Goal: Task Accomplishment & Management: Manage account settings

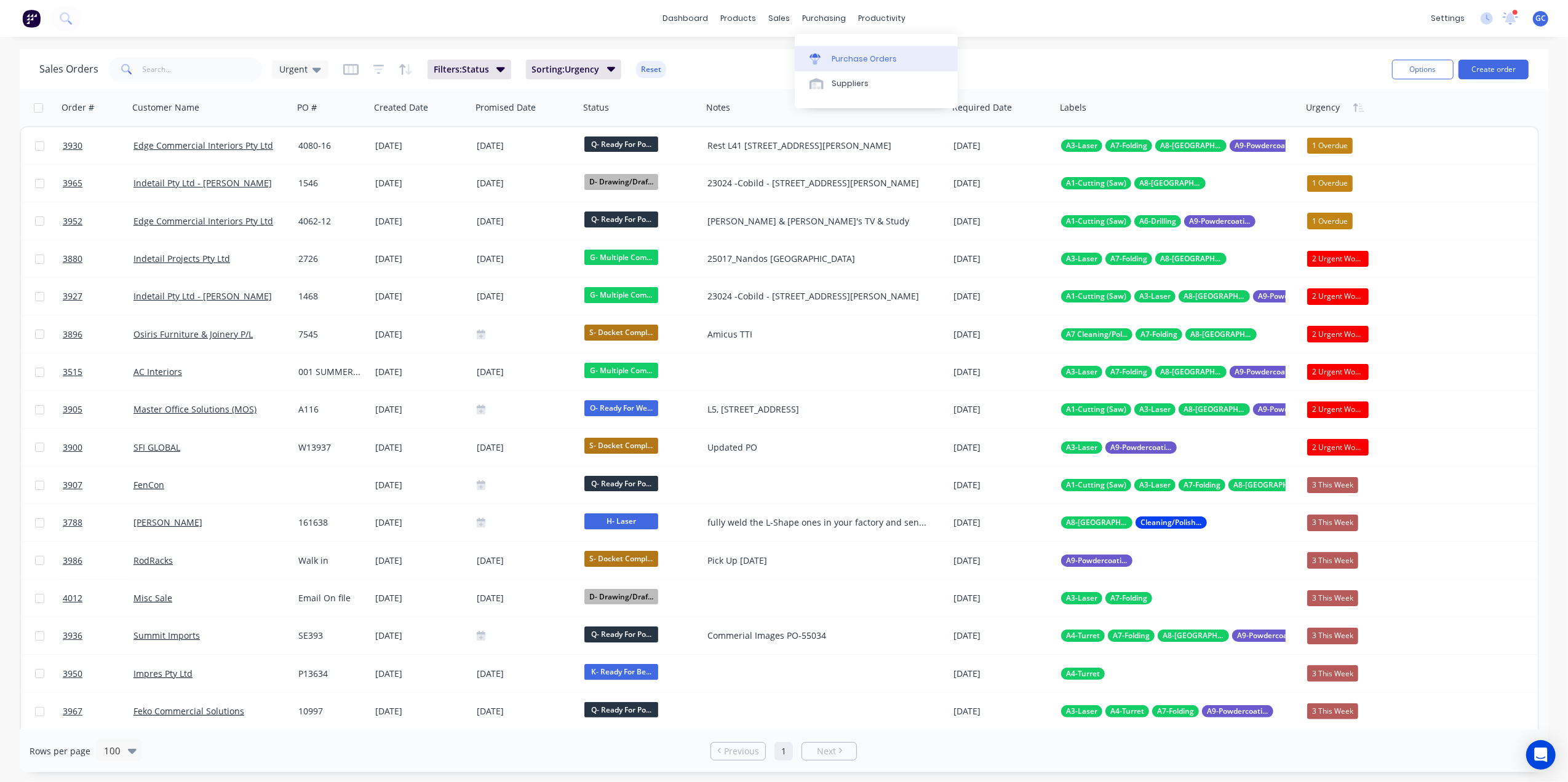
click at [860, 57] on div "Purchase Orders" at bounding box center [864, 58] width 65 height 11
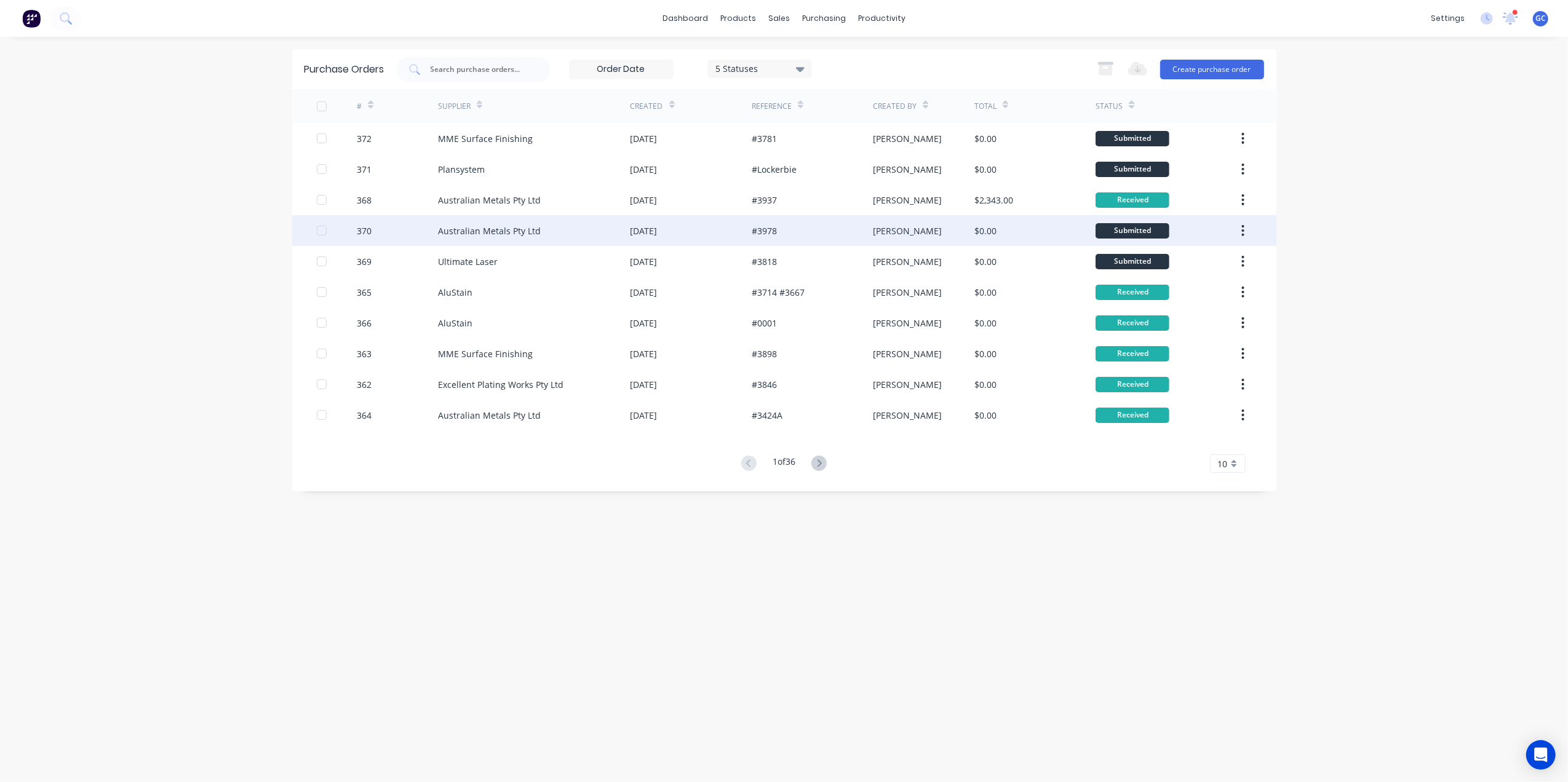
click at [555, 231] on div "Australian Metals Pty Ltd" at bounding box center [534, 231] width 192 height 31
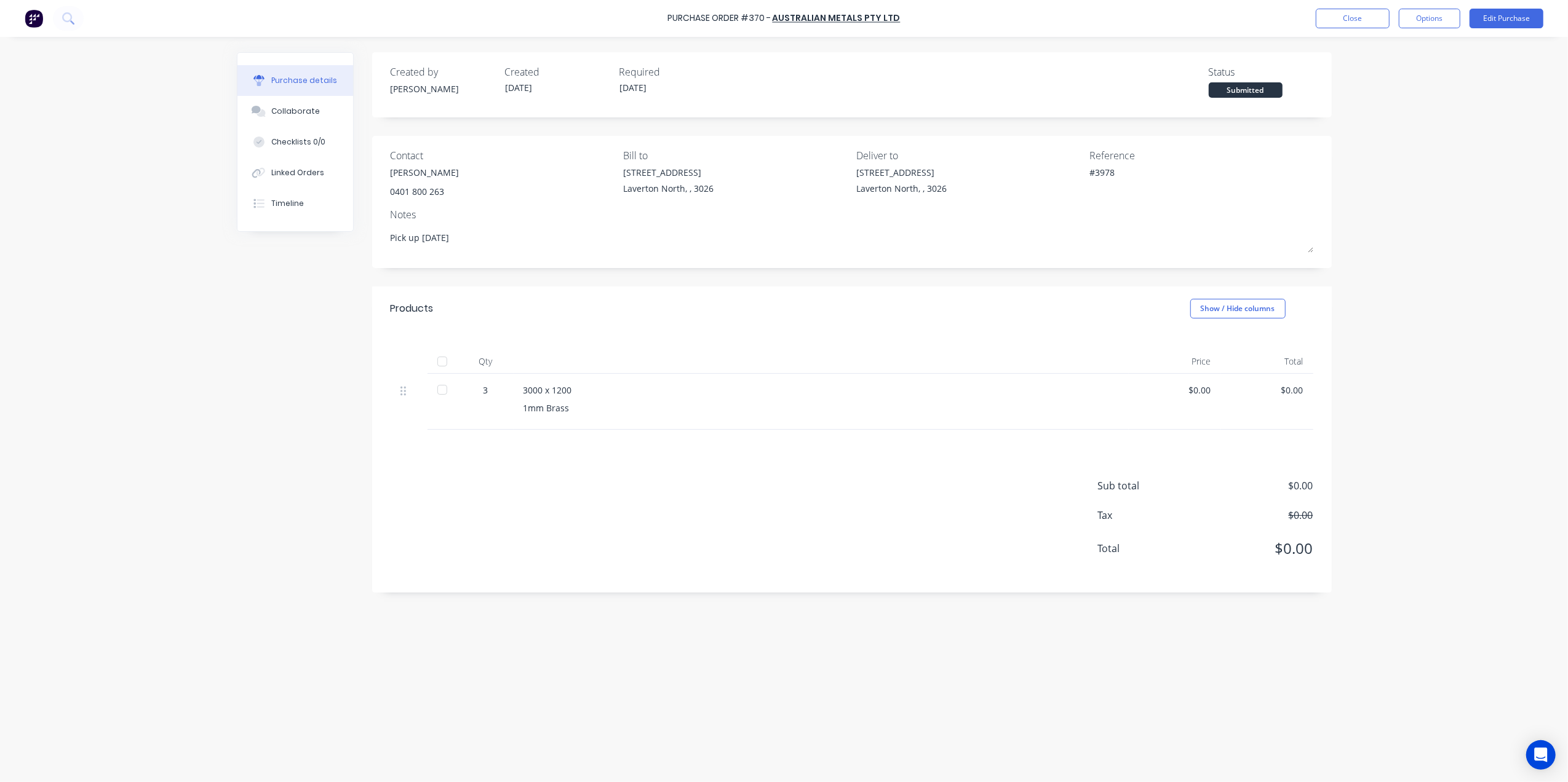
click at [440, 360] on div at bounding box center [442, 361] width 24 height 24
click at [1324, 20] on button "Close" at bounding box center [1352, 18] width 74 height 19
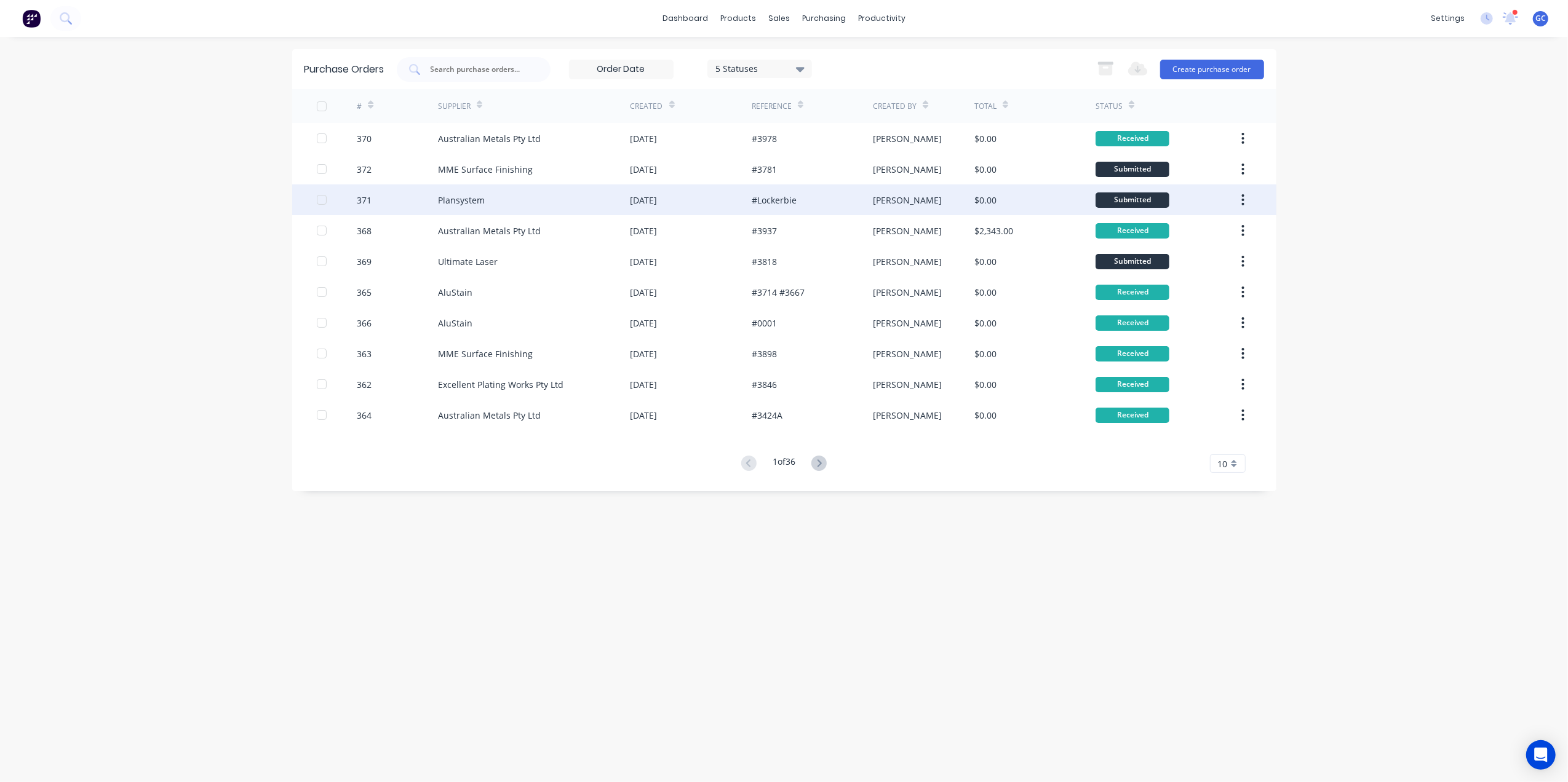
click at [719, 204] on div "[DATE]" at bounding box center [691, 200] width 121 height 31
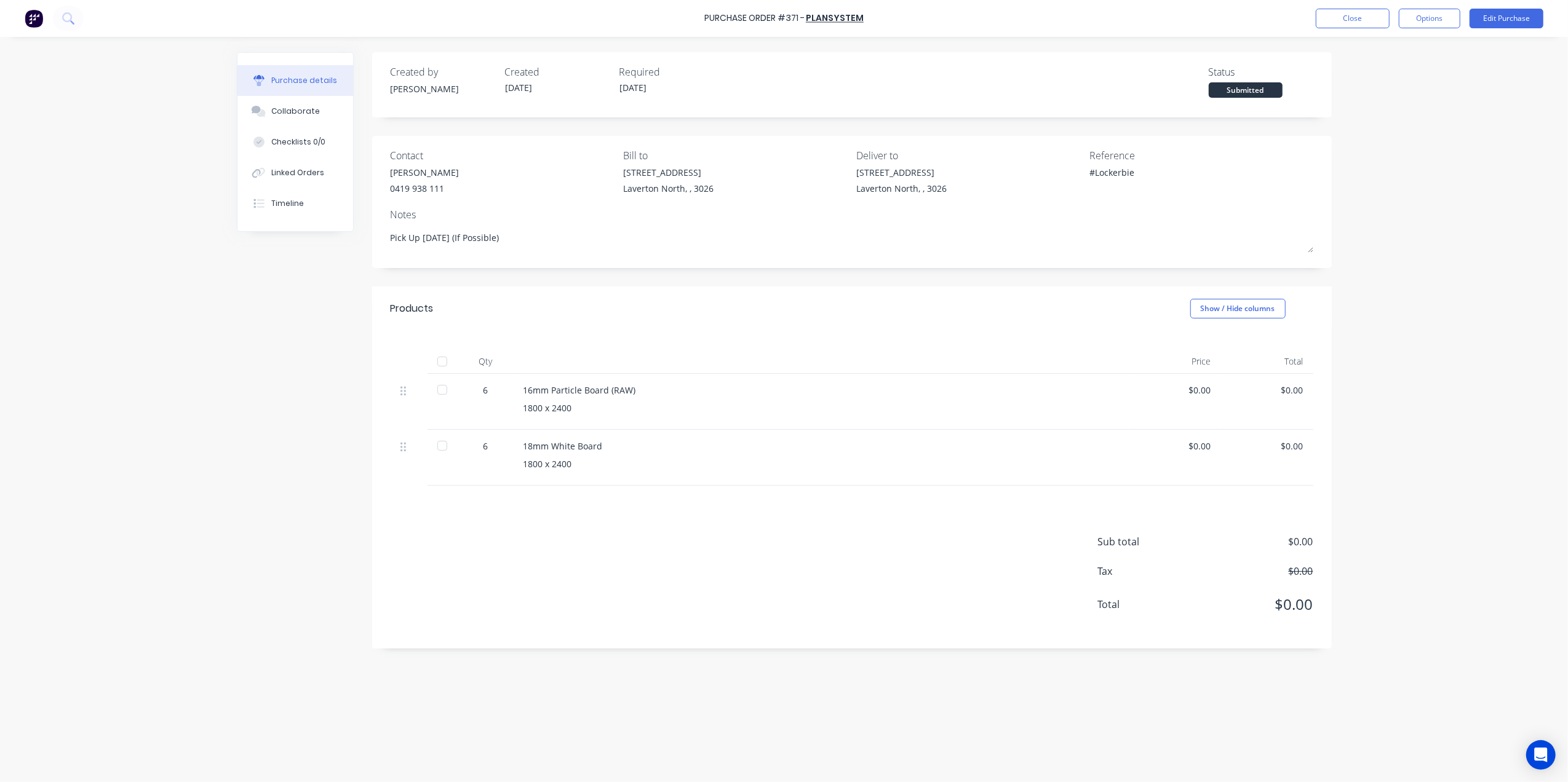
click at [445, 359] on div at bounding box center [442, 361] width 24 height 24
click at [1357, 17] on button "Close" at bounding box center [1352, 18] width 74 height 19
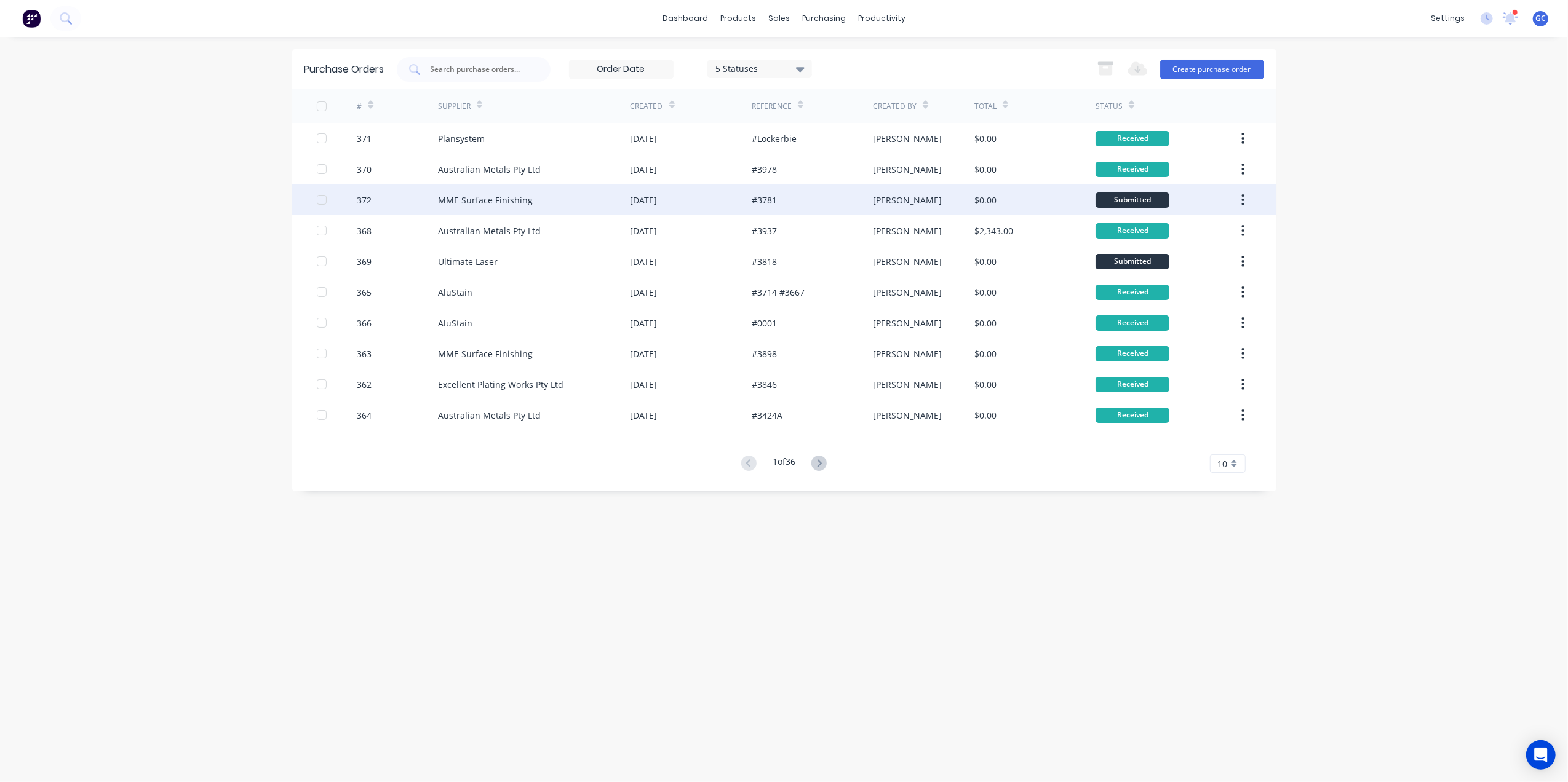
click at [789, 204] on div "#3781" at bounding box center [812, 200] width 121 height 31
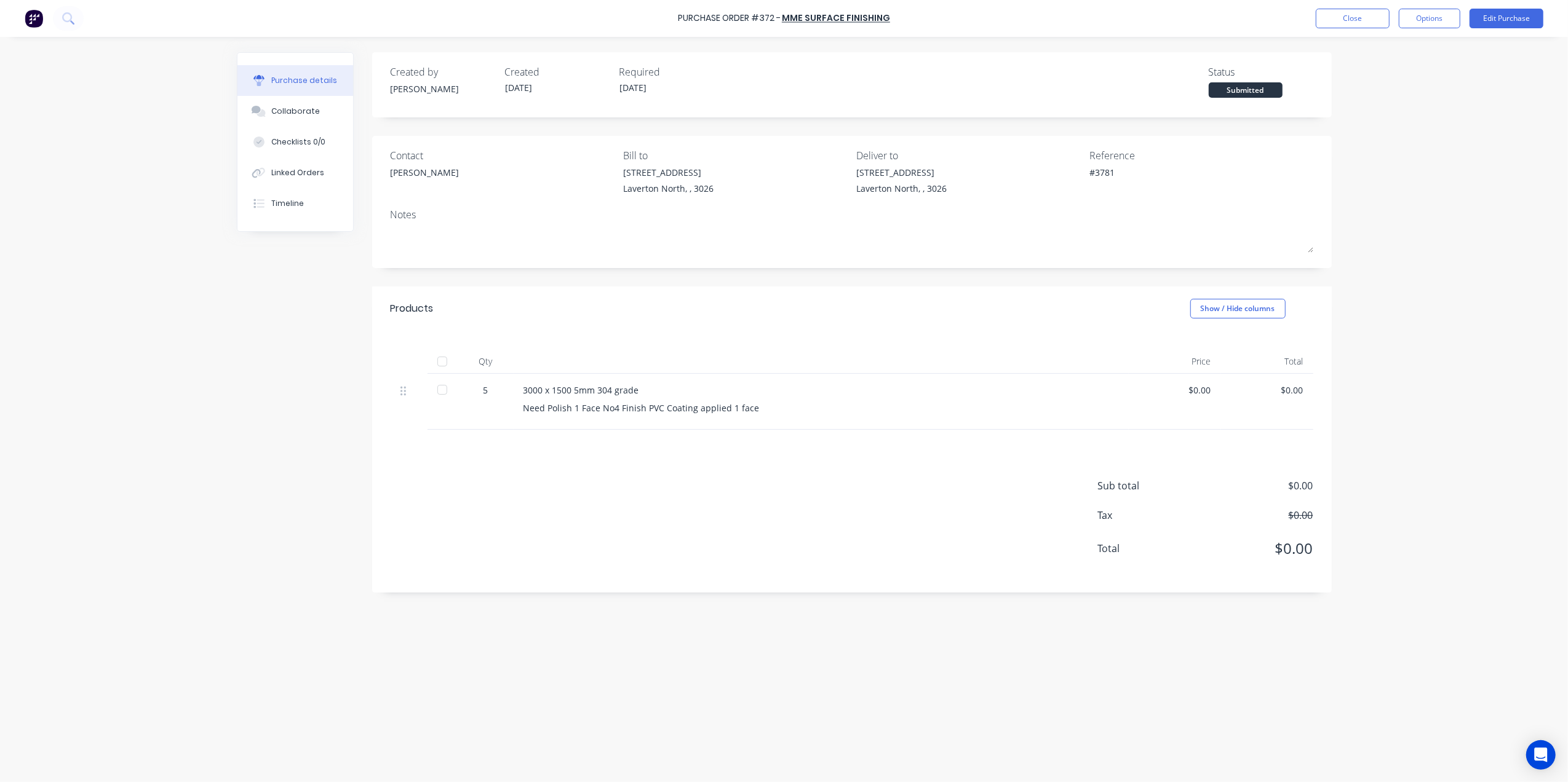
click at [1352, 4] on div "Purchase Order #372 - MME Surface Finishing Close Options Edit Purchase" at bounding box center [784, 18] width 1568 height 37
click at [1344, 19] on button "Close" at bounding box center [1352, 18] width 74 height 19
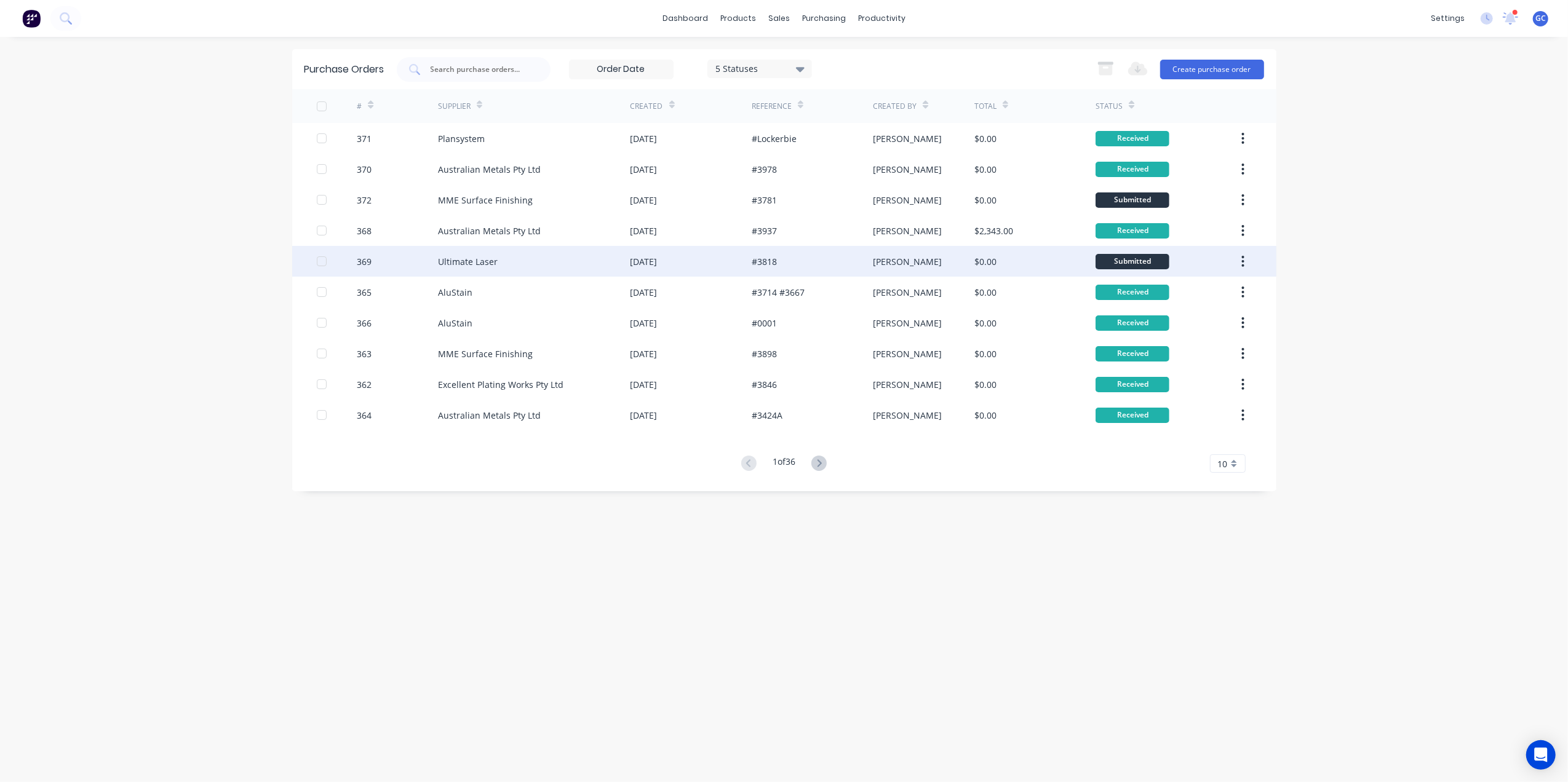
click at [1024, 273] on div "$0.00" at bounding box center [1035, 261] width 121 height 31
type textarea "x"
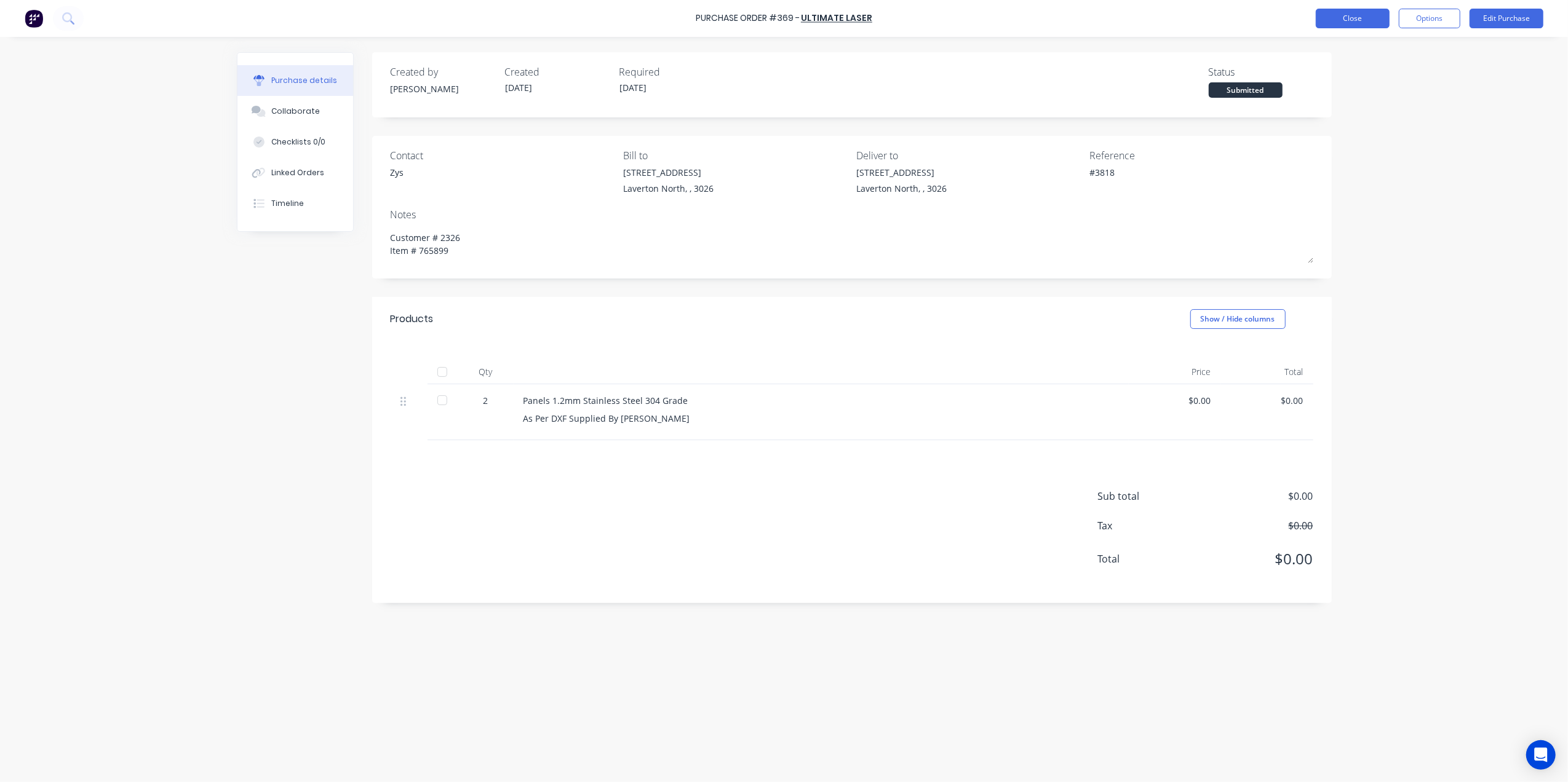
click at [1327, 22] on button "Close" at bounding box center [1352, 18] width 74 height 19
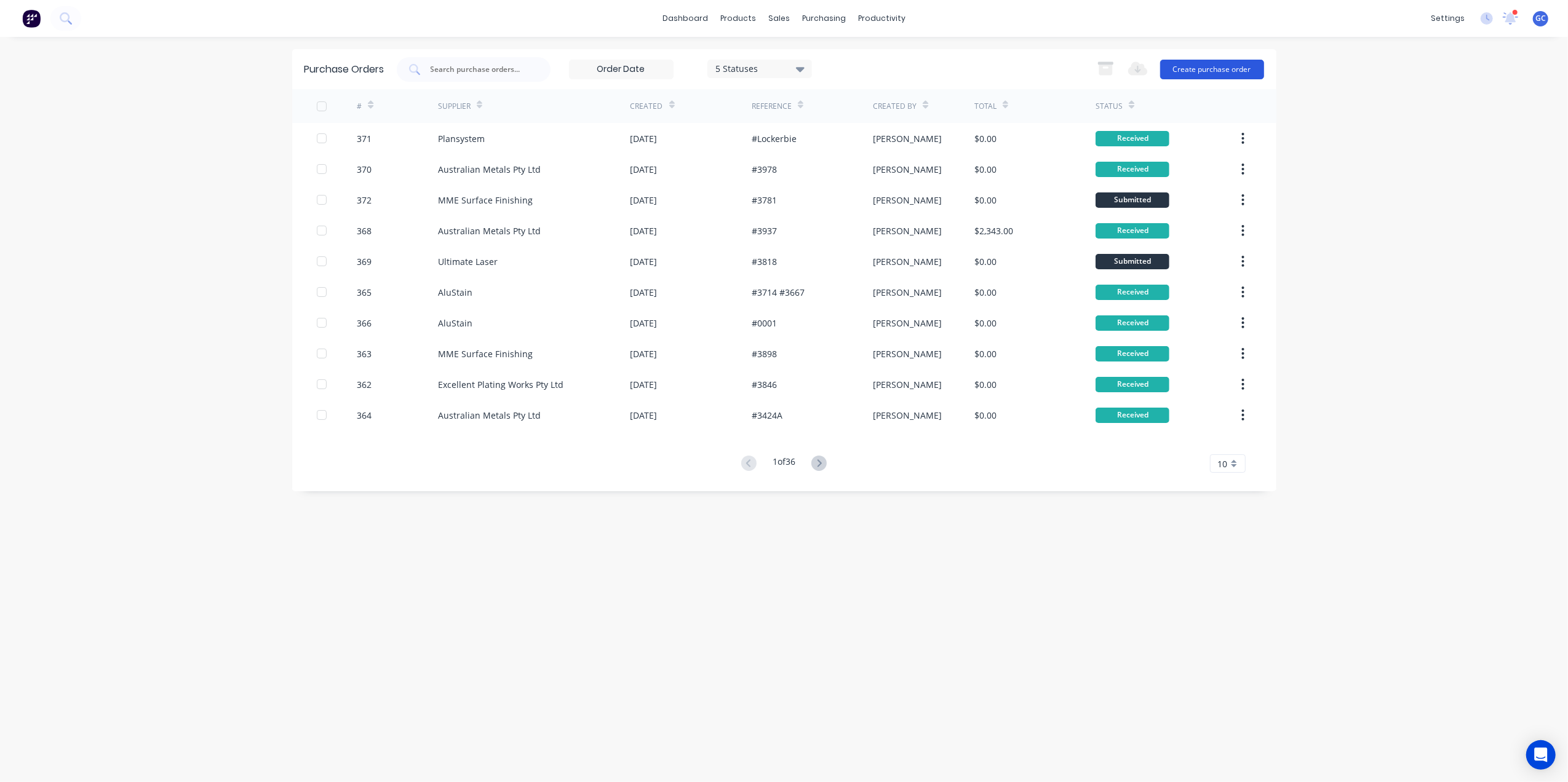
click at [1234, 66] on button "Create purchase order" at bounding box center [1211, 69] width 104 height 19
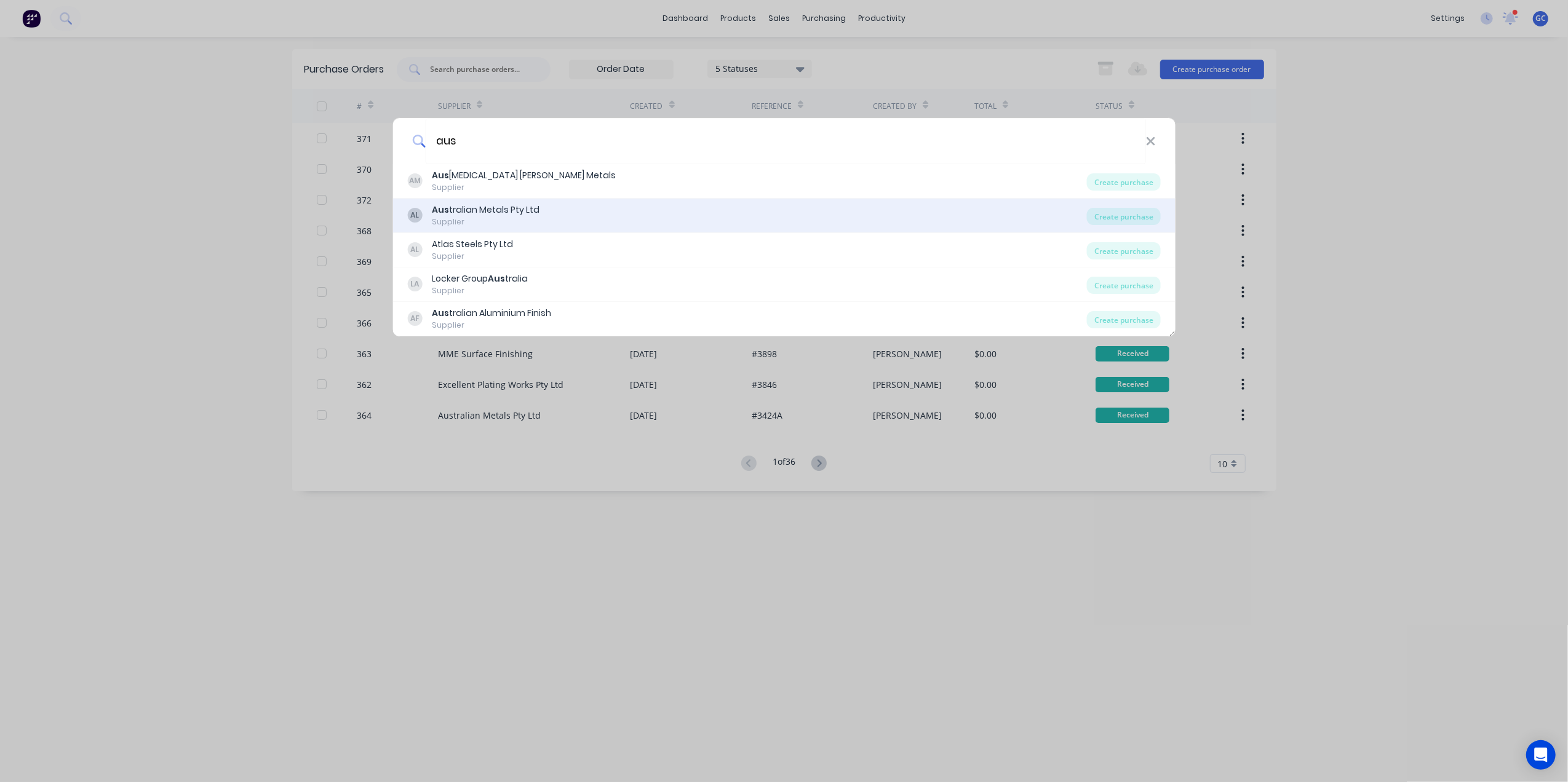
type input "aus"
click at [507, 212] on div "Aus tralian Metals Pty Ltd" at bounding box center [485, 210] width 108 height 13
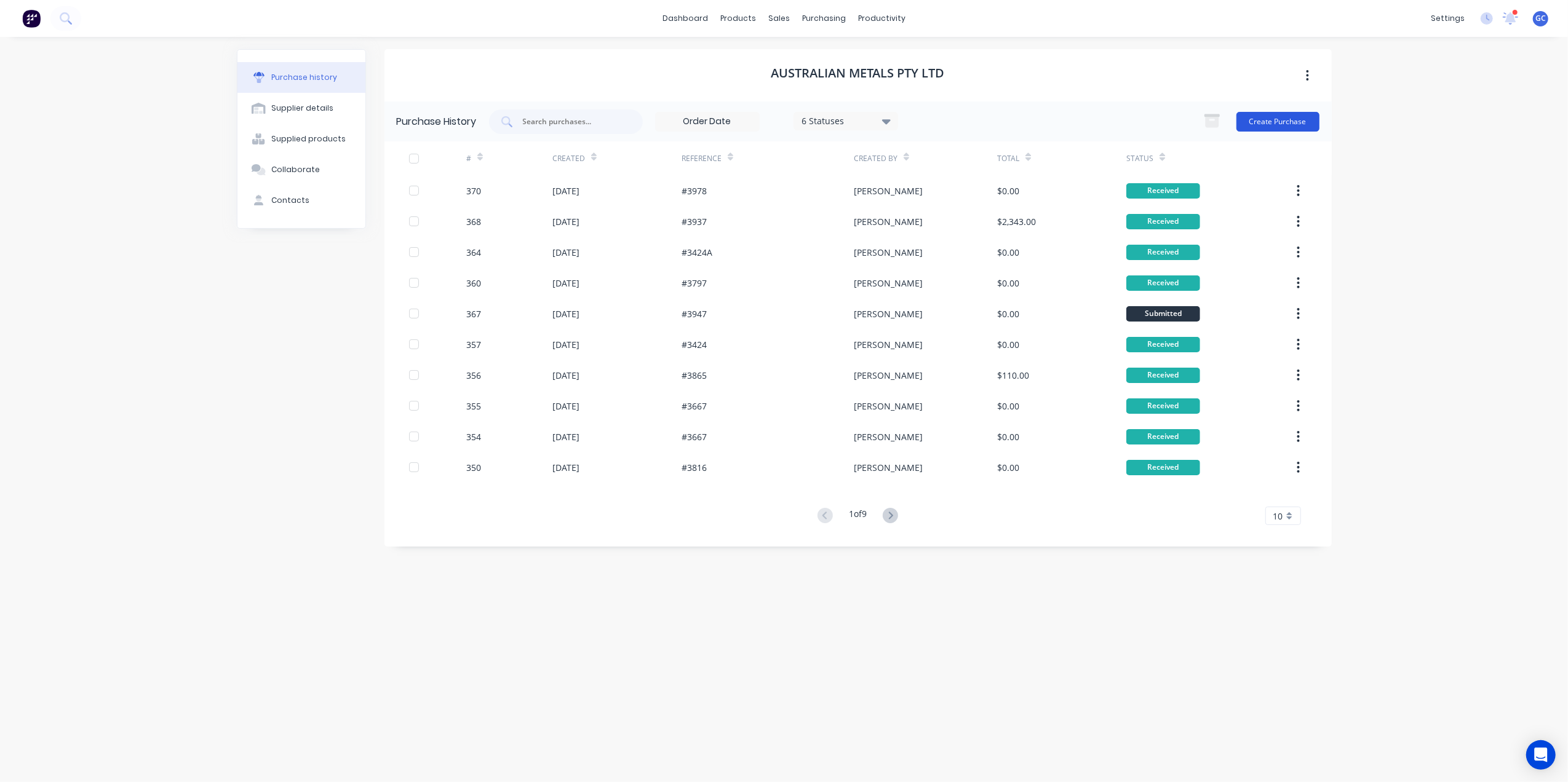
click at [1285, 119] on button "Create Purchase" at bounding box center [1278, 121] width 83 height 19
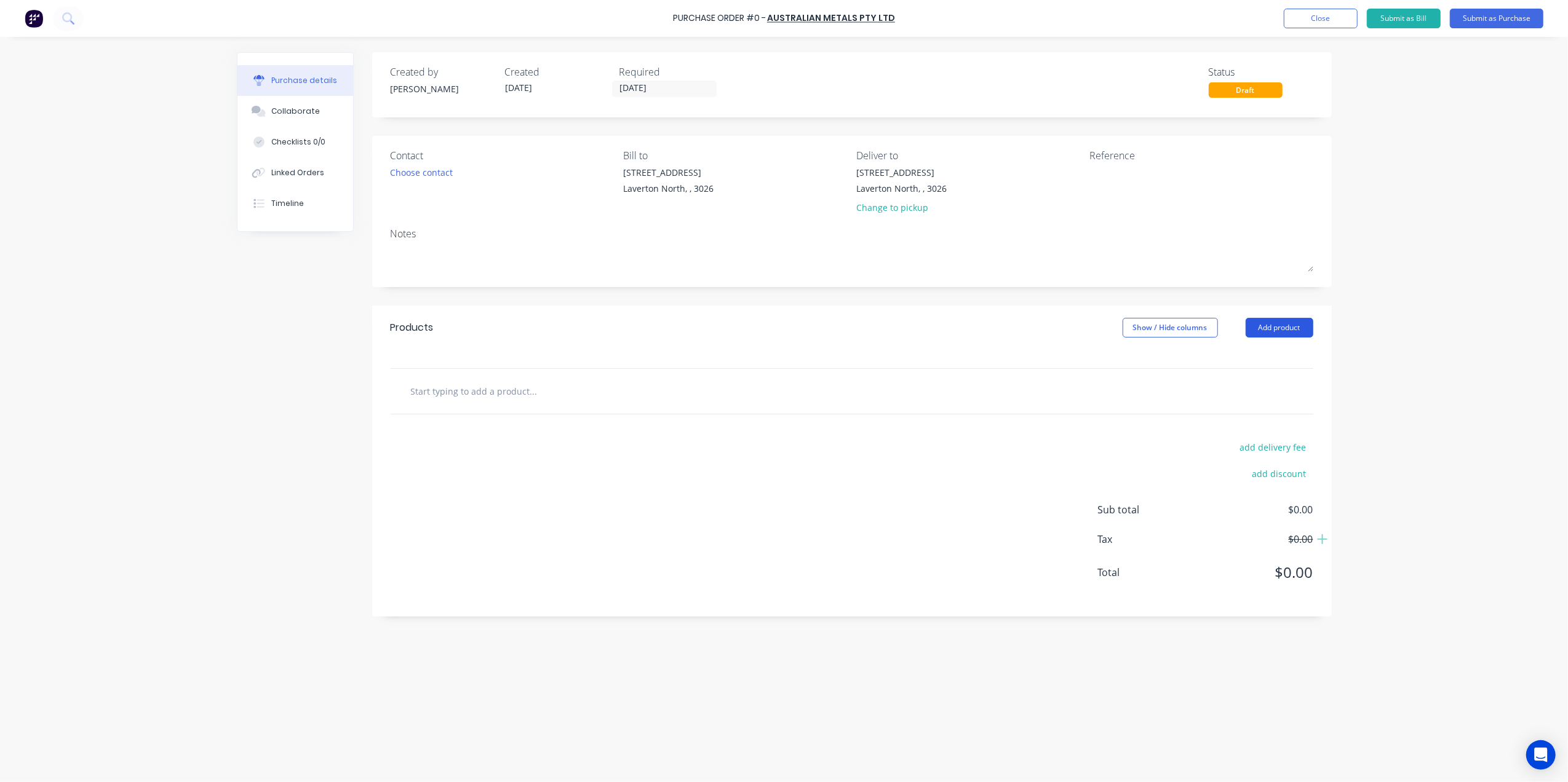
click at [1261, 327] on button "Add product" at bounding box center [1279, 327] width 68 height 19
click at [1248, 382] on div "Basic product" at bounding box center [1255, 384] width 95 height 17
click at [537, 413] on div at bounding box center [550, 412] width 103 height 17
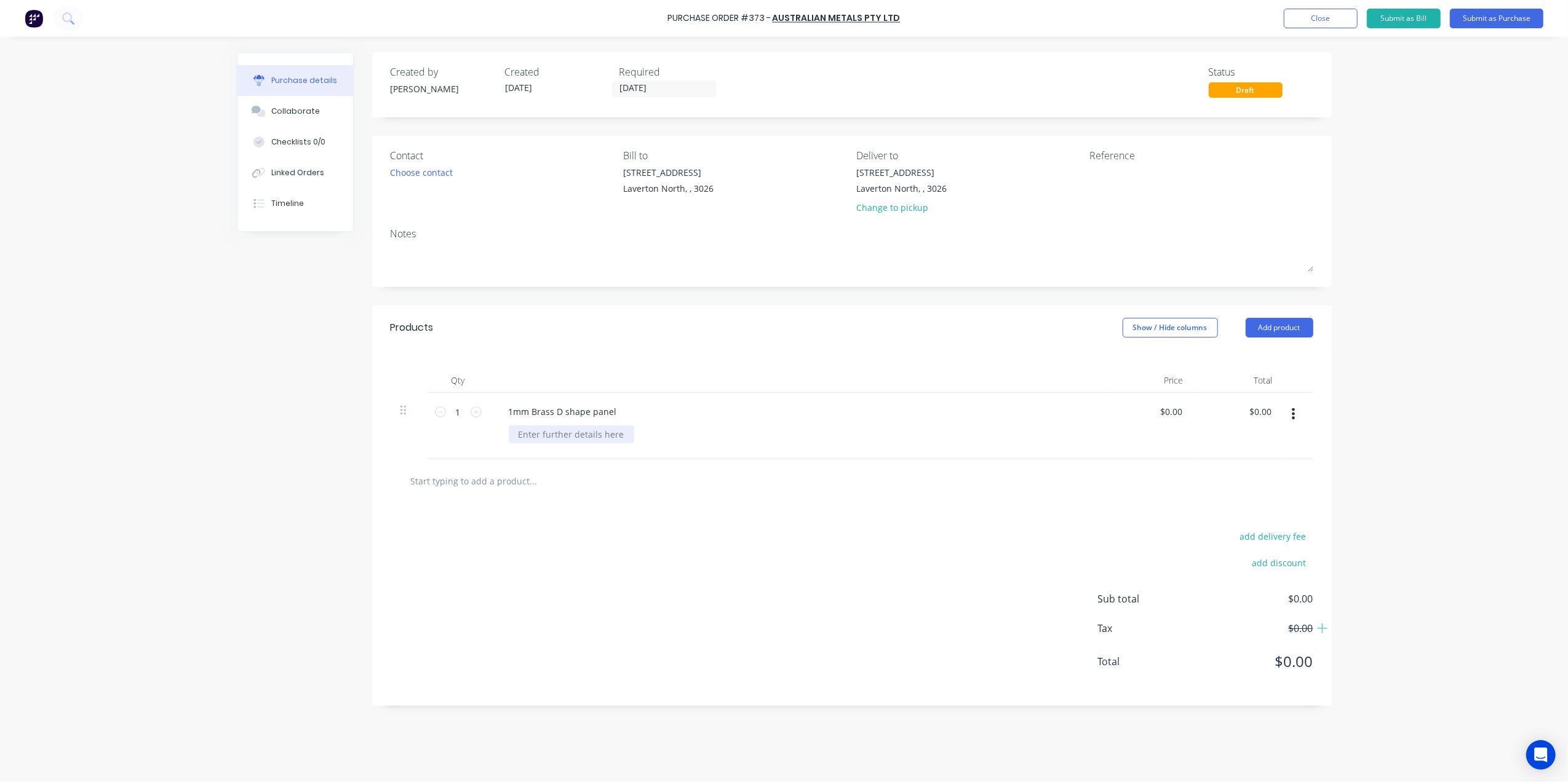
click at [562, 437] on div at bounding box center [571, 434] width 125 height 17
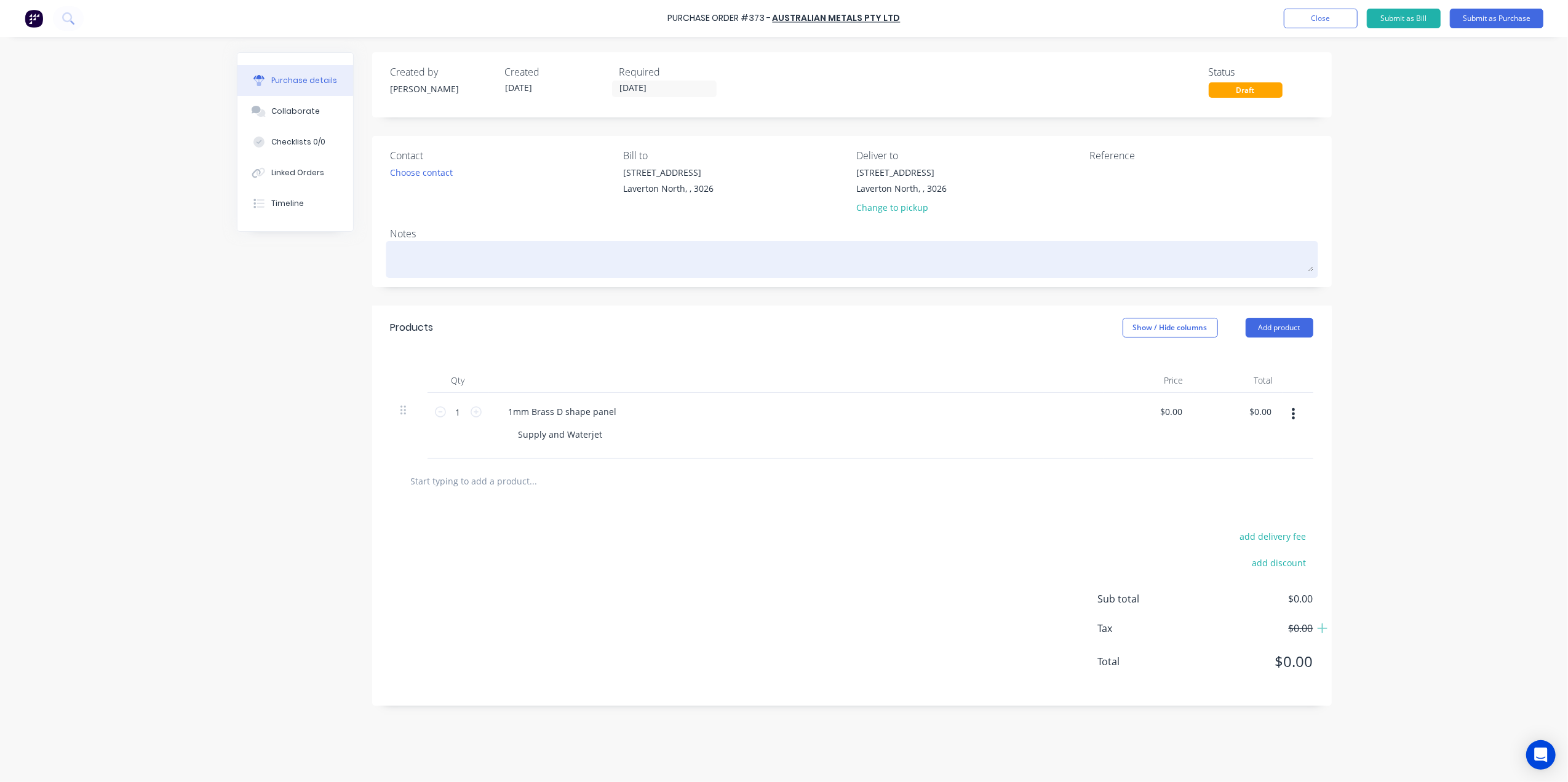
click at [425, 254] on textarea at bounding box center [852, 257] width 923 height 27
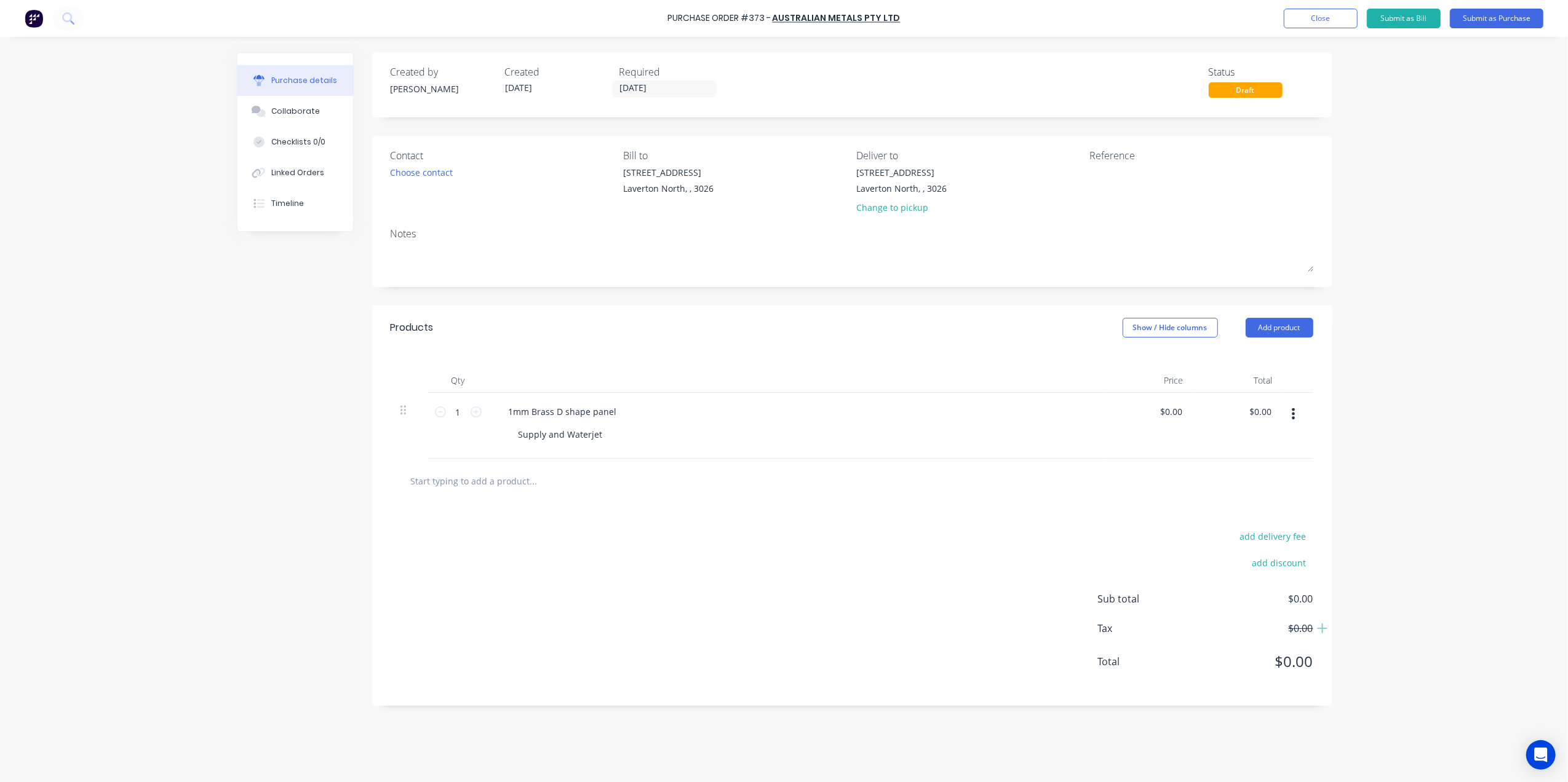
click at [437, 153] on div "Contact" at bounding box center [502, 155] width 223 height 15
click at [431, 167] on div "Choose contact" at bounding box center [422, 172] width 63 height 13
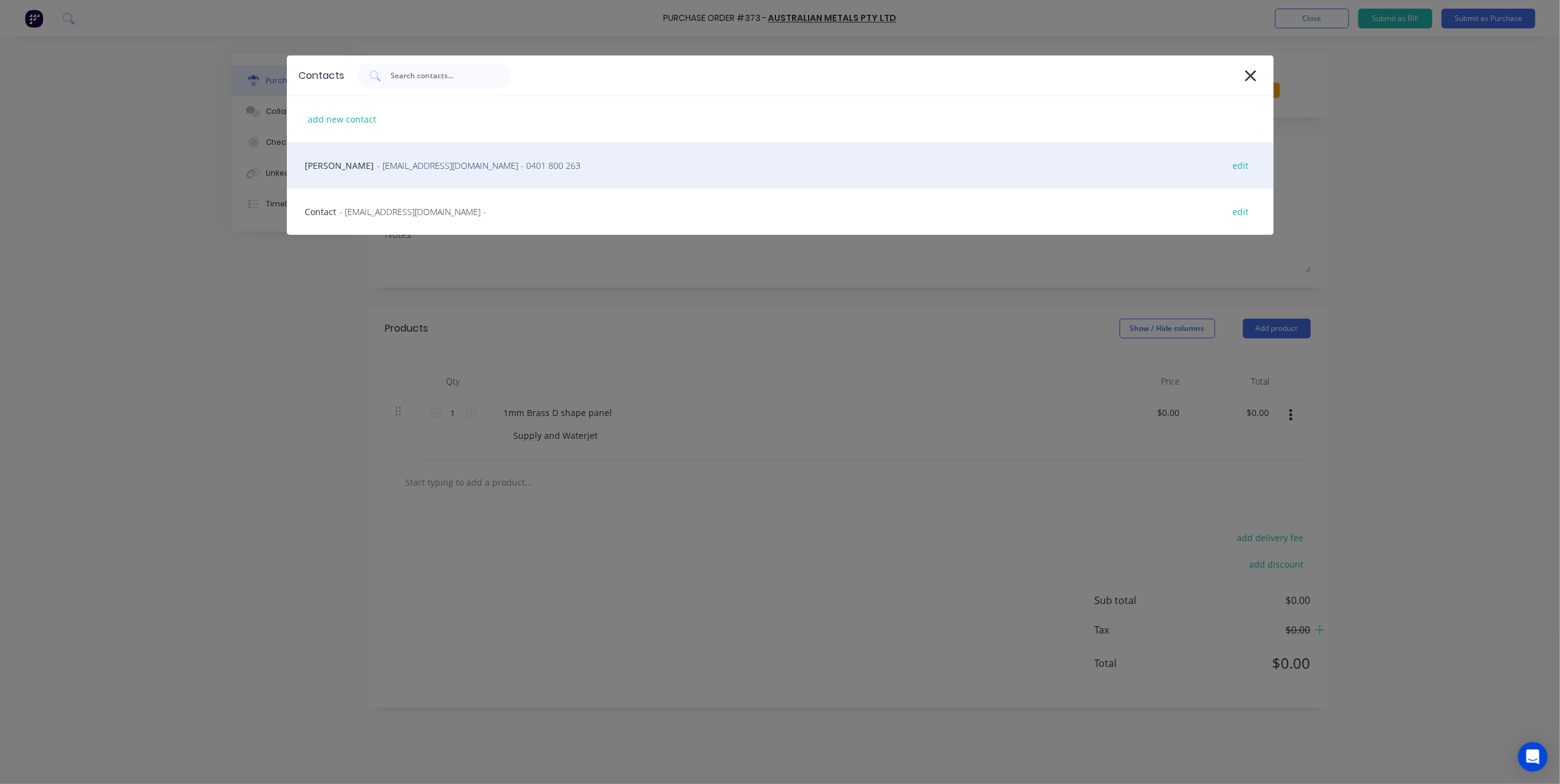
click at [416, 168] on span "- sales@australianmetals.com.au - 0401 800 263" at bounding box center [478, 165] width 204 height 13
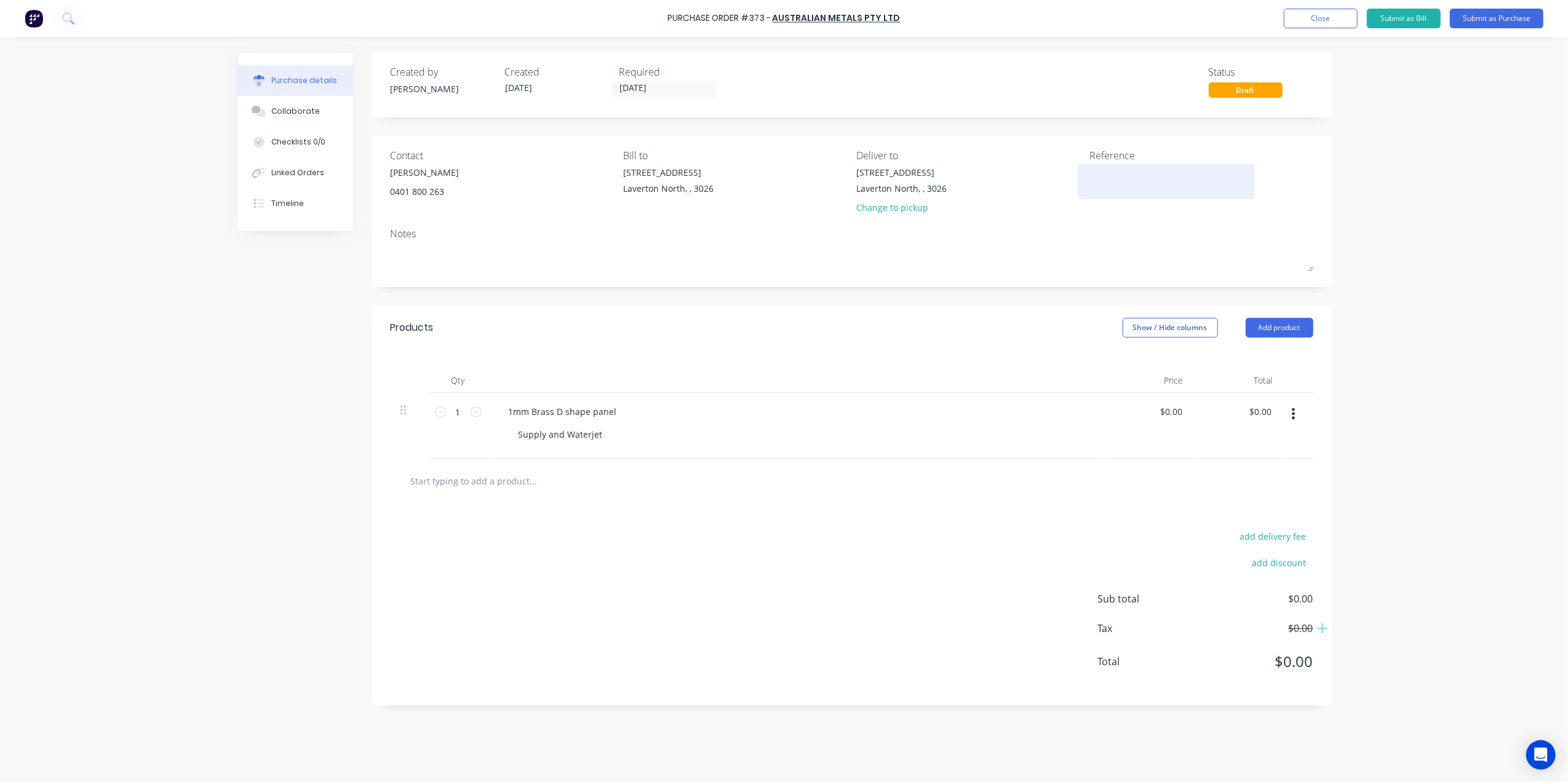
click at [1125, 172] on textarea at bounding box center [1166, 180] width 153 height 27
type textarea "#39"
type textarea "x"
type textarea "#397"
type textarea "x"
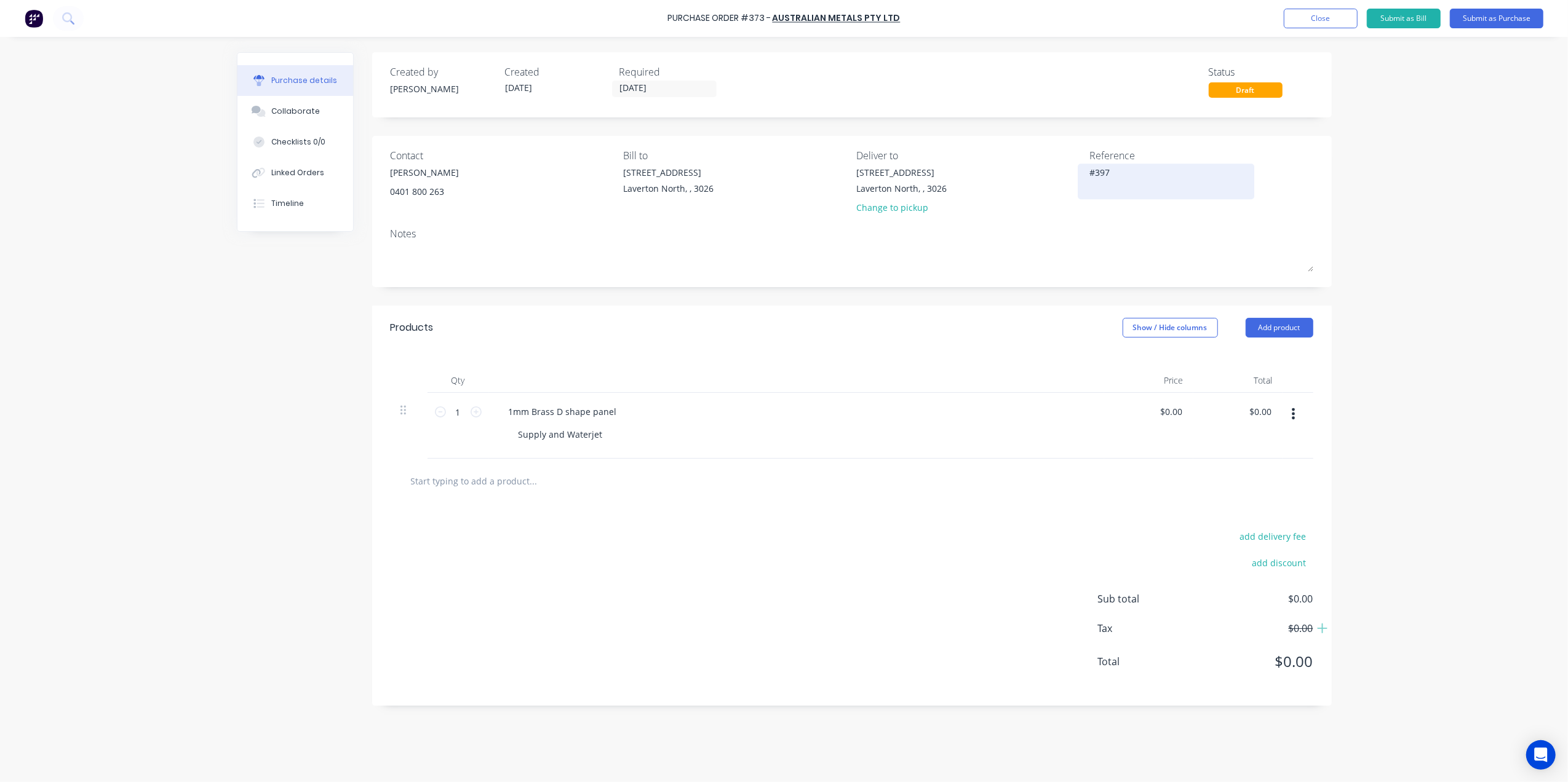
type textarea "#3978"
type textarea "x"
type textarea "#3978"
type textarea "x"
type textarea "#3978"
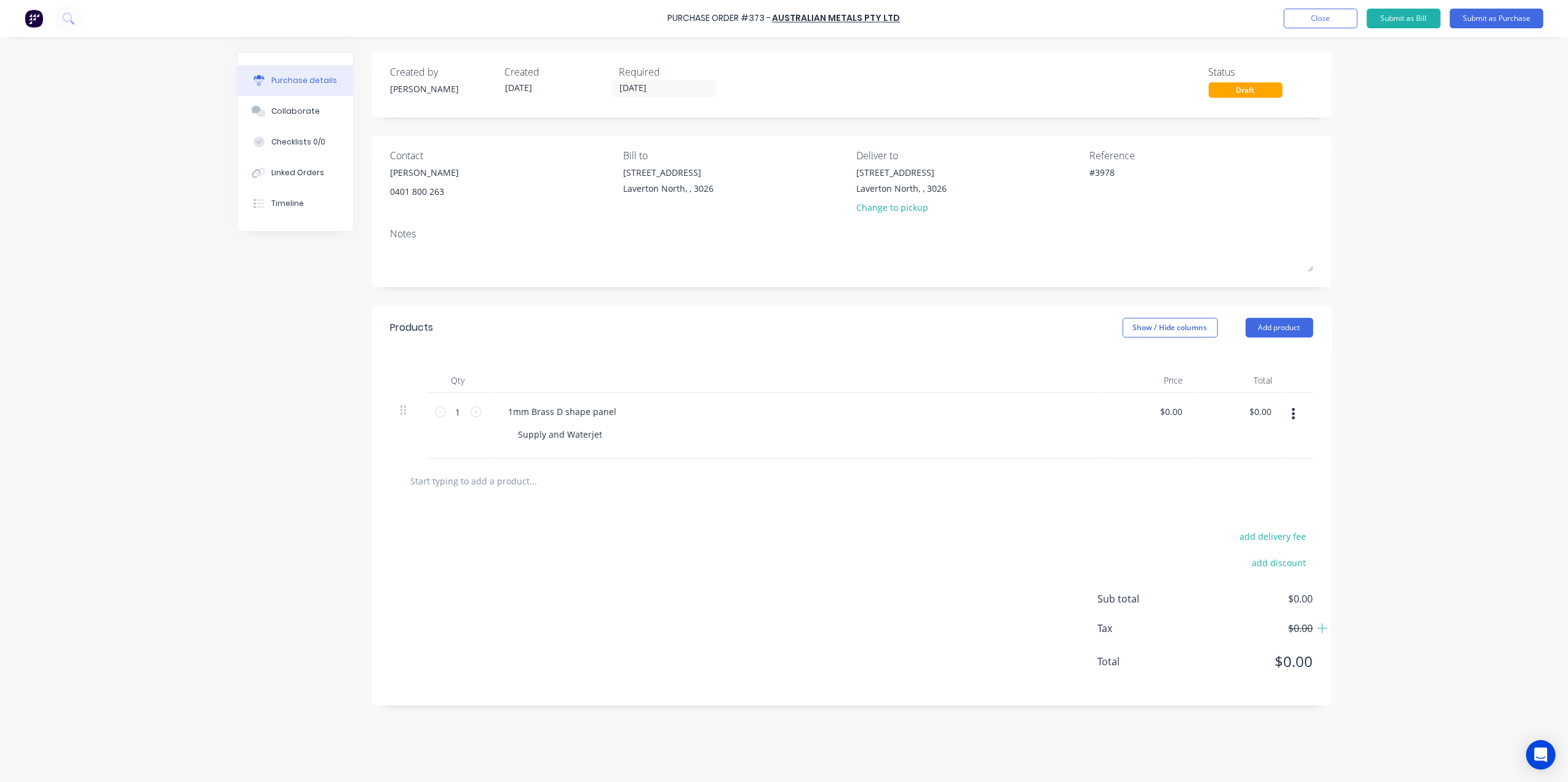
click at [643, 79] on div "Required" at bounding box center [672, 71] width 105 height 15
click at [652, 94] on label "[DATE]" at bounding box center [665, 88] width 105 height 17
click at [652, 94] on input "[DATE]" at bounding box center [665, 89] width 103 height 16
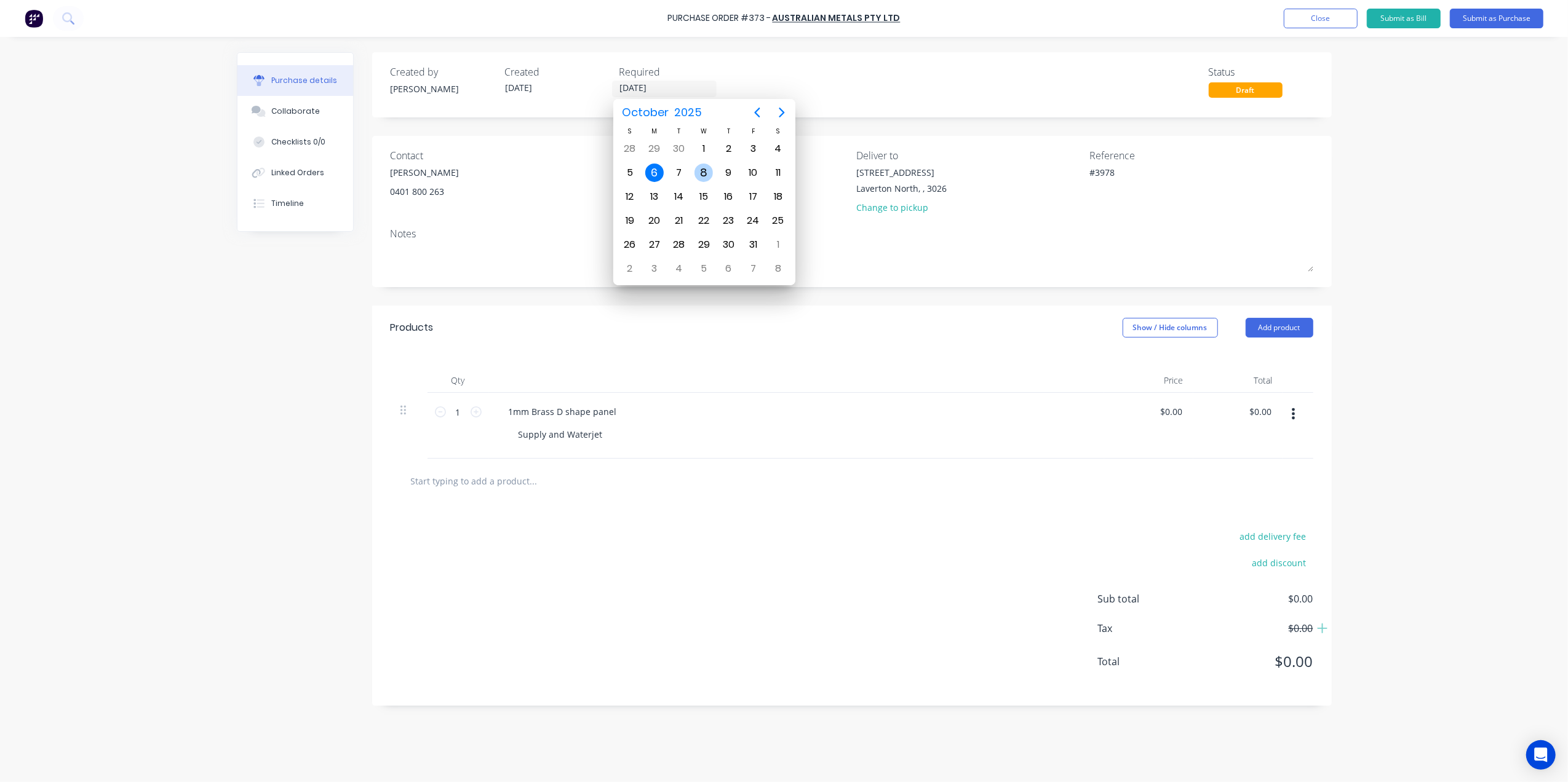
click at [707, 165] on div "8" at bounding box center [703, 172] width 18 height 18
type textarea "x"
type input "[DATE]"
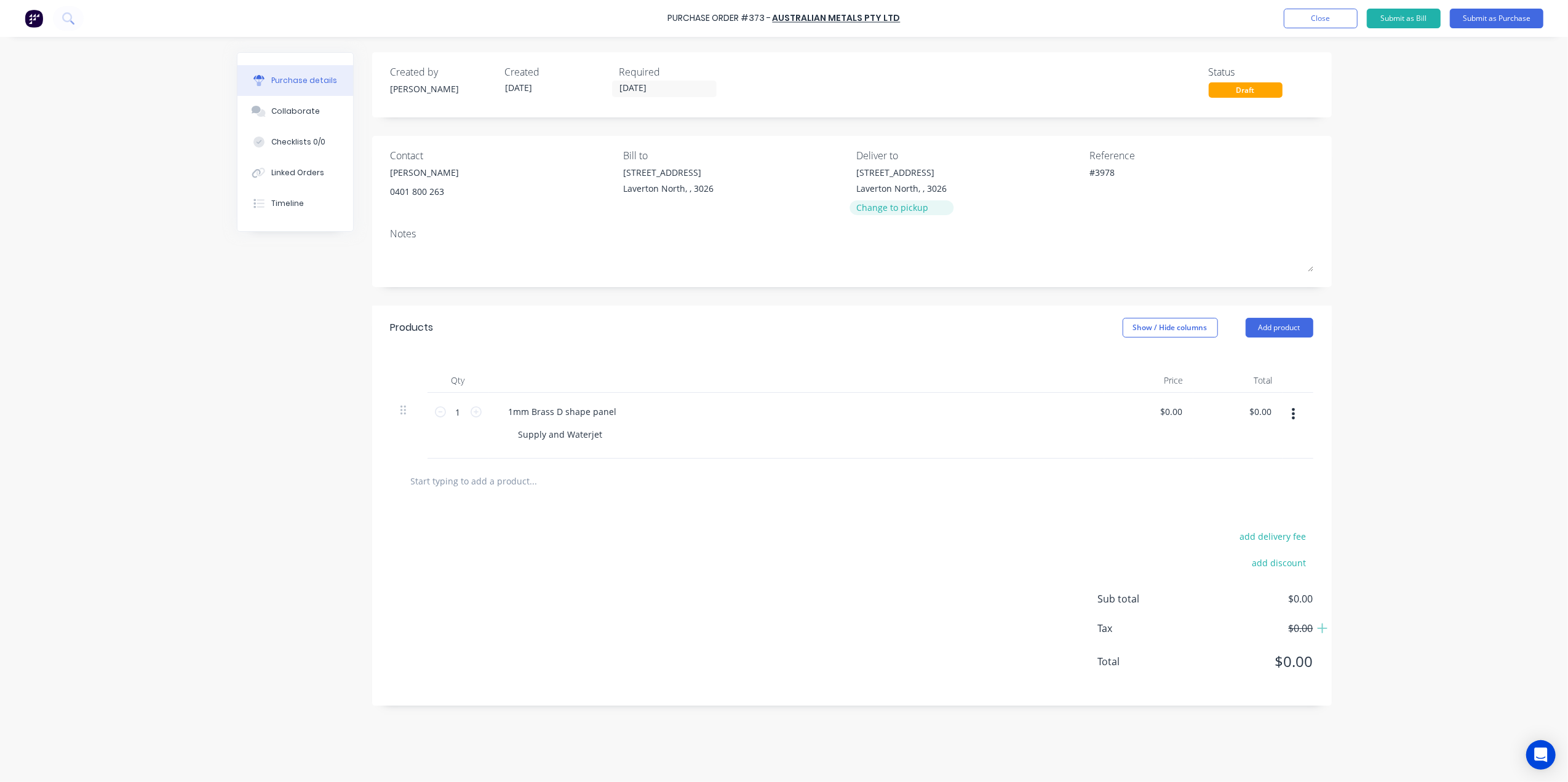
click at [871, 207] on div "Change to pickup" at bounding box center [901, 207] width 90 height 13
click at [884, 177] on input at bounding box center [911, 175] width 112 height 18
type textarea "x"
type input "C"
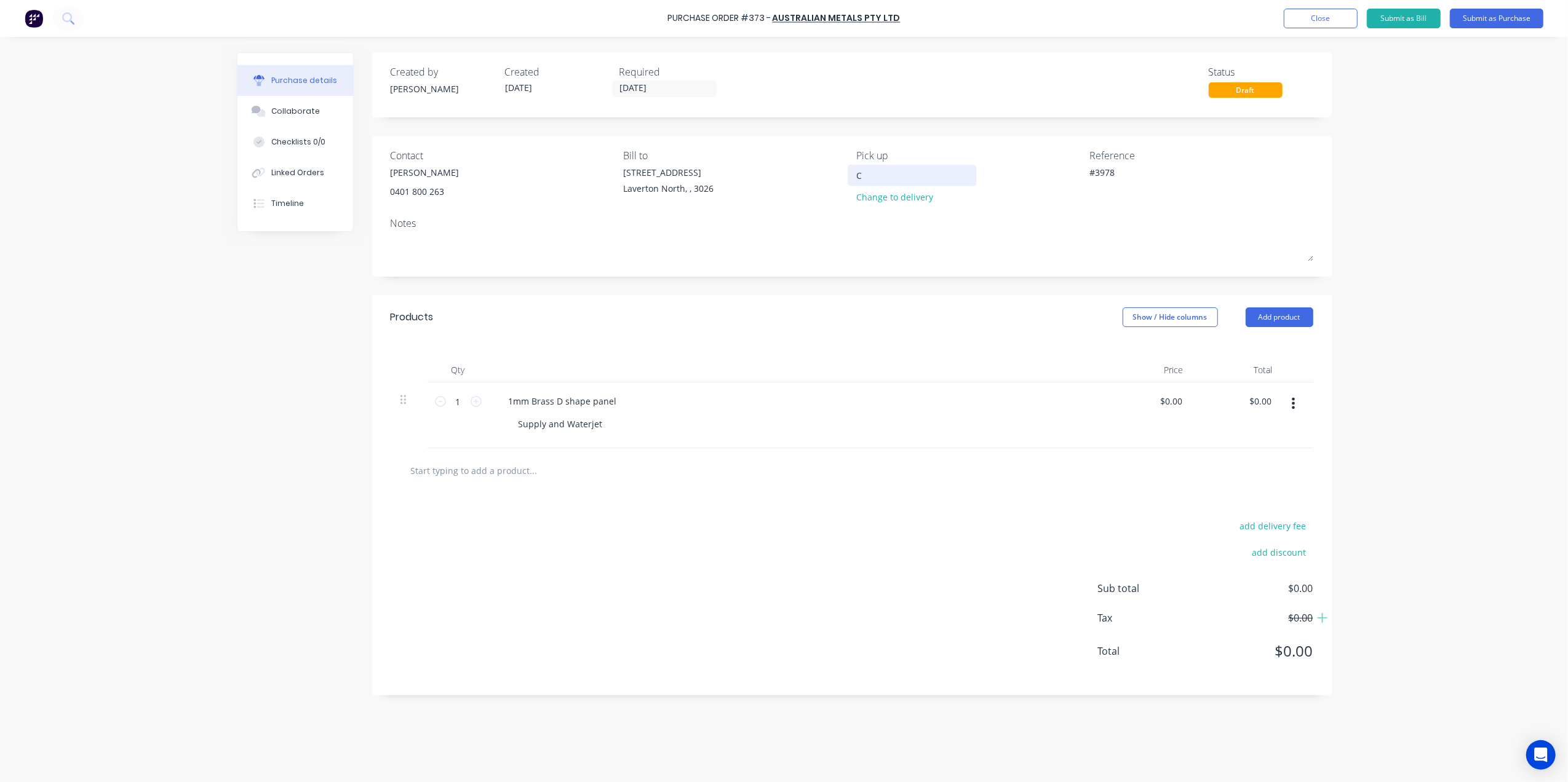
type textarea "x"
type input "Ca"
type textarea "x"
type input "Cal"
type textarea "x"
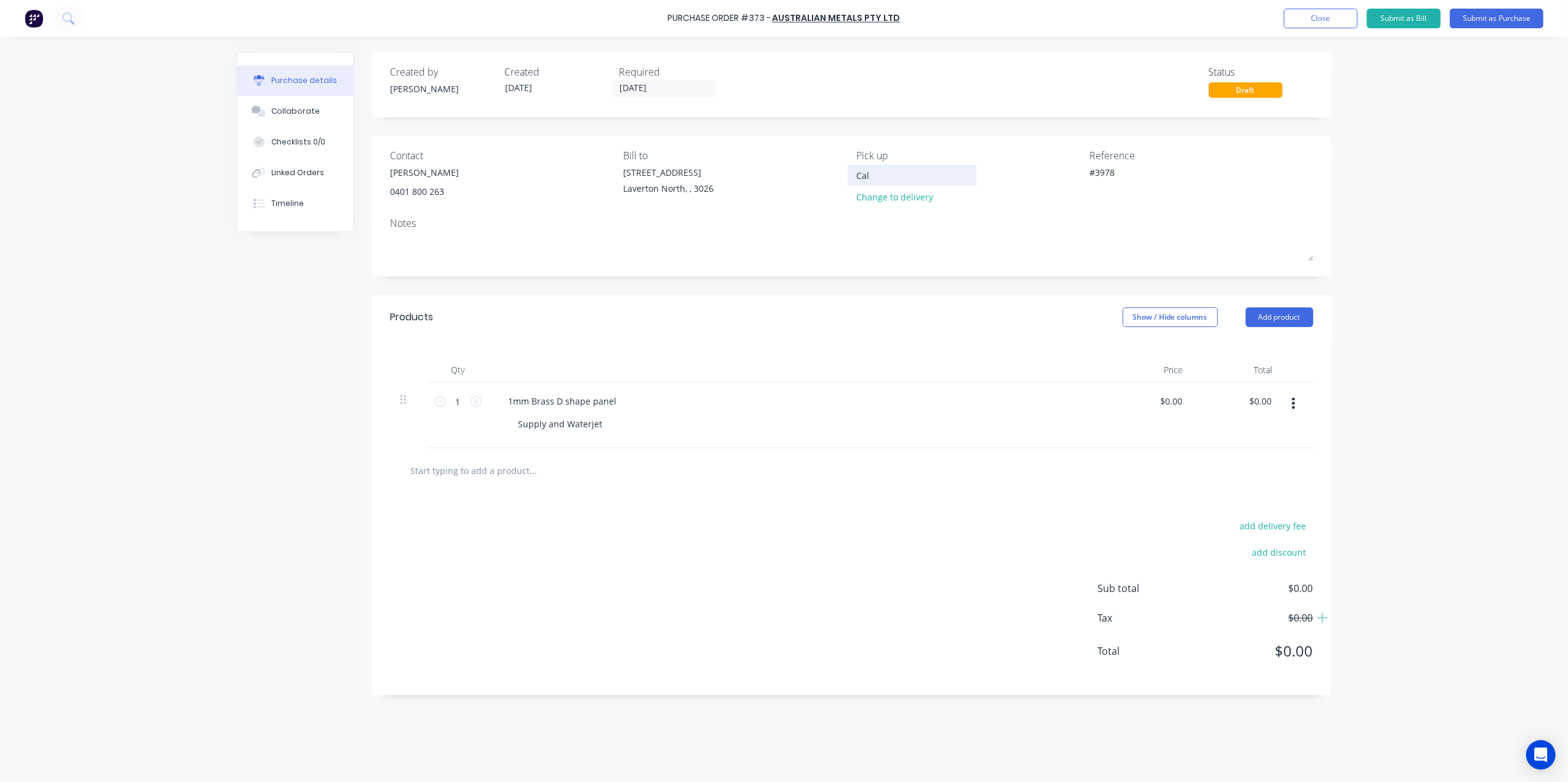
type input "Call"
type textarea "x"
type input "Call"
type textarea "x"
type input "Call G"
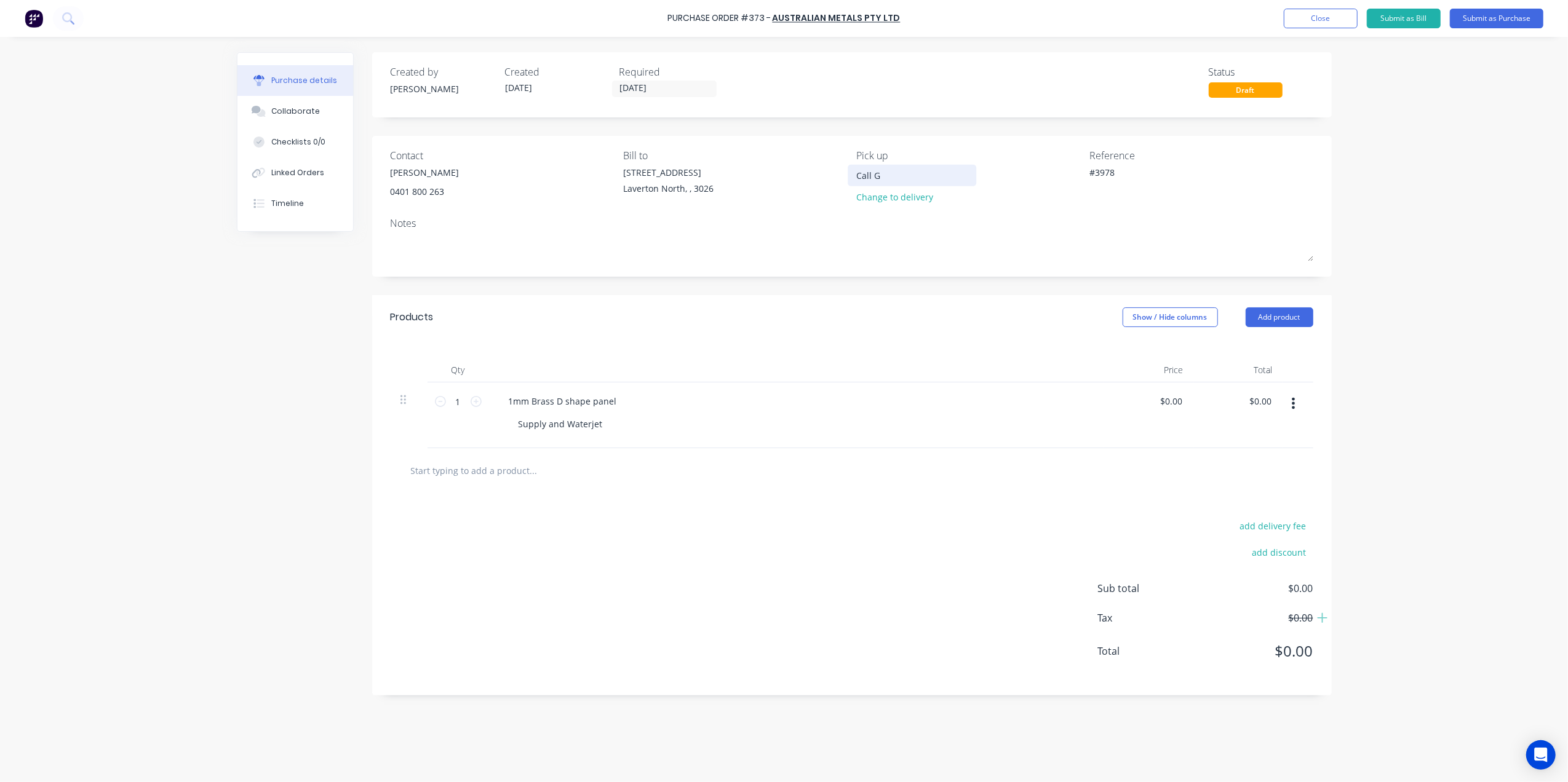
type textarea "x"
type input "Call Gi"
type textarea "x"
type input "Call Gin"
type textarea "x"
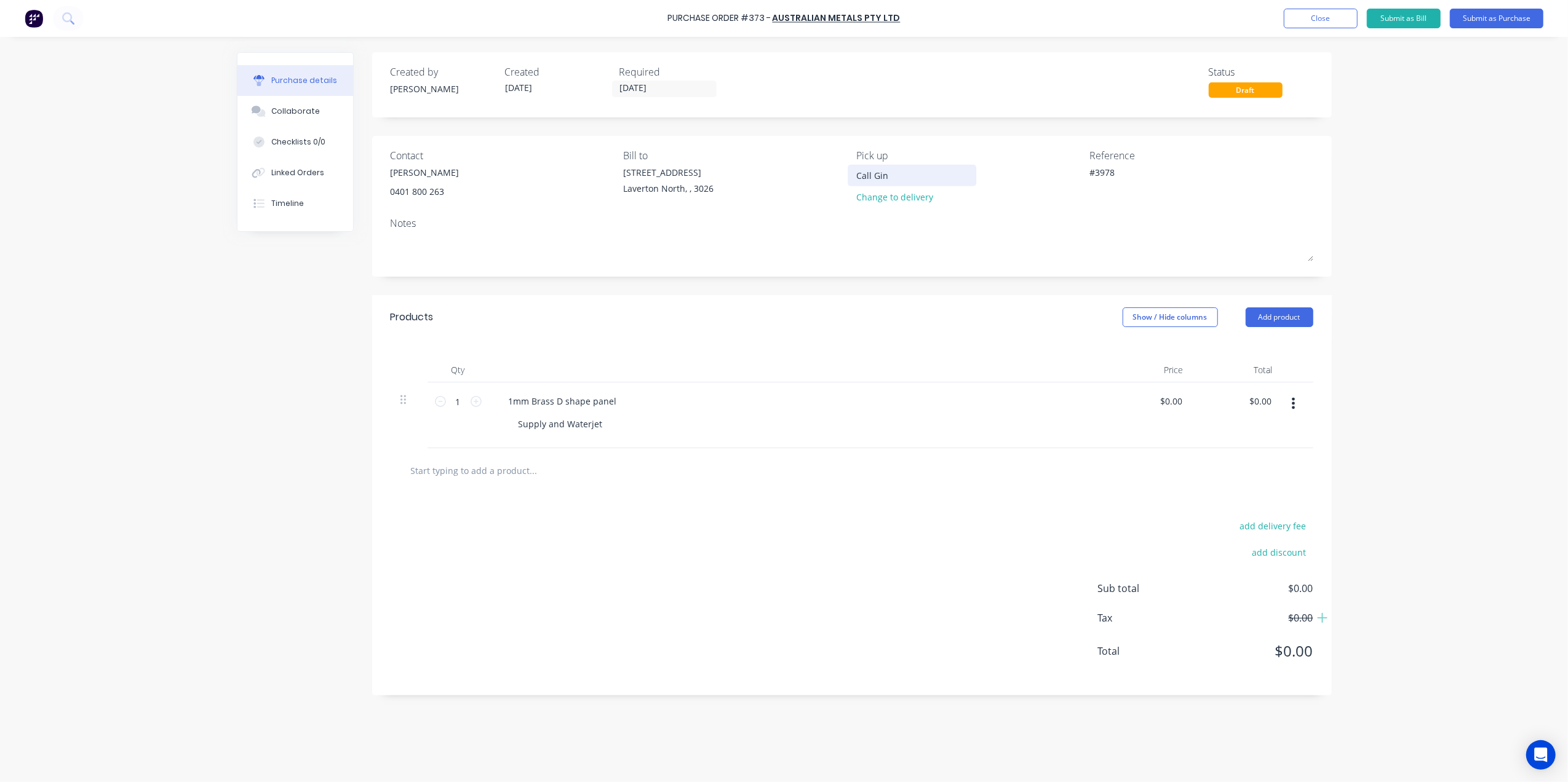
type input "Call Gino"
type textarea "x"
type input "Call Gino"
type textarea "x"
type input "Call Gino W"
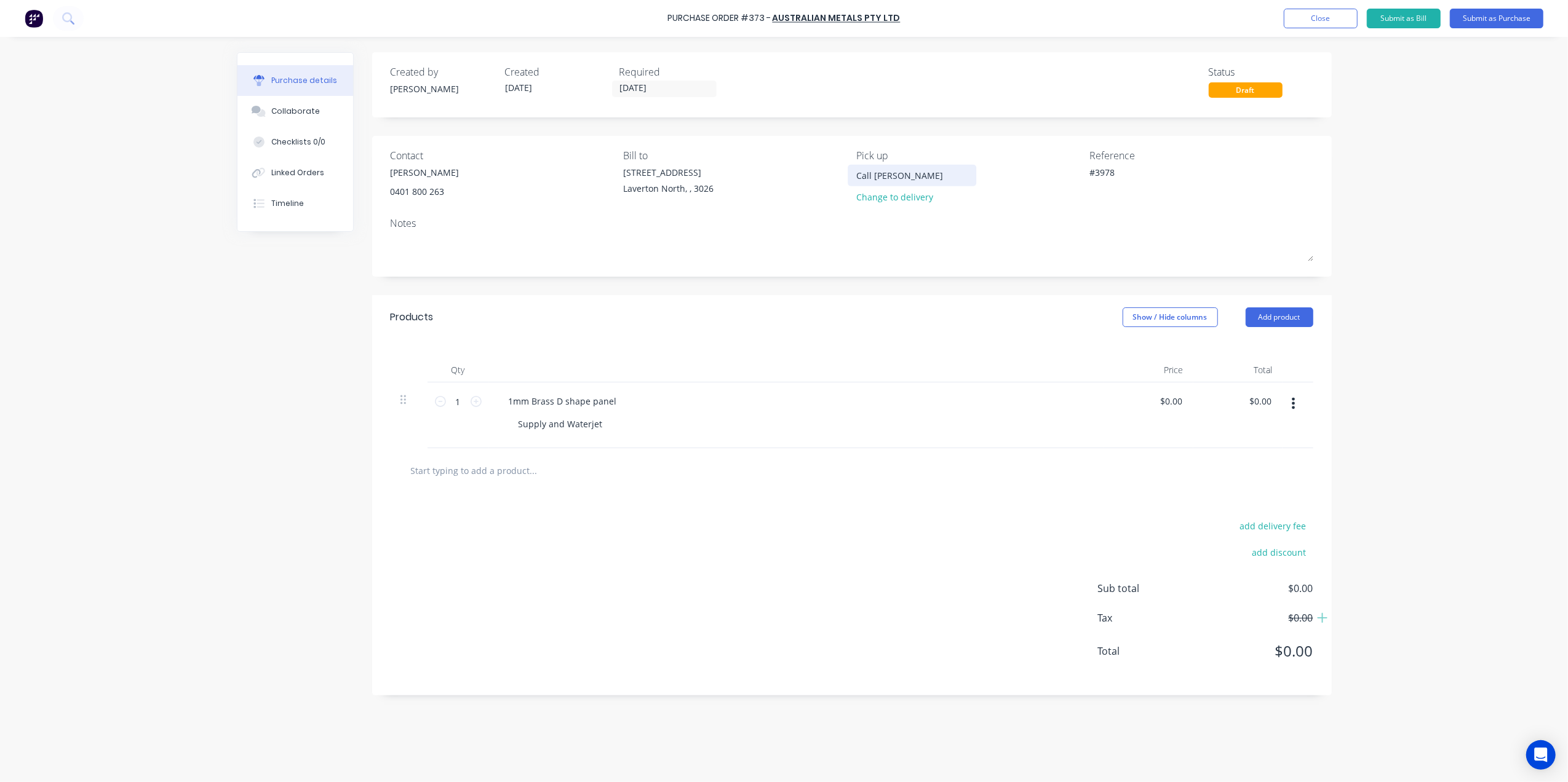
type textarea "x"
type input "Call Gino Wh"
type textarea "x"
type input "Call Gino Whe"
type textarea "x"
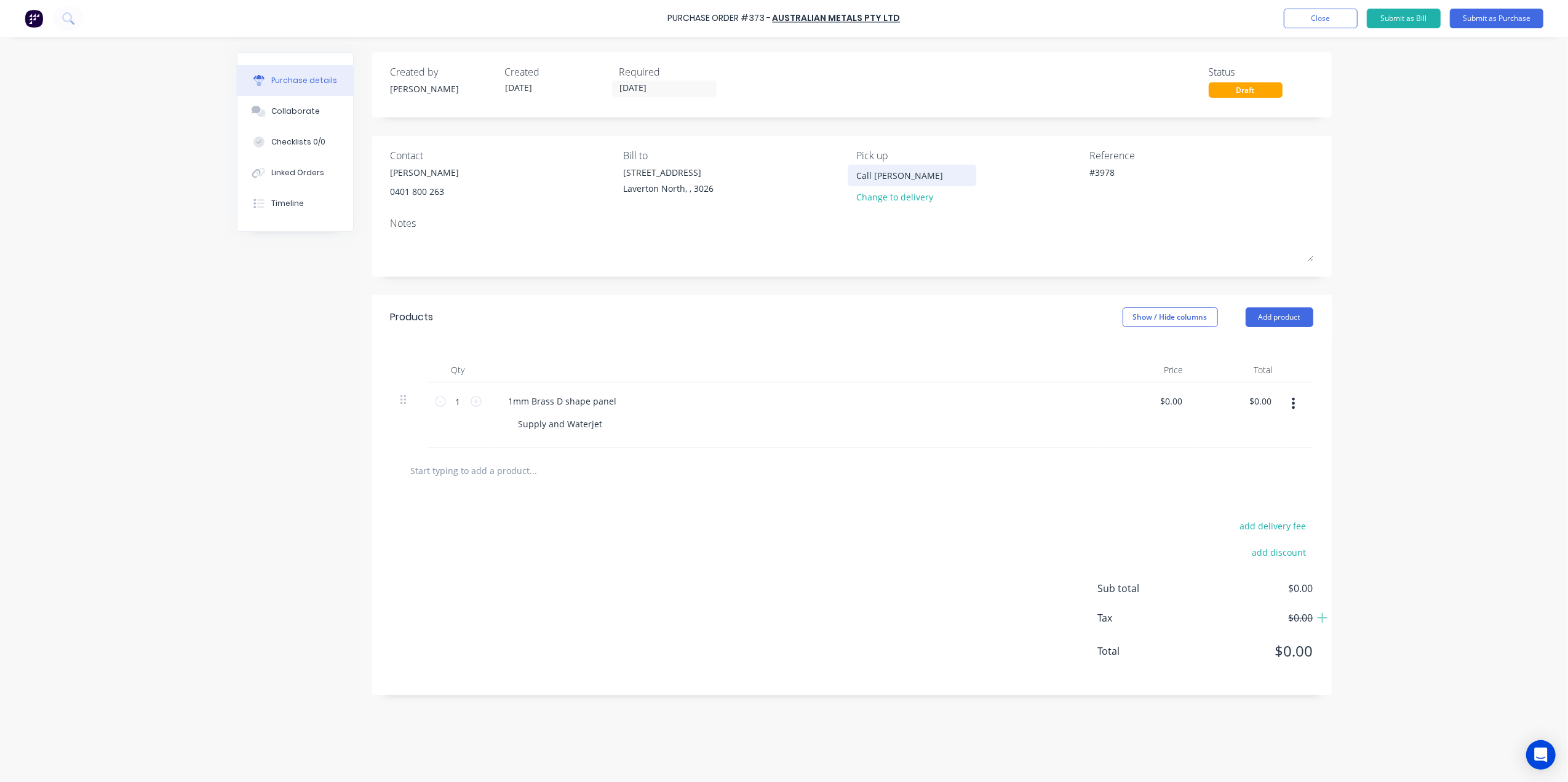
type input "Call Gino When"
type textarea "x"
type input "Call Gino When"
type textarea "x"
type input "Call Gino When r"
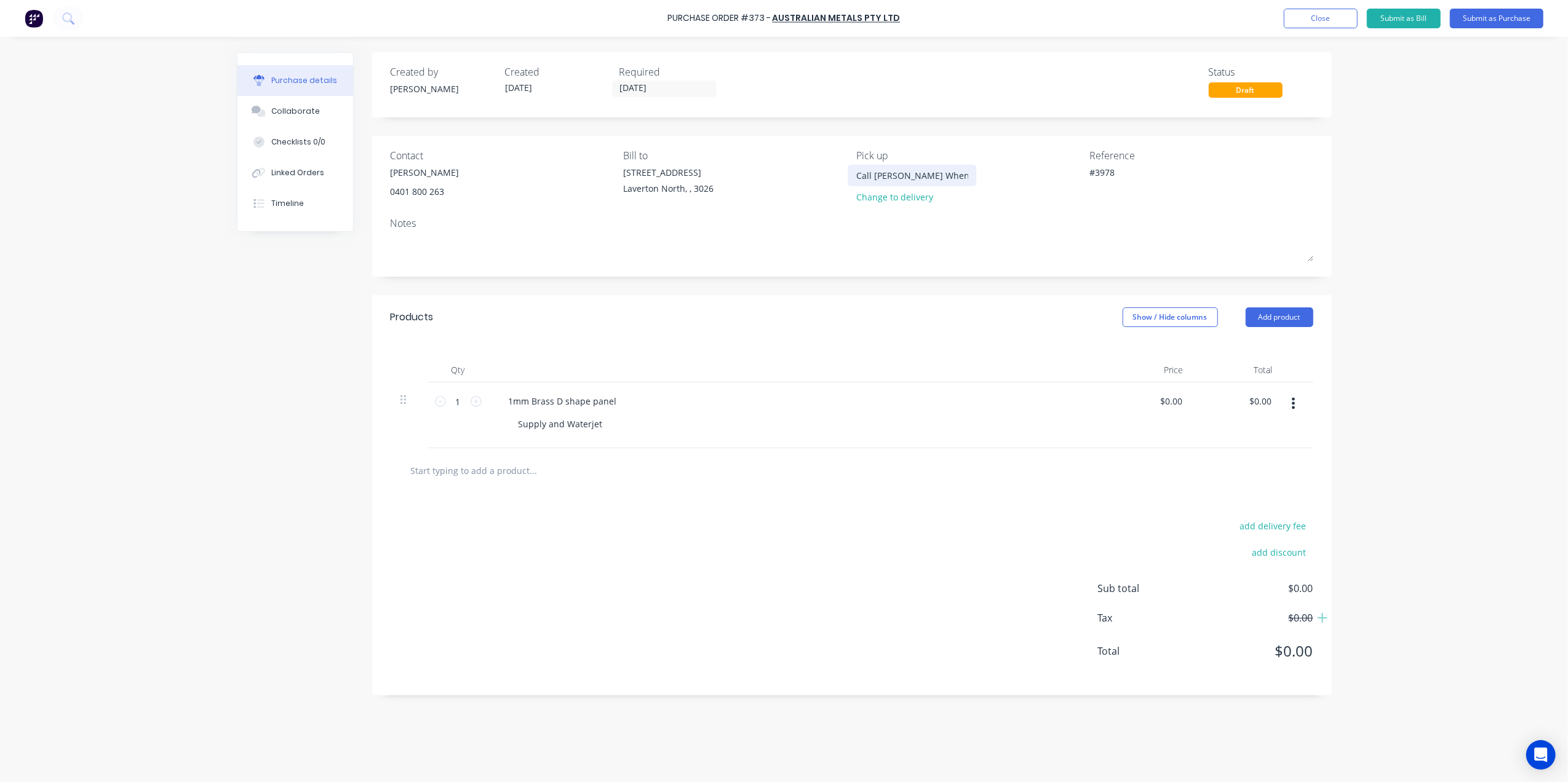
type textarea "x"
type input "Call Gino When re"
type textarea "x"
type input "Call Gino When rea"
type textarea "x"
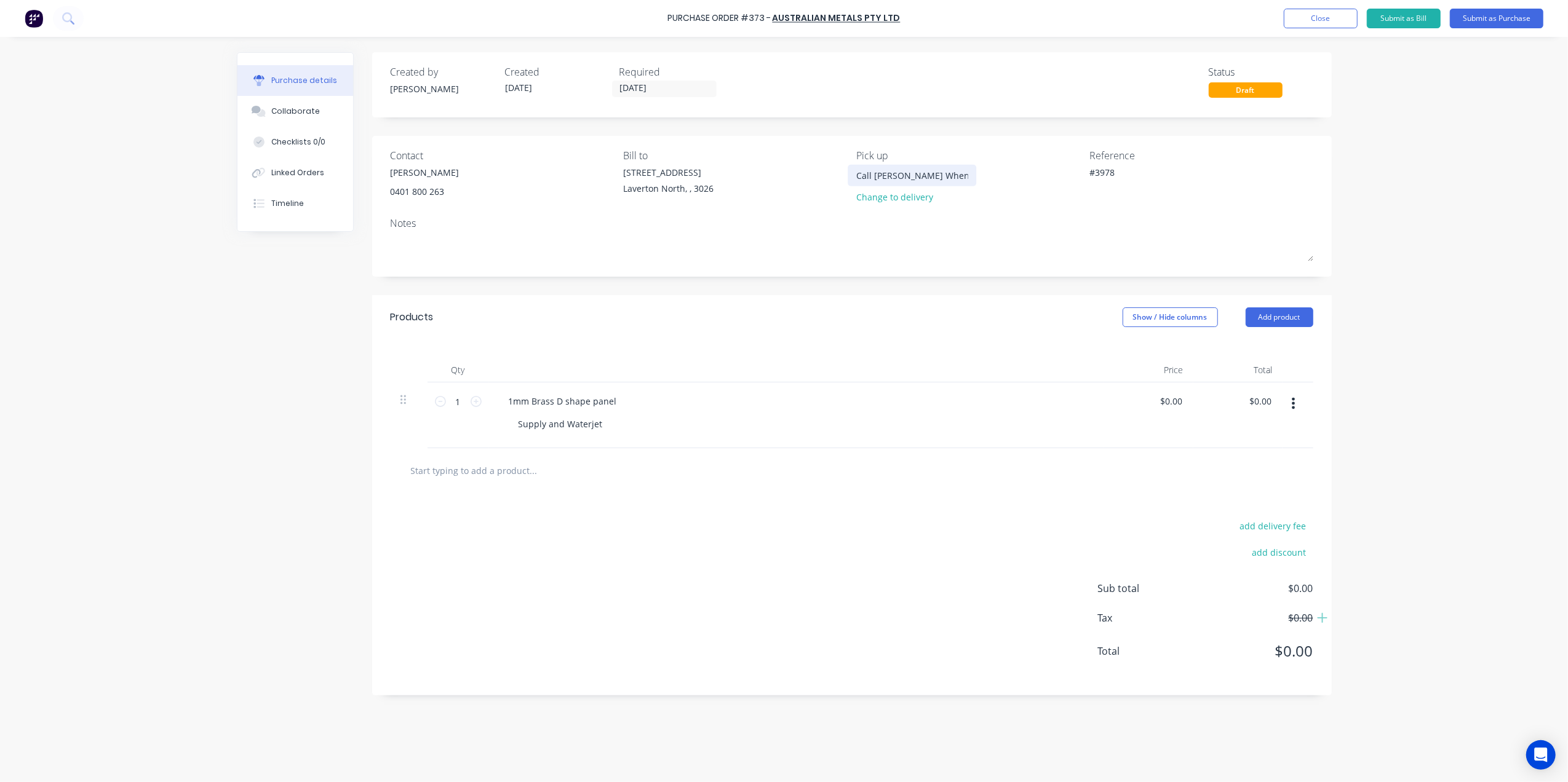
type input "Call Gino When read"
type textarea "x"
type input "Call Gino When ready"
type textarea "x"
type input "Call Gino When ready"
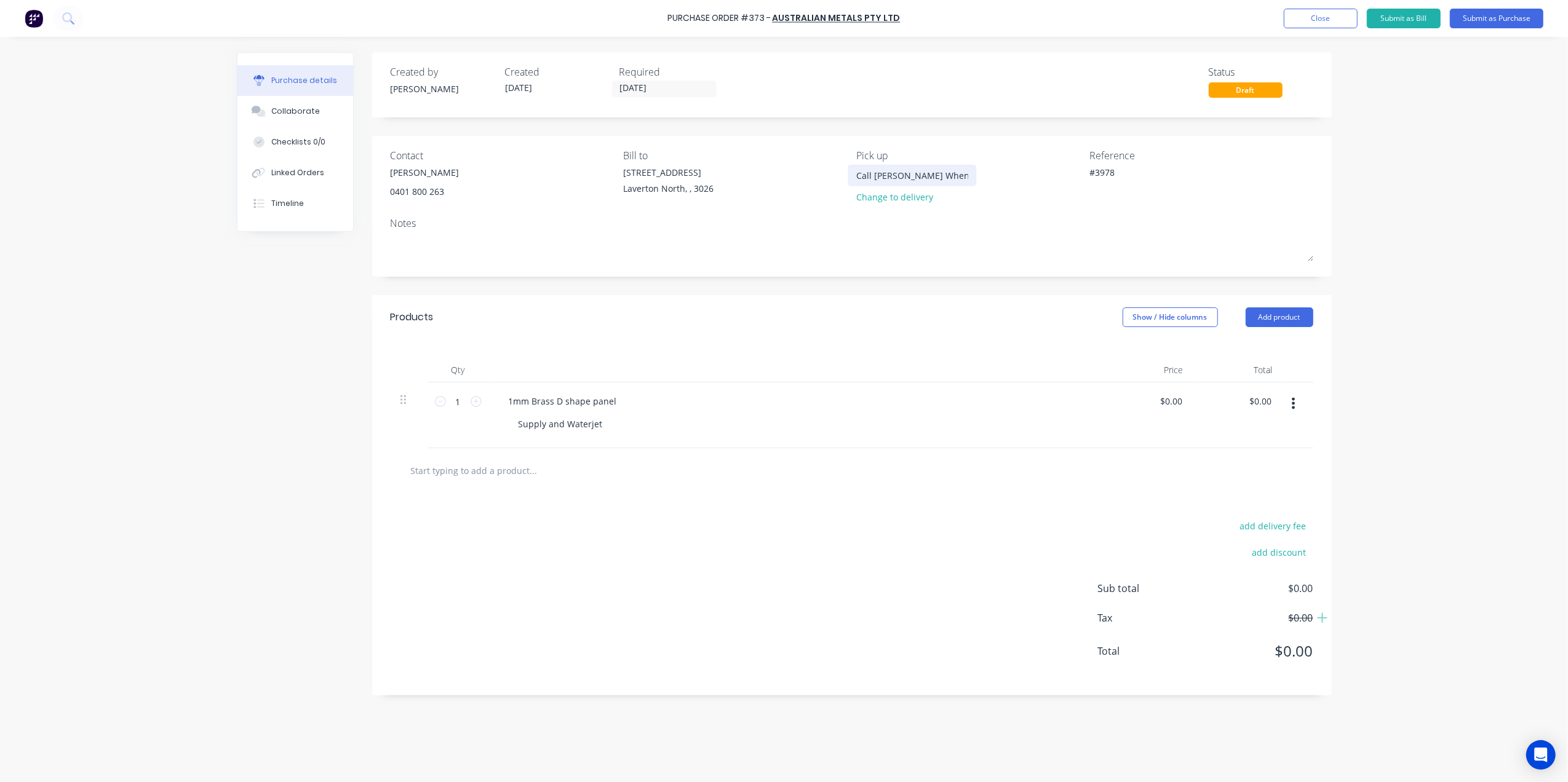
click at [924, 179] on input "Call Gino When ready" at bounding box center [911, 175] width 112 height 18
type textarea "x"
type input "Call Gino When eady"
type textarea "x"
type input "Call Gino When Ready"
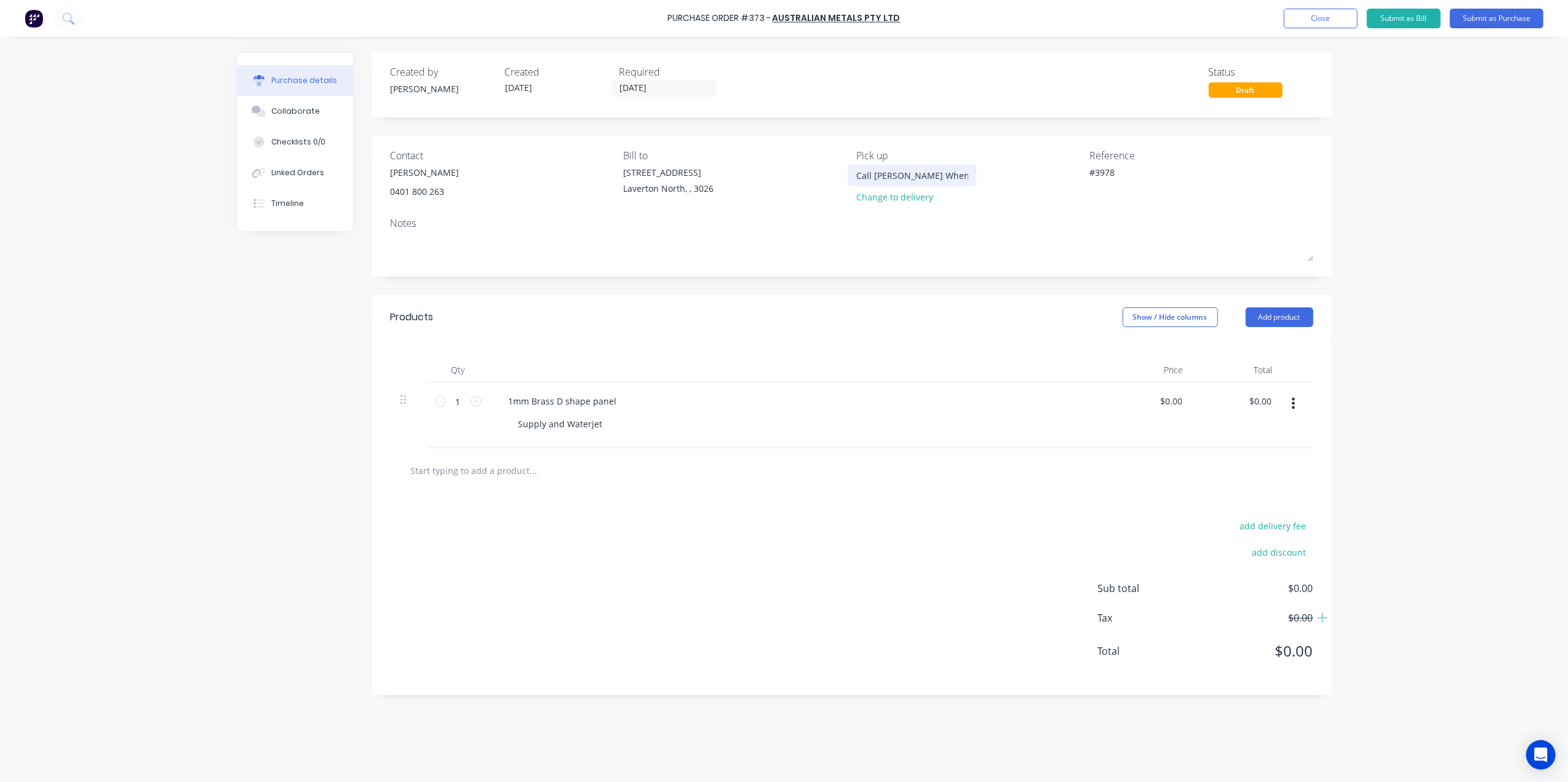
type textarea "x"
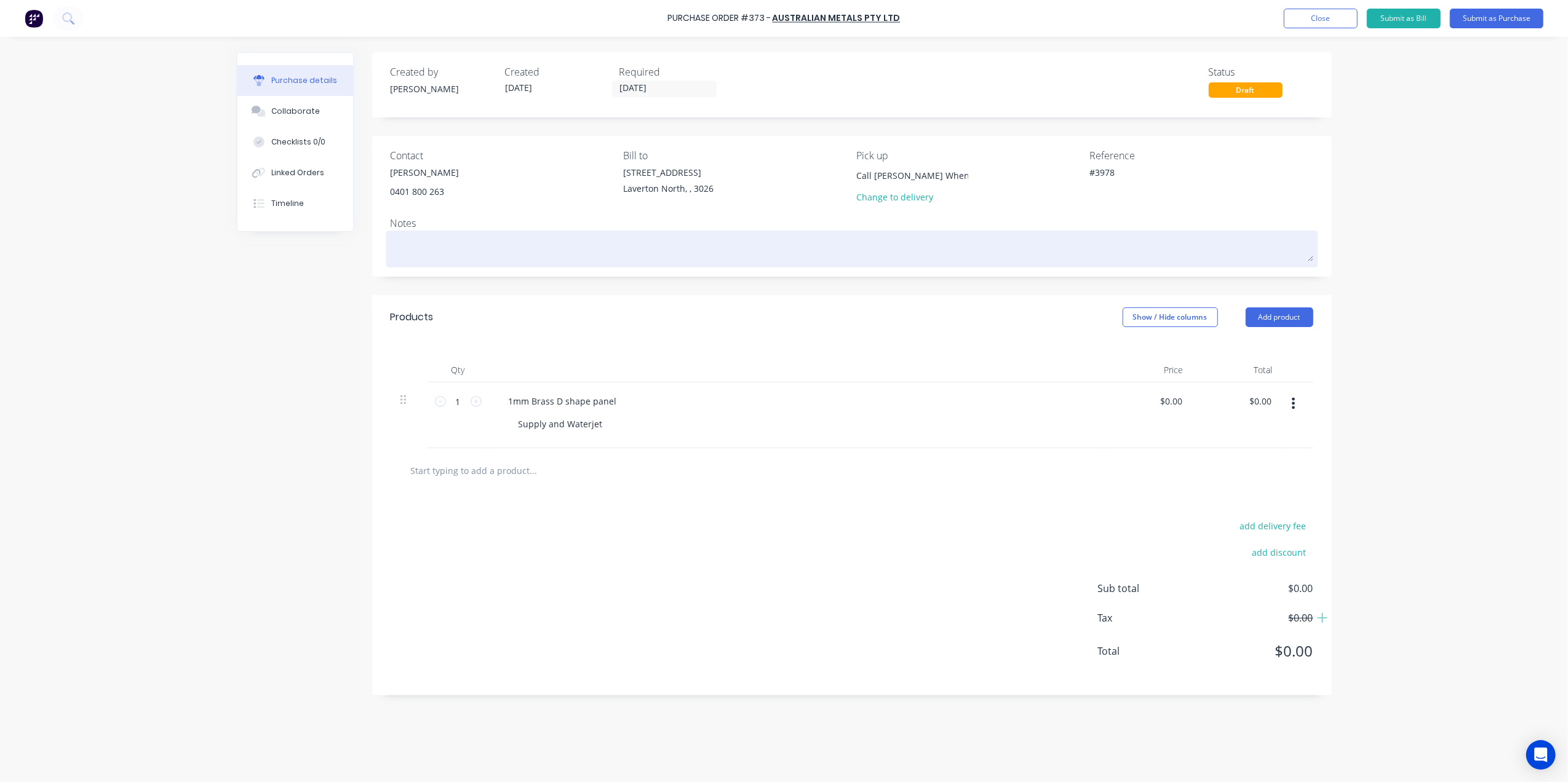
type input "Call Gino When Ready"
click at [761, 264] on div at bounding box center [852, 250] width 923 height 31
click at [503, 244] on textarea at bounding box center [852, 248] width 923 height 27
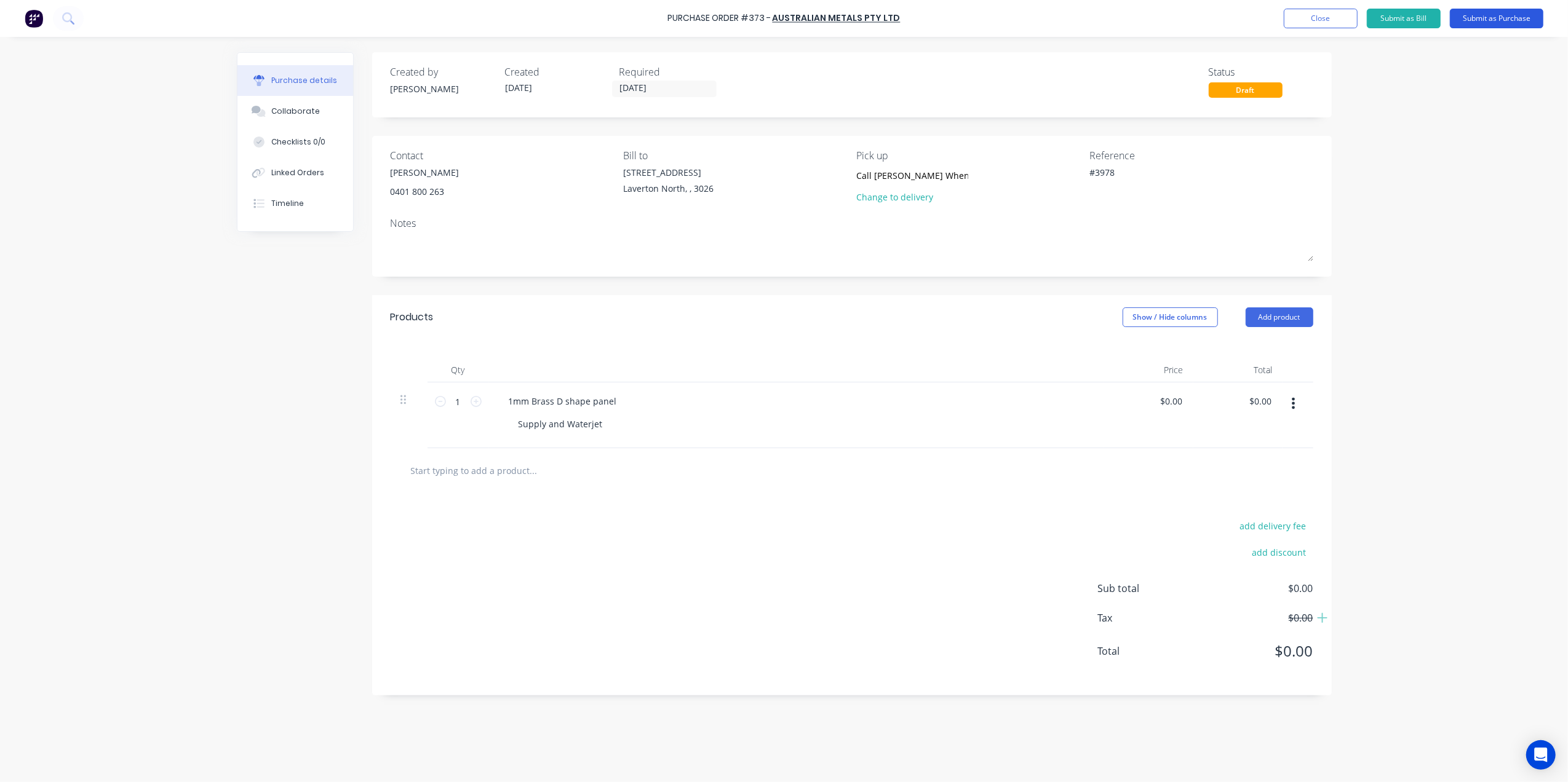
click at [1510, 13] on button "Submit as Purchase" at bounding box center [1496, 18] width 93 height 19
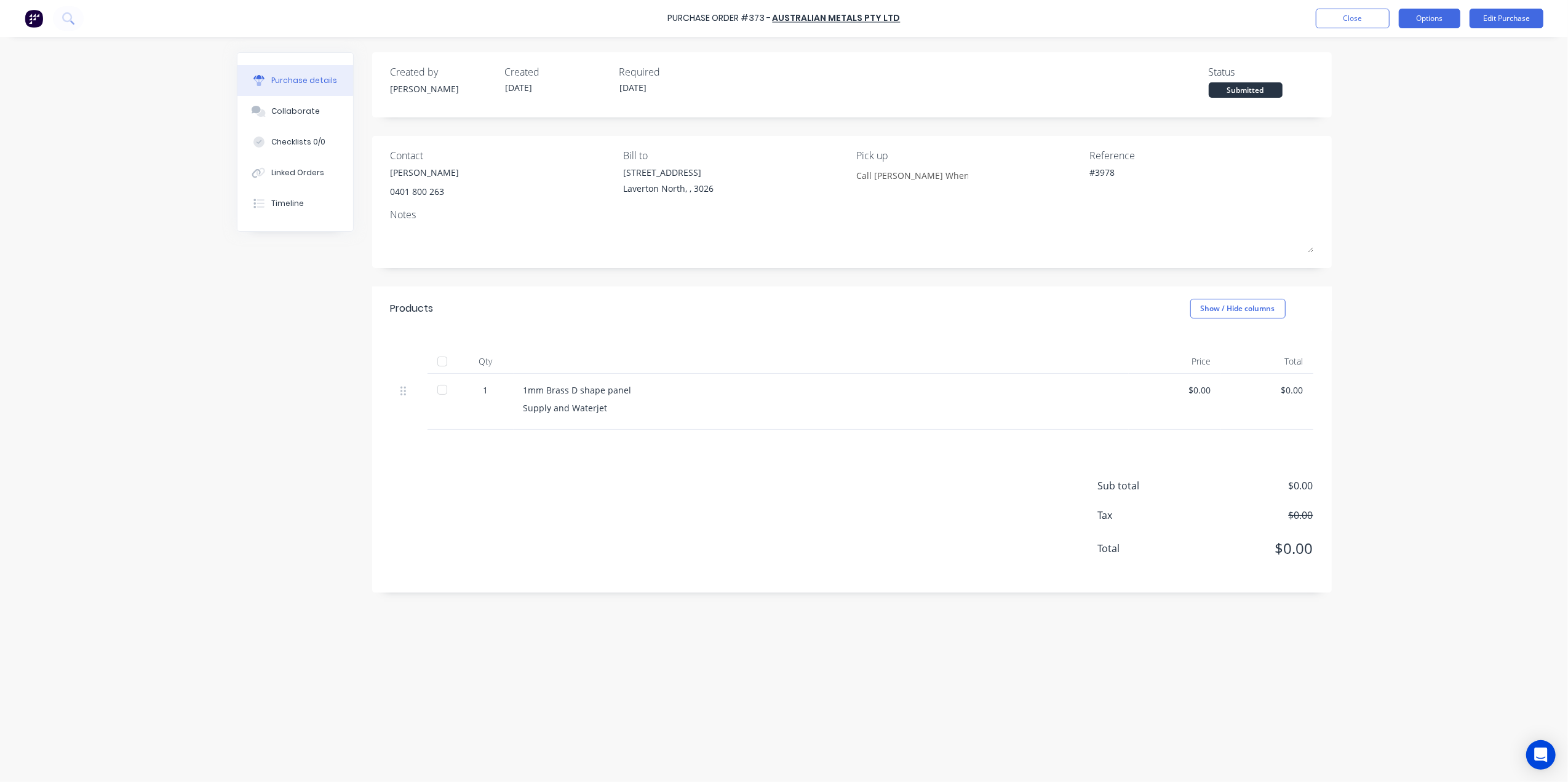
click at [1452, 15] on button "Options" at bounding box center [1429, 18] width 61 height 19
click at [1401, 55] on div "Print / Email" at bounding box center [1402, 50] width 95 height 17
click at [1394, 95] on div "Without pricing" at bounding box center [1402, 99] width 95 height 17
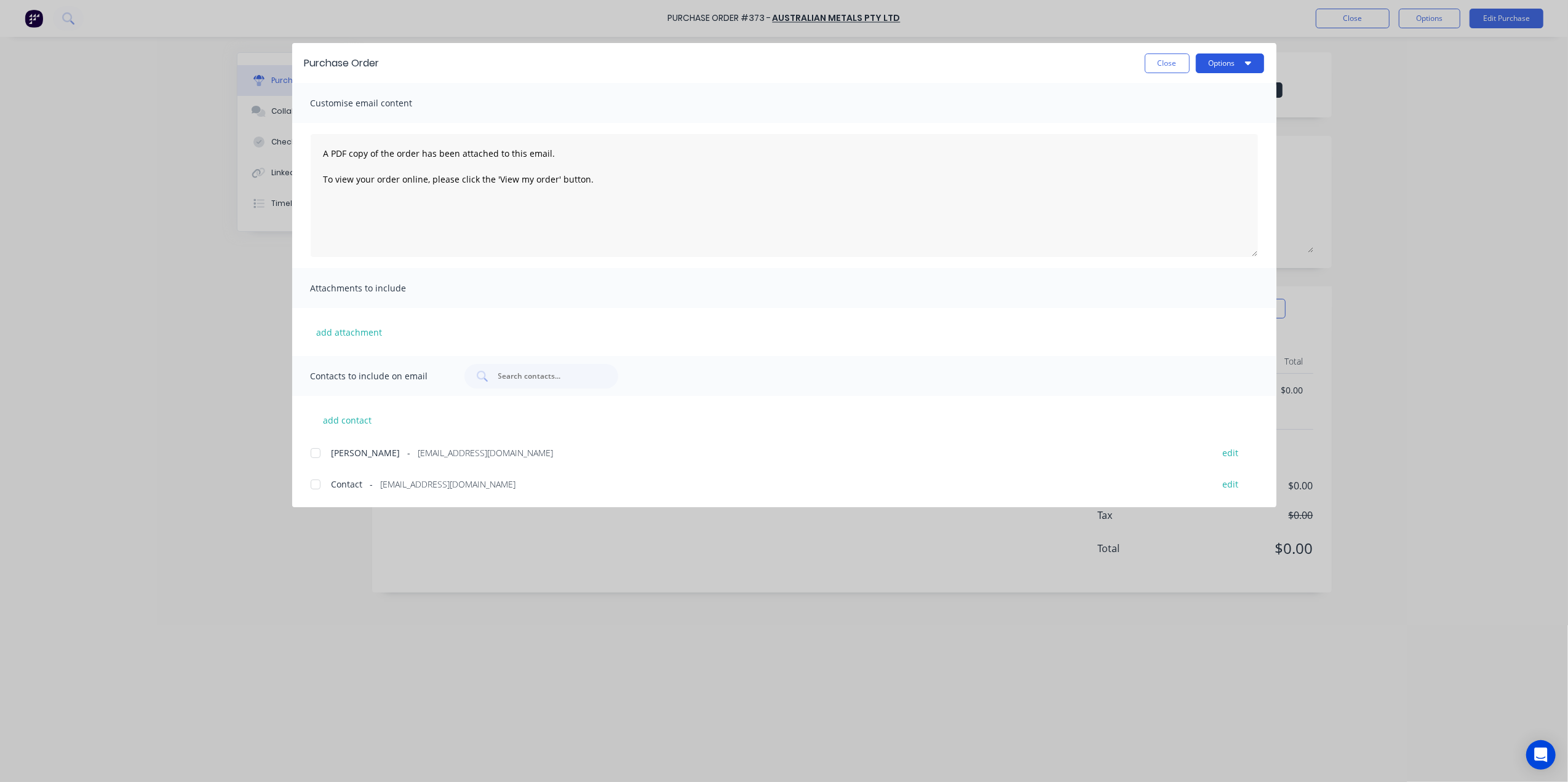
click at [1225, 65] on button "Options" at bounding box center [1230, 63] width 68 height 19
click at [1199, 119] on div "Print" at bounding box center [1206, 119] width 95 height 17
click at [1130, 63] on div "Close Options" at bounding box center [828, 63] width 872 height 19
drag, startPoint x: 1158, startPoint y: 63, endPoint x: 1181, endPoint y: 54, distance: 24.7
click at [1159, 63] on button "Close" at bounding box center [1167, 63] width 45 height 19
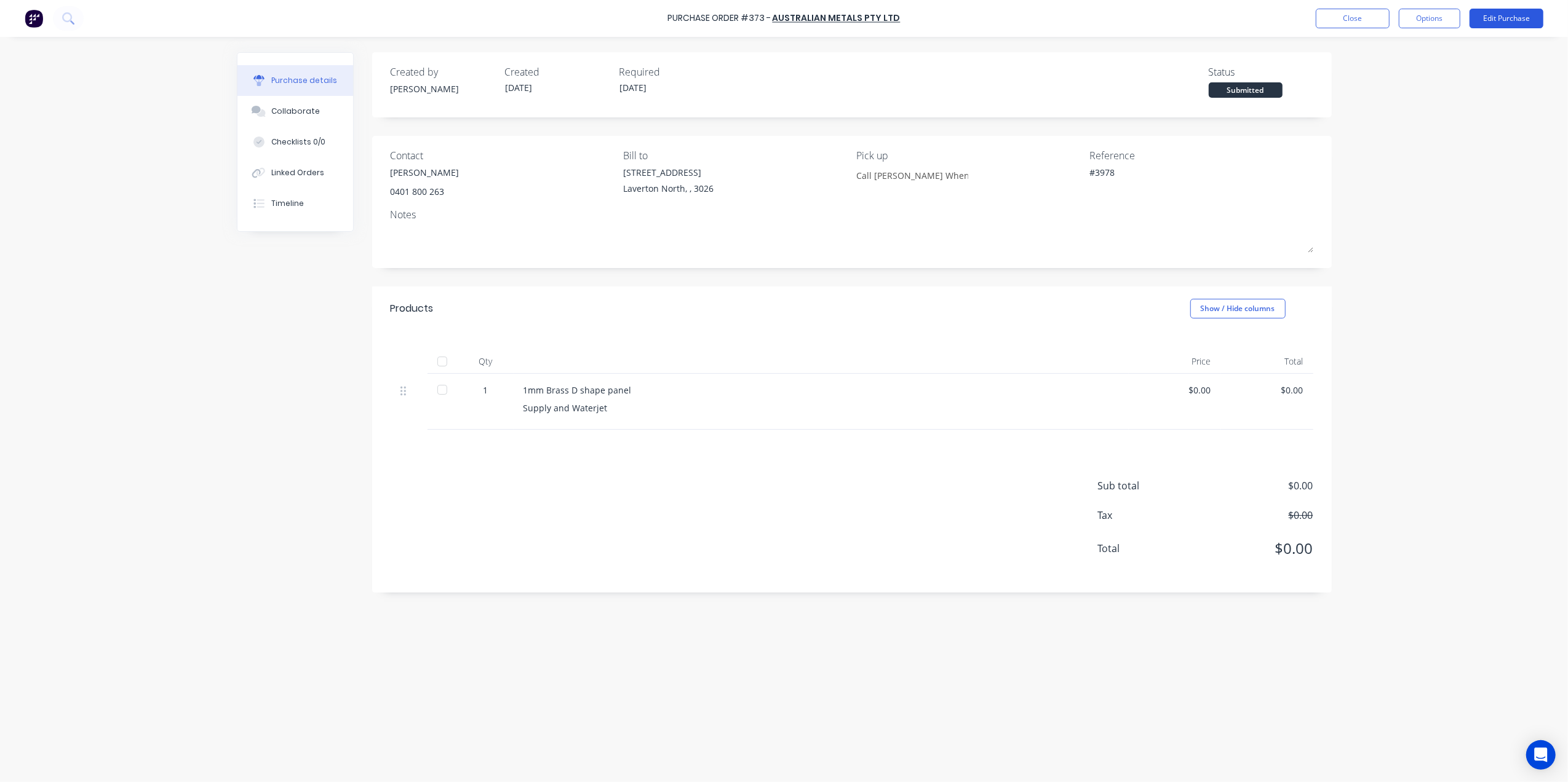
click at [1517, 24] on button "Edit Purchase" at bounding box center [1507, 18] width 74 height 19
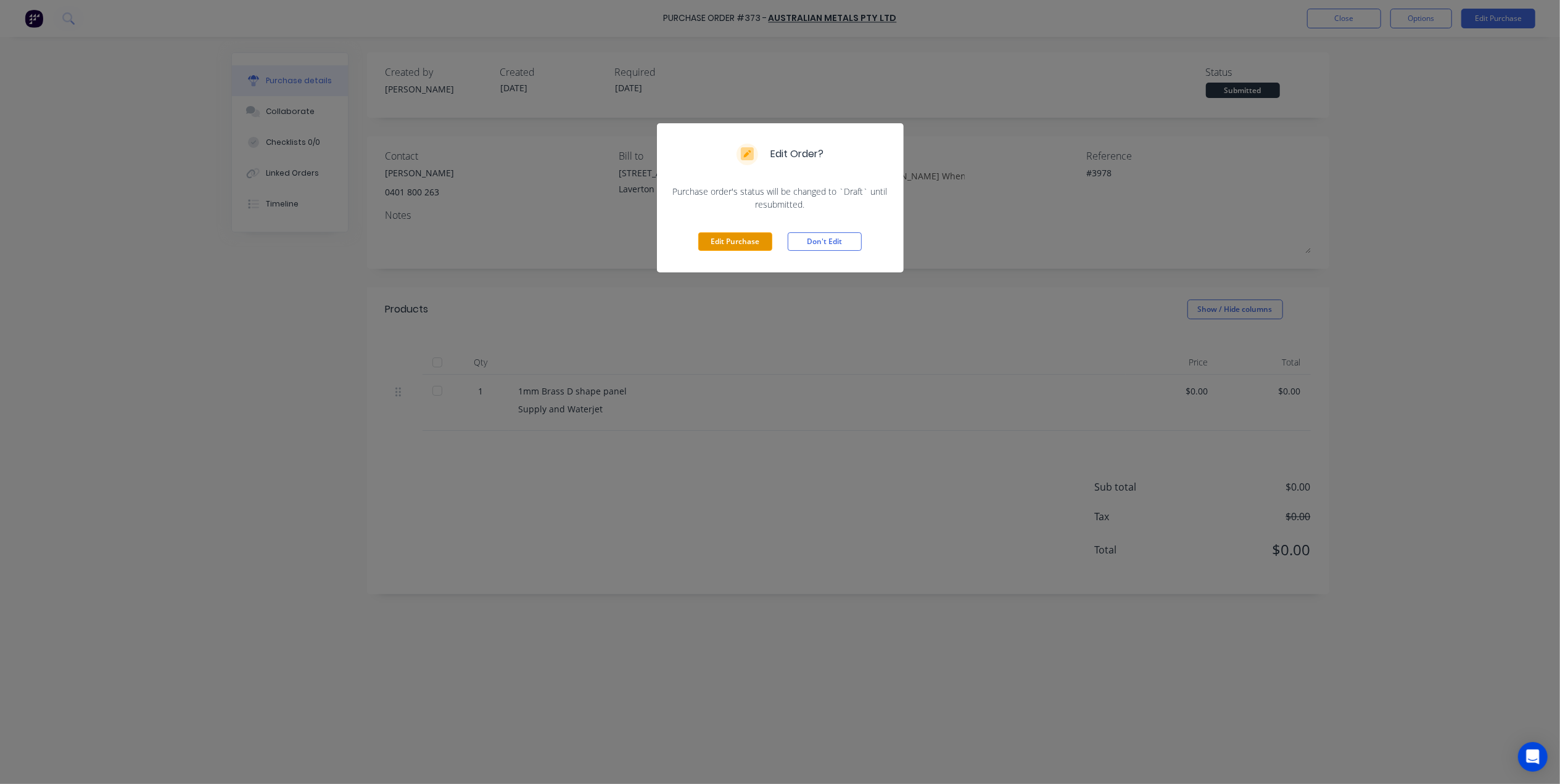
click at [754, 240] on button "Edit Purchase" at bounding box center [736, 242] width 74 height 19
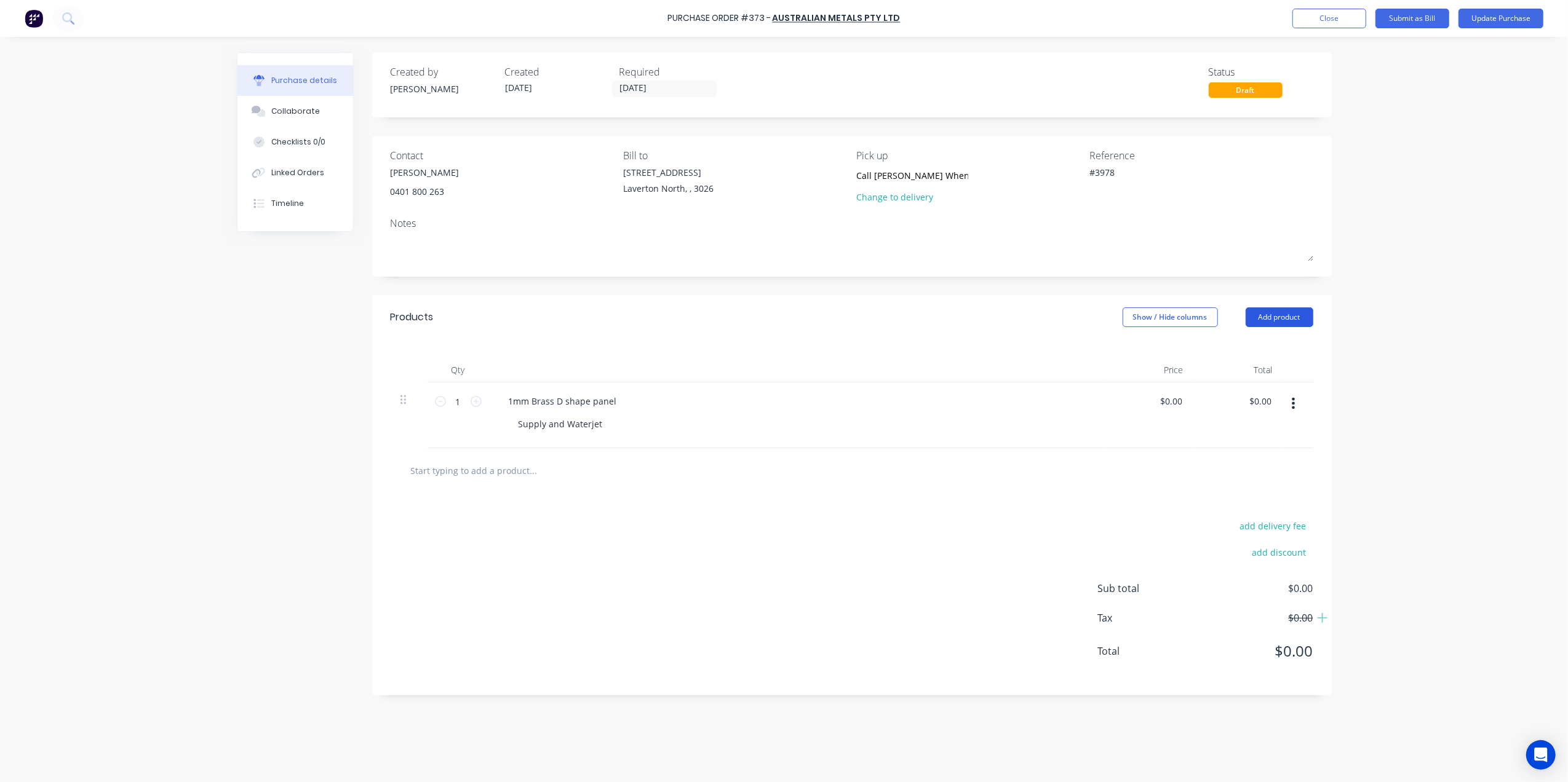
click at [1282, 323] on button "Add product" at bounding box center [1279, 318] width 68 height 19
click at [1274, 365] on div "Basic product" at bounding box center [1255, 373] width 95 height 17
click at [467, 473] on input "1" at bounding box center [458, 467] width 24 height 18
click at [477, 468] on icon at bounding box center [475, 467] width 11 height 11
type textarea "x"
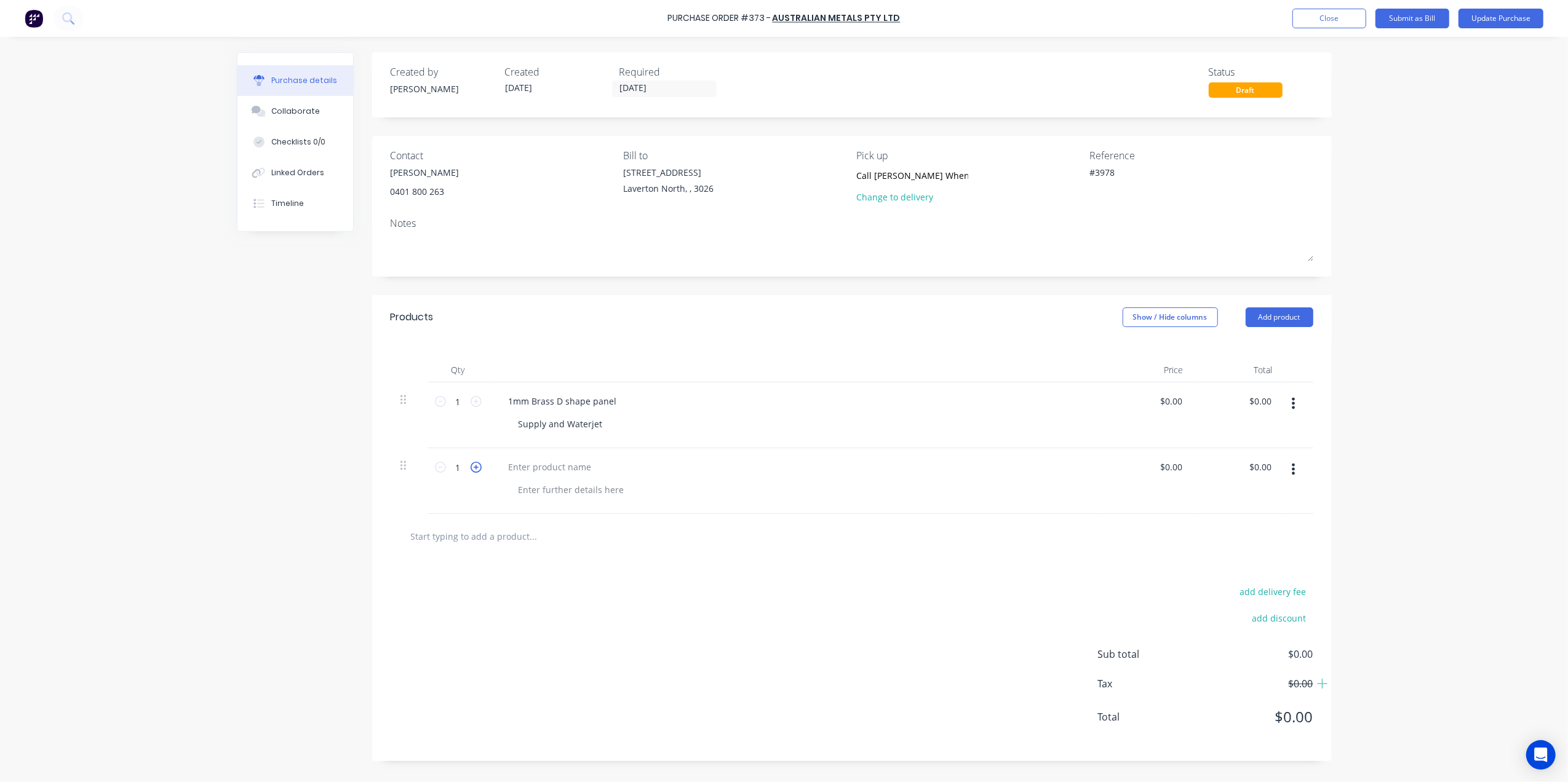
type input "2"
click at [477, 468] on icon at bounding box center [475, 467] width 11 height 11
type textarea "x"
type input "3"
type textarea "x"
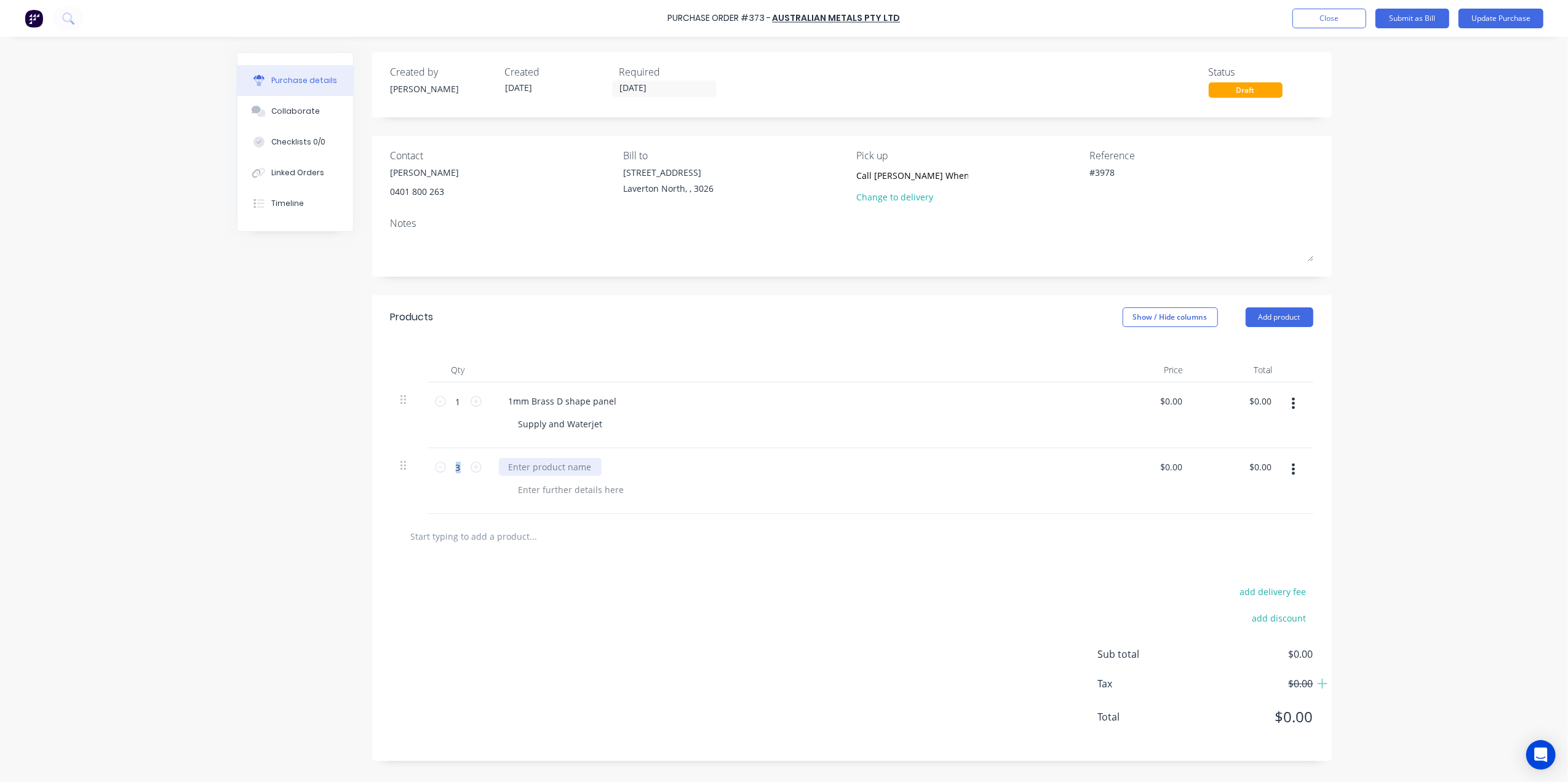
click at [536, 468] on div at bounding box center [550, 467] width 103 height 17
type textarea "x"
click at [558, 493] on div at bounding box center [571, 490] width 125 height 17
click at [507, 463] on div "2000Long Strips @ 18mm" at bounding box center [561, 467] width 124 height 17
click at [744, 592] on div "add delivery fee add discount Sub total $0.00 Tax $0.00 Total $0.00" at bounding box center [852, 661] width 960 height 202
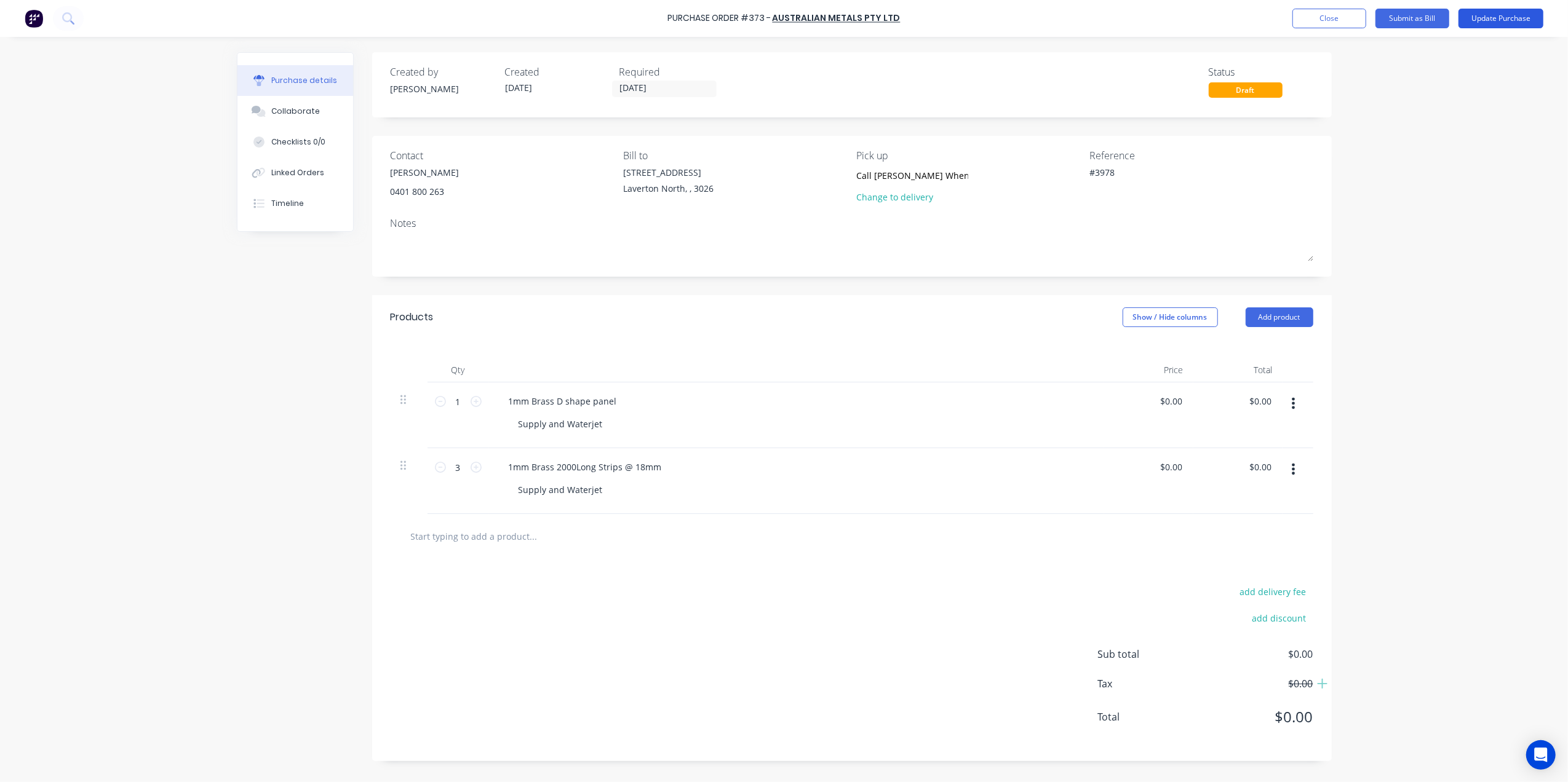
click at [1507, 11] on button "Update Purchase" at bounding box center [1500, 18] width 85 height 19
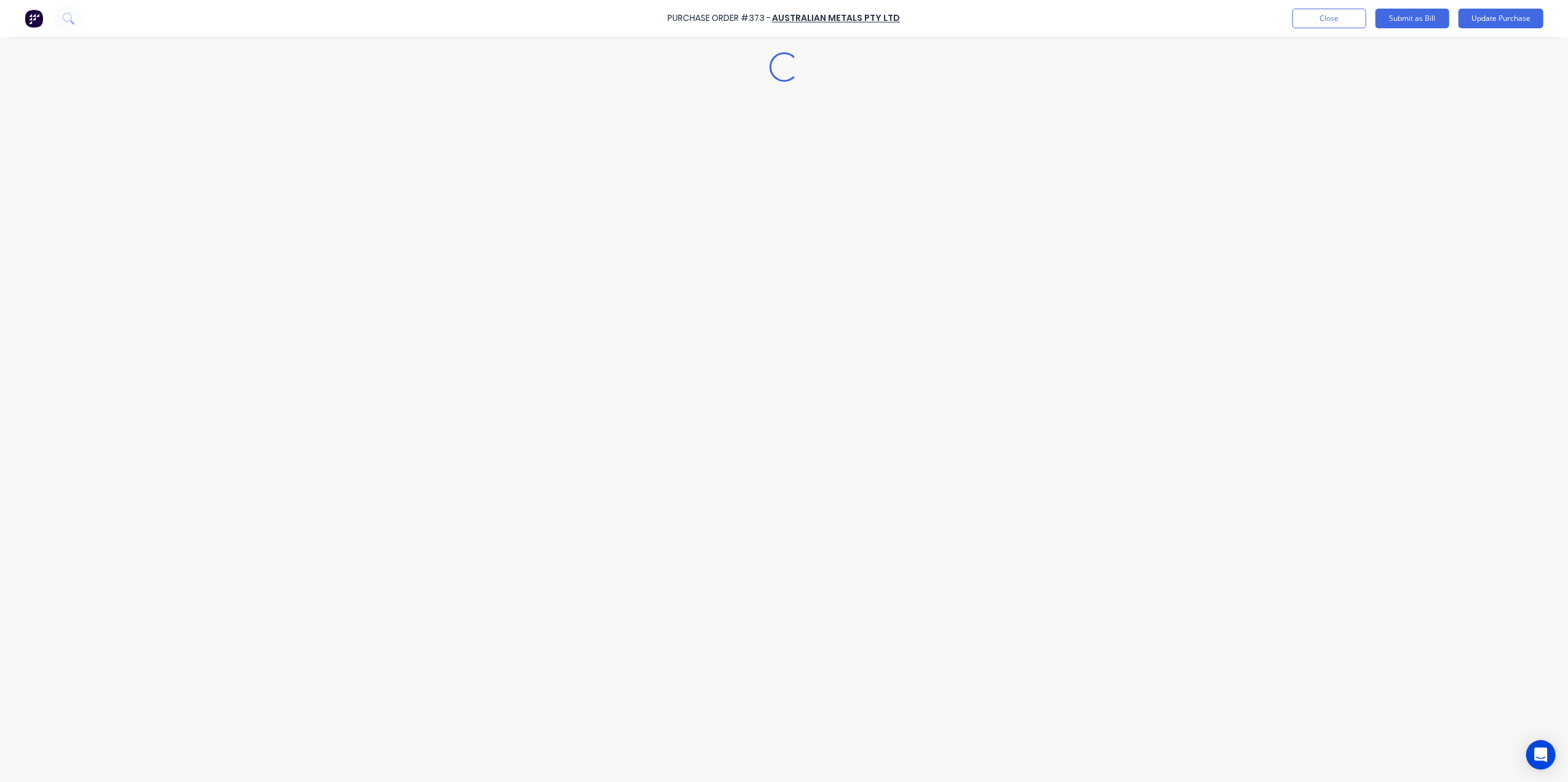
type textarea "x"
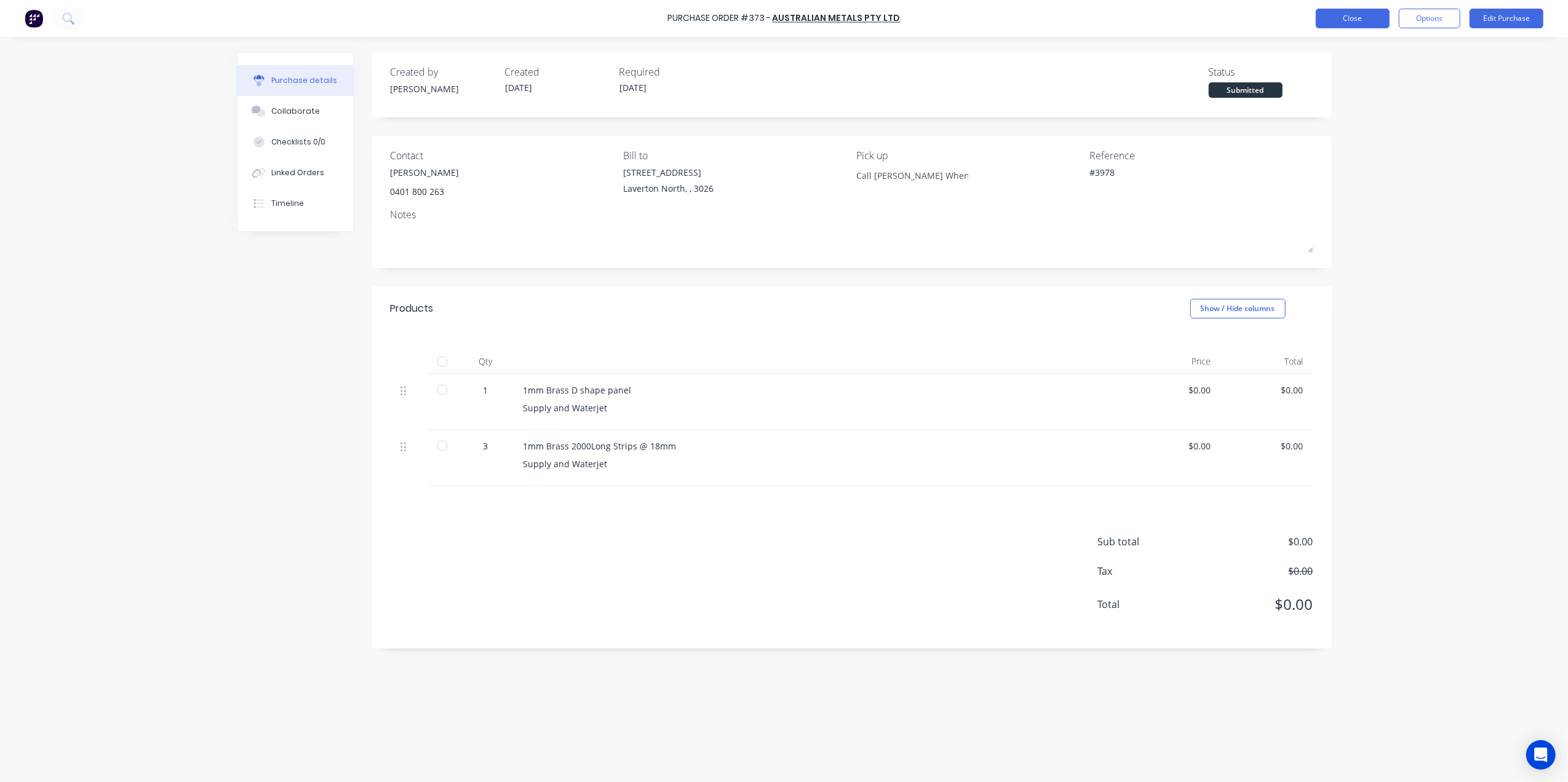
click at [1372, 17] on button "Close" at bounding box center [1352, 18] width 74 height 19
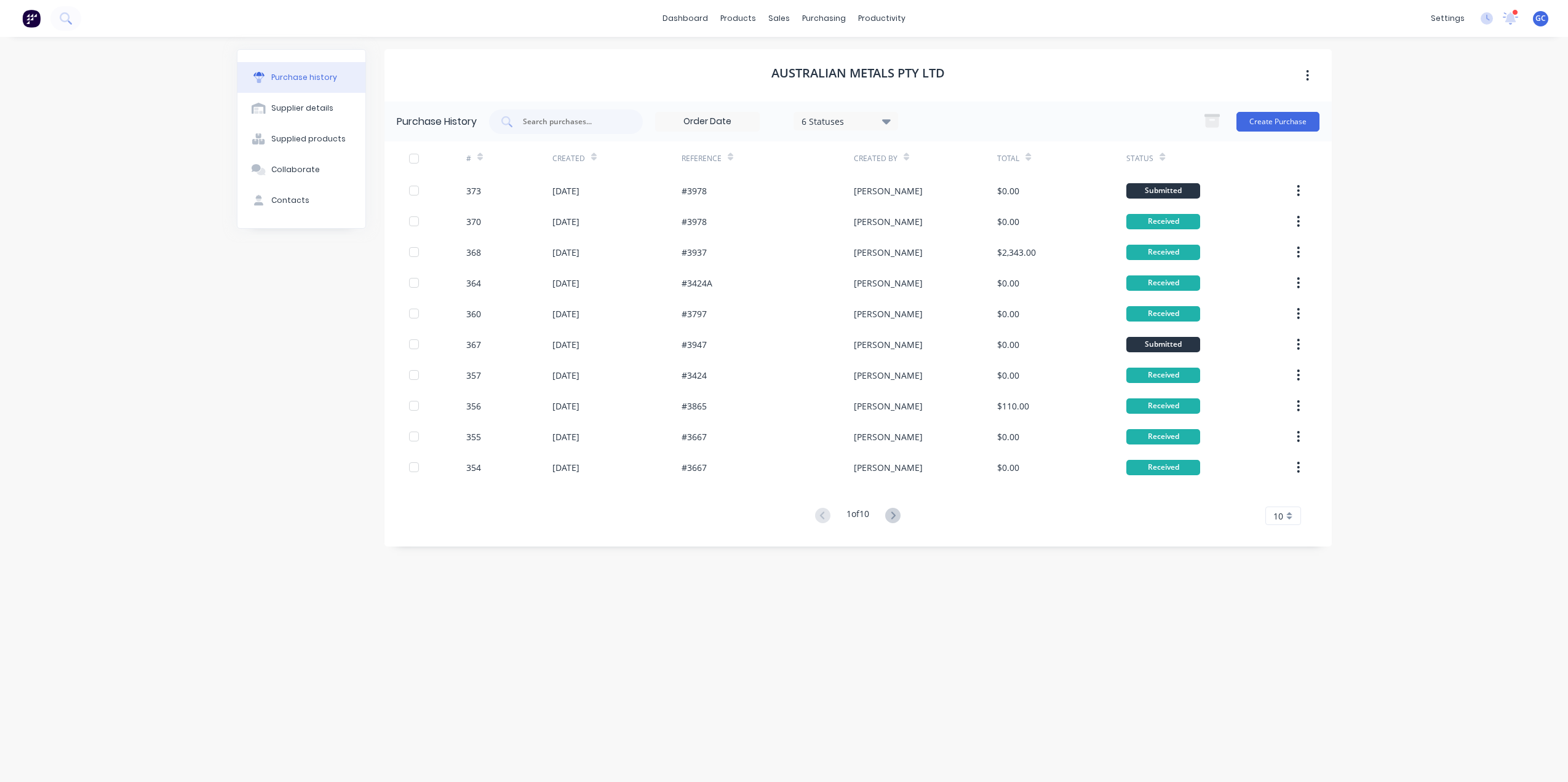
click at [742, 187] on div "#3978" at bounding box center [767, 190] width 172 height 31
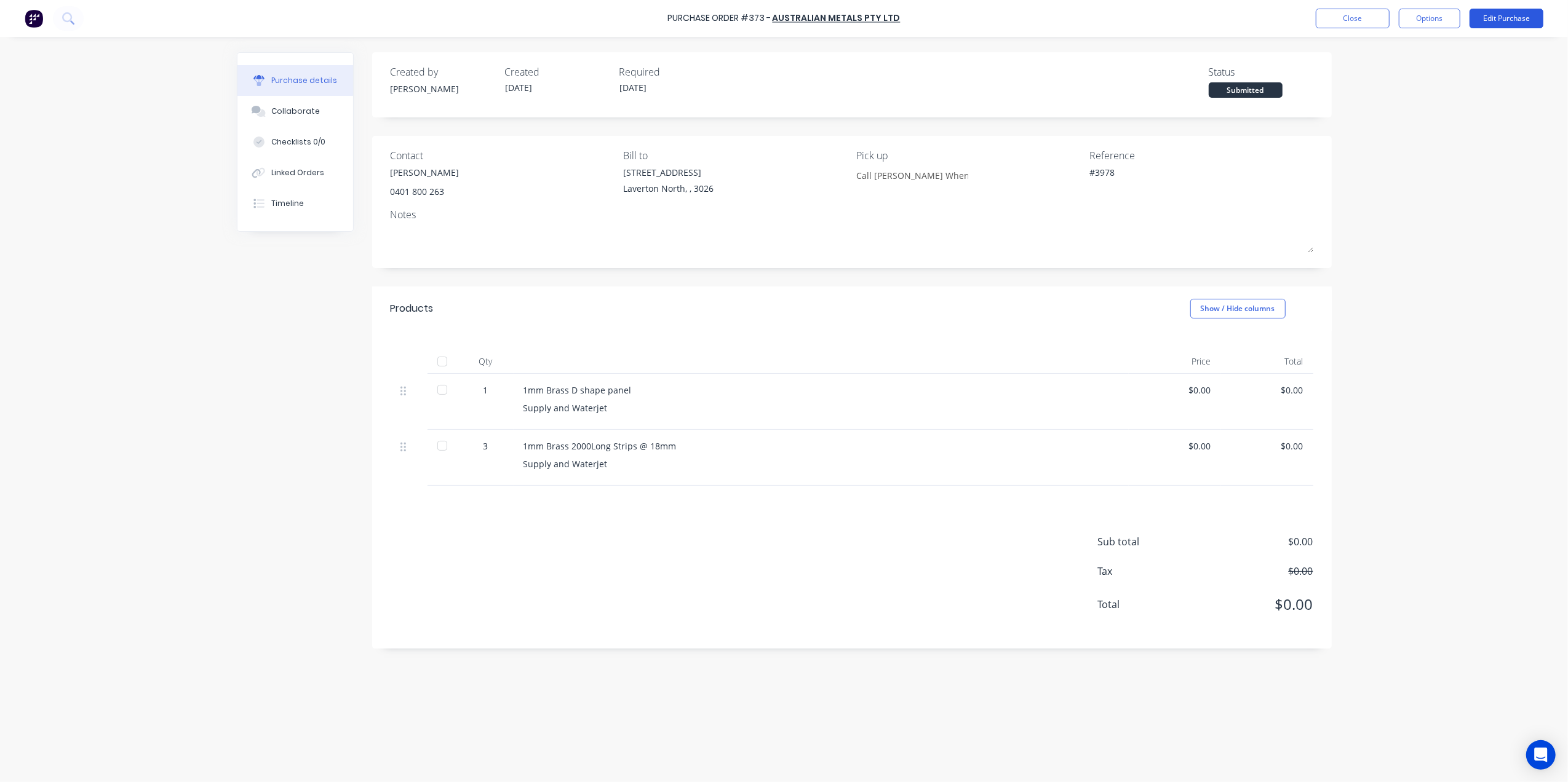
click at [1502, 19] on button "Edit Purchase" at bounding box center [1507, 18] width 74 height 19
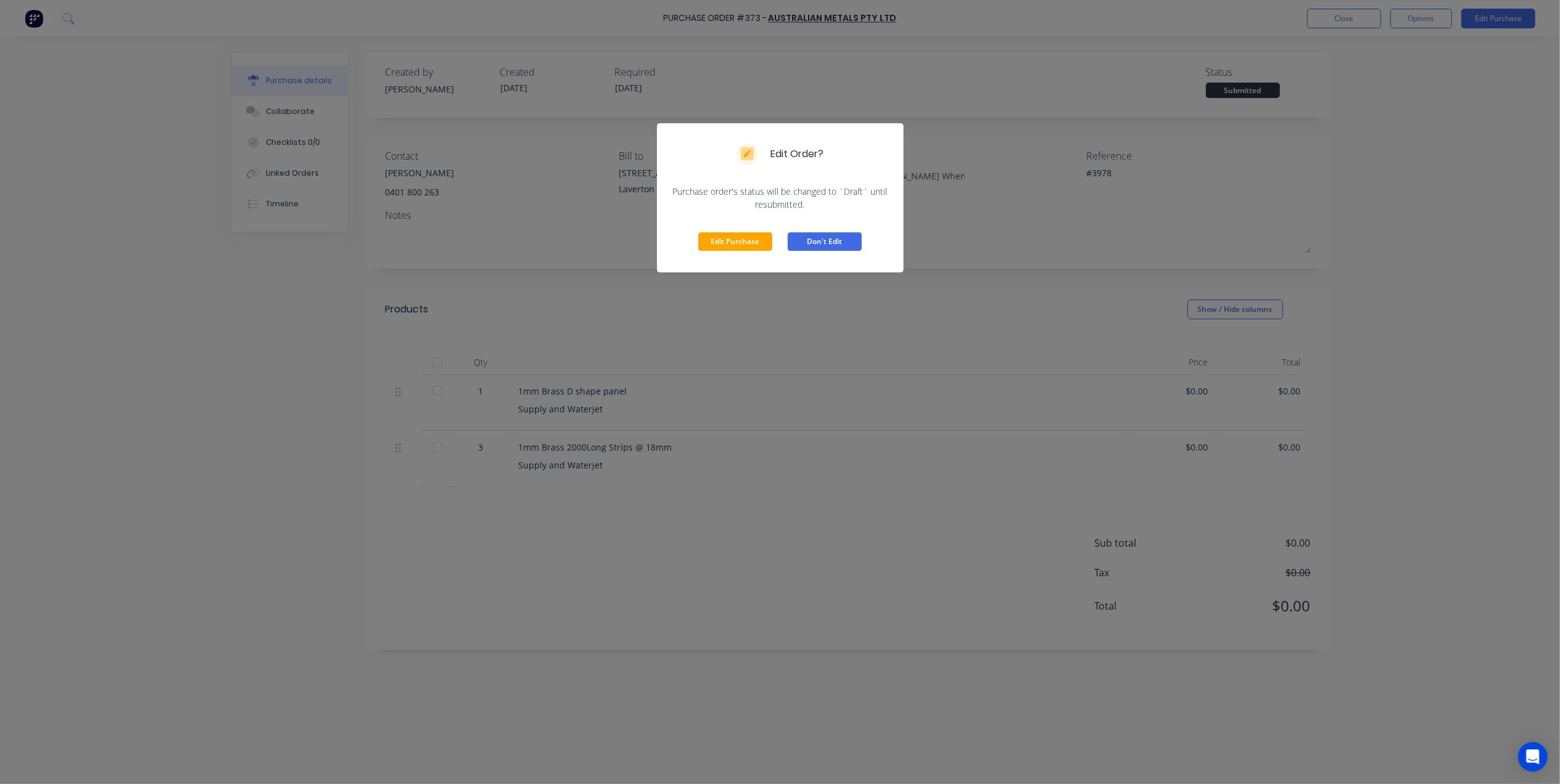
click at [837, 248] on button "Don't Edit" at bounding box center [825, 242] width 74 height 19
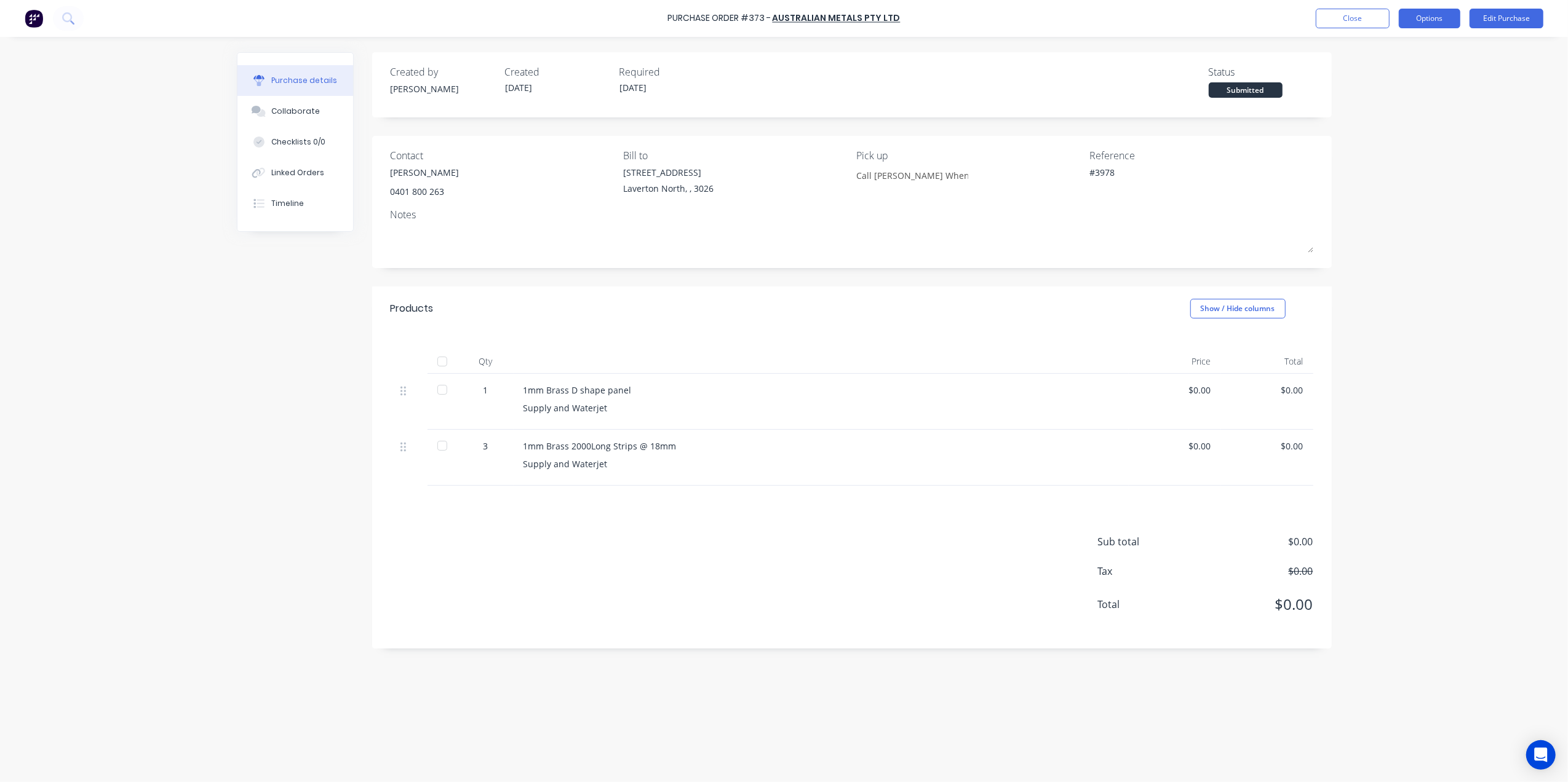
click at [1405, 13] on button "Options" at bounding box center [1429, 18] width 61 height 19
click at [1393, 46] on div "Print / Email" at bounding box center [1402, 50] width 95 height 17
click at [1383, 89] on button "Without pricing" at bounding box center [1402, 98] width 117 height 24
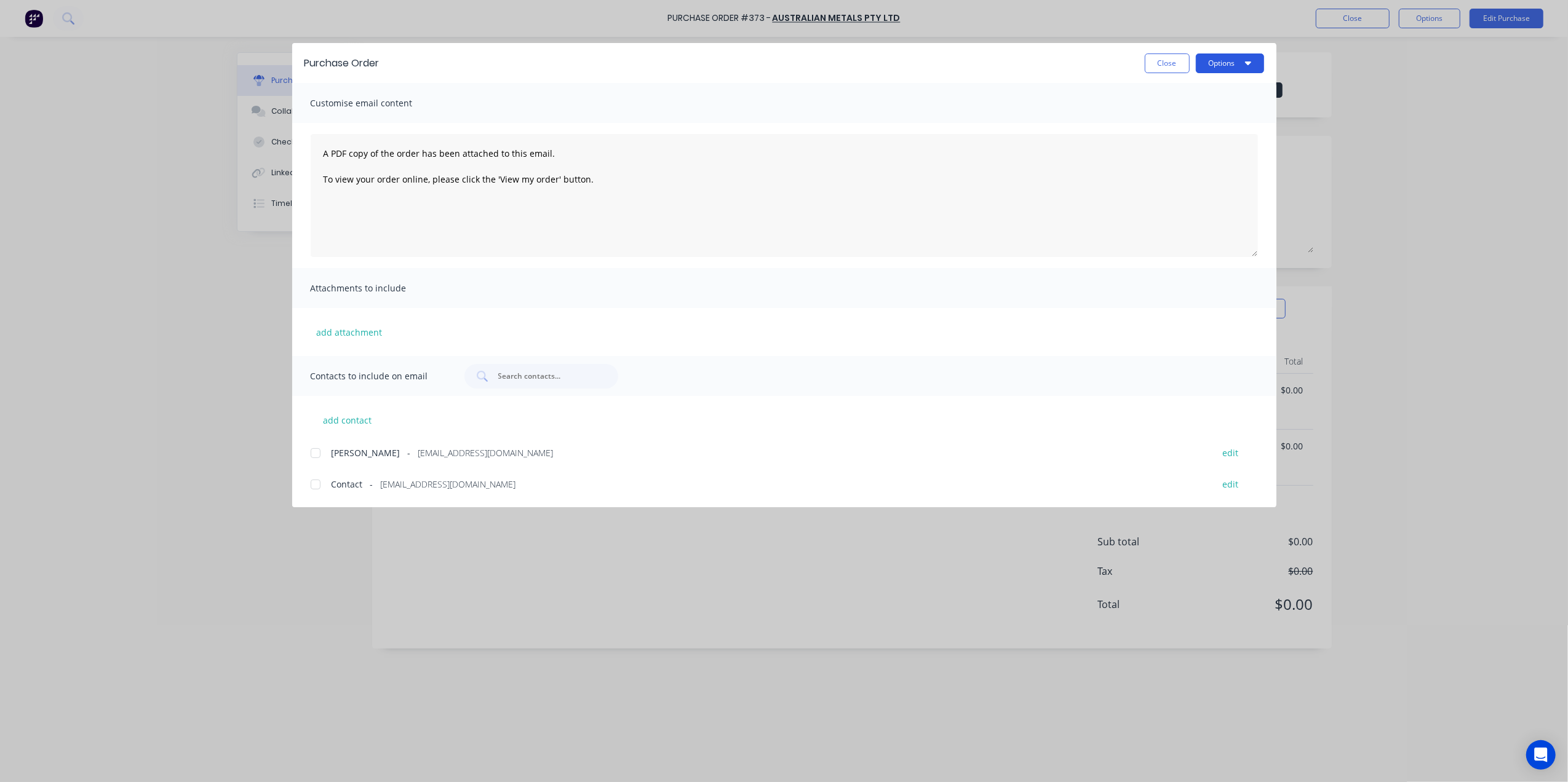
click at [1220, 71] on button "Options" at bounding box center [1230, 63] width 68 height 19
click at [1181, 112] on div "Print" at bounding box center [1206, 119] width 95 height 17
click at [1168, 70] on button "Close" at bounding box center [1167, 63] width 45 height 19
type textarea "x"
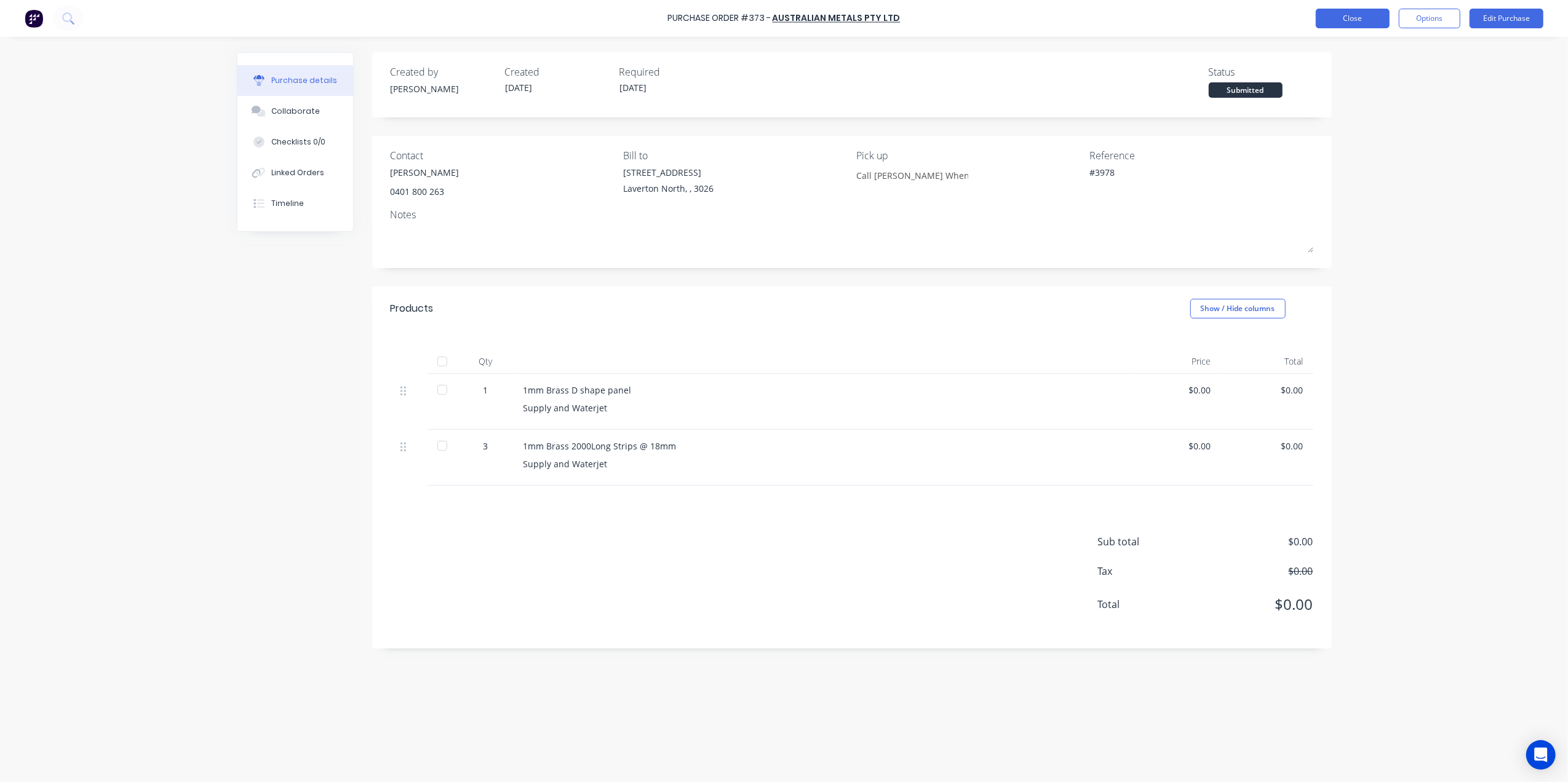
click at [1358, 14] on button "Close" at bounding box center [1352, 18] width 74 height 19
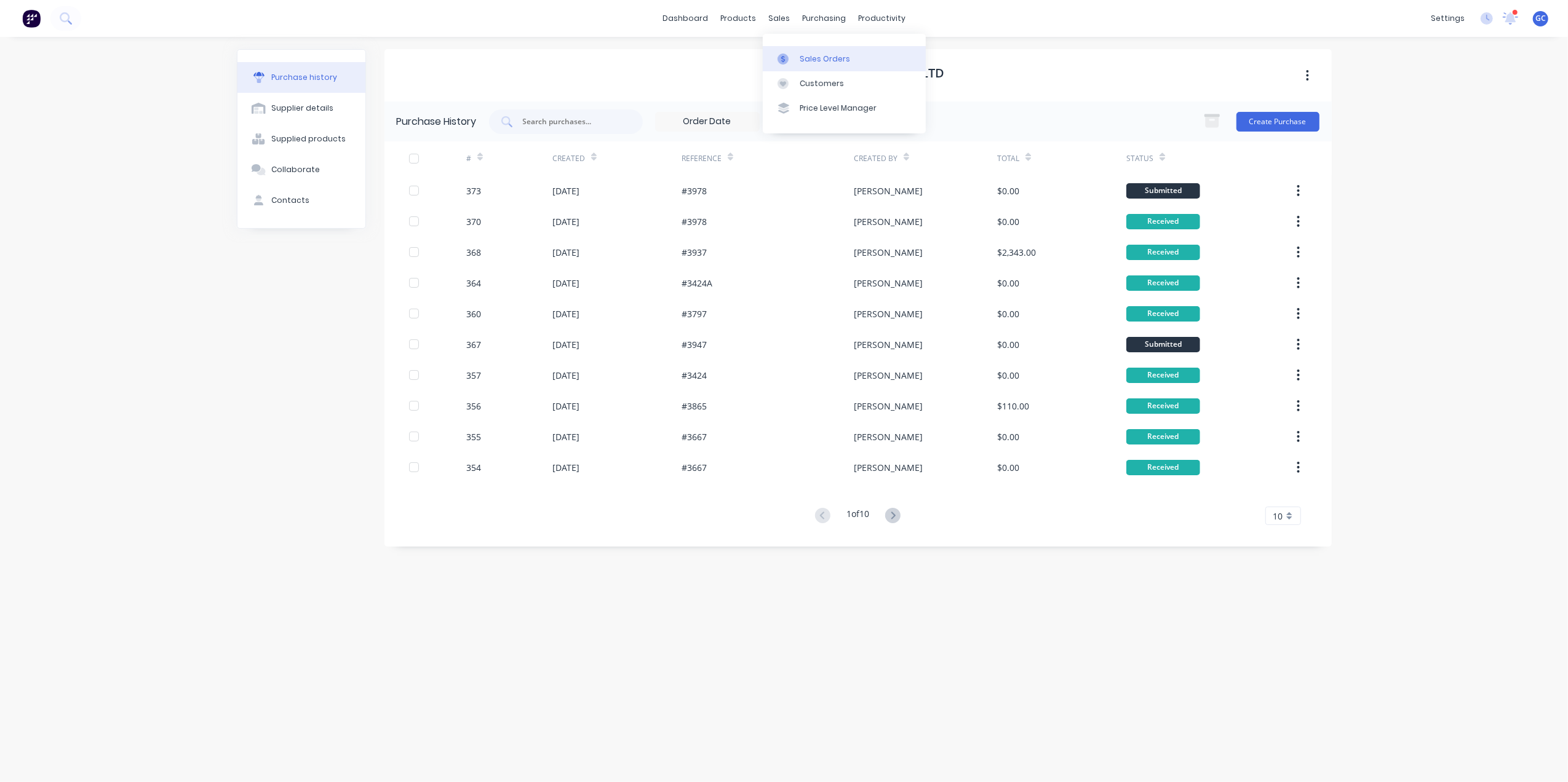
drag, startPoint x: 812, startPoint y: 51, endPoint x: 789, endPoint y: 55, distance: 23.3
click at [812, 51] on link "Sales Orders" at bounding box center [844, 57] width 163 height 24
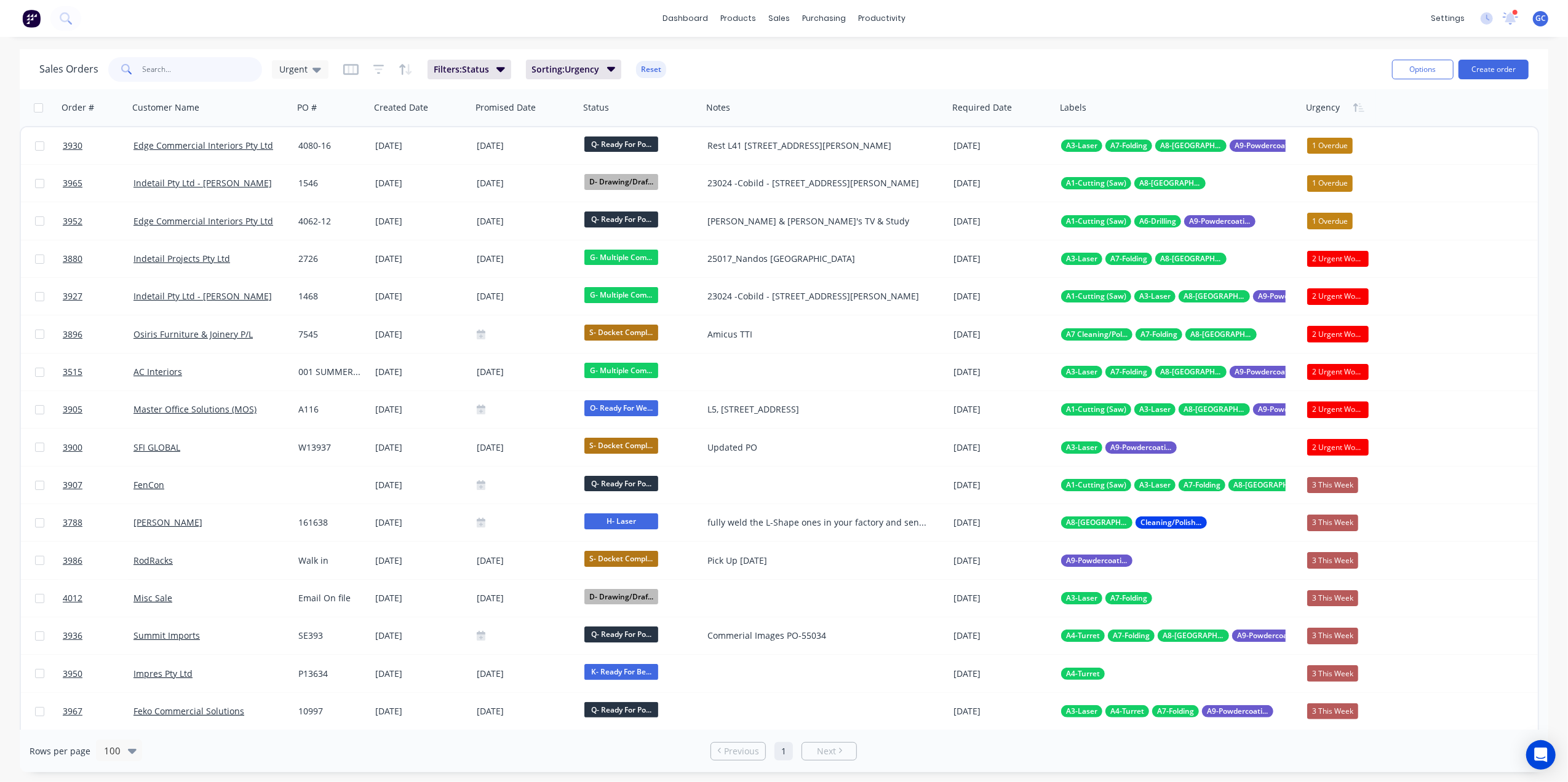
click at [186, 70] on input "text" at bounding box center [202, 69] width 119 height 24
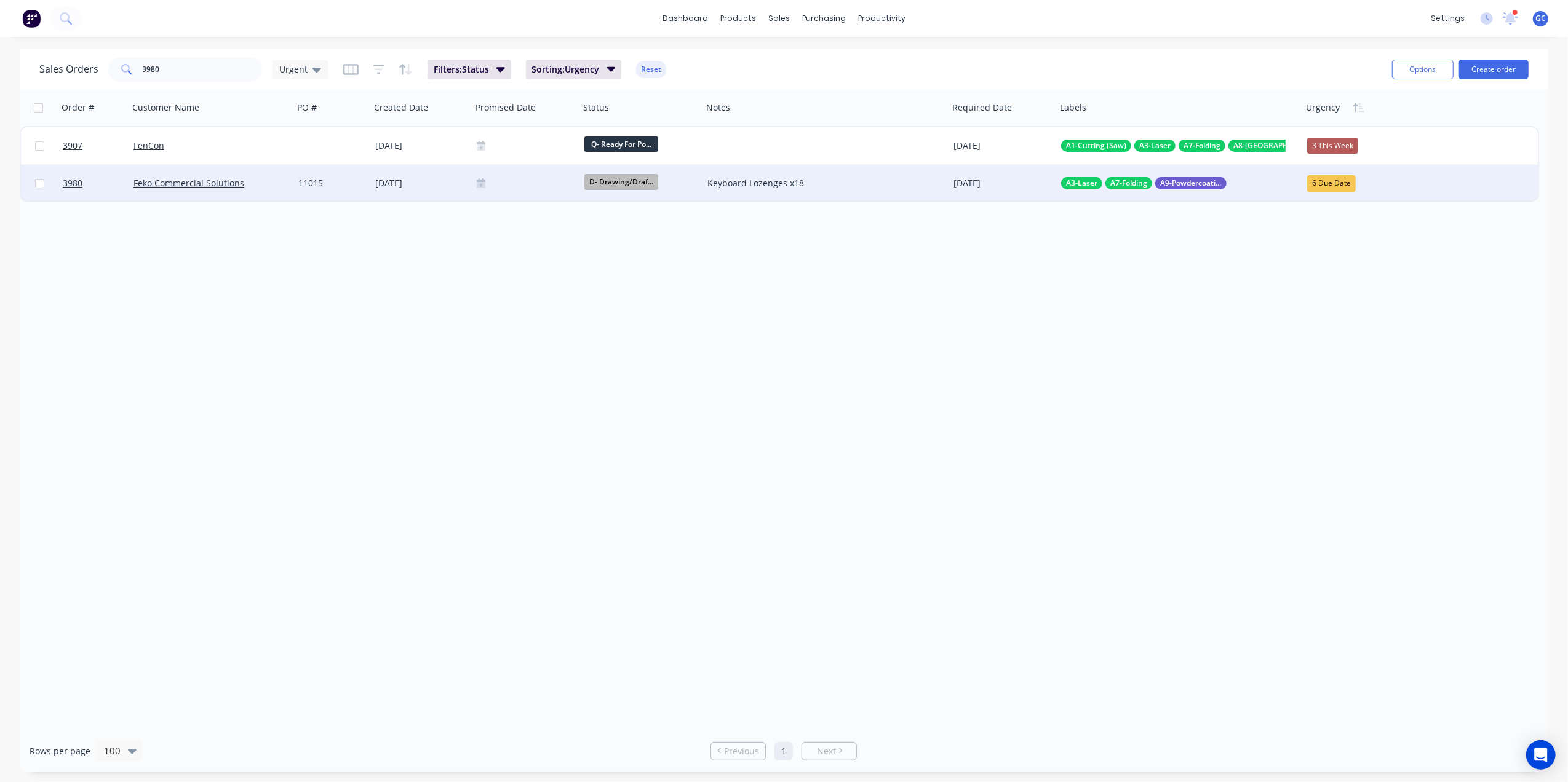
click at [628, 181] on span "D- Drawing/Draf..." at bounding box center [622, 182] width 74 height 16
click at [639, 323] on button "H- Laser" at bounding box center [675, 321] width 184 height 22
click at [222, 75] on input "3980" at bounding box center [202, 69] width 119 height 24
type input "3"
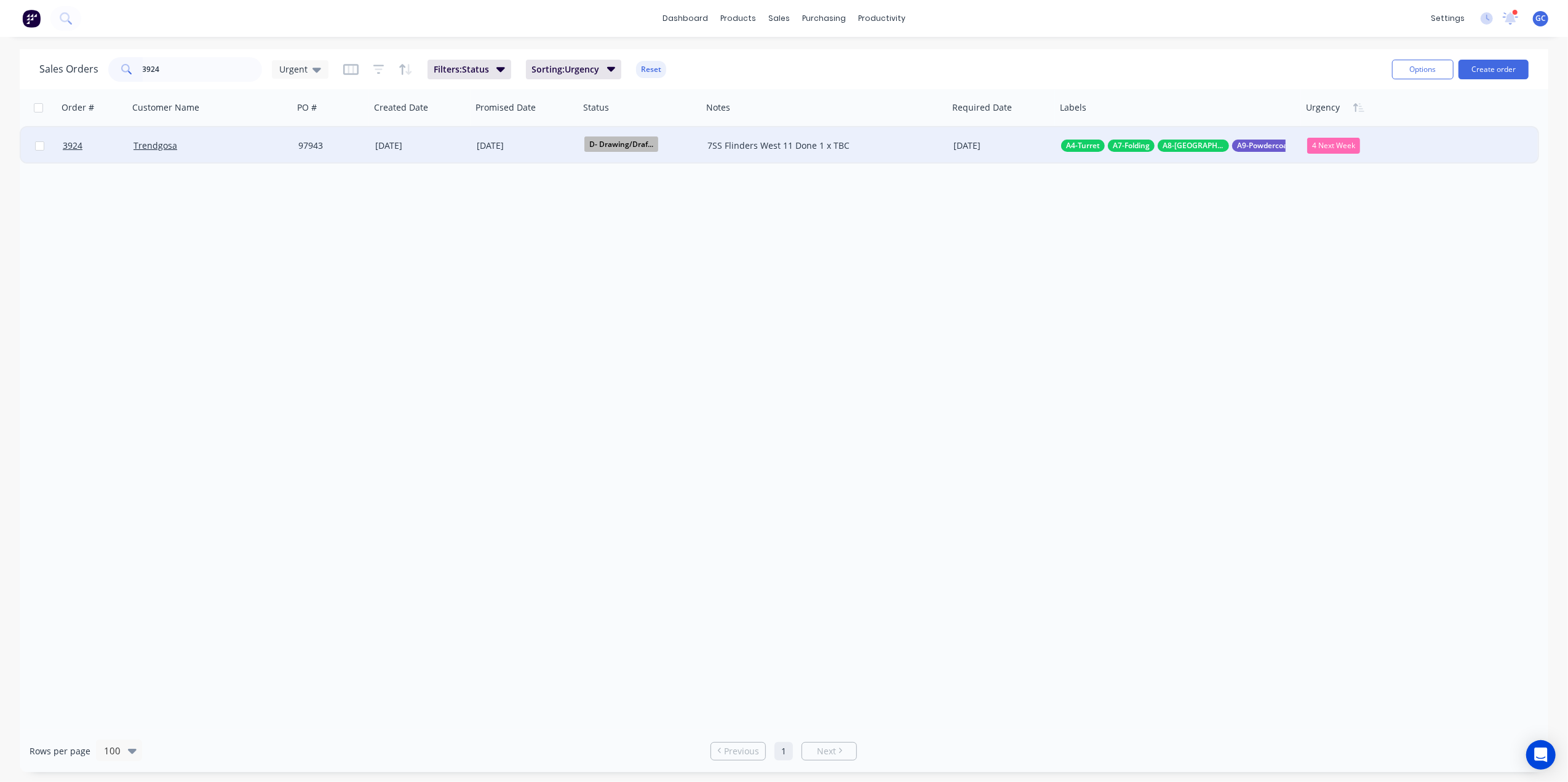
click at [621, 142] on span "D- Drawing/Draf..." at bounding box center [622, 145] width 74 height 16
click at [632, 272] on button "H- Laser" at bounding box center [675, 283] width 184 height 22
click at [207, 71] on input "3924" at bounding box center [202, 69] width 119 height 24
type input "3"
click at [606, 145] on span "D- Drawing/Draf..." at bounding box center [622, 145] width 74 height 16
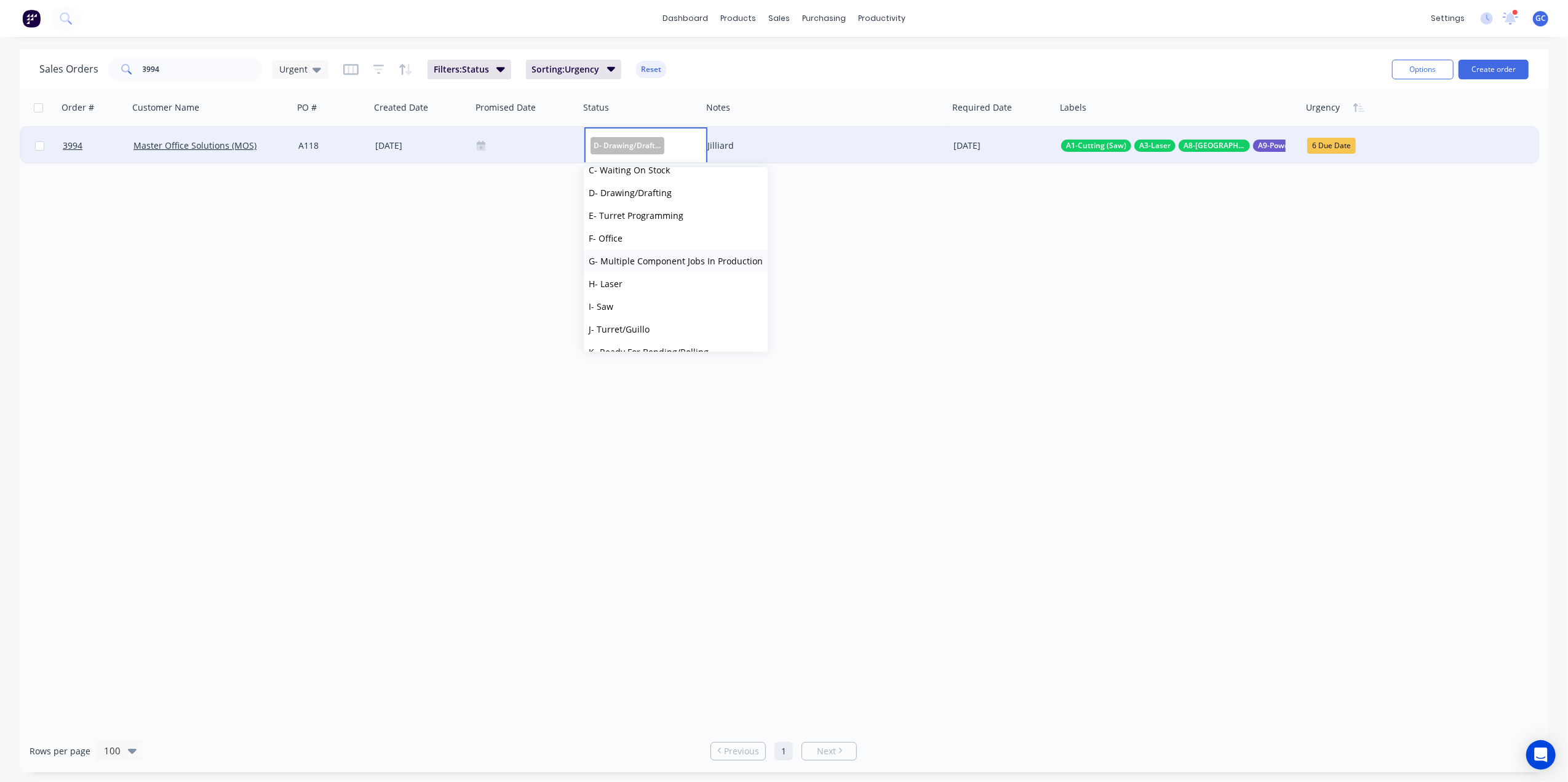
click at [653, 261] on span "G- Multiple Component Jobs In Production" at bounding box center [675, 261] width 174 height 12
click at [226, 61] on input "3994" at bounding box center [202, 69] width 119 height 24
type input "3"
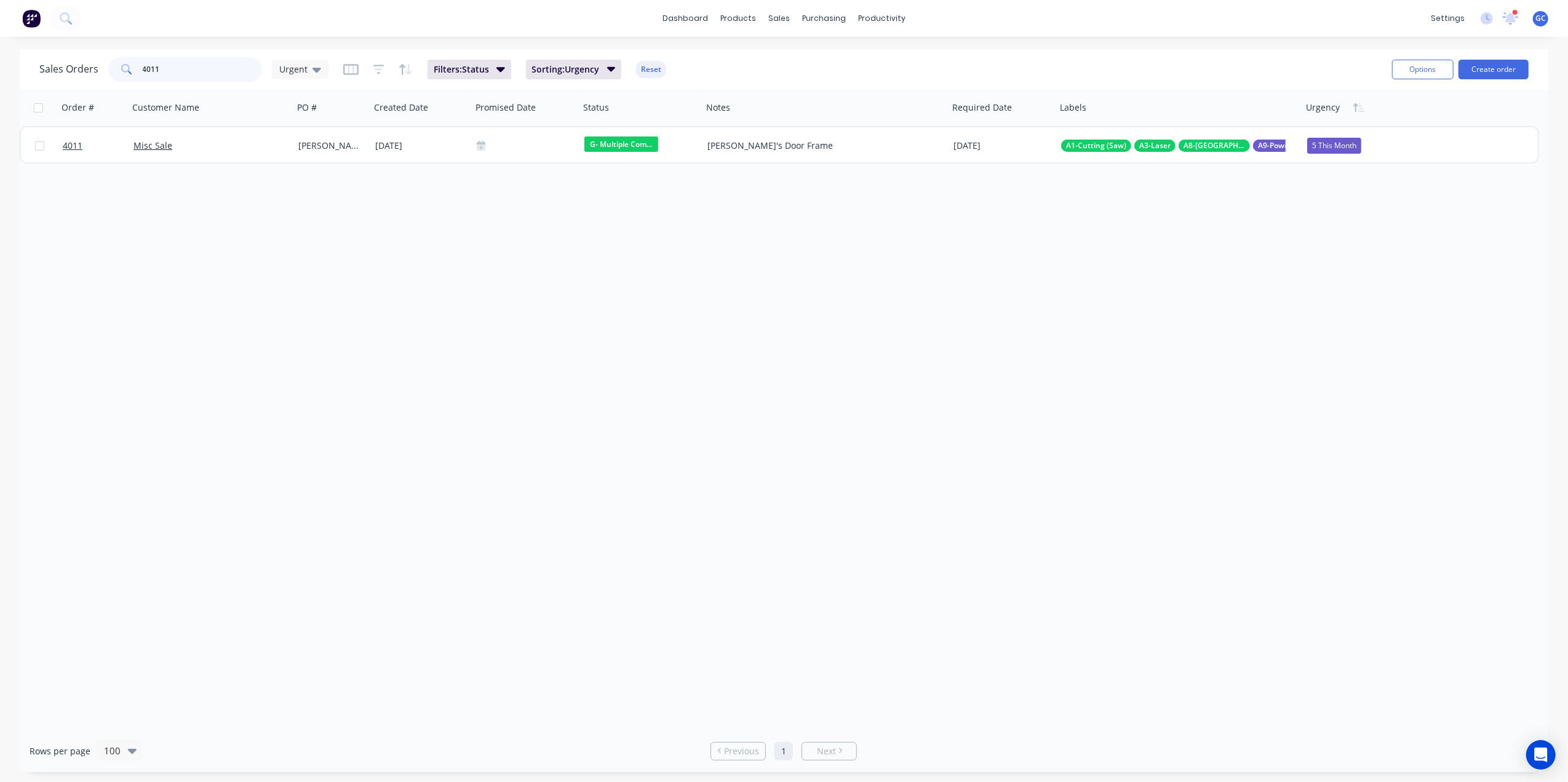
click at [203, 66] on input "4011" at bounding box center [202, 69] width 119 height 24
type input "4"
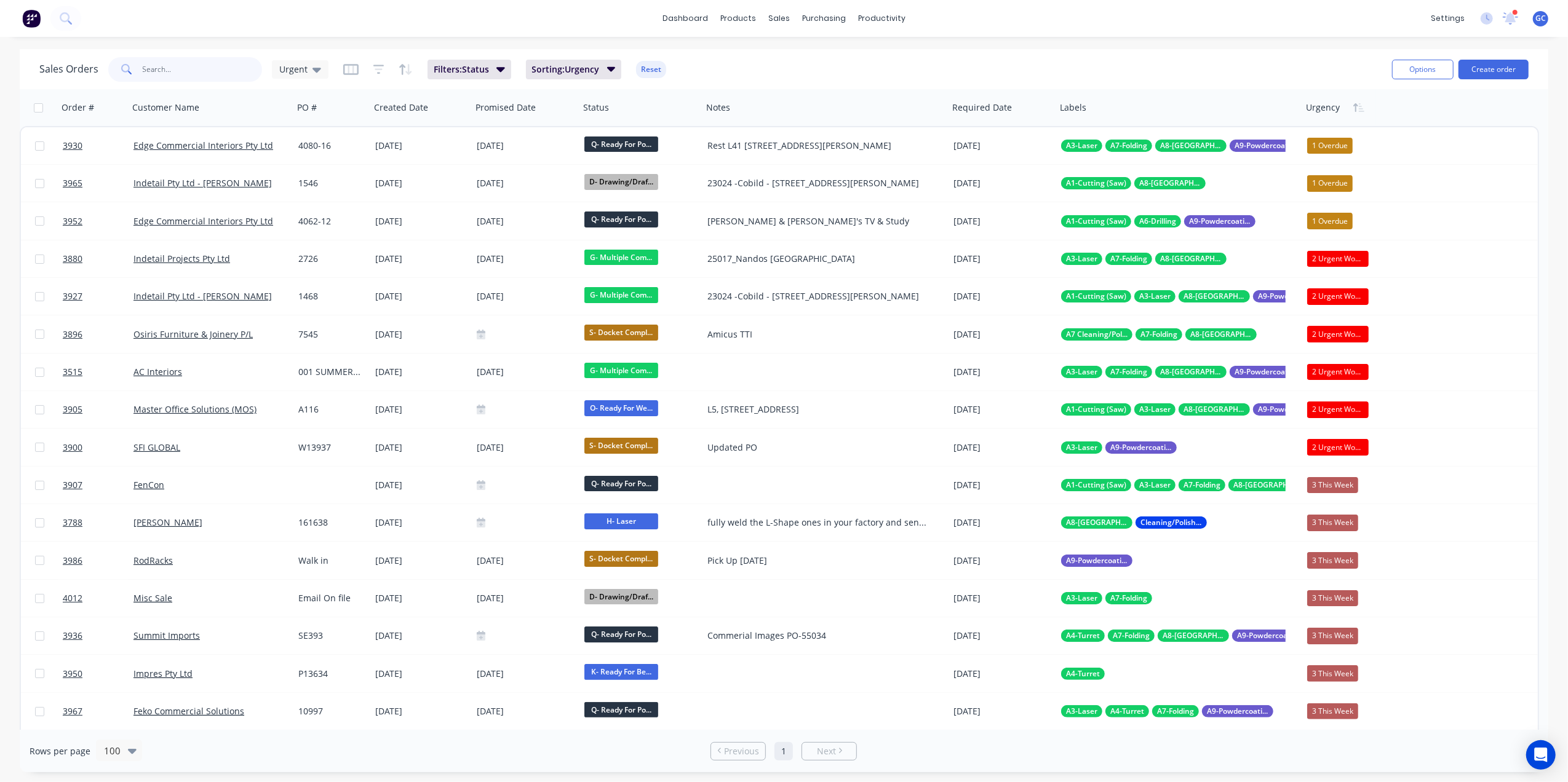
click at [204, 66] on input "text" at bounding box center [202, 69] width 119 height 24
type input "3994"
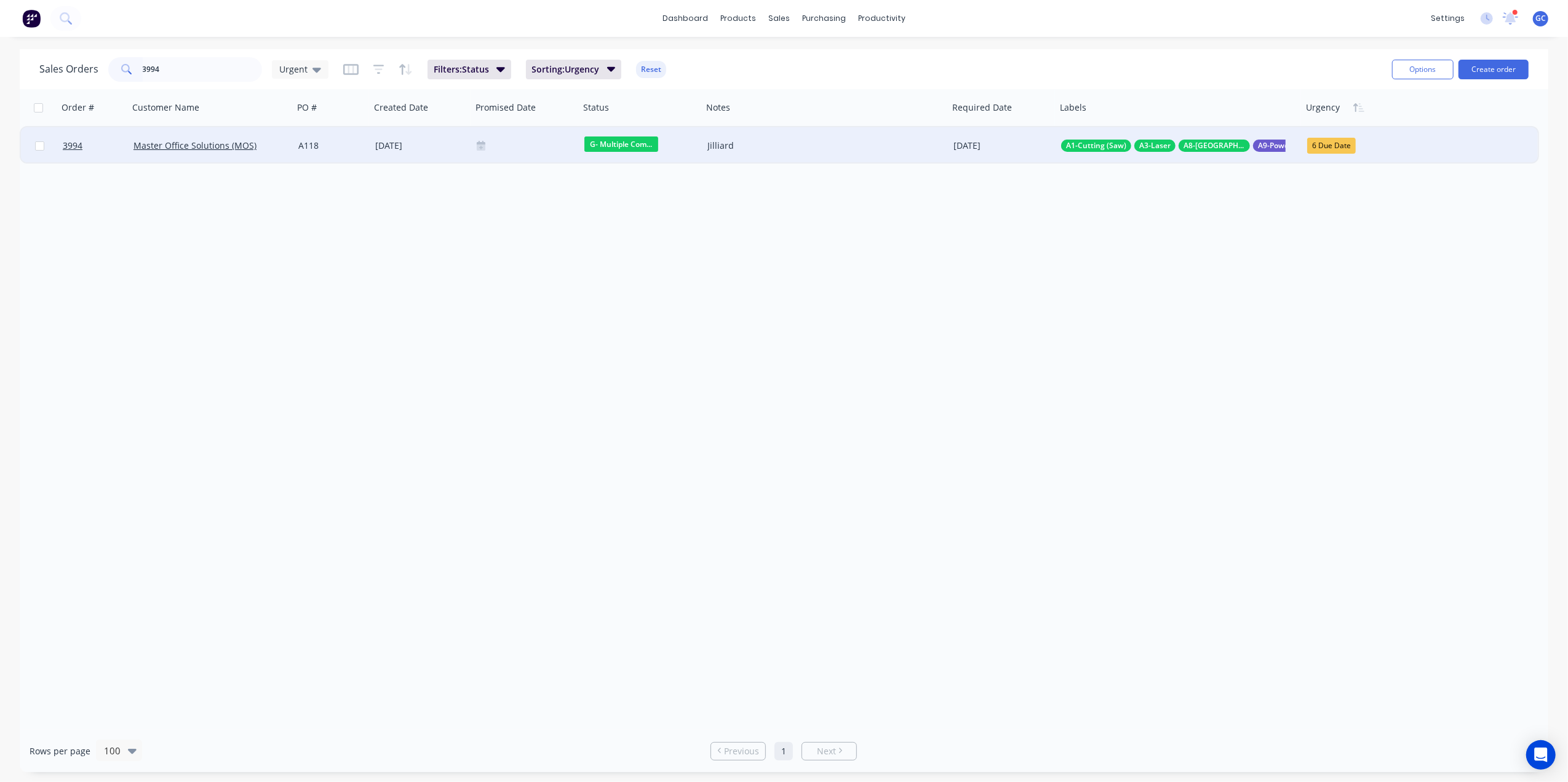
click at [323, 145] on div "A118" at bounding box center [330, 146] width 64 height 13
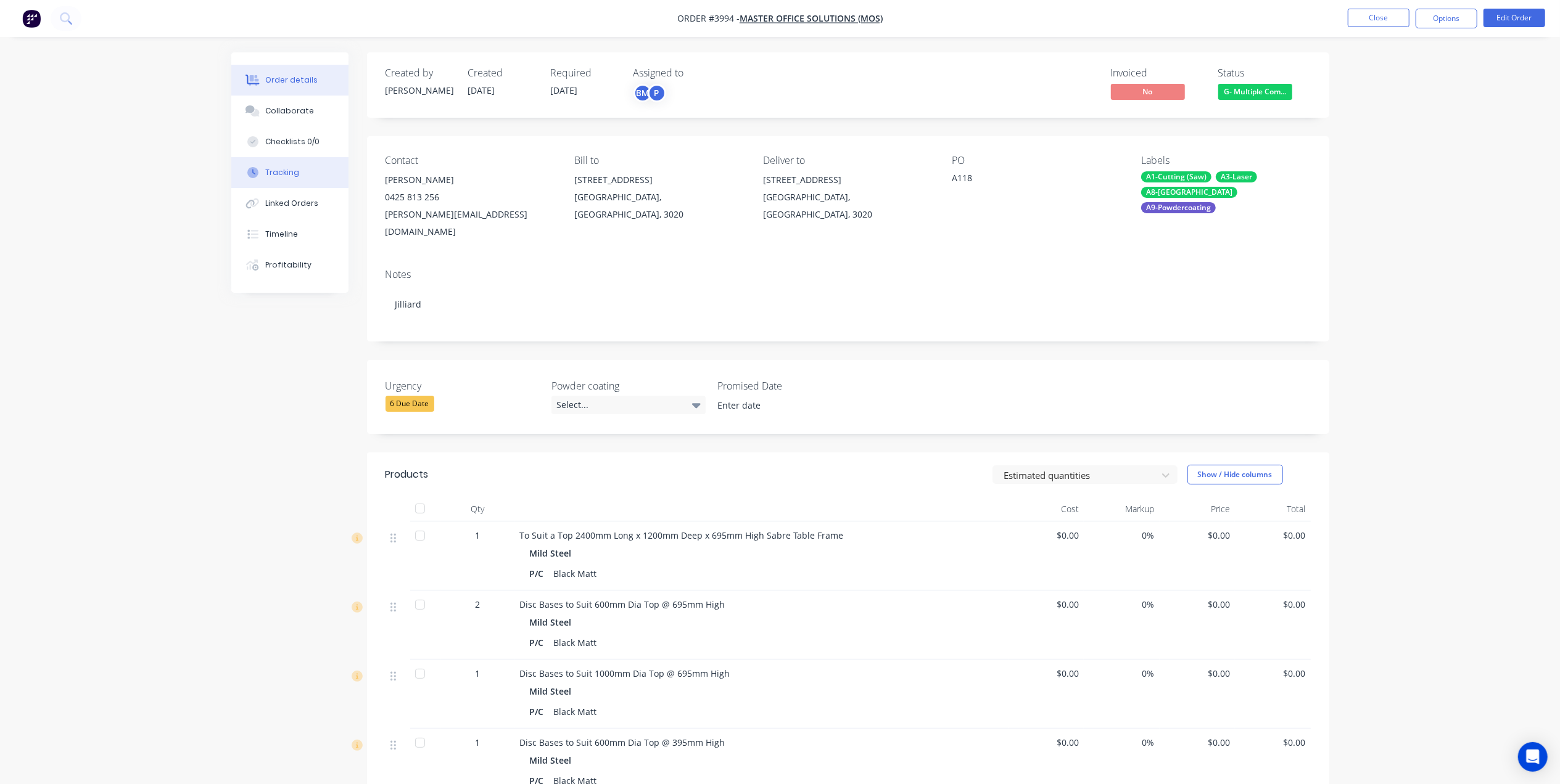
click at [291, 173] on div "Tracking" at bounding box center [282, 172] width 34 height 11
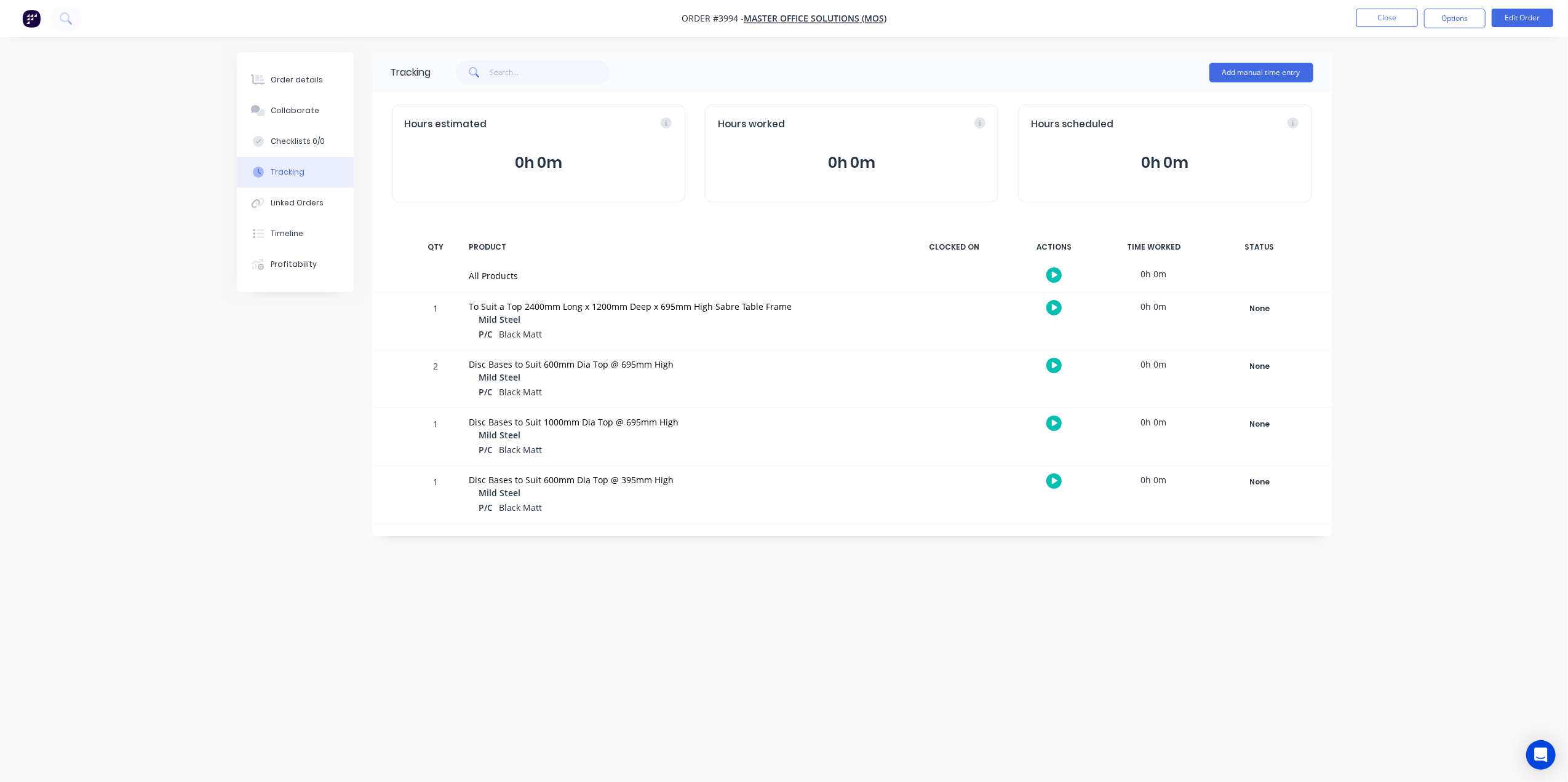
click at [1282, 299] on div "None Create status None edit A- On Hold B- Waiting For Approval C- Waiting On S…" at bounding box center [1260, 321] width 105 height 57
click at [1277, 308] on div "None" at bounding box center [1259, 309] width 88 height 16
click at [1346, 450] on button "I- Saw" at bounding box center [1341, 453] width 37 height 16
click at [1265, 359] on div "None" at bounding box center [1259, 366] width 88 height 16
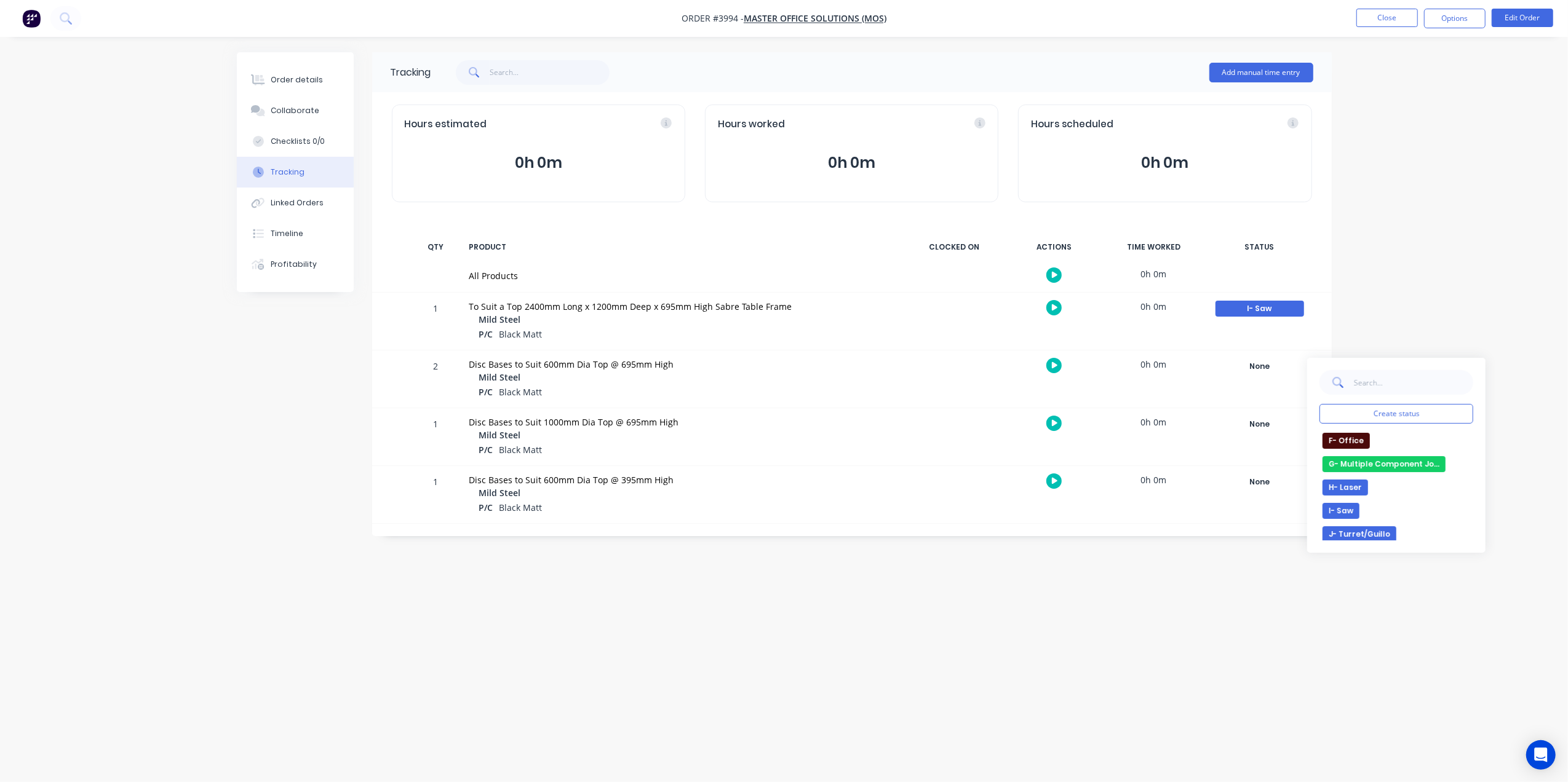
click at [1385, 468] on button "G- Multiple Component Jobs In Production" at bounding box center [1383, 464] width 123 height 16
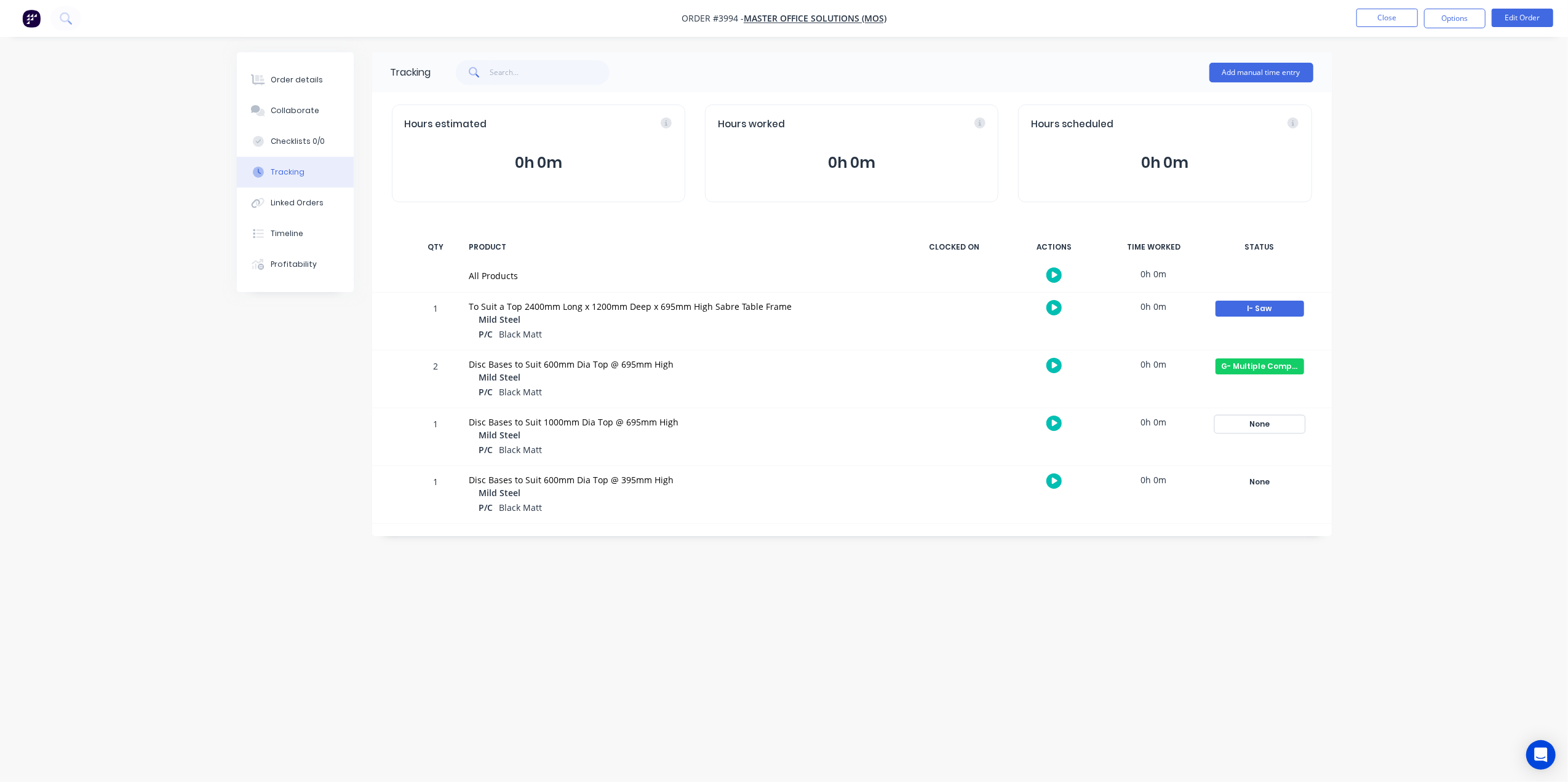
click at [1263, 417] on div "None" at bounding box center [1259, 425] width 88 height 16
click at [1376, 517] on button "G- Multiple Component Jobs In Production" at bounding box center [1383, 522] width 123 height 16
click at [1271, 463] on div "G- Multiple Component Jobs In Production Create status None edit A- On Hold B- …" at bounding box center [1260, 436] width 105 height 57
click at [1283, 489] on div "None" at bounding box center [1259, 482] width 88 height 16
click at [1390, 587] on button "G- Multiple Component Jobs In Production" at bounding box center [1383, 580] width 123 height 16
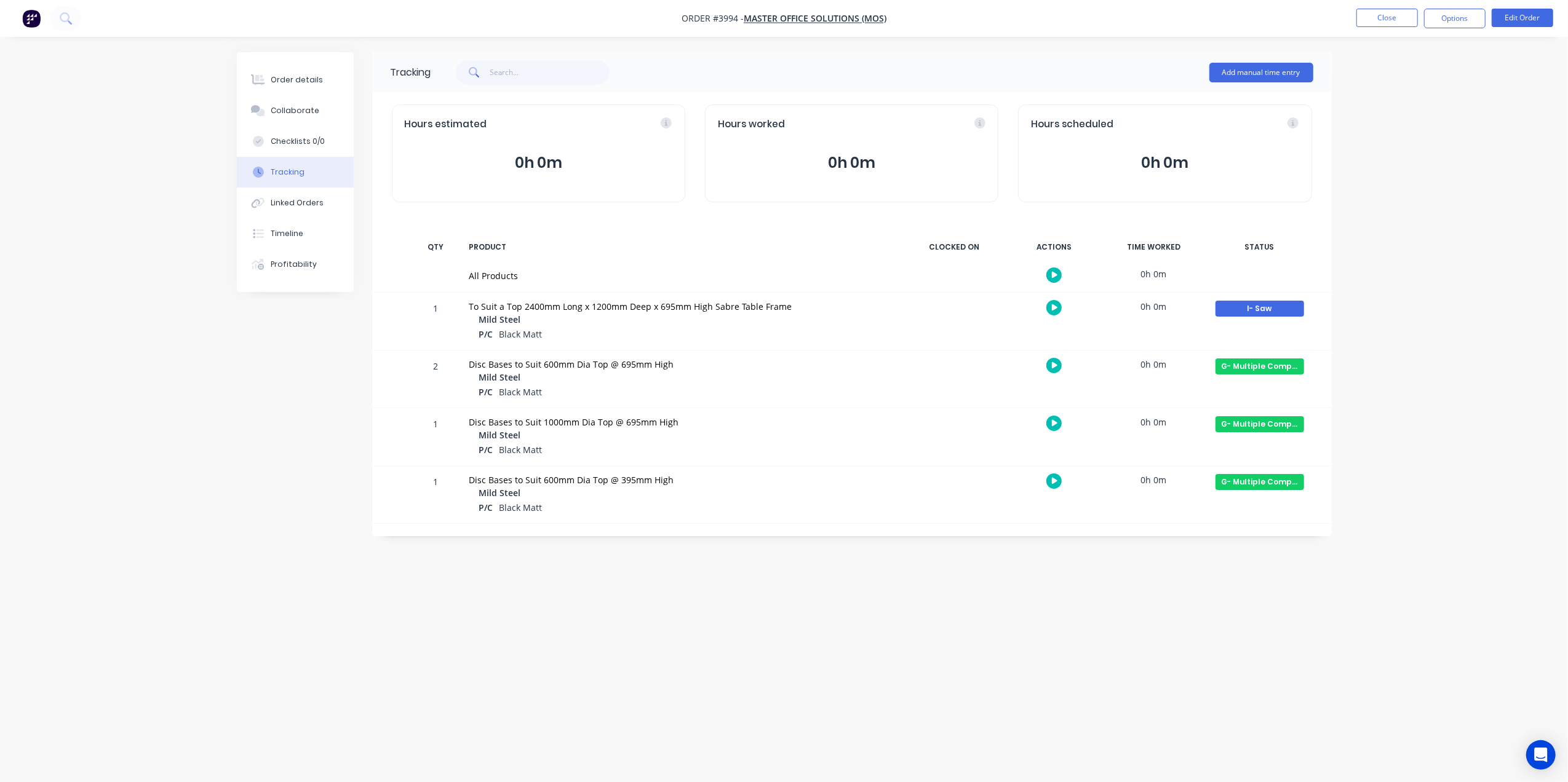
click at [1049, 581] on div "Tracking Add manual time entry Hours estimated 0h 0m Hours worked 0h 0m Hours s…" at bounding box center [784, 368] width 1095 height 631
click at [1379, 25] on button "Close" at bounding box center [1386, 17] width 61 height 18
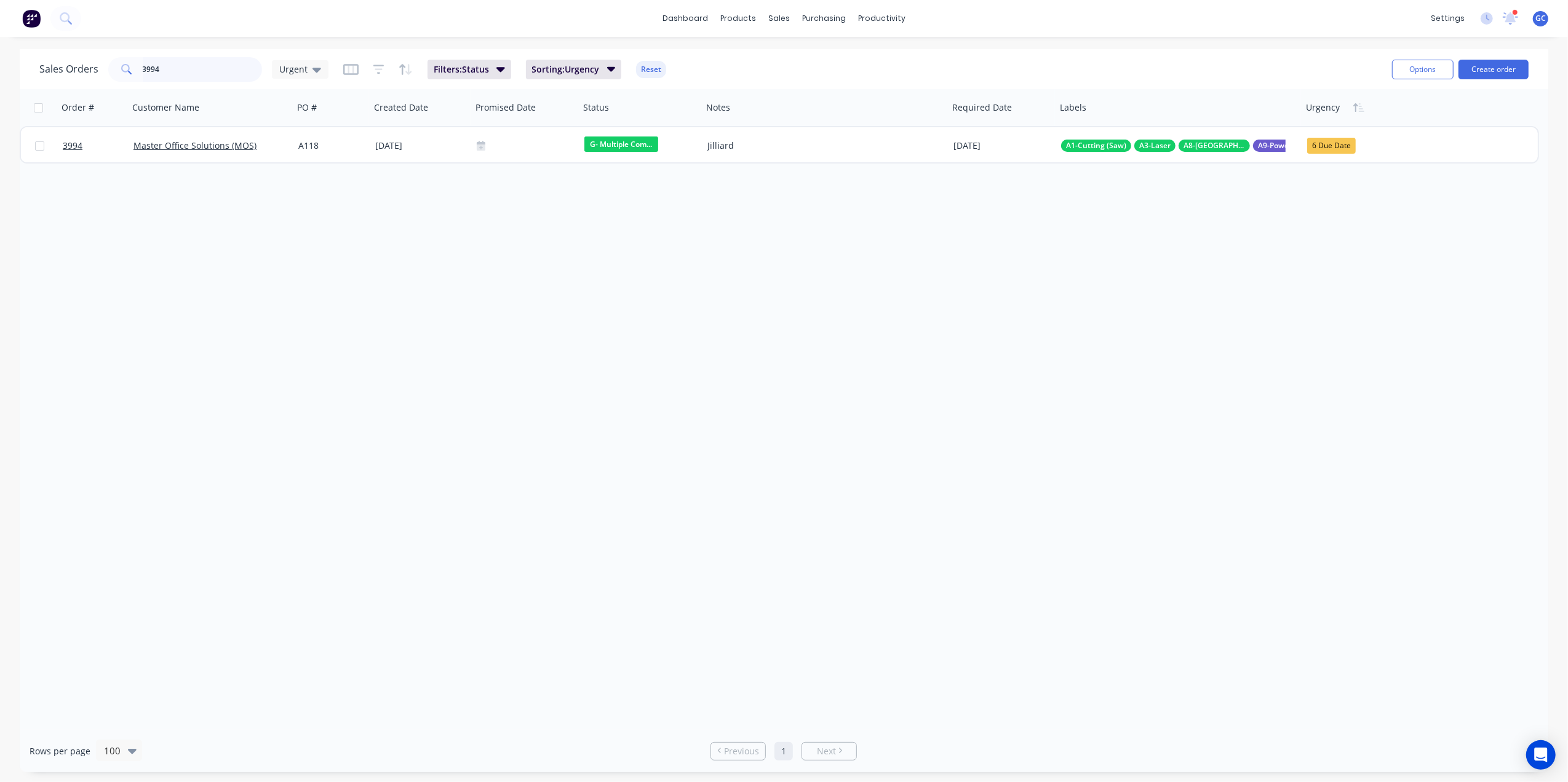
click at [230, 77] on input "3994" at bounding box center [202, 69] width 119 height 24
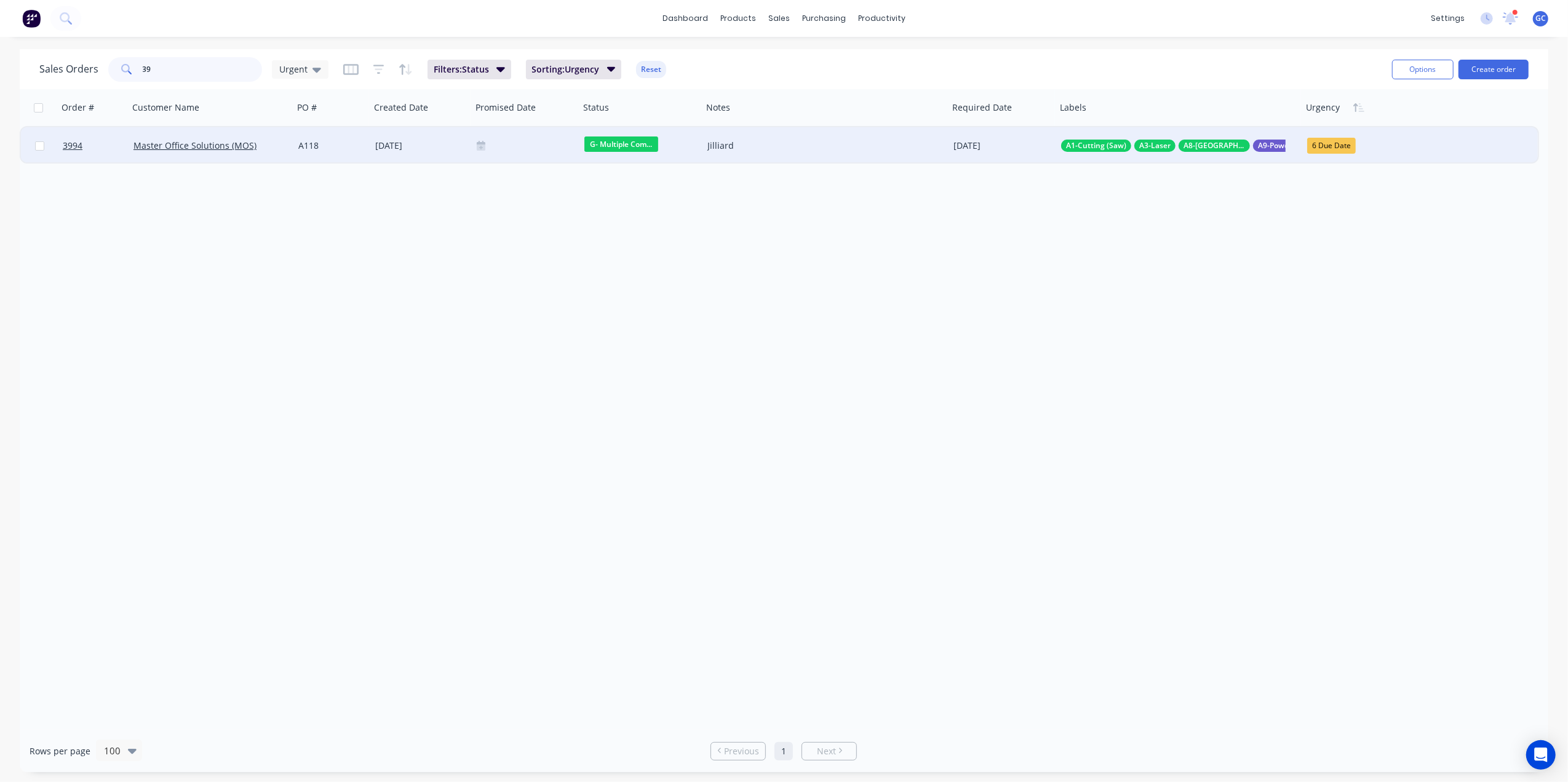
type input "3"
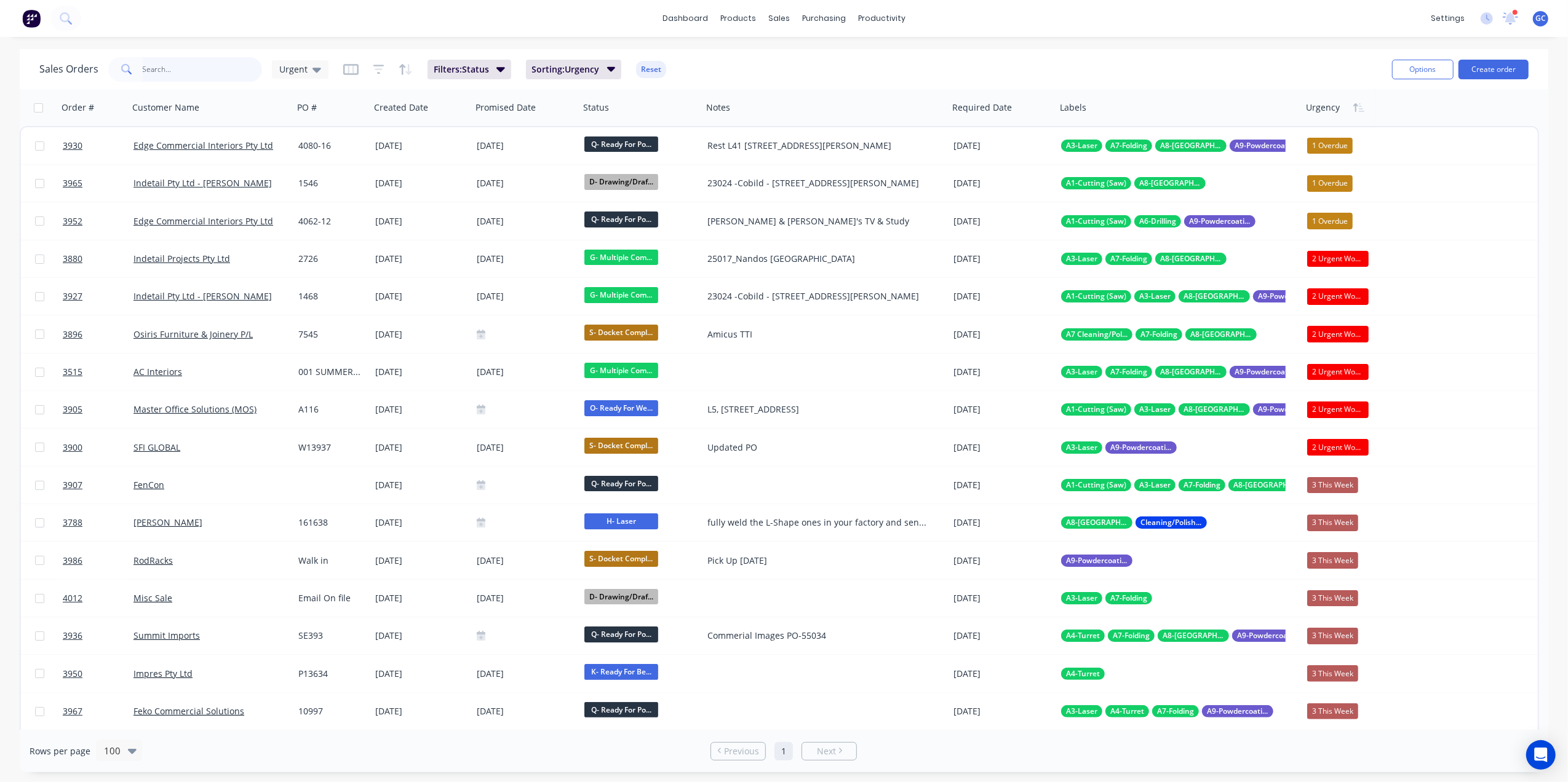
click at [209, 70] on input "text" at bounding box center [202, 69] width 119 height 24
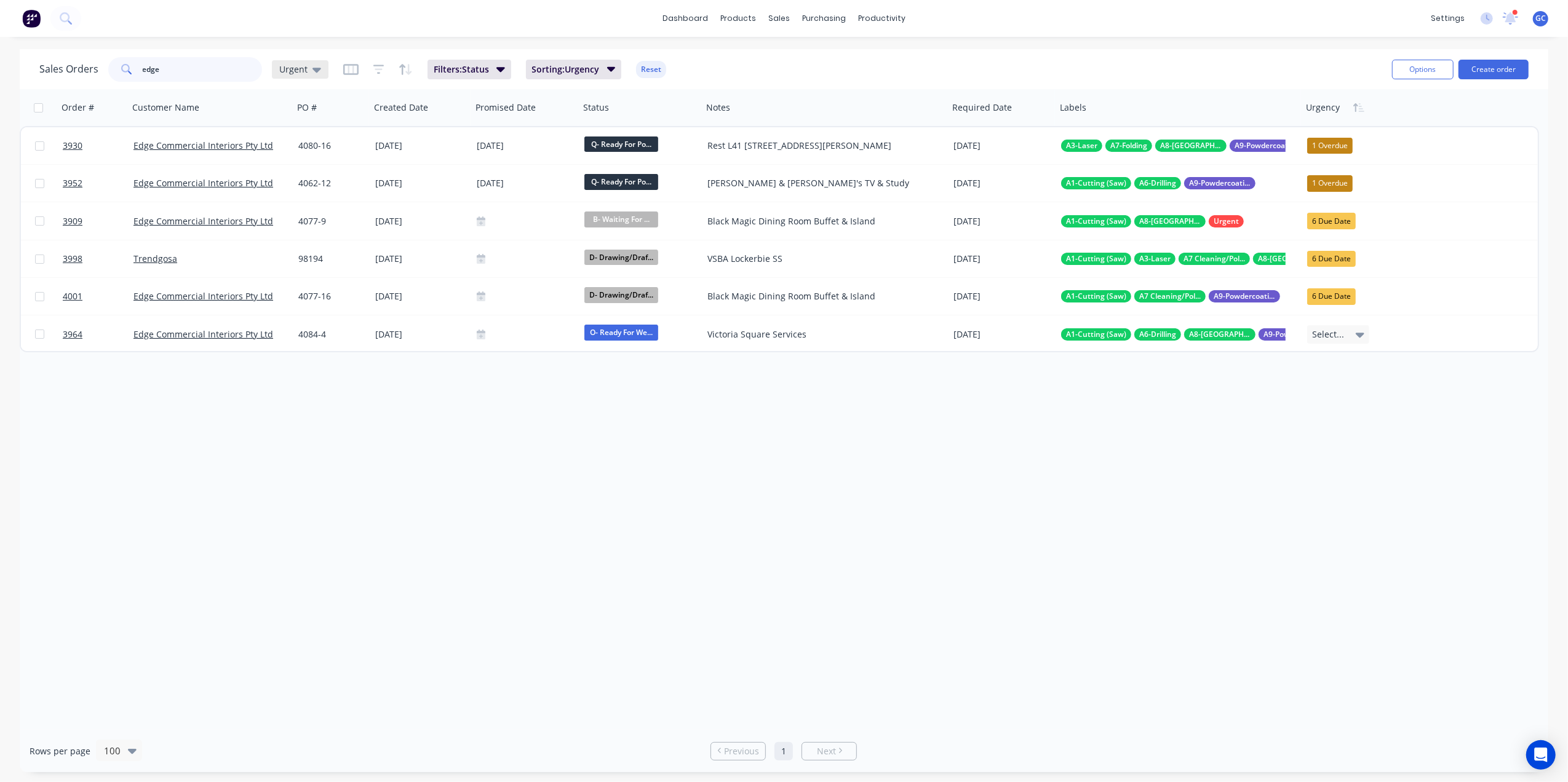
type input "edge"
click at [291, 71] on span "Urgent" at bounding box center [292, 69] width 28 height 13
click at [297, 289] on div "Gino edit" at bounding box center [358, 296] width 165 height 24
click at [305, 288] on div "Gino edit" at bounding box center [358, 296] width 165 height 24
click at [301, 296] on button "[PERSON_NAME]" at bounding box center [346, 296] width 140 height 15
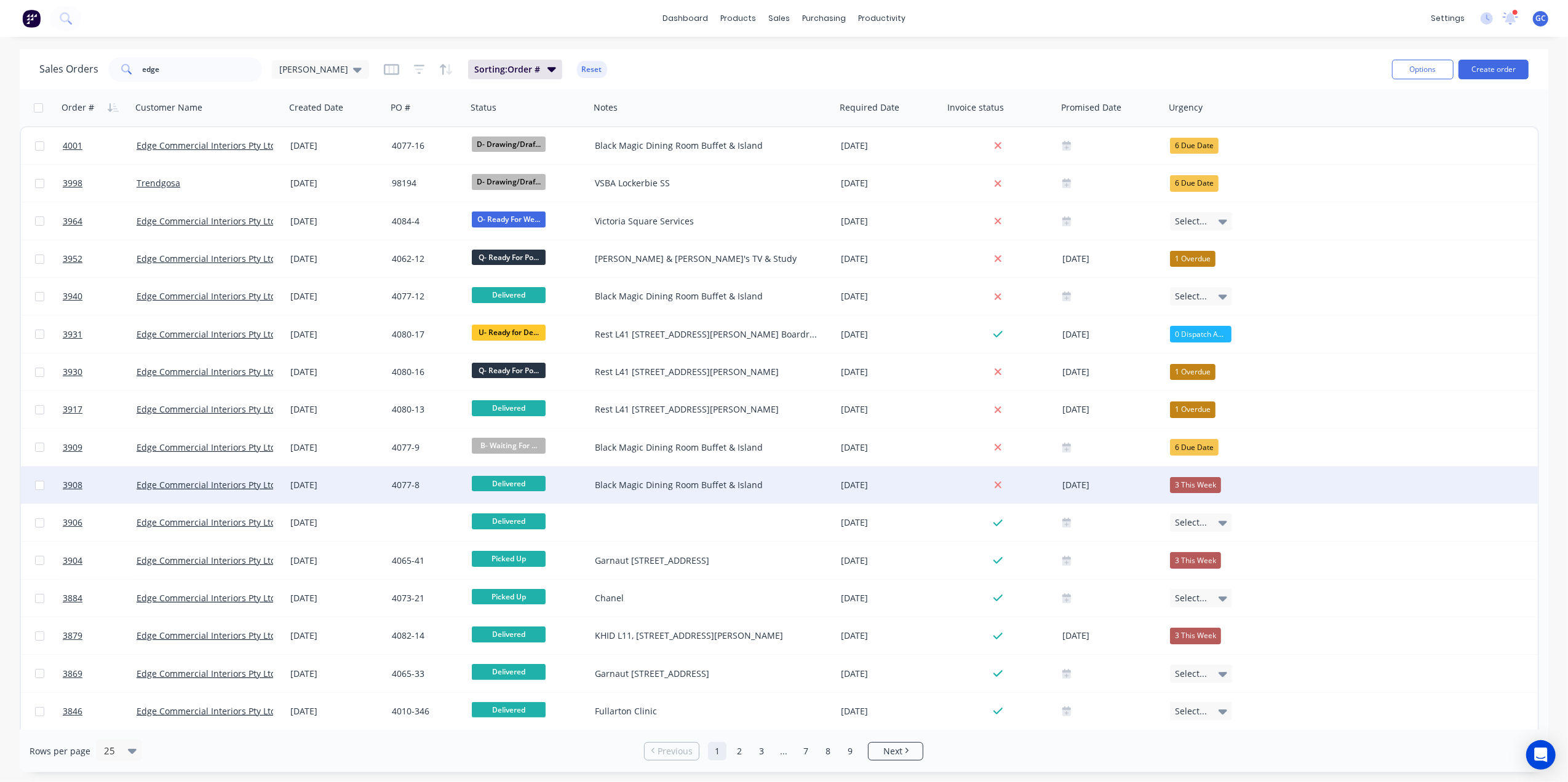
click at [359, 481] on div "[DATE]" at bounding box center [336, 485] width 91 height 13
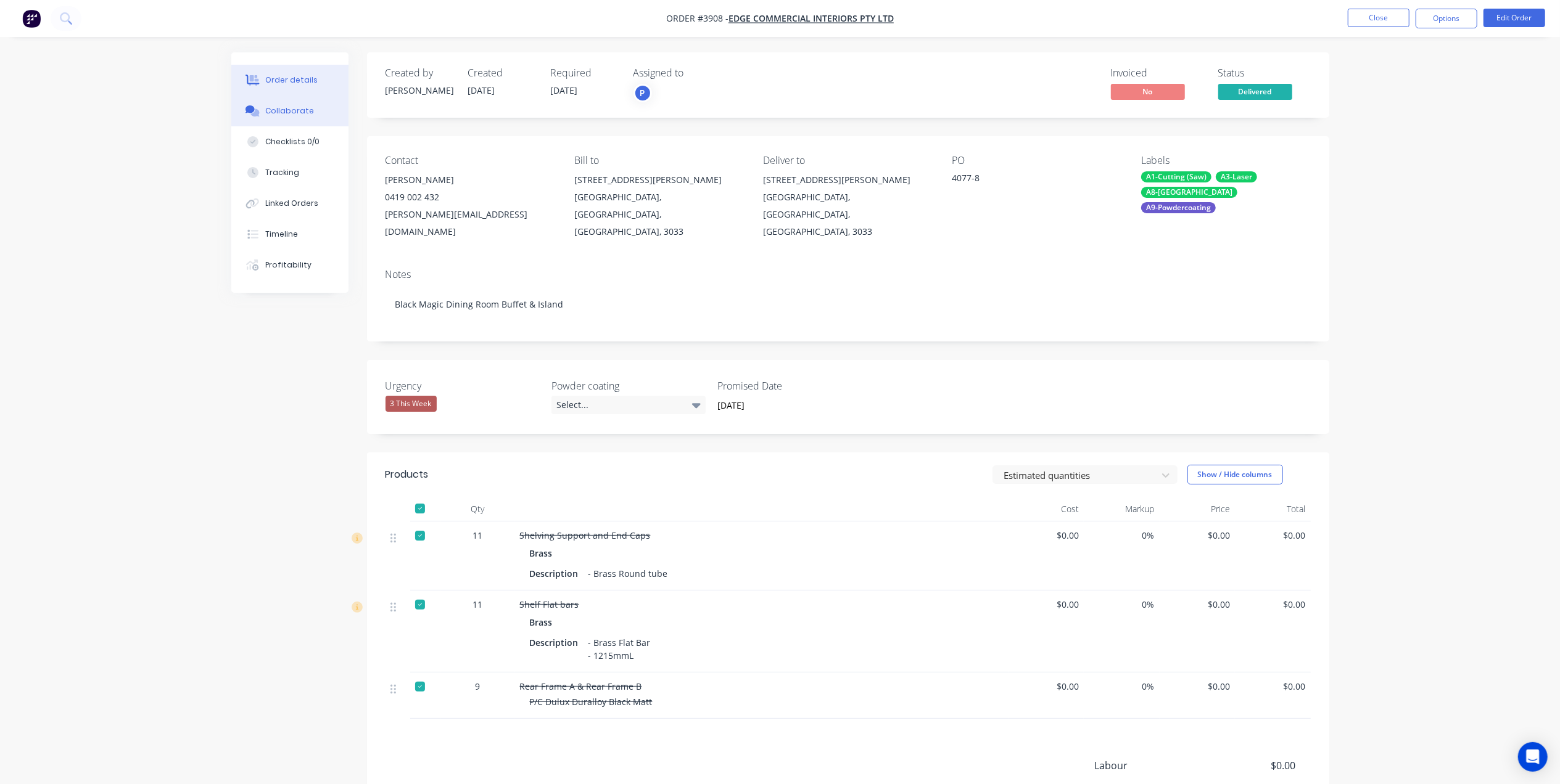
click at [307, 115] on div "Collaborate" at bounding box center [289, 110] width 49 height 11
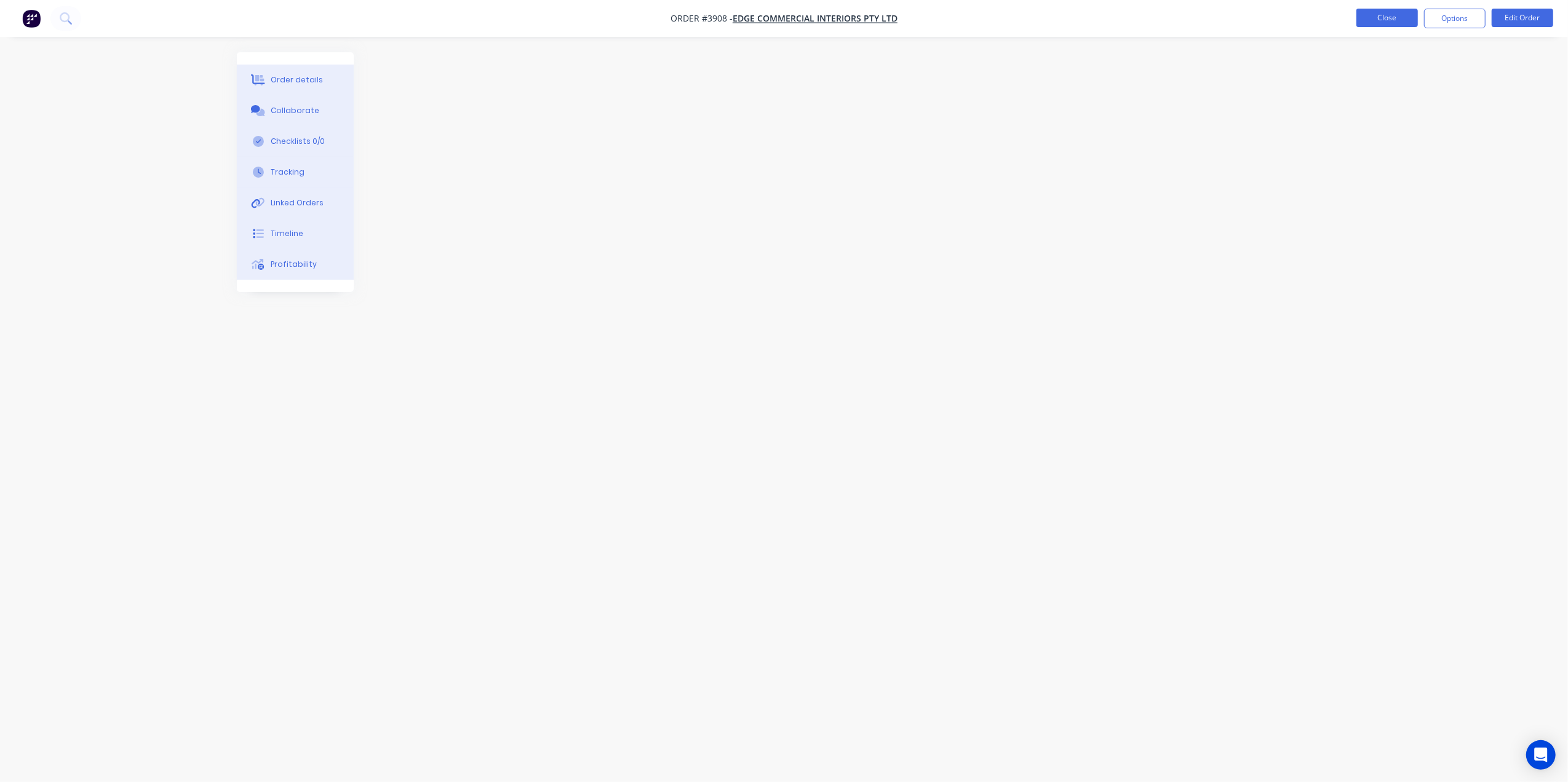
click at [1396, 15] on button "Close" at bounding box center [1386, 17] width 61 height 18
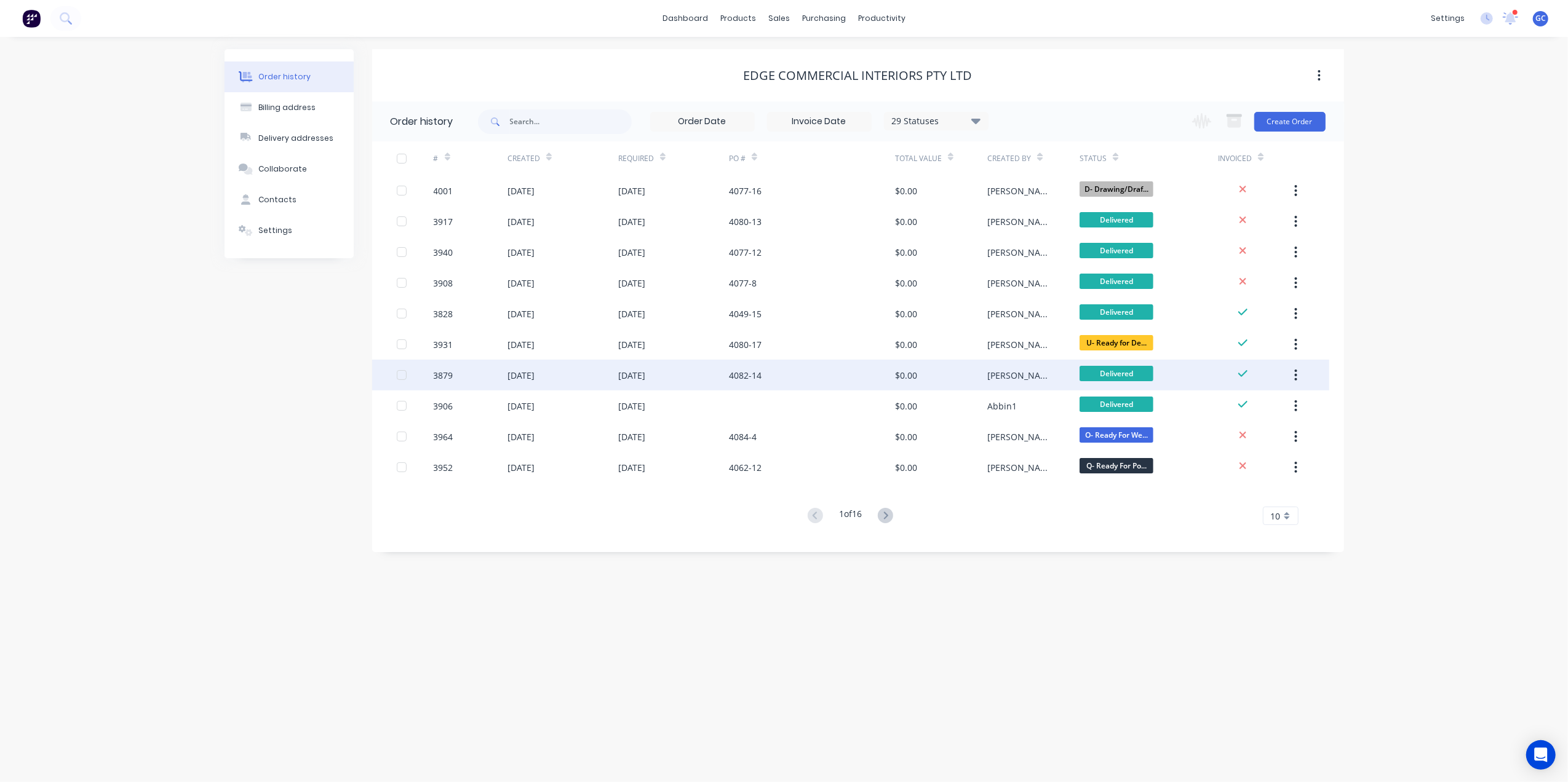
click at [692, 382] on div "[DATE]" at bounding box center [673, 375] width 111 height 31
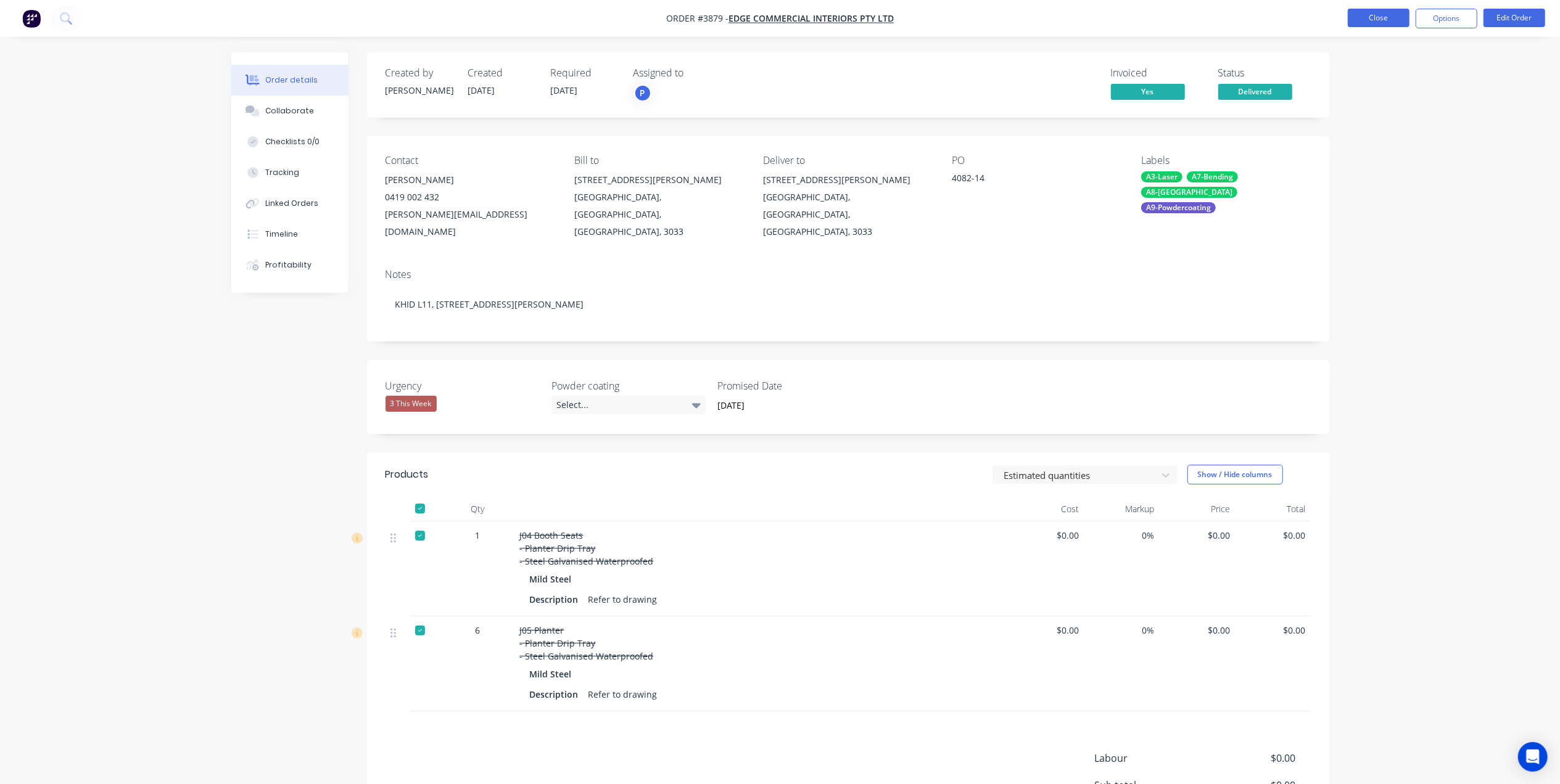
click at [1360, 11] on button "Close" at bounding box center [1378, 18] width 61 height 19
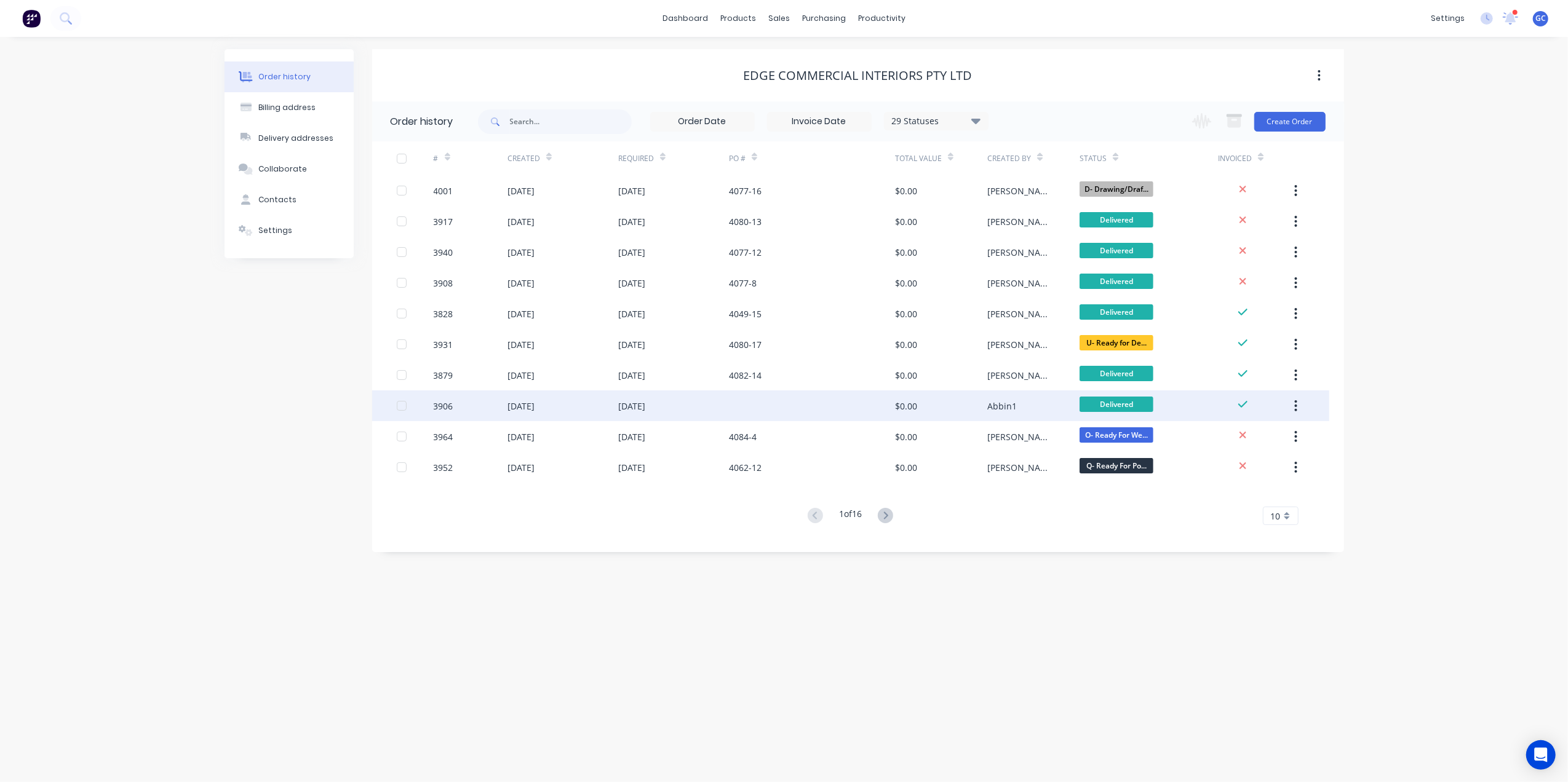
click at [675, 409] on div "08 Sep 2025" at bounding box center [673, 406] width 111 height 31
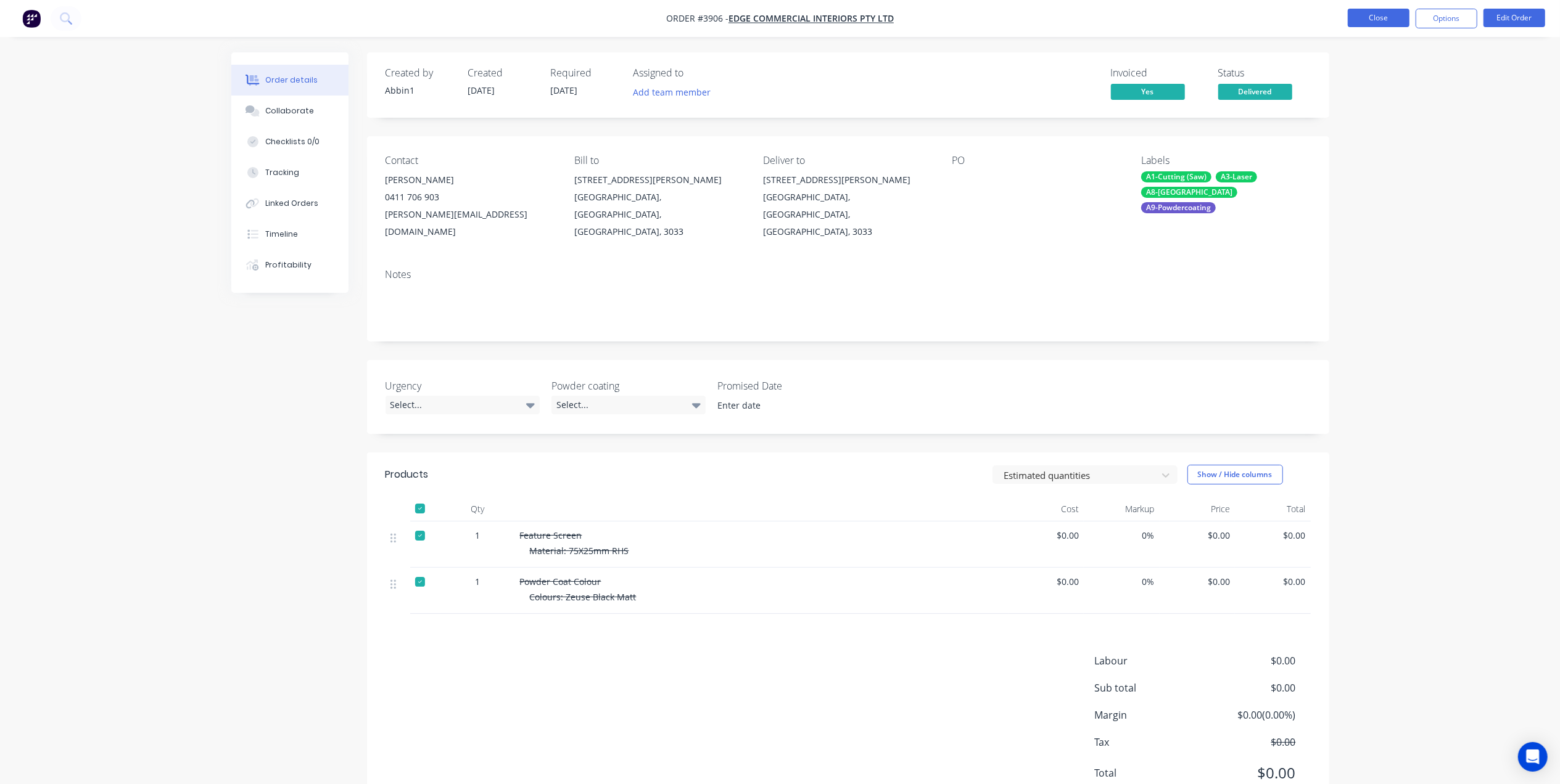
click at [1385, 18] on button "Close" at bounding box center [1378, 18] width 61 height 19
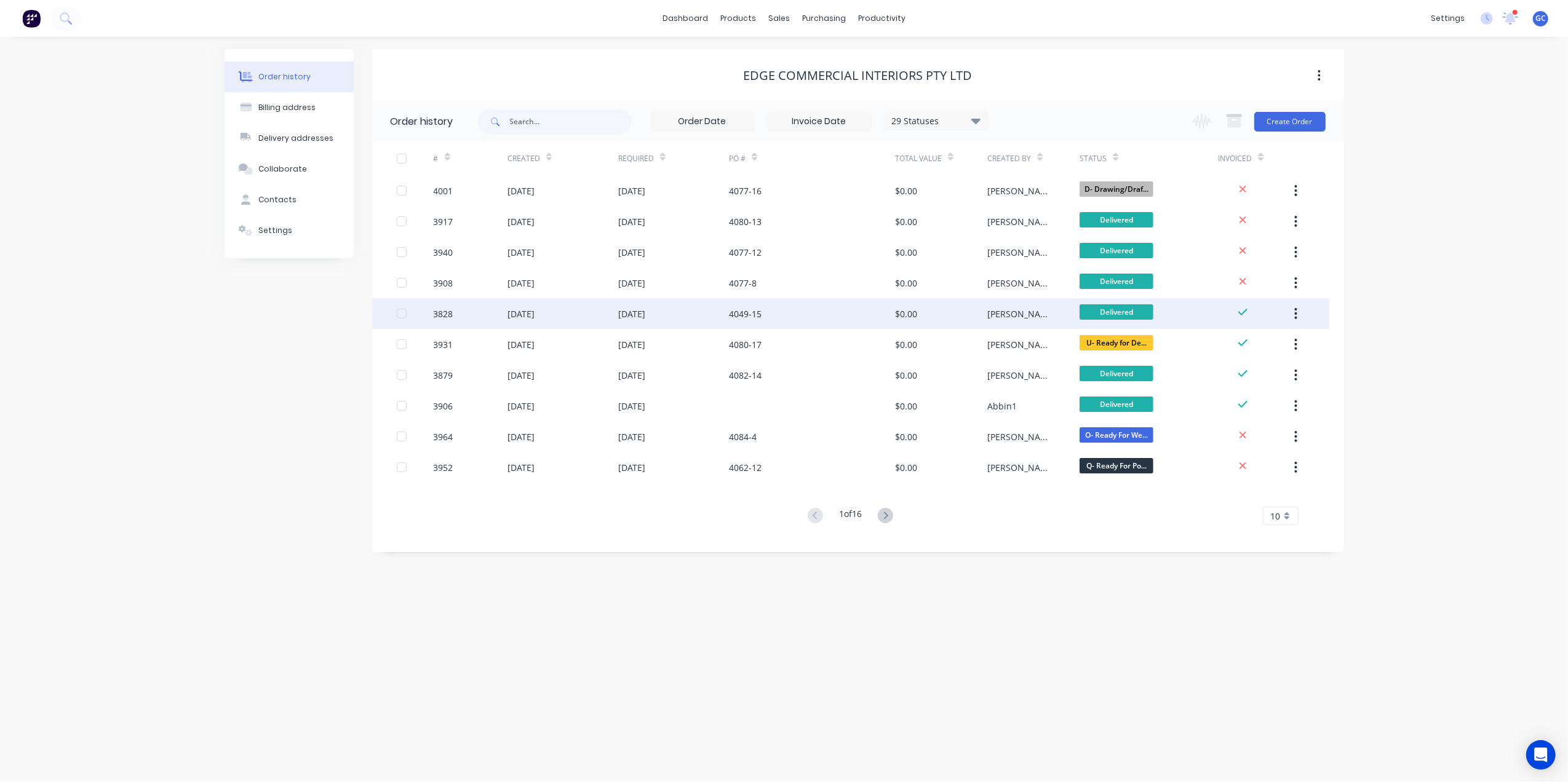
click at [712, 316] on div "[DATE]" at bounding box center [673, 314] width 111 height 31
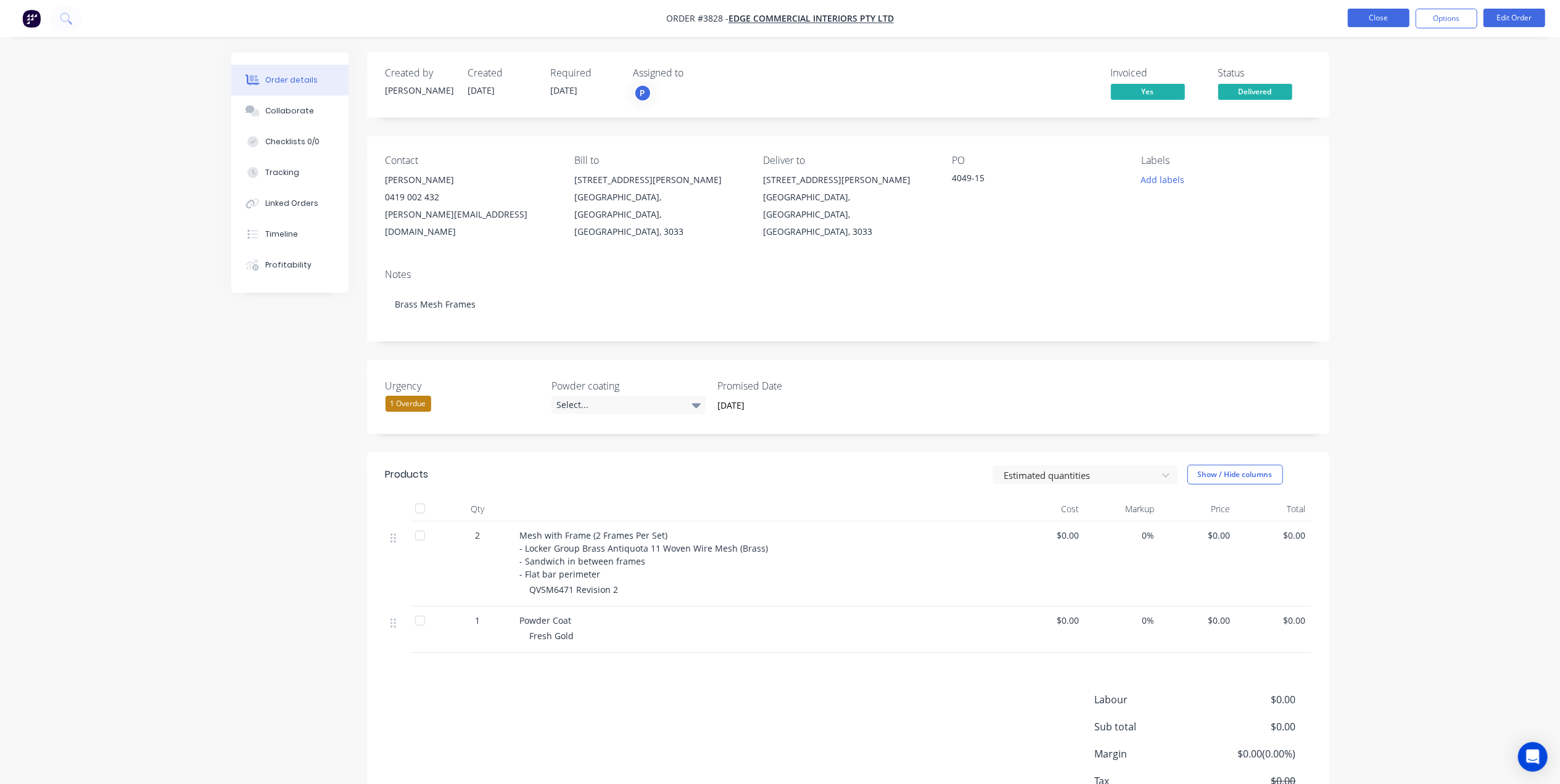
click at [1389, 21] on button "Close" at bounding box center [1378, 18] width 61 height 19
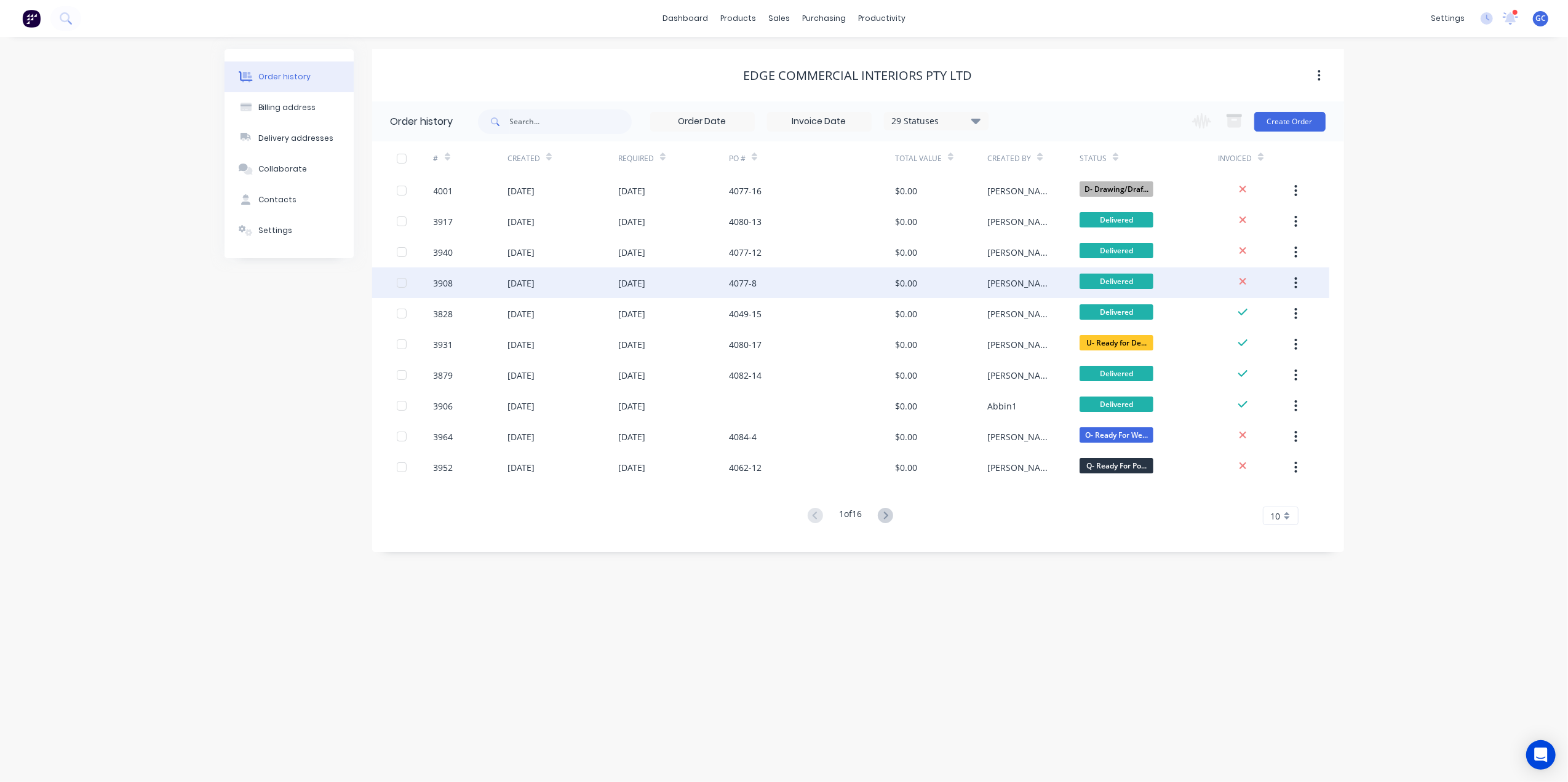
click at [645, 279] on div "[DATE]" at bounding box center [631, 283] width 27 height 13
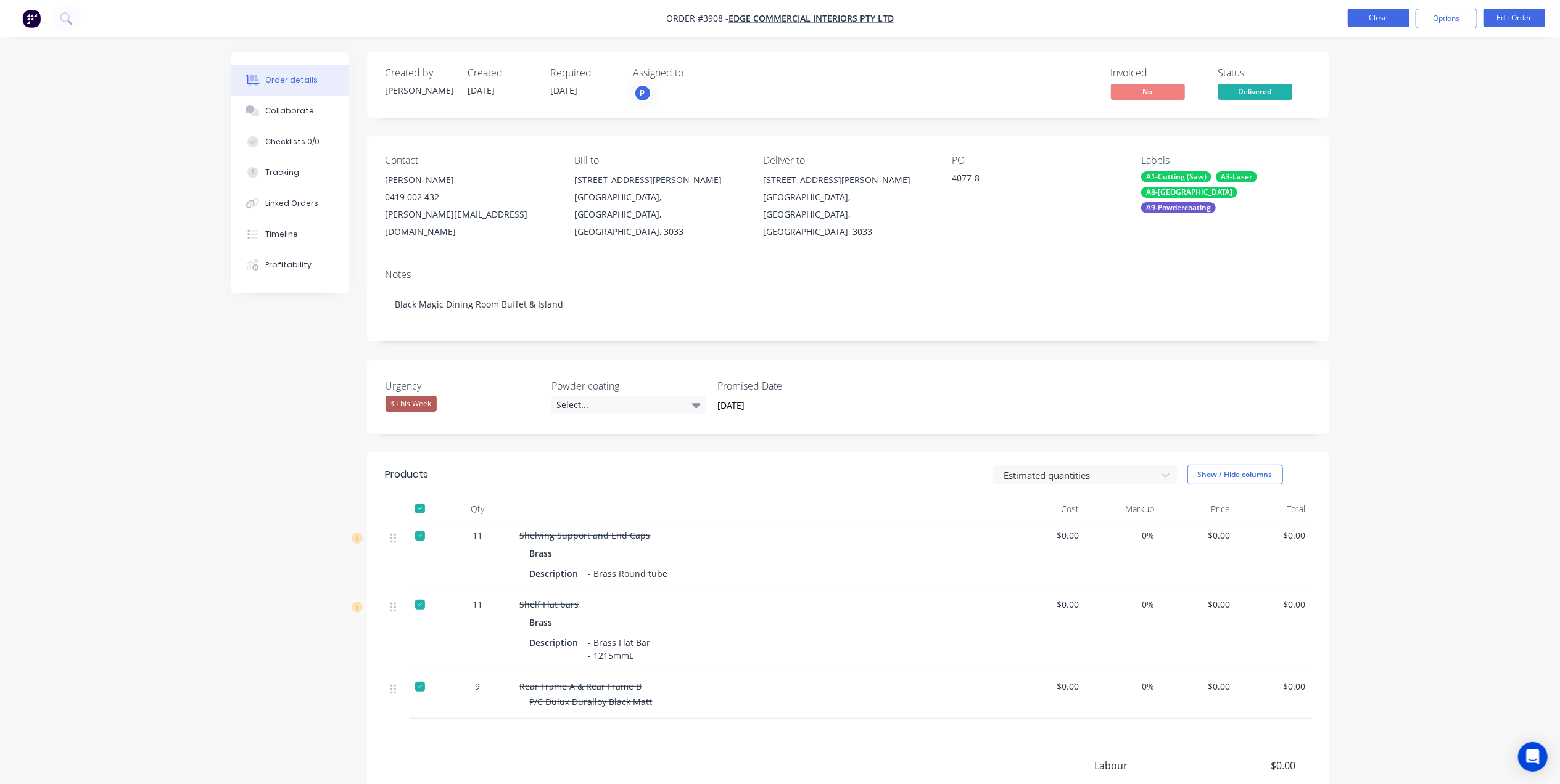
click at [1388, 24] on button "Close" at bounding box center [1378, 18] width 61 height 19
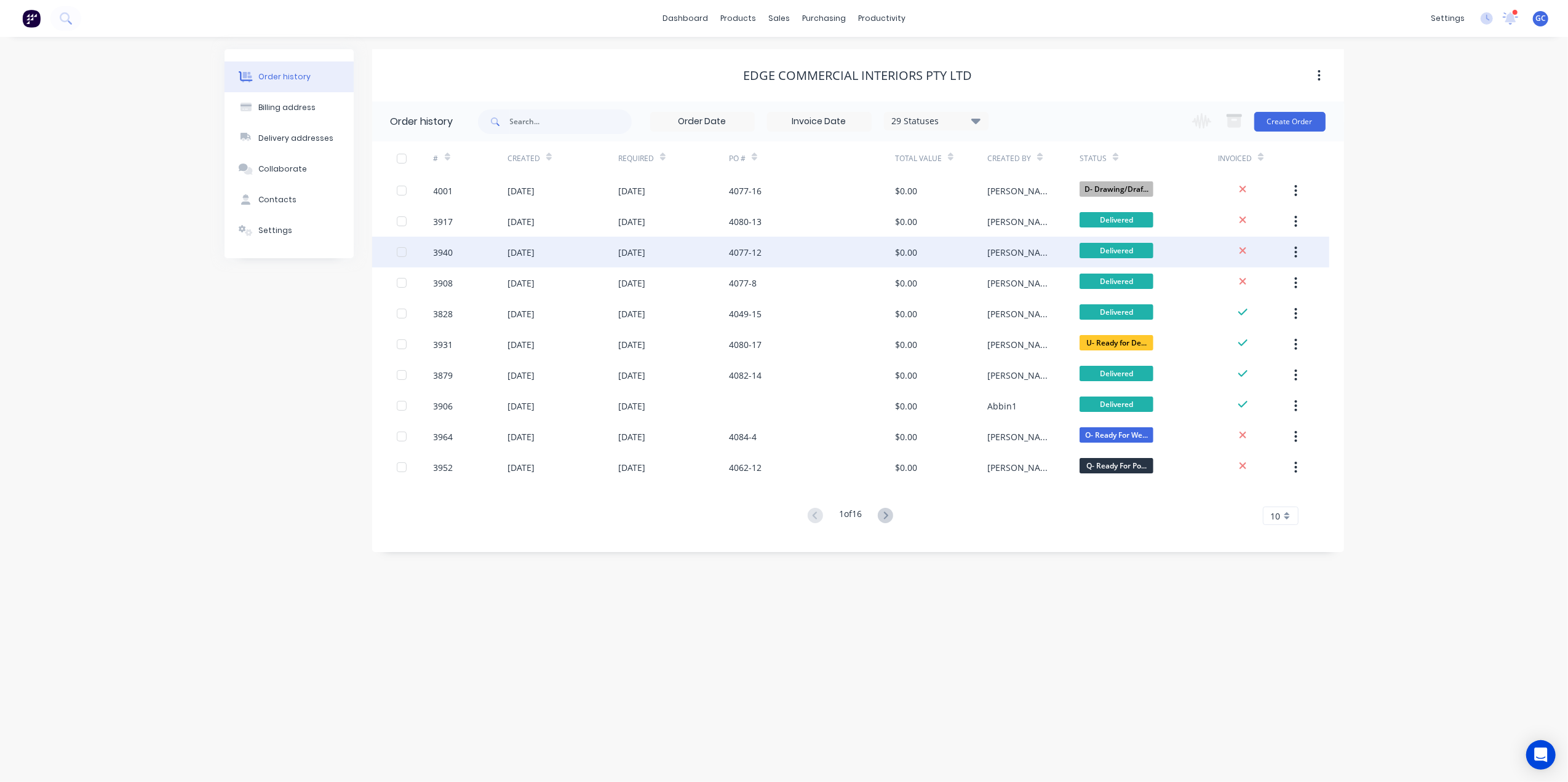
click at [678, 254] on div "26 Sep 2025" at bounding box center [673, 253] width 111 height 31
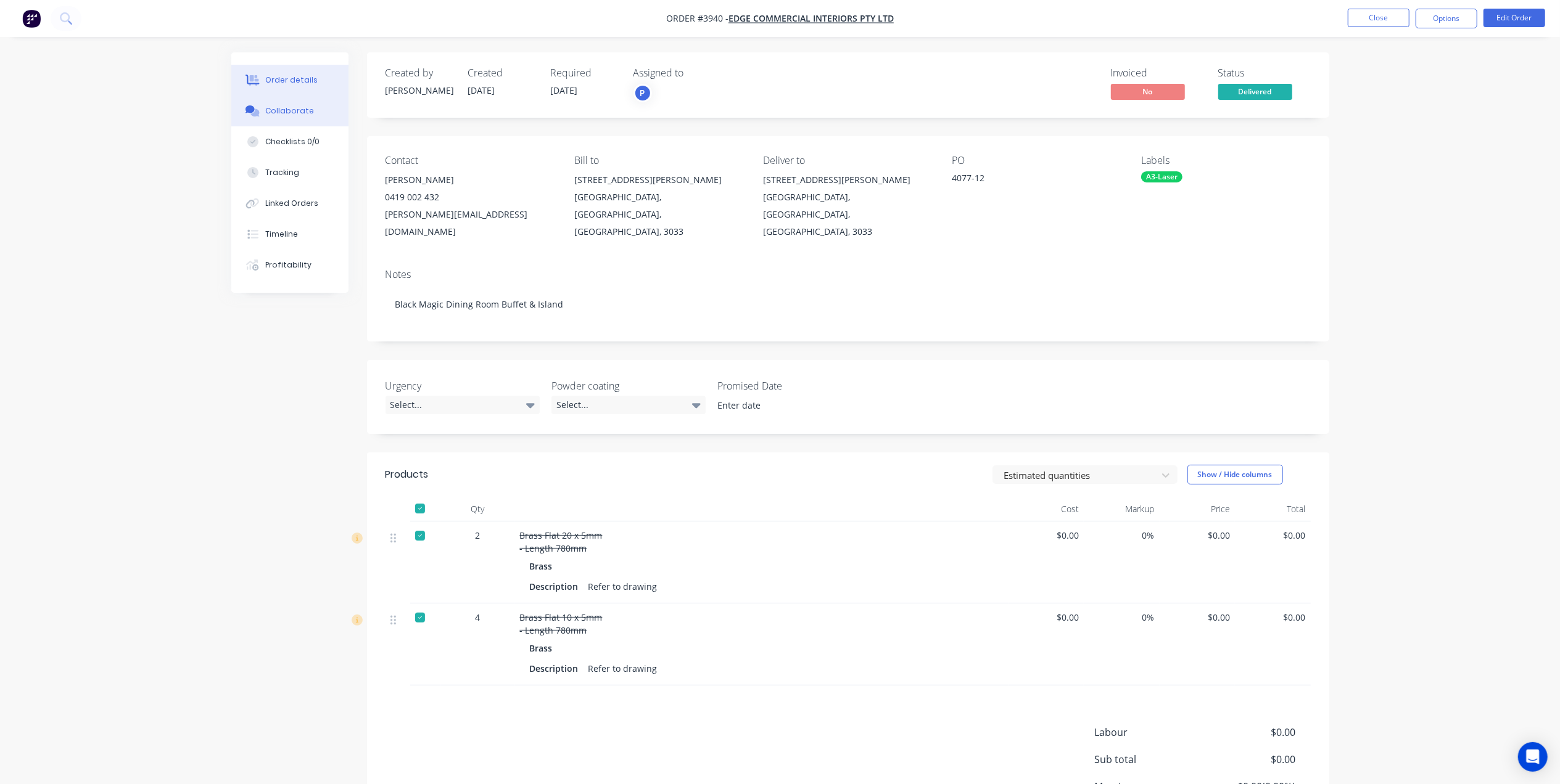
click at [280, 119] on button "Collaborate" at bounding box center [289, 111] width 117 height 31
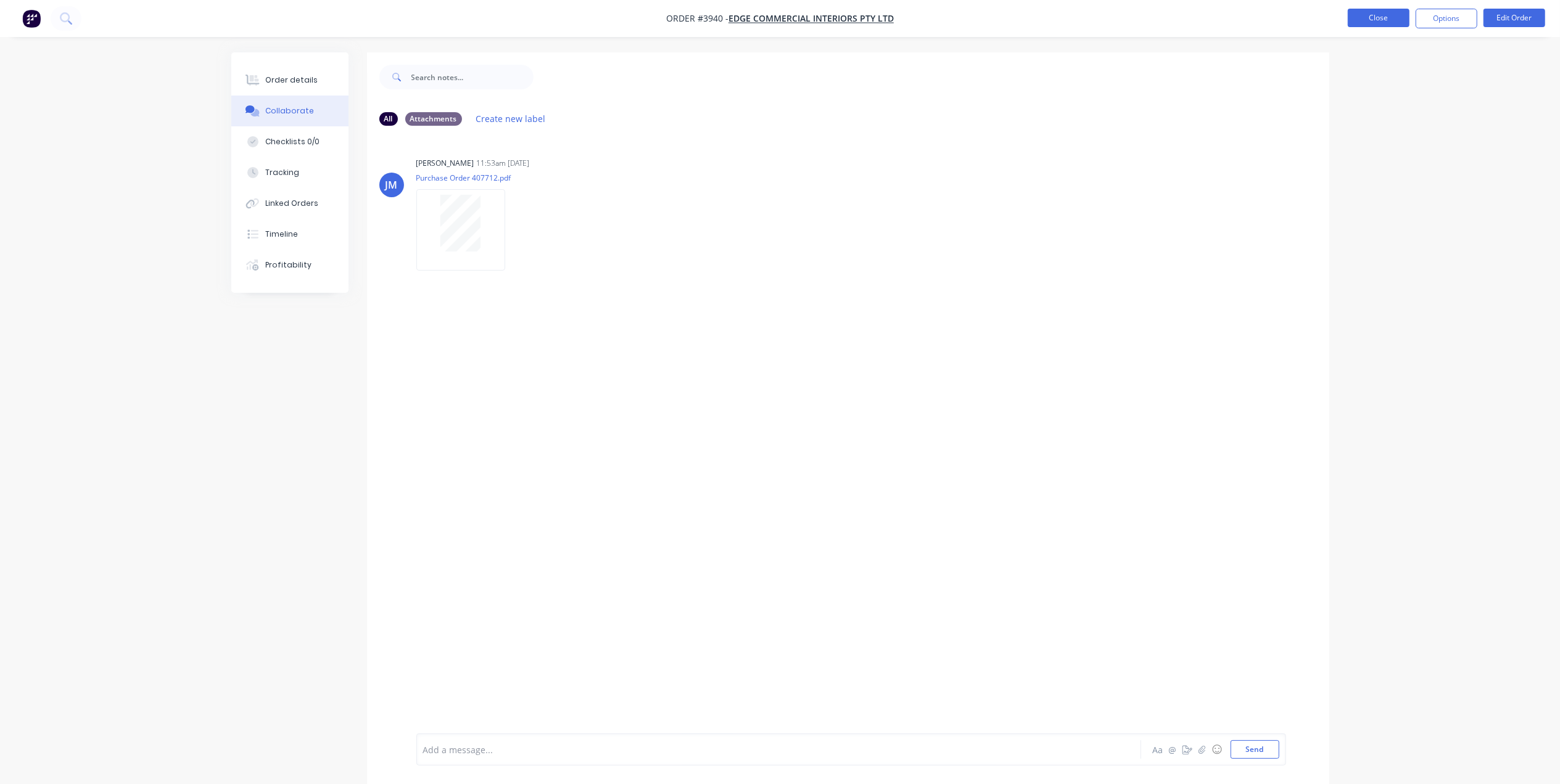
click at [1391, 9] on button "Close" at bounding box center [1378, 18] width 61 height 19
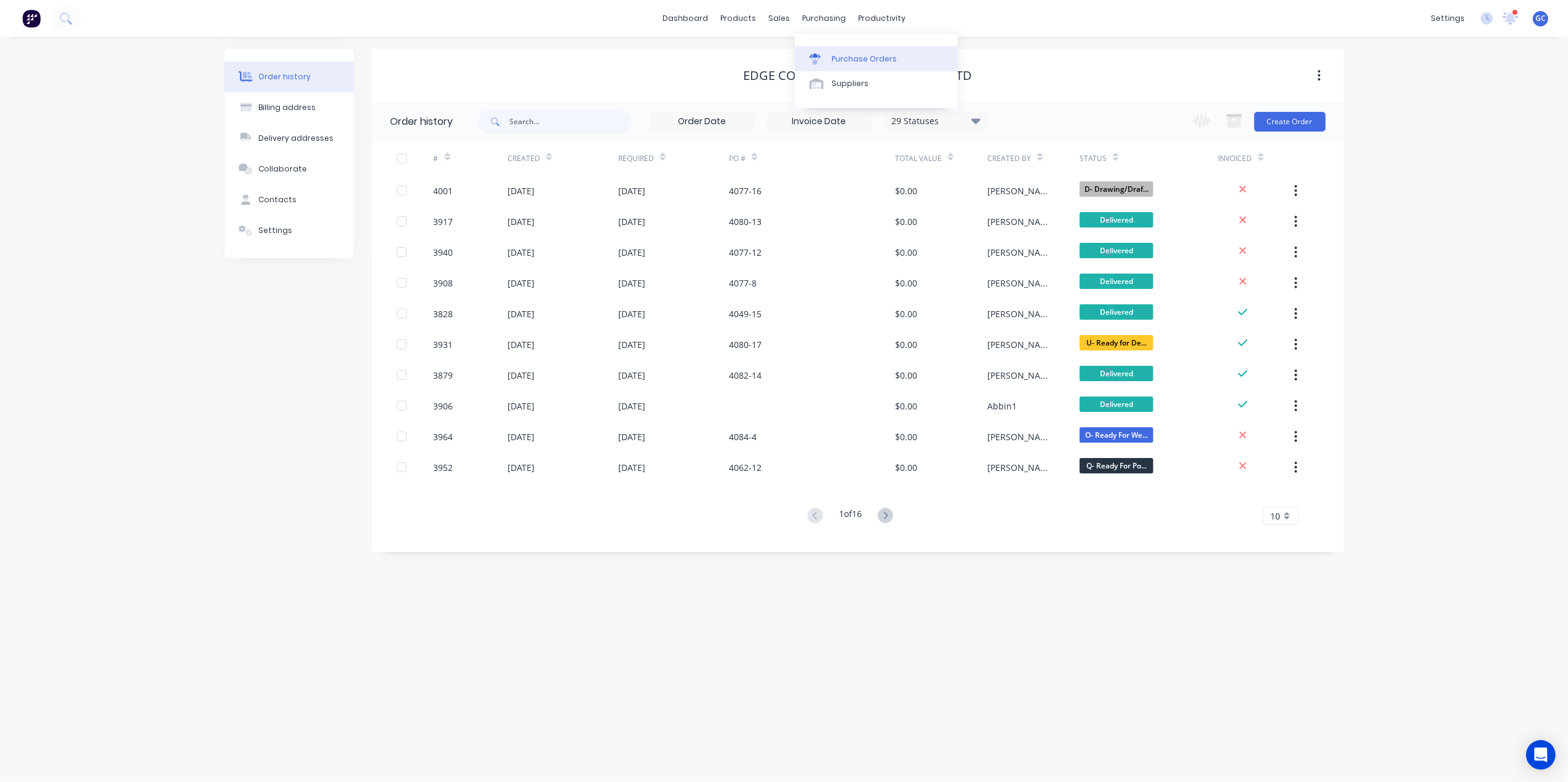
click at [846, 54] on div "Purchase Orders" at bounding box center [864, 58] width 65 height 11
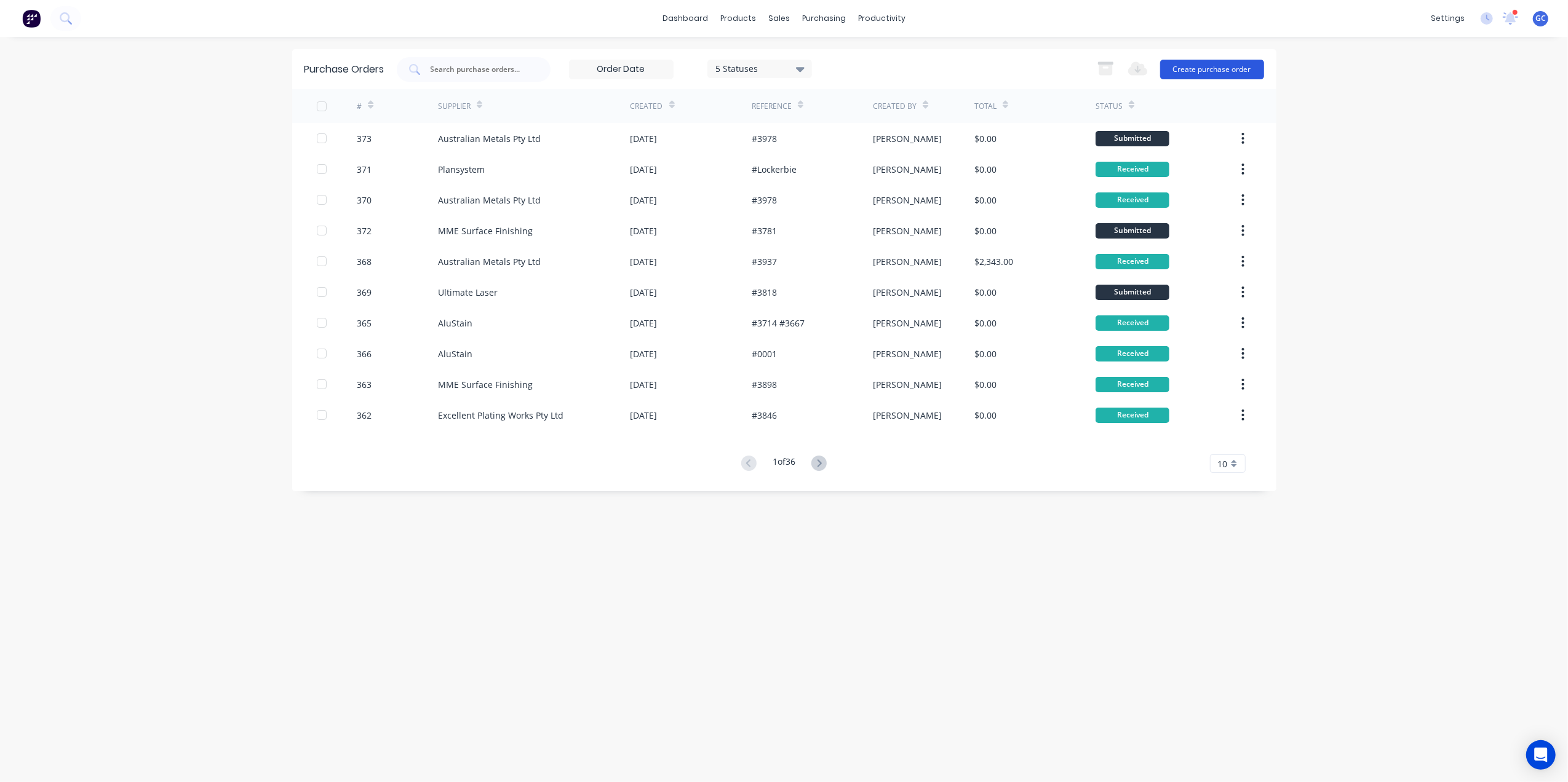
click at [1225, 72] on button "Create purchase order" at bounding box center [1211, 69] width 104 height 19
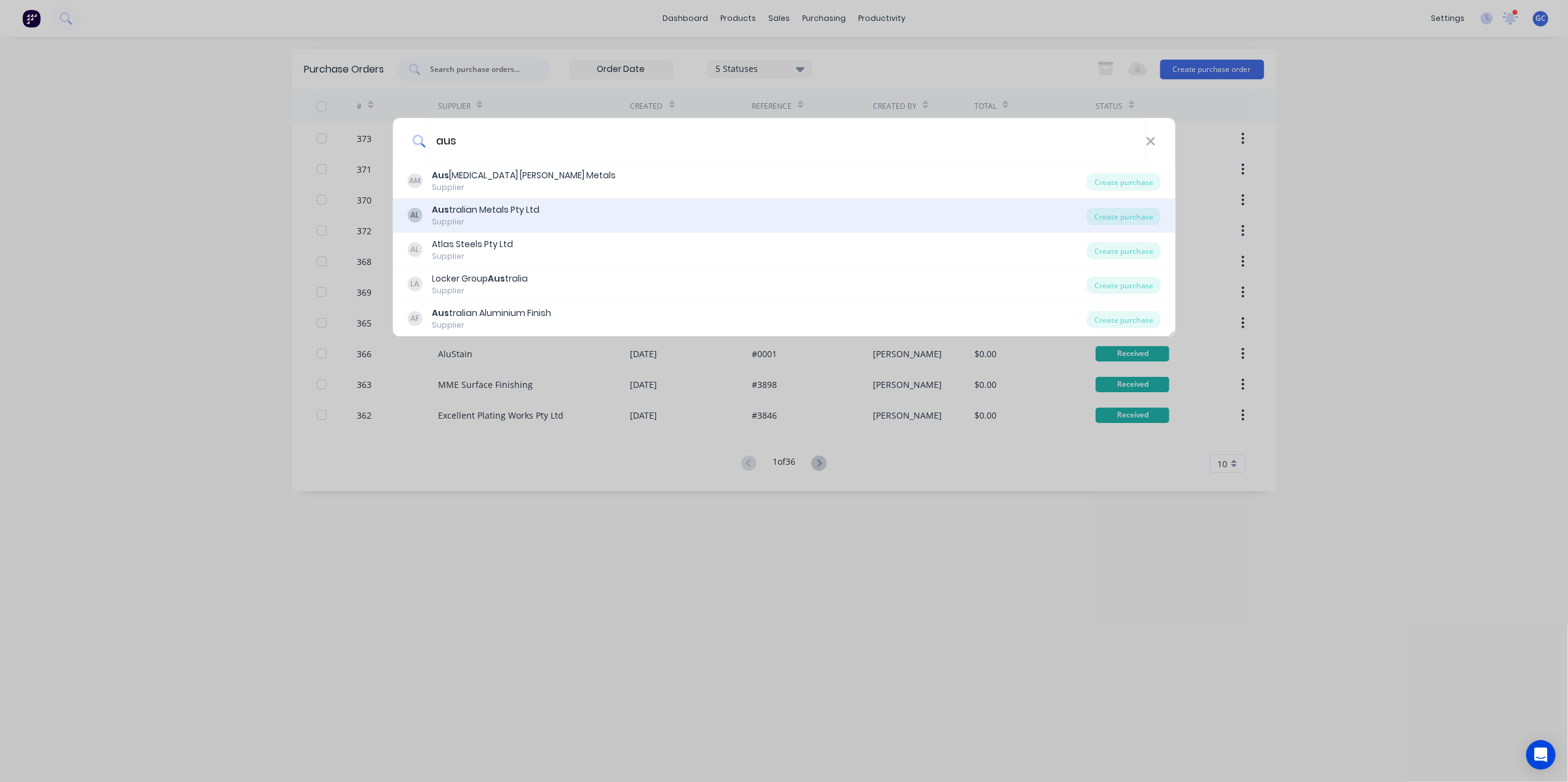
type input "aus"
click at [458, 212] on div "Aus tralian Metals Pty Ltd" at bounding box center [485, 210] width 108 height 13
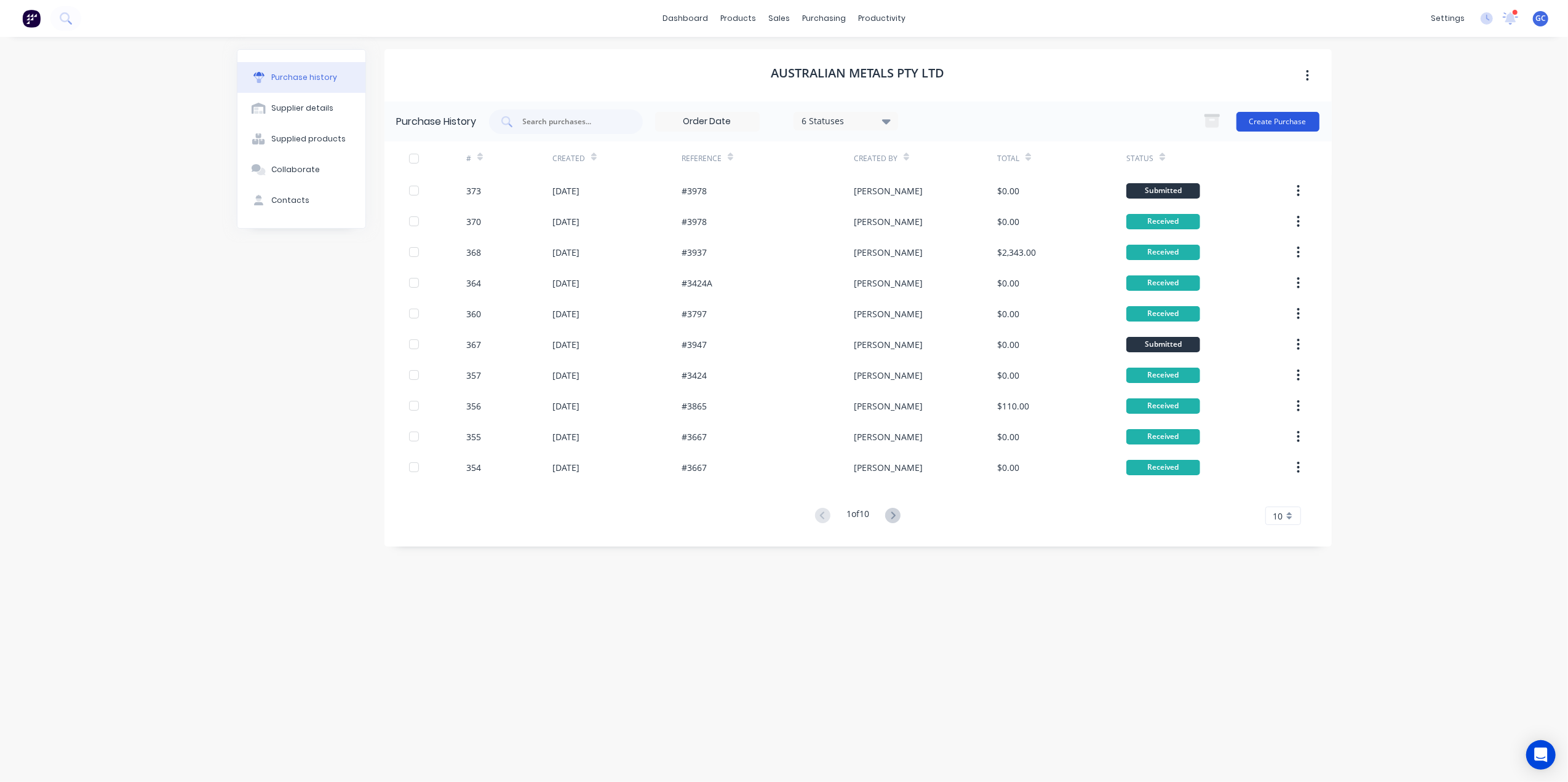
click at [1279, 125] on button "Create Purchase" at bounding box center [1278, 121] width 83 height 19
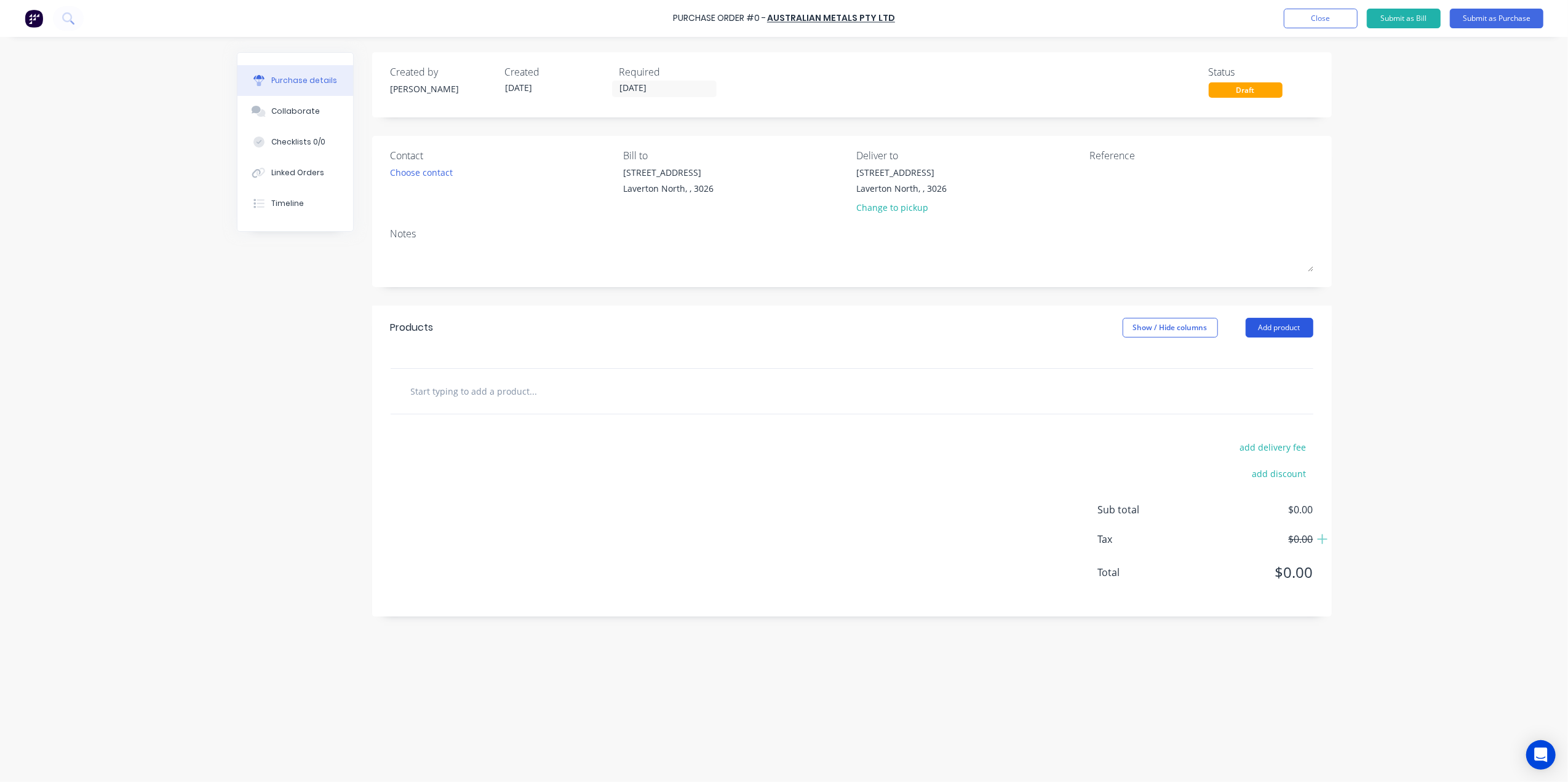
click at [1293, 323] on button "Add product" at bounding box center [1279, 327] width 68 height 19
click at [1240, 378] on div "Basic product" at bounding box center [1255, 384] width 95 height 17
click at [531, 412] on div at bounding box center [550, 412] width 103 height 17
click at [507, 416] on div "19.05 x 9.53" at bounding box center [532, 412] width 68 height 17
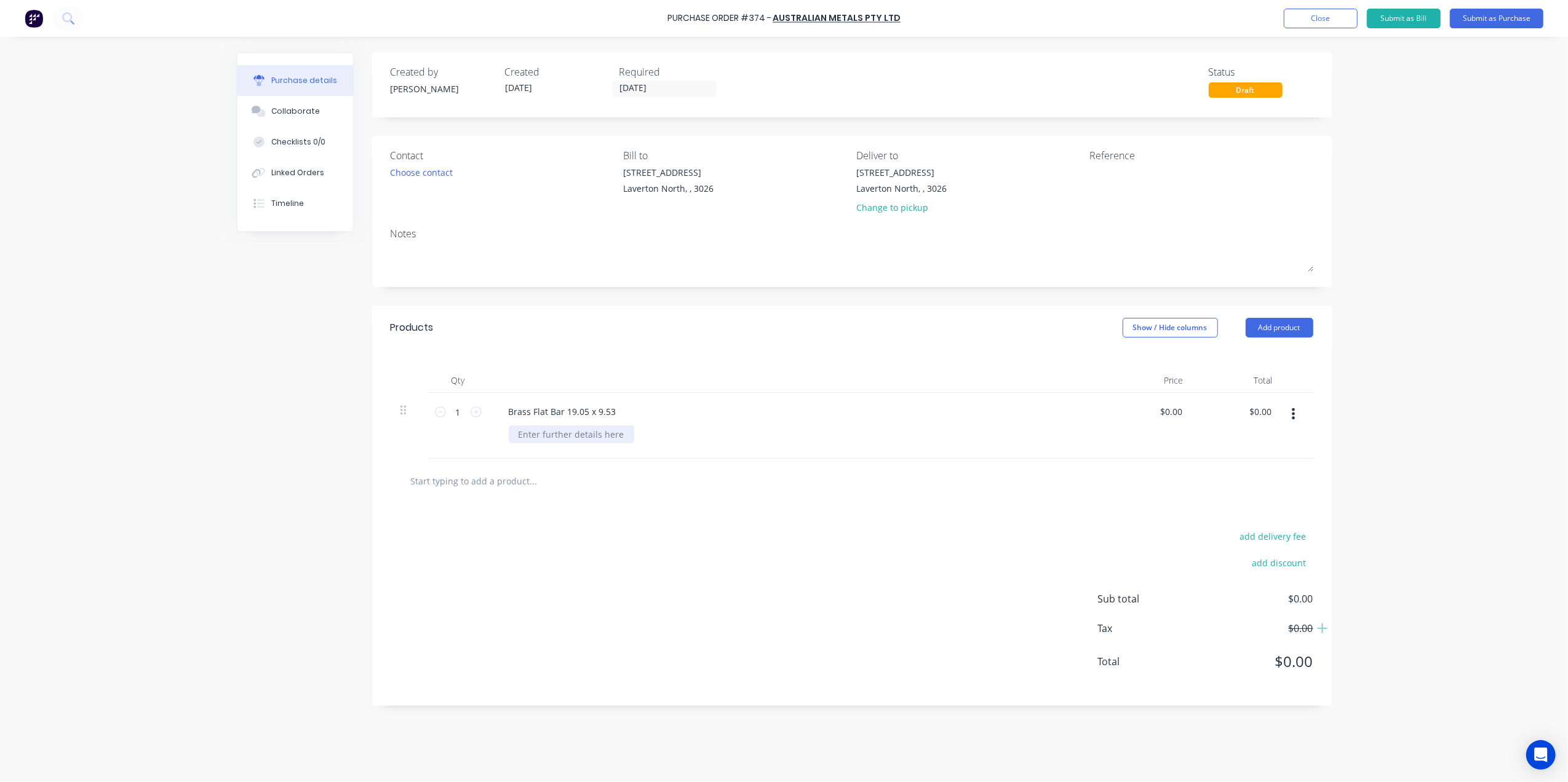
click at [554, 437] on div at bounding box center [571, 434] width 125 height 17
click at [692, 561] on div "add delivery fee add discount Sub total $0.00 Tax $0.00 Total $0.00" at bounding box center [852, 605] width 960 height 202
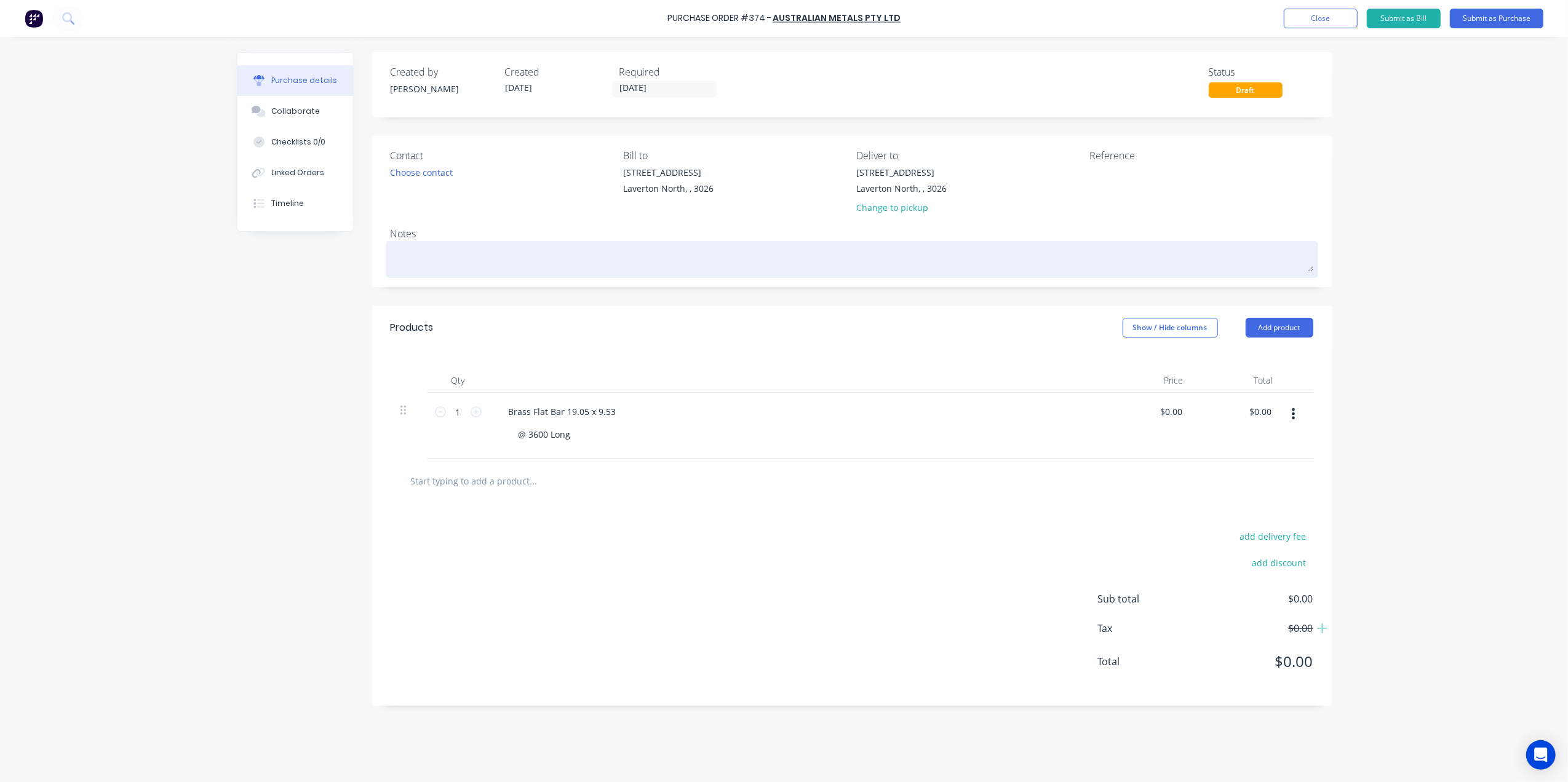
click at [437, 261] on textarea at bounding box center [852, 257] width 923 height 27
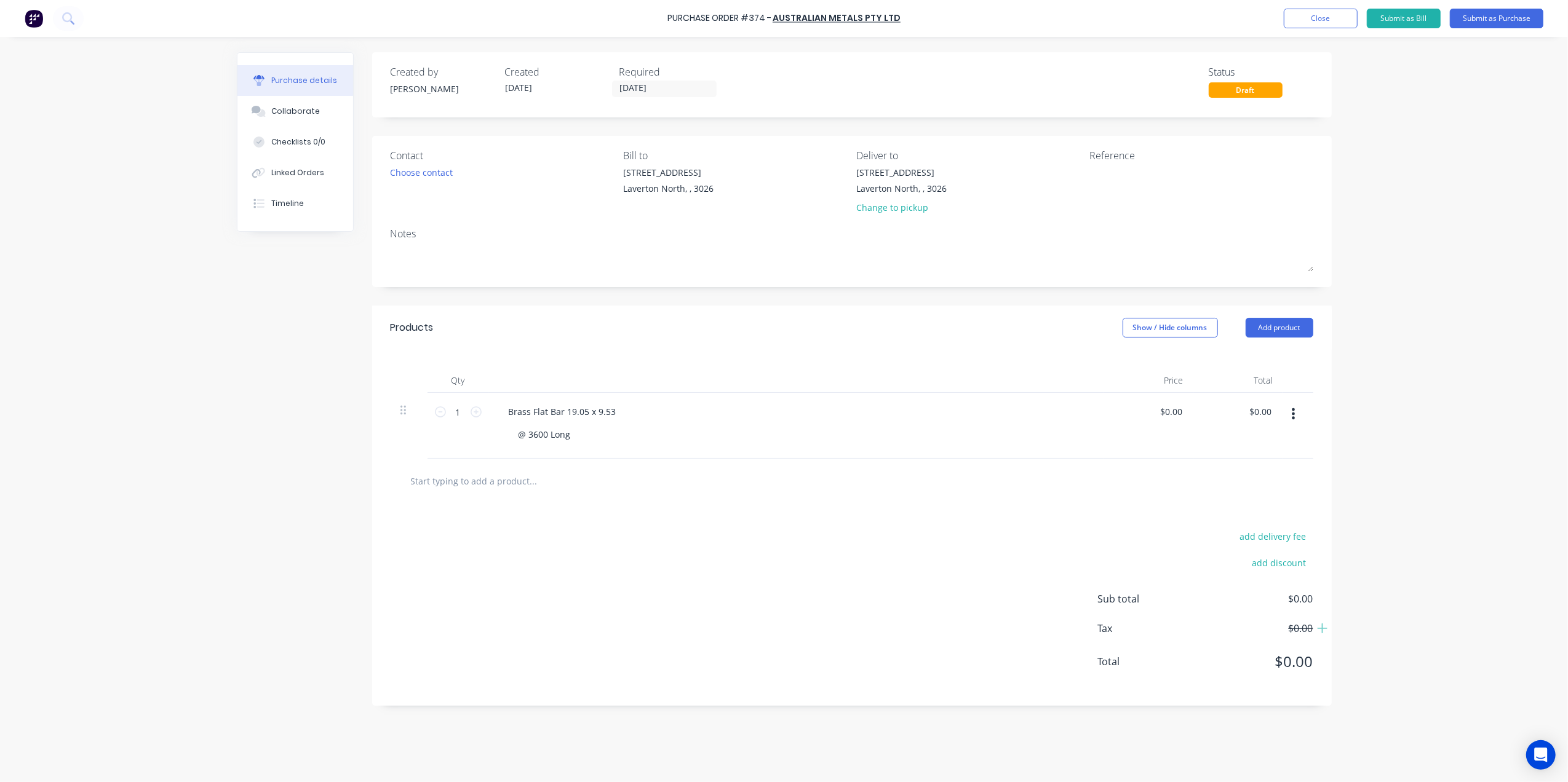
type textarea "x"
type textarea "O"
type textarea "x"
type textarea "P"
type textarea "x"
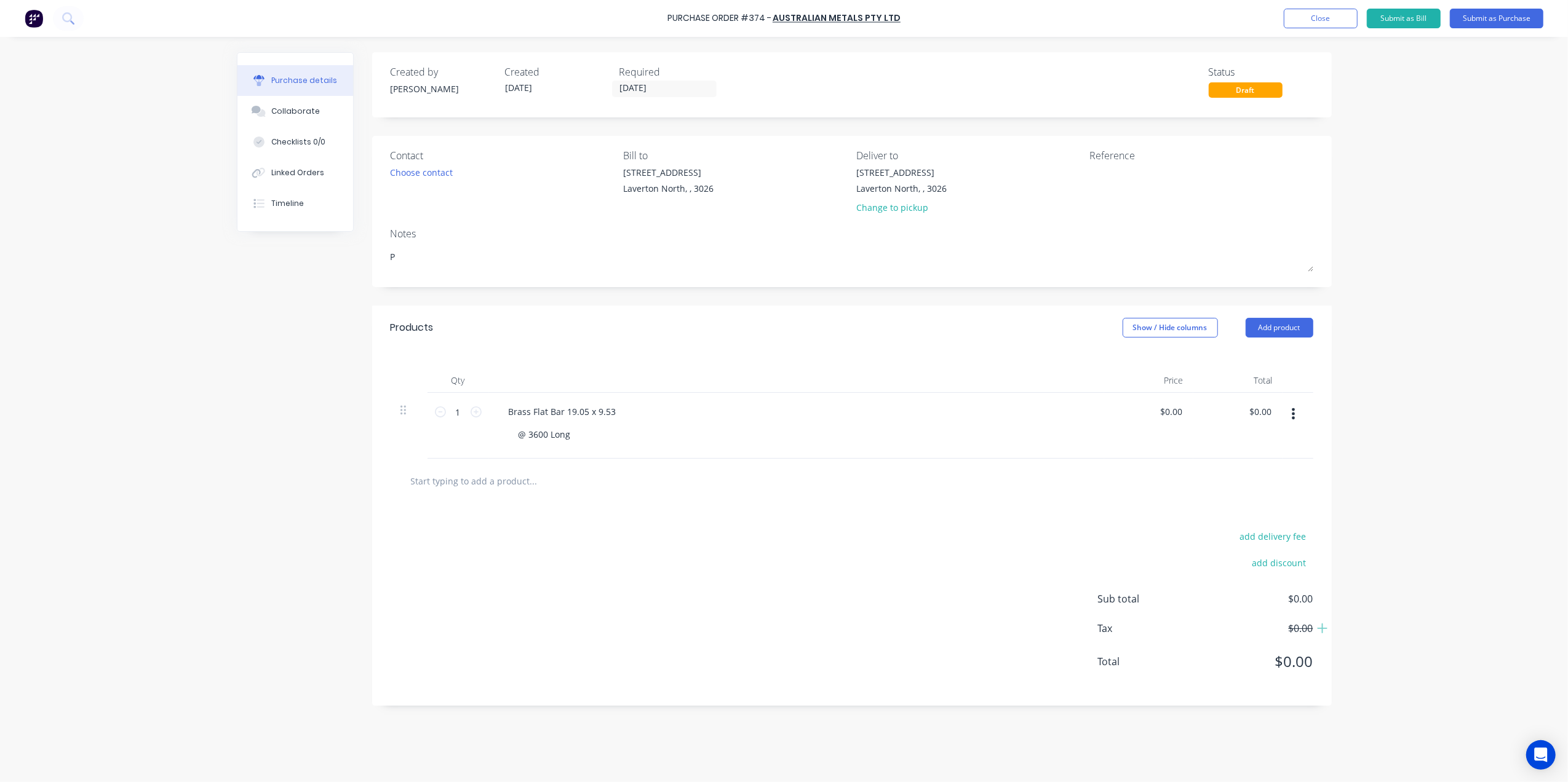
type textarea "Pi"
type textarea "x"
type textarea "Pic"
type textarea "x"
type textarea "Pick"
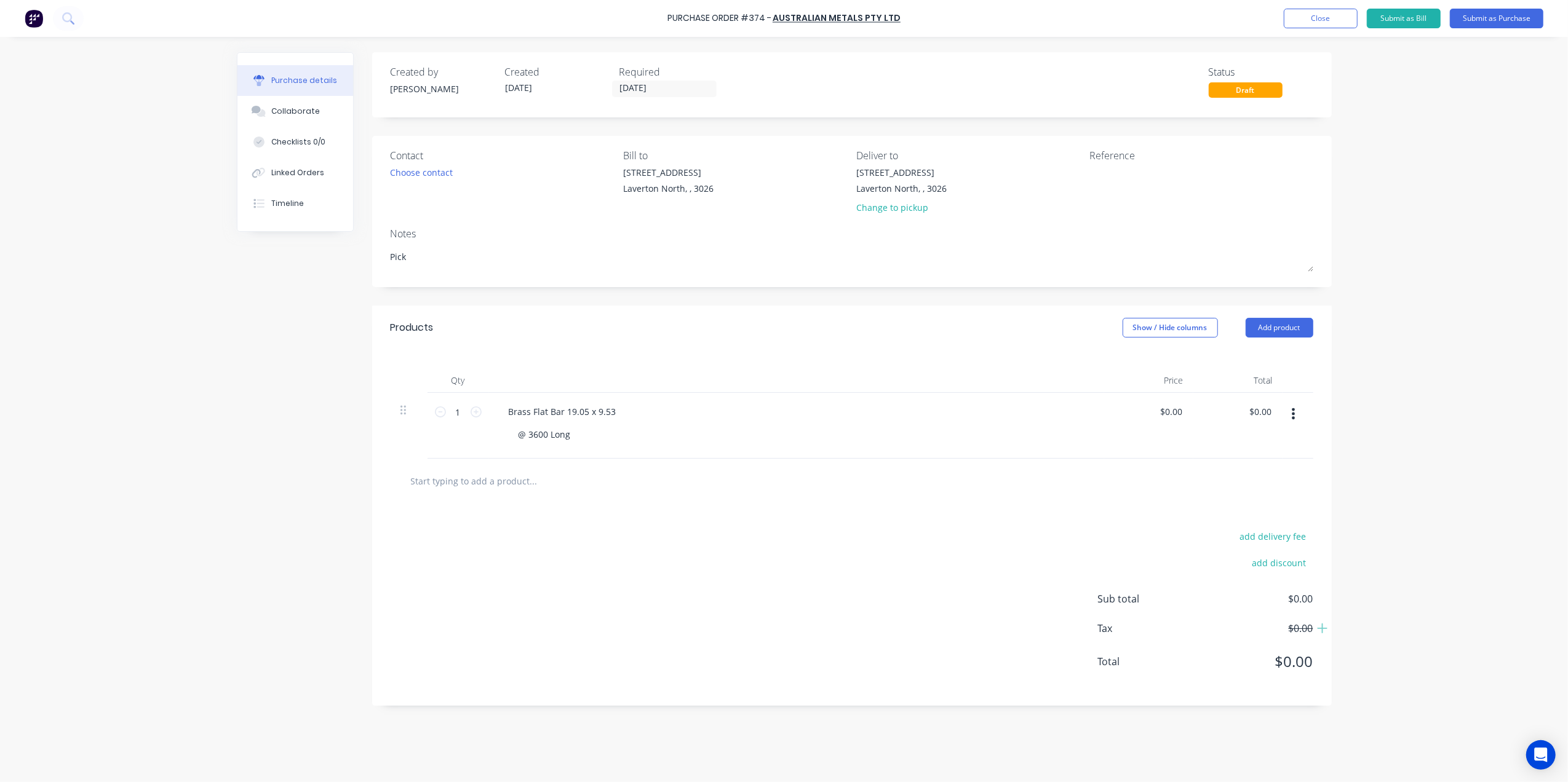
type textarea "x"
type textarea "Pick"
type textarea "x"
type textarea "Pick u"
type textarea "x"
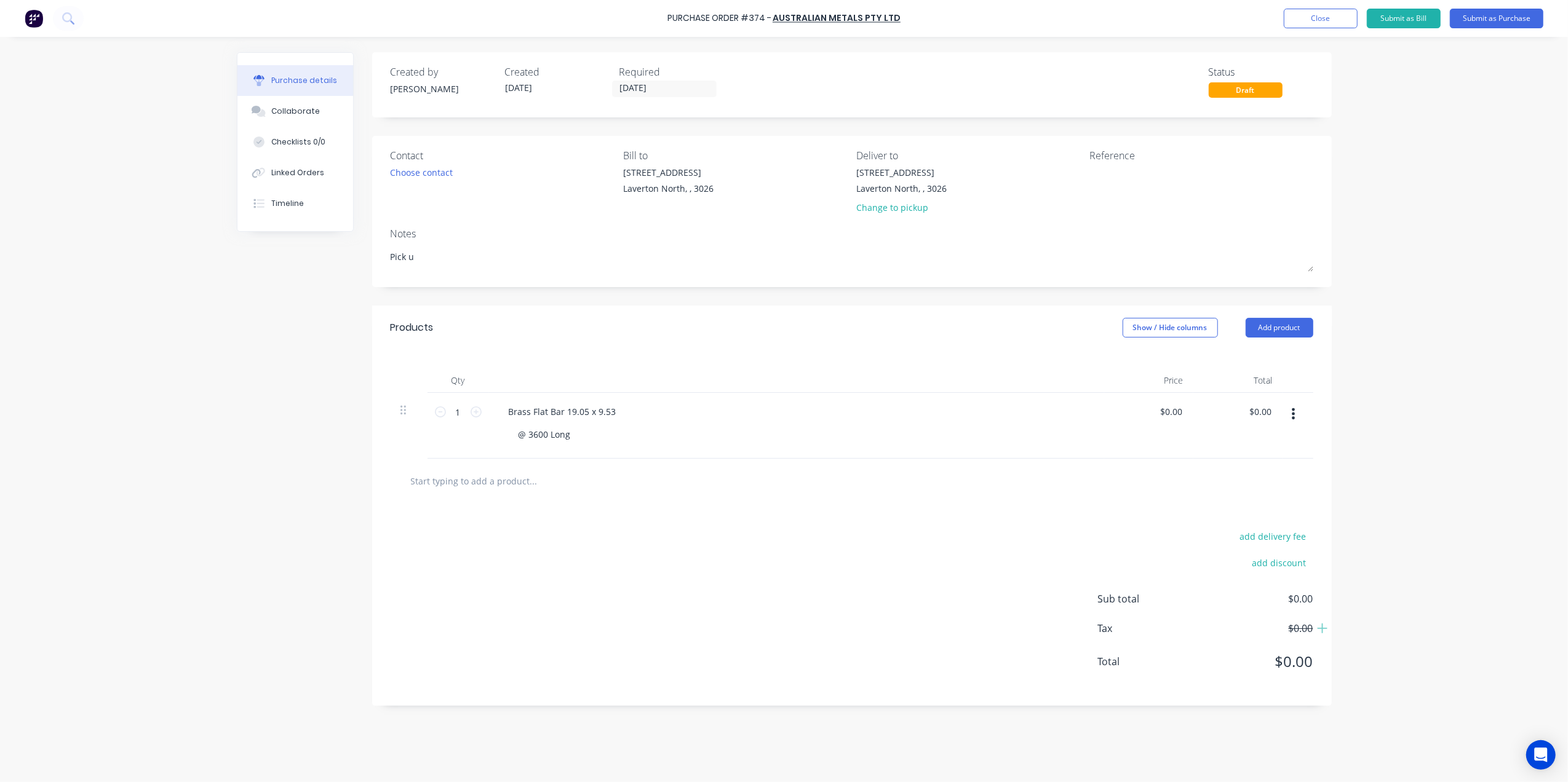
type textarea "Pick up"
type textarea "x"
type textarea "Pick up"
type textarea "x"
type textarea "Pick up w"
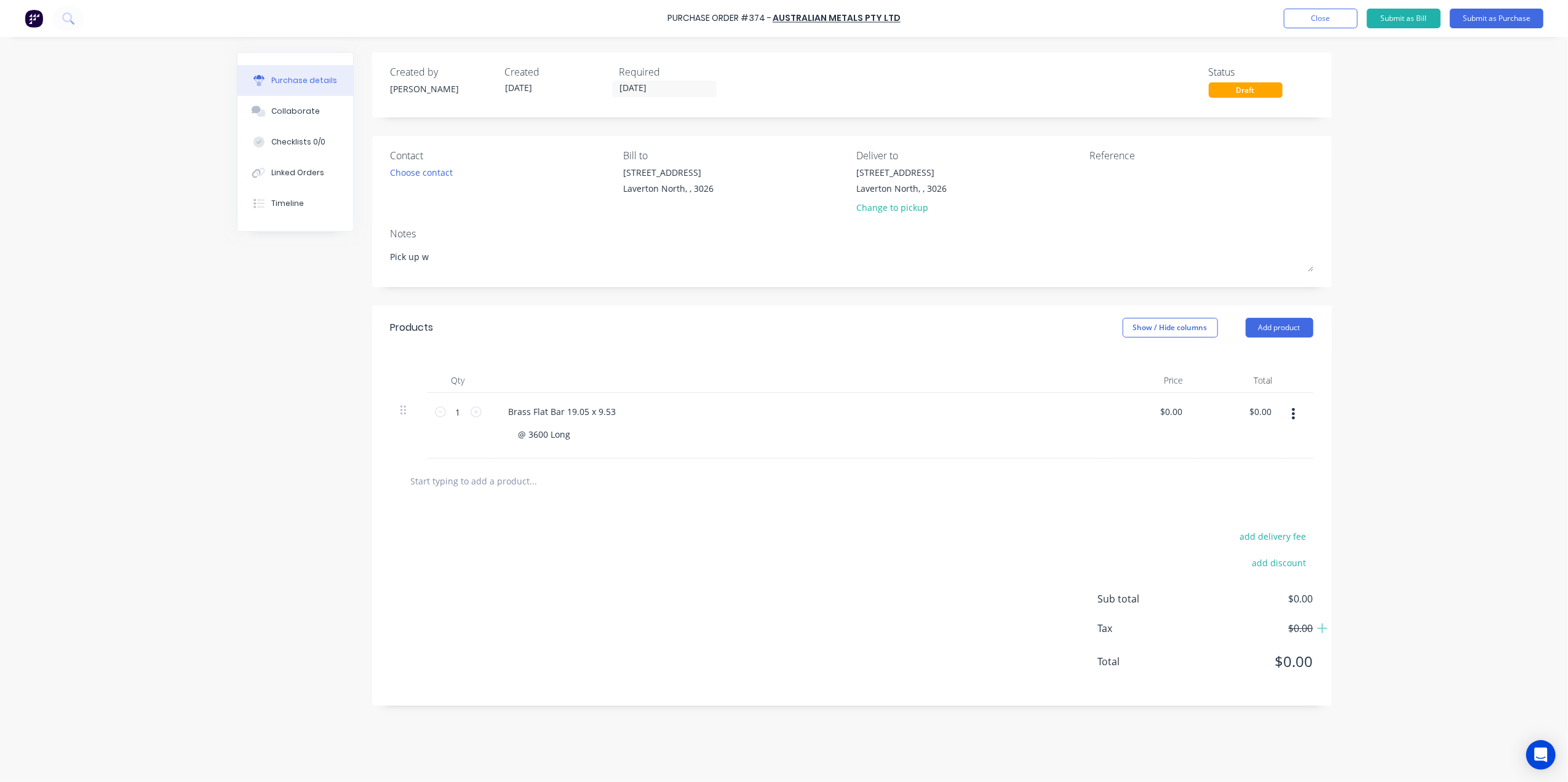
type textarea "x"
type textarea "Pick up wi"
type textarea "x"
type textarea "Pick up wit"
type textarea "x"
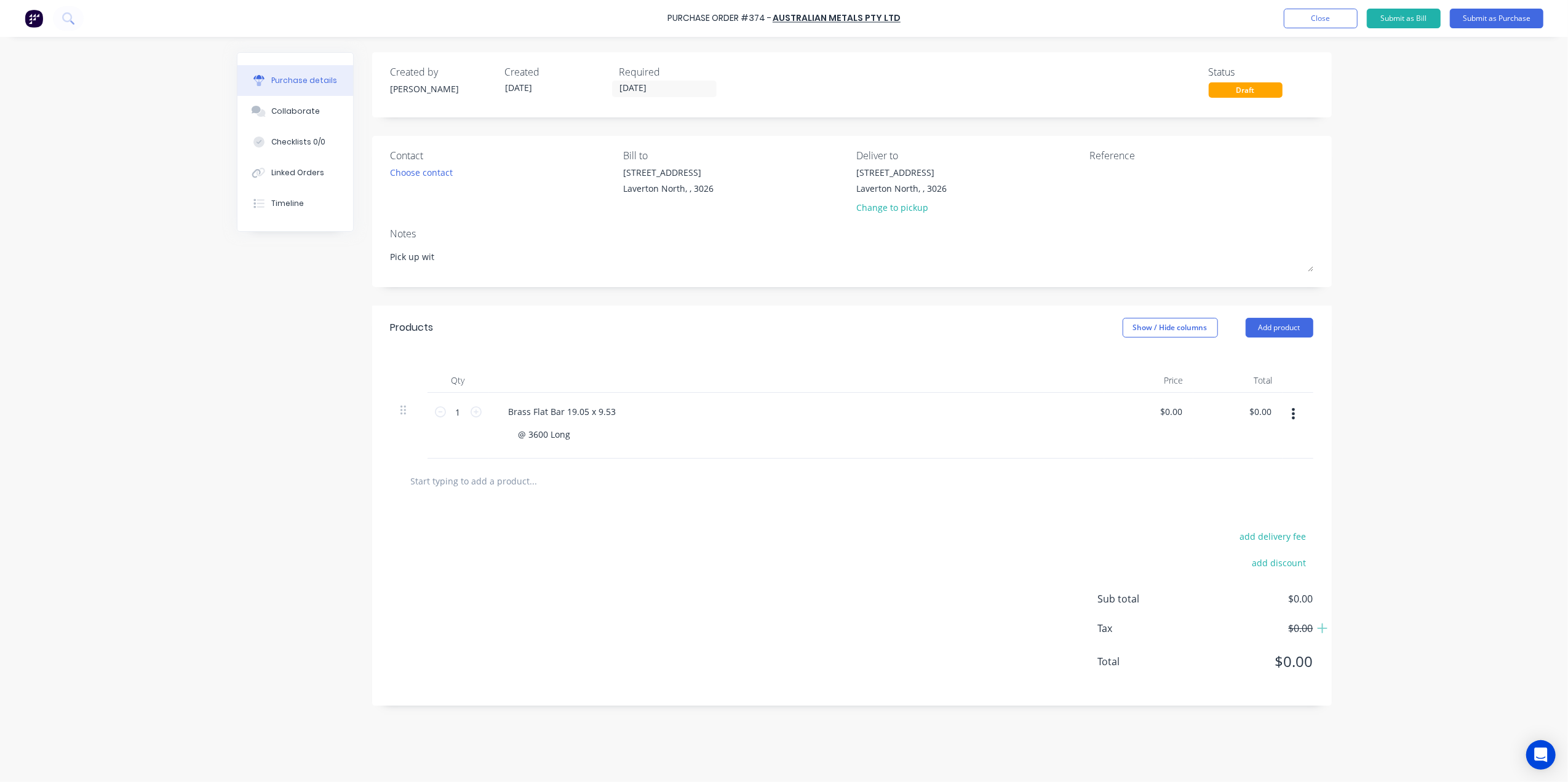
type textarea "Pick up with"
type textarea "x"
type textarea "Pick up with"
type textarea "x"
type textarea "Pick up with o"
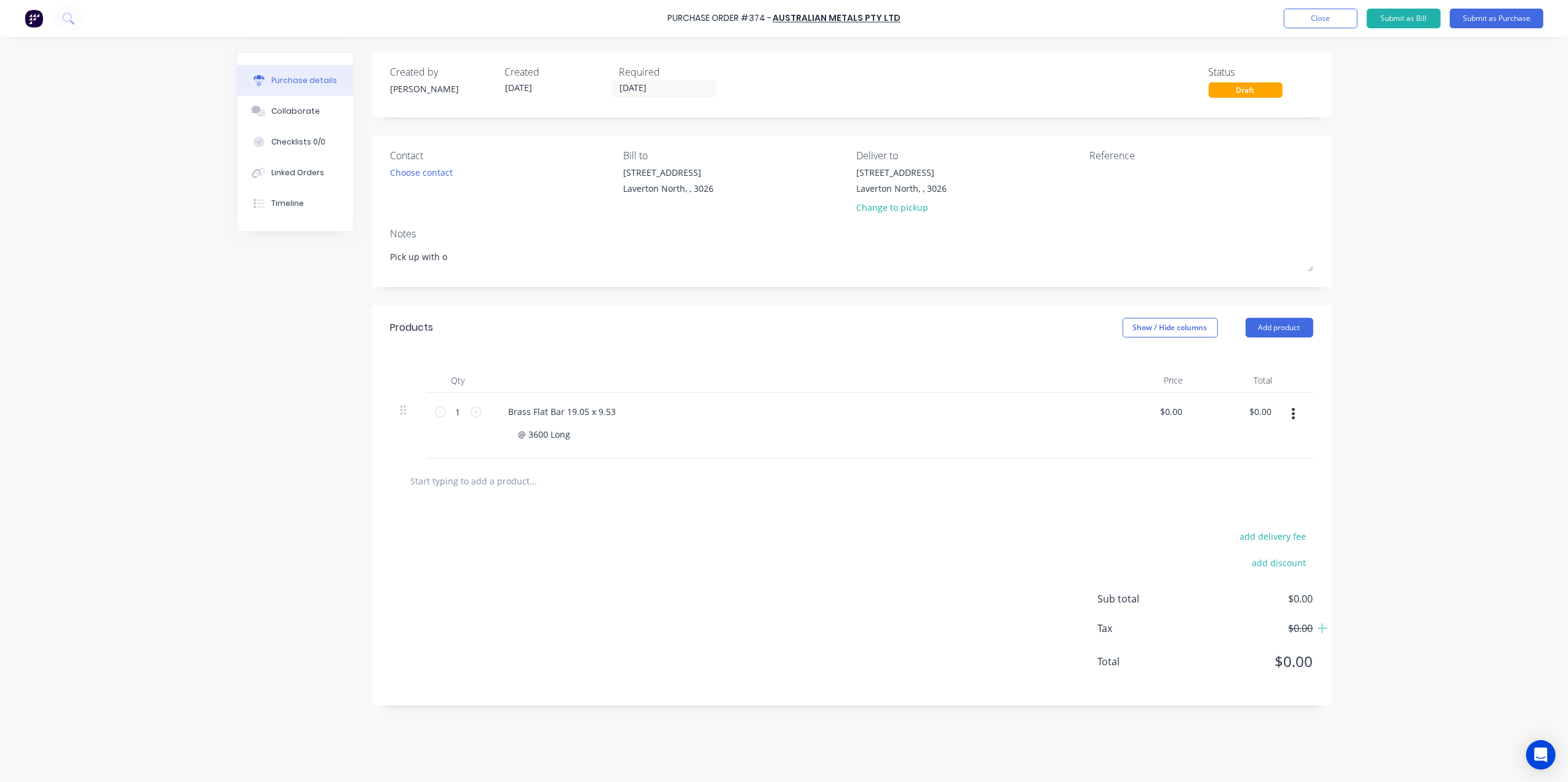
type textarea "x"
type textarea "Pick up with ot"
type textarea "x"
type textarea "Pick up with oth"
type textarea "x"
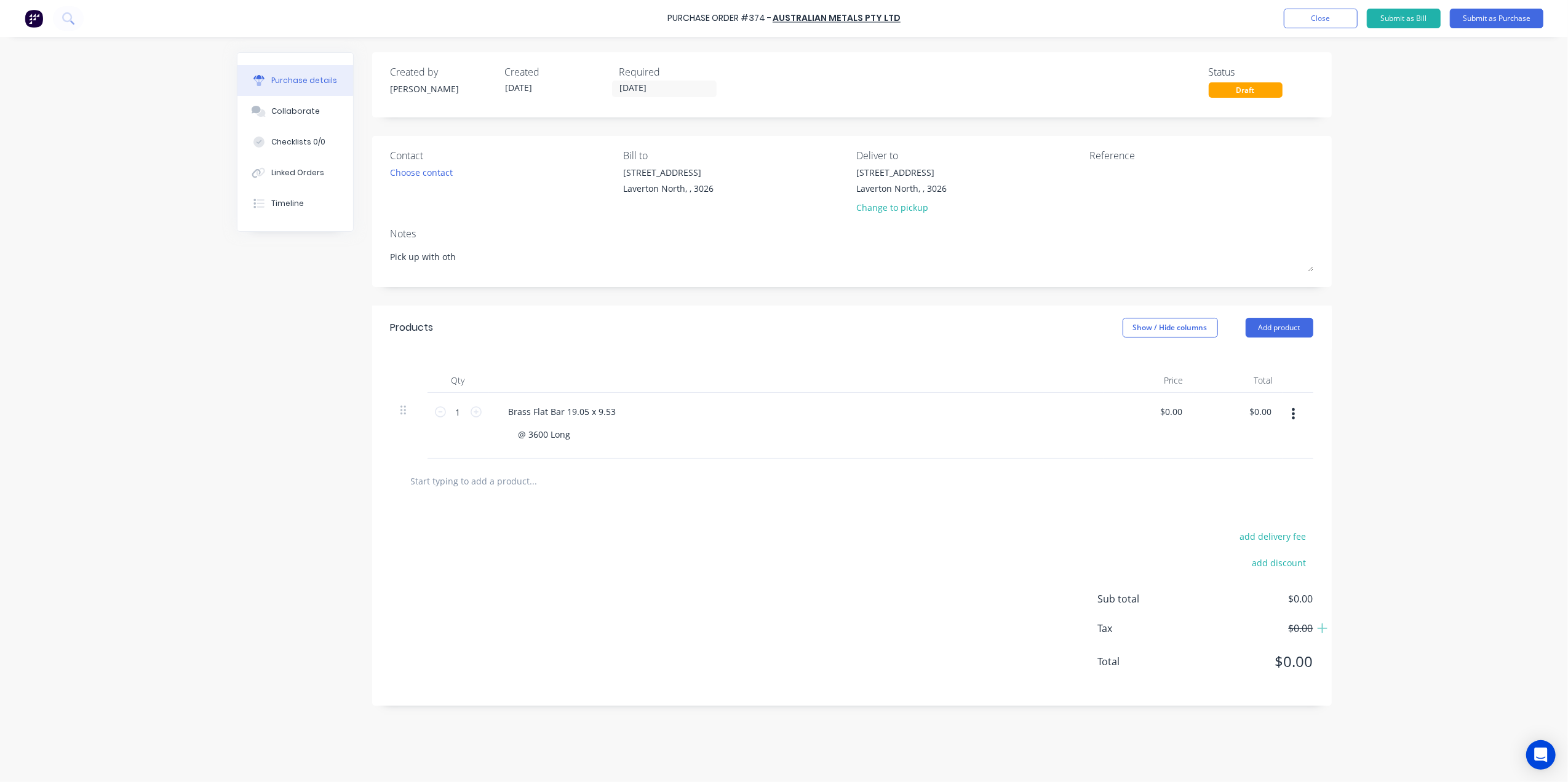
type textarea "Pick up with othe"
type textarea "x"
type textarea "Pick up with other"
type textarea "x"
type textarea "Pick up with other"
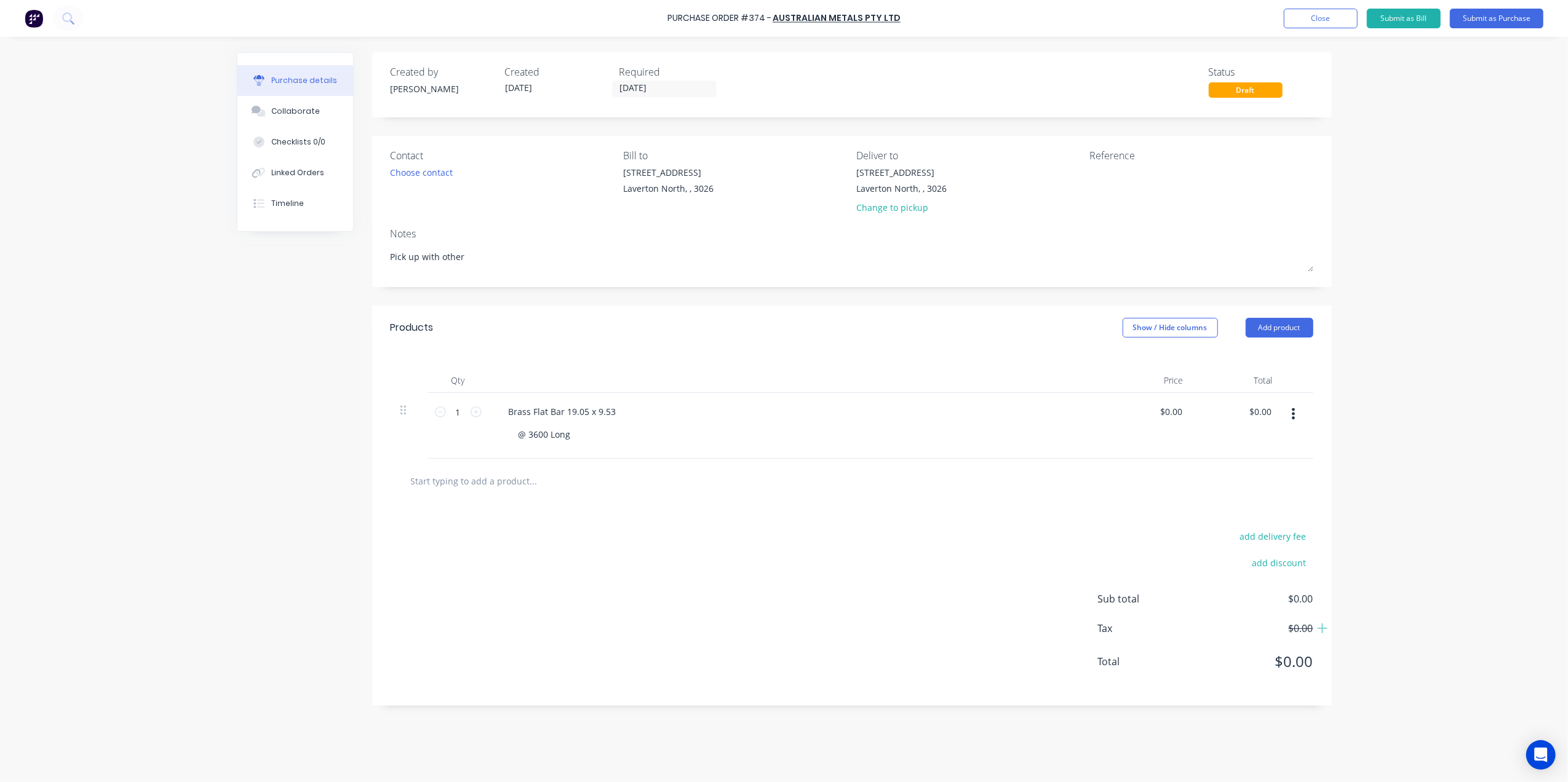
type textarea "x"
type textarea "Pick up with other s"
type textarea "x"
type textarea "Pick up with other su"
type textarea "x"
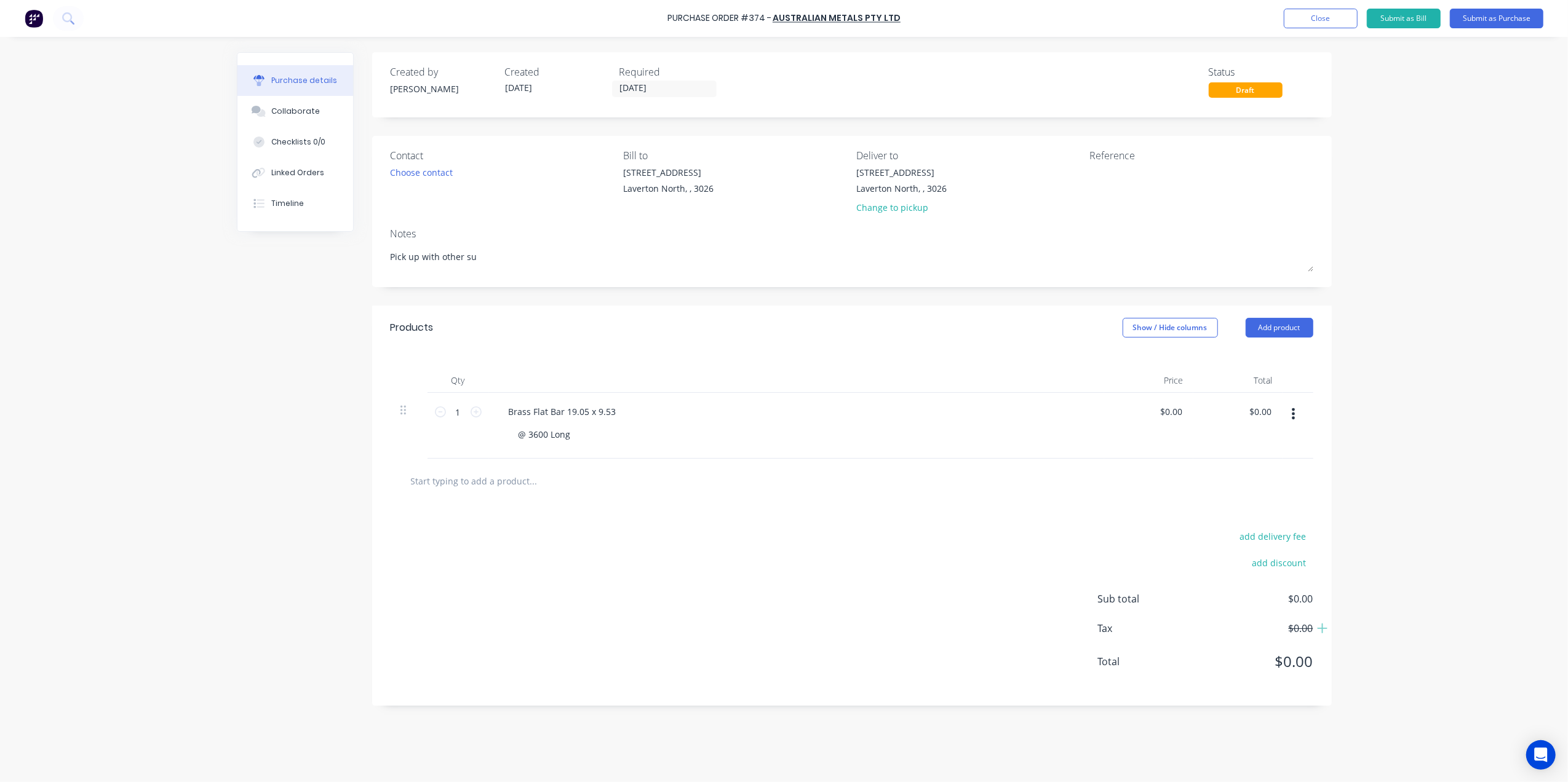
type textarea "Pick up with other sut"
type textarea "x"
type textarea "Pick up with other sutf"
type textarea "x"
type textarea "Pick up with other sutff"
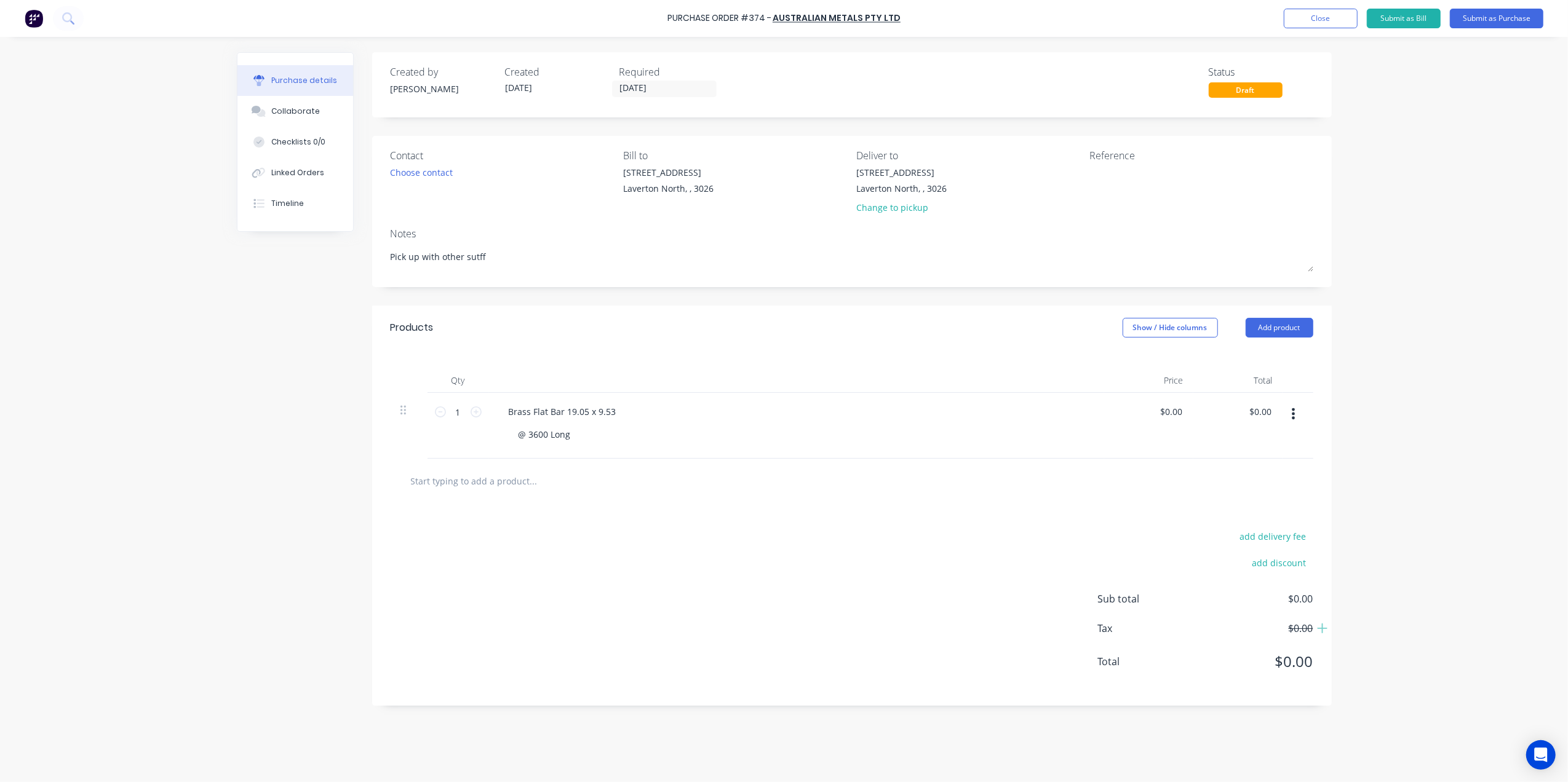
type textarea "x"
type textarea "Pick up with other sutf"
type textarea "x"
type textarea "Pick up with other sut"
type textarea "x"
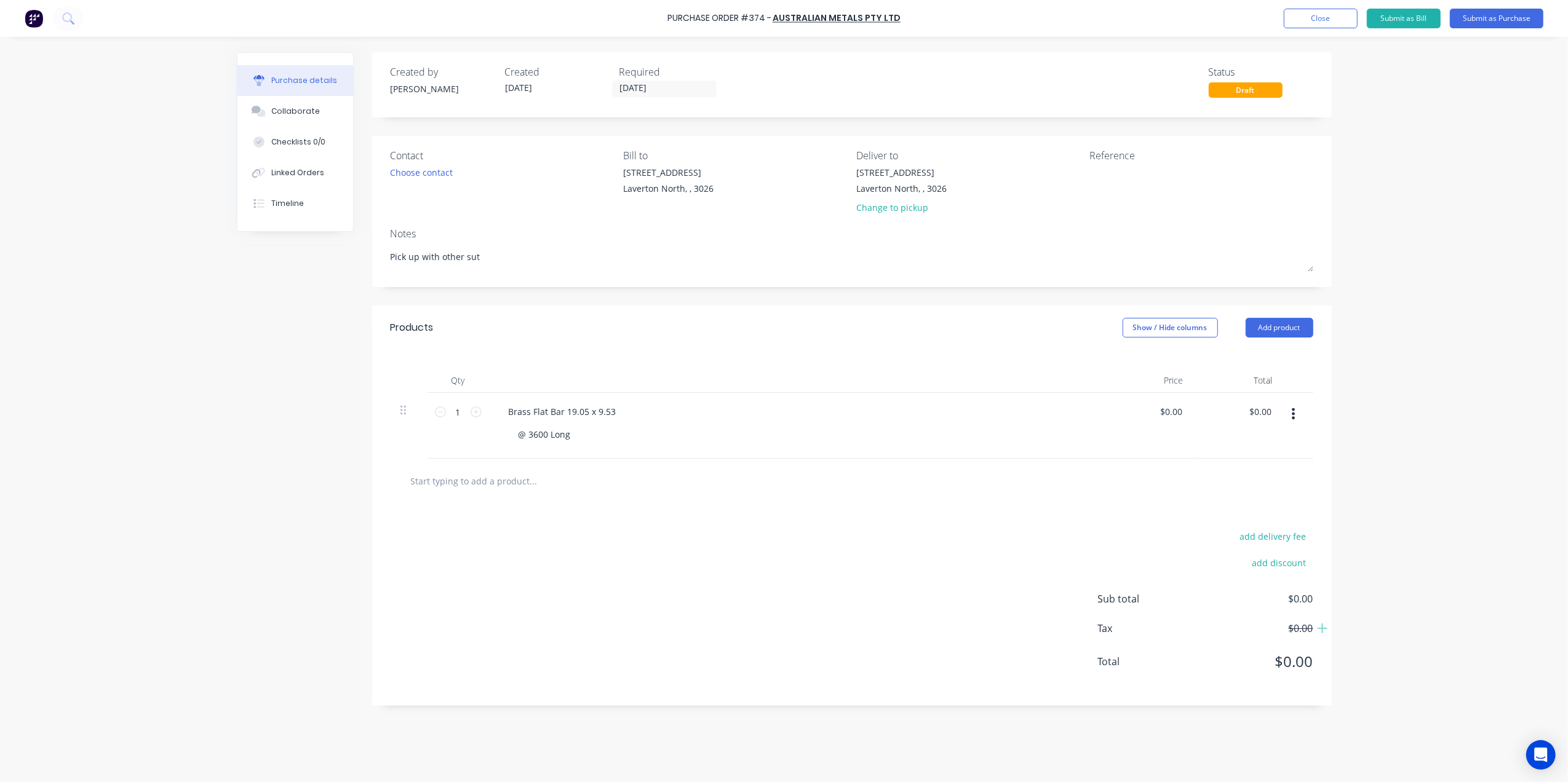
type textarea "Pick up with other su"
type textarea "x"
type textarea "Pick up with other sut"
type textarea "x"
type textarea "Pick up with other su"
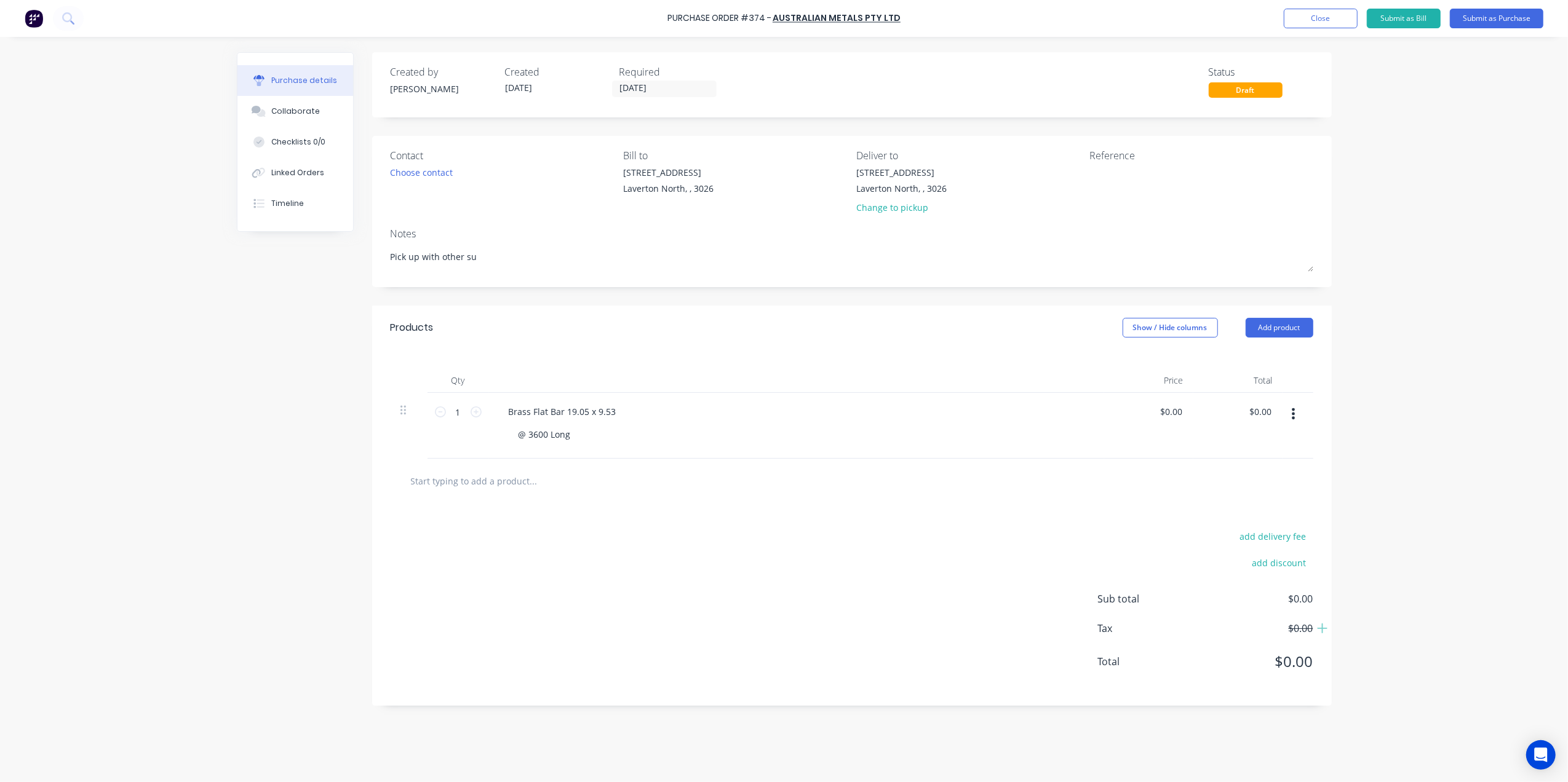
type textarea "x"
type textarea "Pick up with other s"
type textarea "x"
type textarea "Pick up with other st"
type textarea "x"
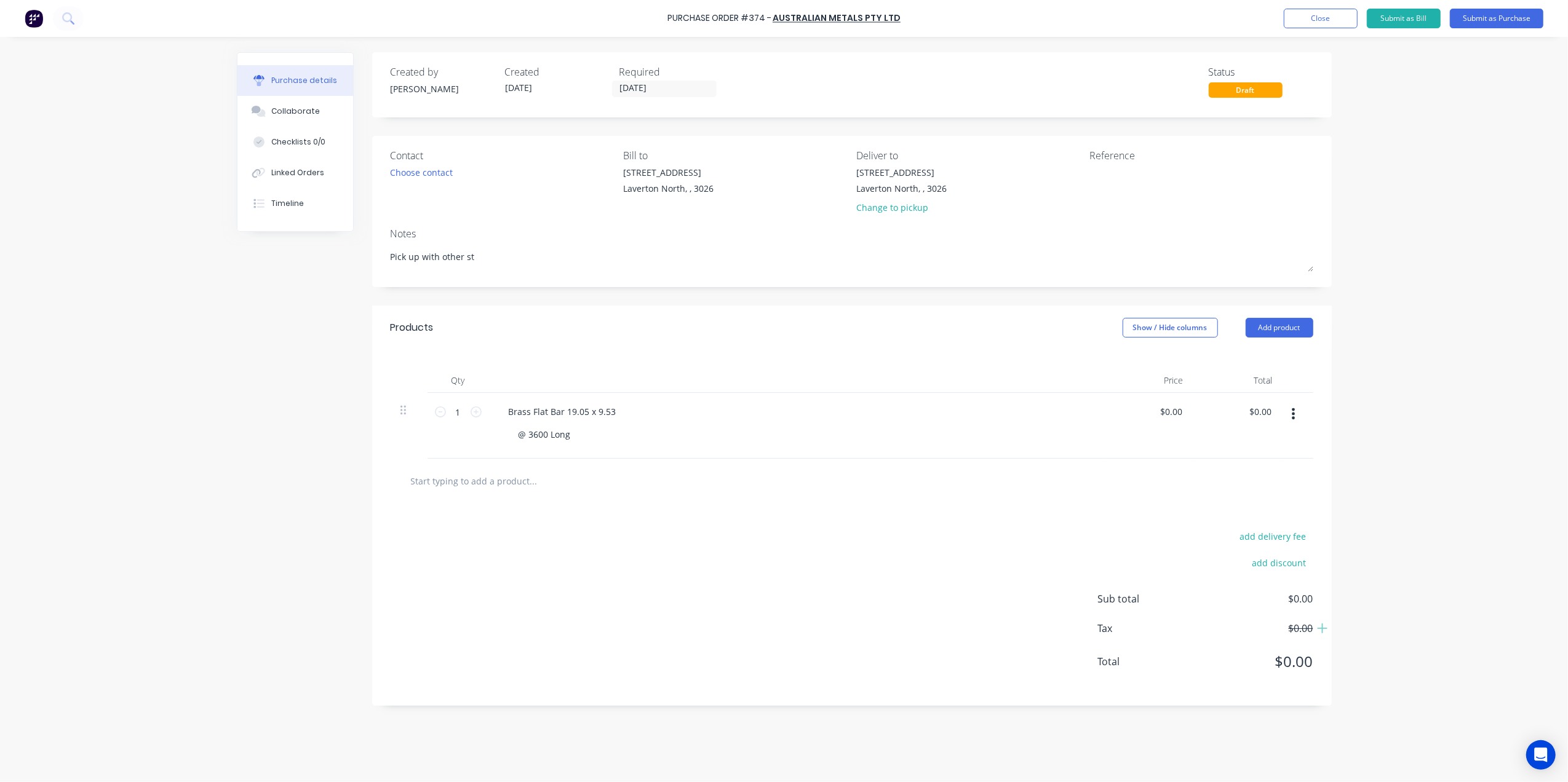
type textarea "Pick up with other stu"
type textarea "x"
type textarea "Pick up with other stuf"
type textarea "x"
type textarea "Pick up with other stuff"
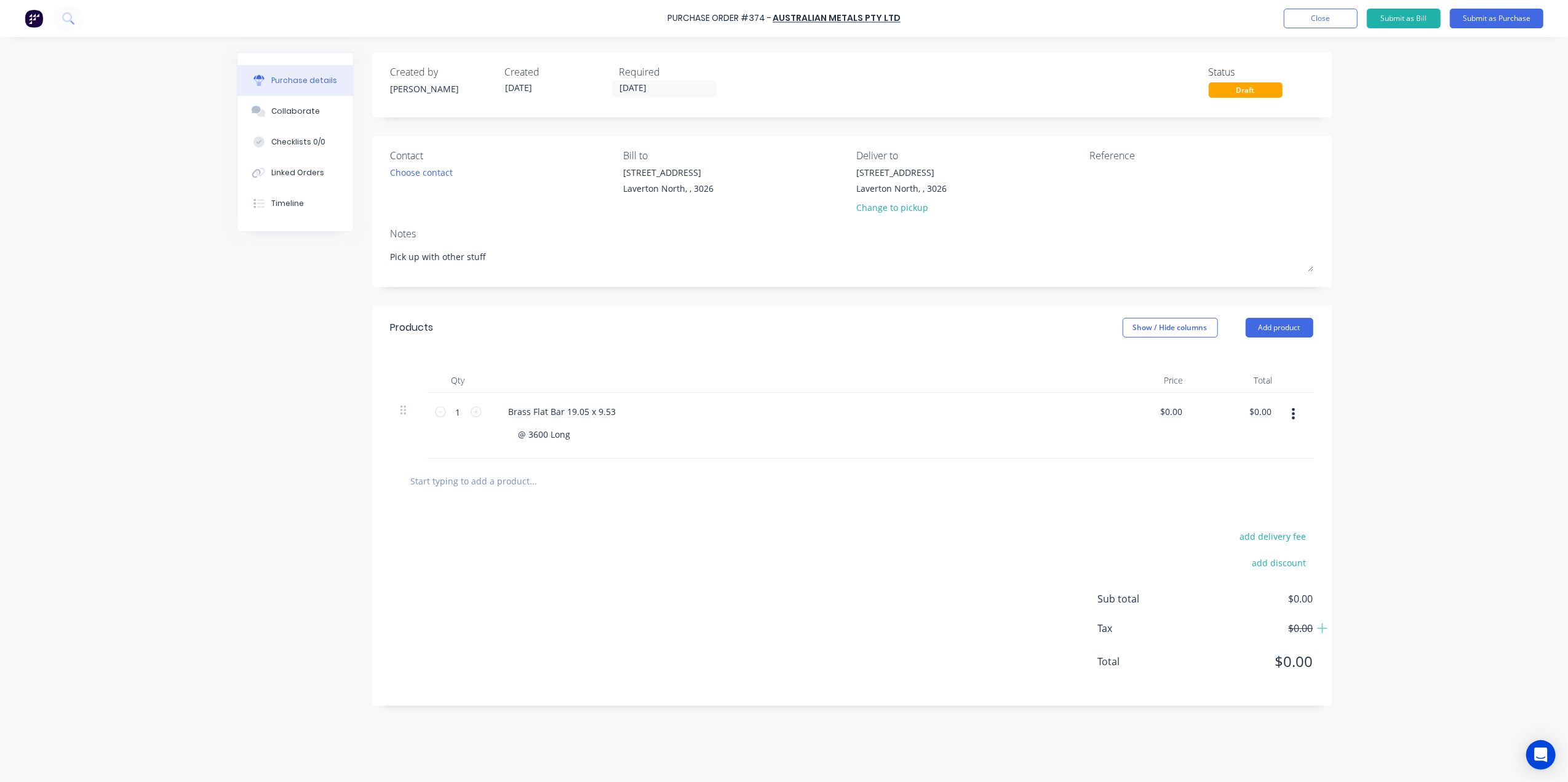
type textarea "x"
type textarea "Pick up with other stuff"
type textarea "x"
type textarea "Pick up with other stuff"
click at [1120, 168] on textarea at bounding box center [1166, 180] width 153 height 27
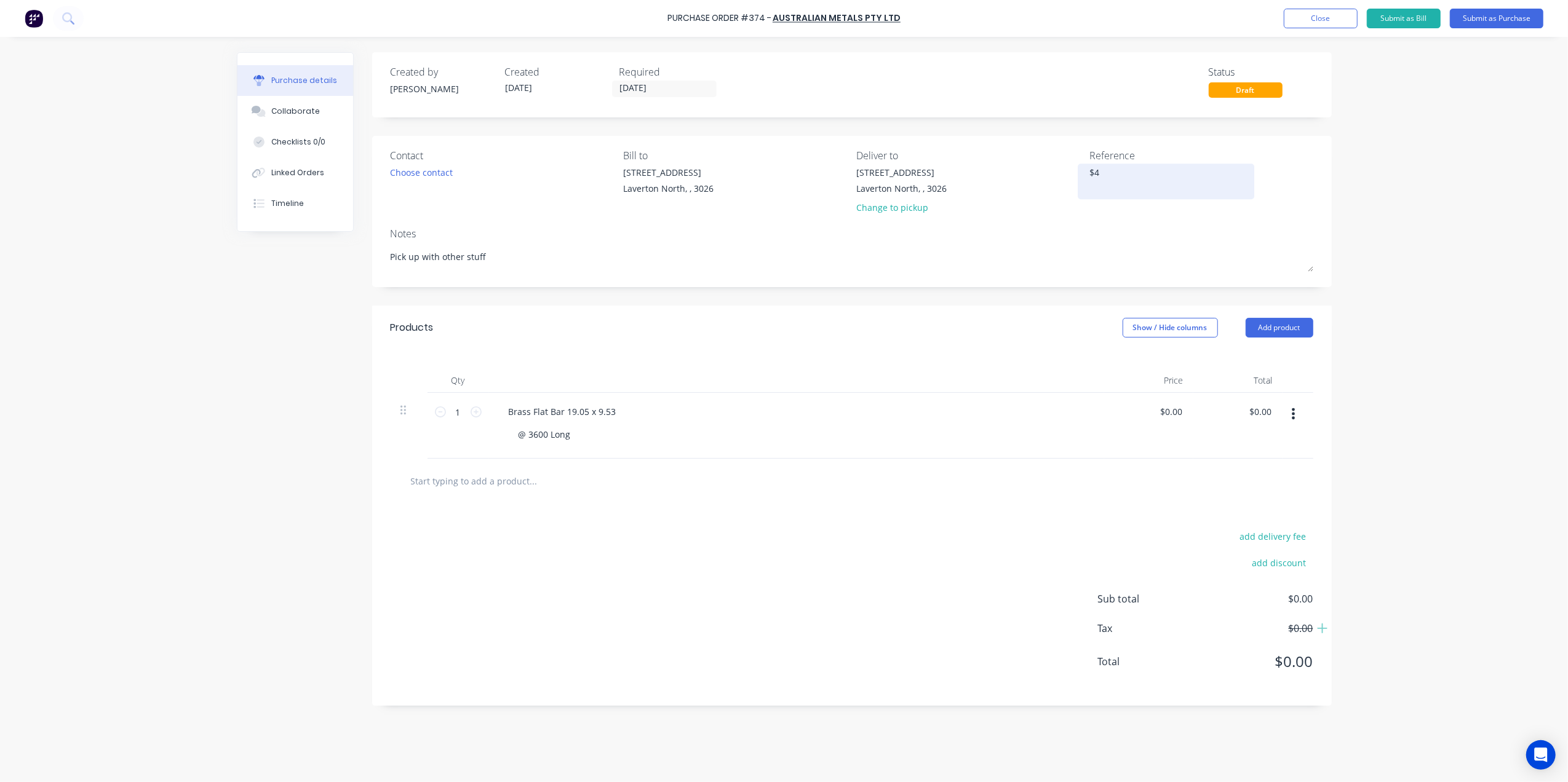
type textarea "$"
type textarea "#"
type textarea "x"
type textarea "#4"
type textarea "x"
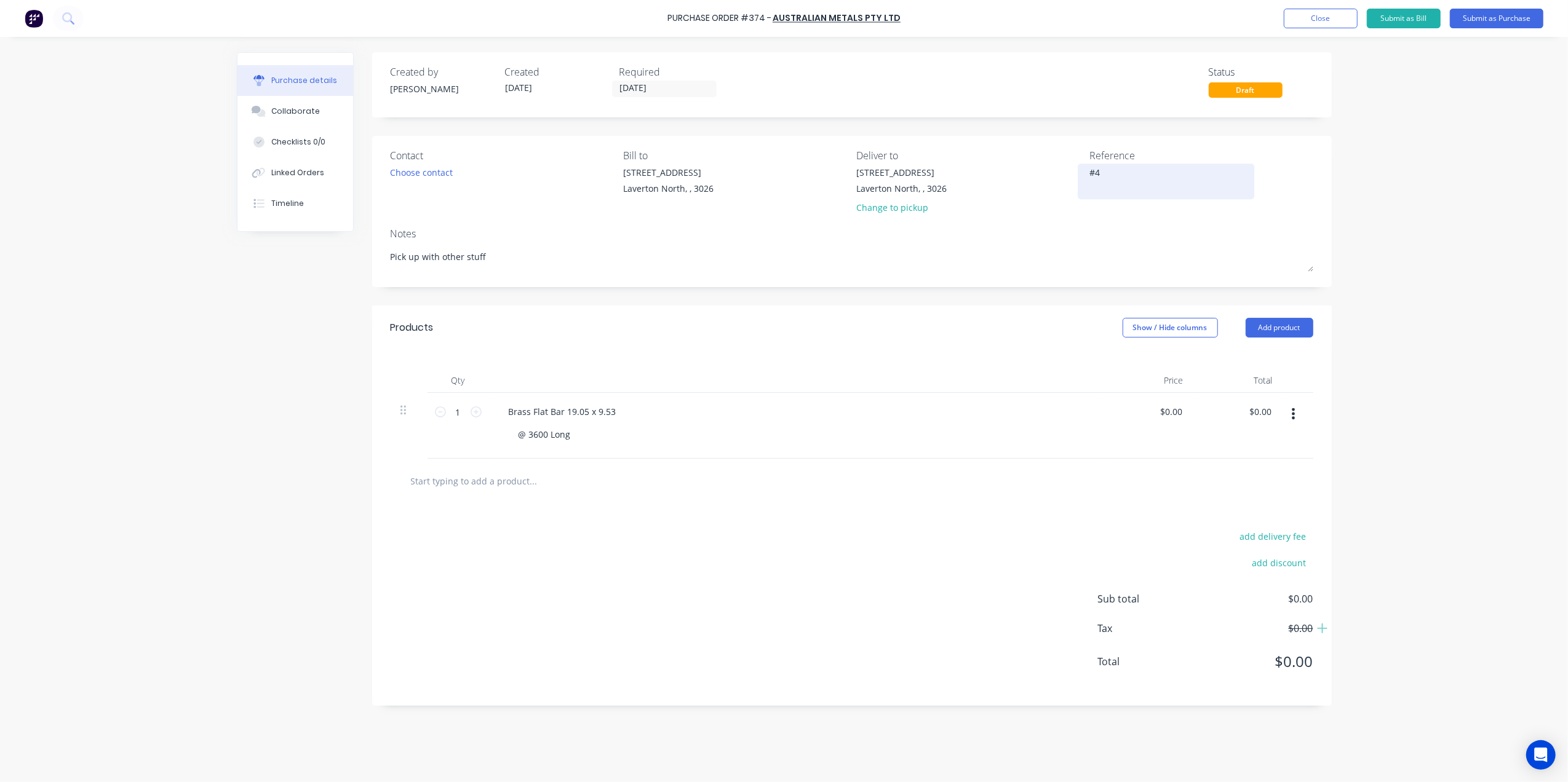
type textarea "#40"
type textarea "x"
type textarea "#400"
type textarea "x"
type textarea "#4001"
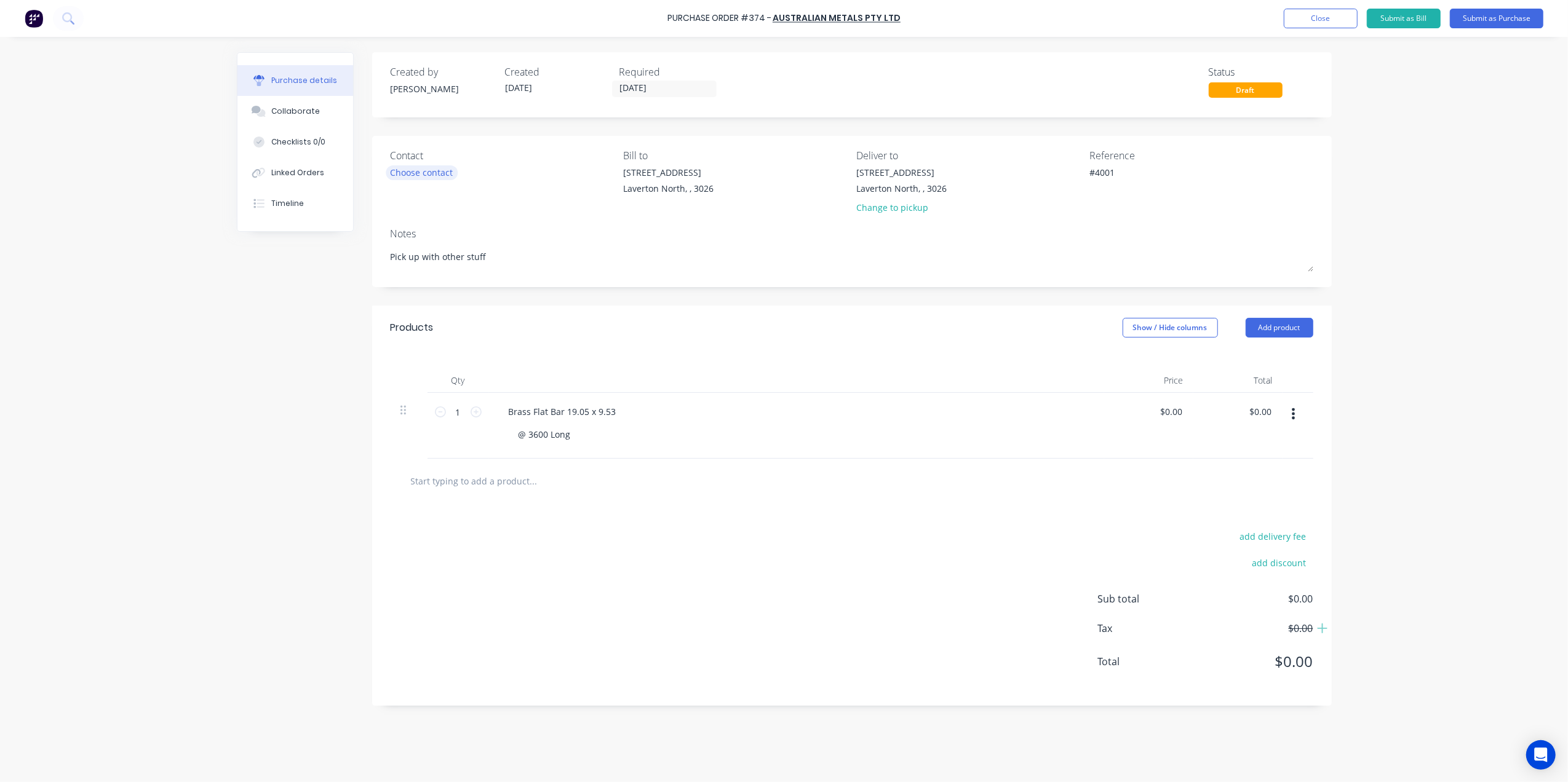
type textarea "x"
type textarea "#4001"
click at [438, 166] on div "Choose contact" at bounding box center [422, 172] width 63 height 13
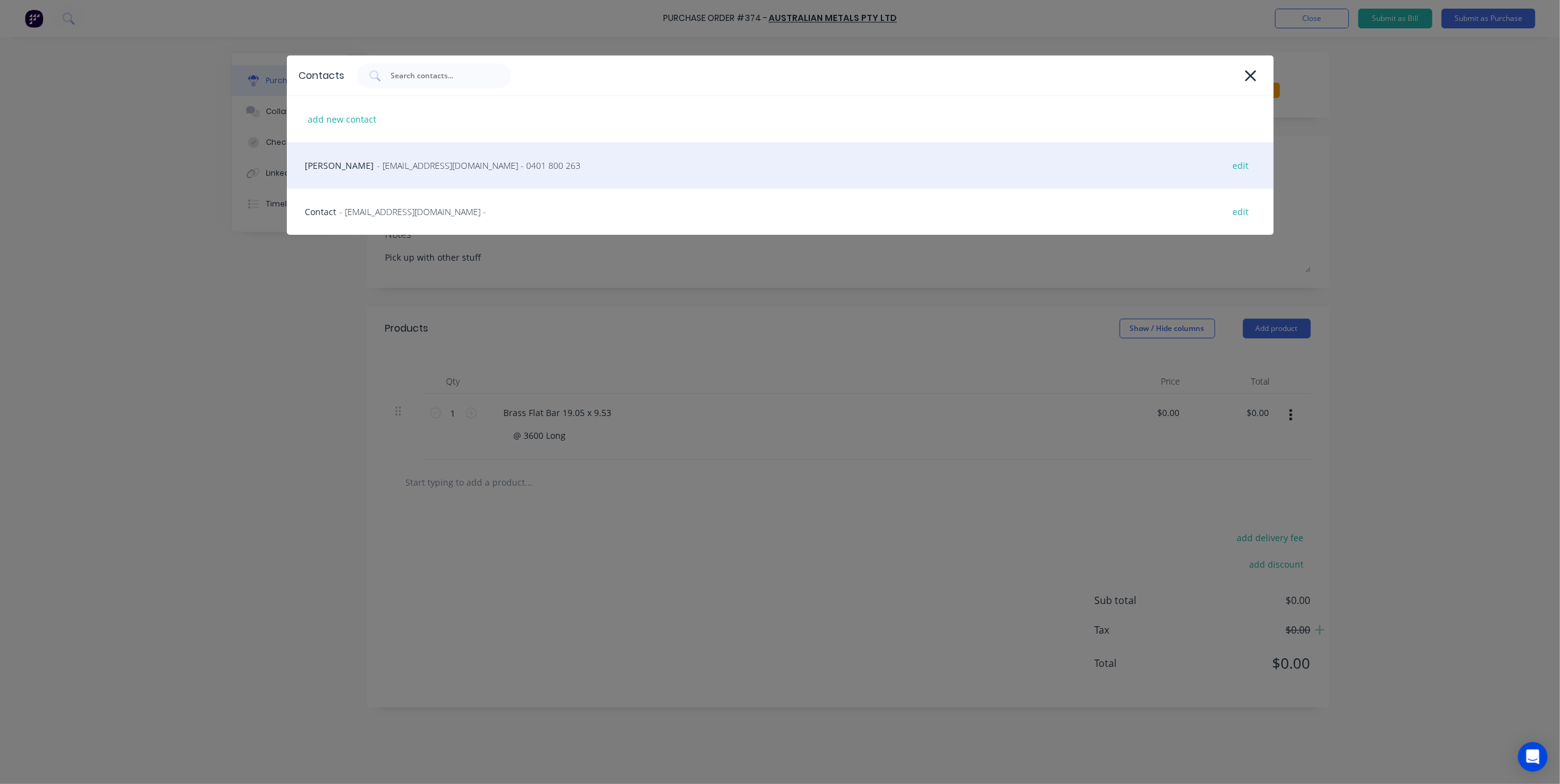
click at [439, 170] on span "- sales@australianmetals.com.au - 0401 800 263" at bounding box center [478, 165] width 204 height 13
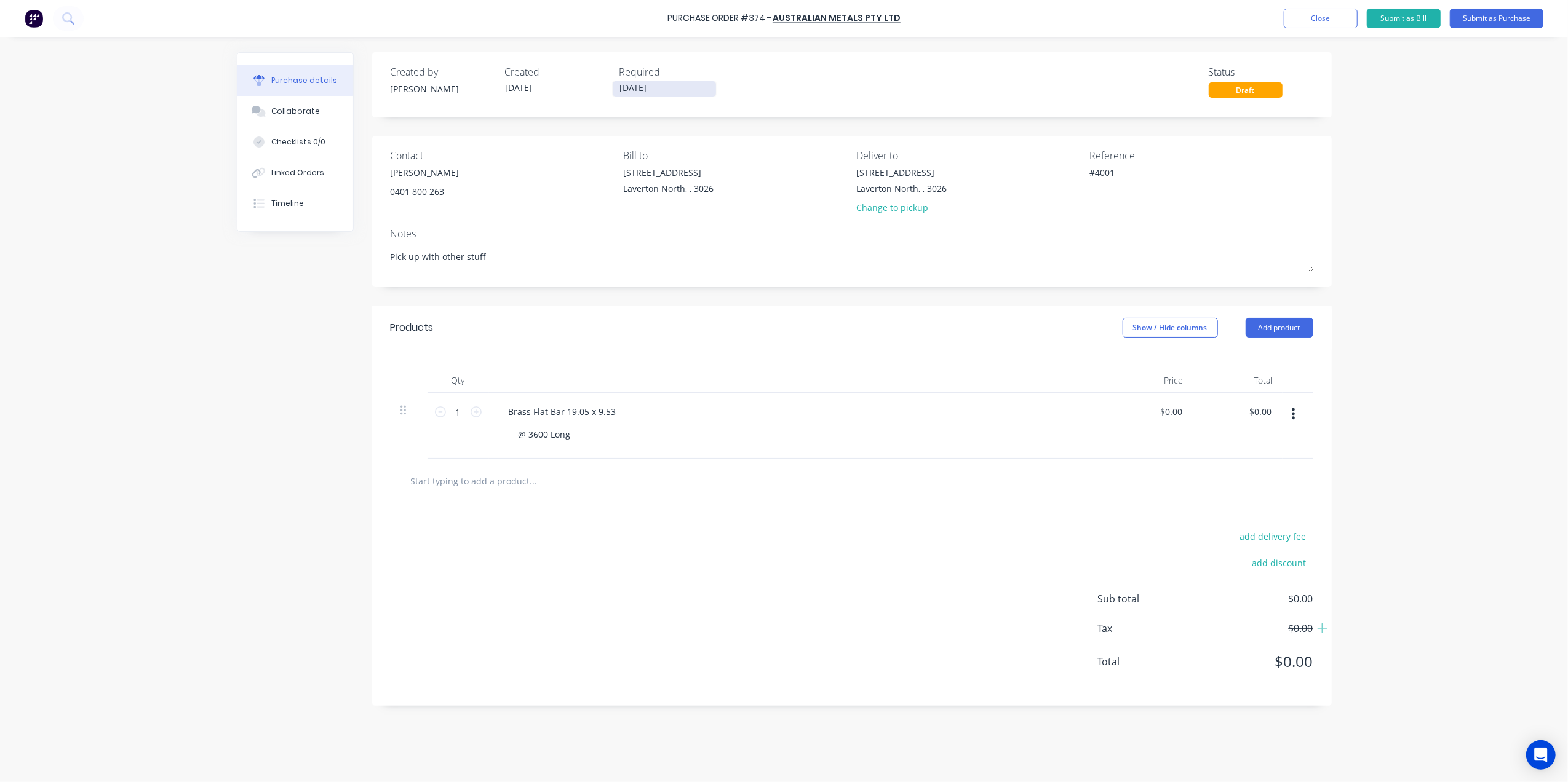
click at [633, 84] on input "[DATE]" at bounding box center [665, 89] width 103 height 16
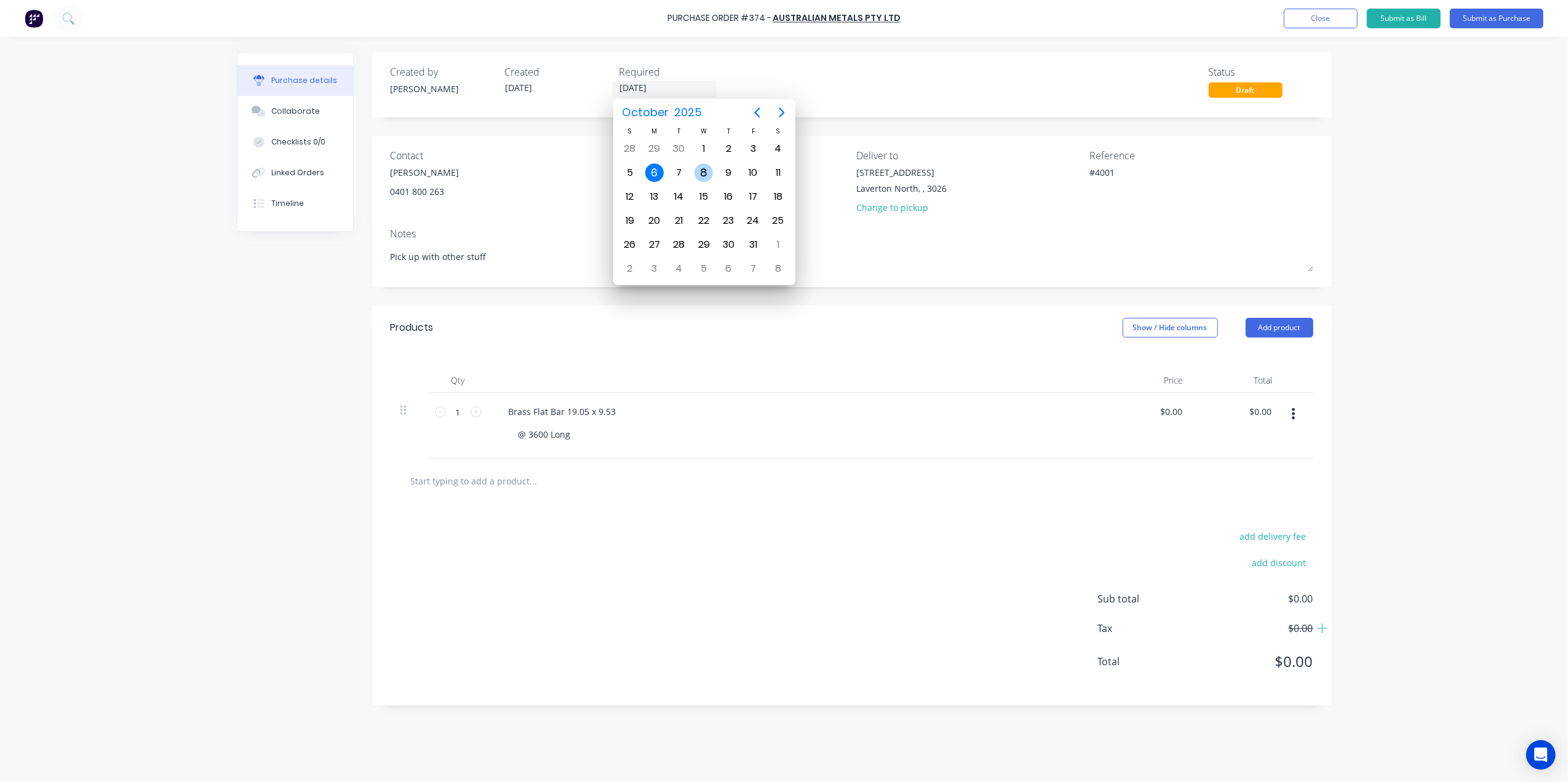
click at [707, 170] on div "8" at bounding box center [703, 172] width 18 height 18
type textarea "x"
type input "08/10/25"
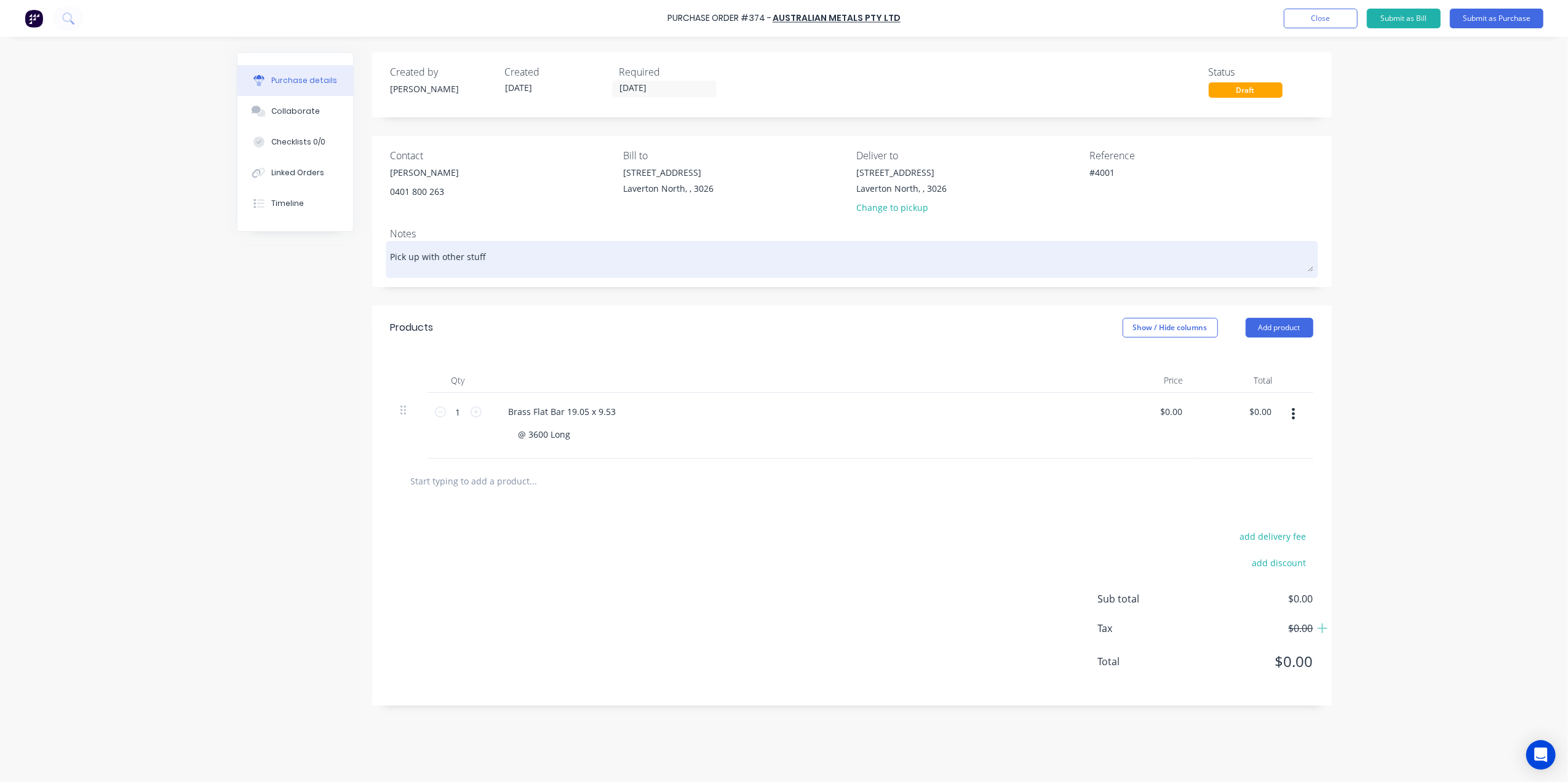
click at [503, 260] on textarea "Pick up with other stuff" at bounding box center [852, 257] width 923 height 27
type textarea "x"
type textarea "Pick up with other stuff"
type textarea "x"
type textarea "Pick up with other stuff ("
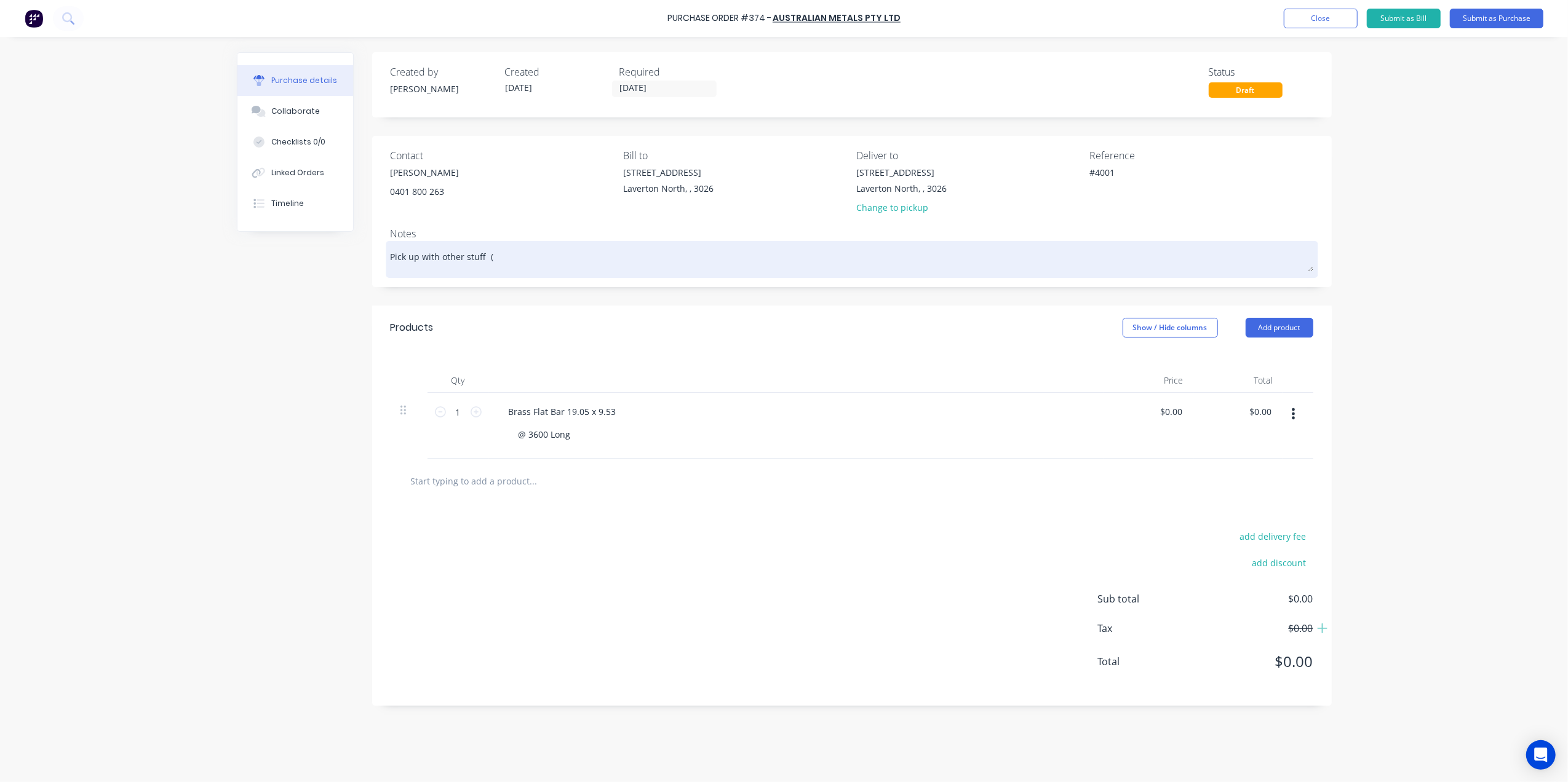
type textarea "x"
type textarea "Pick up with other stuff (n"
type textarea "x"
type textarea "Pick up with other stuff (no"
type textarea "x"
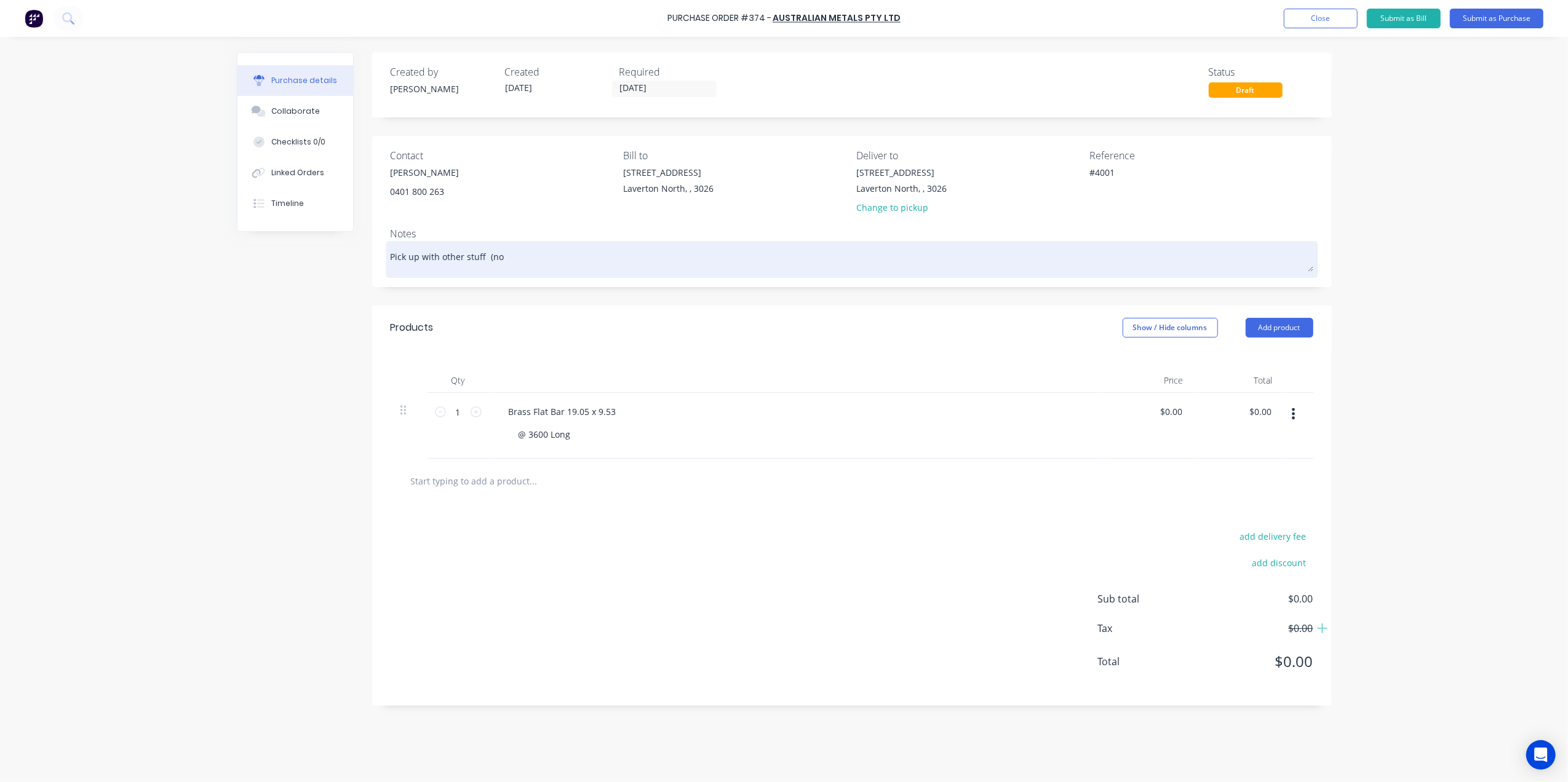
type textarea "Pick up with other stuff (not"
type textarea "x"
type textarea "Pick up with other stuff (not"
type textarea "x"
type textarea "Pick up with other stuff (not U"
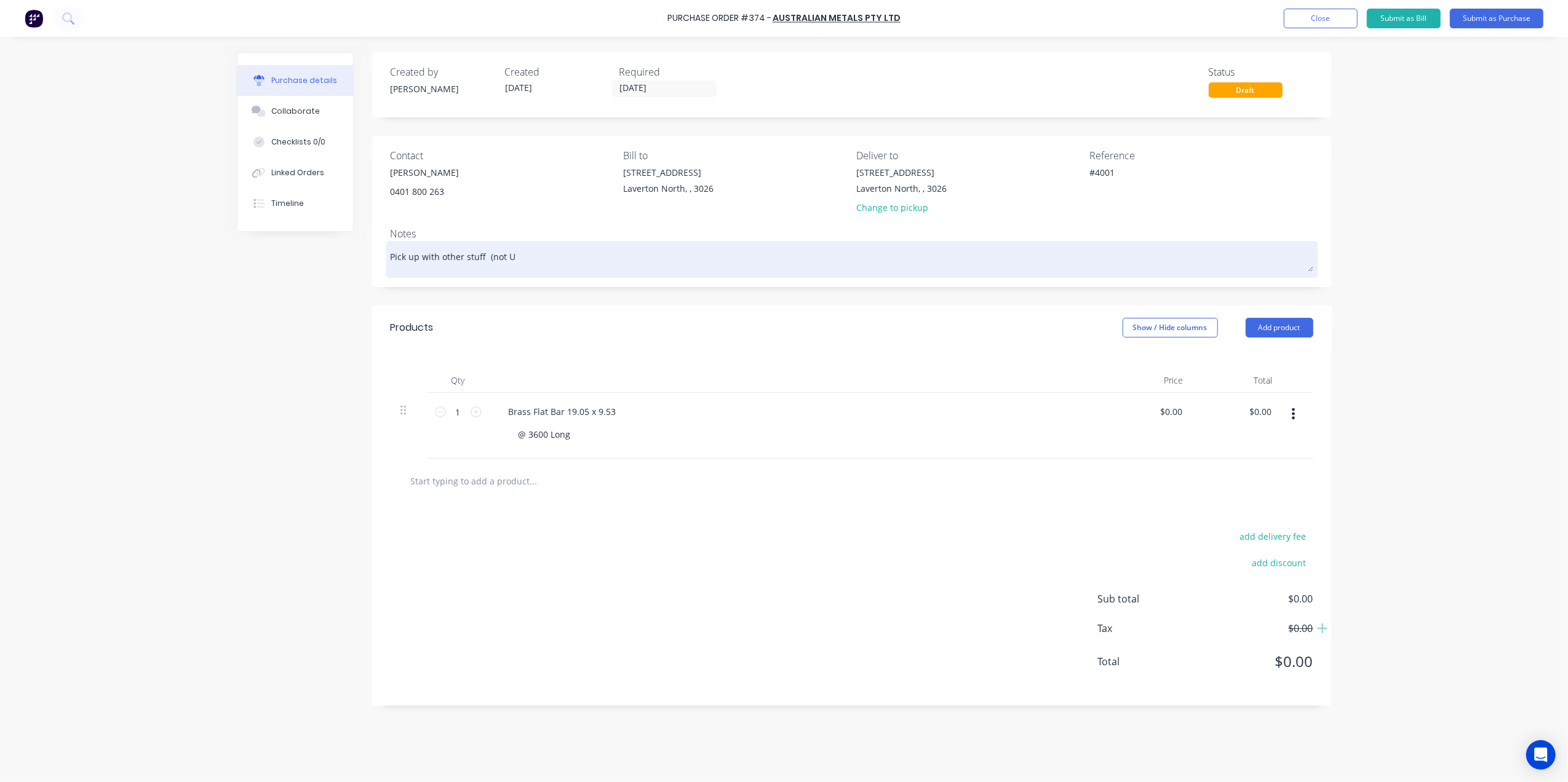
type textarea "x"
type textarea "Pick up with other stuff (not Ur"
type textarea "x"
type textarea "Pick up with other stuff (not Urg"
type textarea "x"
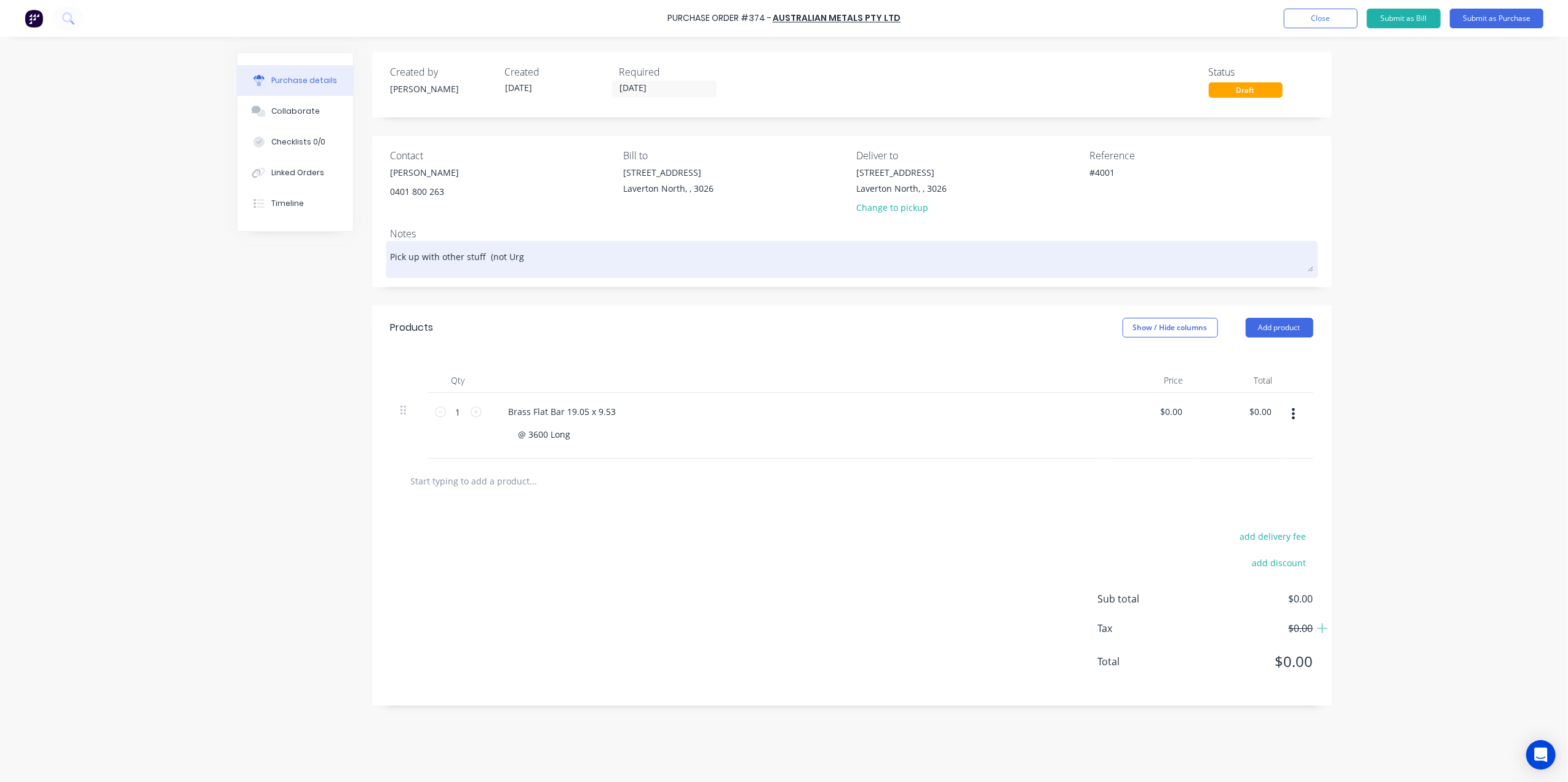
type textarea "Pick up with other stuff (not Urge"
type textarea "x"
type textarea "Pick up with other stuff (not Urgen"
type textarea "x"
type textarea "Pick up with other stuff (not Urgent"
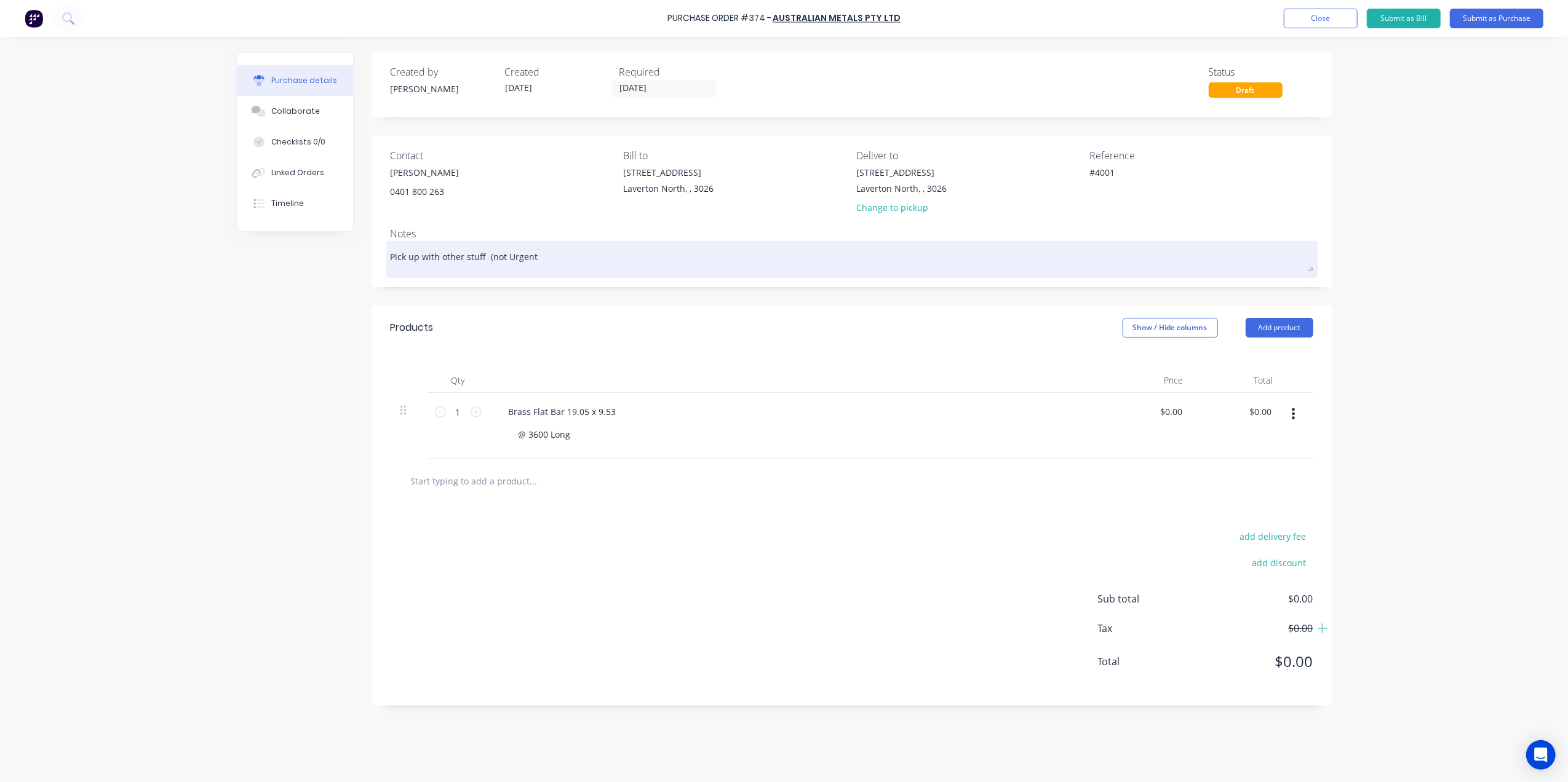
type textarea "x"
type textarea "Pick up with other stuff (not Urgent)"
click at [494, 250] on textarea "Pick up with other stuff (not Urgent)" at bounding box center [852, 257] width 923 height 27
type textarea "x"
type textarea "Pick up with other stuff (ot Urgent)"
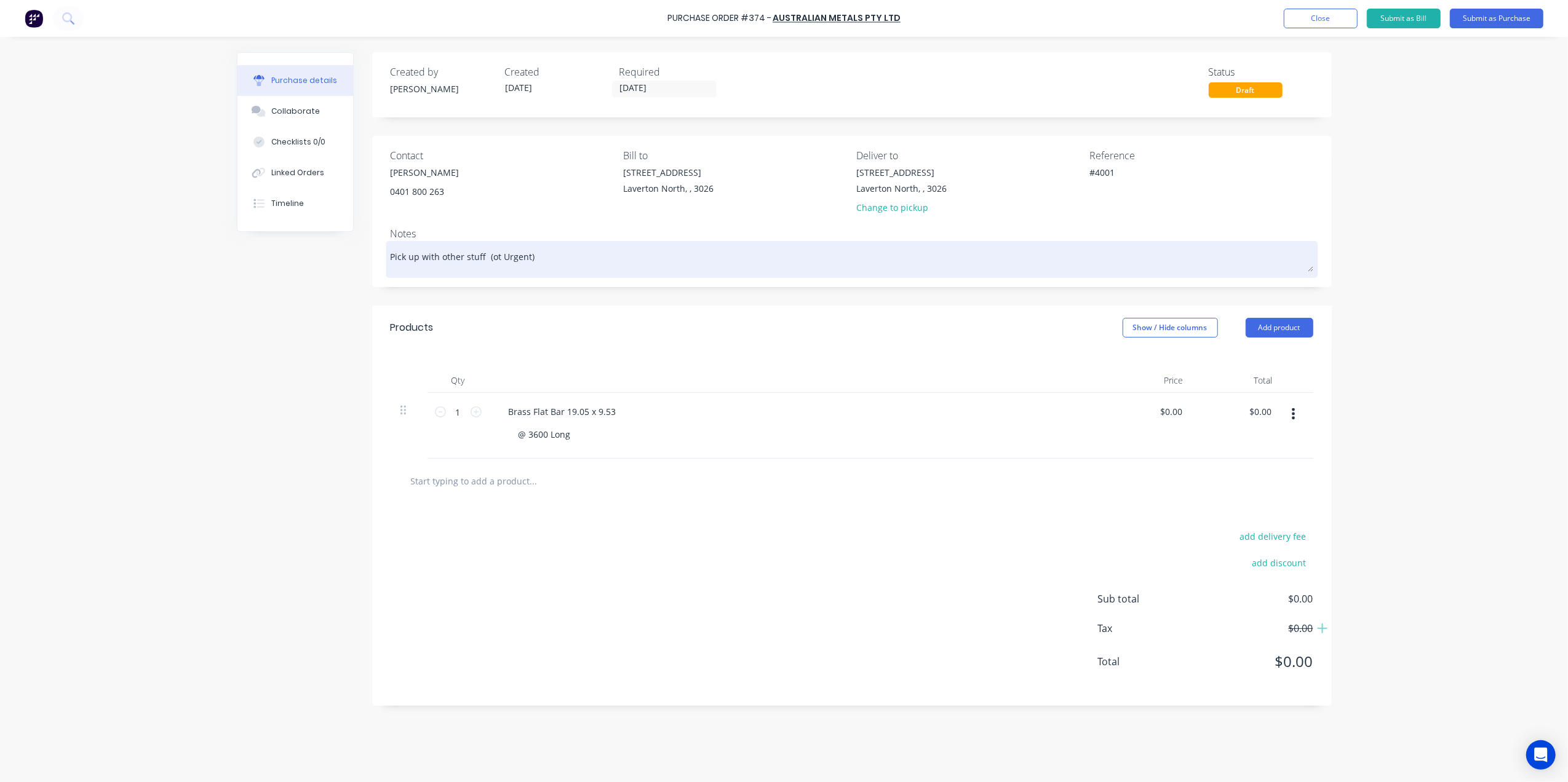
type textarea "x"
type textarea "Pick up with other stuff (Not Urgent)"
type textarea "x"
type textarea "Pick up with other stuff (Not Urgent)"
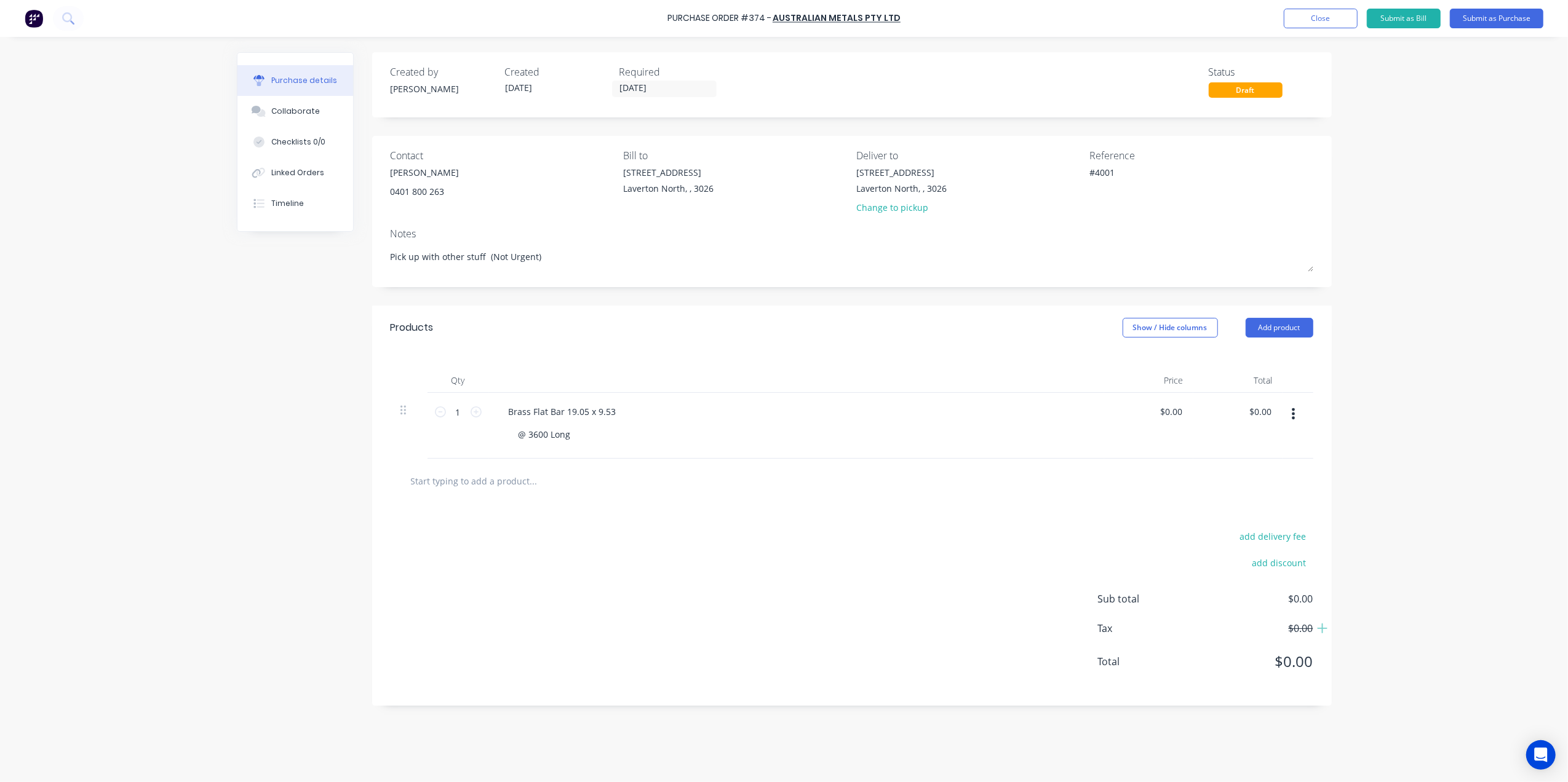
type textarea "x"
type textarea "Pick up with other stuff (Not Urgent)"
drag, startPoint x: 494, startPoint y: 250, endPoint x: 879, endPoint y: 285, distance: 386.6
click at [879, 285] on div "Contact Chris 0401 800 263 Bill to 11 Westside Drive Laverton North, , 3026 Del…" at bounding box center [852, 212] width 960 height 152
click at [1495, 11] on button "Submit as Purchase" at bounding box center [1496, 18] width 93 height 19
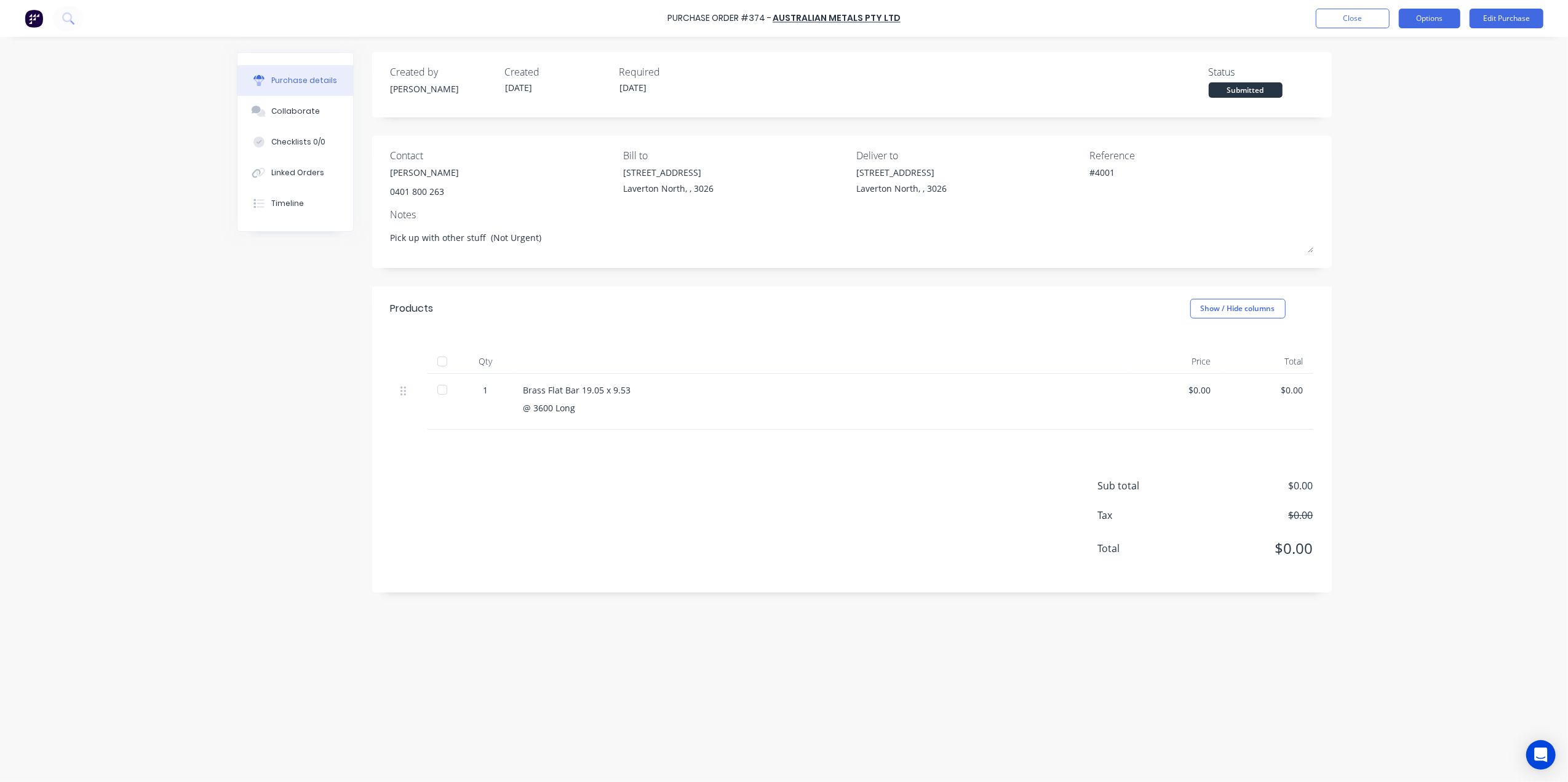
click at [1420, 18] on button "Options" at bounding box center [1429, 18] width 61 height 19
click at [1400, 58] on div "Print / Email" at bounding box center [1402, 50] width 95 height 17
click at [1391, 106] on div "Without pricing" at bounding box center [1402, 99] width 95 height 17
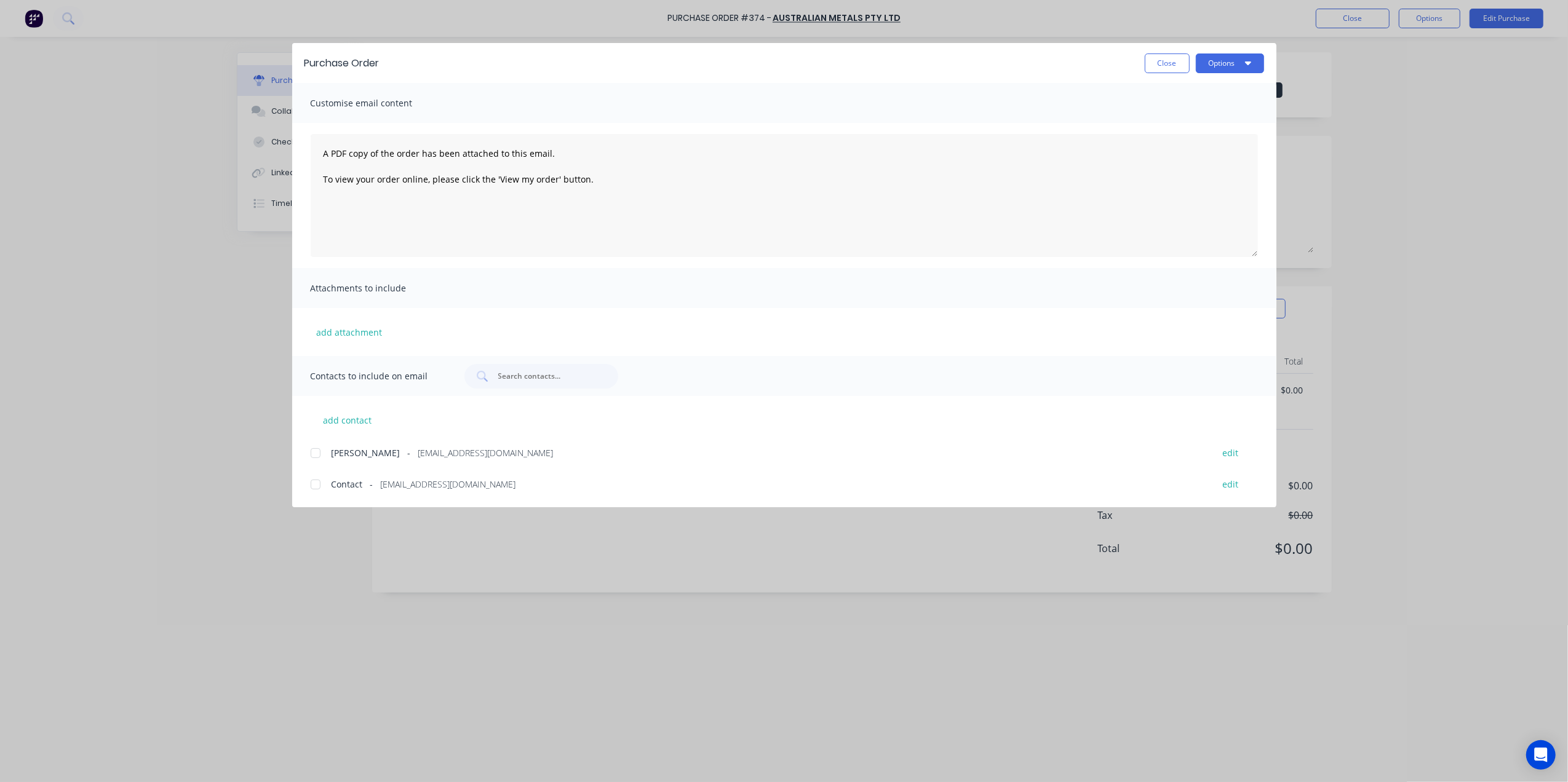
click at [315, 458] on div at bounding box center [315, 453] width 24 height 24
click at [1239, 66] on button "Options" at bounding box center [1230, 63] width 68 height 19
click at [1177, 144] on div "Email" at bounding box center [1206, 144] width 95 height 17
click at [1172, 53] on button "Close" at bounding box center [1167, 63] width 45 height 19
type textarea "x"
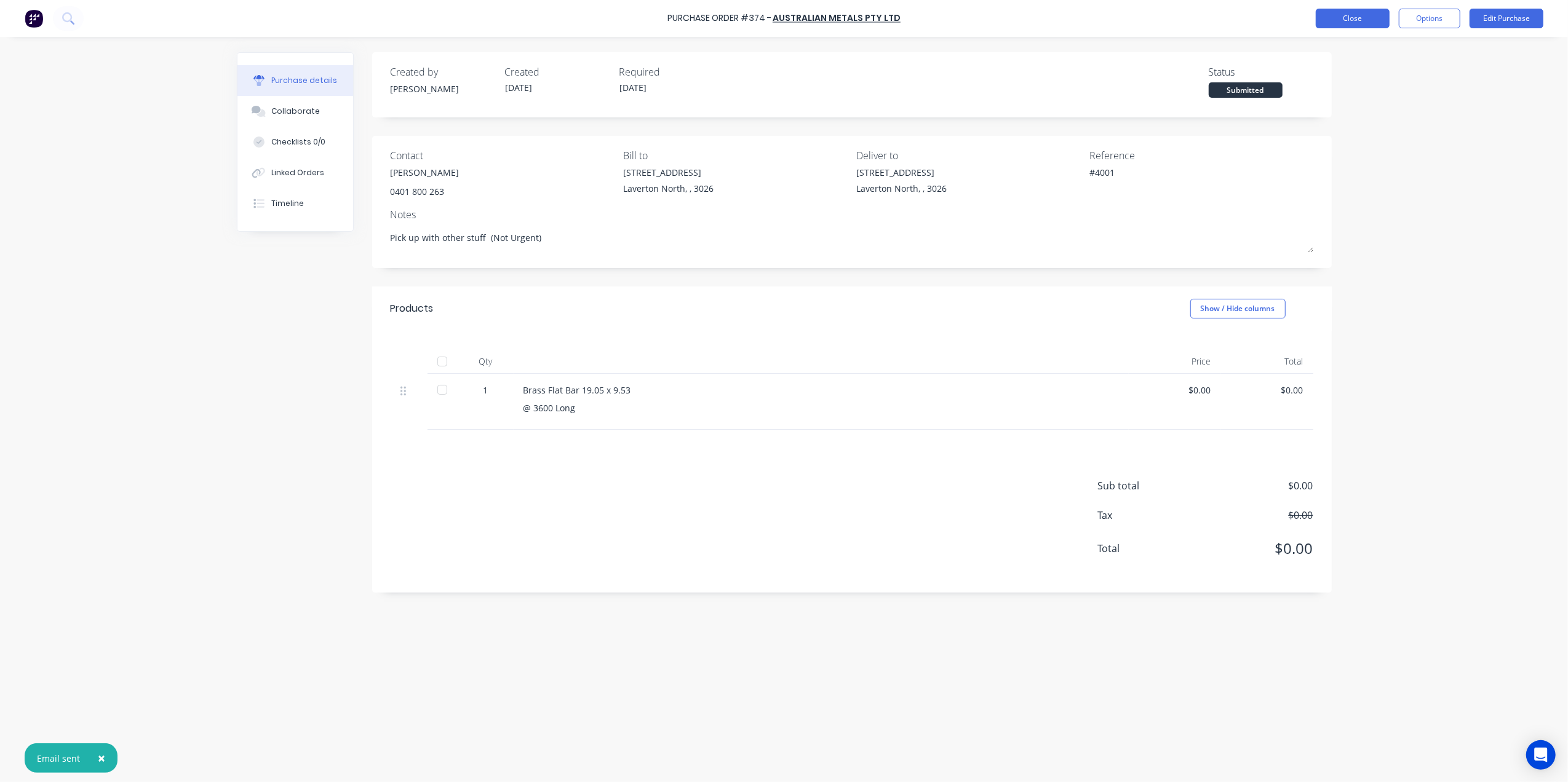
click at [1359, 27] on button "Close" at bounding box center [1352, 18] width 74 height 19
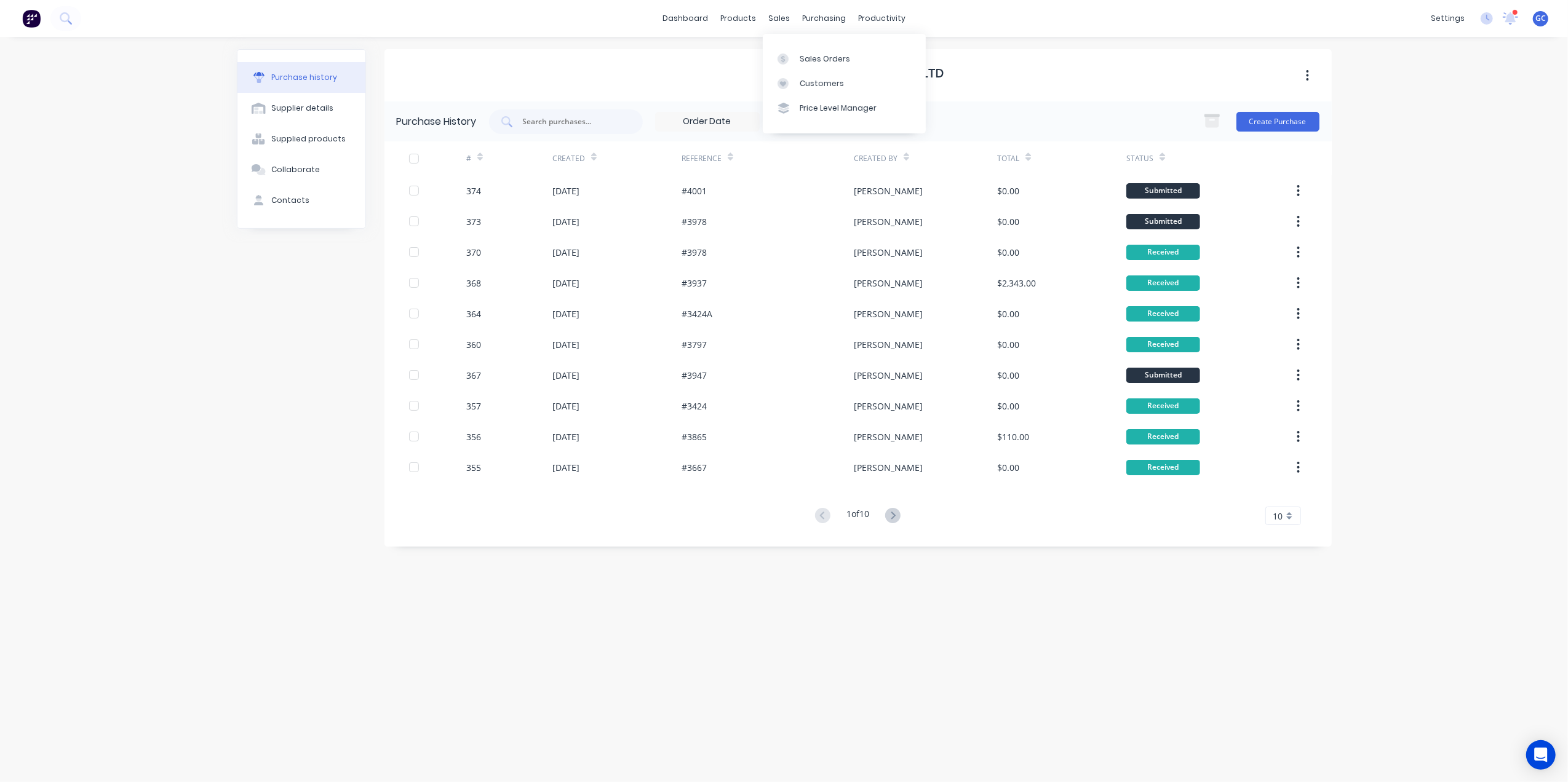
click at [809, 43] on div "Sales Orders Customers Price Level Manager" at bounding box center [844, 84] width 163 height 99
click at [814, 55] on div "Sales Orders" at bounding box center [825, 58] width 51 height 11
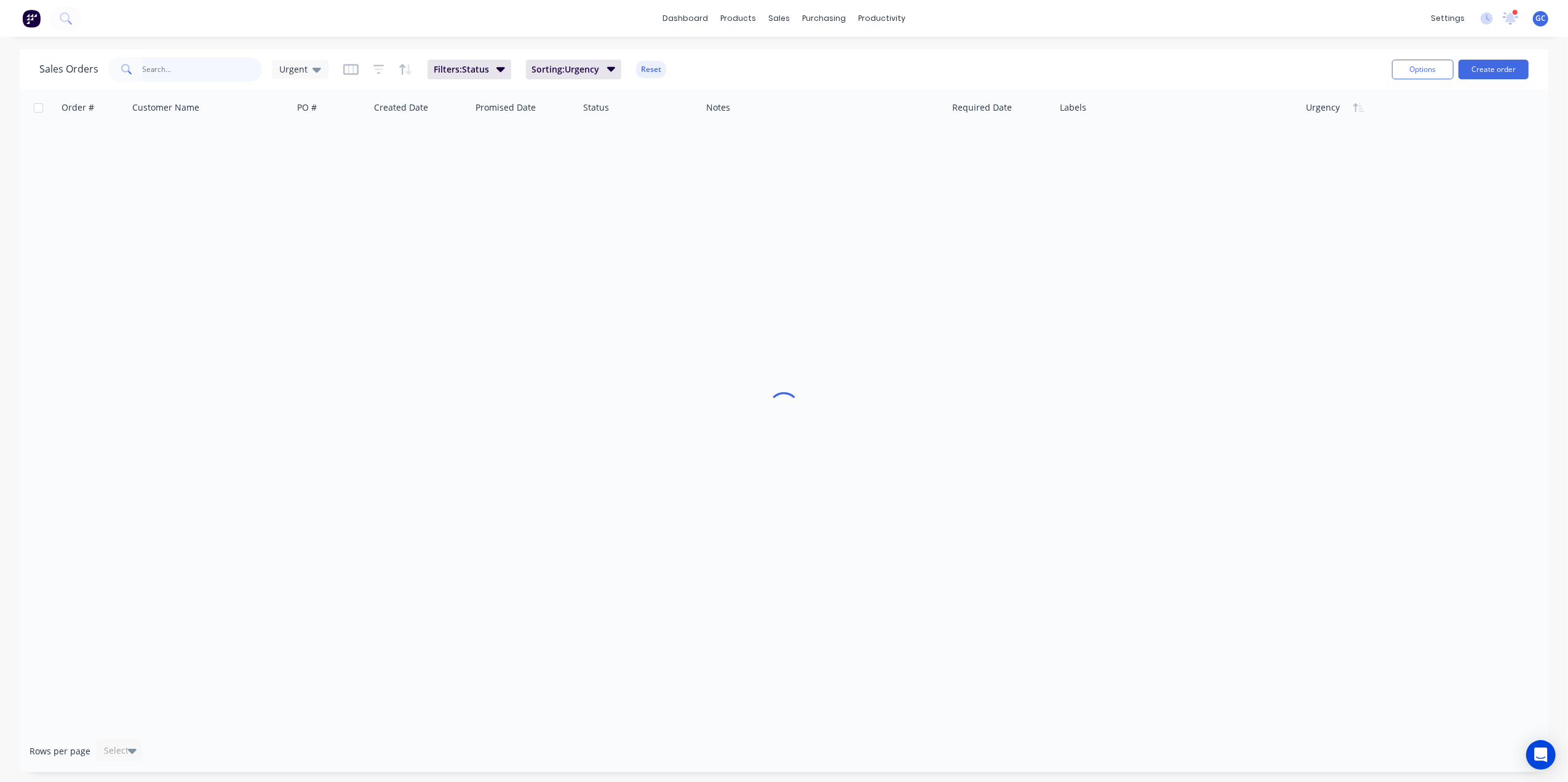
click at [170, 72] on input "text" at bounding box center [202, 69] width 119 height 24
type input "a101"
click at [290, 65] on span "Urgent" at bounding box center [292, 69] width 28 height 13
click at [309, 291] on button "[PERSON_NAME]" at bounding box center [346, 296] width 140 height 15
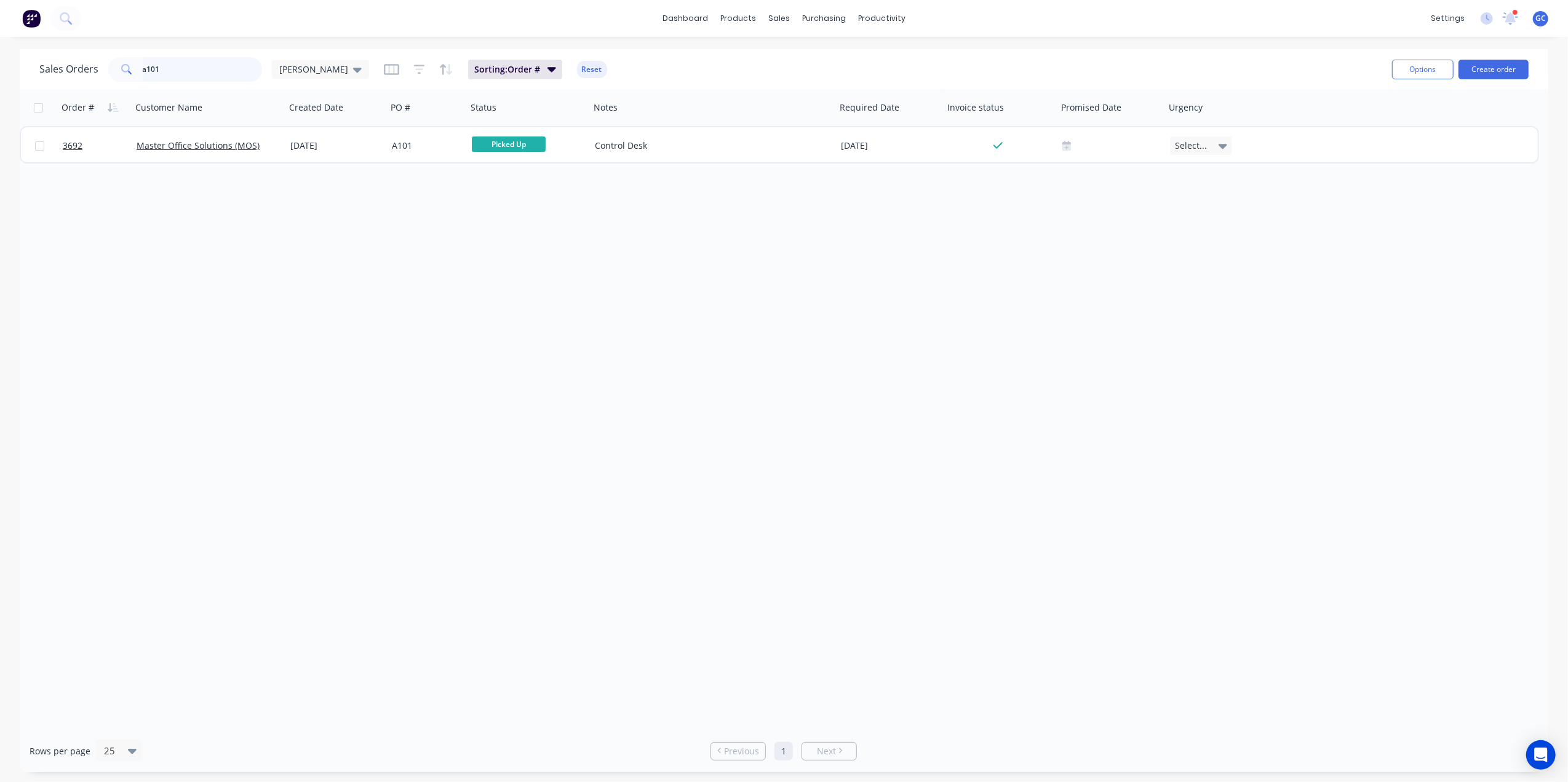
click at [209, 62] on input "a101" at bounding box center [202, 69] width 119 height 24
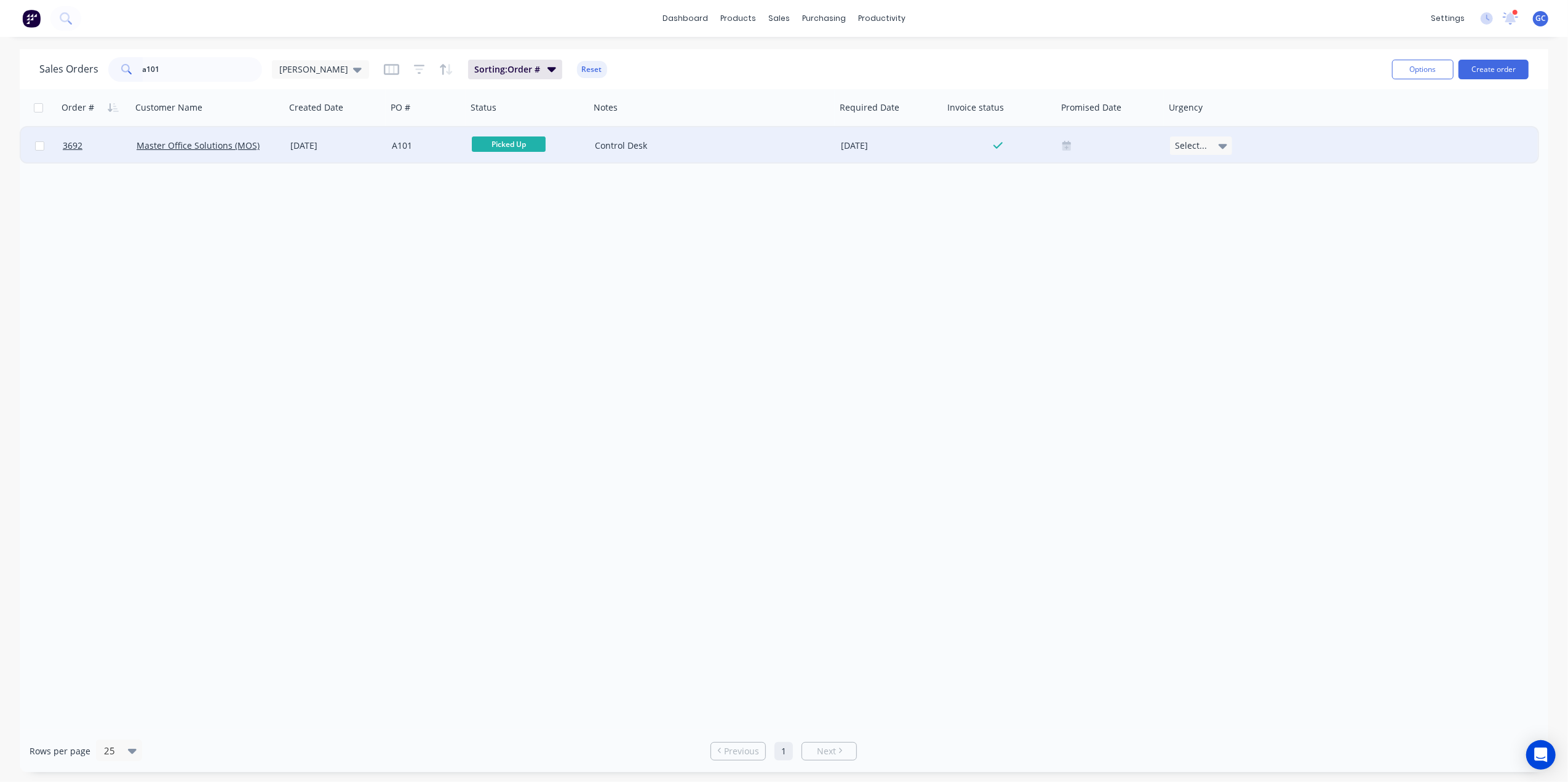
click at [415, 140] on div "A101" at bounding box center [425, 146] width 66 height 13
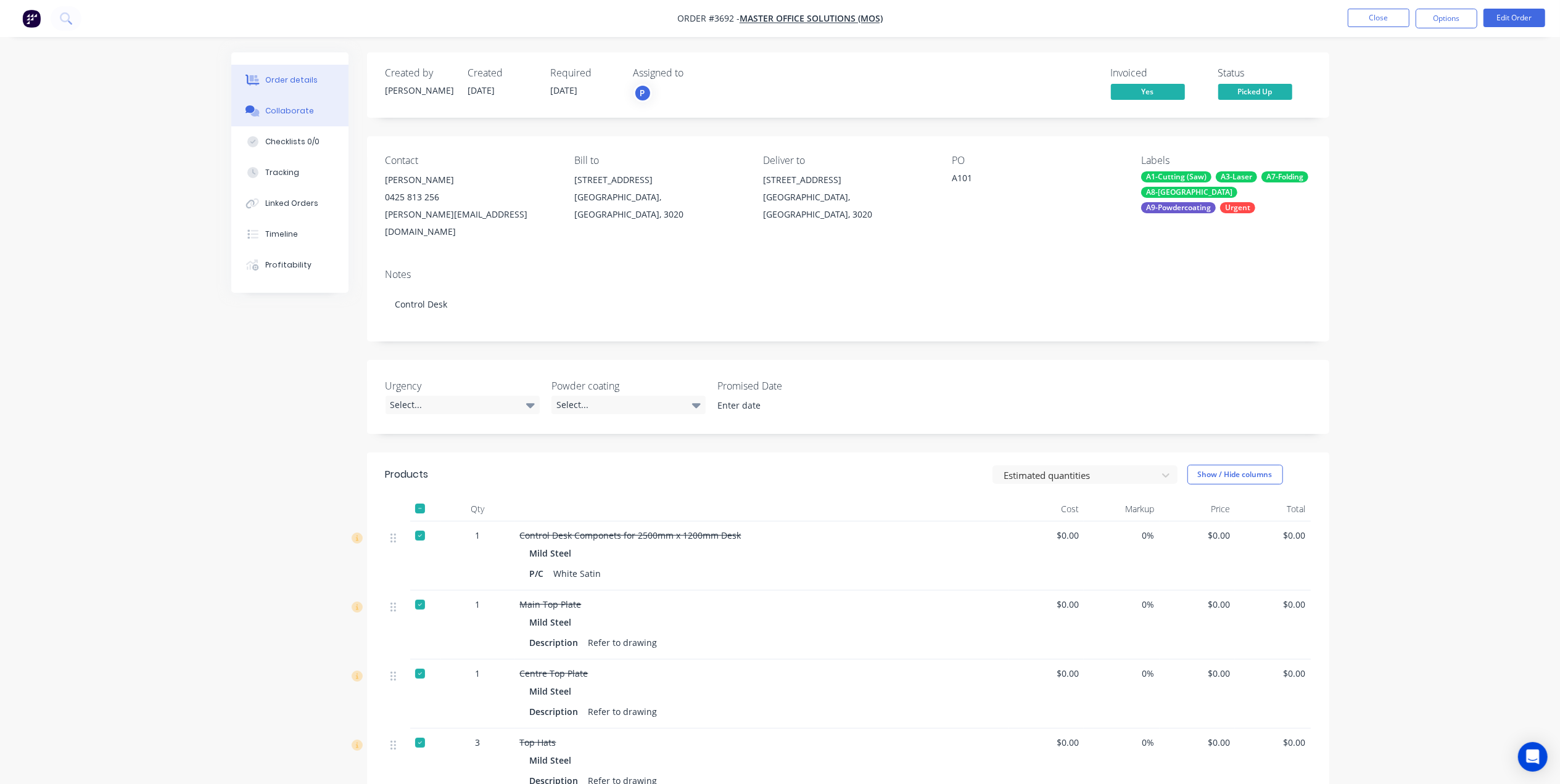
click at [304, 103] on button "Collaborate" at bounding box center [289, 111] width 117 height 31
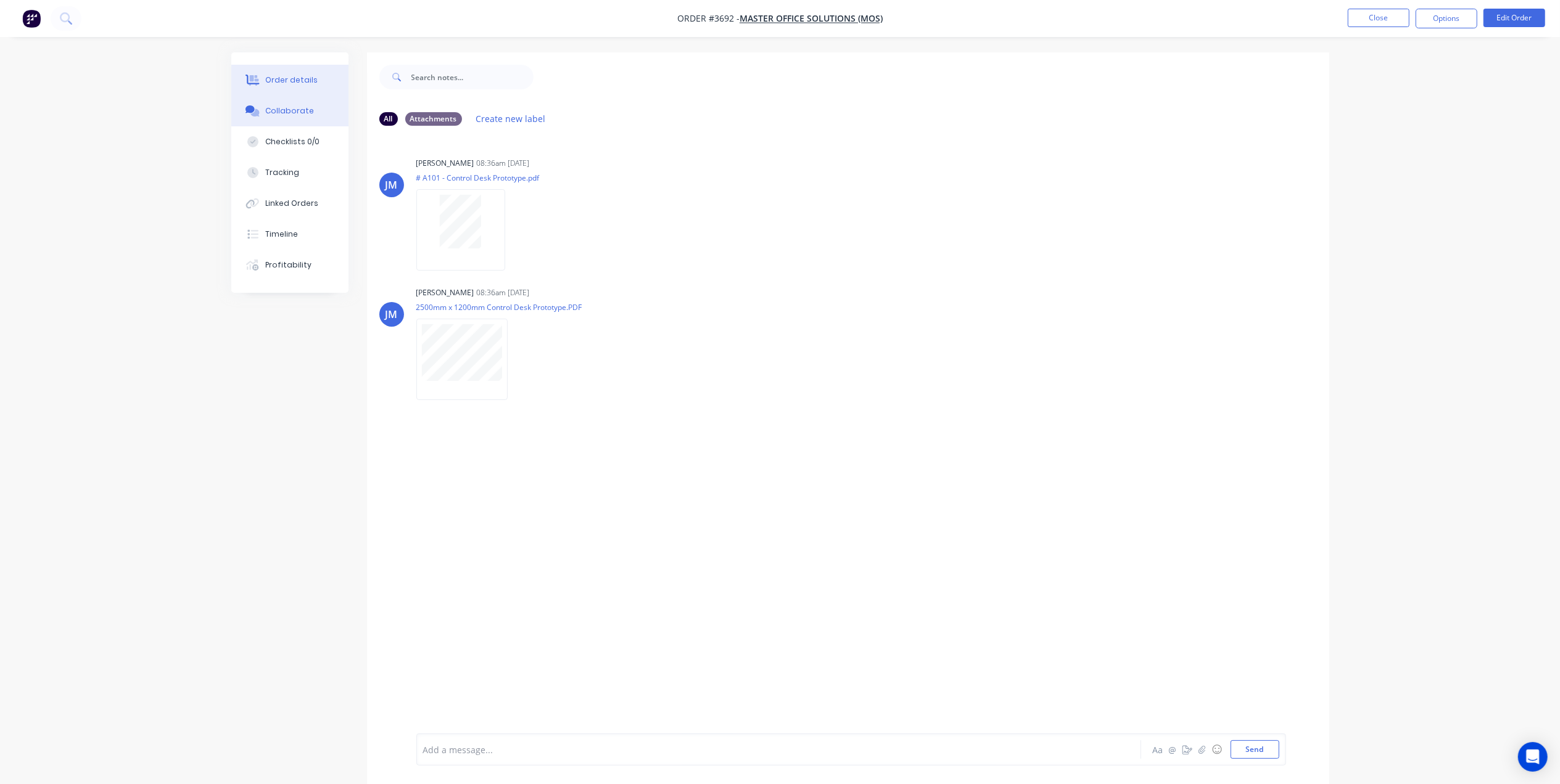
click at [297, 75] on div "Order details" at bounding box center [291, 80] width 53 height 11
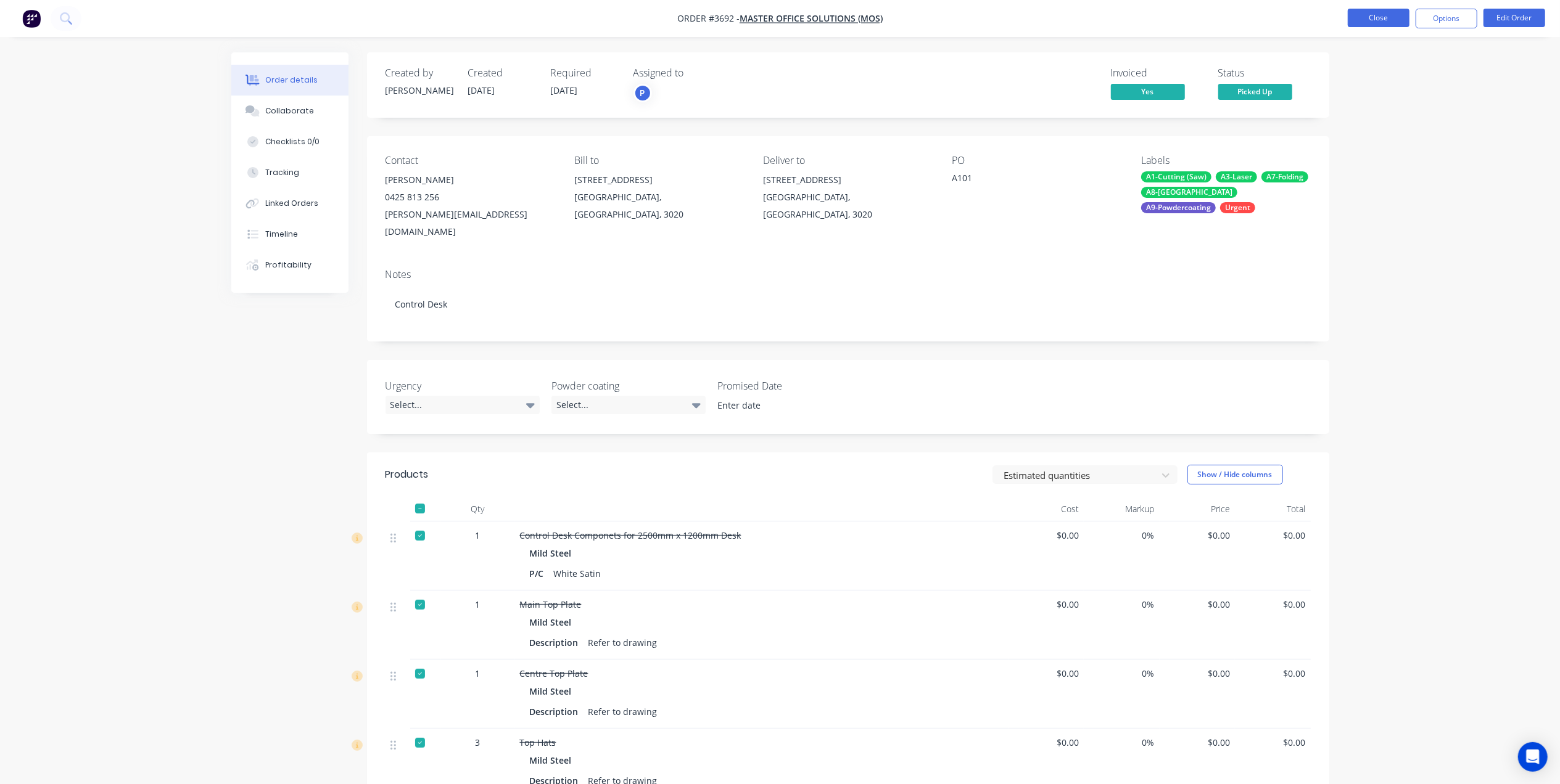
click at [1370, 13] on button "Close" at bounding box center [1378, 18] width 61 height 19
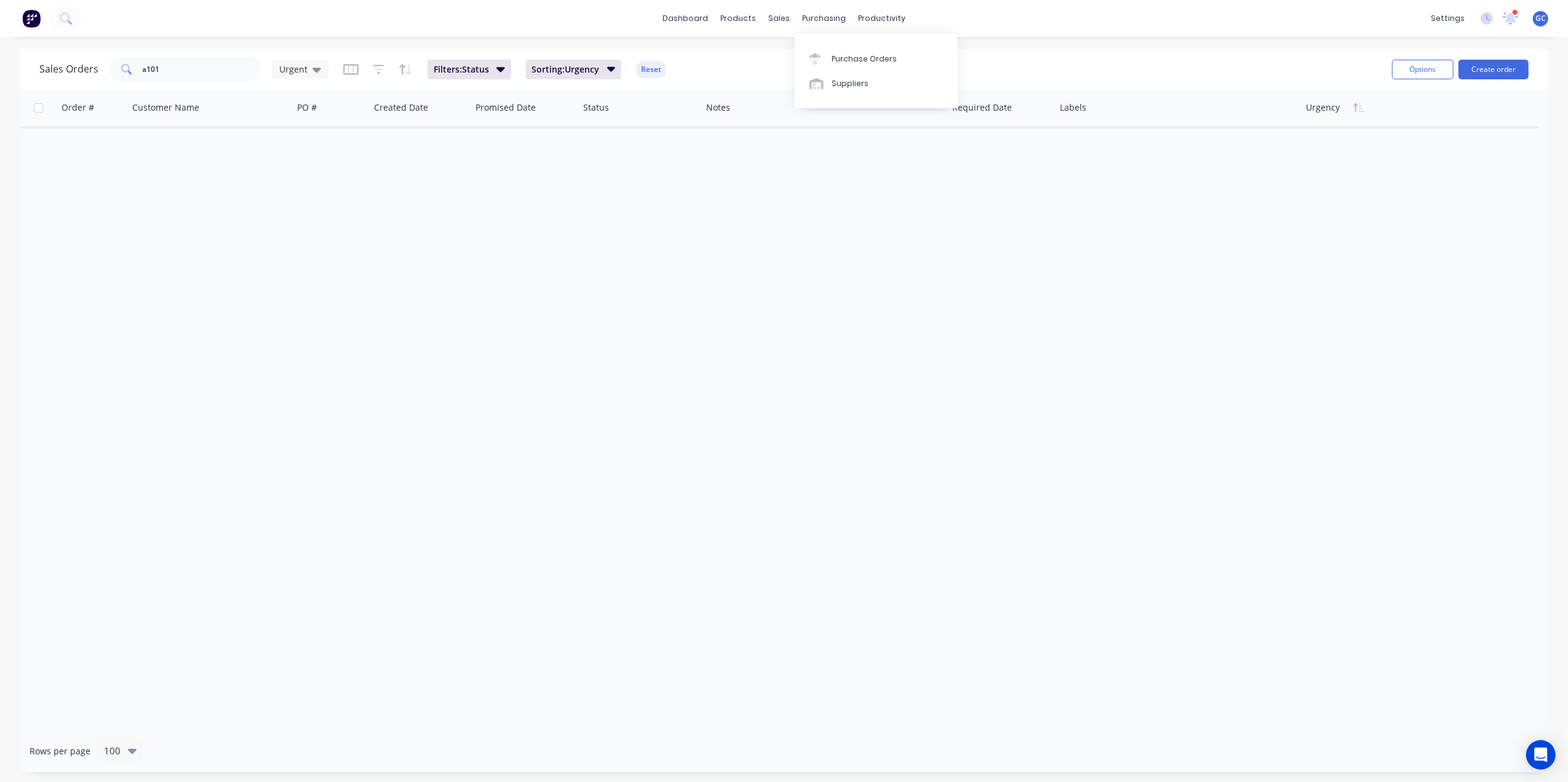
click at [802, 40] on div "Purchase Orders Suppliers" at bounding box center [876, 71] width 163 height 75
click at [794, 43] on div "Sales Orders Customers Price Level Manager" at bounding box center [844, 84] width 163 height 99
click at [799, 48] on link "Sales Orders" at bounding box center [844, 57] width 163 height 24
click at [192, 72] on input "a101" at bounding box center [202, 69] width 119 height 24
drag, startPoint x: 207, startPoint y: 64, endPoint x: 99, endPoint y: 64, distance: 108.0
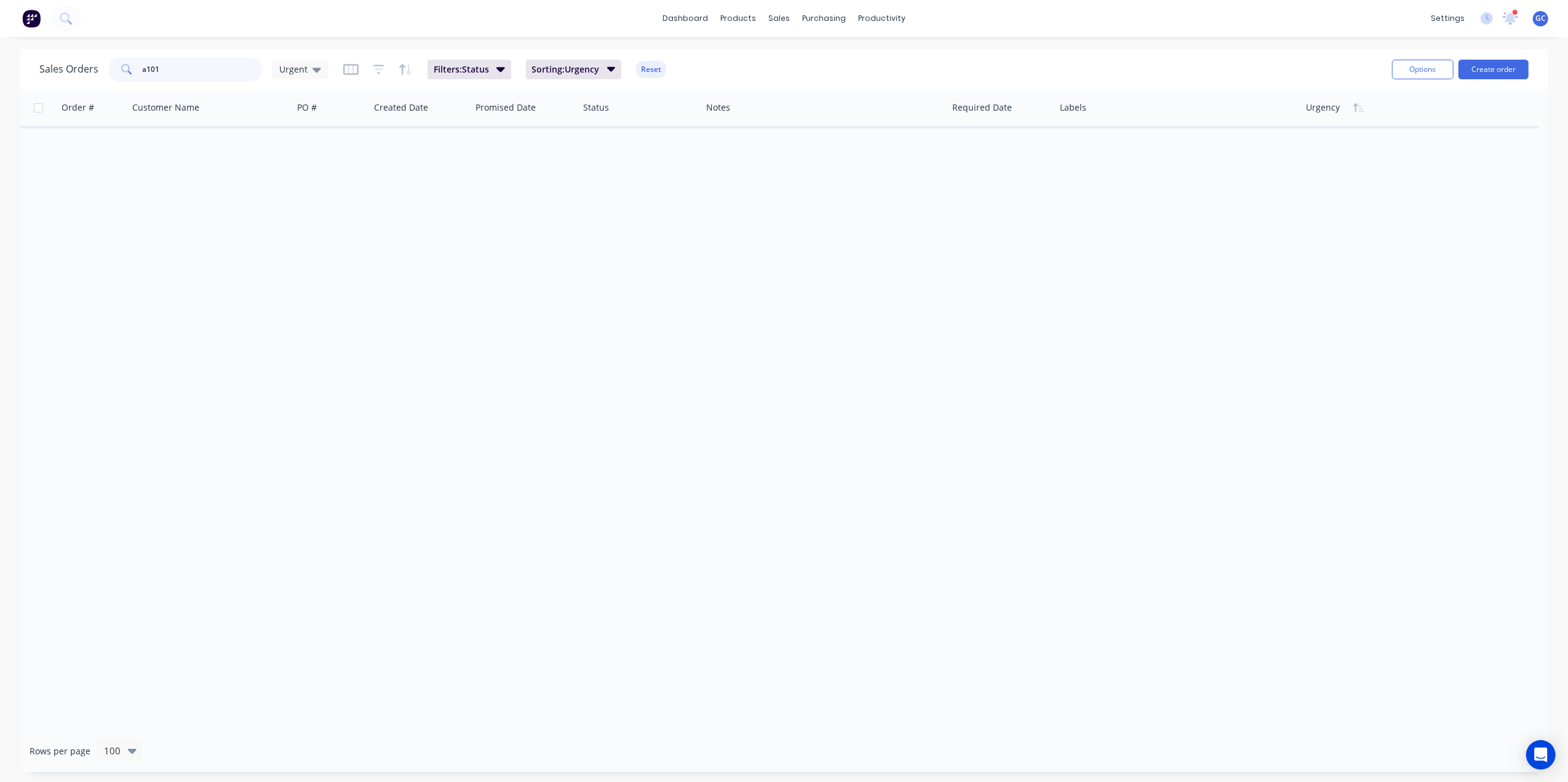
click at [99, 64] on div "Sales Orders a101 Urgent" at bounding box center [185, 69] width 290 height 24
click at [208, 71] on input "a101" at bounding box center [202, 69] width 119 height 24
type input "a101"
click at [310, 62] on div "Urgent" at bounding box center [300, 69] width 56 height 18
click at [299, 298] on button "[PERSON_NAME]" at bounding box center [346, 296] width 140 height 15
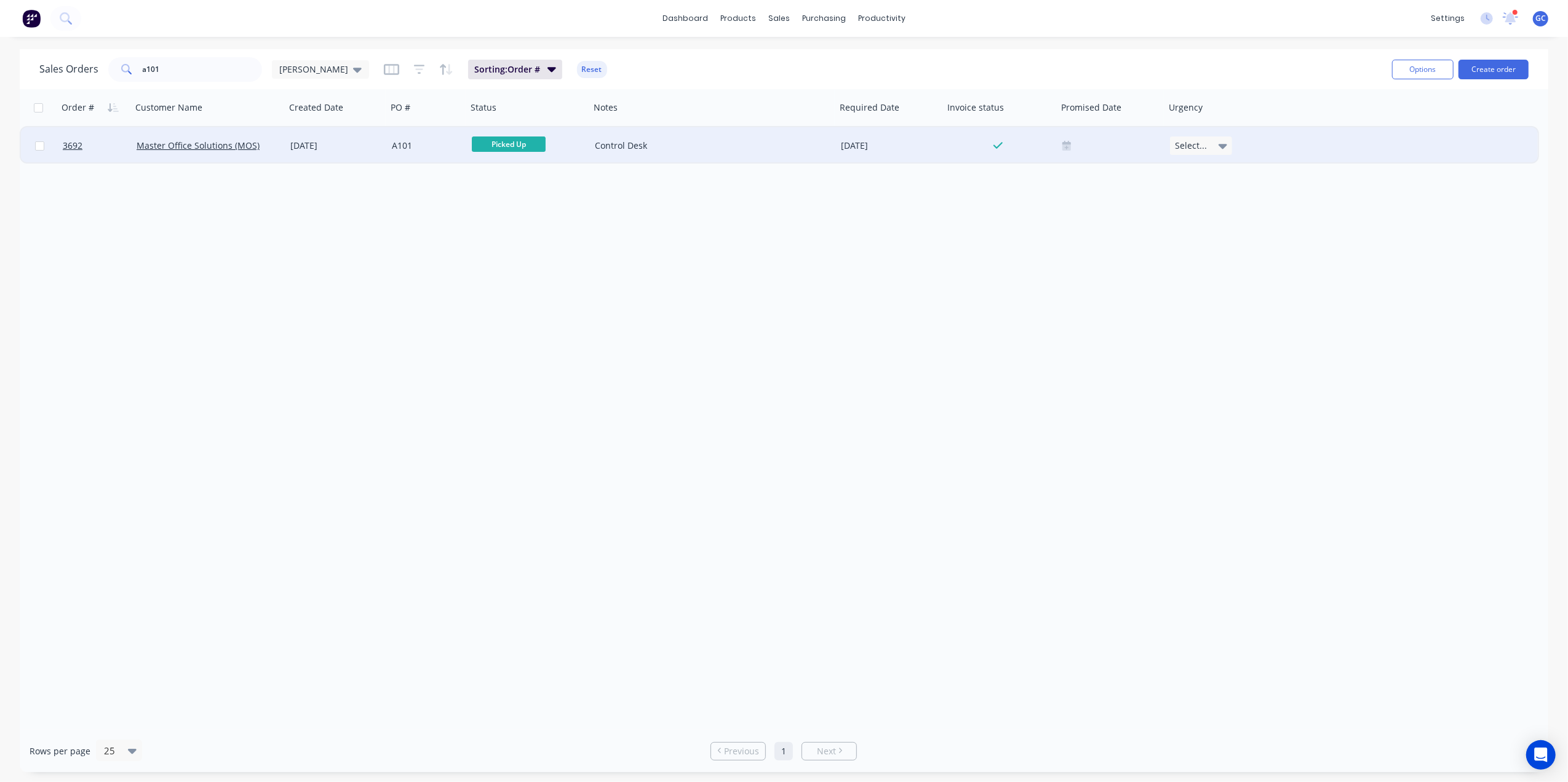
click at [176, 131] on div "Master Office Solutions (MOS)" at bounding box center [208, 146] width 153 height 37
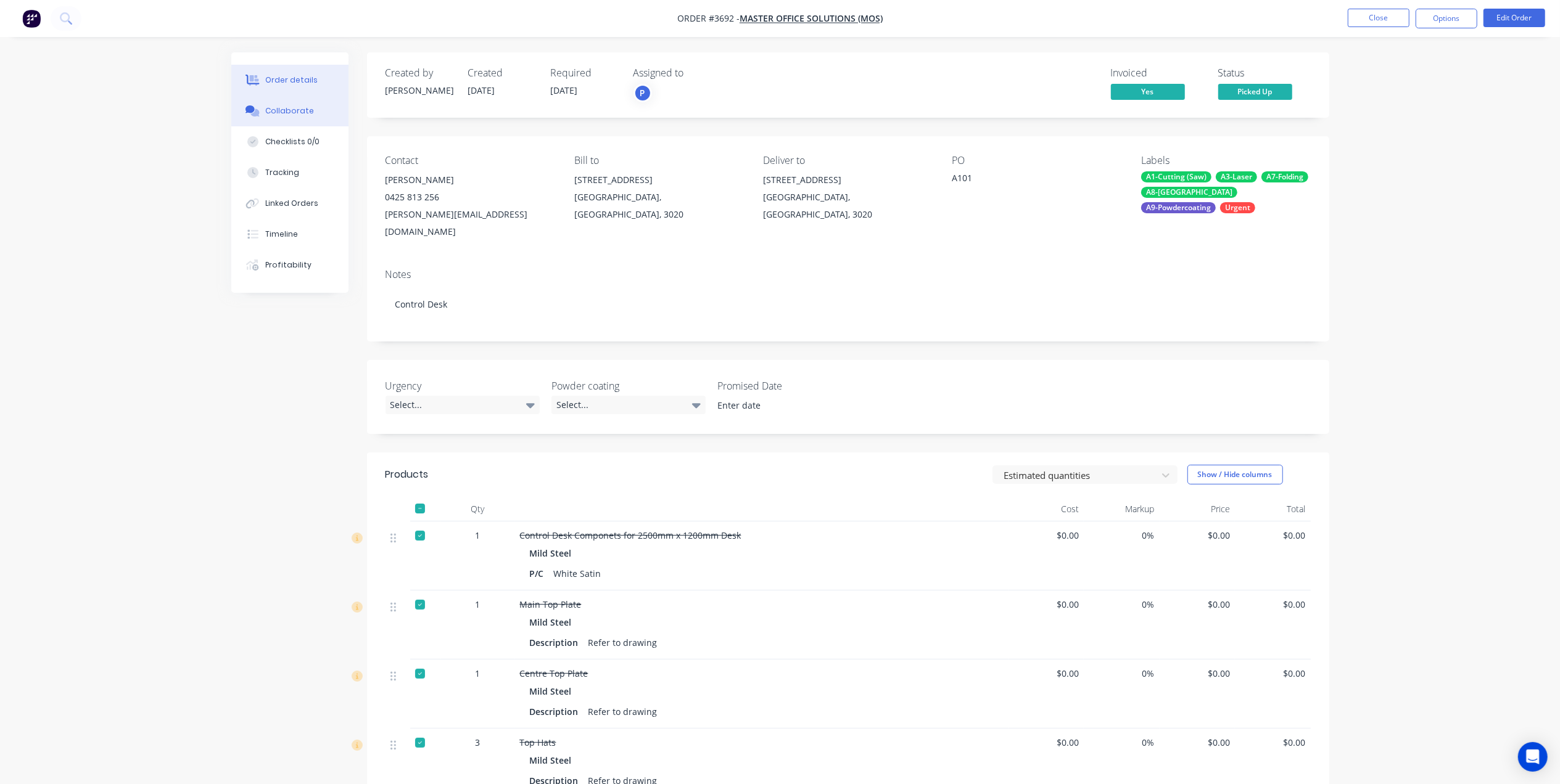
click at [312, 95] on button "Collaborate" at bounding box center [289, 111] width 117 height 31
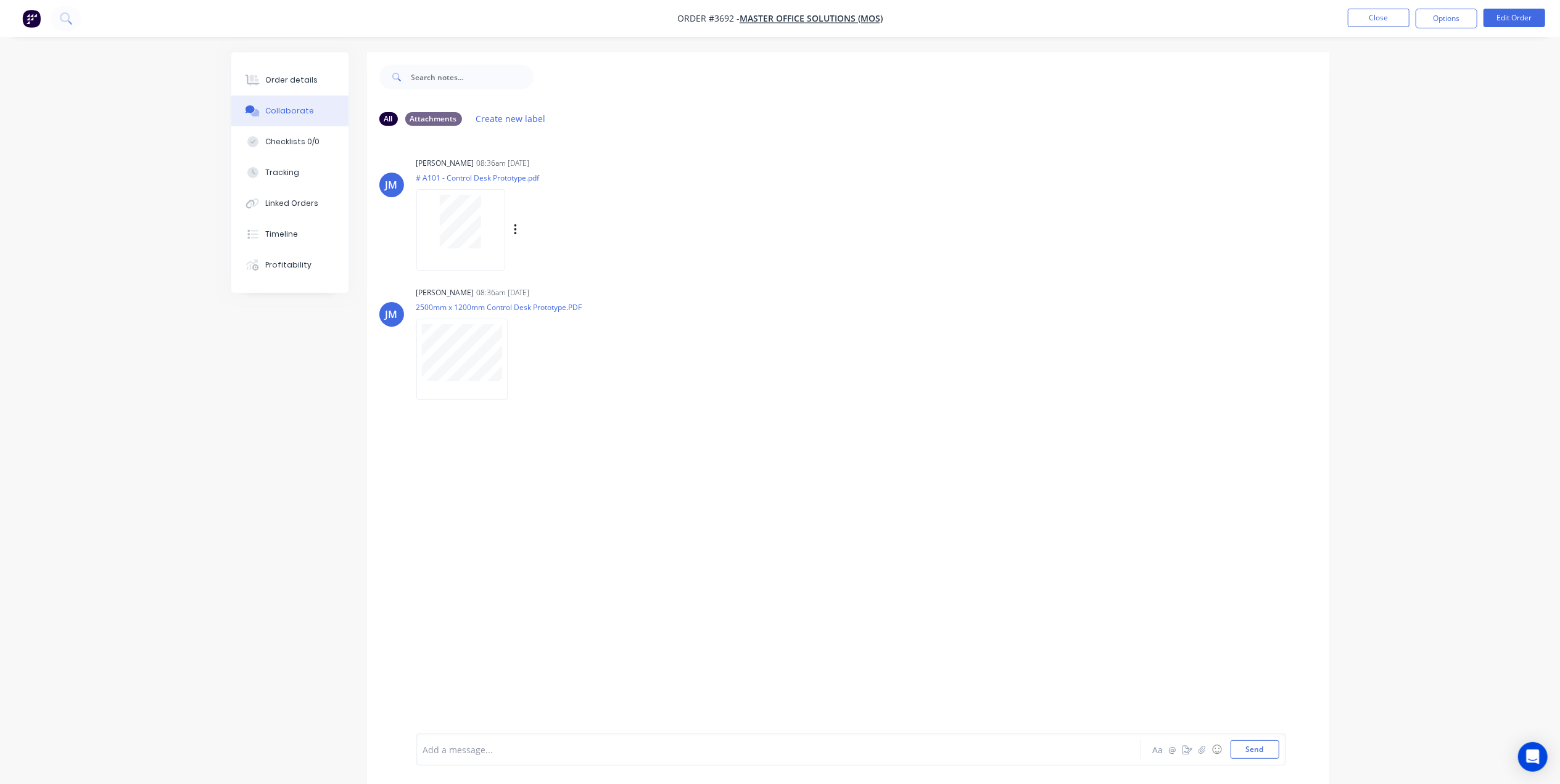
click at [426, 244] on div at bounding box center [461, 221] width 78 height 54
click at [323, 87] on button "Order details" at bounding box center [289, 80] width 117 height 31
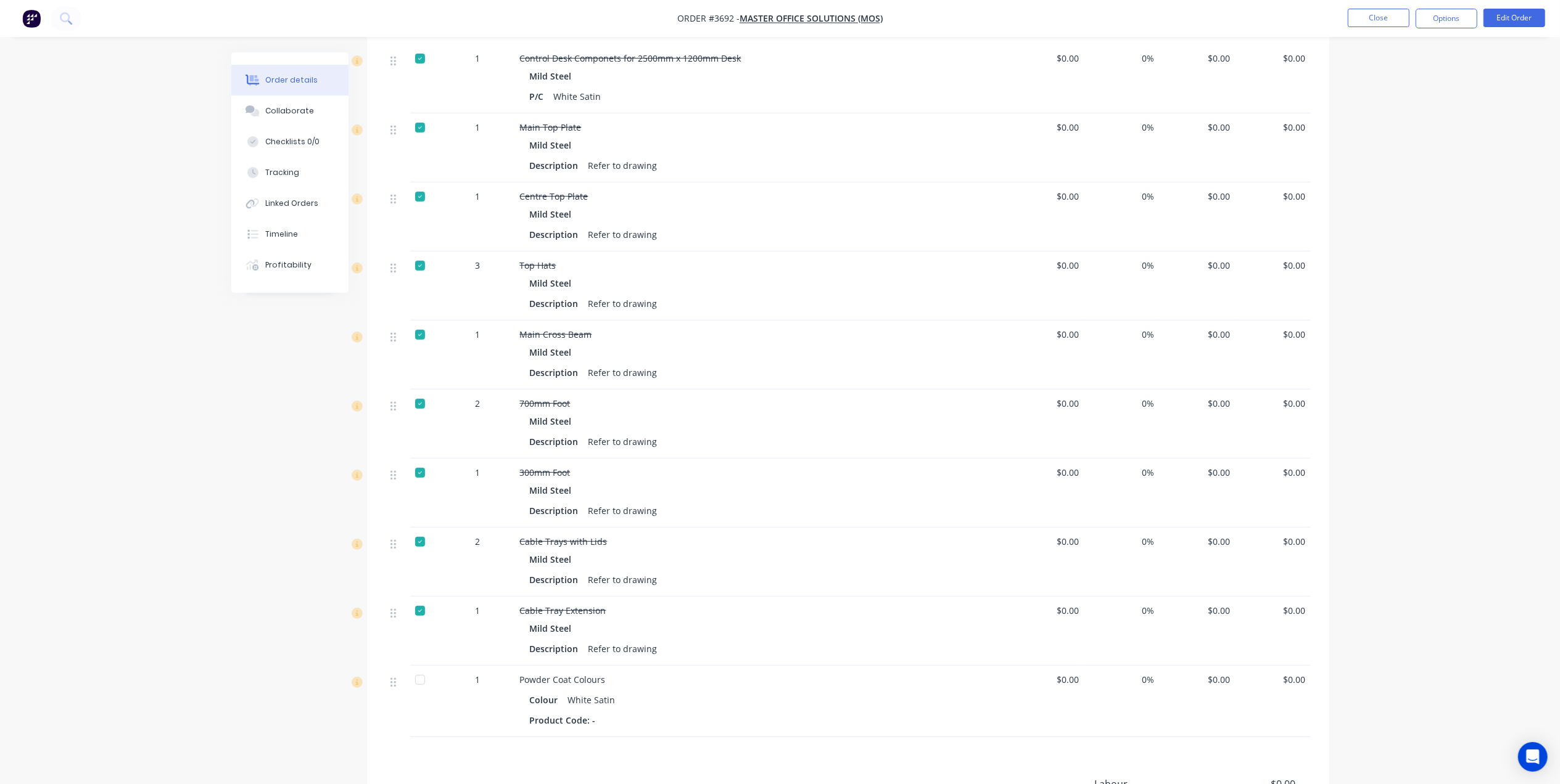
scroll to position [494, 0]
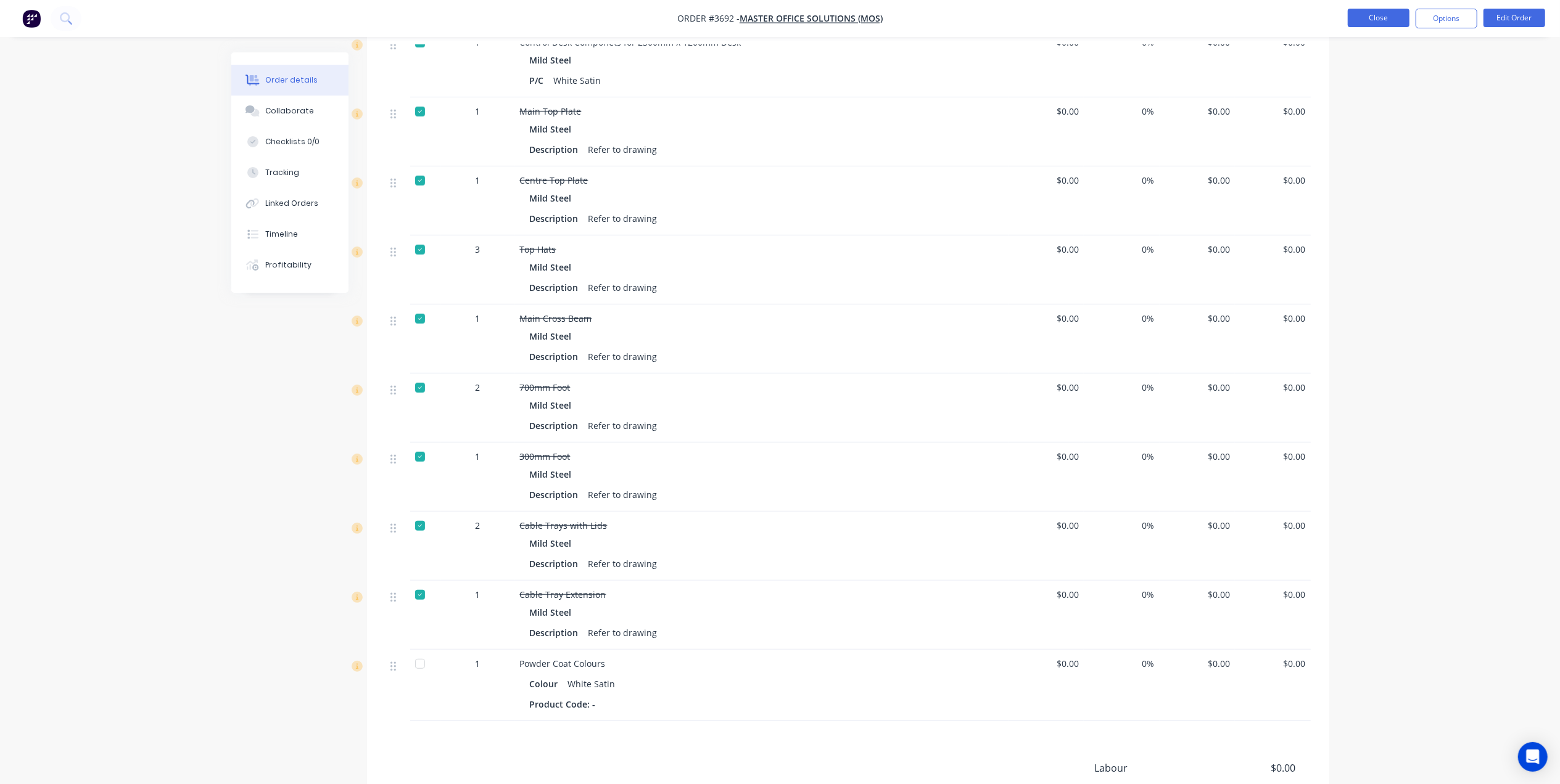
click at [1388, 14] on button "Close" at bounding box center [1378, 18] width 61 height 19
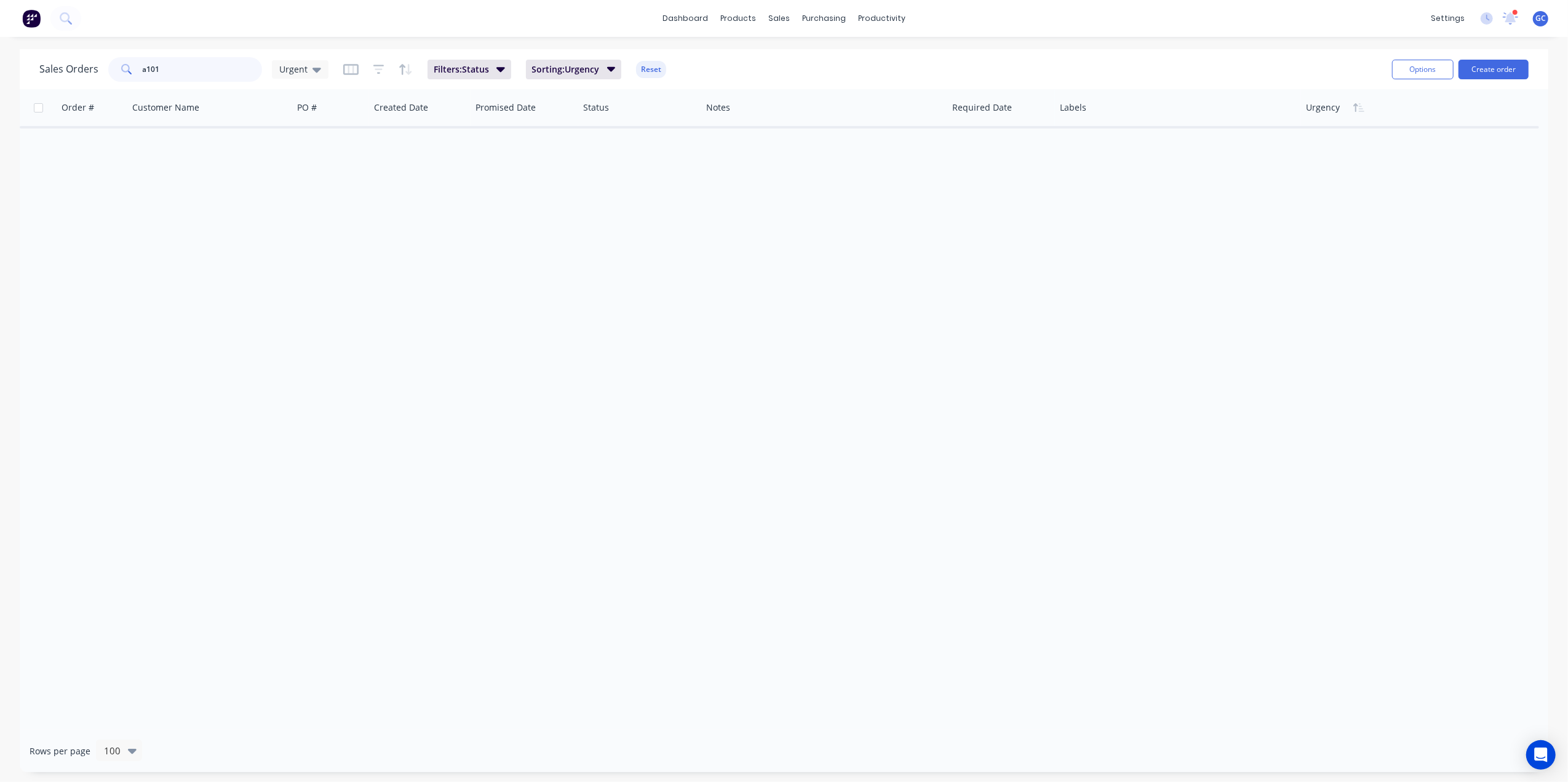
click at [215, 60] on input "a101" at bounding box center [202, 69] width 119 height 24
click at [303, 67] on span "Urgent" at bounding box center [292, 69] width 28 height 13
click at [301, 300] on button "[PERSON_NAME]" at bounding box center [346, 296] width 140 height 15
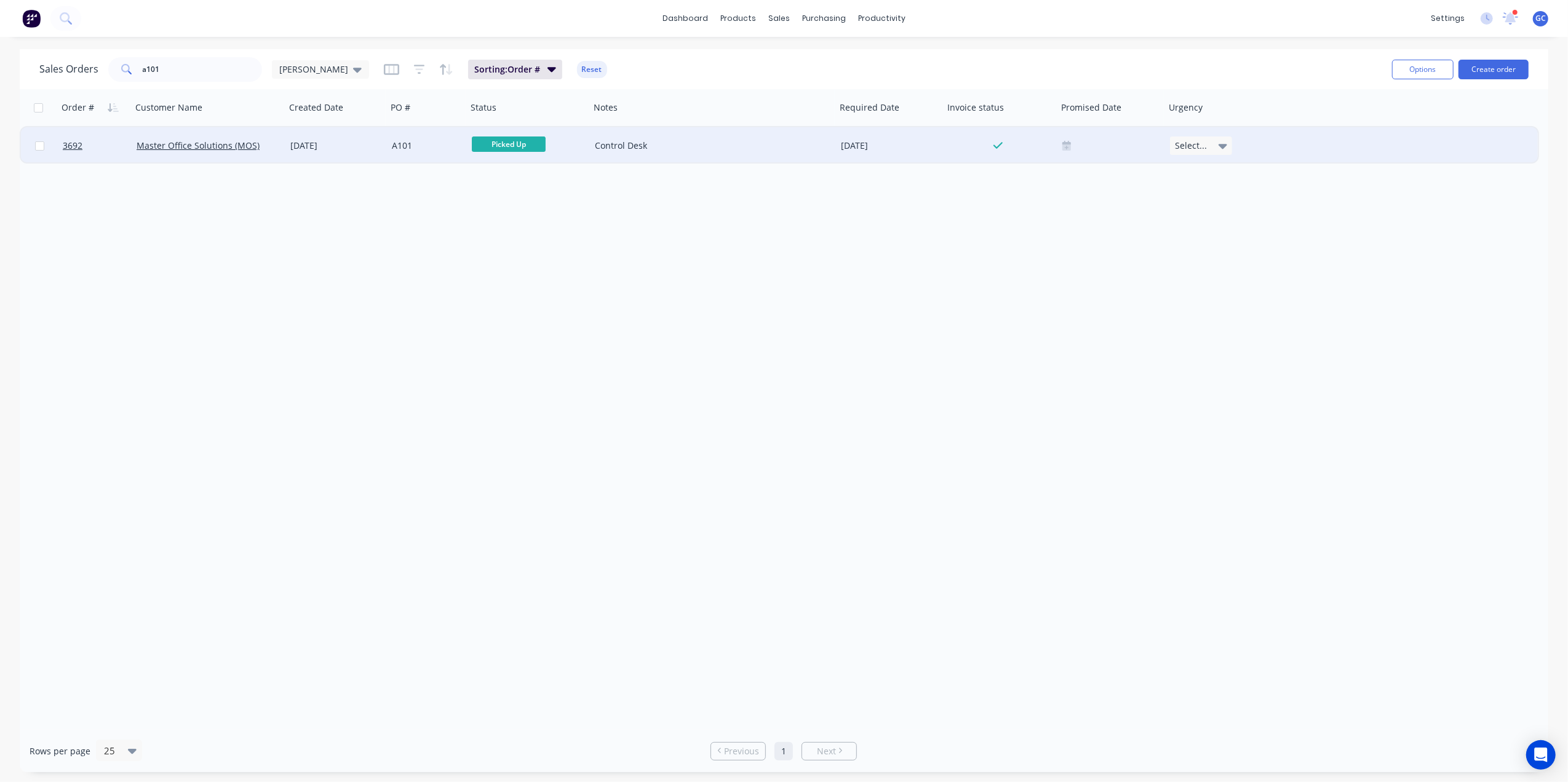
click at [205, 137] on div "Master Office Solutions (MOS)" at bounding box center [208, 146] width 153 height 37
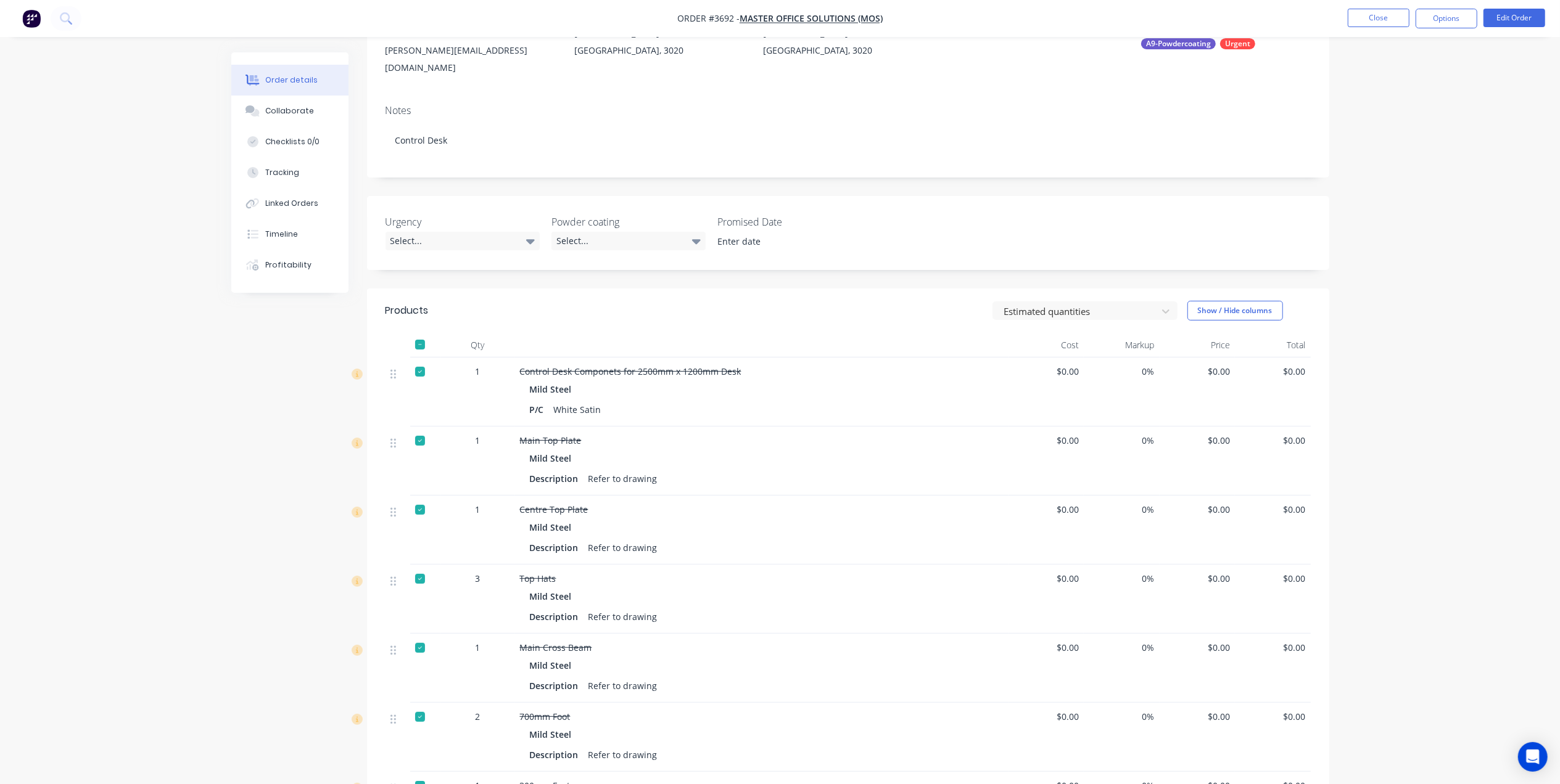
scroll to position [411, 0]
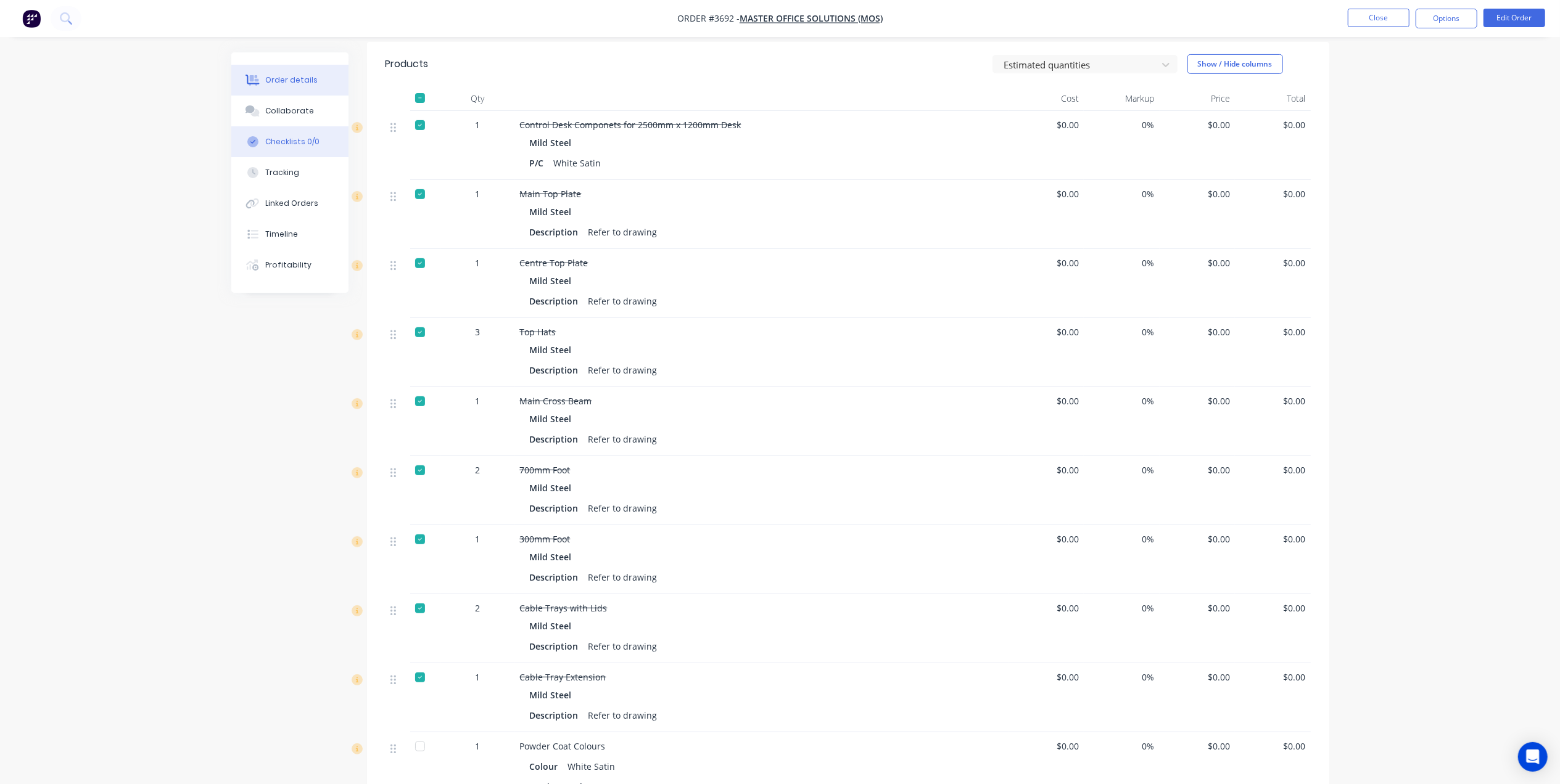
click at [321, 127] on button "Checklists 0/0" at bounding box center [289, 142] width 117 height 31
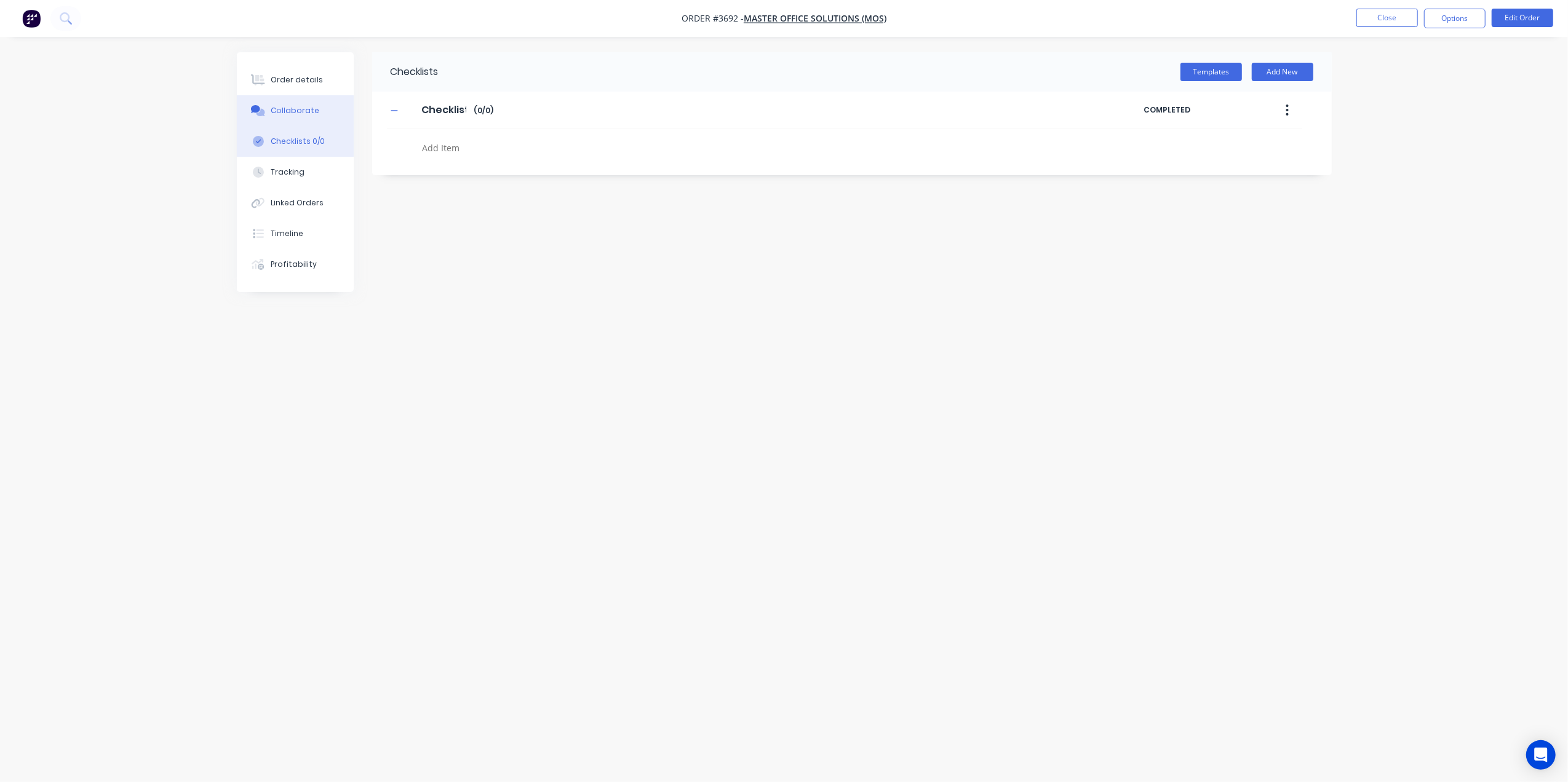
click at [308, 107] on div "Collaborate" at bounding box center [295, 110] width 49 height 11
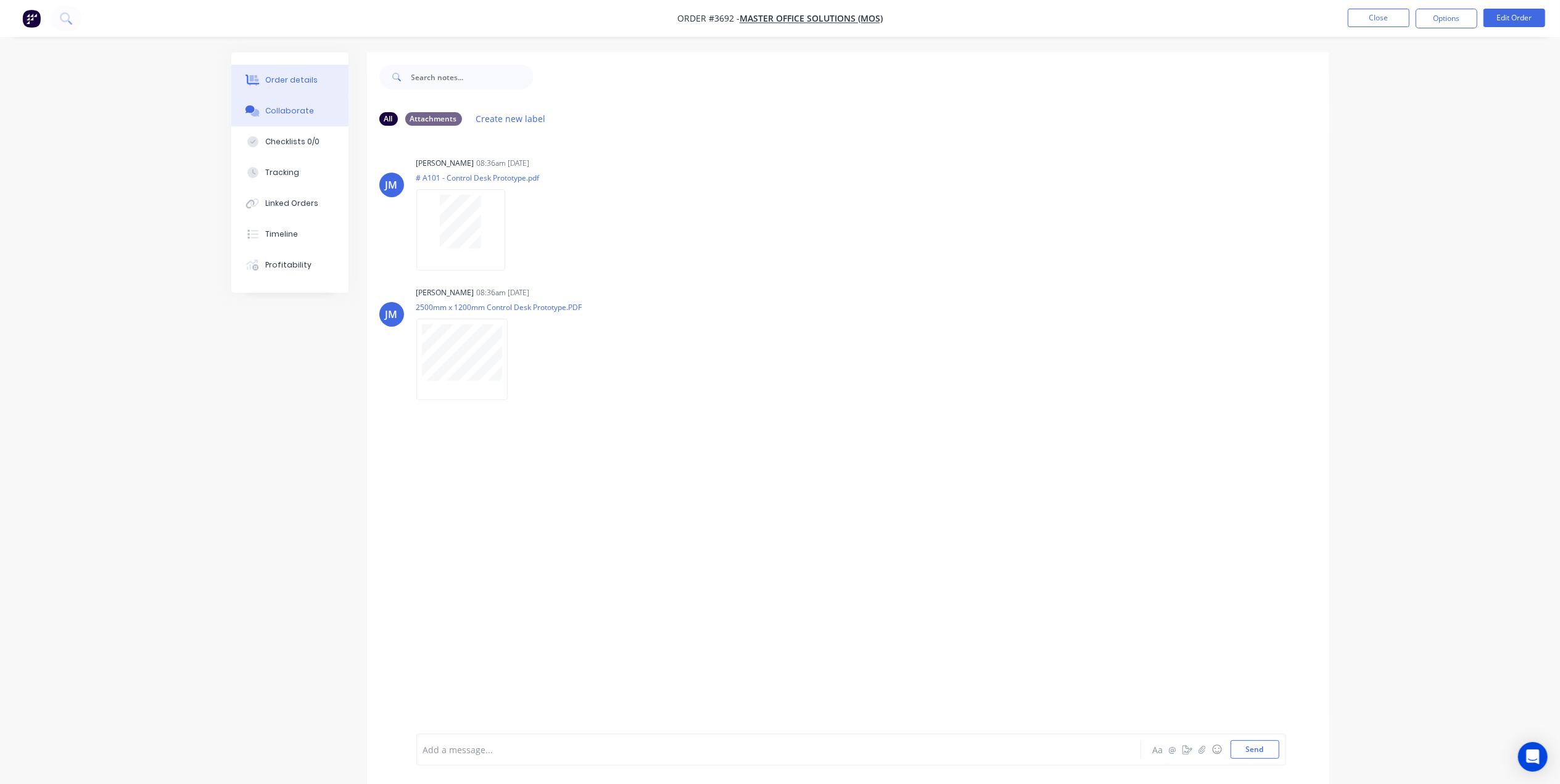
click at [287, 85] on div "Order details" at bounding box center [291, 80] width 53 height 11
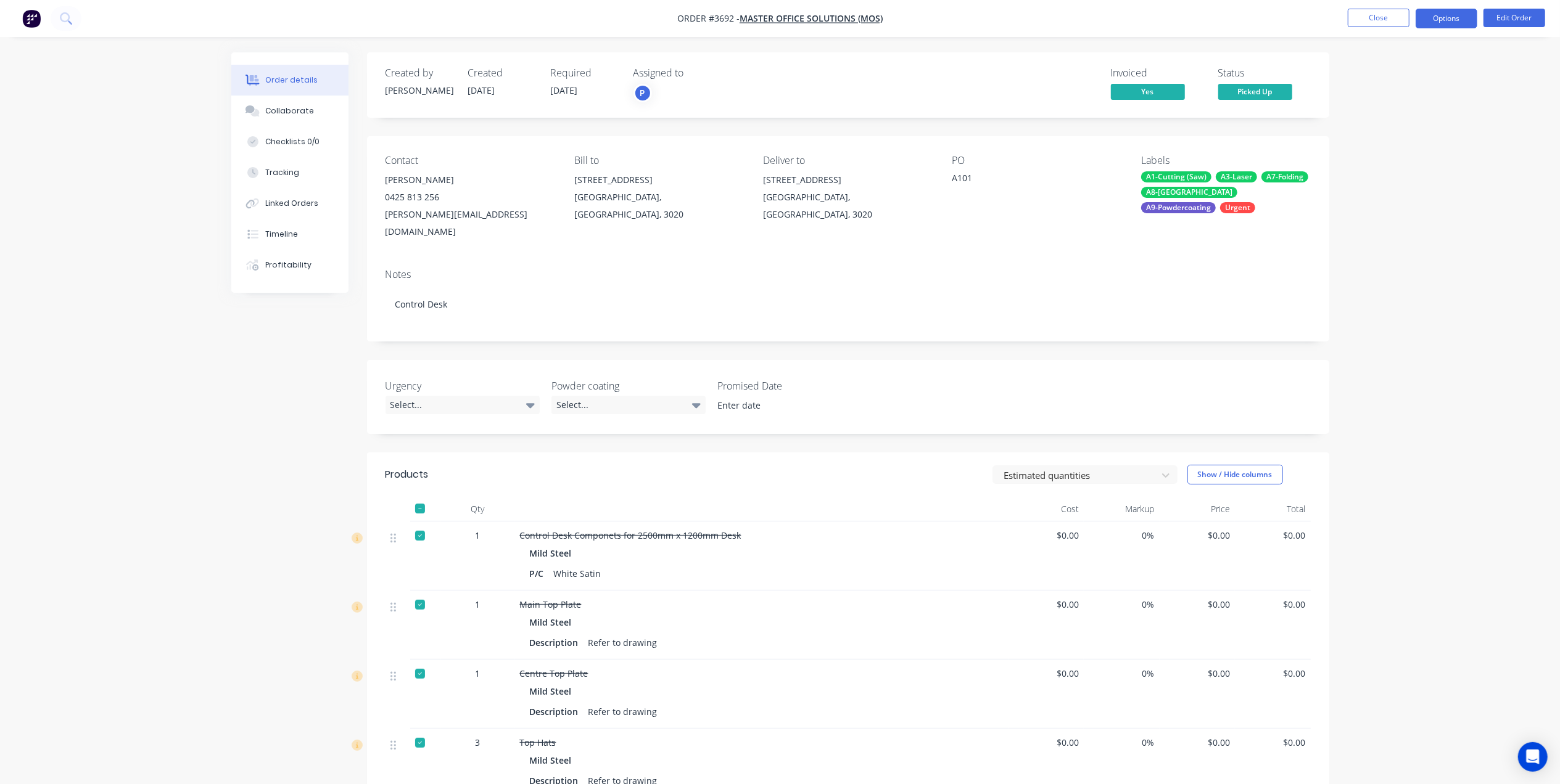
click at [1462, 19] on button "Options" at bounding box center [1446, 19] width 61 height 19
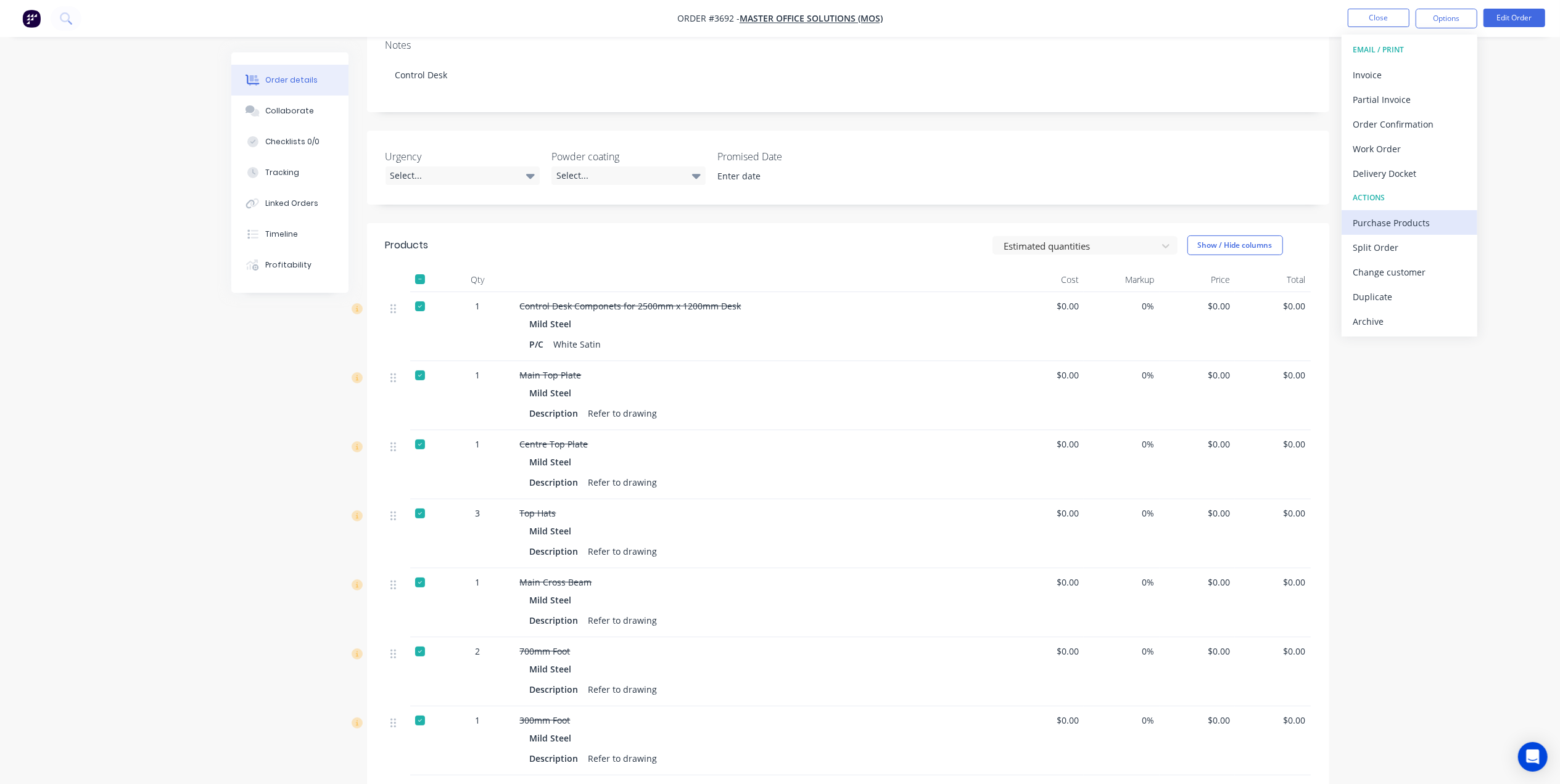
scroll to position [411, 0]
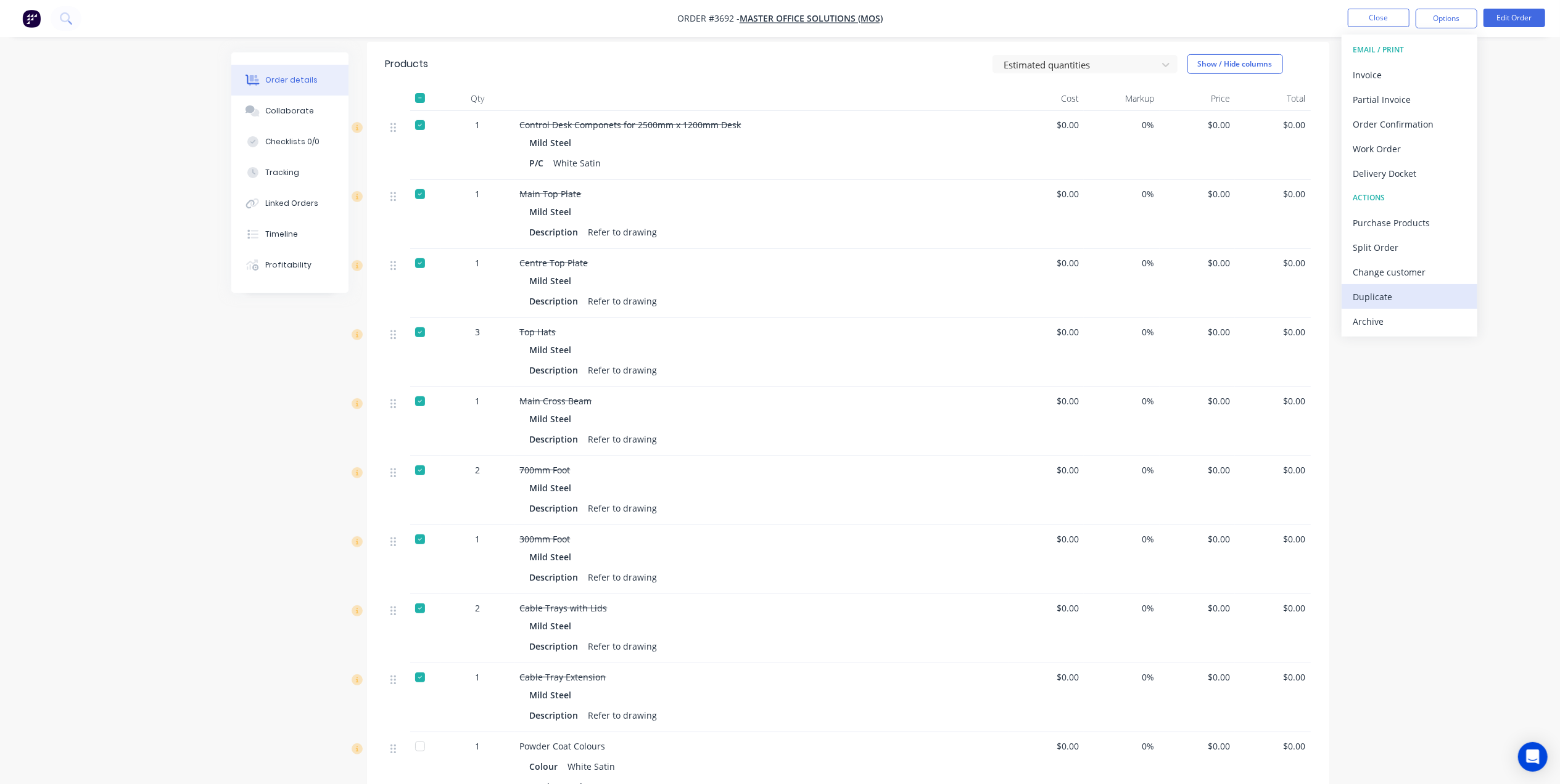
click at [1400, 291] on div "Duplicate" at bounding box center [1410, 297] width 114 height 18
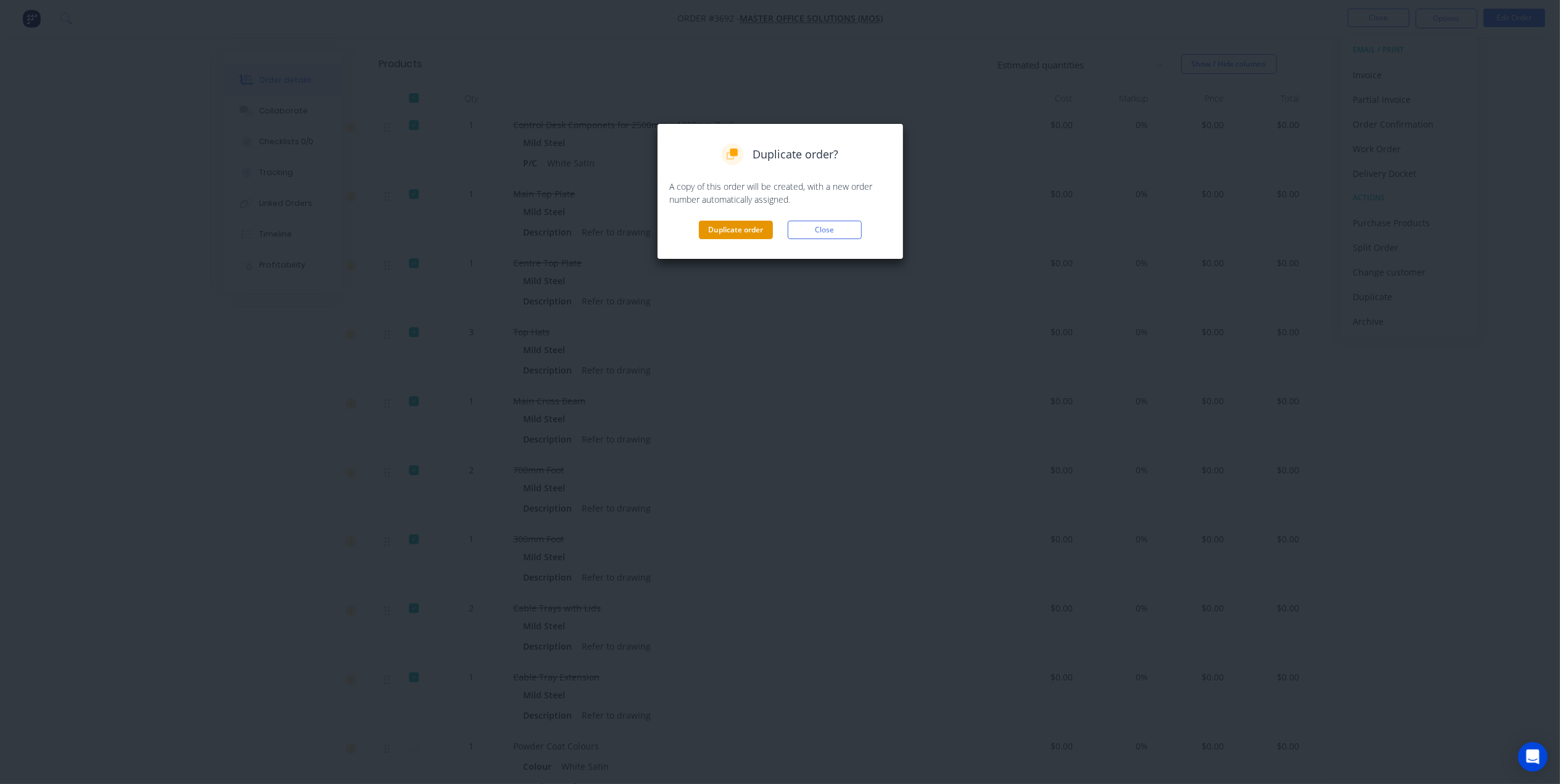
click at [738, 233] on button "Duplicate order" at bounding box center [736, 230] width 74 height 19
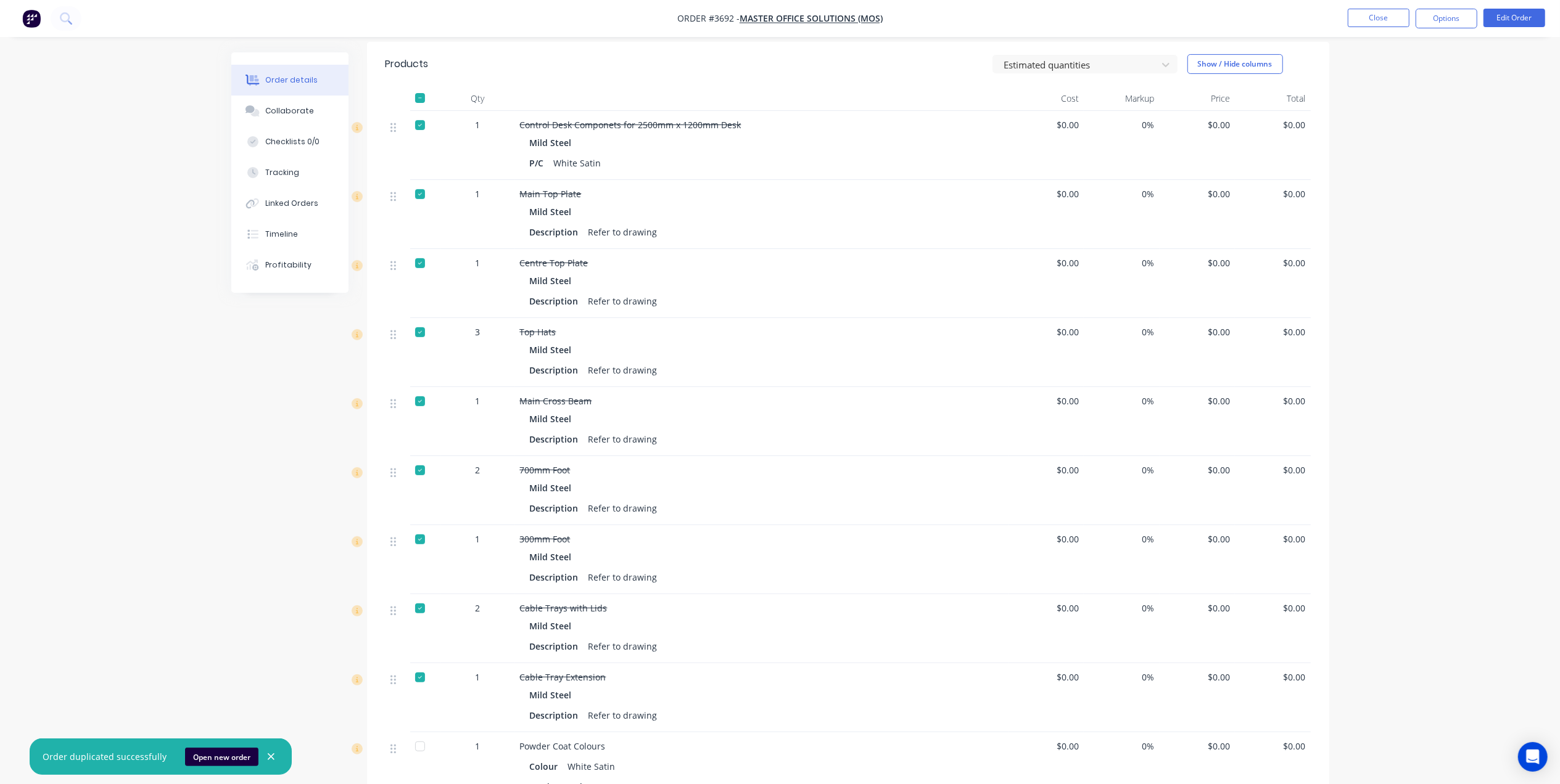
scroll to position [0, 0]
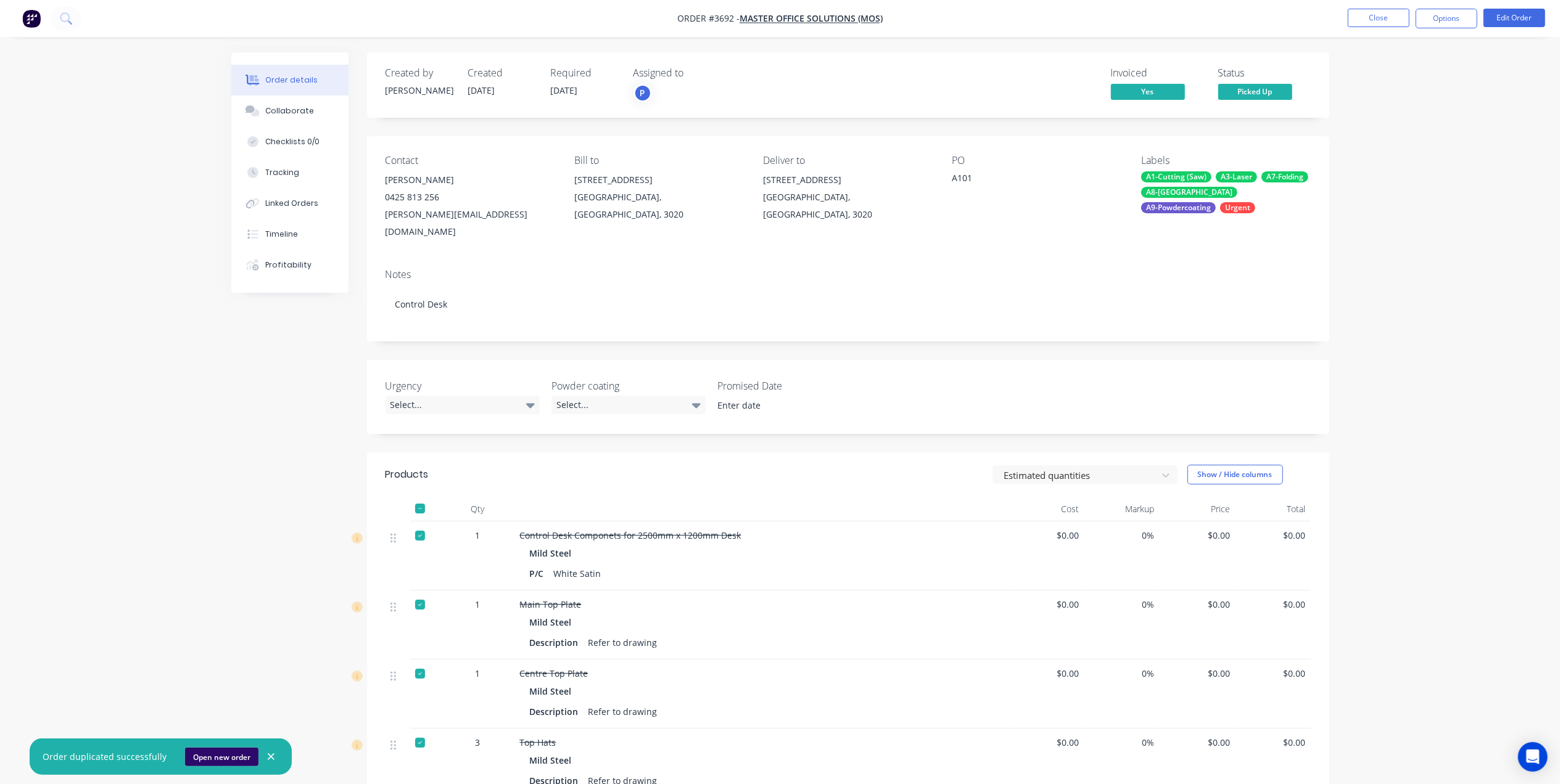
click at [230, 754] on button "Open new order" at bounding box center [221, 757] width 73 height 19
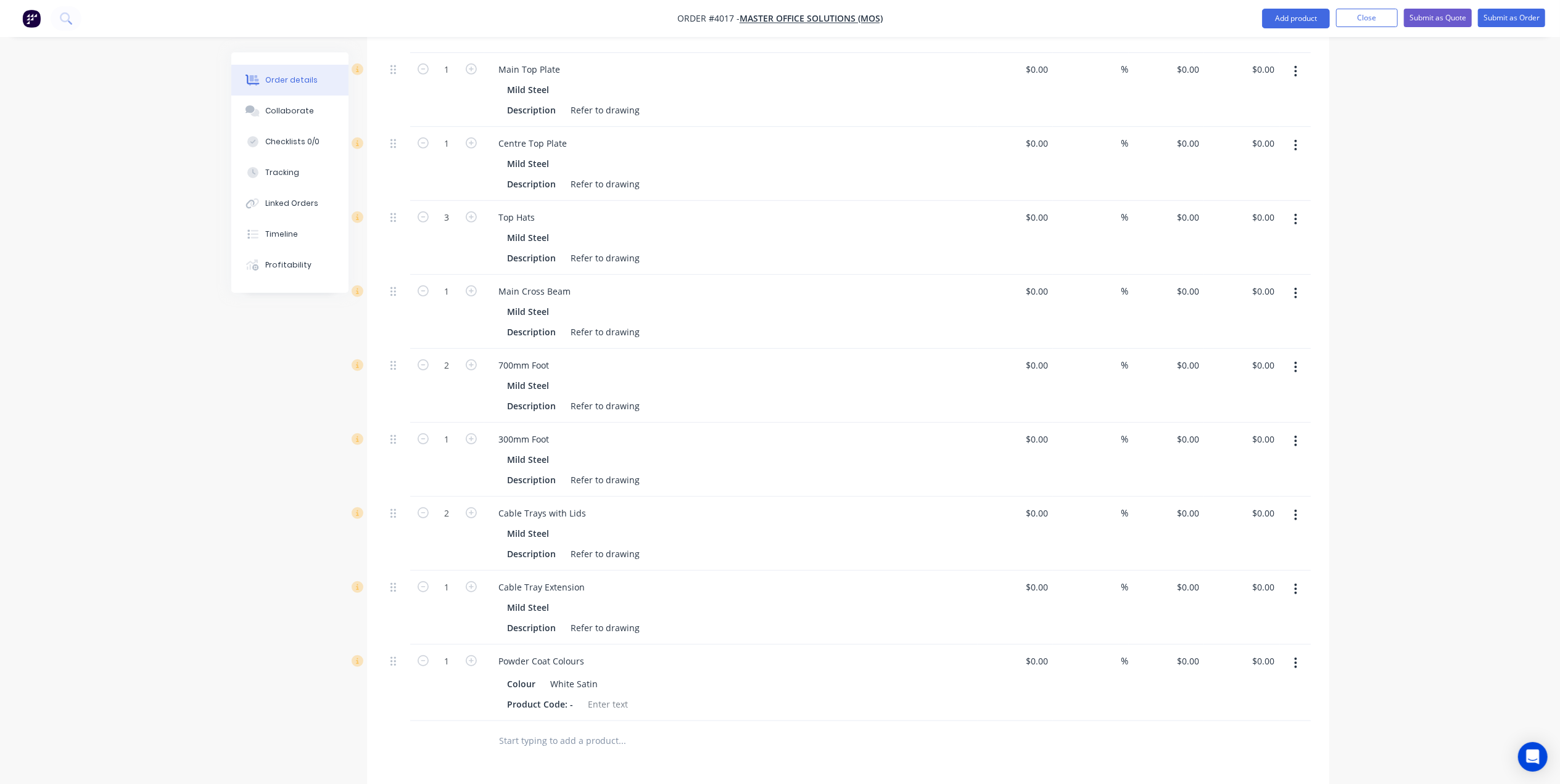
scroll to position [164, 0]
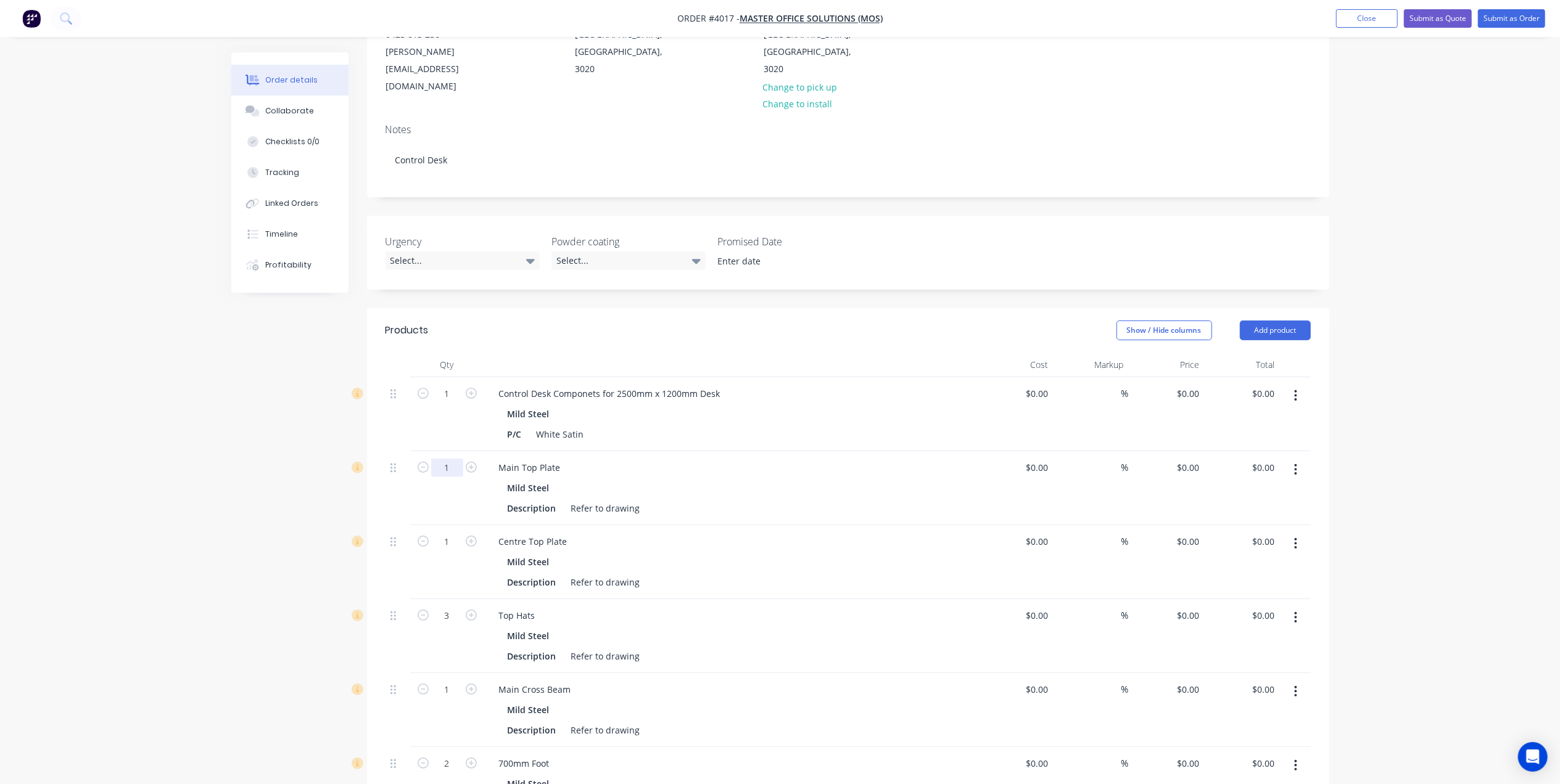
click at [455, 459] on input "1" at bounding box center [447, 467] width 32 height 19
click at [444, 385] on input "1" at bounding box center [447, 393] width 32 height 19
type input "28"
click at [398, 451] on div at bounding box center [398, 488] width 24 height 74
click at [448, 459] on input "1" at bounding box center [447, 467] width 32 height 19
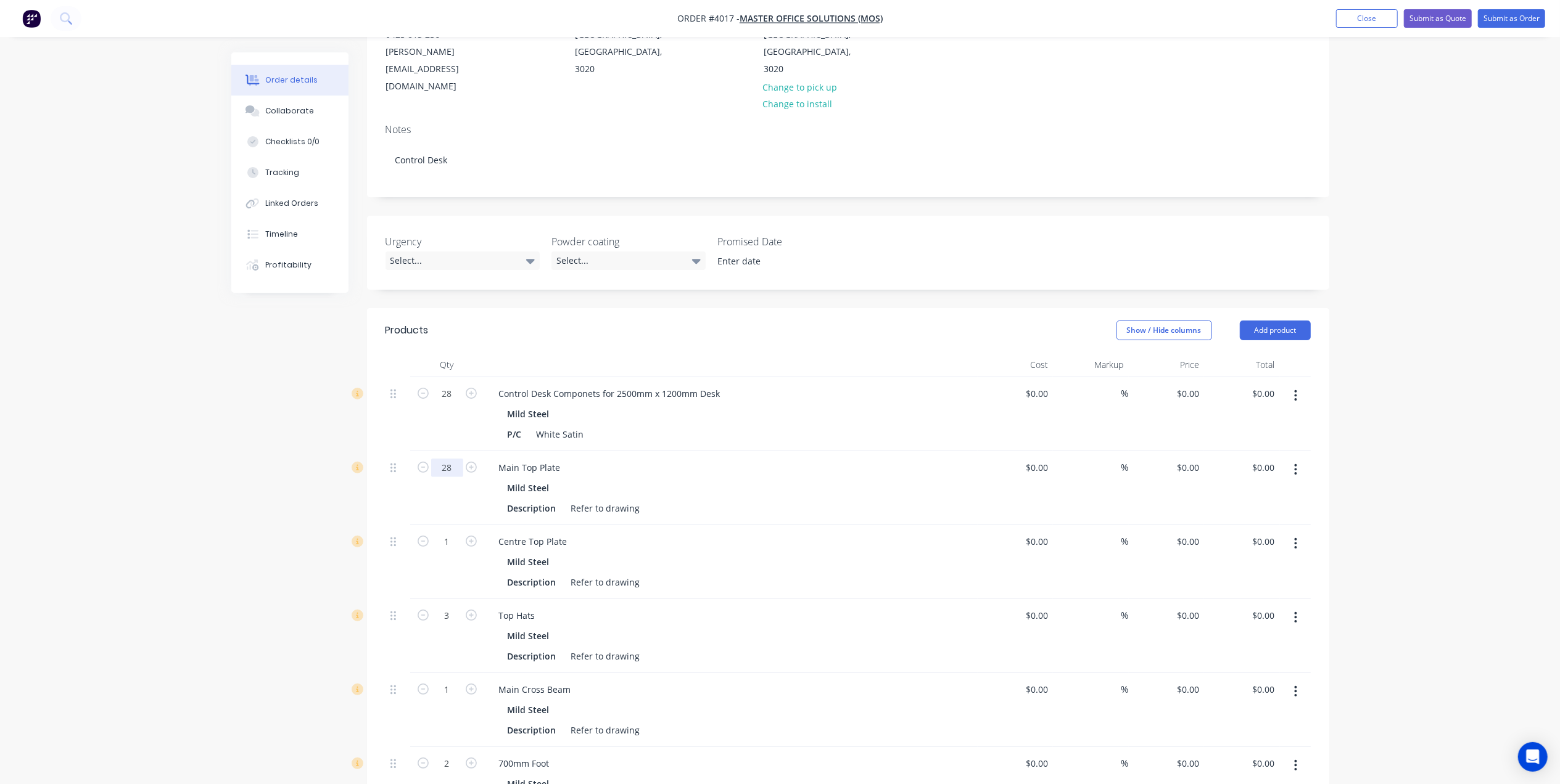
type input "28"
click at [838, 479] on div "Mild Steel" at bounding box center [731, 488] width 446 height 18
click at [451, 533] on input "1" at bounding box center [447, 541] width 32 height 19
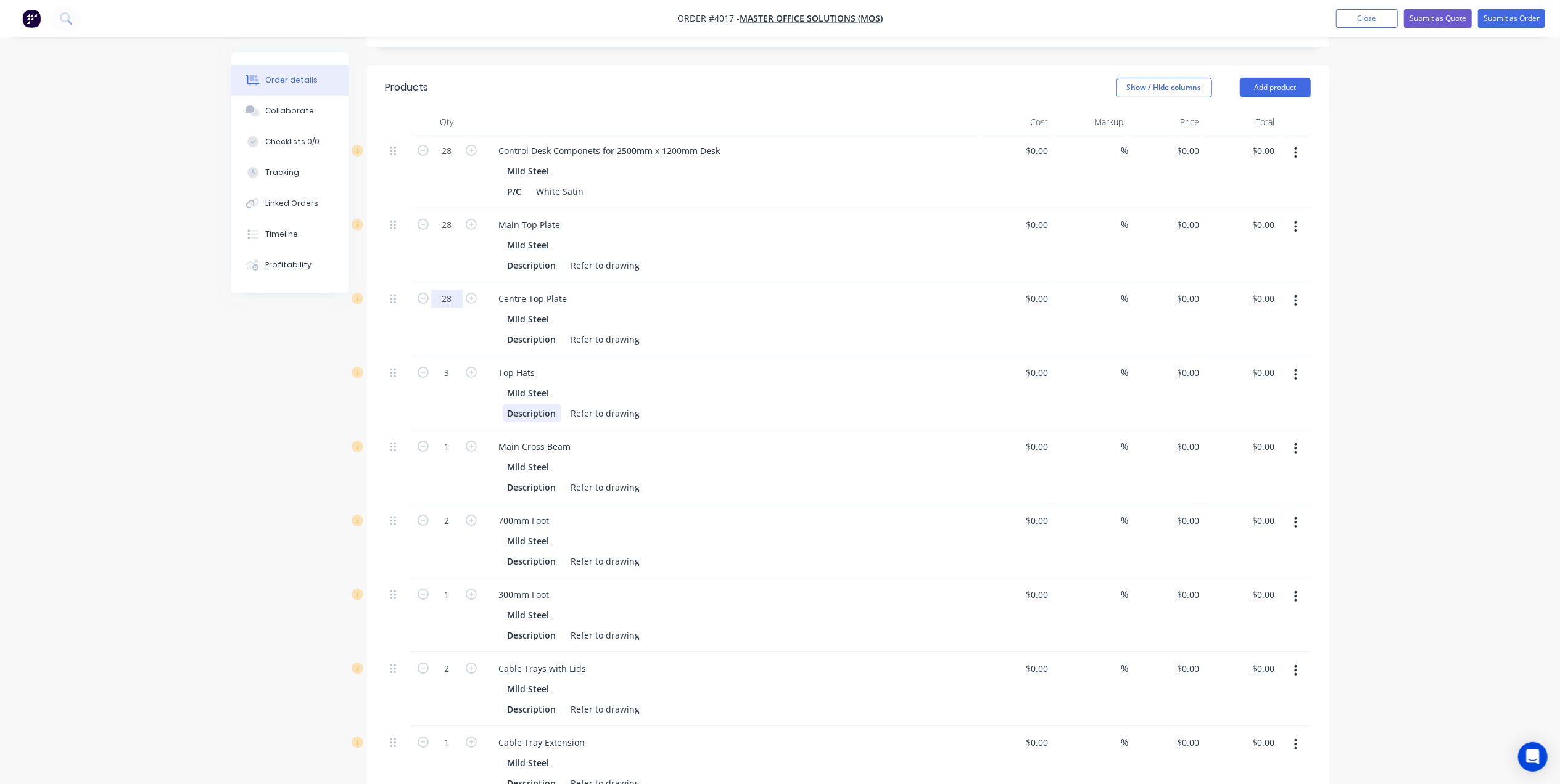
scroll to position [411, 0]
type input "28"
click at [457, 360] on input "3" at bounding box center [447, 369] width 32 height 19
drag, startPoint x: 452, startPoint y: 332, endPoint x: 425, endPoint y: 331, distance: 27.0
click at [425, 359] on form "4" at bounding box center [447, 368] width 64 height 19
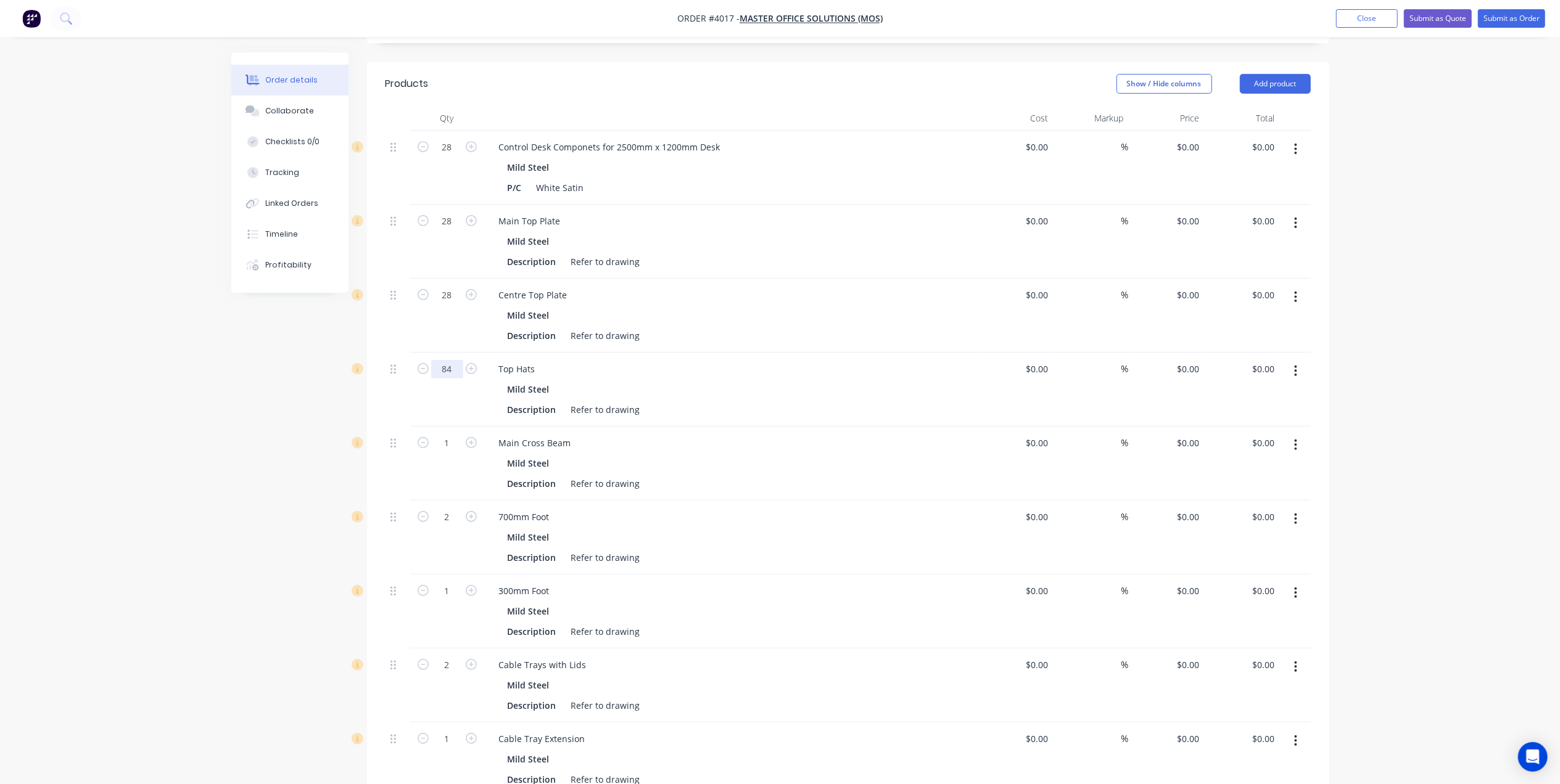
type input "84"
click at [830, 286] on div "Centre Top Plate" at bounding box center [731, 295] width 483 height 18
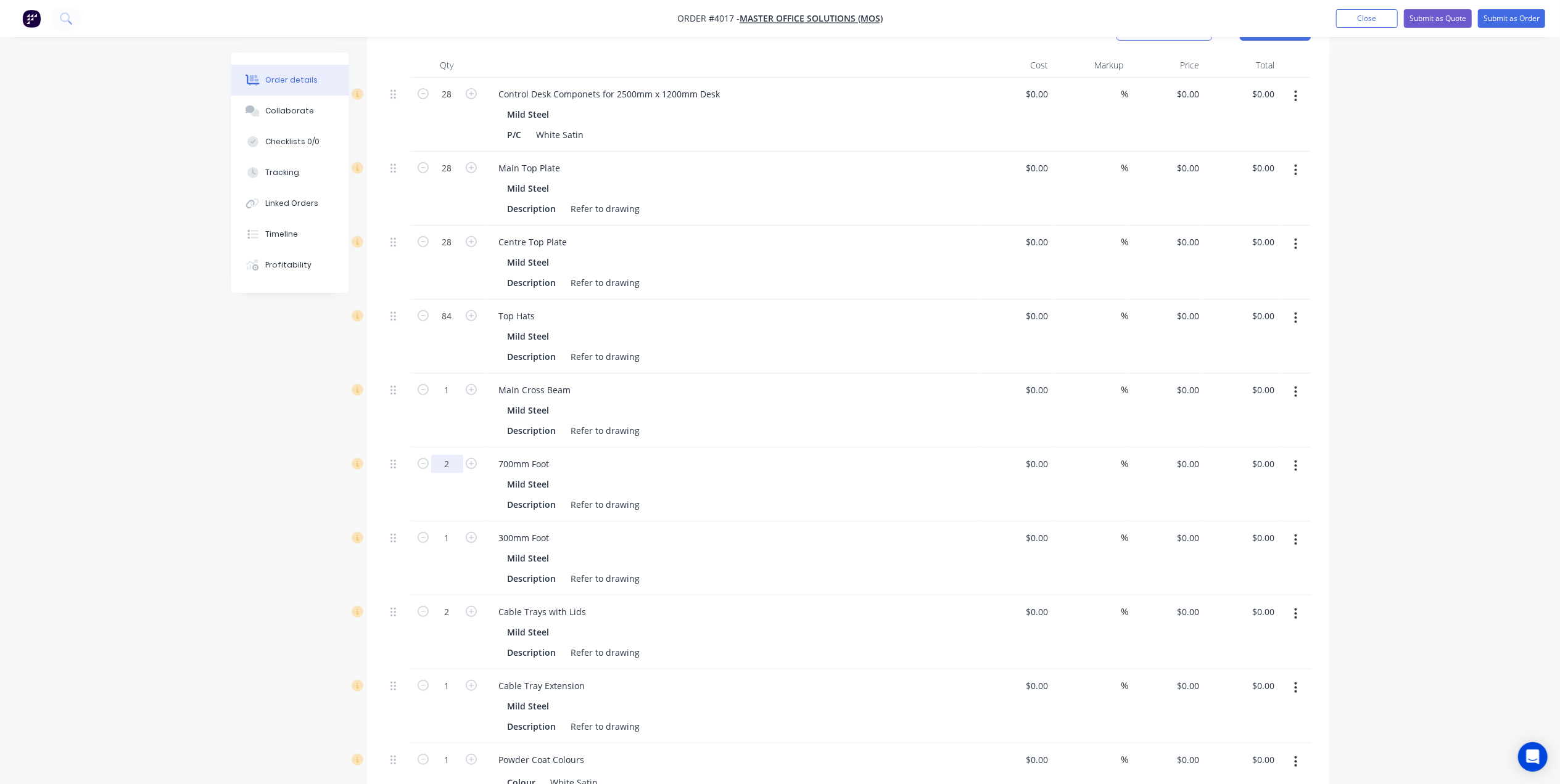
scroll to position [494, 0]
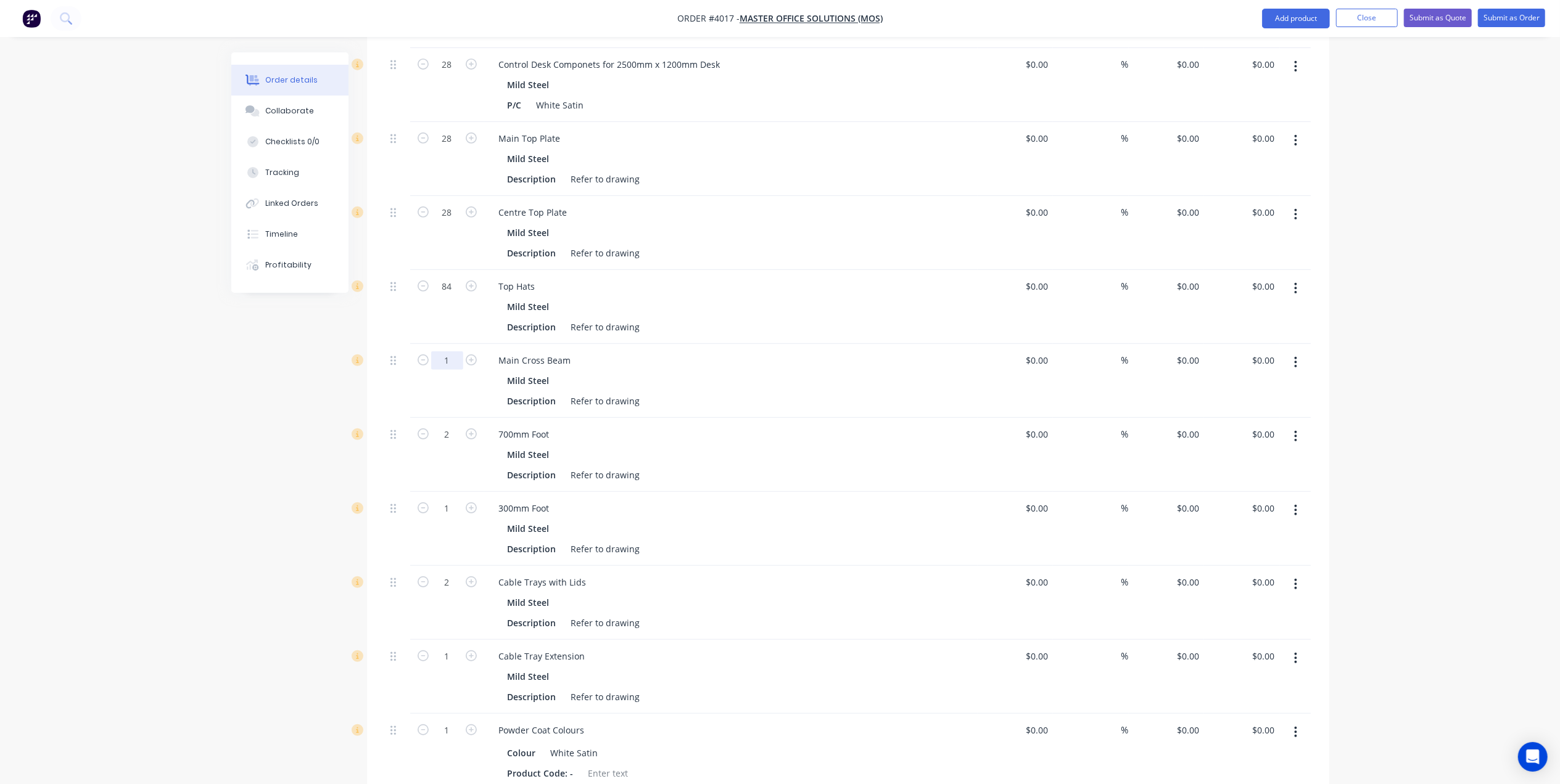
click at [445, 352] on input "1" at bounding box center [447, 360] width 32 height 19
type input "28"
click at [814, 278] on div "Top Hats" at bounding box center [731, 286] width 483 height 18
click at [445, 426] on input "2" at bounding box center [447, 434] width 32 height 19
type input "56"
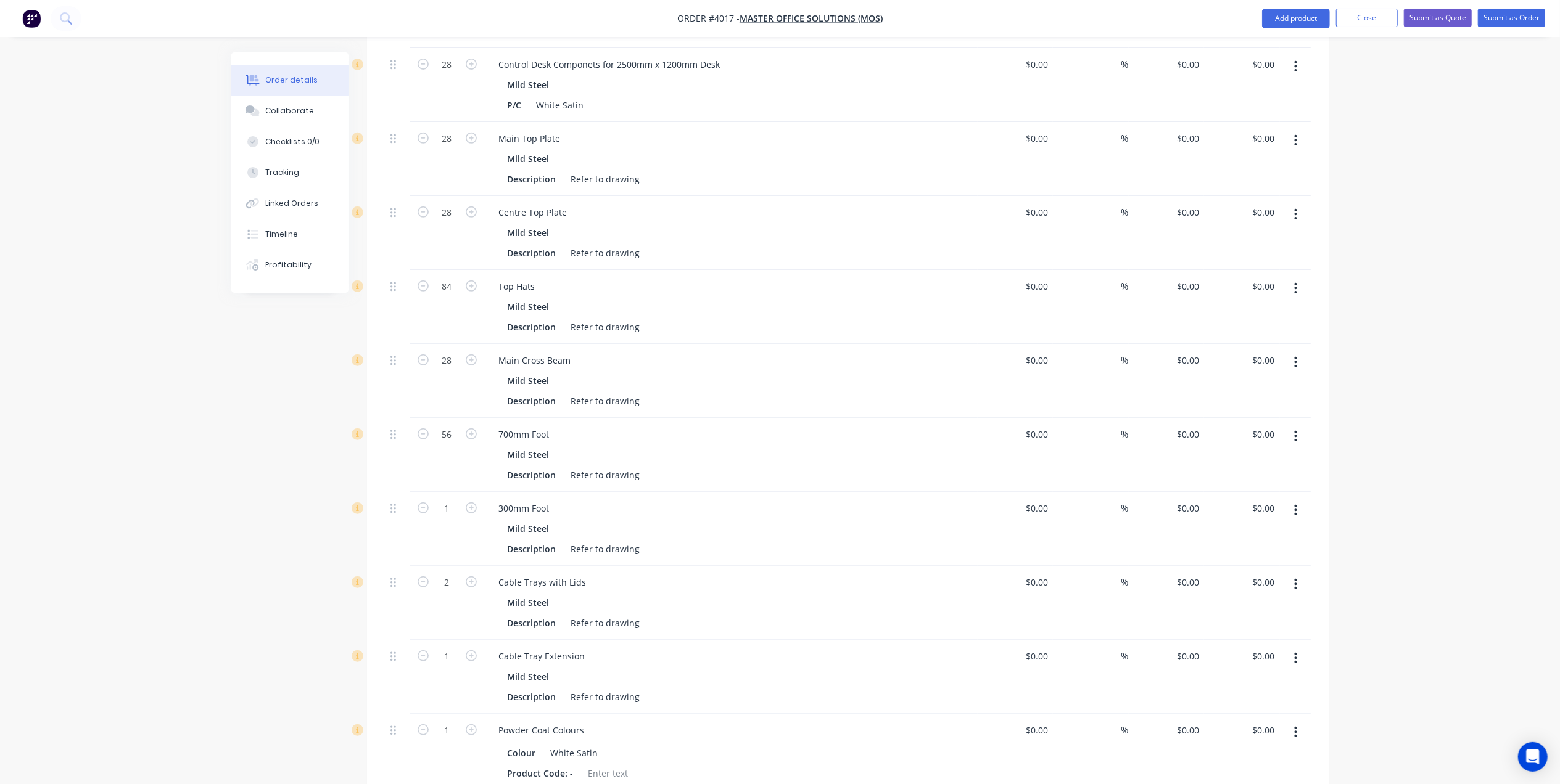
click at [791, 352] on div "Main Cross Beam" at bounding box center [731, 360] width 483 height 18
click at [449, 500] on input "1" at bounding box center [447, 508] width 32 height 19
type input "28"
click at [844, 392] on div "Description Refer to drawing" at bounding box center [728, 401] width 451 height 18
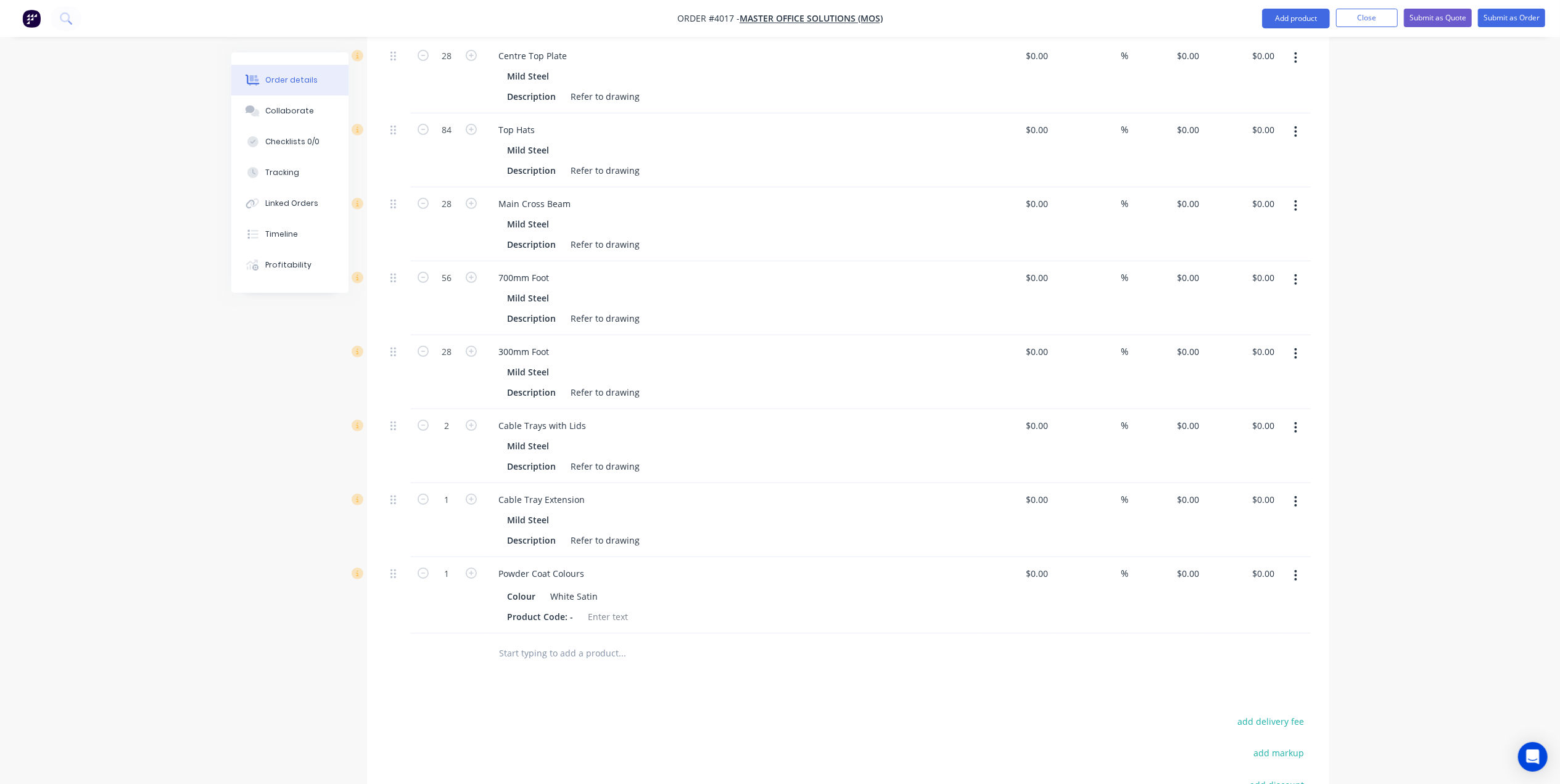
scroll to position [657, 0]
click at [452, 409] on input "2" at bounding box center [447, 418] width 32 height 19
type input "56"
drag, startPoint x: 897, startPoint y: 341, endPoint x: 887, endPoint y: 344, distance: 10.4
click at [897, 355] on div "Mild Steel" at bounding box center [731, 364] width 446 height 18
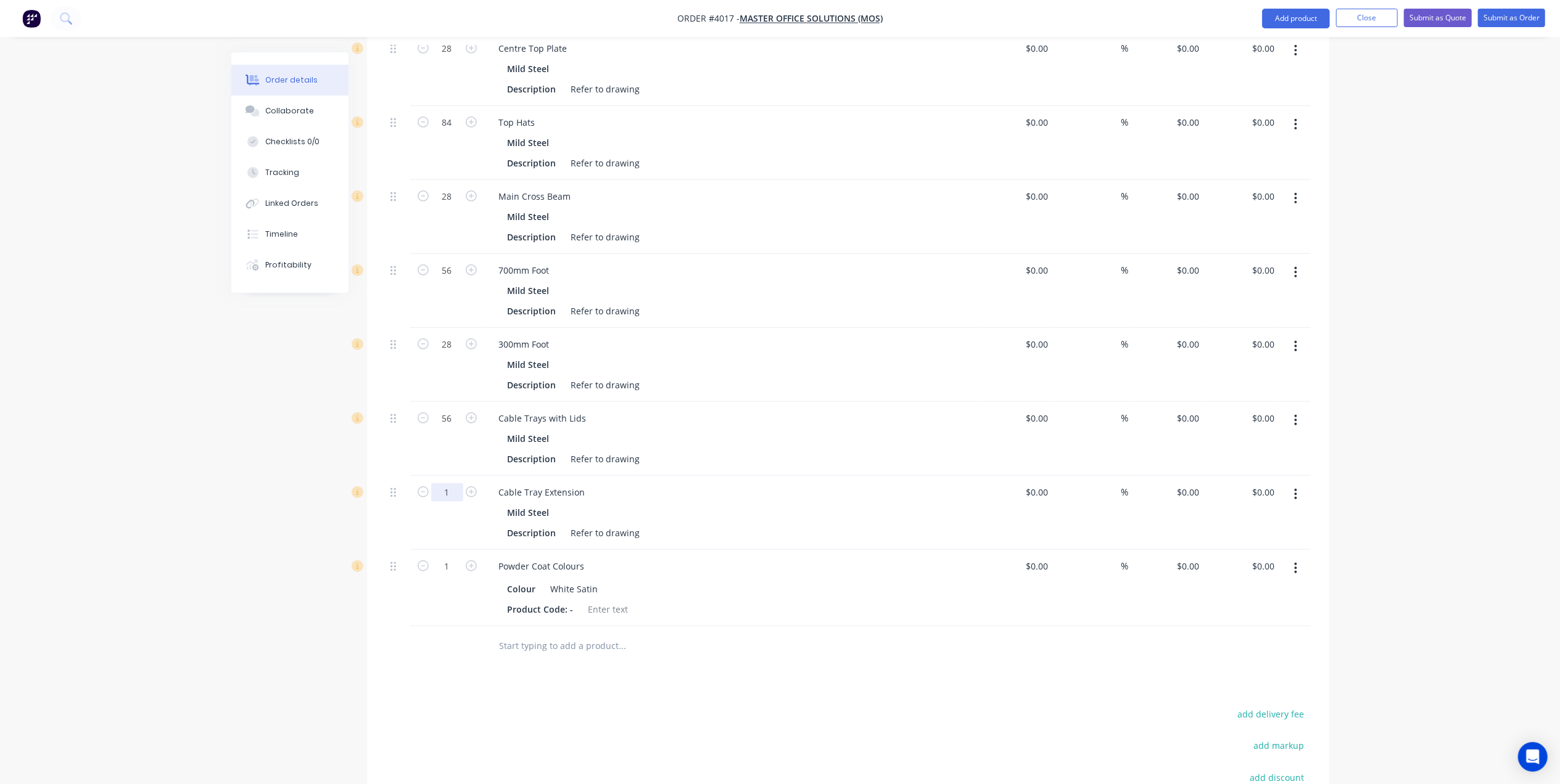
click at [457, 483] on input "1" at bounding box center [447, 492] width 32 height 19
type input "28"
click at [951, 355] on div "Mild Steel" at bounding box center [731, 364] width 446 height 18
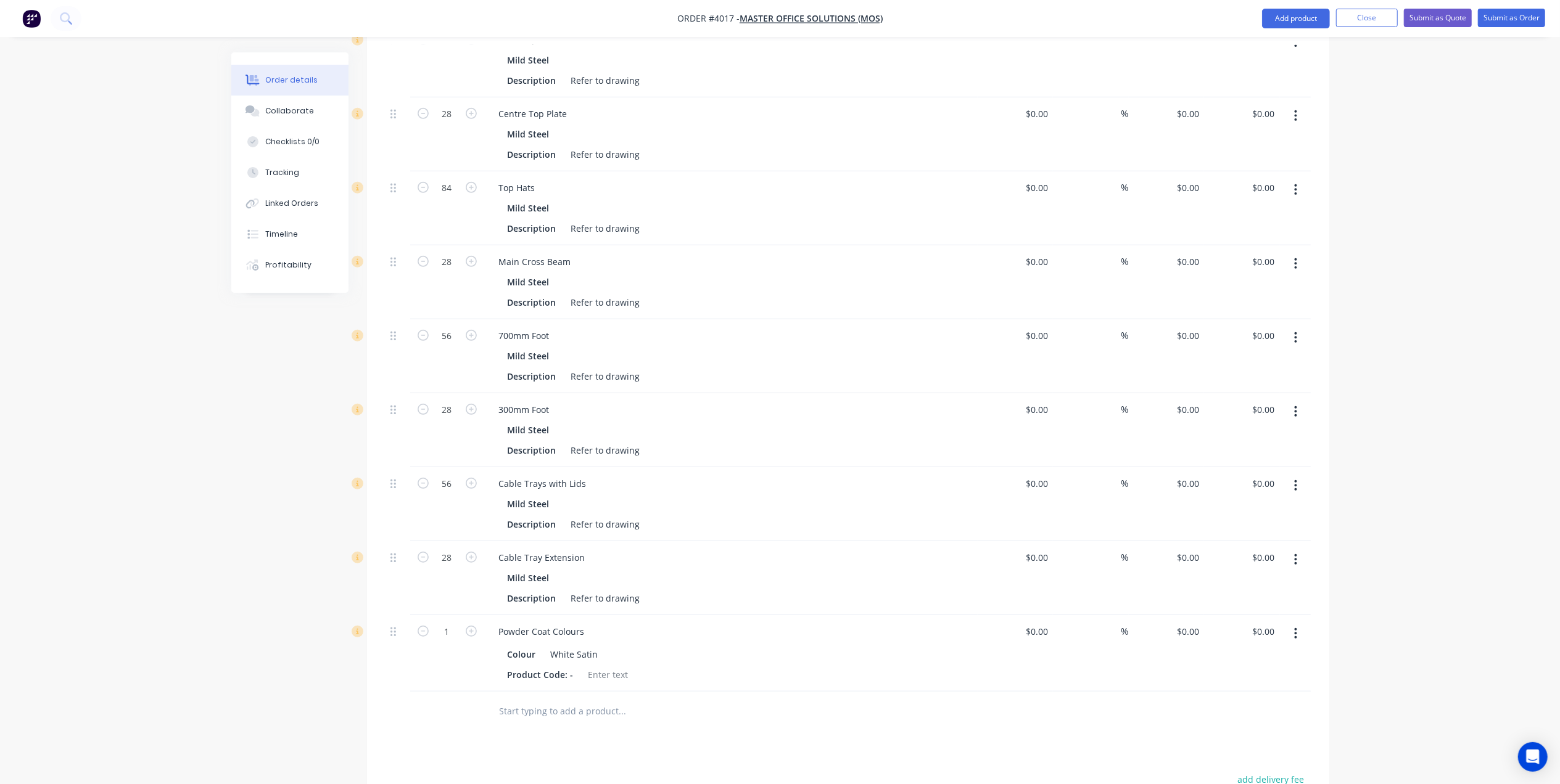
scroll to position [822, 0]
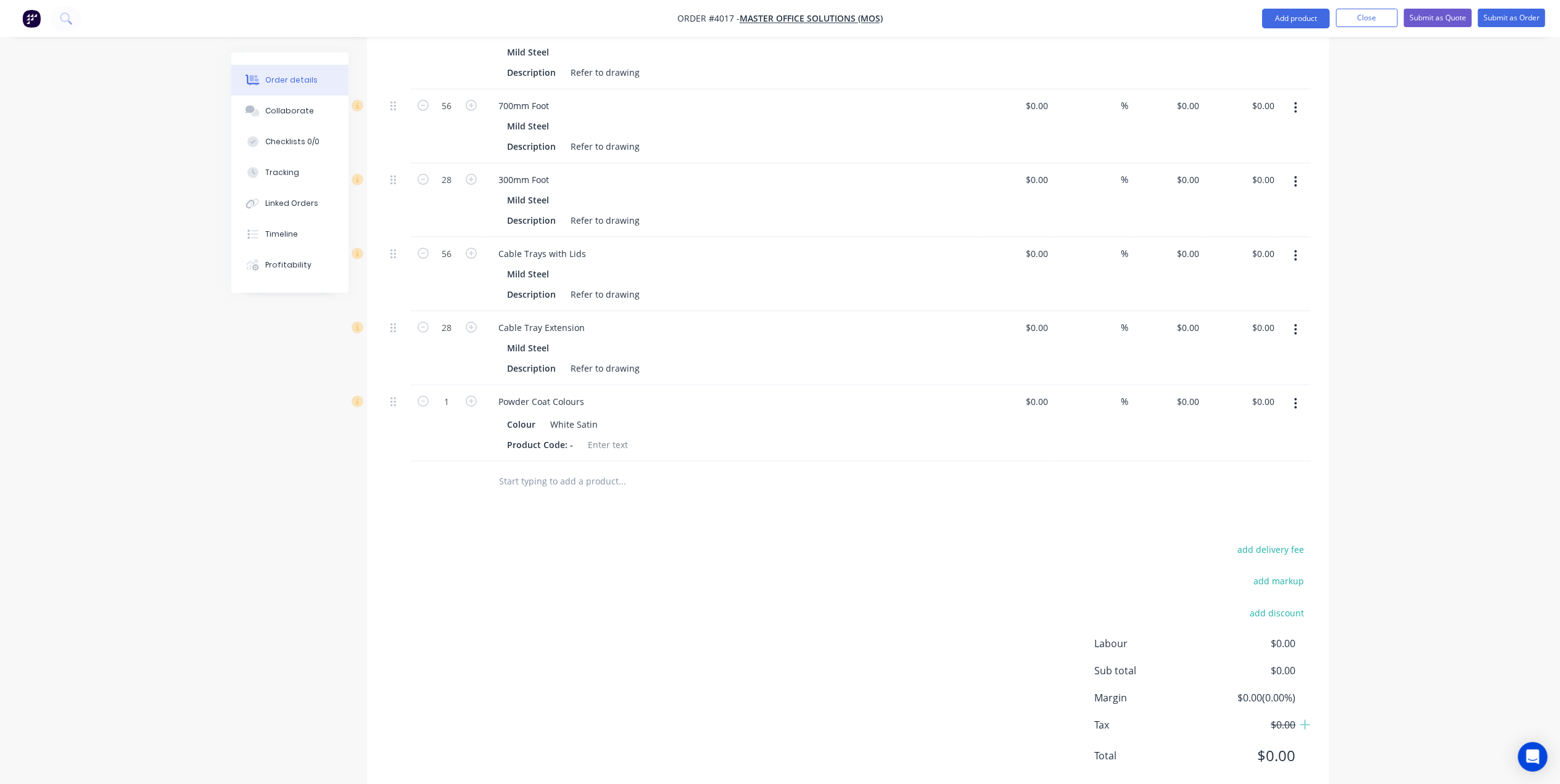
click at [1298, 318] on button "button" at bounding box center [1296, 329] width 29 height 22
click at [1262, 378] on div "Duplicate" at bounding box center [1253, 387] width 95 height 18
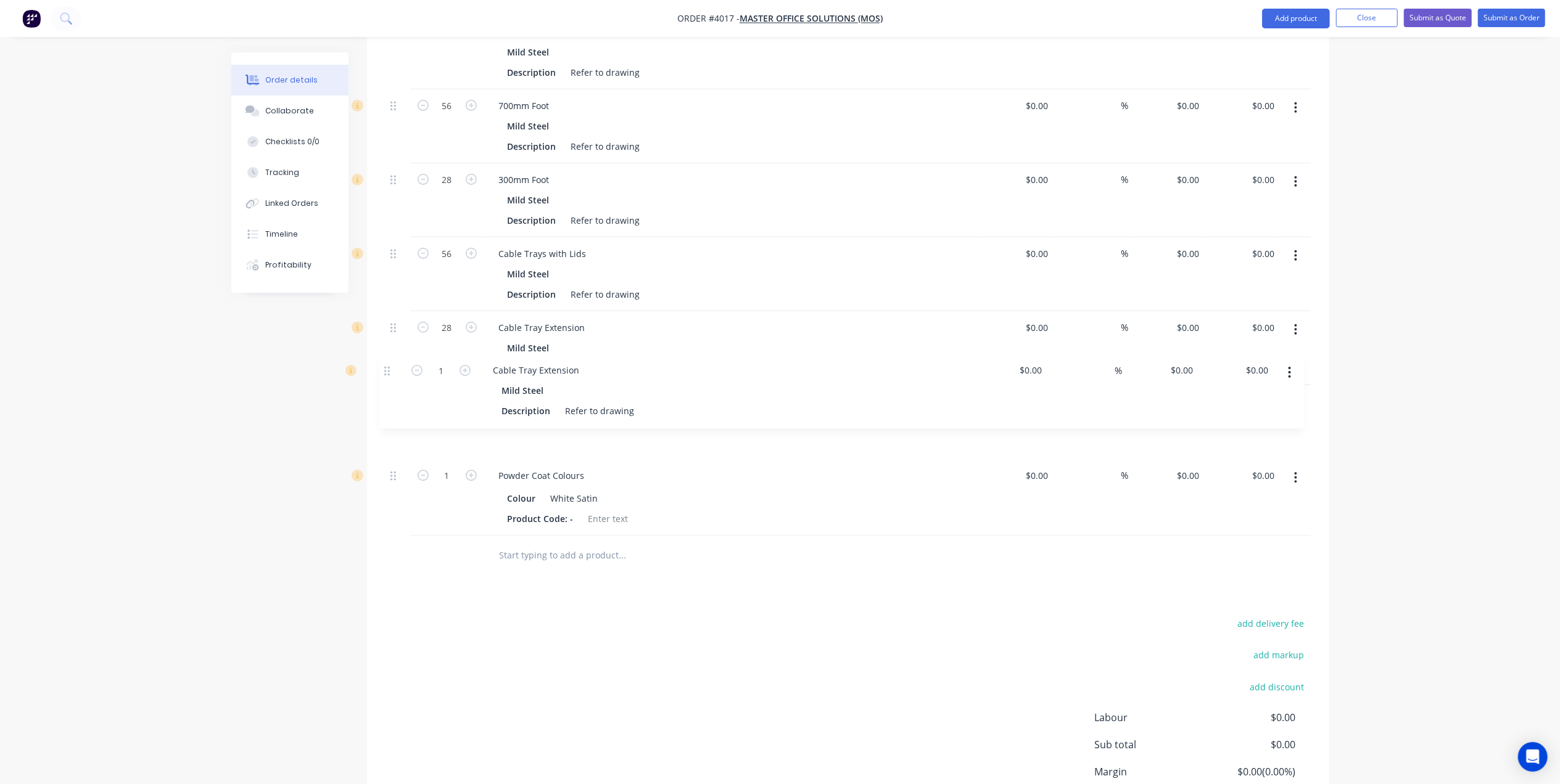
drag, startPoint x: 394, startPoint y: 450, endPoint x: 386, endPoint y: 367, distance: 83.4
click at [386, 367] on div "28 Control Desk Componets for 2500mm x 1200mm Desk Mild Steel P/C White Satin $…" at bounding box center [849, 128] width 926 height 816
drag, startPoint x: 583, startPoint y: 368, endPoint x: 453, endPoint y: 355, distance: 130.6
click at [453, 386] on div "1 Cable Tray Extension Mild Steel Description Refer to drawing $0.00 $0.00 % $0…" at bounding box center [849, 423] width 926 height 74
click at [917, 460] on div "Powder Coat Colours Colour White Satin Product Code: -" at bounding box center [731, 498] width 494 height 77
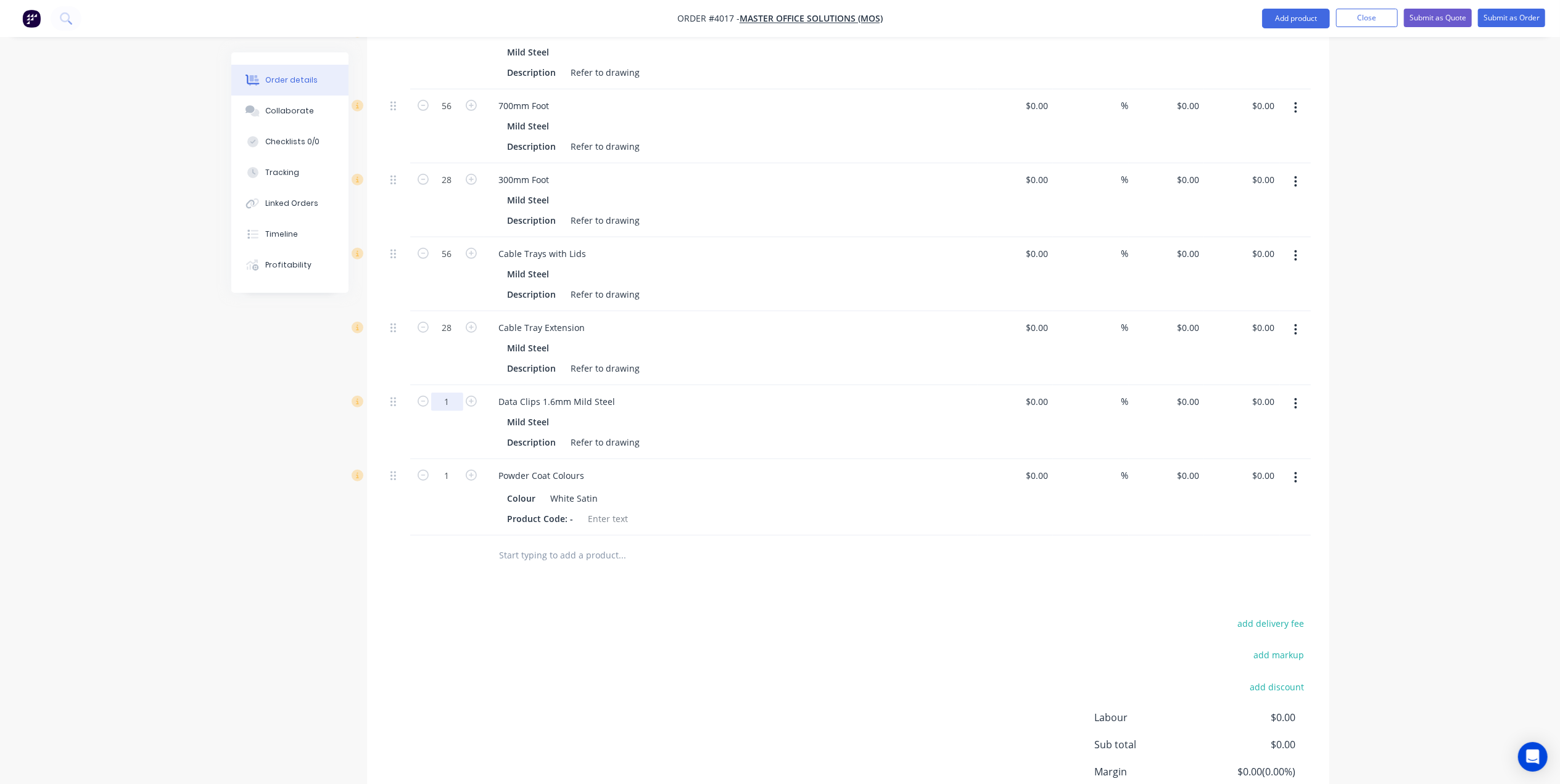
click at [455, 392] on input "1" at bounding box center [447, 401] width 32 height 19
type input "62"
click at [830, 616] on div "add delivery fee add markup add discount Labour $0.00 Sub total $0.00 Margin $0…" at bounding box center [849, 734] width 926 height 238
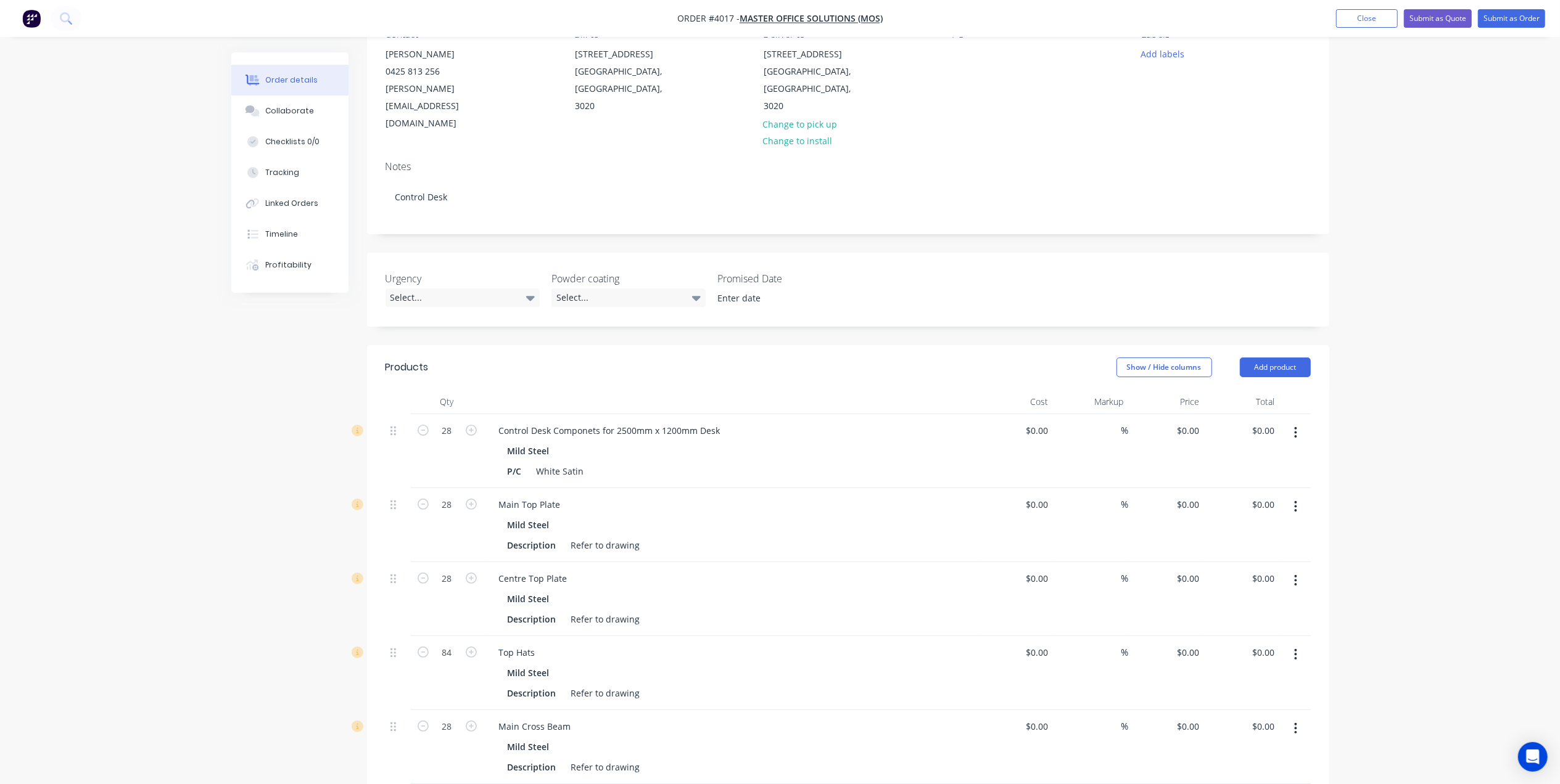
scroll to position [164, 0]
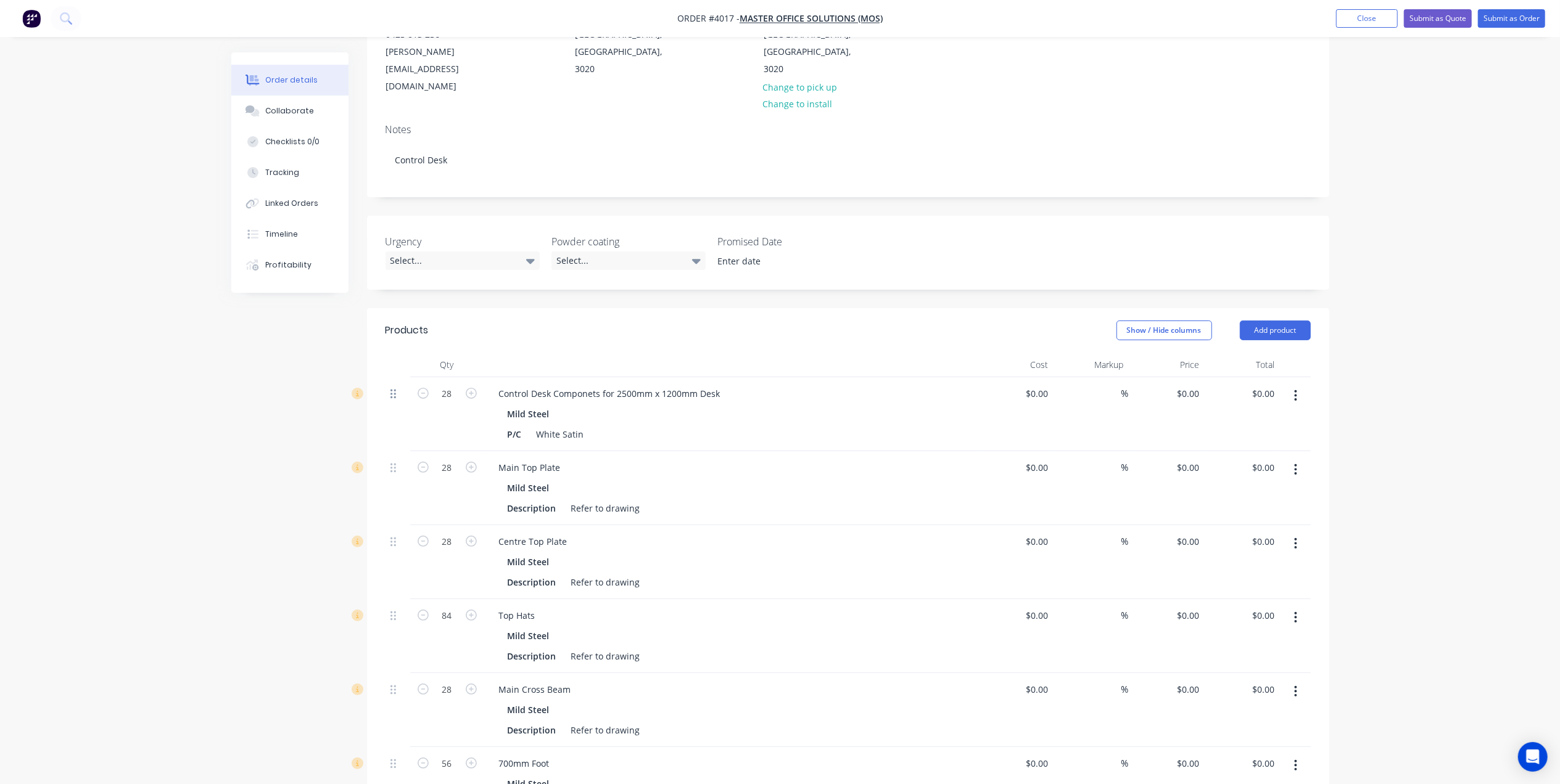
click at [394, 390] on icon at bounding box center [394, 393] width 6 height 9
drag, startPoint x: 395, startPoint y: 354, endPoint x: 420, endPoint y: 317, distance: 44.7
click at [420, 317] on header "Products Show / Hide columns Add product" at bounding box center [849, 331] width 963 height 45
click at [1299, 385] on button "button" at bounding box center [1296, 395] width 29 height 22
click at [1269, 444] on div "Duplicate" at bounding box center [1253, 453] width 95 height 18
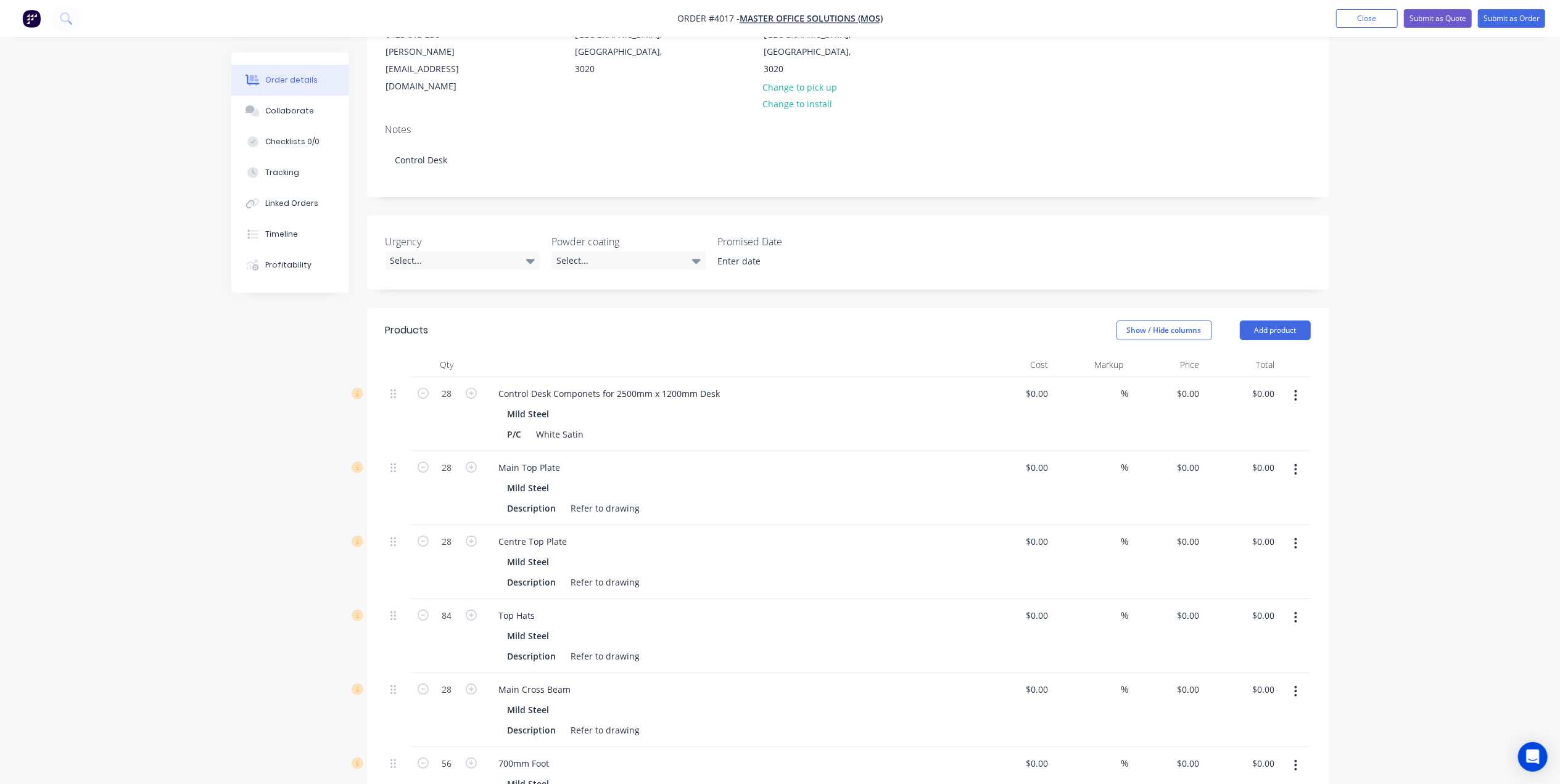
click at [1299, 459] on button "button" at bounding box center [1296, 469] width 29 height 22
click at [1279, 514] on button "Duplicate" at bounding box center [1252, 526] width 117 height 24
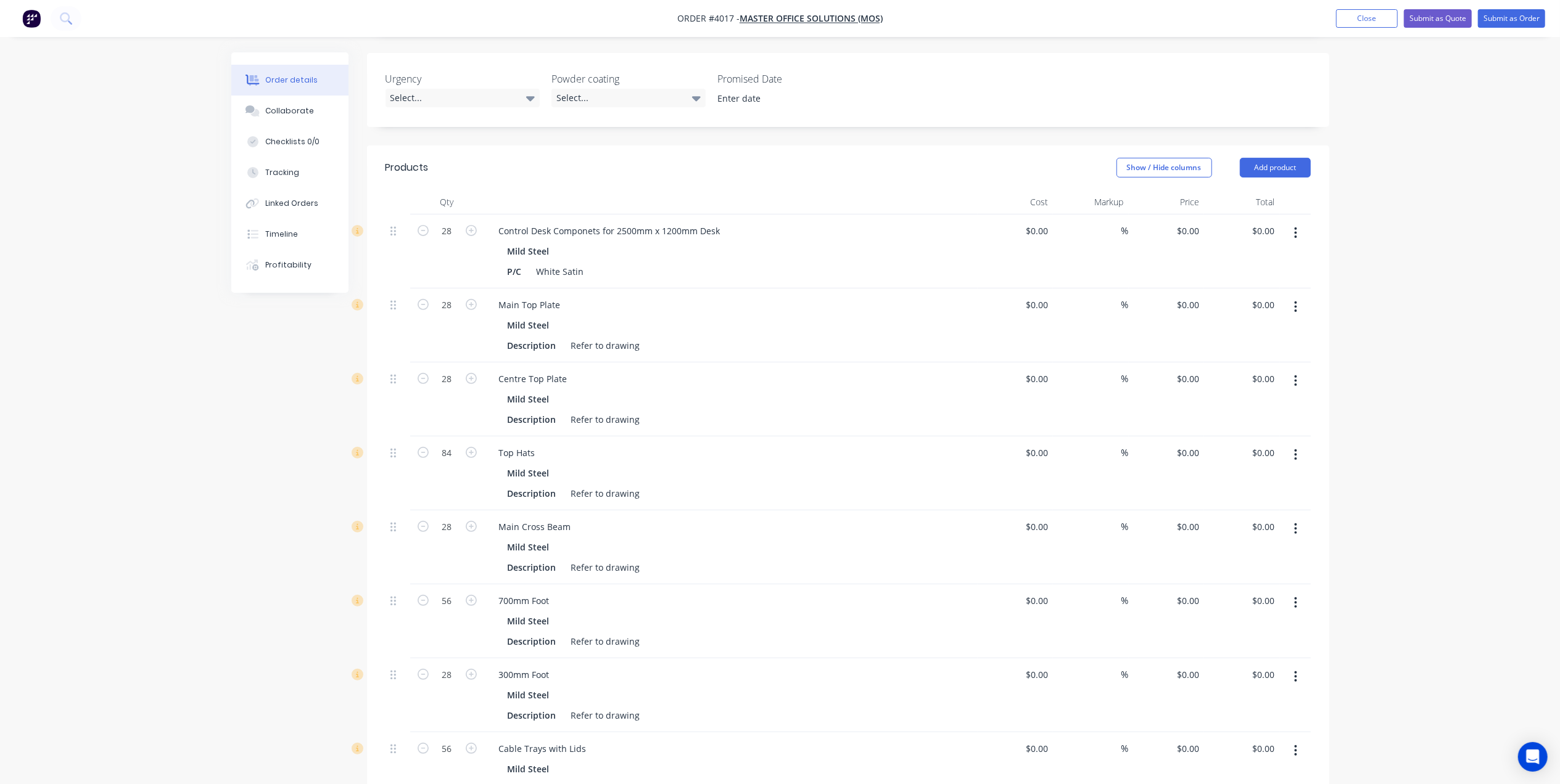
scroll to position [328, 0]
click at [1294, 372] on icon "button" at bounding box center [1295, 379] width 3 height 14
click at [1265, 428] on div "Duplicate" at bounding box center [1253, 436] width 95 height 18
click at [1294, 446] on icon "button" at bounding box center [1295, 453] width 3 height 14
click at [1278, 502] on div "Duplicate" at bounding box center [1253, 510] width 95 height 18
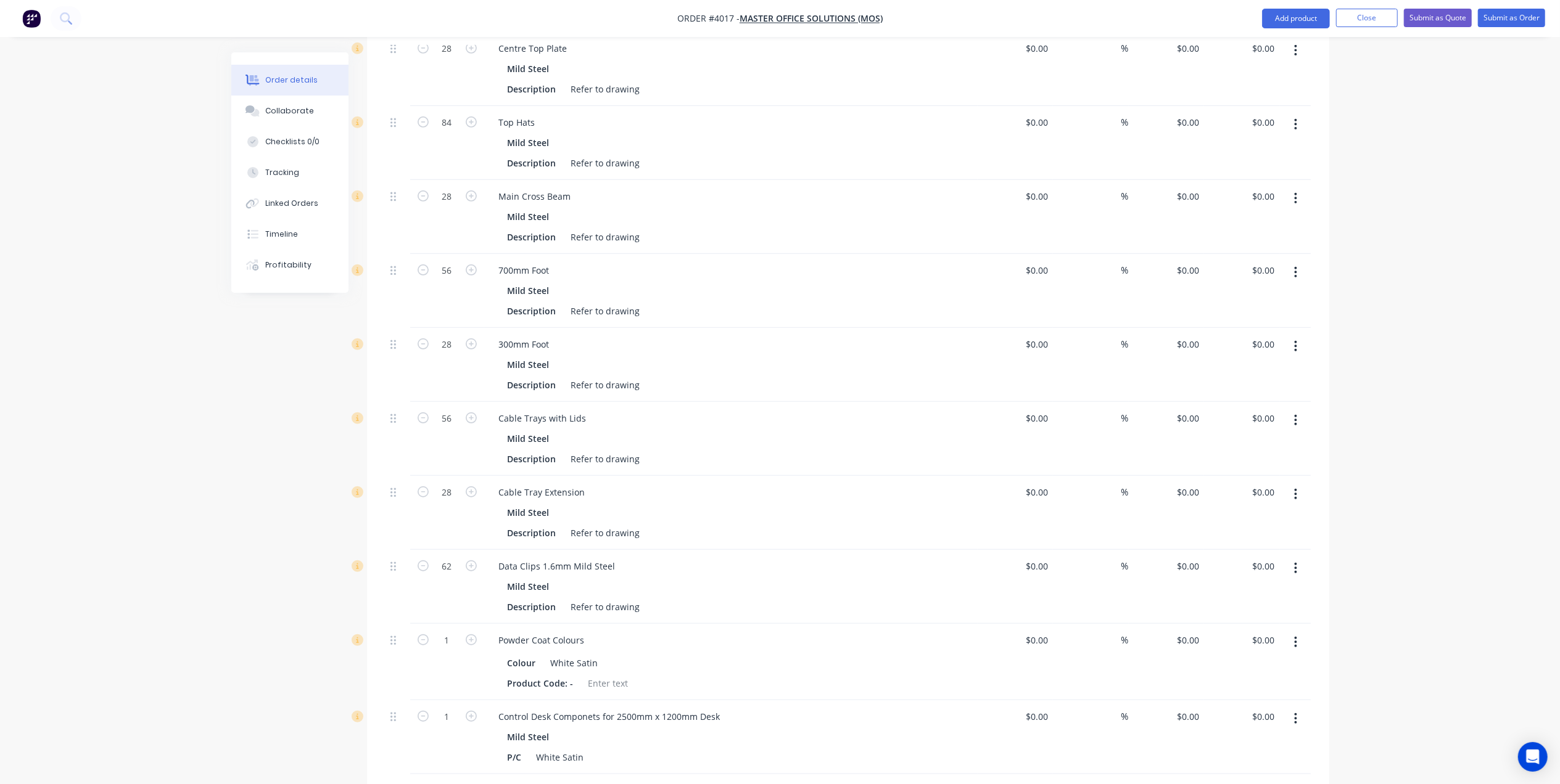
scroll to position [576, 0]
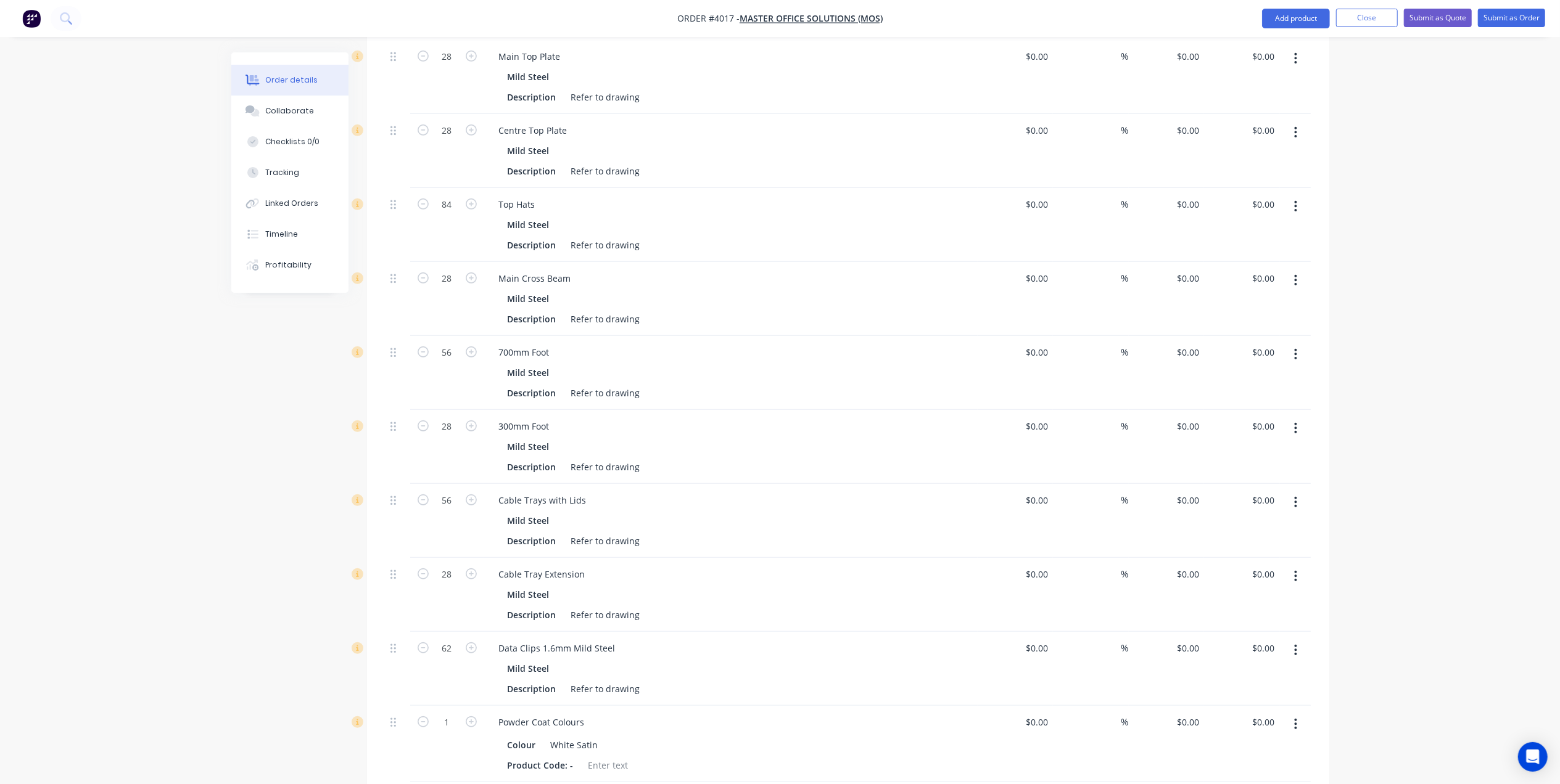
click at [1299, 270] on button "button" at bounding box center [1296, 280] width 29 height 22
click at [1247, 328] on div "Duplicate" at bounding box center [1253, 337] width 95 height 18
click at [1299, 344] on button "button" at bounding box center [1296, 355] width 29 height 22
click at [1267, 402] on div "Duplicate" at bounding box center [1253, 411] width 95 height 18
click at [1298, 418] on button "button" at bounding box center [1296, 429] width 29 height 22
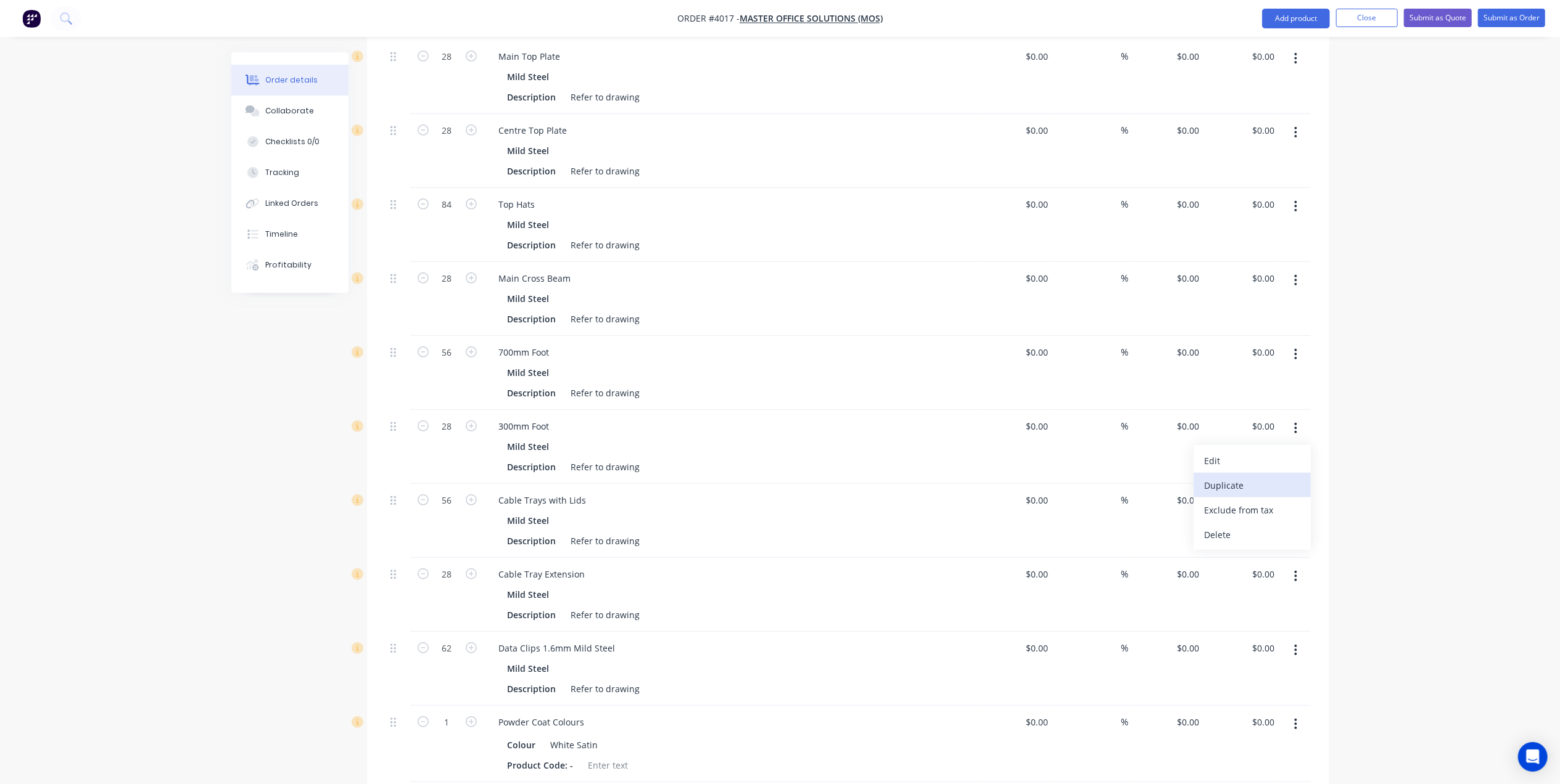
click at [1269, 476] on div "Duplicate" at bounding box center [1253, 485] width 95 height 18
click at [1296, 496] on icon "button" at bounding box center [1295, 503] width 3 height 14
click at [1269, 550] on div "Duplicate" at bounding box center [1253, 559] width 95 height 18
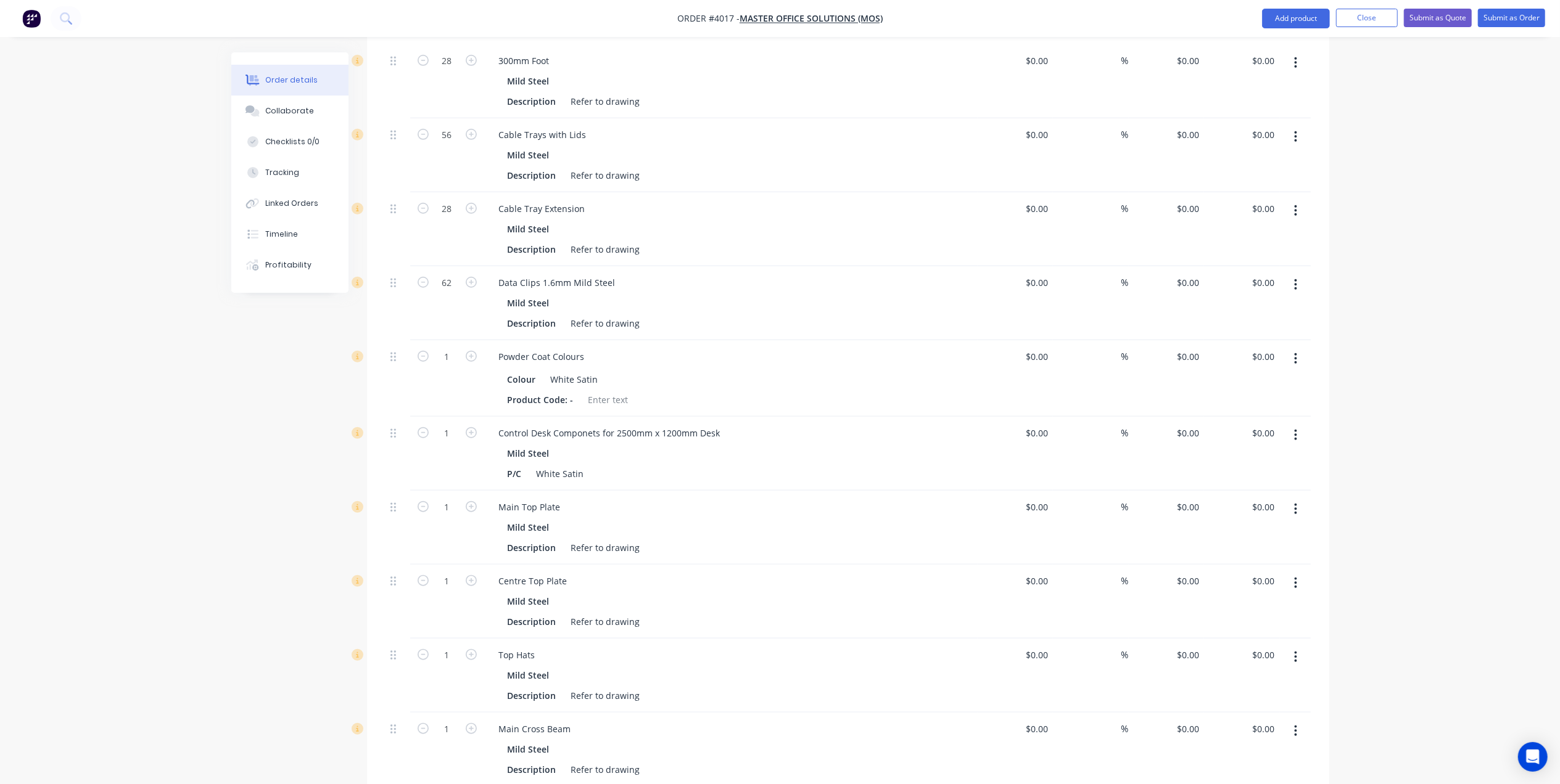
scroll to position [904, 0]
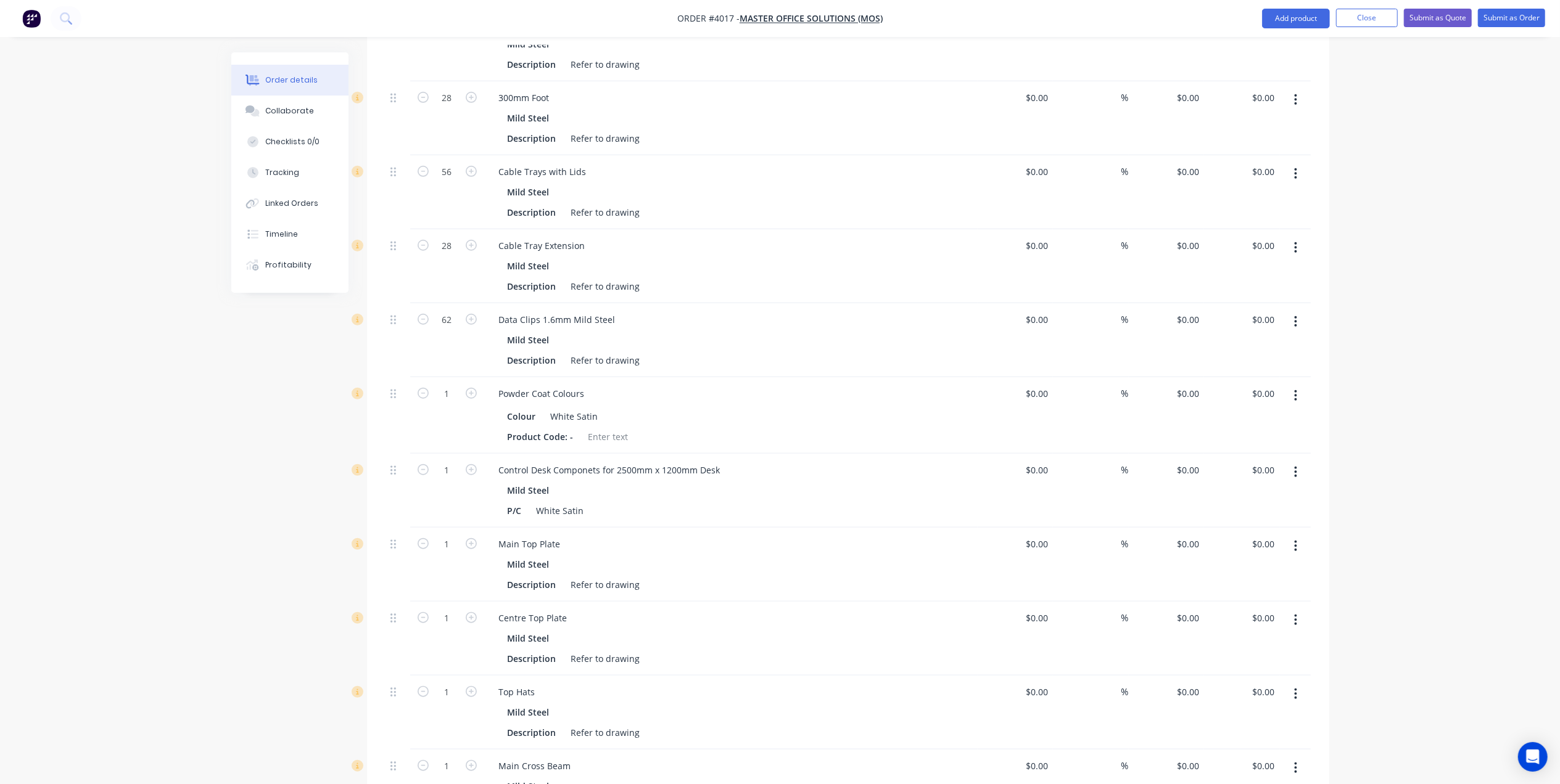
click at [1296, 243] on icon "button" at bounding box center [1296, 247] width 3 height 11
click at [1250, 296] on div "Duplicate" at bounding box center [1253, 305] width 95 height 18
click at [1294, 316] on icon "button" at bounding box center [1295, 322] width 3 height 14
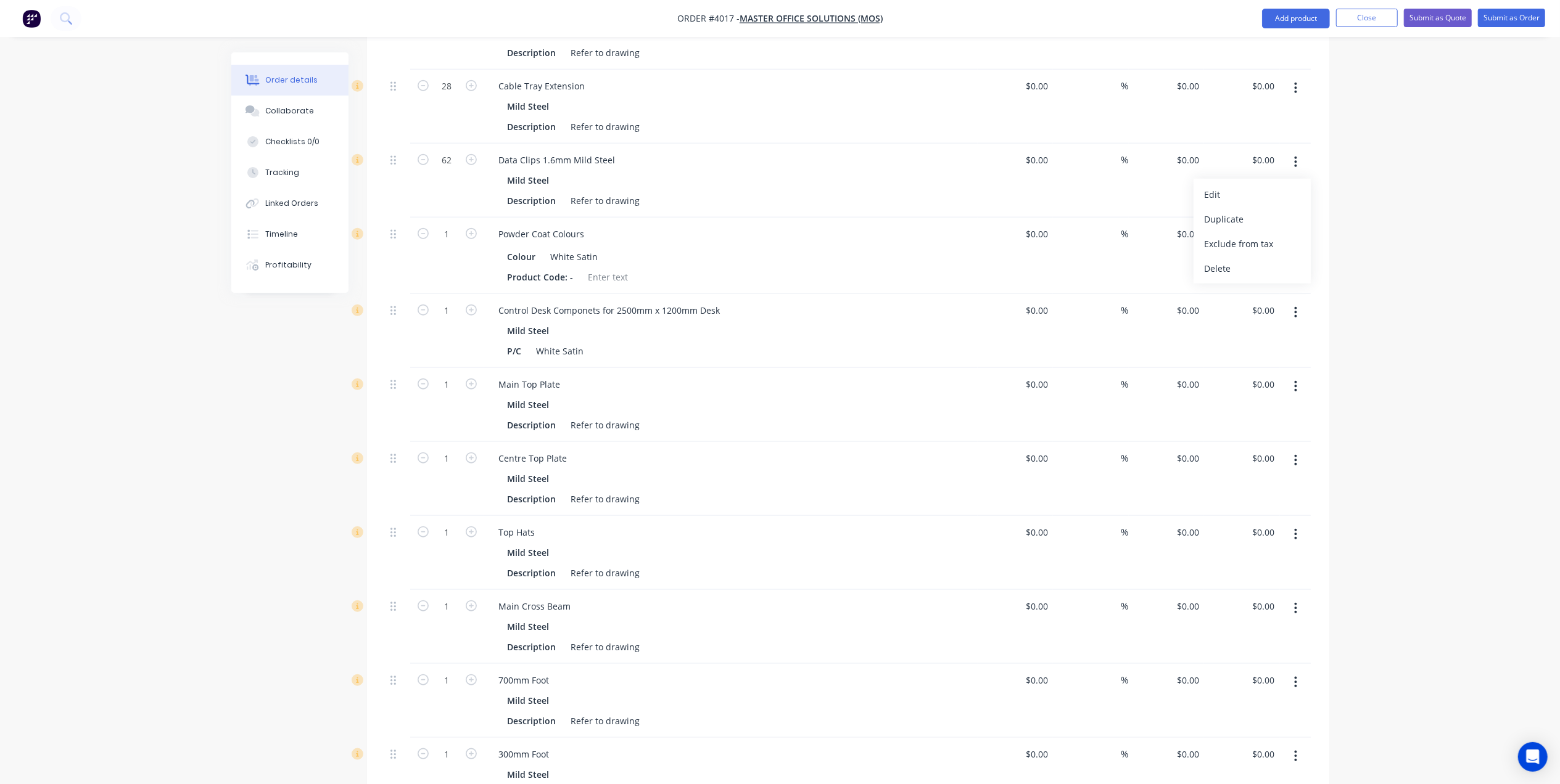
scroll to position [1068, 0]
click at [445, 297] on input "1" at bounding box center [447, 306] width 32 height 19
type input "2"
click at [393, 310] on div at bounding box center [398, 326] width 24 height 74
click at [455, 371] on input "1" at bounding box center [447, 380] width 32 height 19
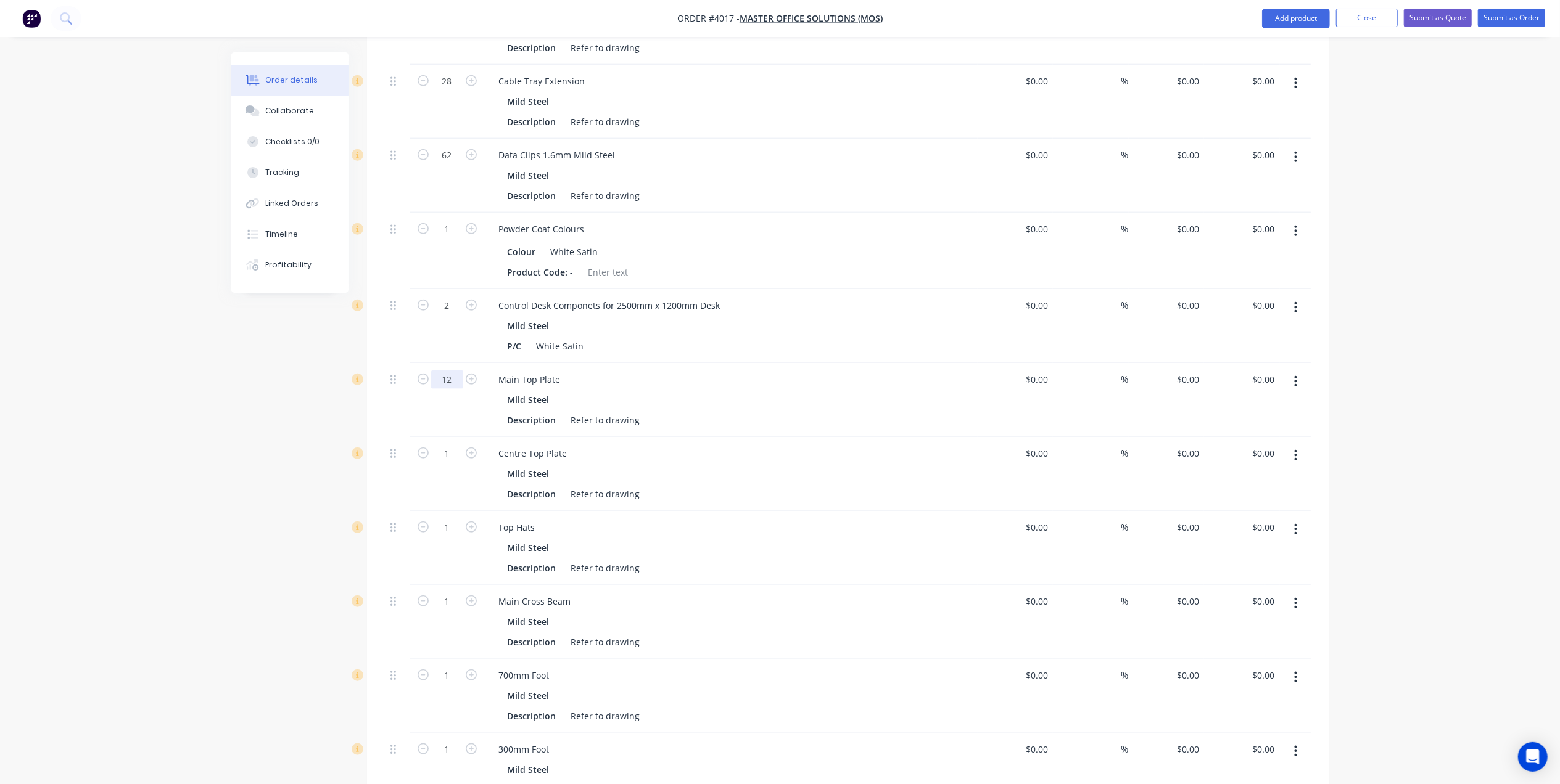
drag, startPoint x: 452, startPoint y: 342, endPoint x: 413, endPoint y: 342, distance: 39.0
click at [413, 363] on div "12" at bounding box center [447, 400] width 74 height 74
type input "2"
click at [478, 309] on div "2" at bounding box center [447, 326] width 74 height 74
type input "2"
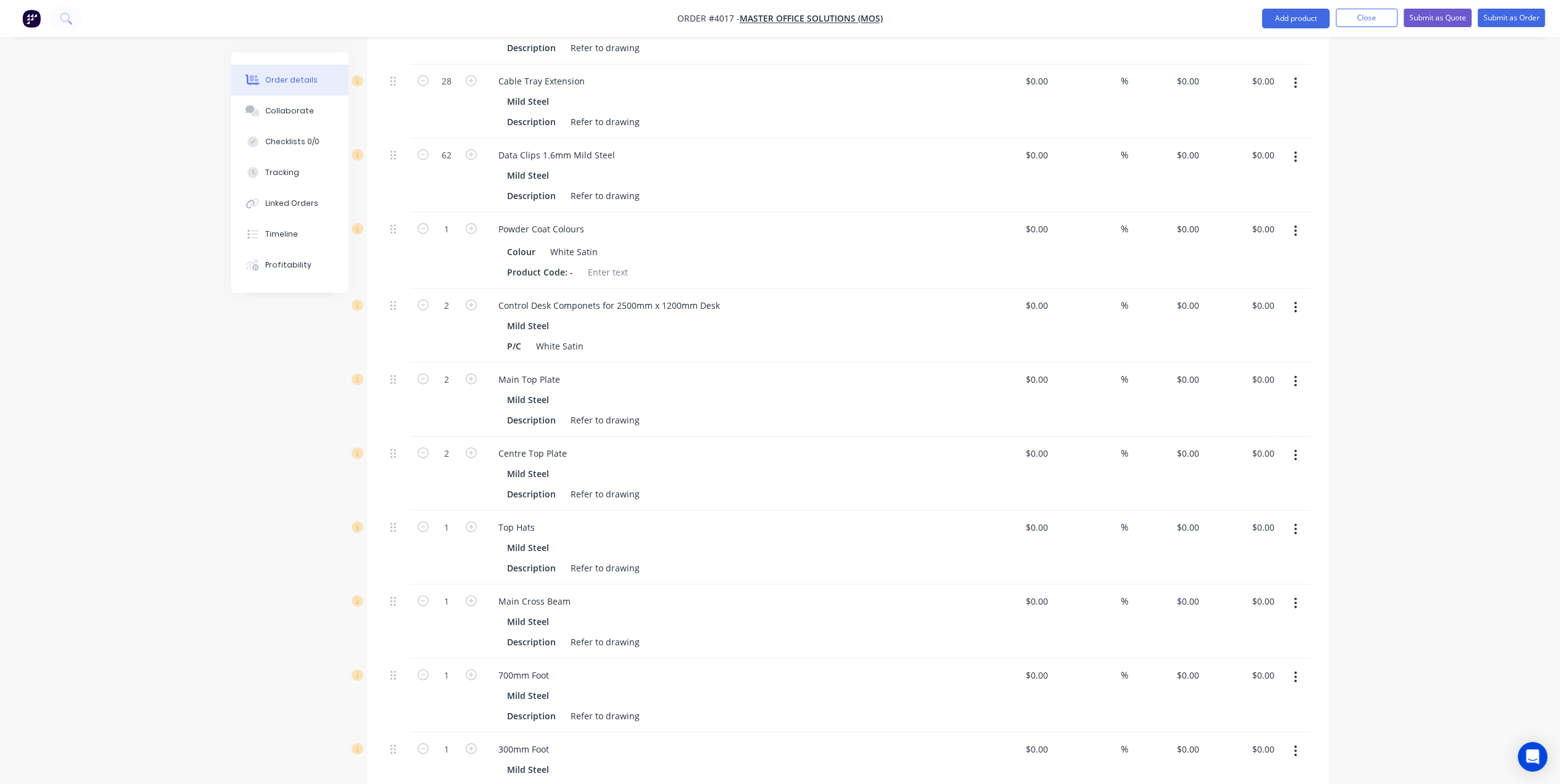
drag, startPoint x: 482, startPoint y: 399, endPoint x: 476, endPoint y: 395, distance: 7.2
click at [482, 398] on div "2" at bounding box center [447, 400] width 74 height 74
click at [453, 518] on input "1" at bounding box center [447, 527] width 32 height 19
type input "6"
click at [470, 444] on div "2" at bounding box center [447, 474] width 74 height 74
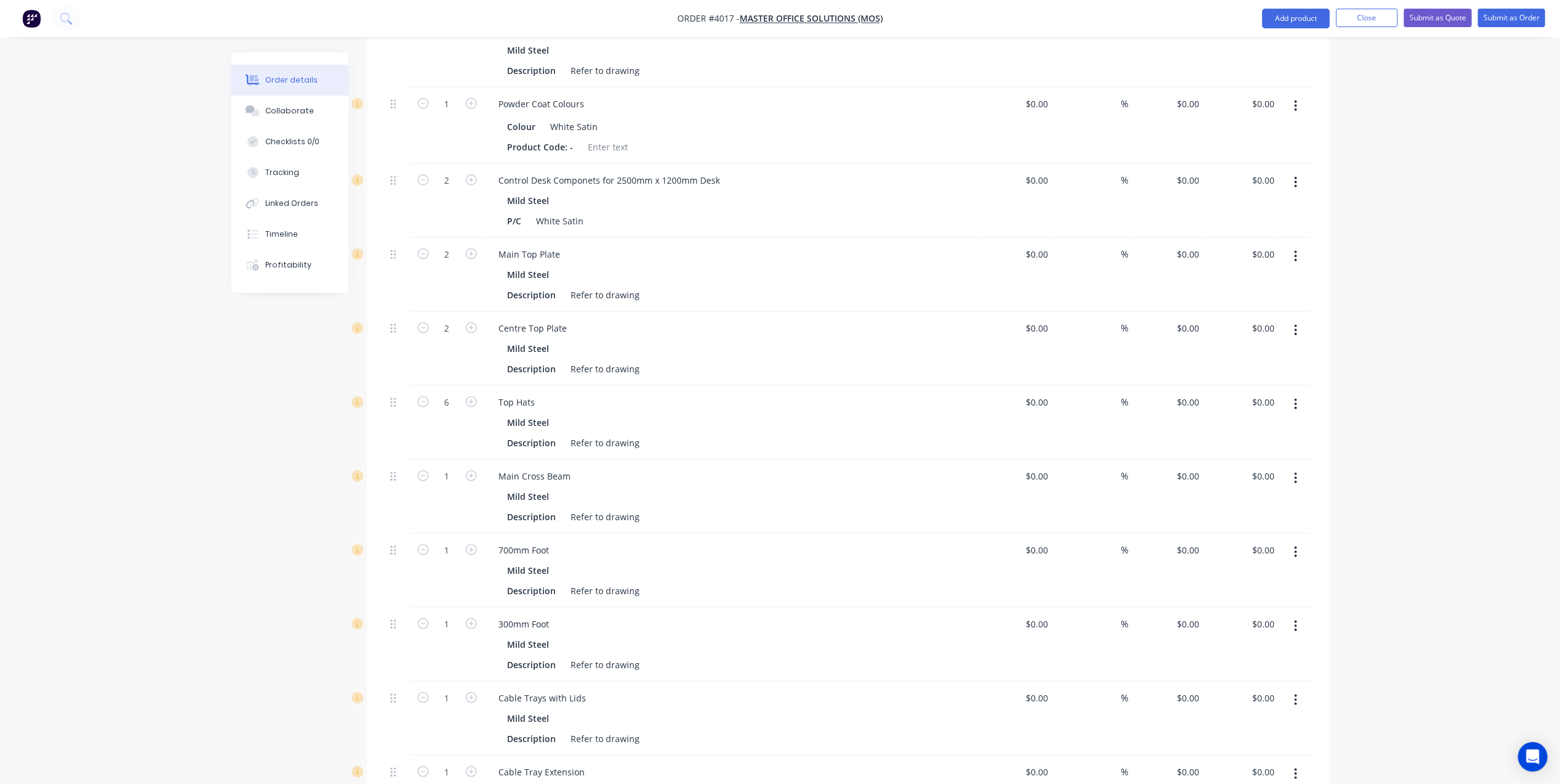
scroll to position [1233, 0]
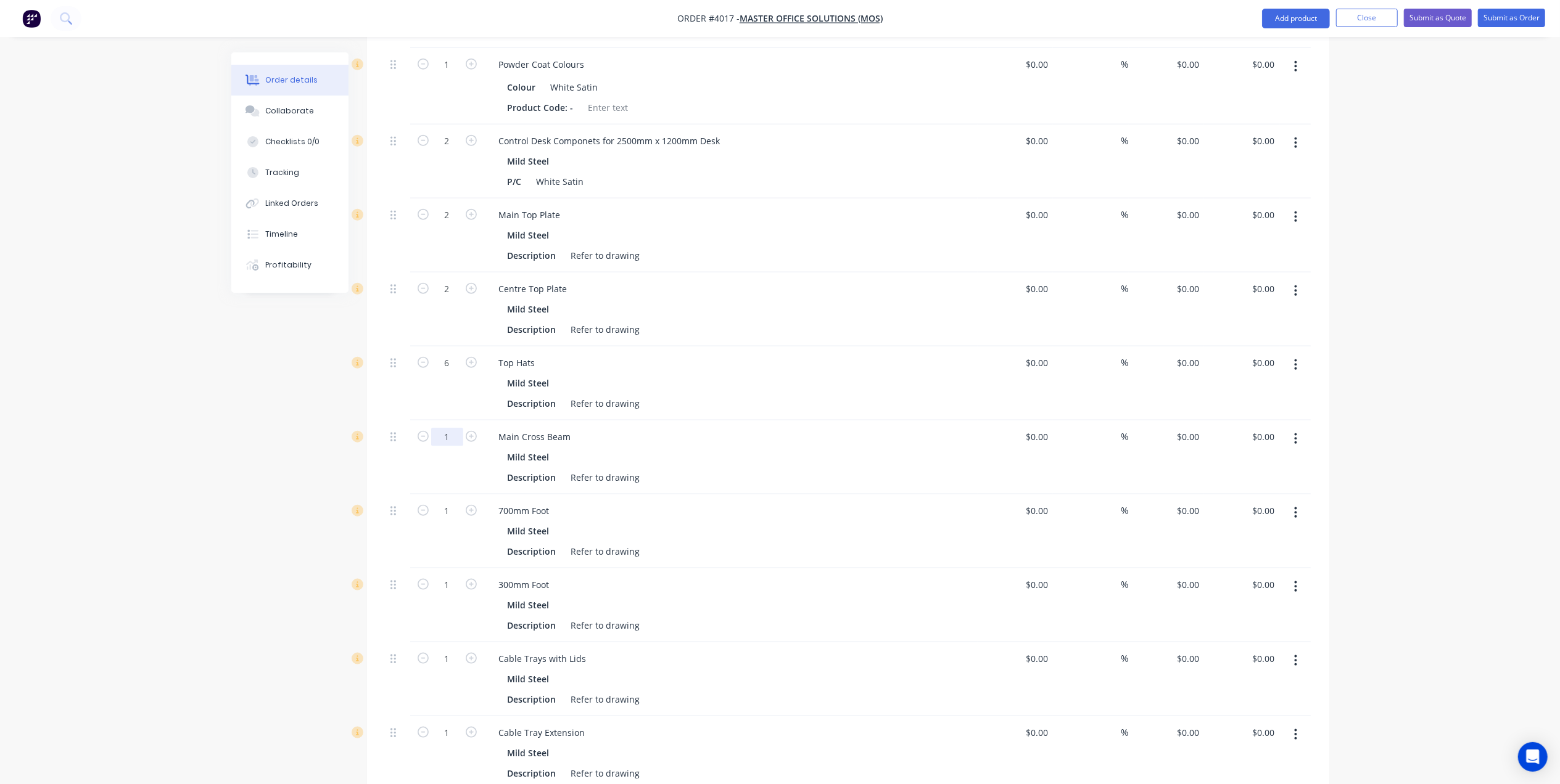
click at [442, 428] on input "1" at bounding box center [447, 436] width 32 height 19
type input "2"
click at [384, 439] on div "Qty Cost Markup Price Total 28 Control Desk Componets for 2500mm x 1200mm Desk …" at bounding box center [849, 56] width 963 height 1548
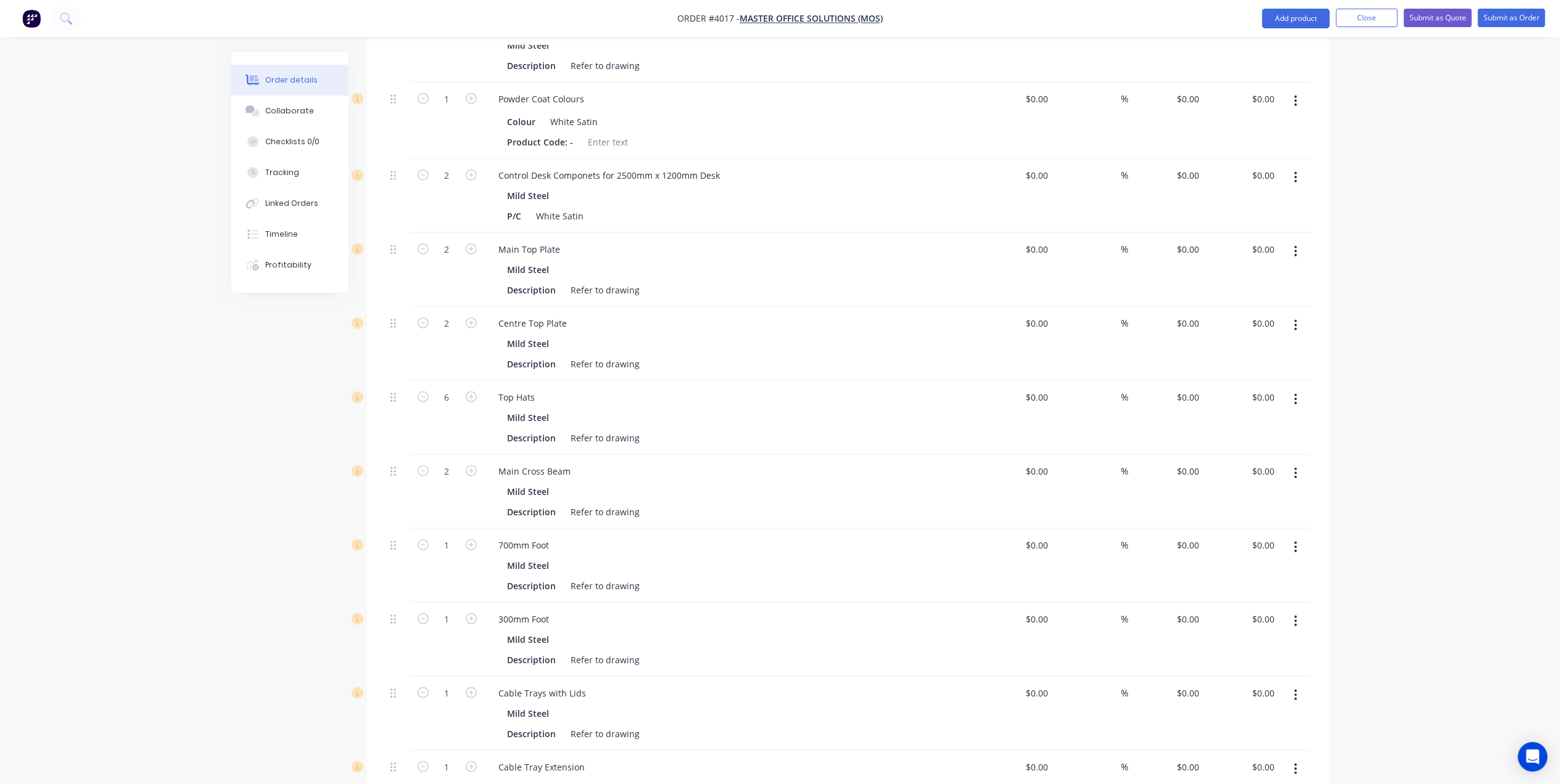
scroll to position [1316, 0]
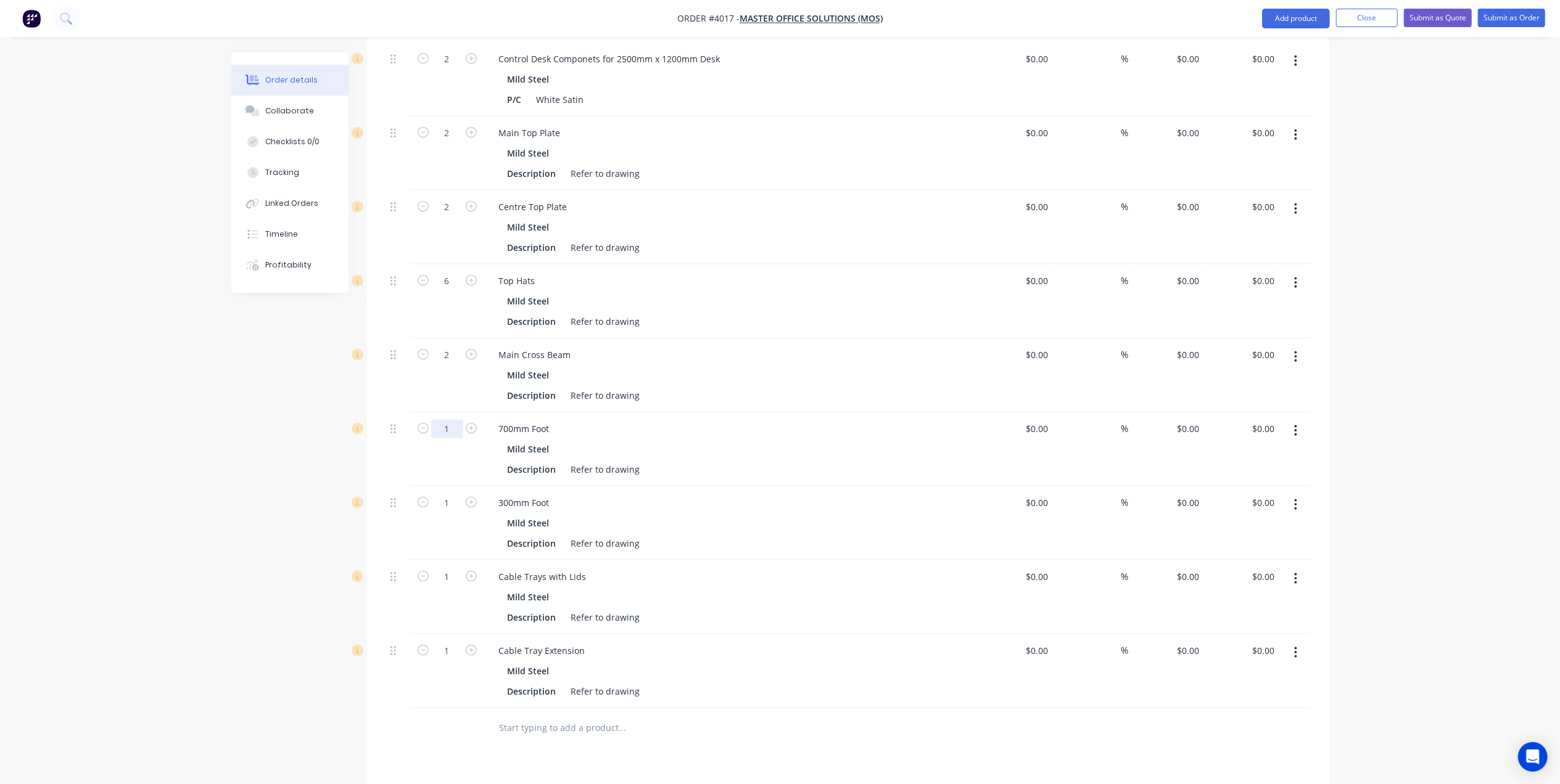
click at [457, 420] on input "1" at bounding box center [447, 429] width 32 height 19
type input "2"
drag, startPoint x: 813, startPoint y: 373, endPoint x: 798, endPoint y: 370, distance: 15.3
click at [813, 387] on div "Description Refer to drawing" at bounding box center [728, 395] width 451 height 18
click at [452, 494] on input "1" at bounding box center [447, 503] width 32 height 19
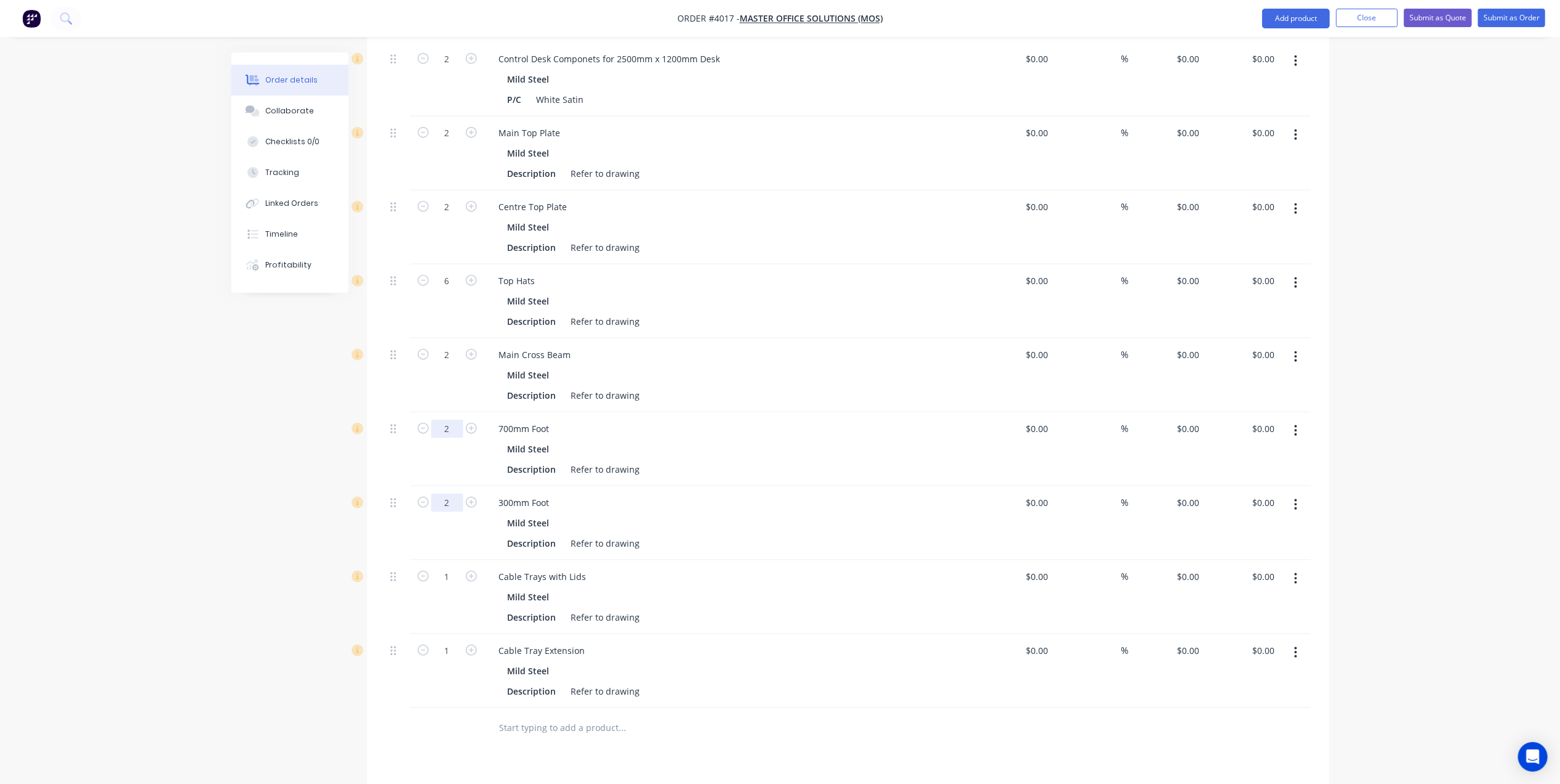
type input "2"
click at [455, 420] on input "2" at bounding box center [447, 429] width 32 height 19
type input "4"
click at [753, 366] on div "Mild Steel" at bounding box center [731, 375] width 446 height 18
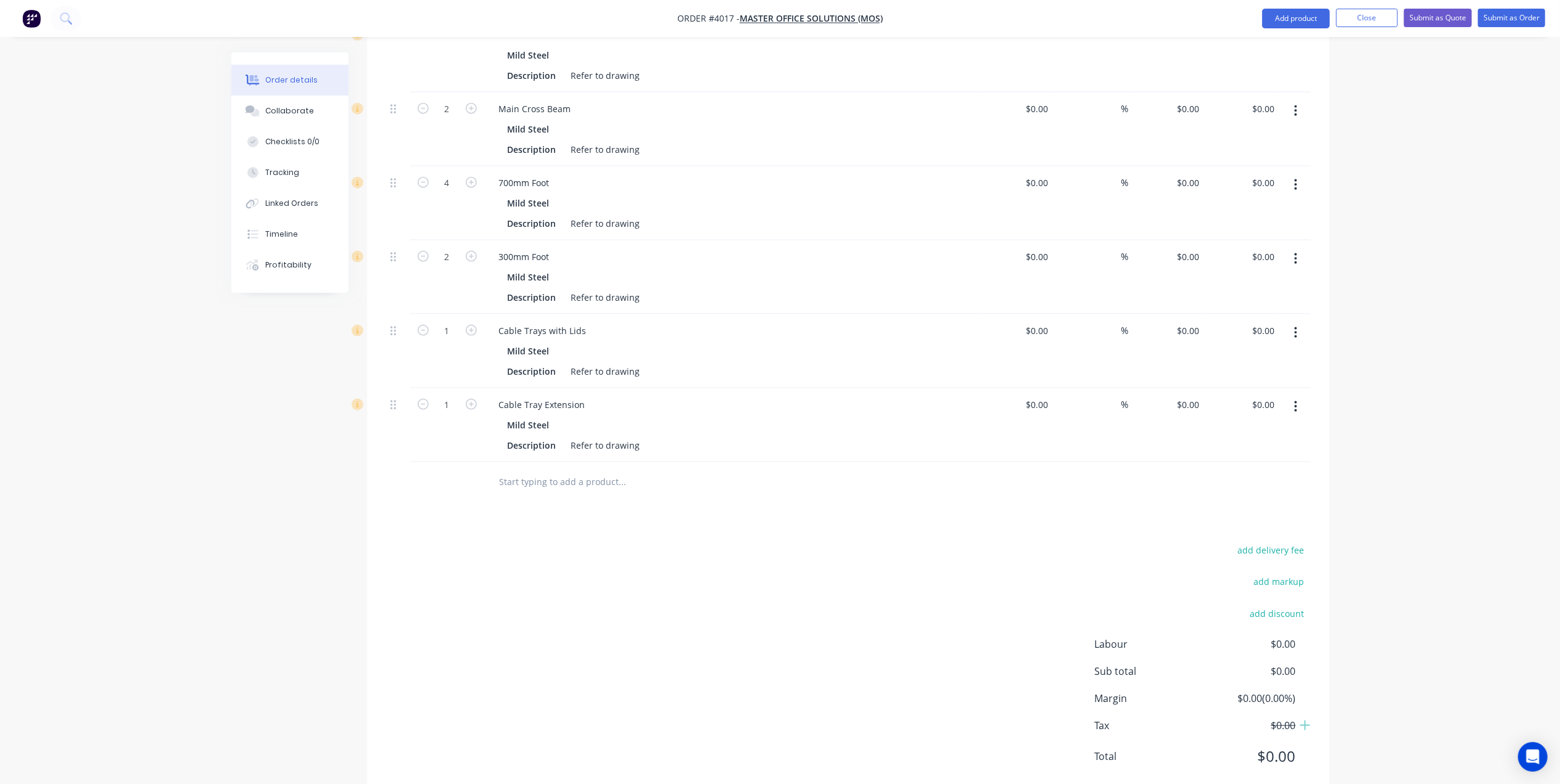
scroll to position [1562, 0]
click at [453, 395] on input "1" at bounding box center [447, 404] width 32 height 19
type input "2"
click at [818, 321] on div "Cable Trays with Lids" at bounding box center [731, 330] width 483 height 18
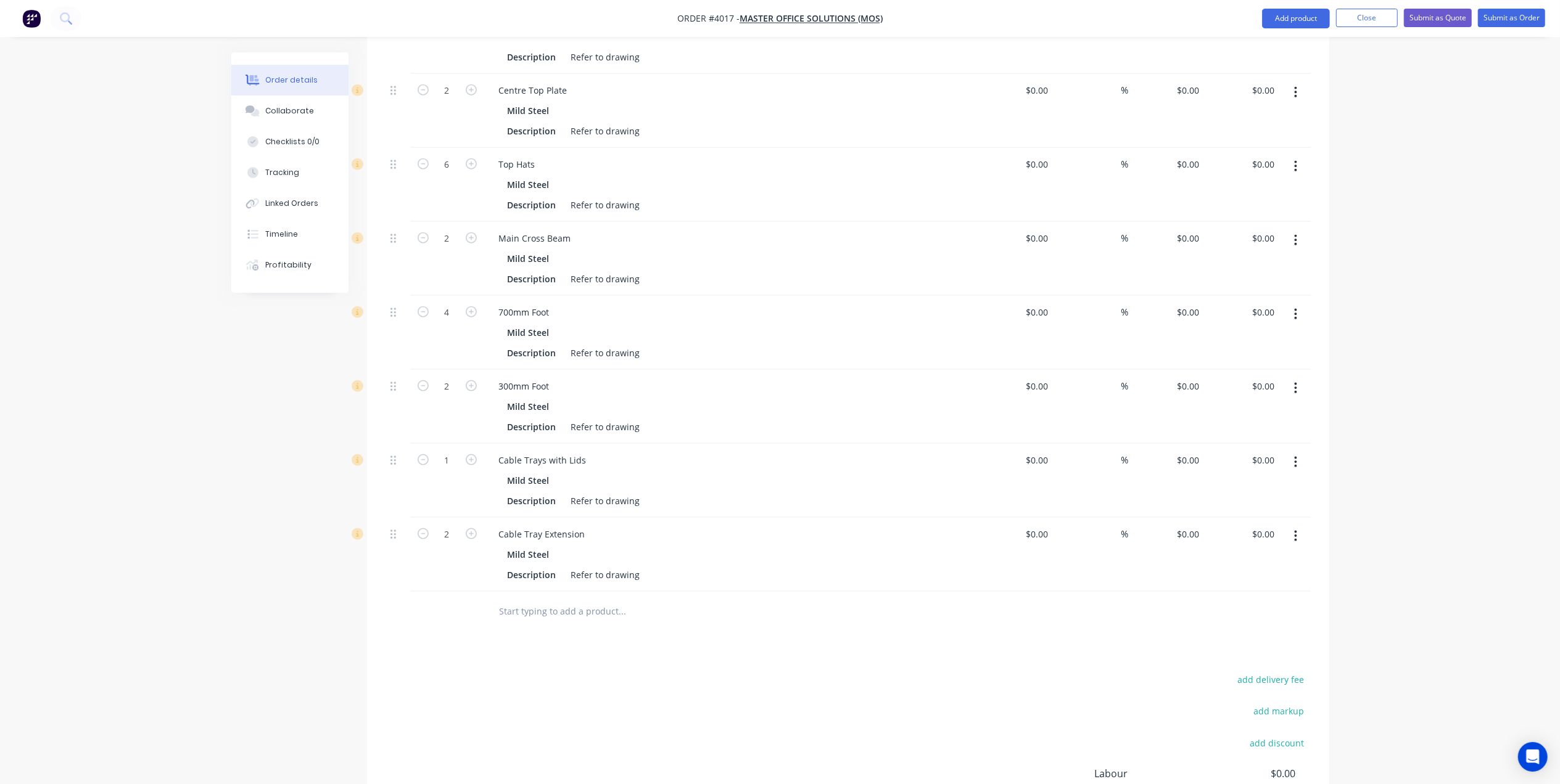
scroll to position [1401, 0]
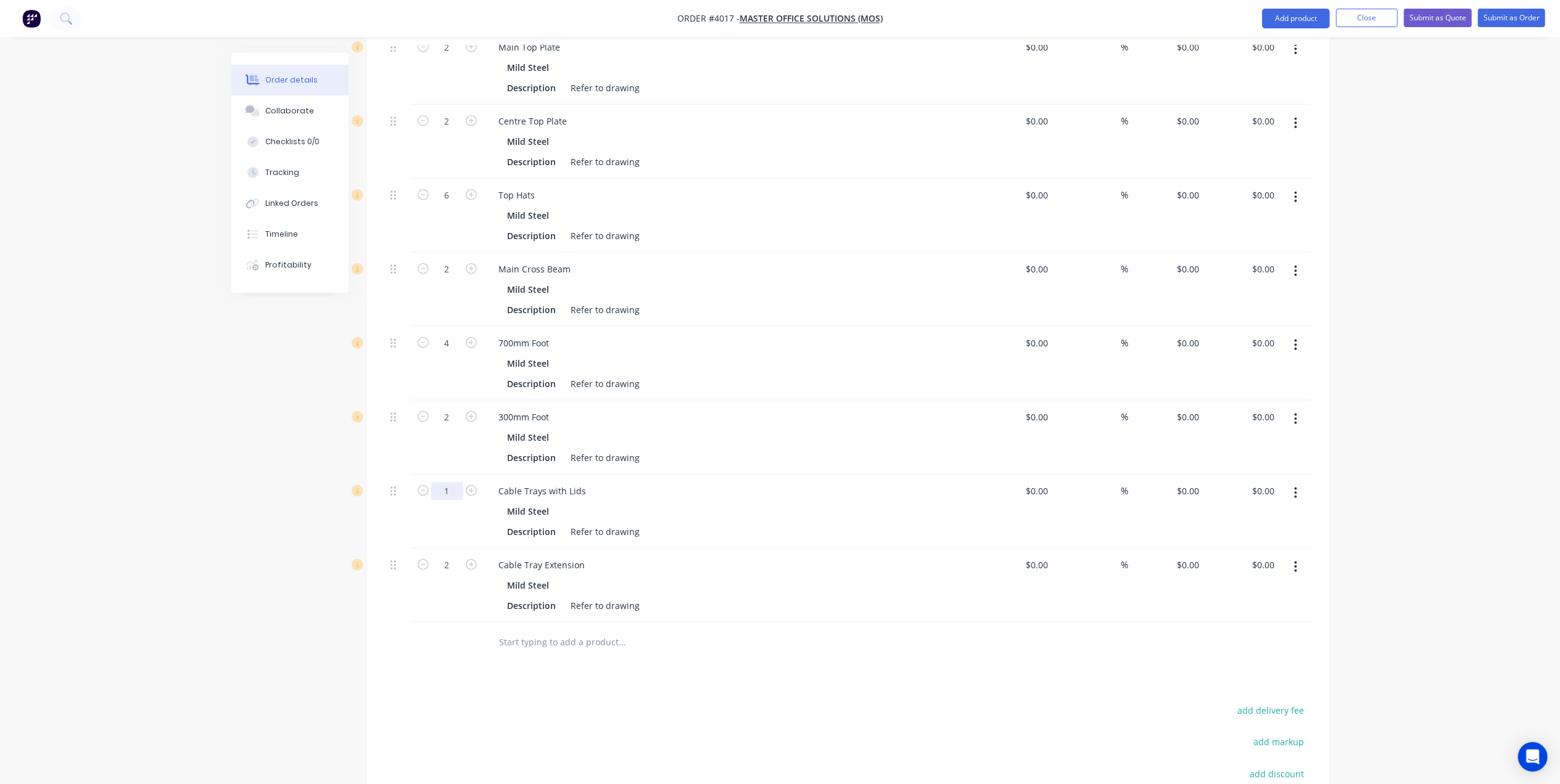
click at [447, 482] on input "1" at bounding box center [447, 491] width 32 height 19
type input "4"
click at [932, 654] on div "Products Show / Hide columns Add product Qty Cost Markup Price Total 28 Control…" at bounding box center [849, 15] width 963 height 1887
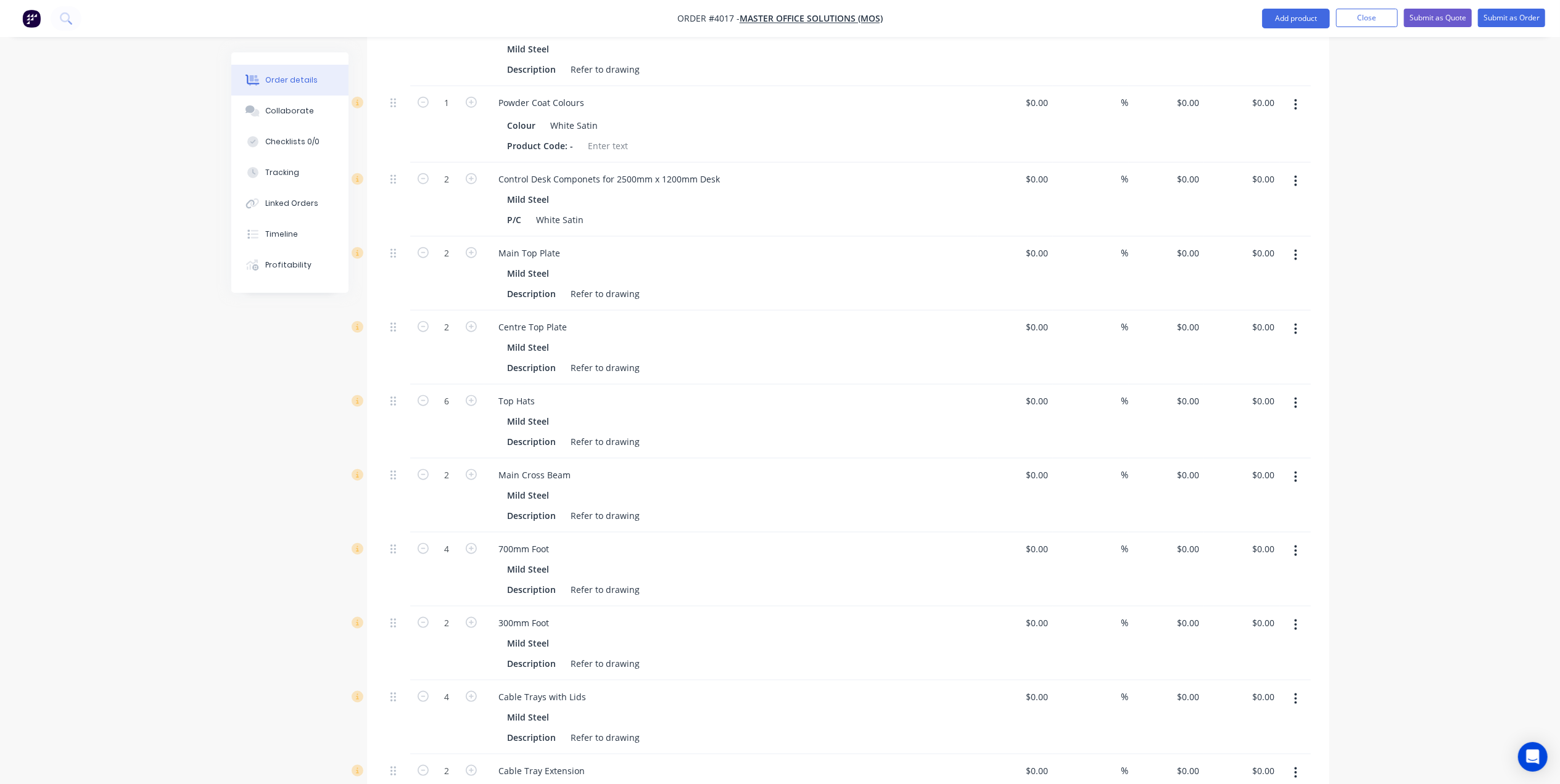
scroll to position [1154, 0]
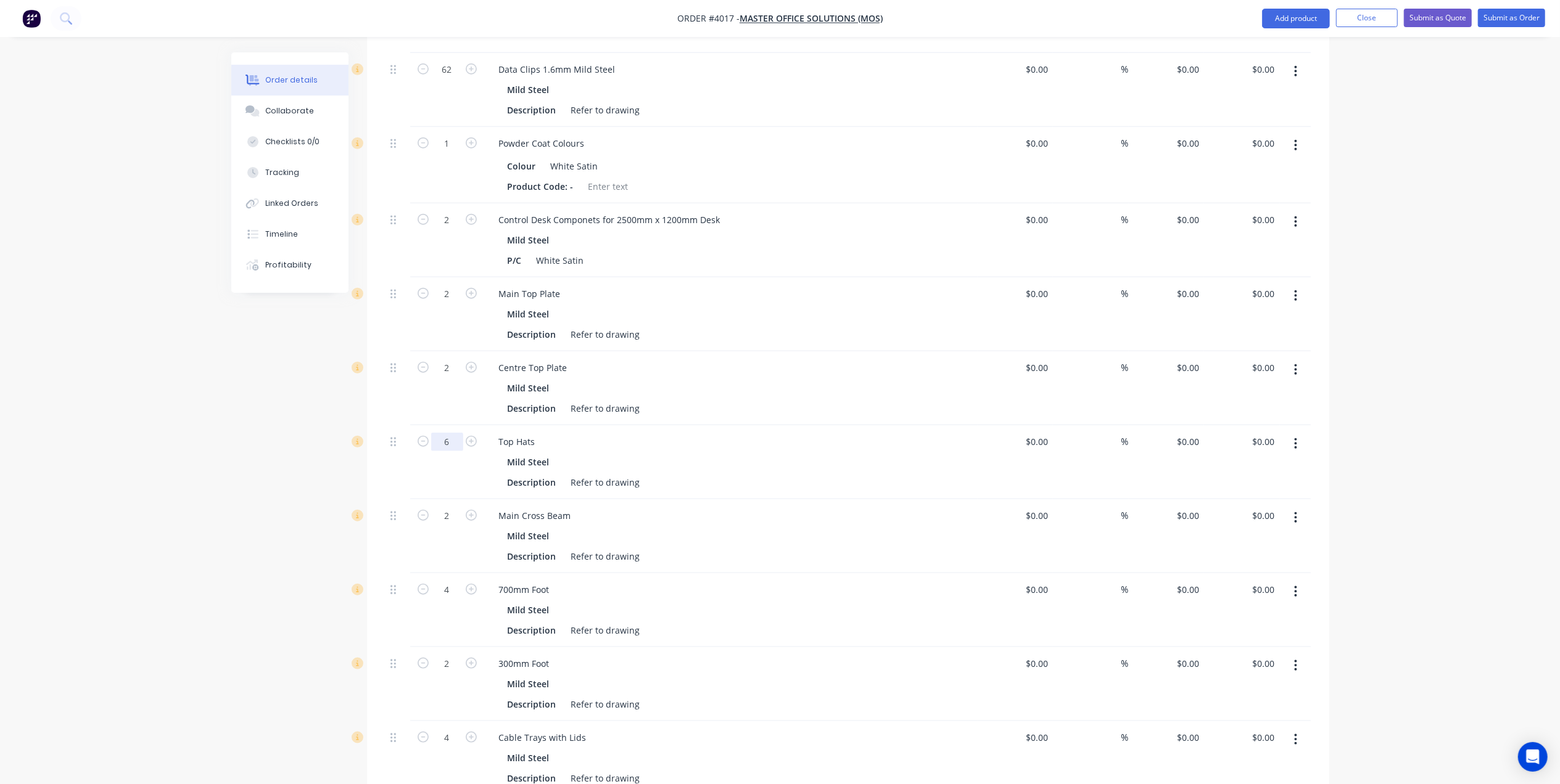
click at [448, 432] on input "6" at bounding box center [447, 441] width 32 height 19
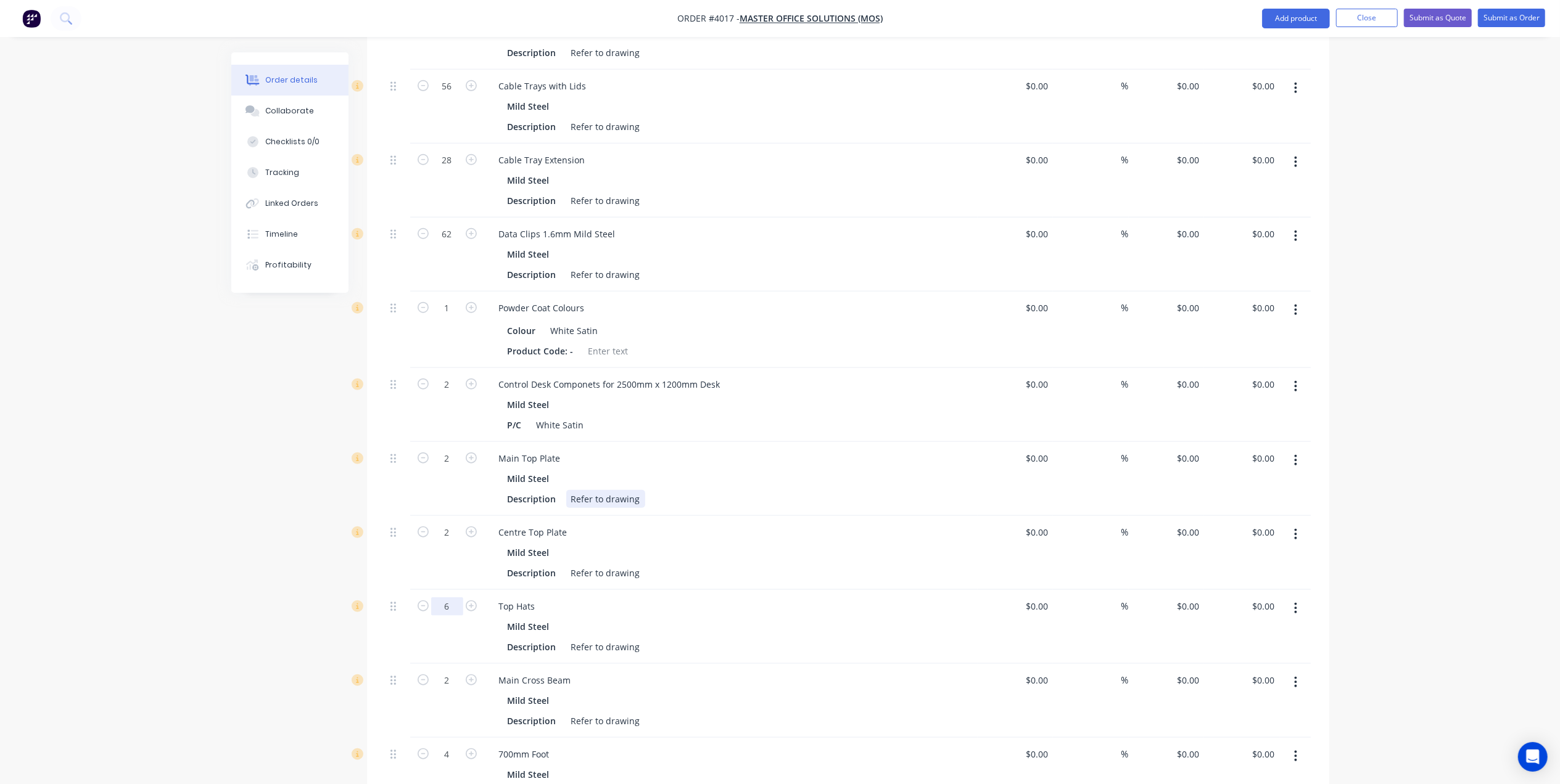
scroll to position [1319, 0]
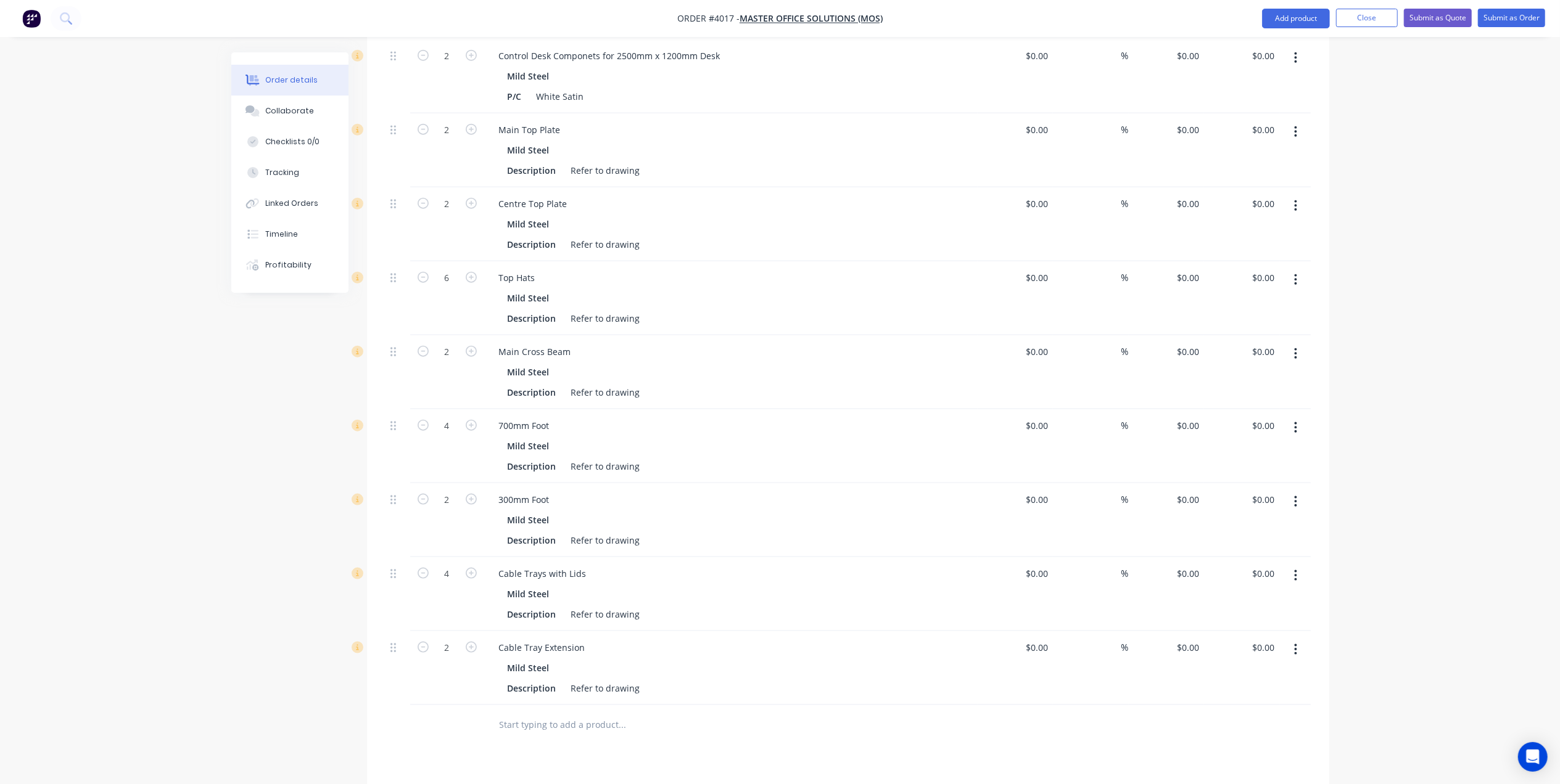
click at [798, 705] on div at bounding box center [706, 725] width 444 height 40
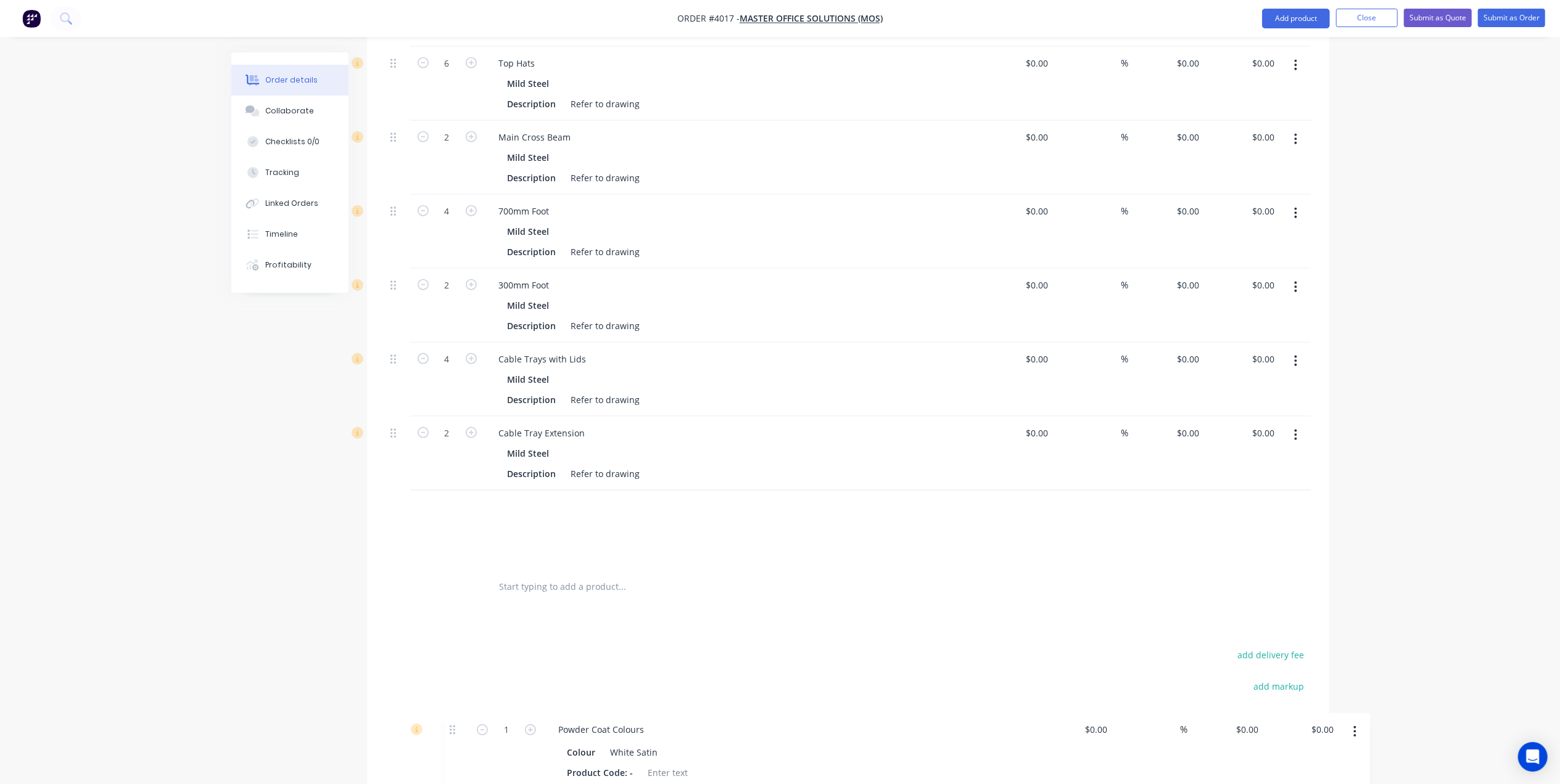
scroll to position [1565, 0]
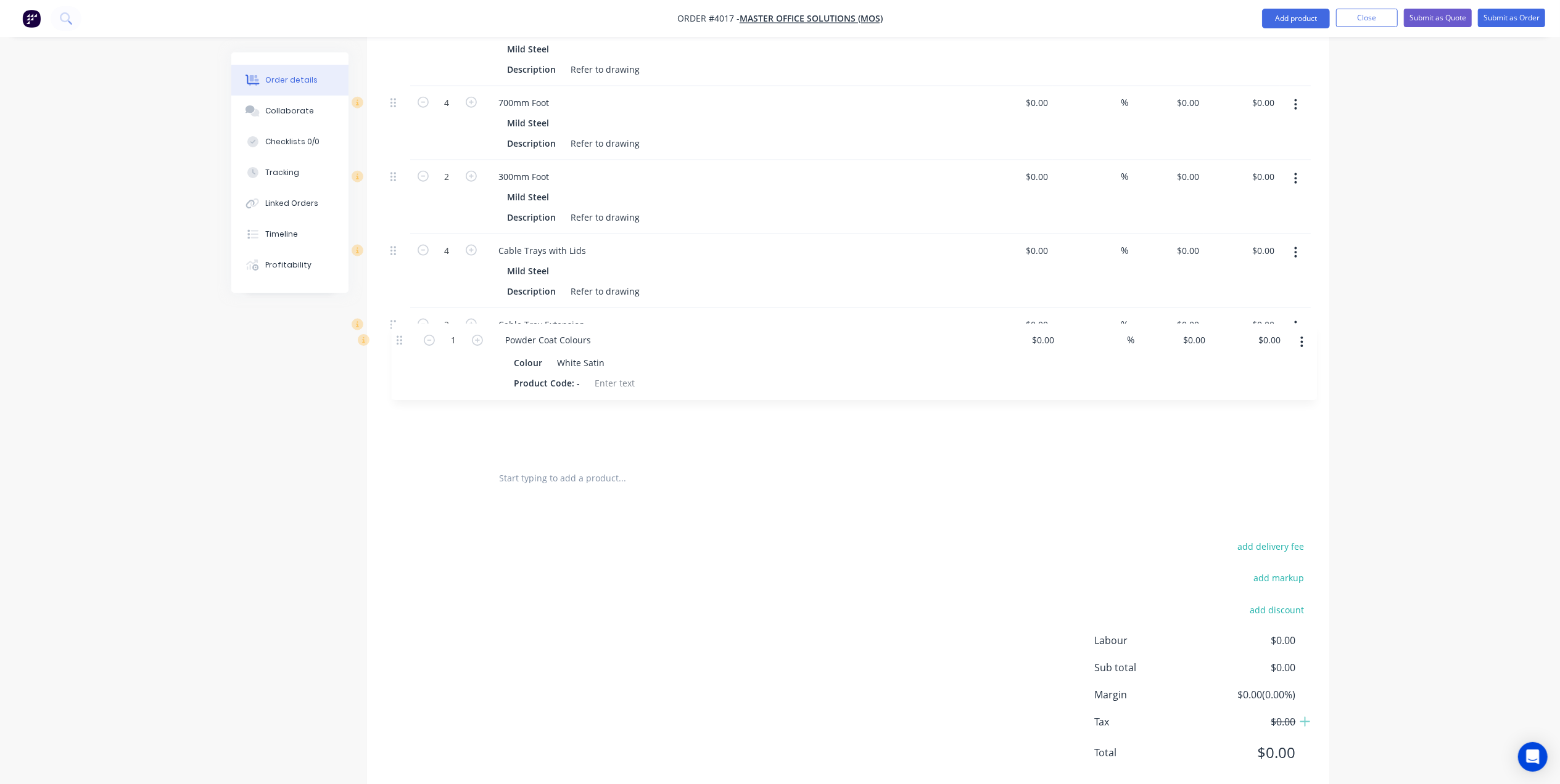
drag, startPoint x: 394, startPoint y: 198, endPoint x: 402, endPoint y: 346, distance: 148.2
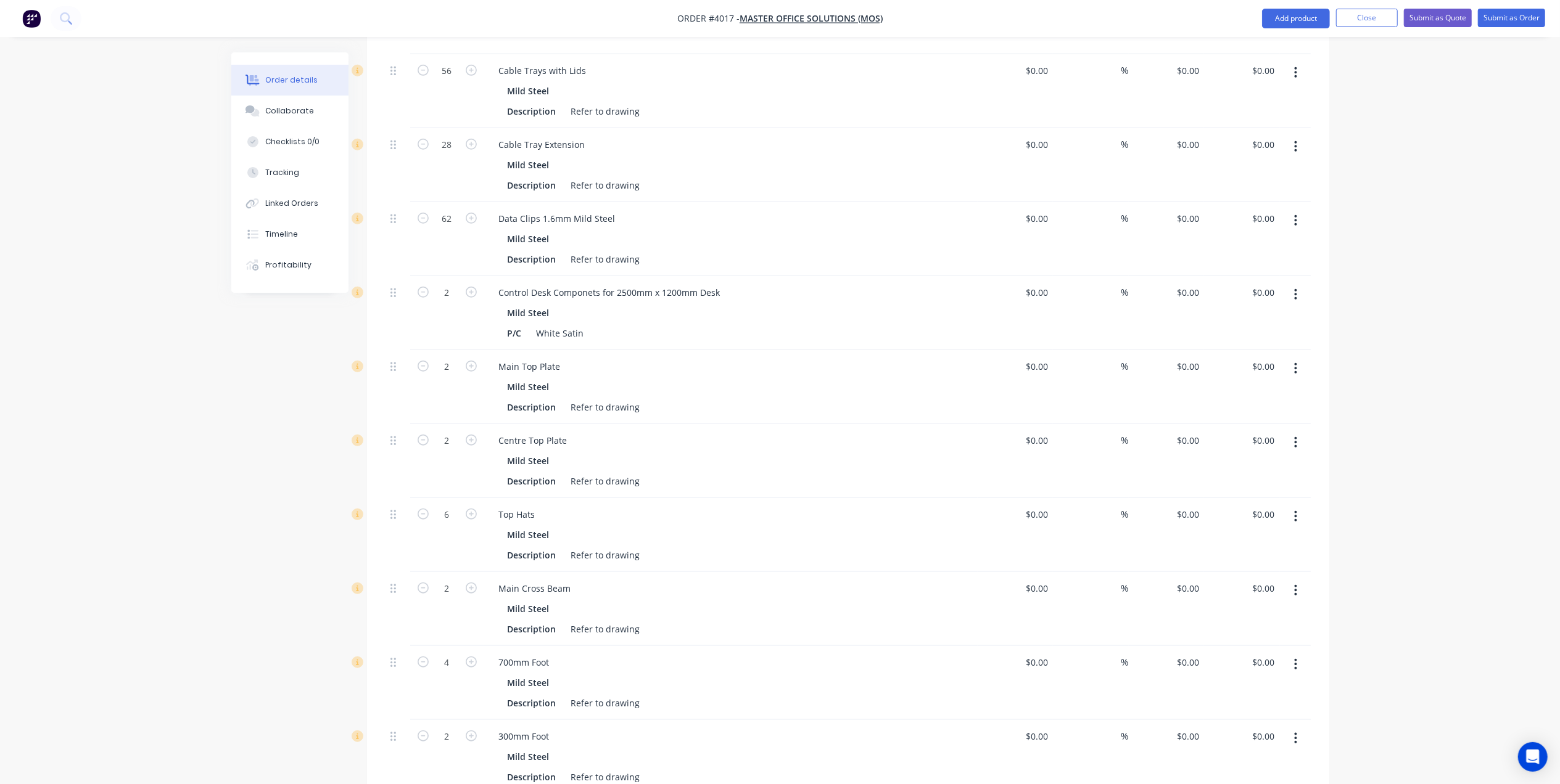
scroll to position [908, 0]
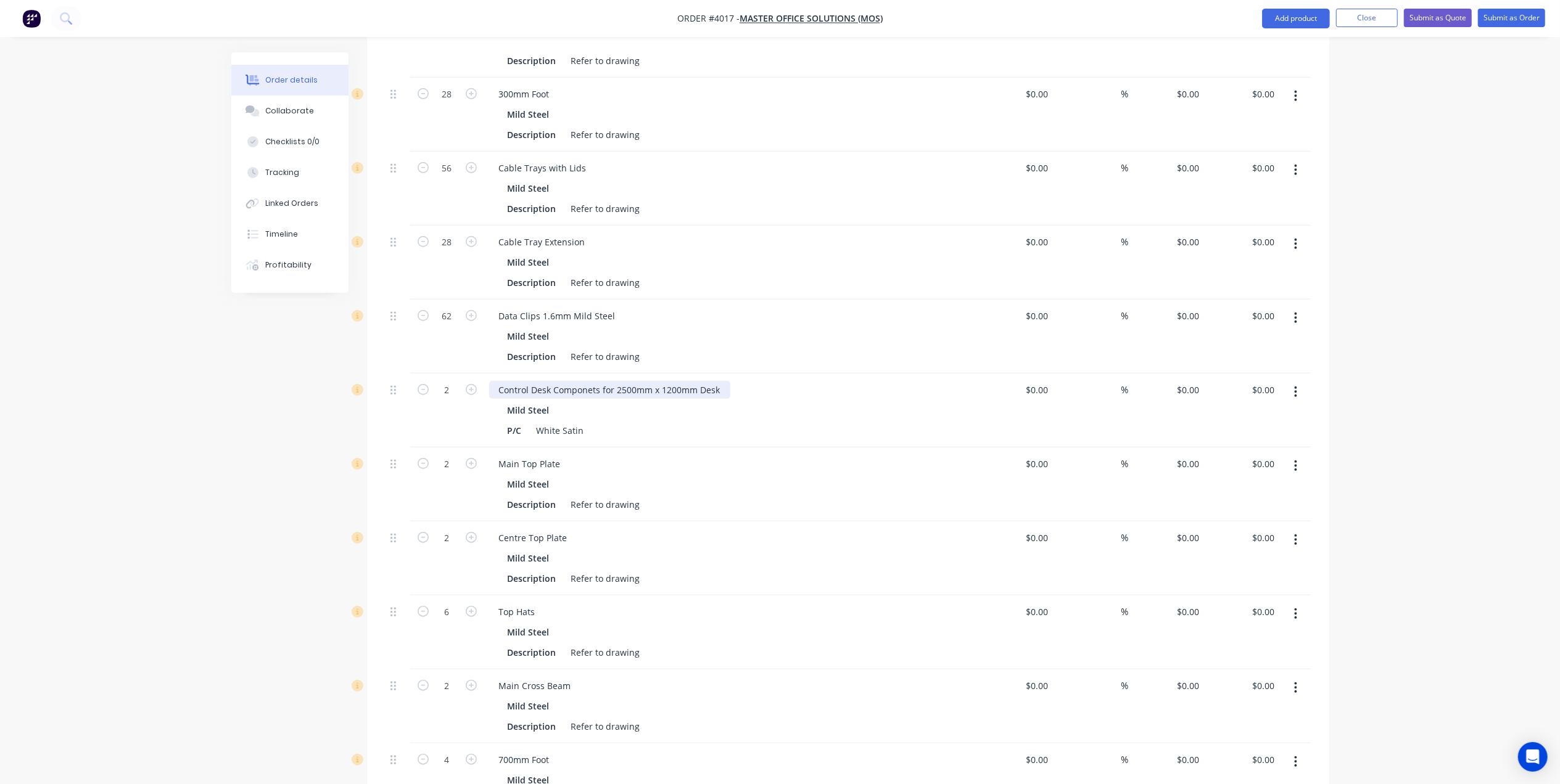
click at [635, 381] on div "Control Desk Componets for 2500mm x 1200mm Desk" at bounding box center [610, 390] width 242 height 18
click at [844, 381] on div "Control Desk Componets for 3500mm x 1200mm Desk" at bounding box center [731, 390] width 483 height 18
click at [949, 274] on div "Description Refer to drawing" at bounding box center [728, 282] width 451 height 18
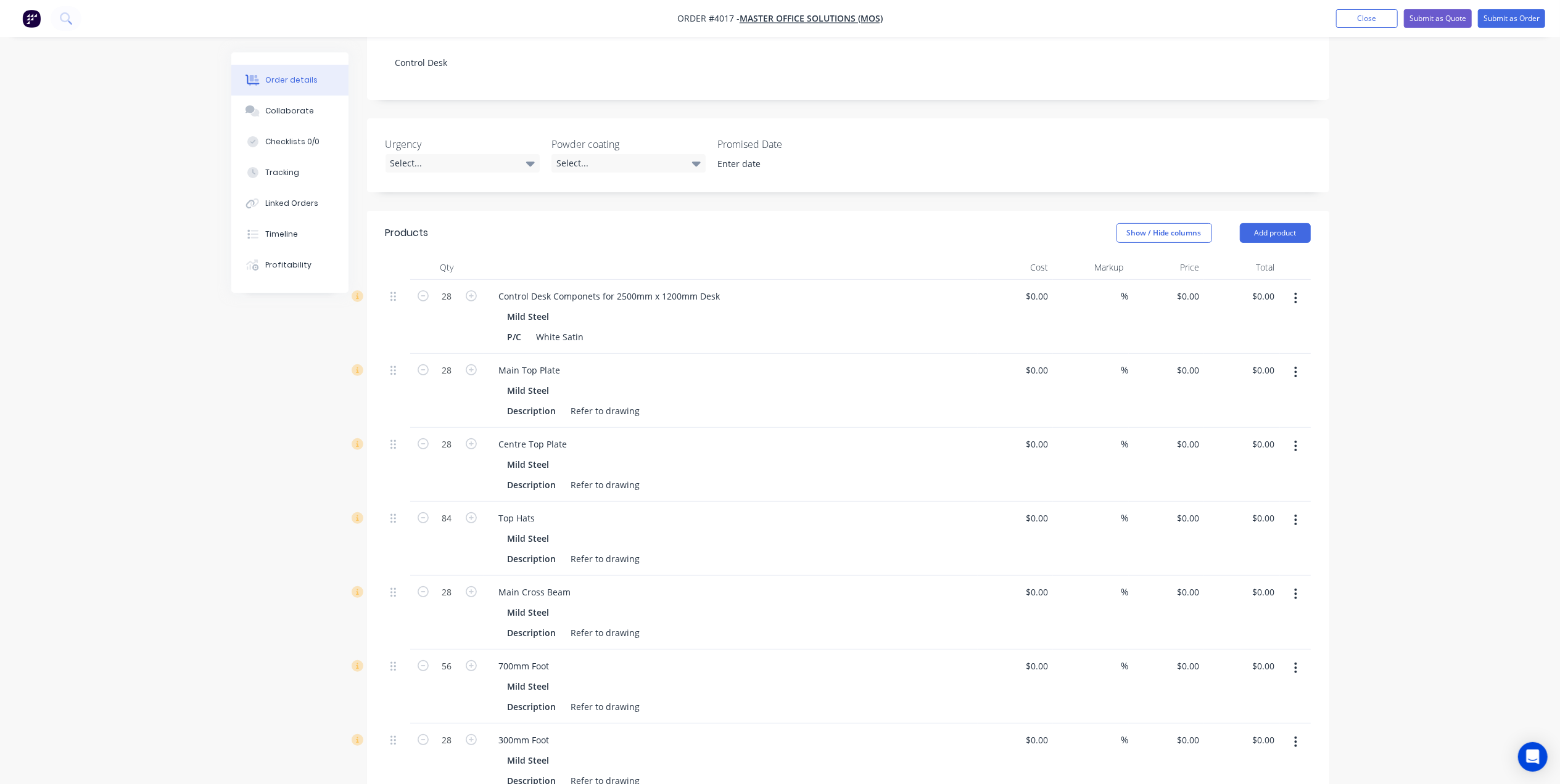
scroll to position [168, 0]
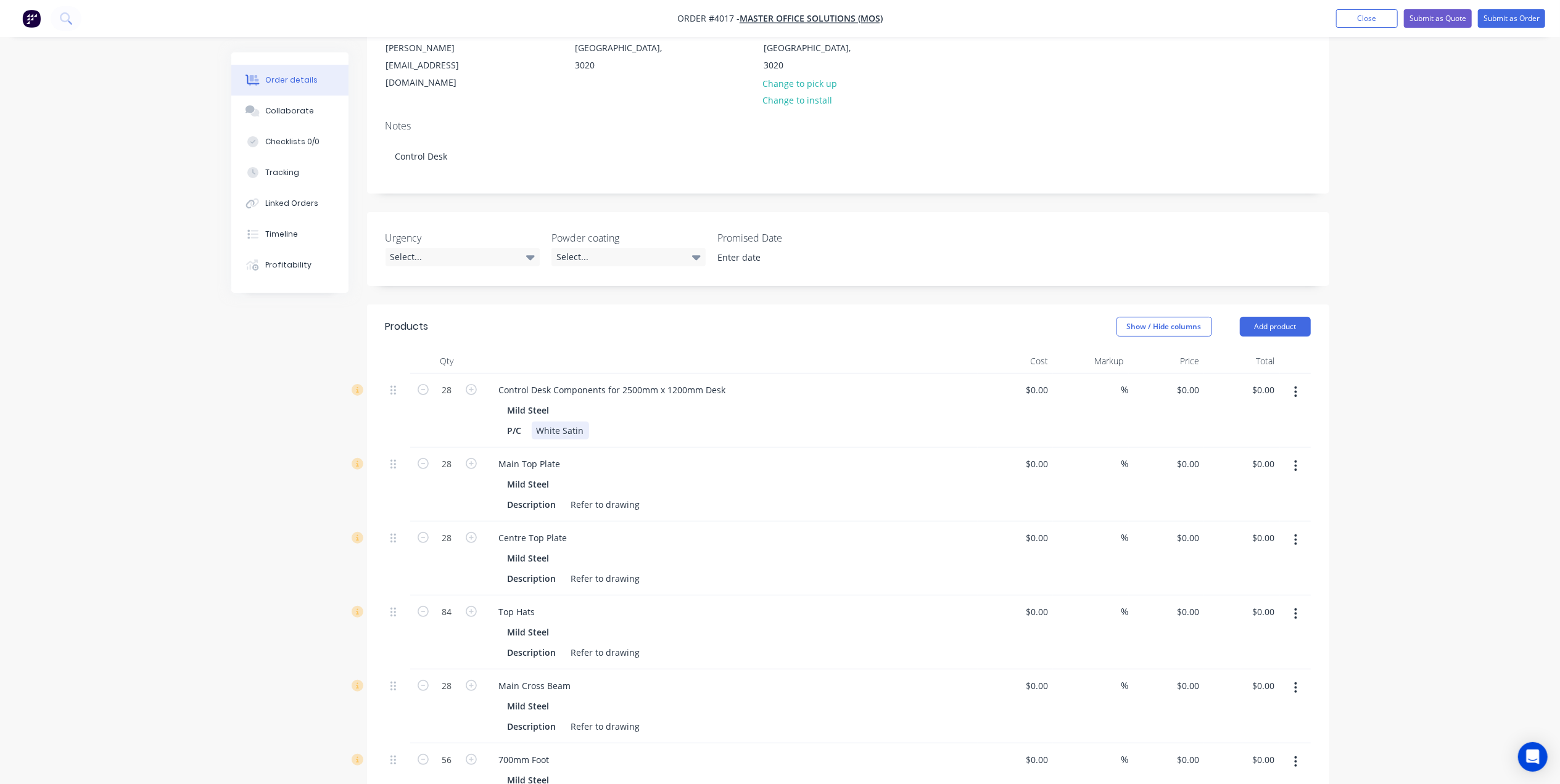
click at [867, 401] on div "Mild Steel P/C White Satin" at bounding box center [731, 420] width 483 height 38
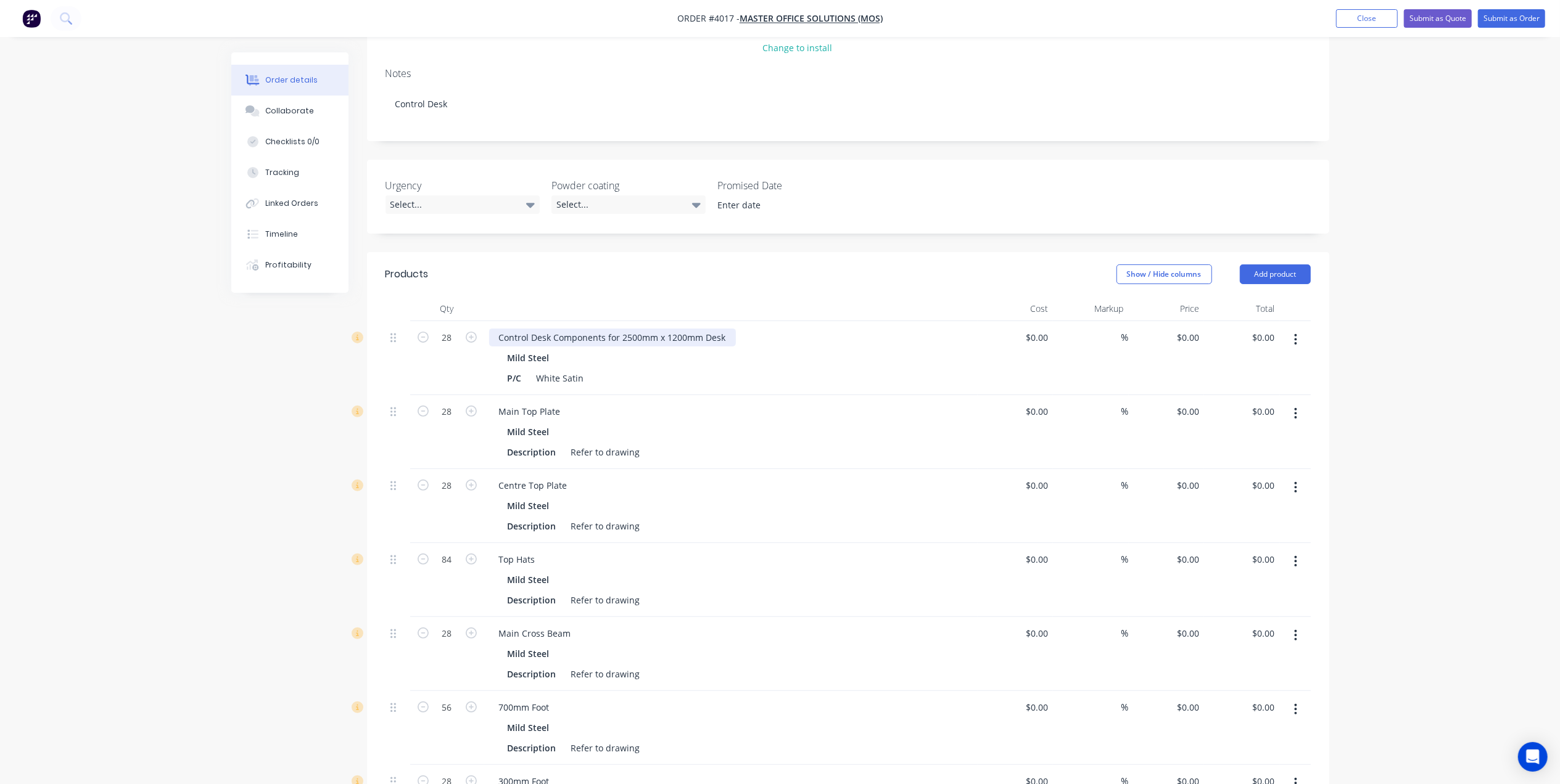
scroll to position [249, 0]
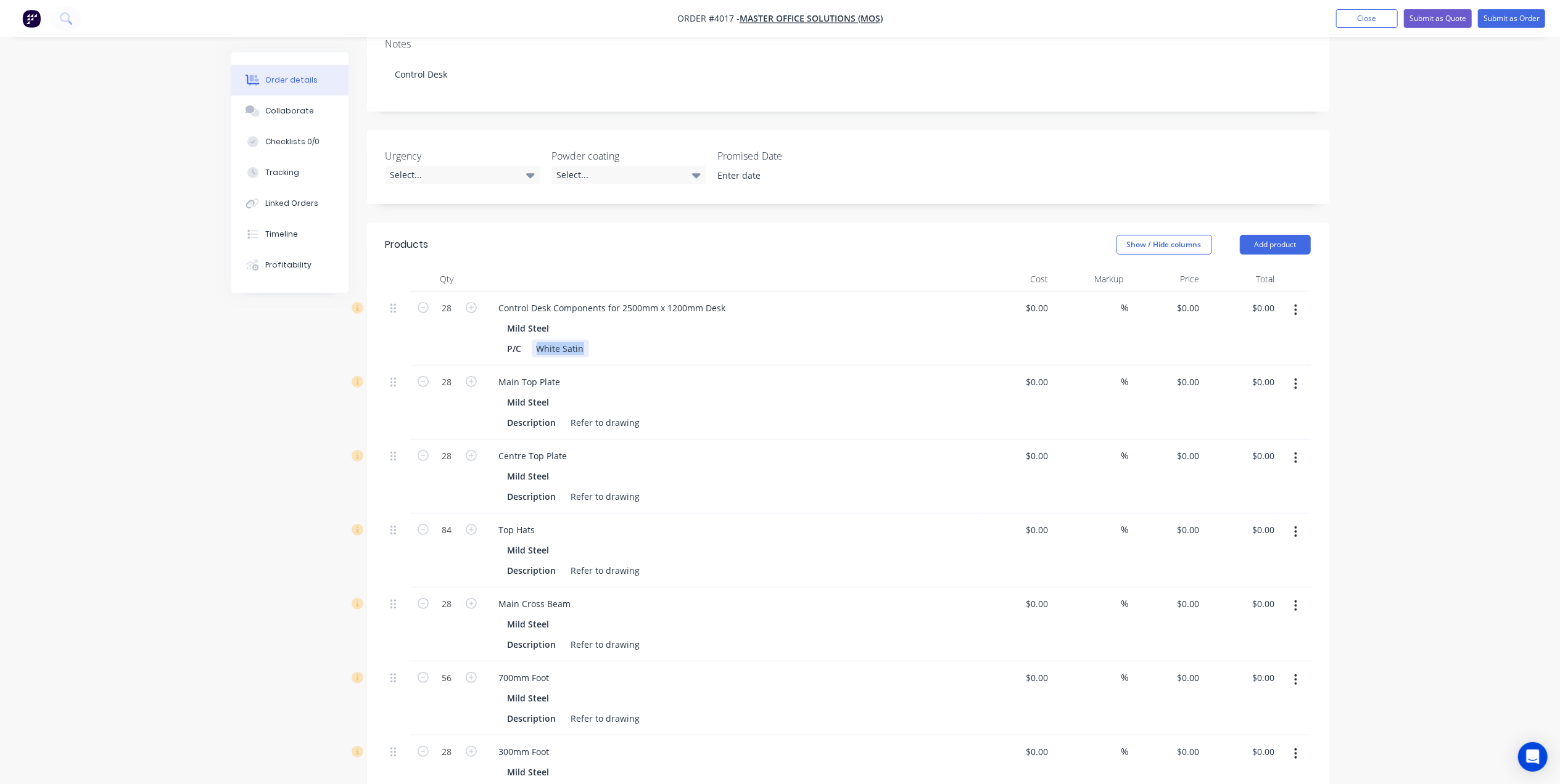
drag, startPoint x: 583, startPoint y: 317, endPoint x: 531, endPoint y: 306, distance: 53.2
click at [531, 340] on div "P/C White Satin" at bounding box center [728, 349] width 451 height 18
click at [783, 340] on div "P/C White Satin" at bounding box center [728, 349] width 451 height 18
click at [800, 340] on div "P/C White Satin" at bounding box center [728, 349] width 451 height 18
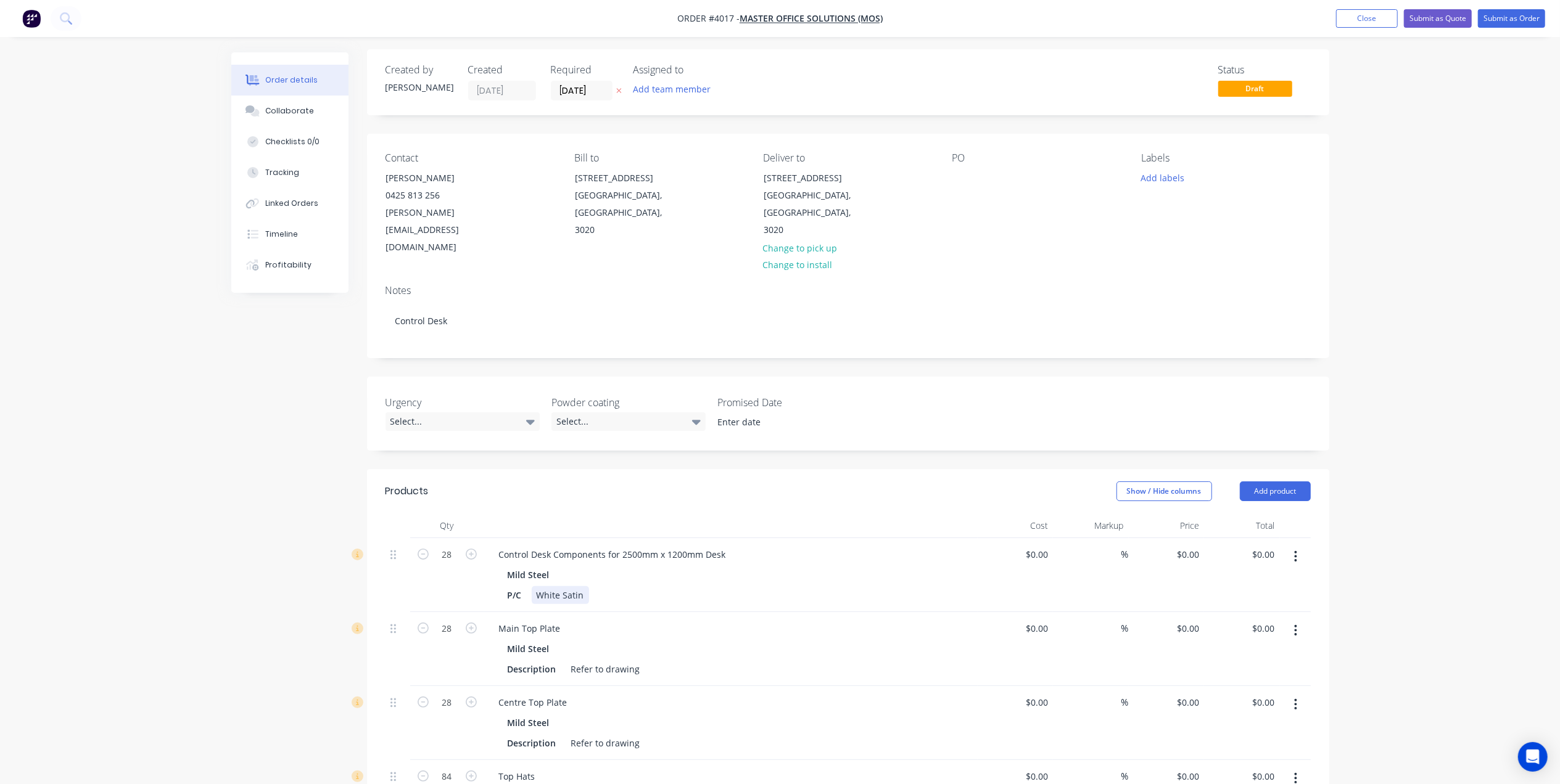
scroll to position [0, 0]
click at [954, 179] on div "Contact Michael Kohek 0425 813 256 michael@masterofficesolutions.com.au Bill to…" at bounding box center [849, 207] width 963 height 141
click at [972, 186] on div "PO" at bounding box center [1037, 207] width 169 height 104
click at [972, 175] on div "PO" at bounding box center [1037, 207] width 169 height 104
click at [965, 171] on div "PO" at bounding box center [1037, 207] width 169 height 104
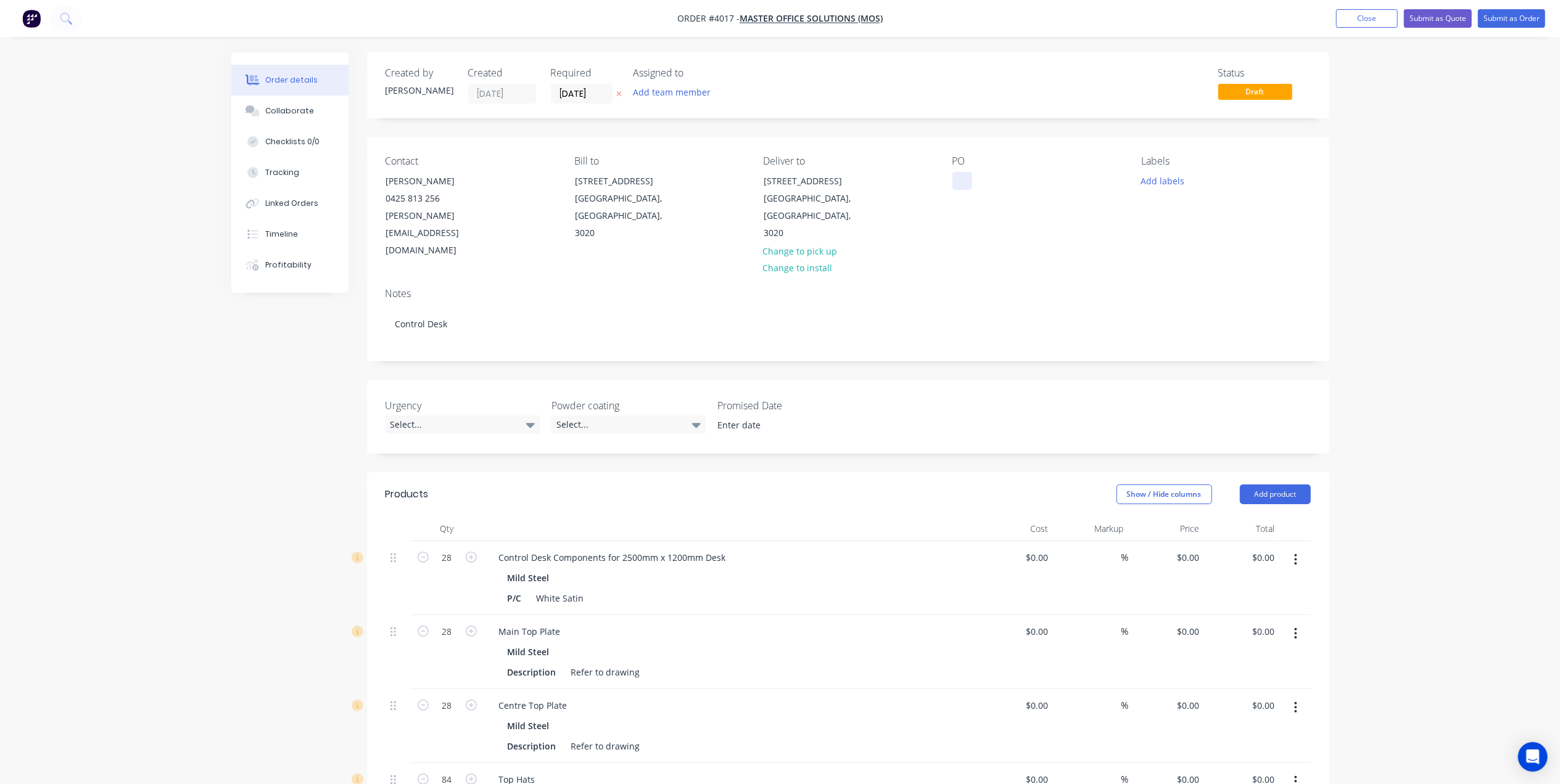
click at [963, 182] on div at bounding box center [963, 181] width 19 height 18
click at [1003, 218] on div "PO A101 (A)" at bounding box center [1037, 207] width 169 height 104
click at [644, 92] on button "Add team member" at bounding box center [671, 92] width 91 height 17
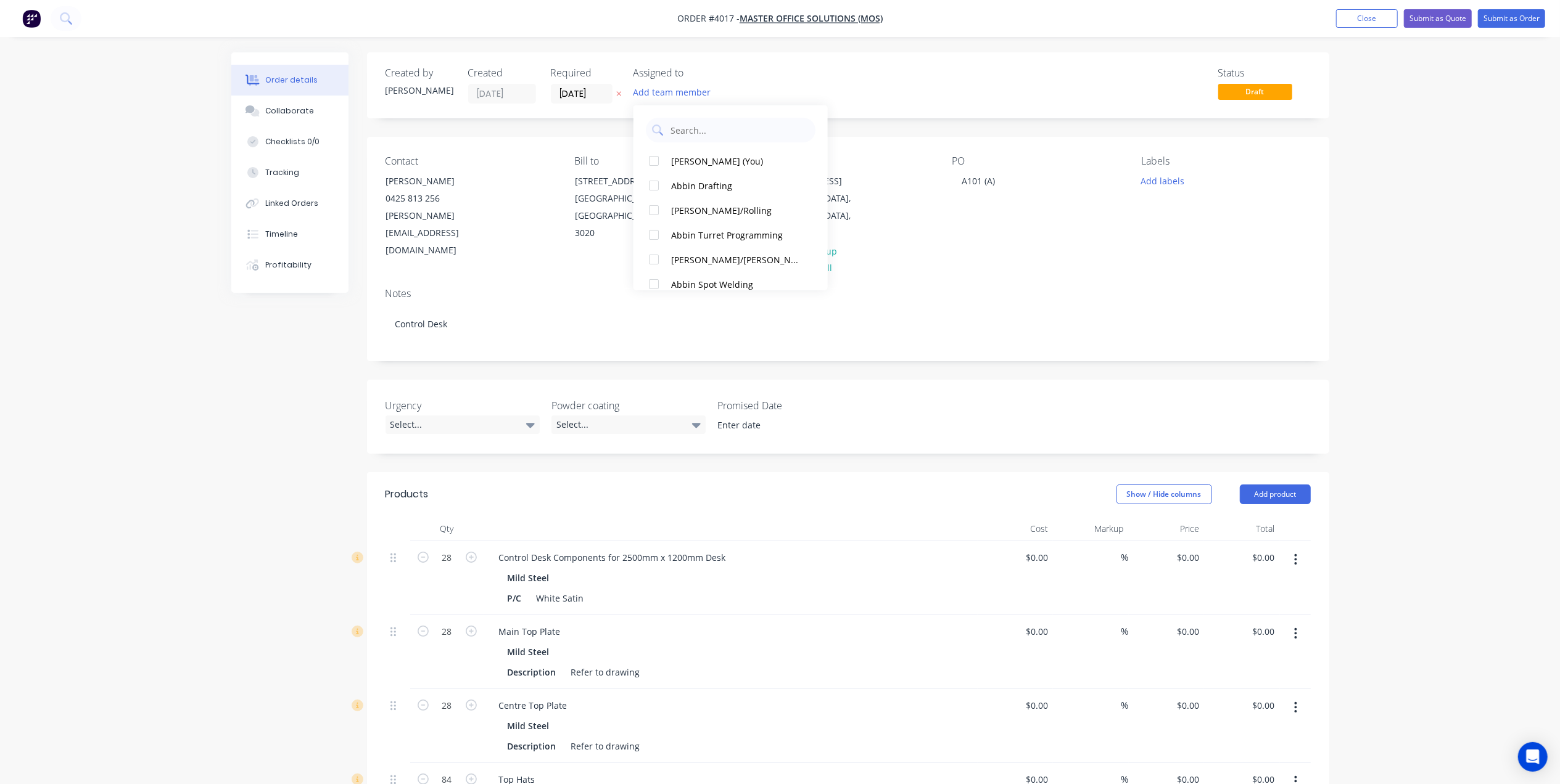
click at [713, 156] on div "Gino C (You)" at bounding box center [737, 160] width 131 height 13
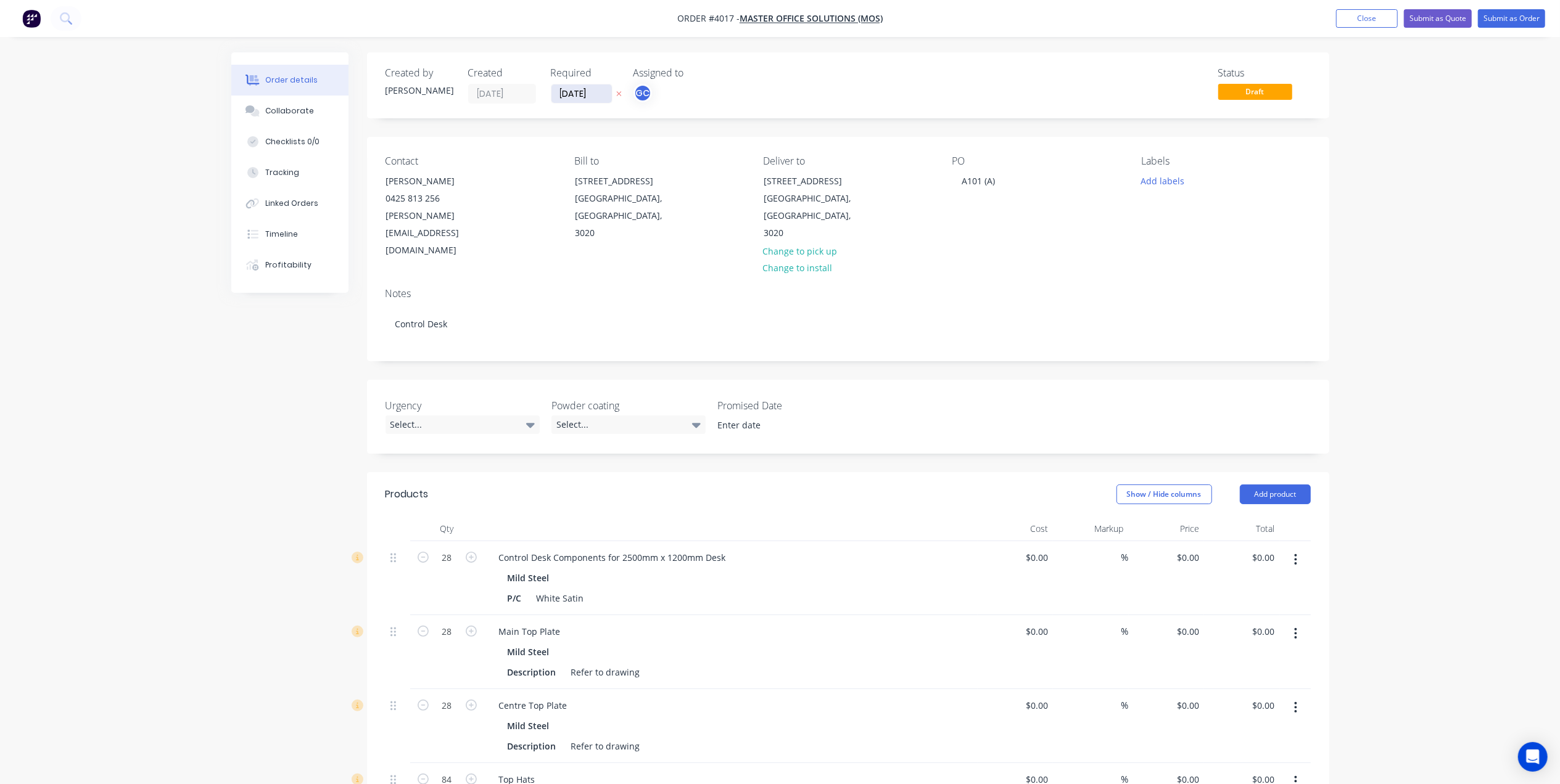
drag, startPoint x: 578, startPoint y: 73, endPoint x: 569, endPoint y: 95, distance: 23.8
click at [576, 77] on div "Required" at bounding box center [585, 73] width 68 height 12
click at [569, 95] on input "06/10/25" at bounding box center [582, 93] width 60 height 19
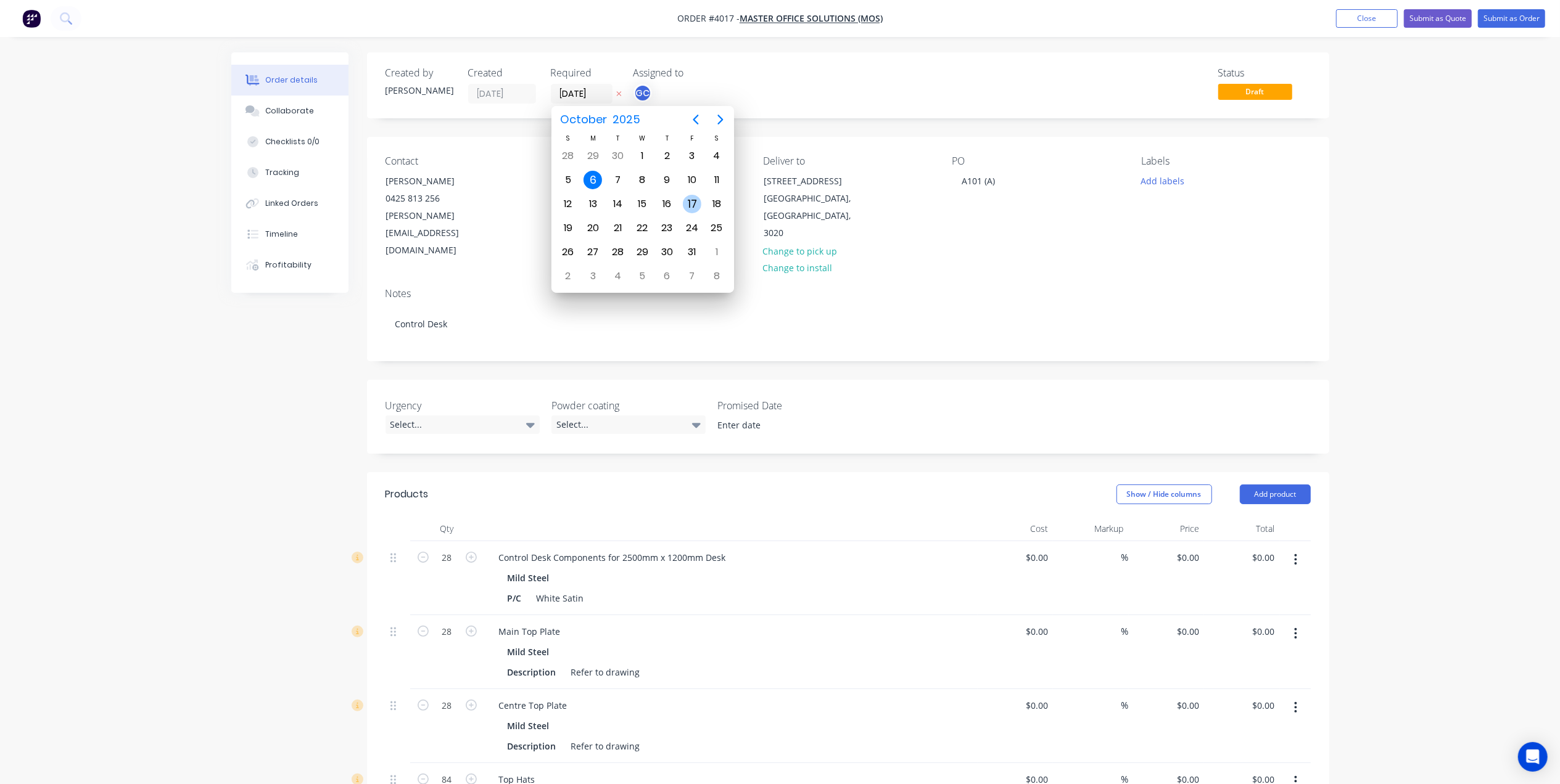
click at [696, 200] on div "17" at bounding box center [692, 204] width 19 height 19
type input "17/10/25"
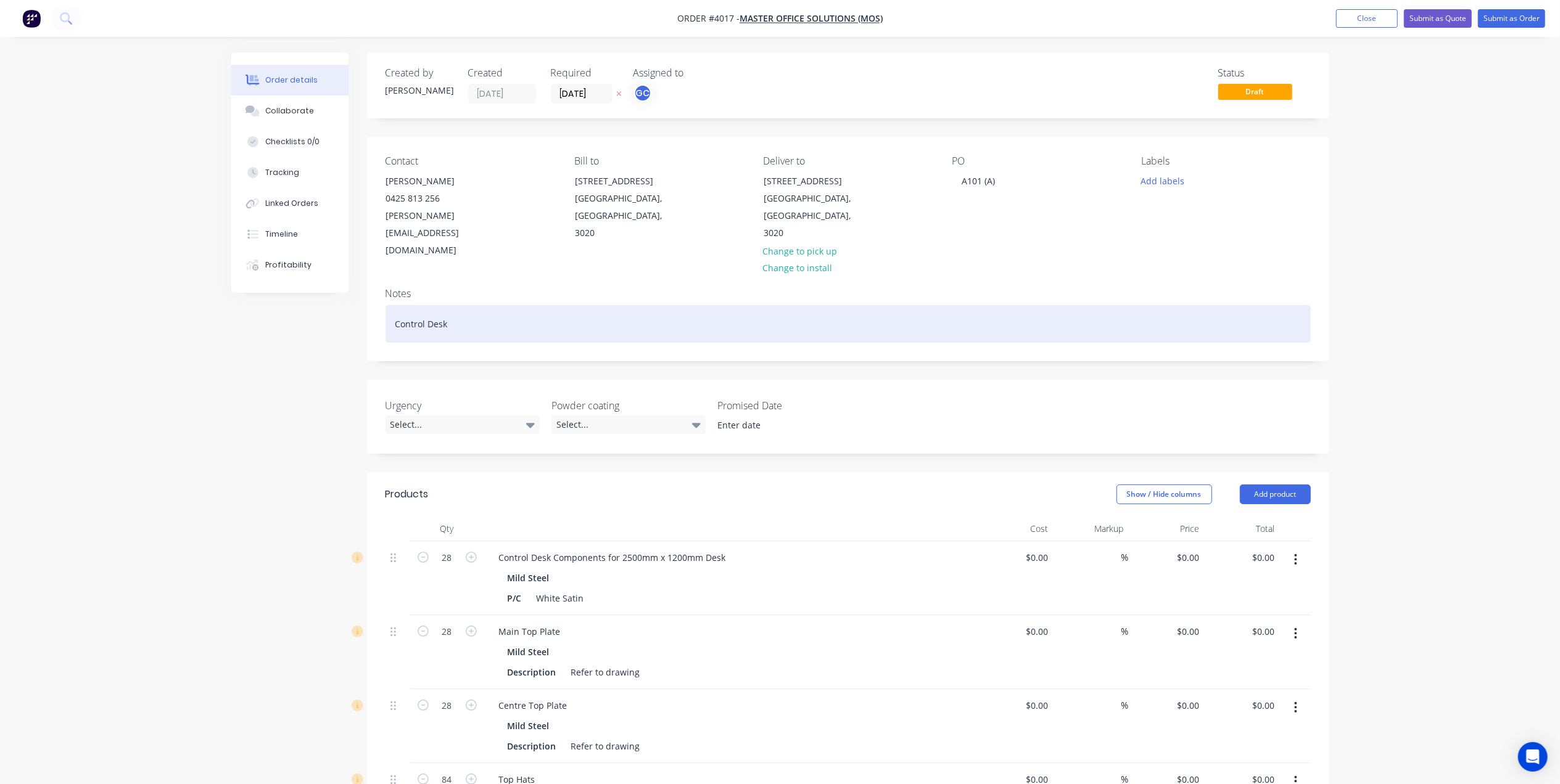
click at [504, 305] on div "Control Desk" at bounding box center [849, 323] width 926 height 38
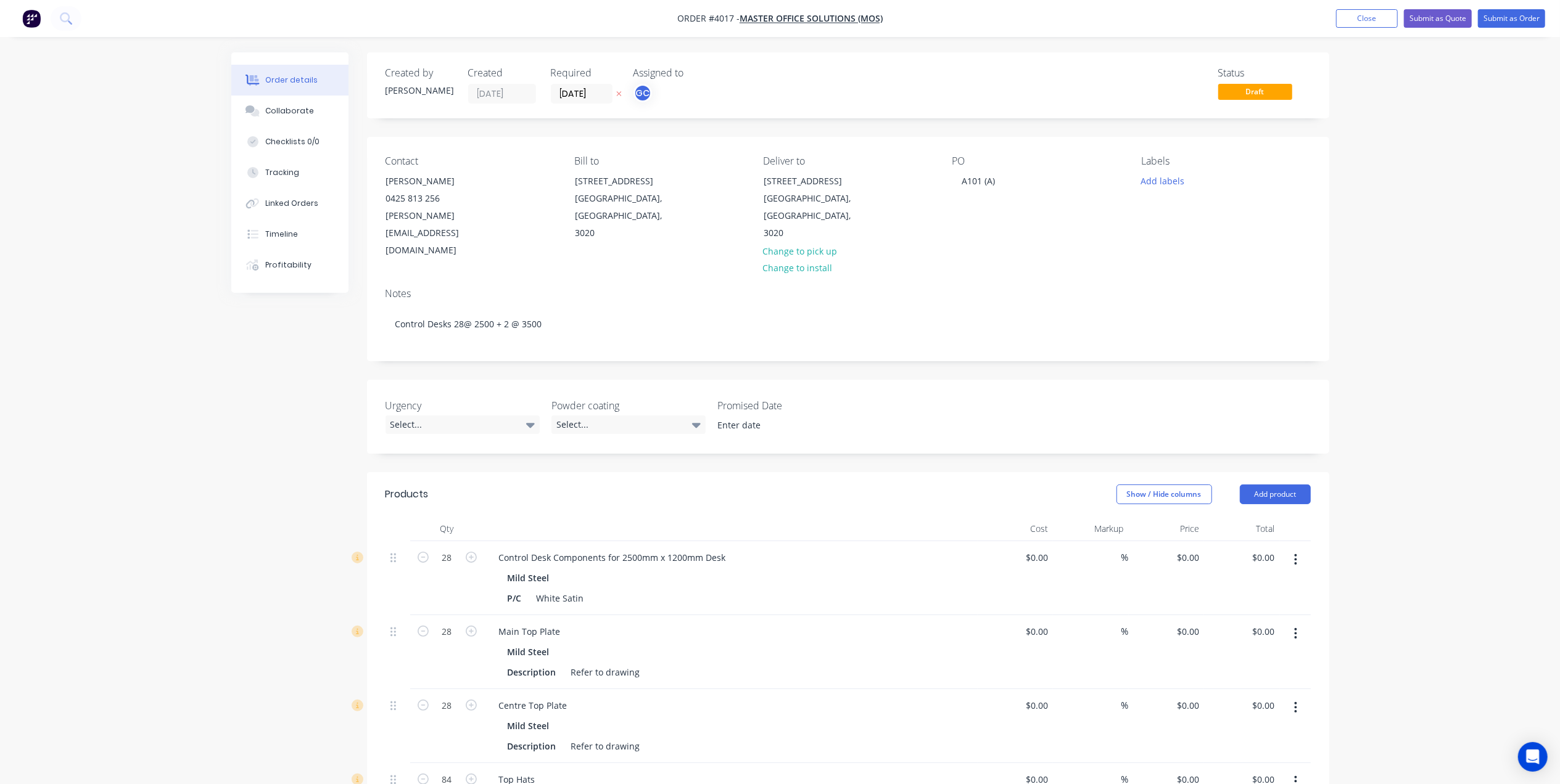
click at [509, 279] on div "Notes Control Desks 28@ 2500 + 2 @ 3500" at bounding box center [849, 319] width 963 height 83
click at [808, 243] on button "Change to pick up" at bounding box center [800, 250] width 88 height 17
click at [803, 166] on div "Pick up" at bounding box center [847, 162] width 169 height 12
click at [1164, 180] on button "Add labels" at bounding box center [1162, 180] width 57 height 17
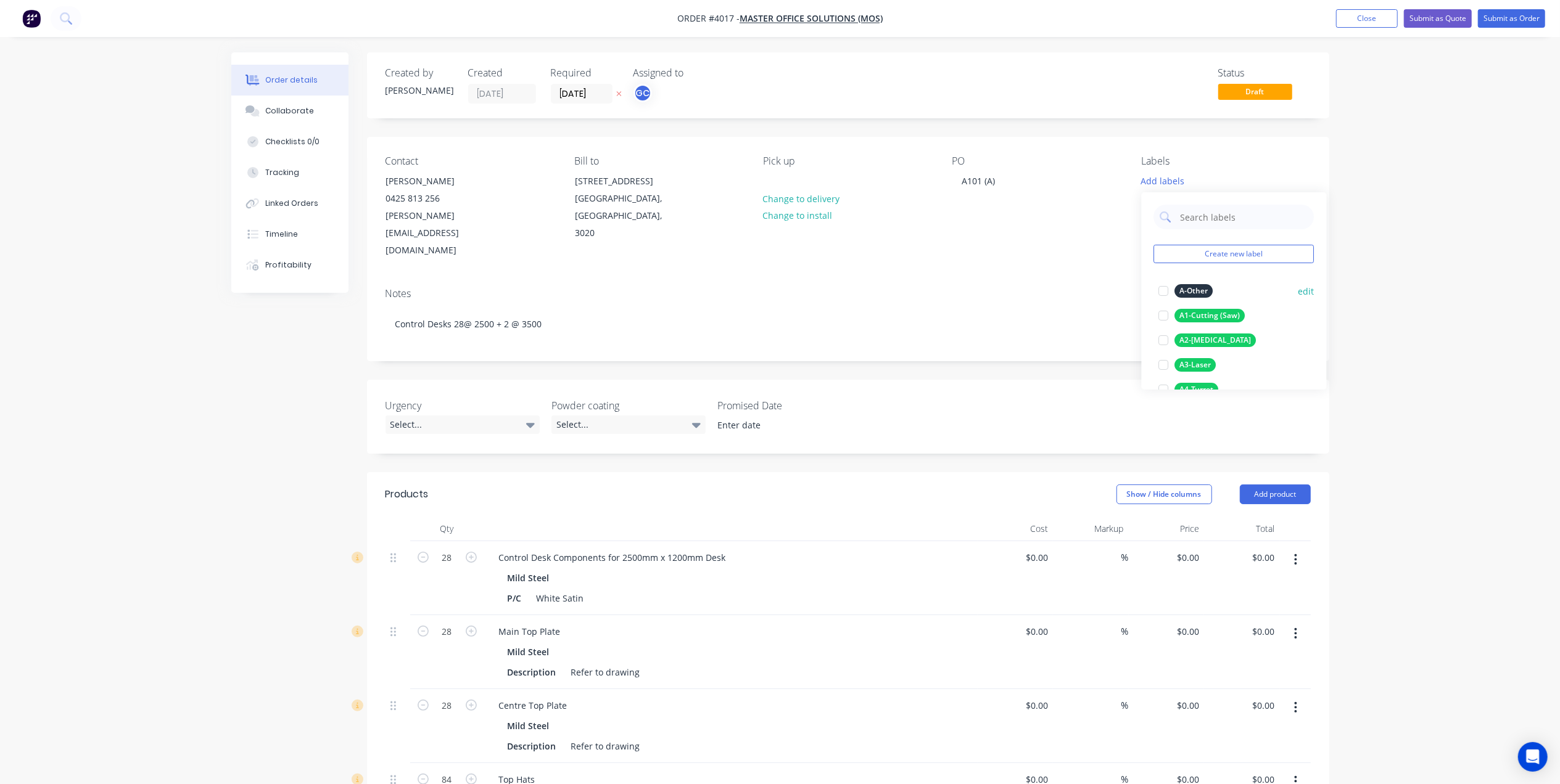
click at [1213, 316] on div "A1-Cutting (Saw)" at bounding box center [1210, 316] width 70 height 14
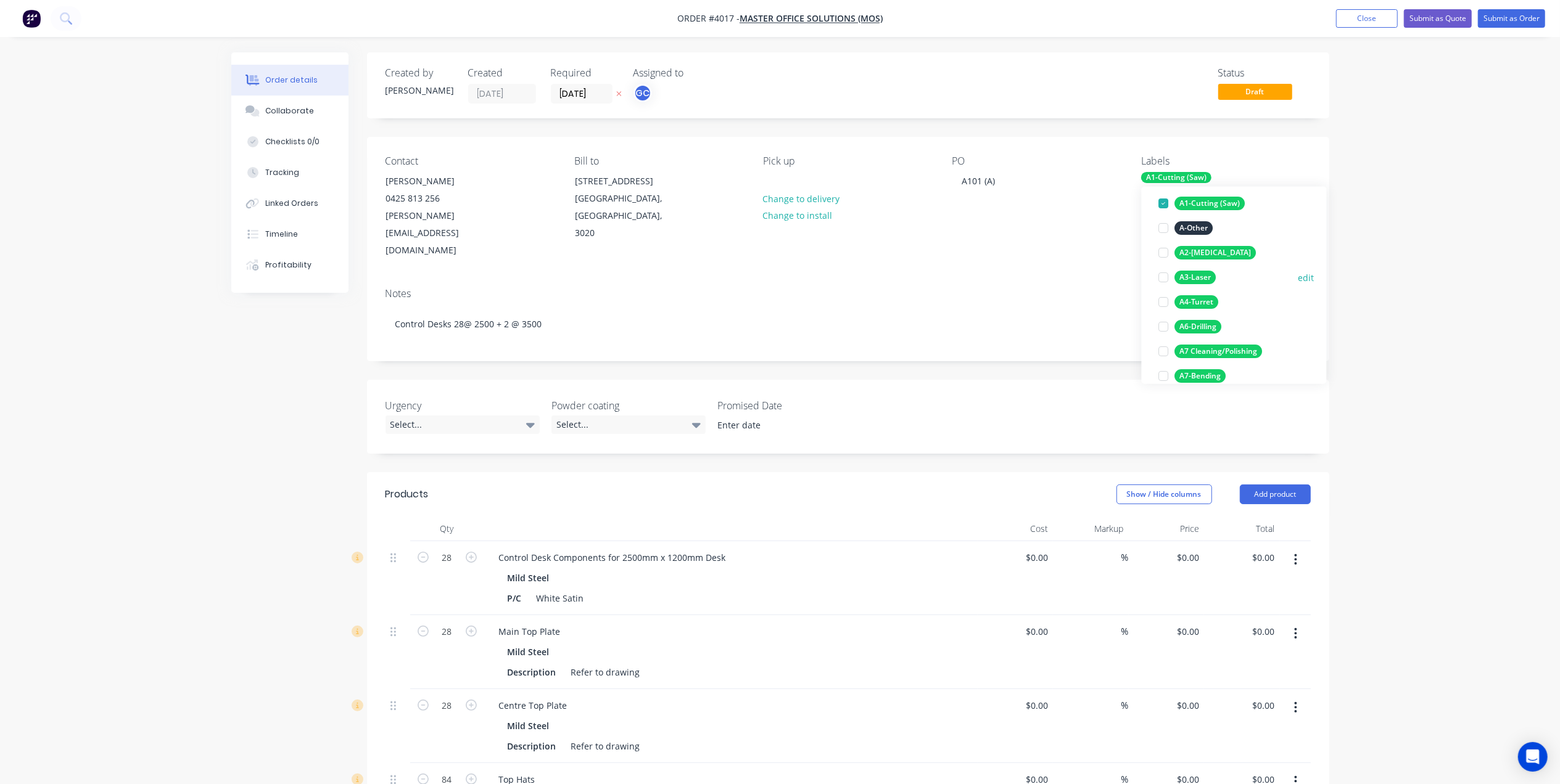
click at [1205, 273] on div "A3-Laser" at bounding box center [1196, 278] width 41 height 14
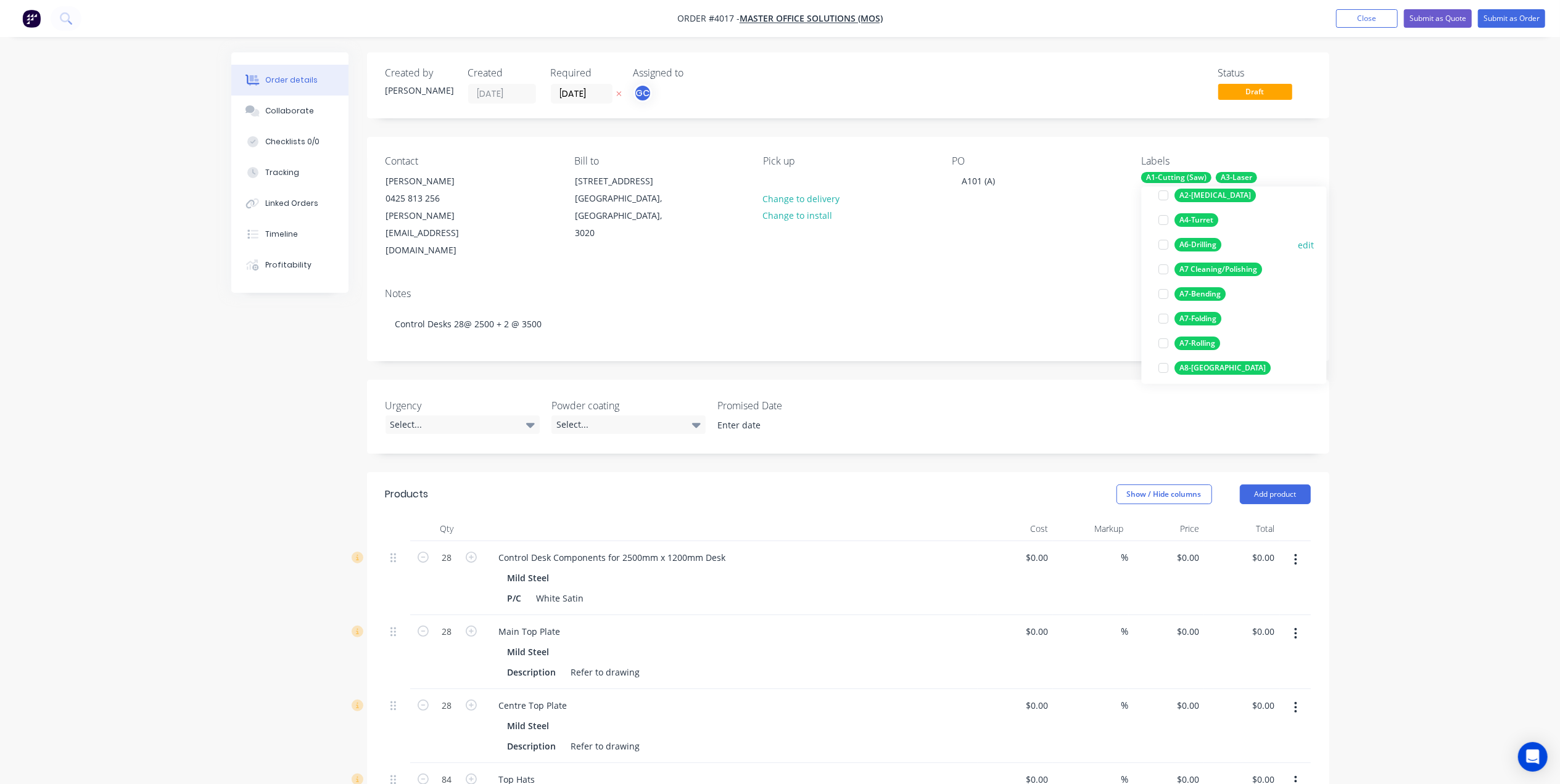
click at [1201, 240] on div "A6-Drilling" at bounding box center [1199, 244] width 47 height 14
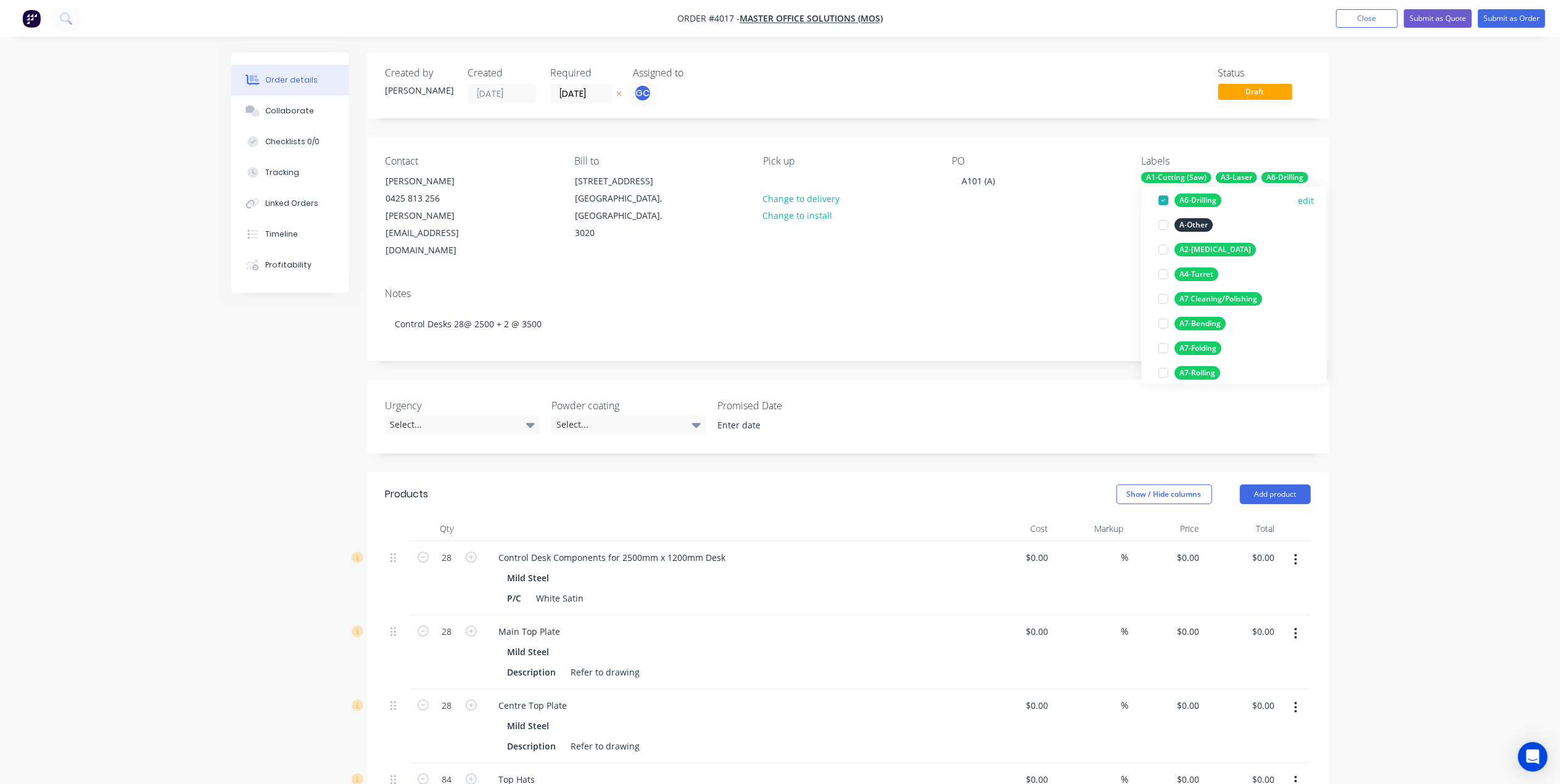
scroll to position [172, 0]
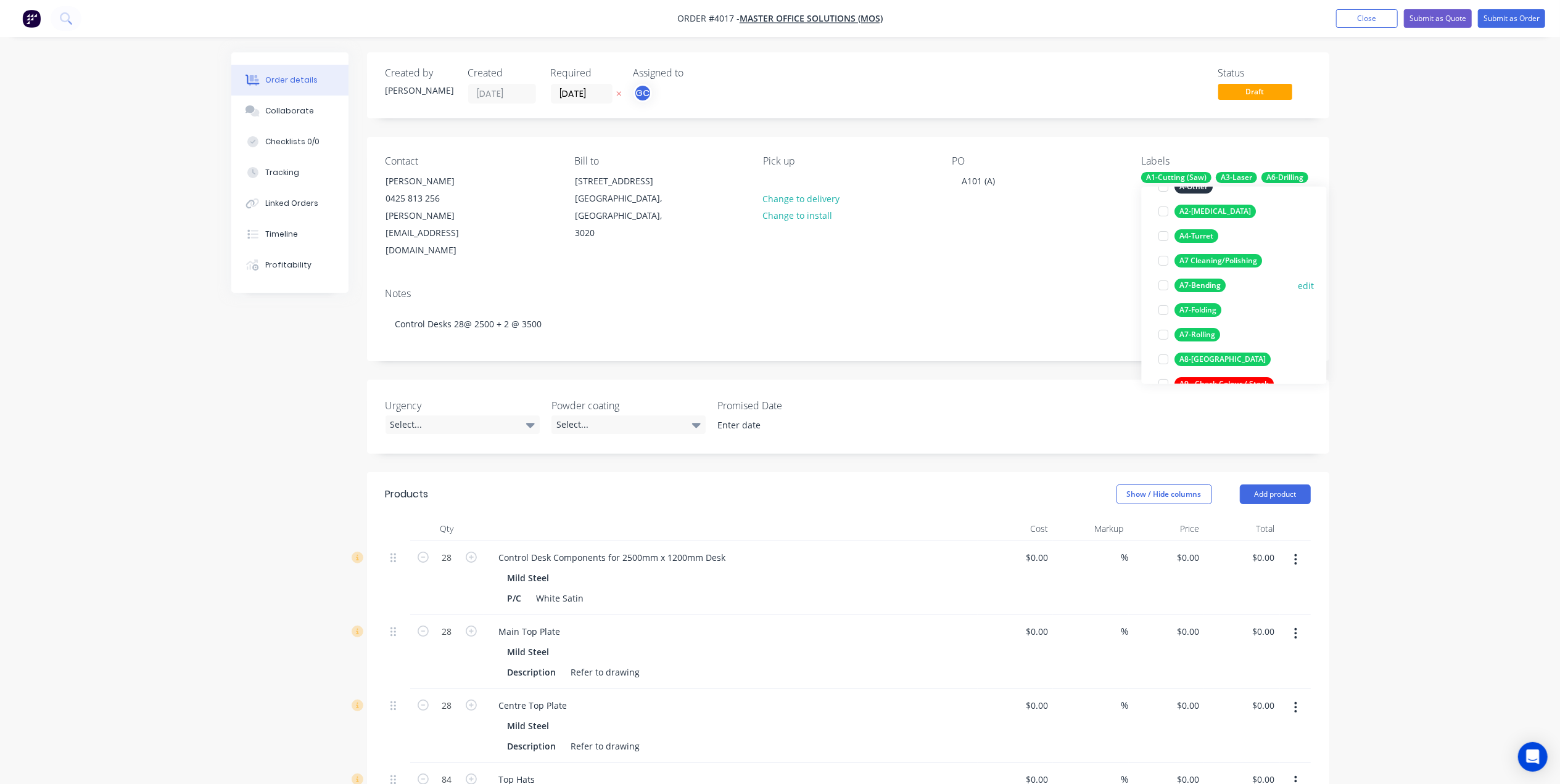
click at [1209, 278] on button "A7-Bending" at bounding box center [1193, 285] width 77 height 18
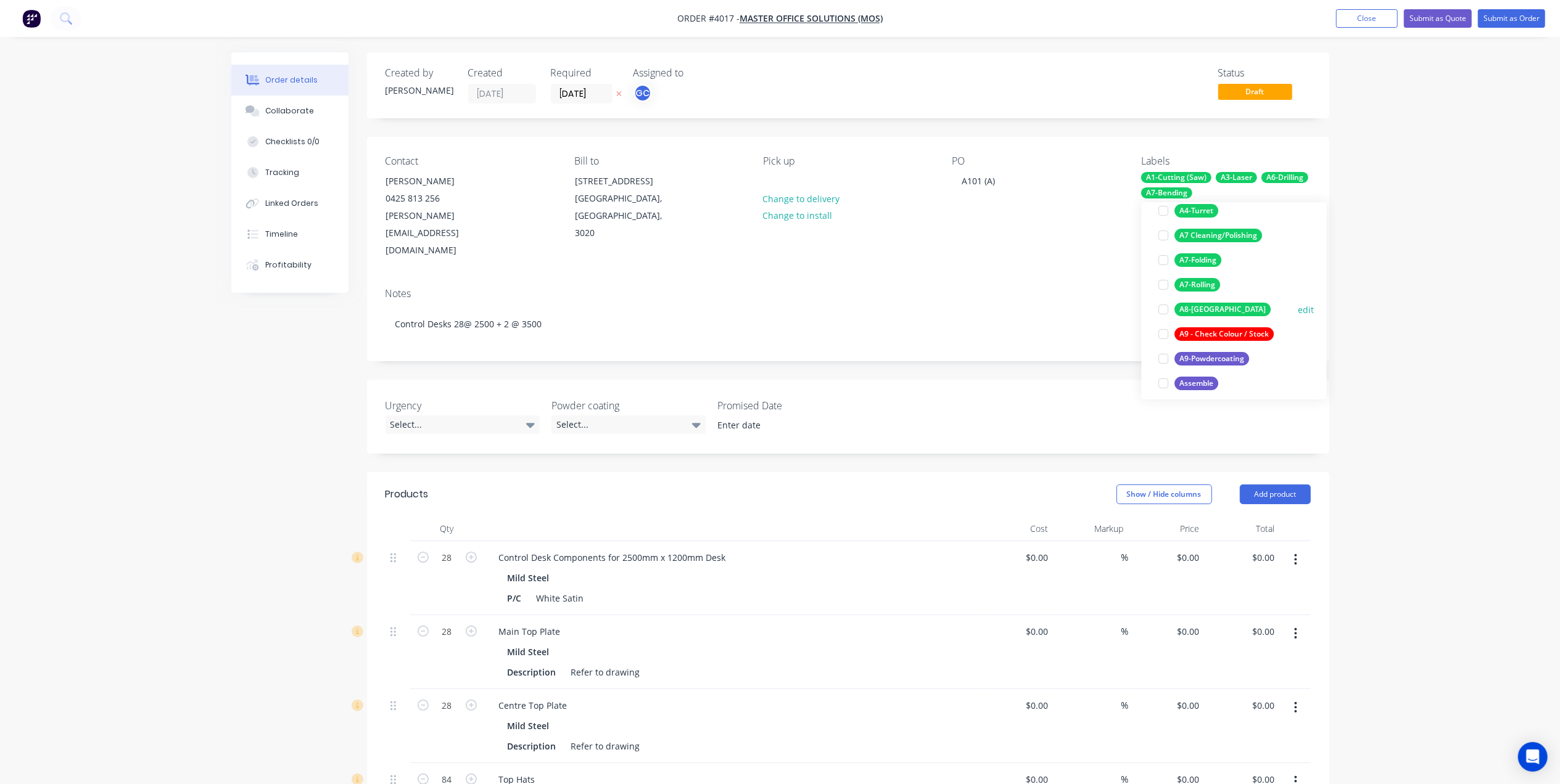
click at [1205, 309] on div "A8-[GEOGRAPHIC_DATA]" at bounding box center [1223, 310] width 96 height 14
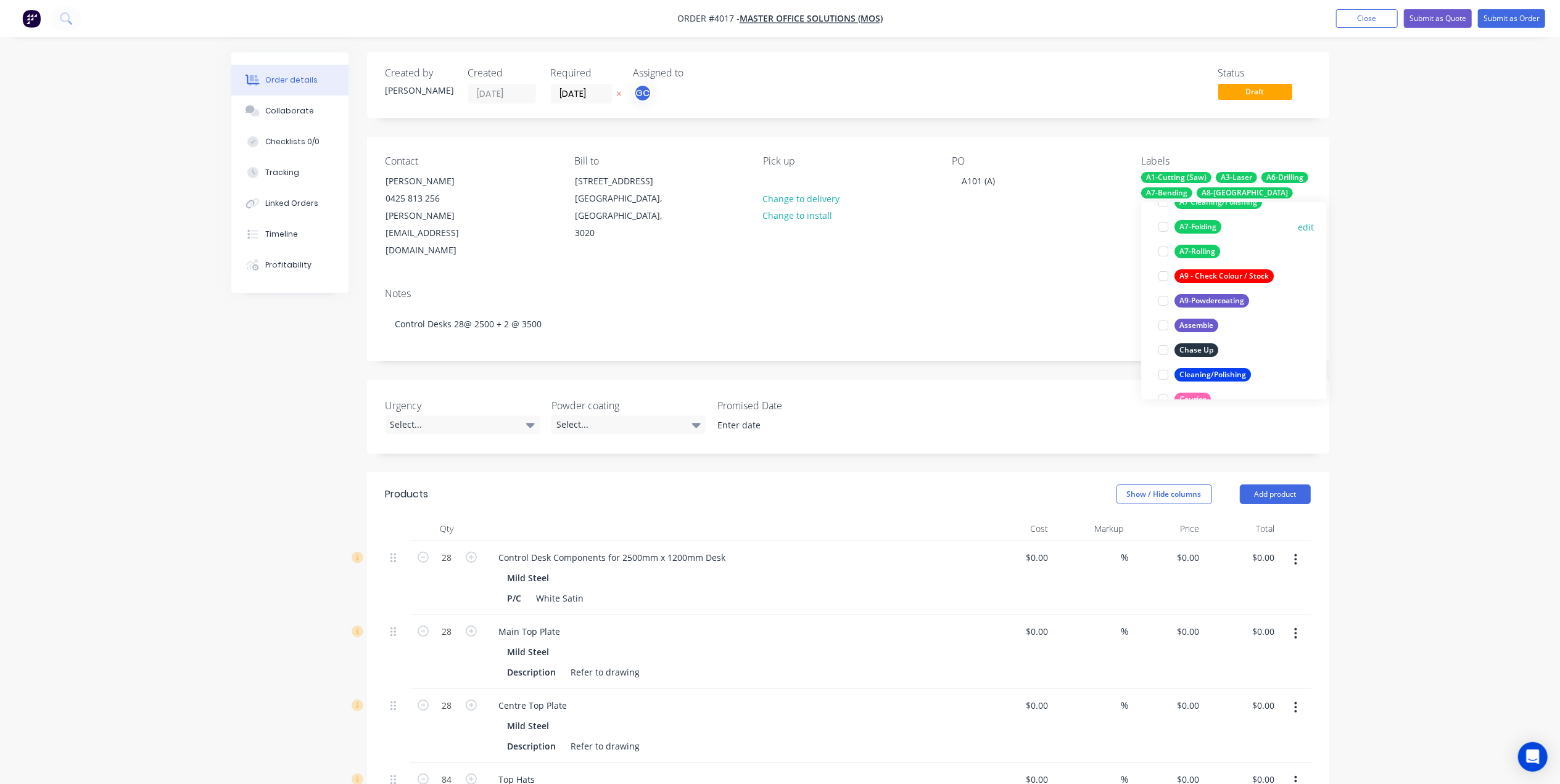
scroll to position [337, 0]
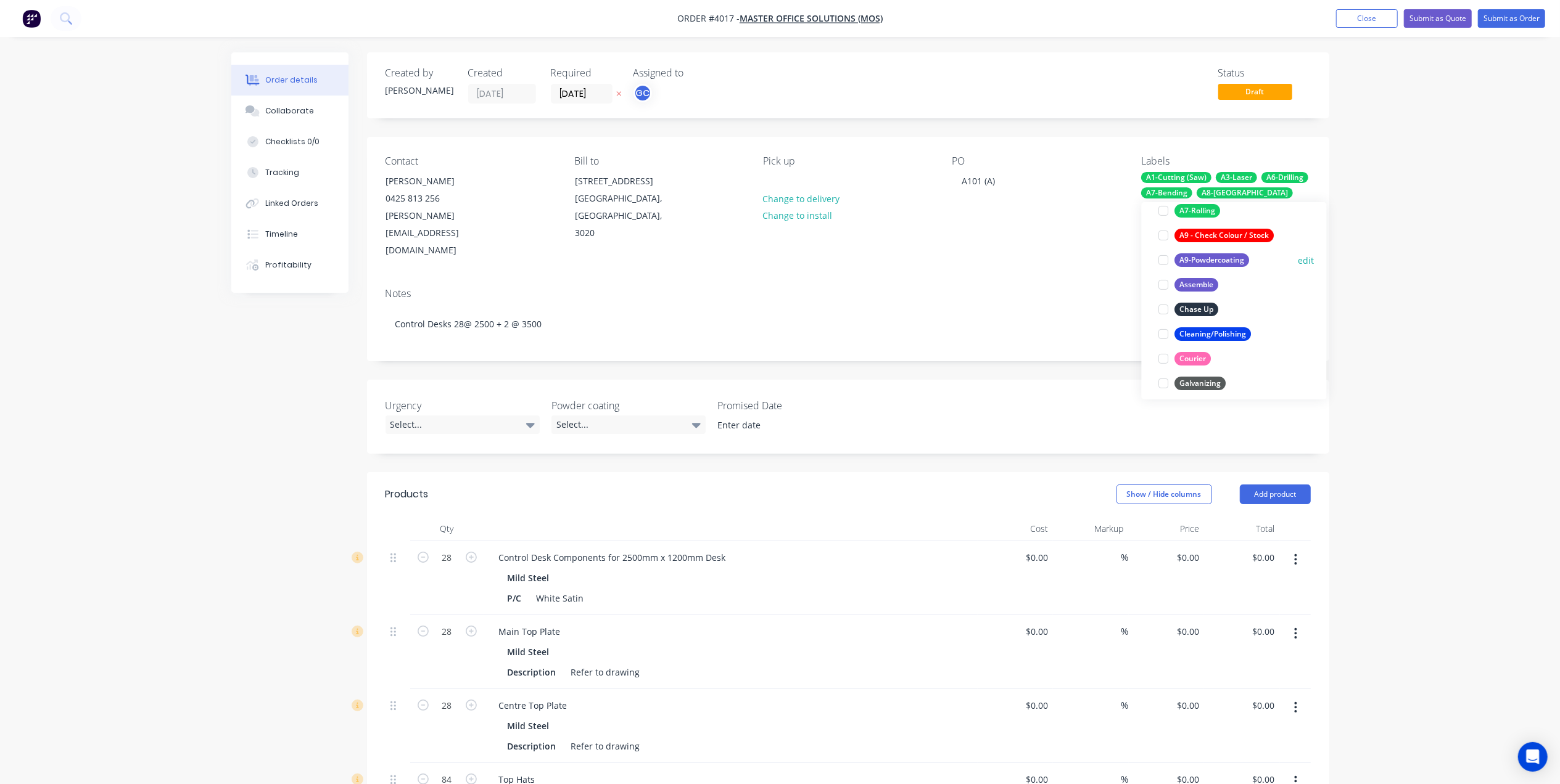
click at [1214, 259] on div "A9-Powdercoating" at bounding box center [1212, 260] width 75 height 14
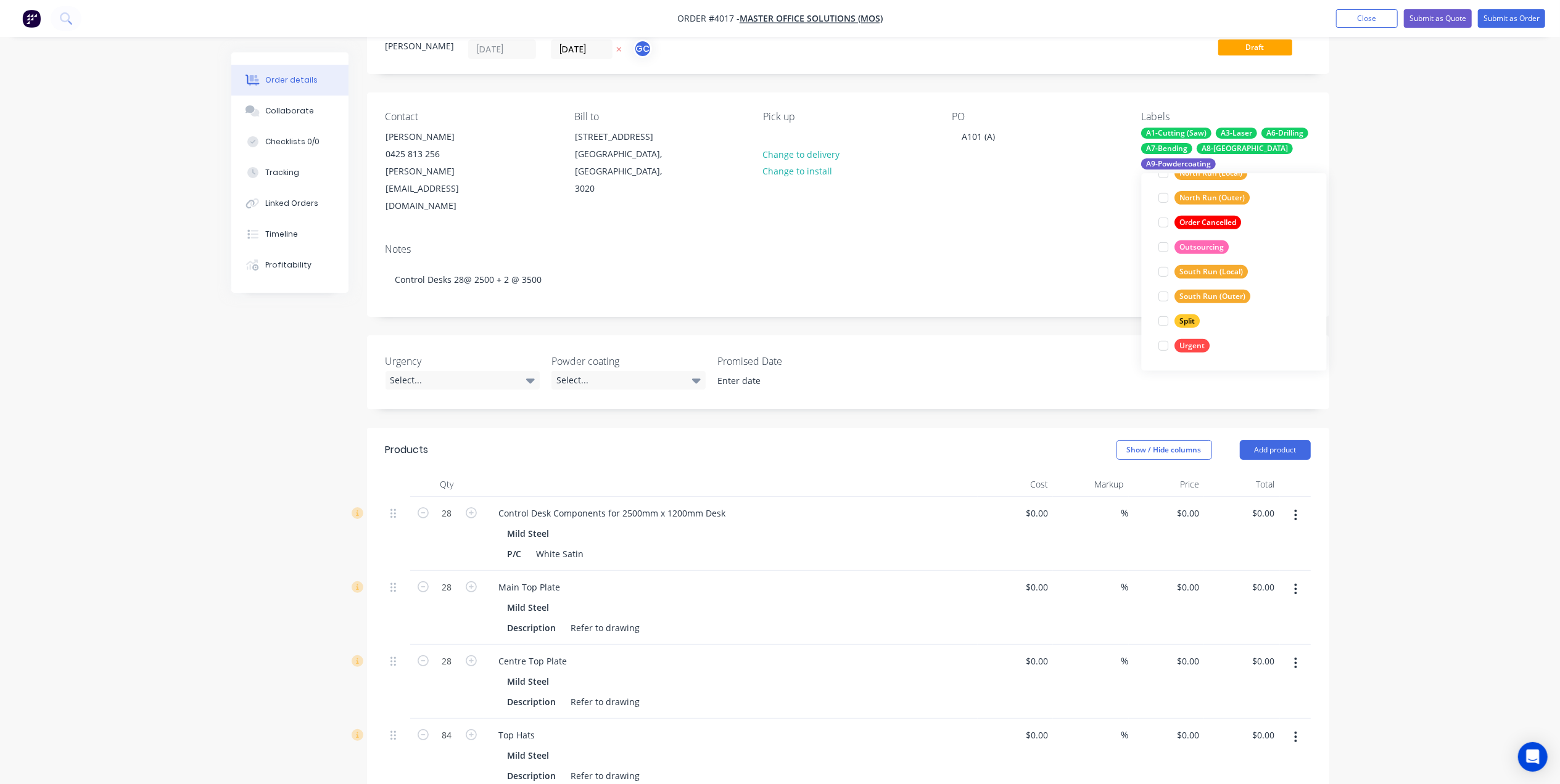
scroll to position [82, 0]
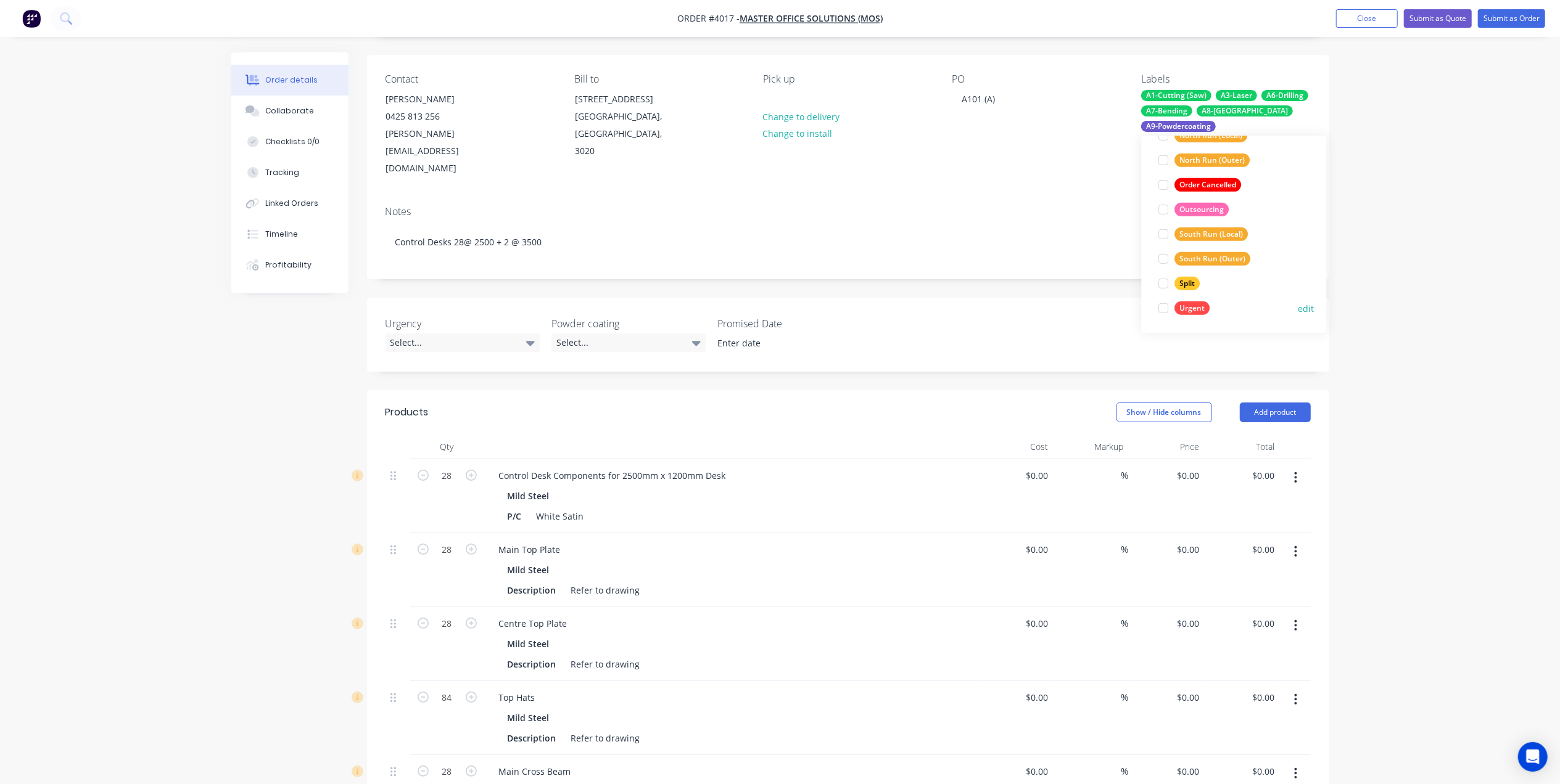
click at [1190, 307] on div "Urgent" at bounding box center [1193, 309] width 35 height 14
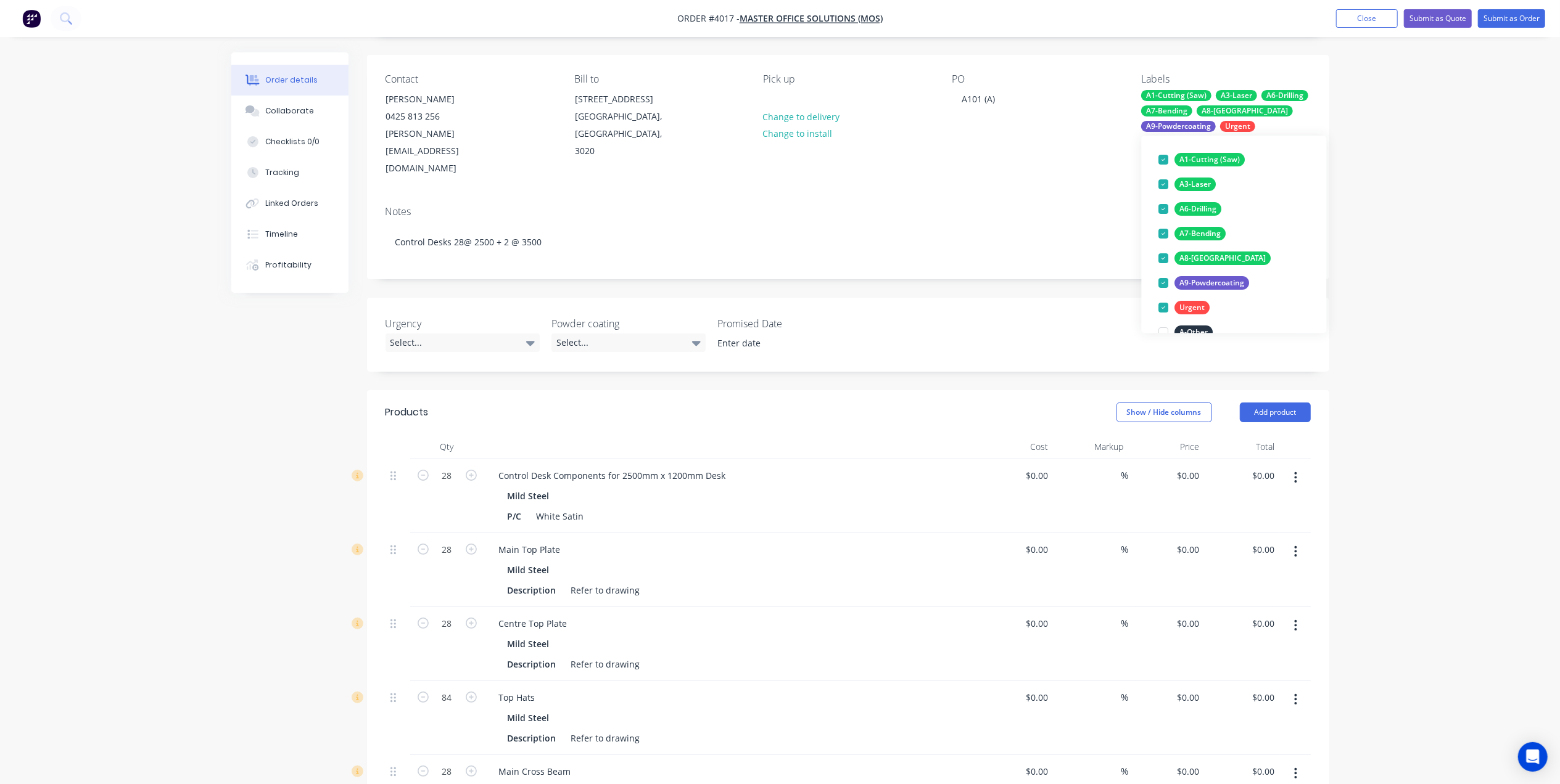
click at [1050, 196] on div "Notes Control Desks 28@ 2500 + 2 @ 3500" at bounding box center [849, 237] width 963 height 83
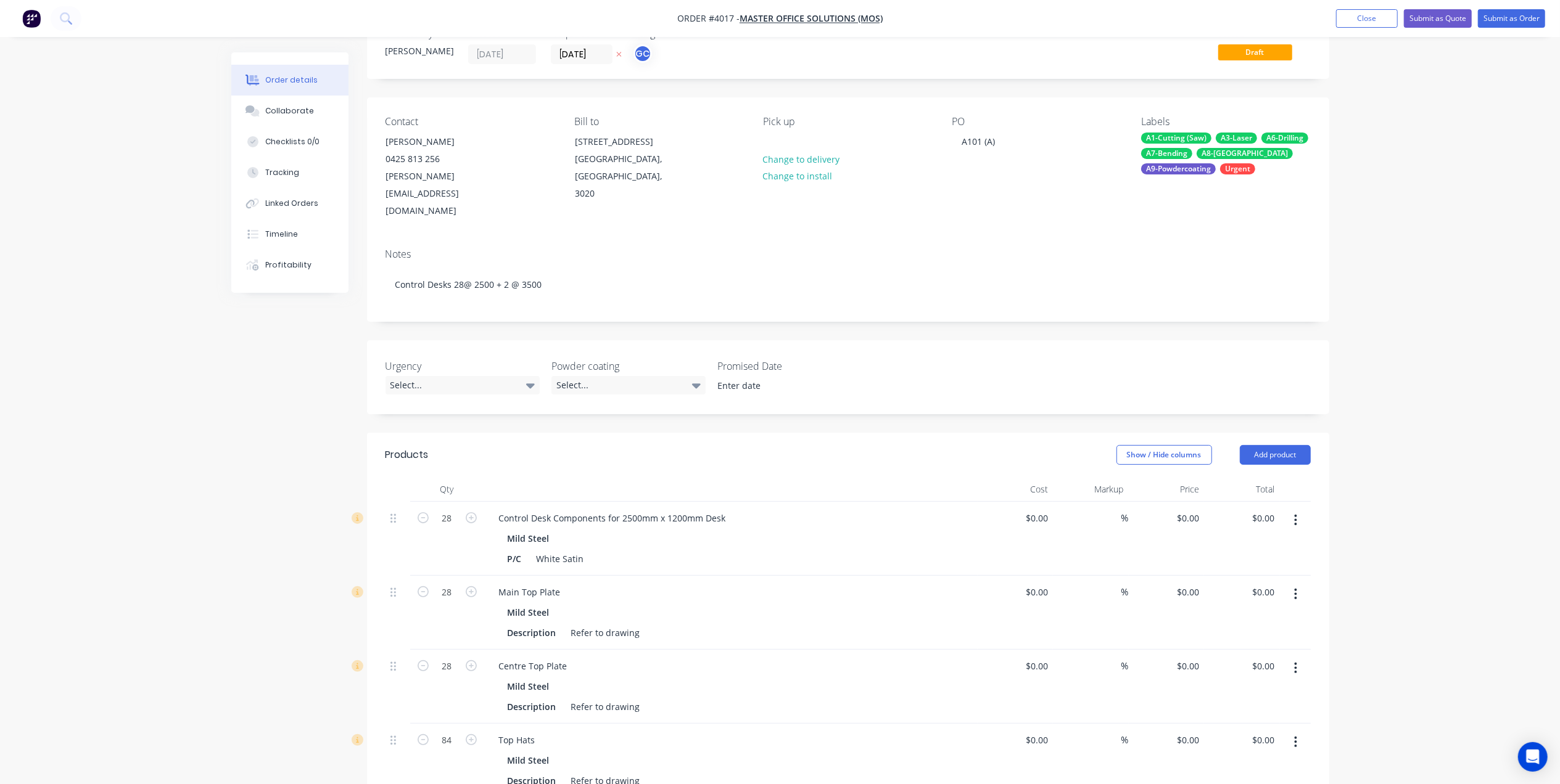
scroll to position [0, 0]
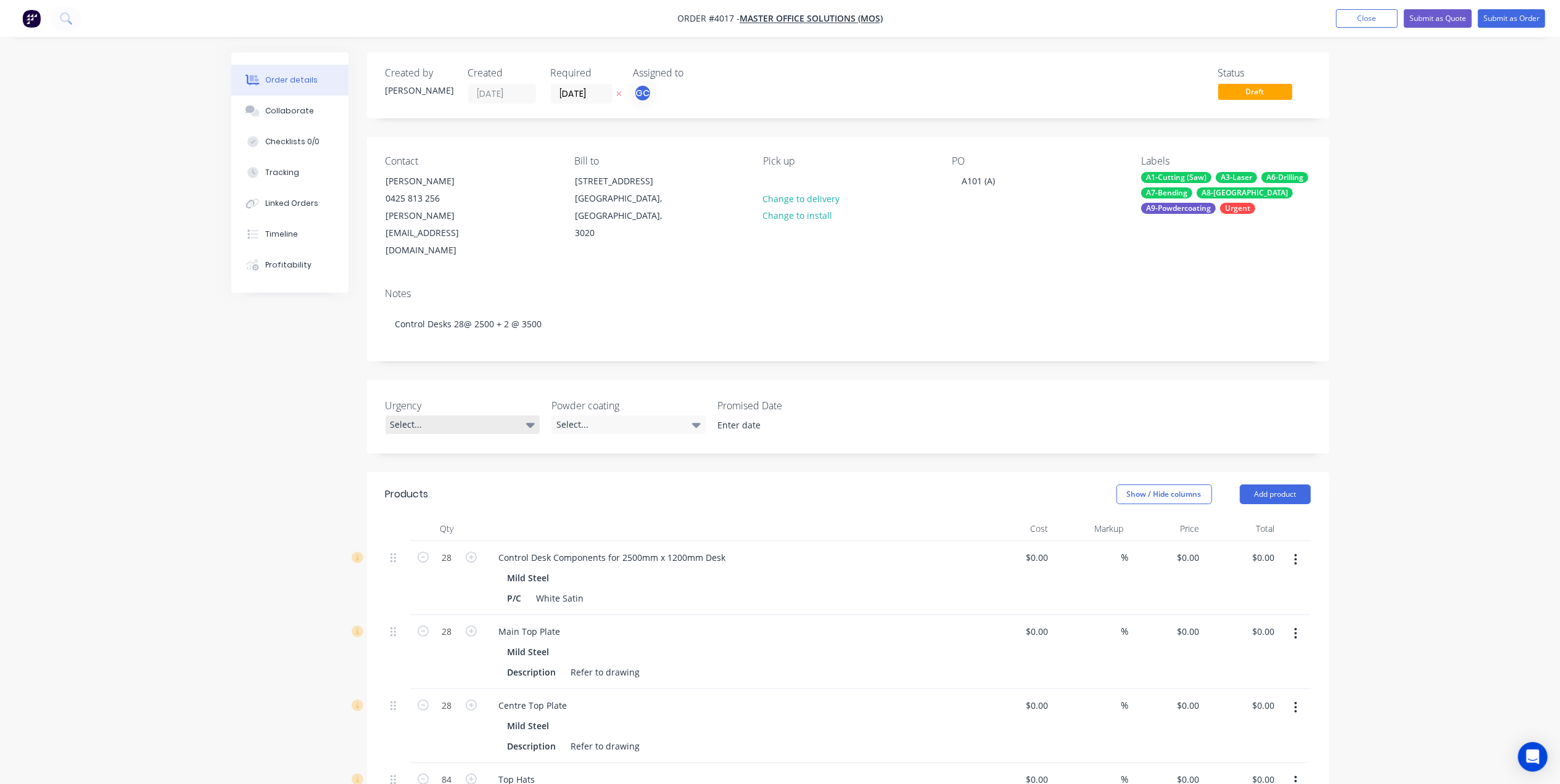
click at [442, 416] on div "Select..." at bounding box center [463, 425] width 154 height 19
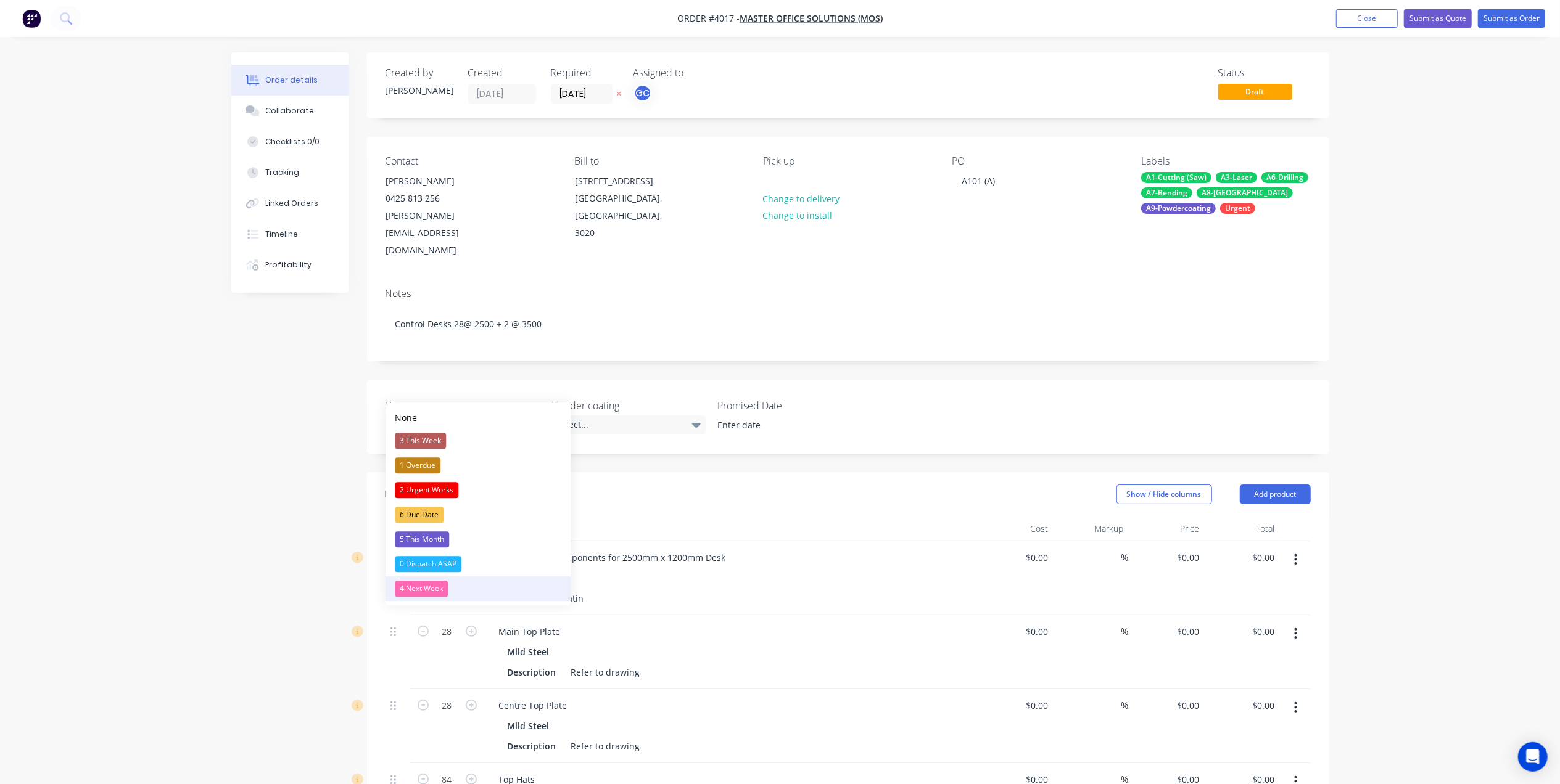
click at [432, 584] on div "4 Next Week" at bounding box center [421, 588] width 53 height 16
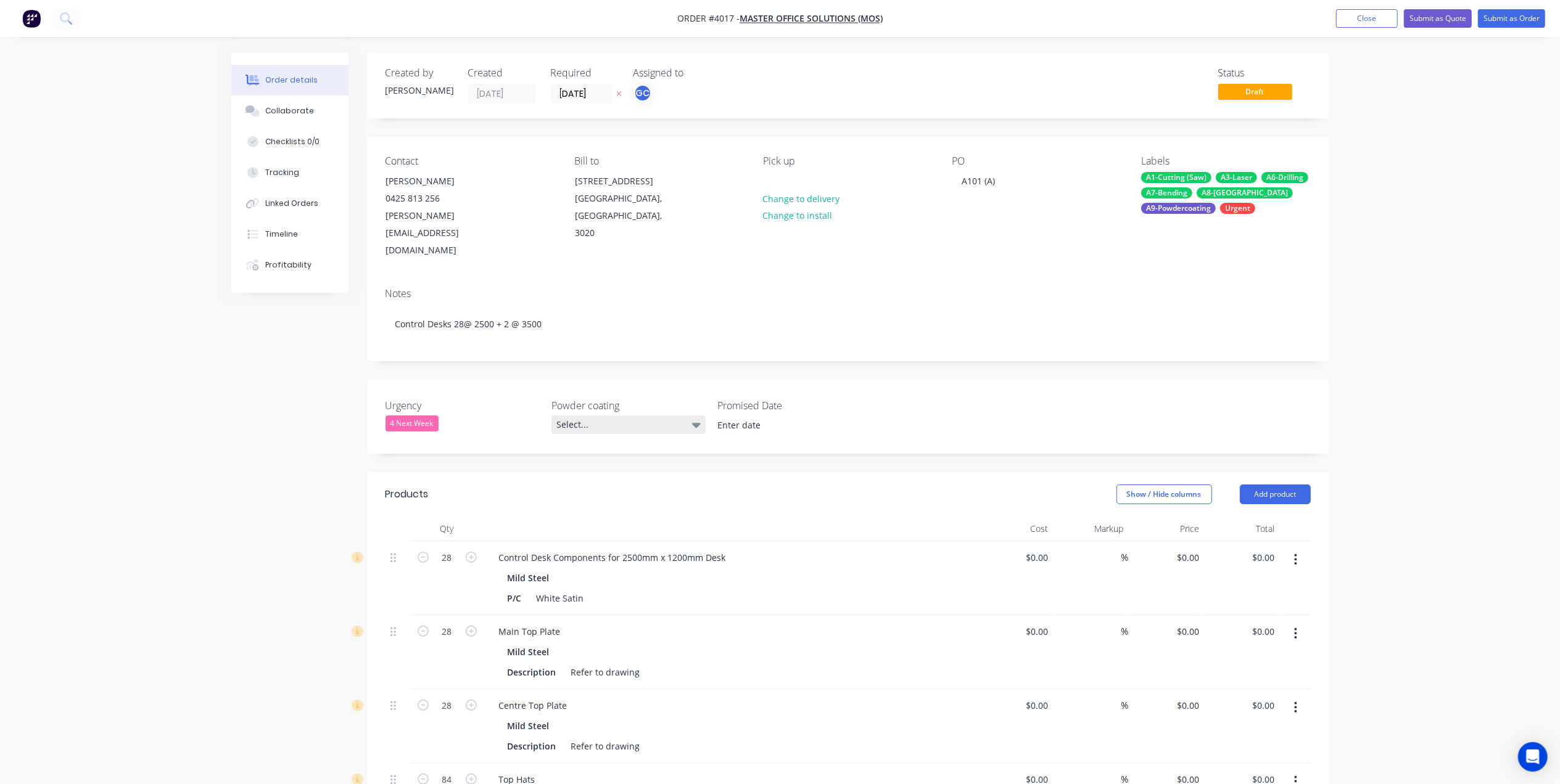
click at [605, 416] on div "Select..." at bounding box center [628, 425] width 154 height 19
click at [581, 467] on div "White" at bounding box center [575, 466] width 29 height 16
click at [778, 416] on input at bounding box center [786, 425] width 154 height 19
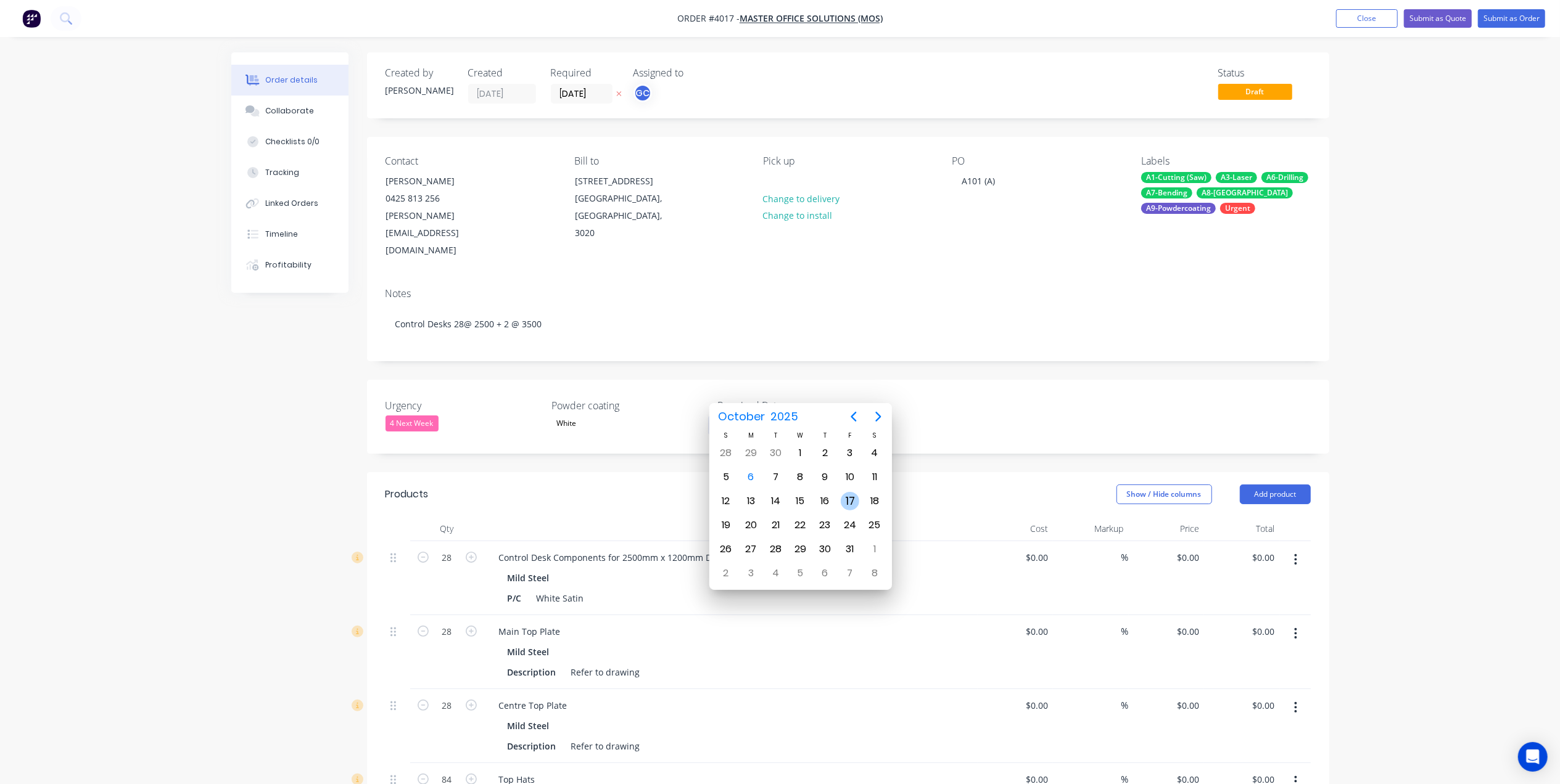
click at [853, 500] on div "17" at bounding box center [850, 501] width 19 height 19
type input "17 October 2025"
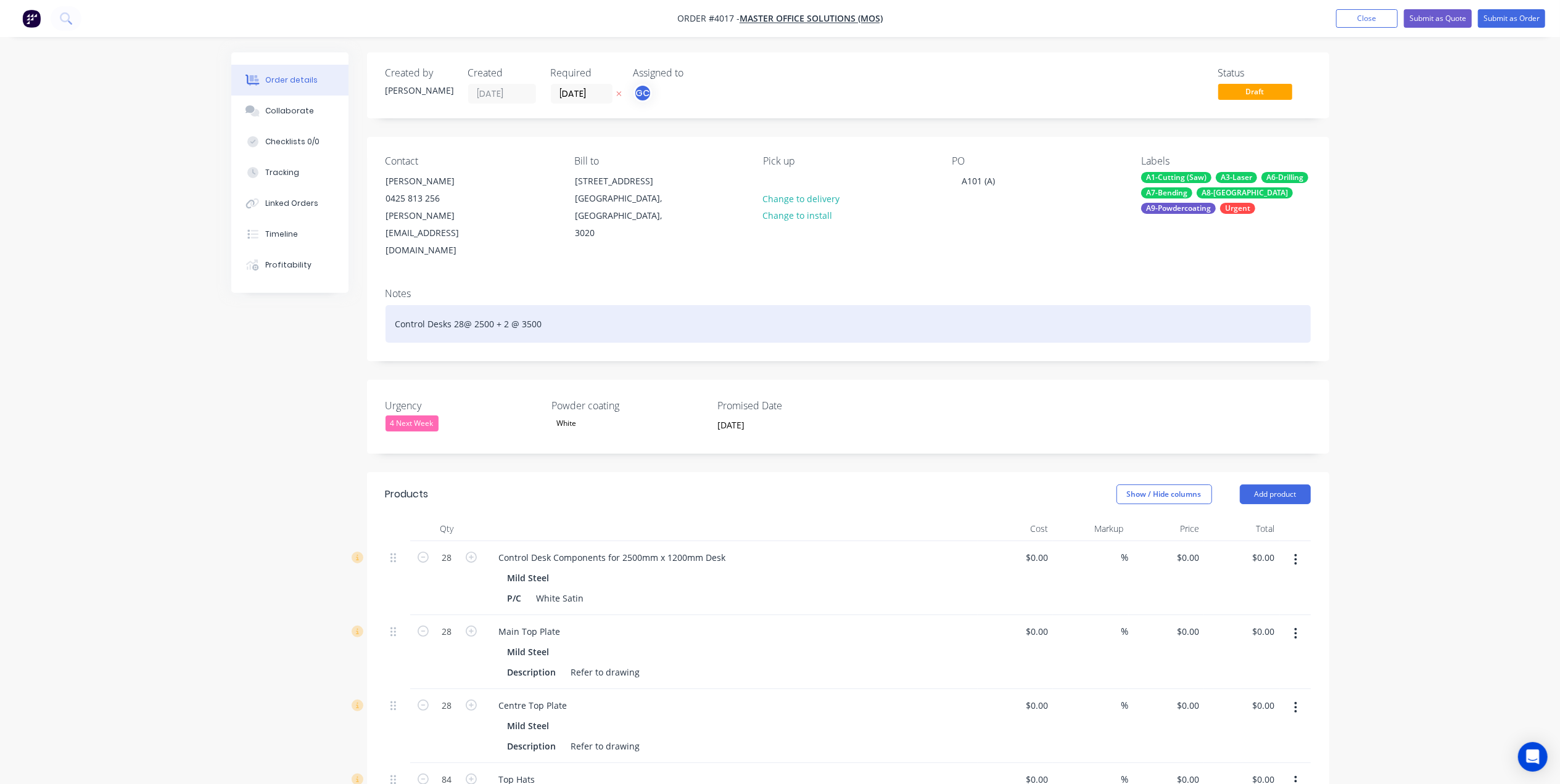
click at [956, 305] on div "Control Desks 28@ 2500 + 2 @ 3500" at bounding box center [849, 323] width 926 height 38
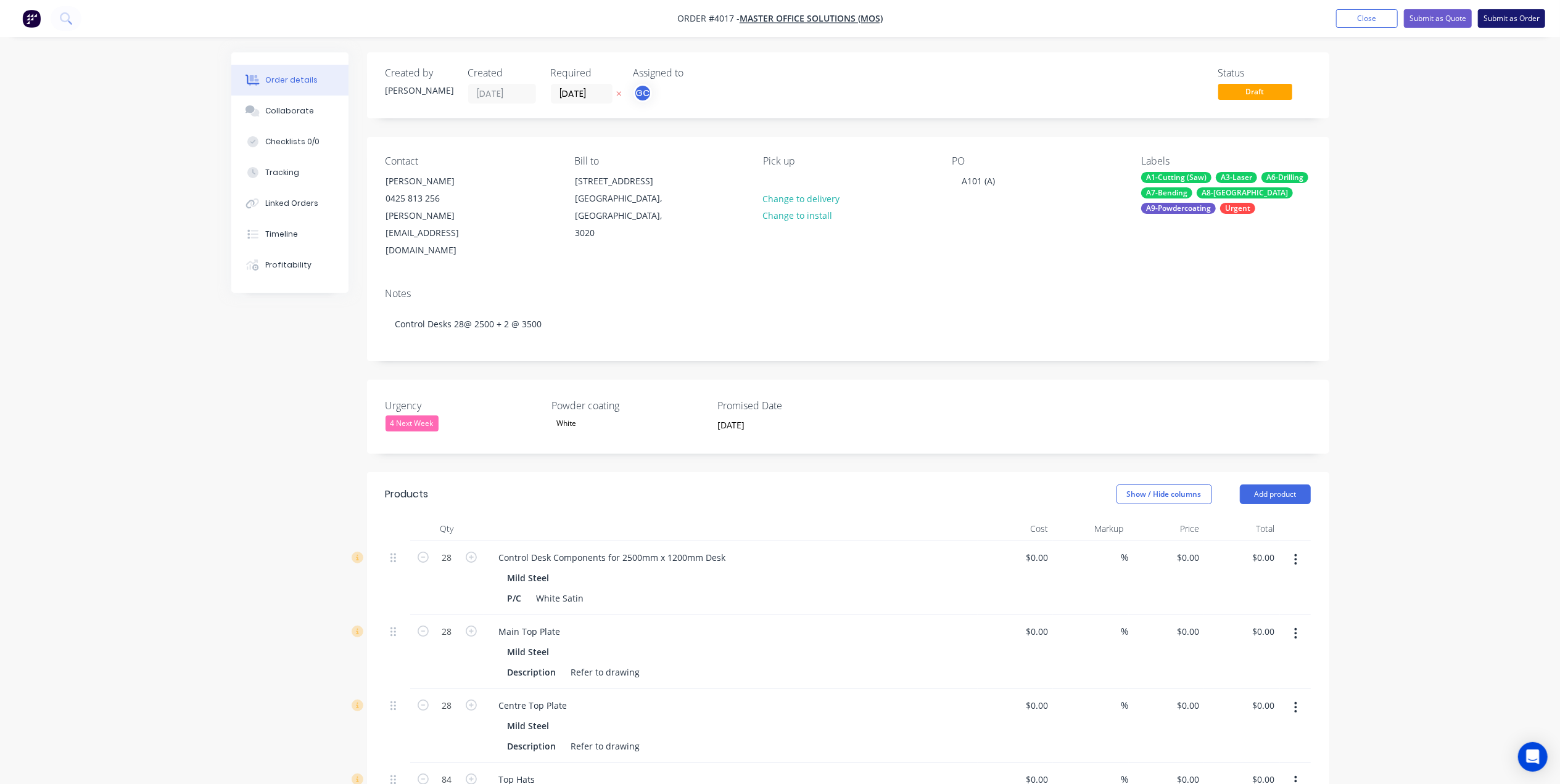
click at [1542, 18] on button "Submit as Order" at bounding box center [1511, 18] width 67 height 19
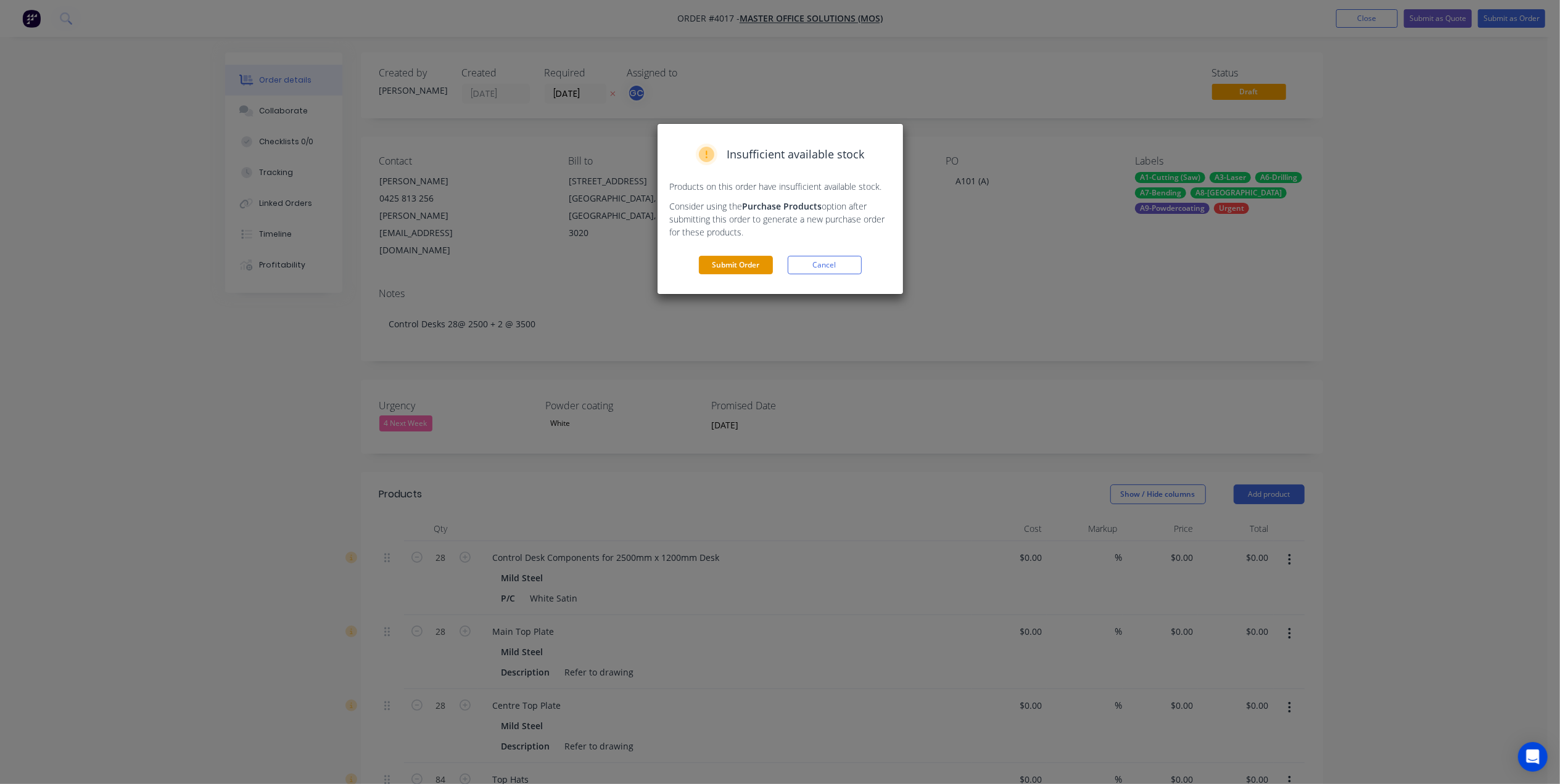
click at [752, 256] on button "Submit Order" at bounding box center [736, 265] width 74 height 19
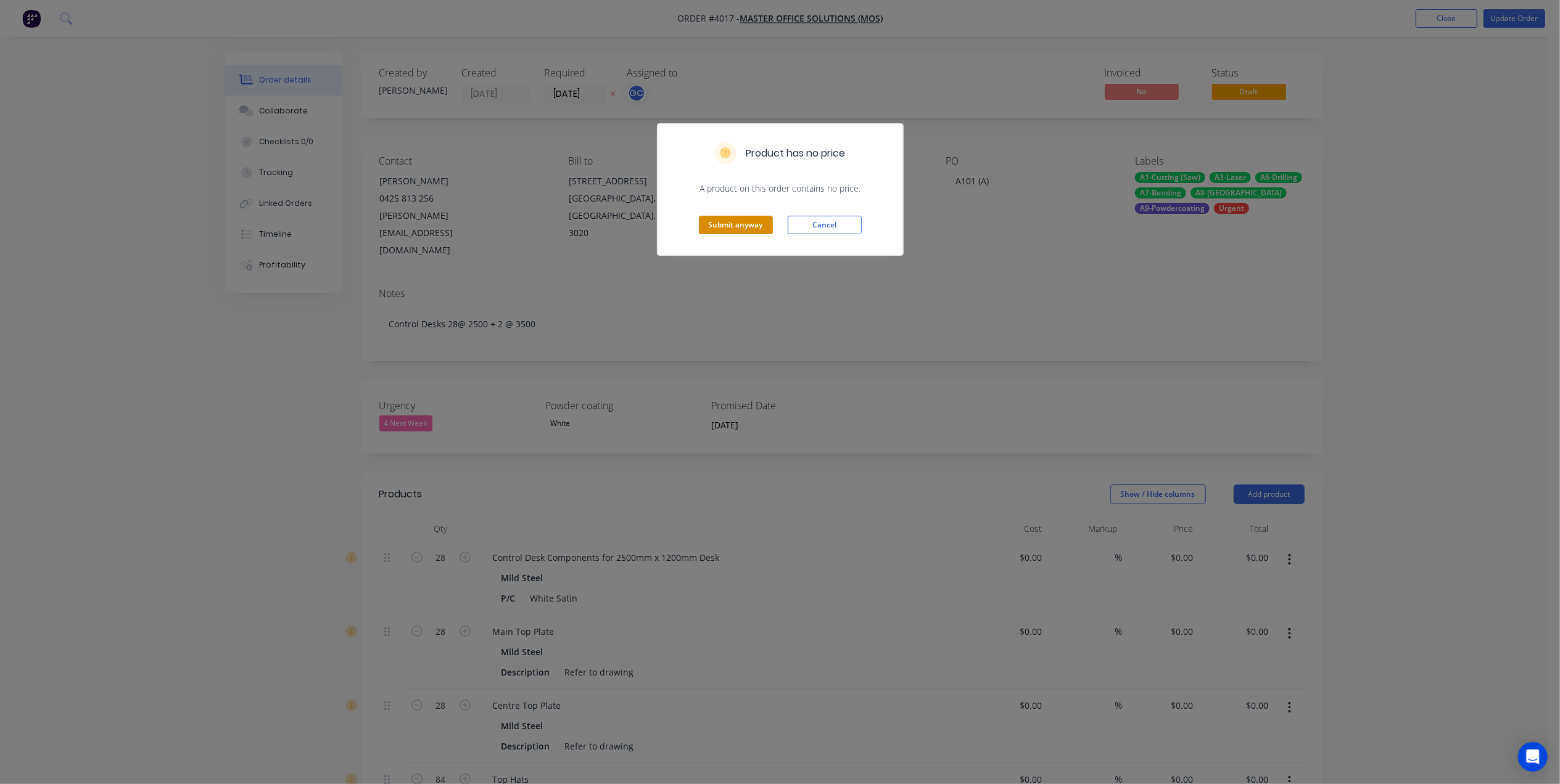
click at [763, 228] on button "Submit anyway" at bounding box center [736, 225] width 74 height 19
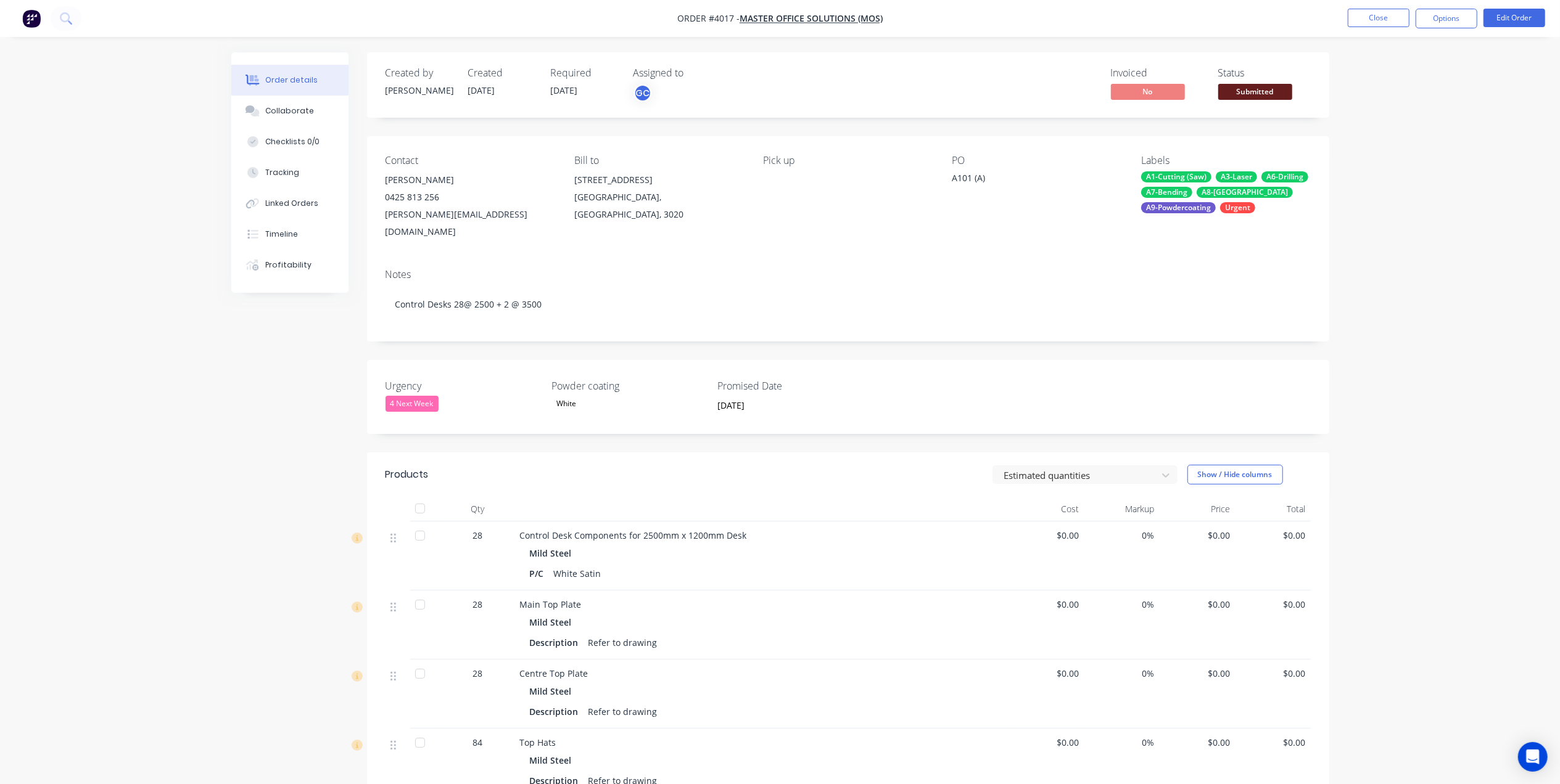
click at [1283, 78] on div "Status" at bounding box center [1265, 73] width 93 height 12
click at [1274, 82] on div "Status Submitted" at bounding box center [1265, 85] width 93 height 36
click at [1262, 92] on span "Submitted" at bounding box center [1256, 92] width 74 height 16
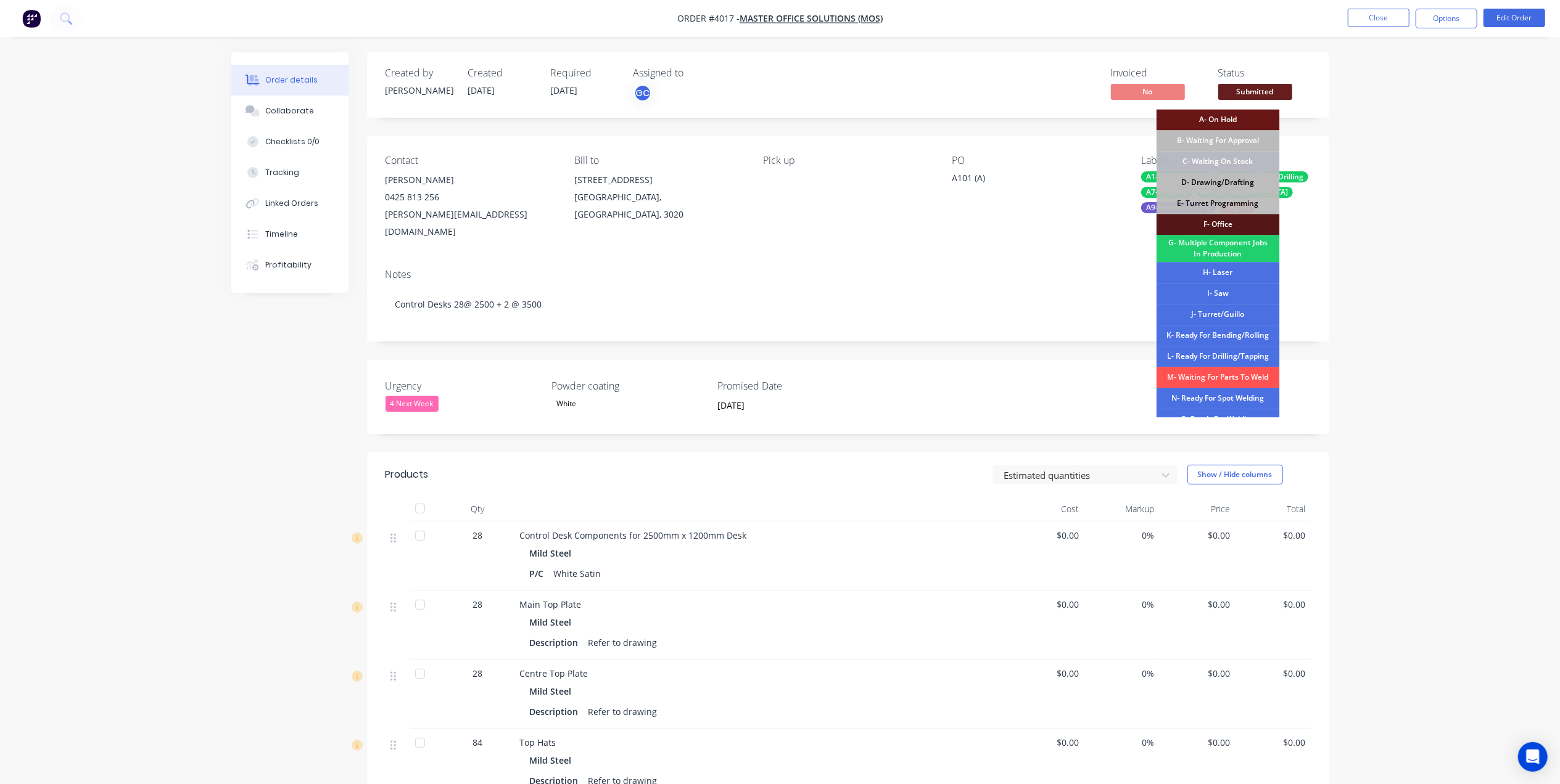
click at [1246, 178] on div "D- Drawing/Drafting" at bounding box center [1218, 183] width 124 height 21
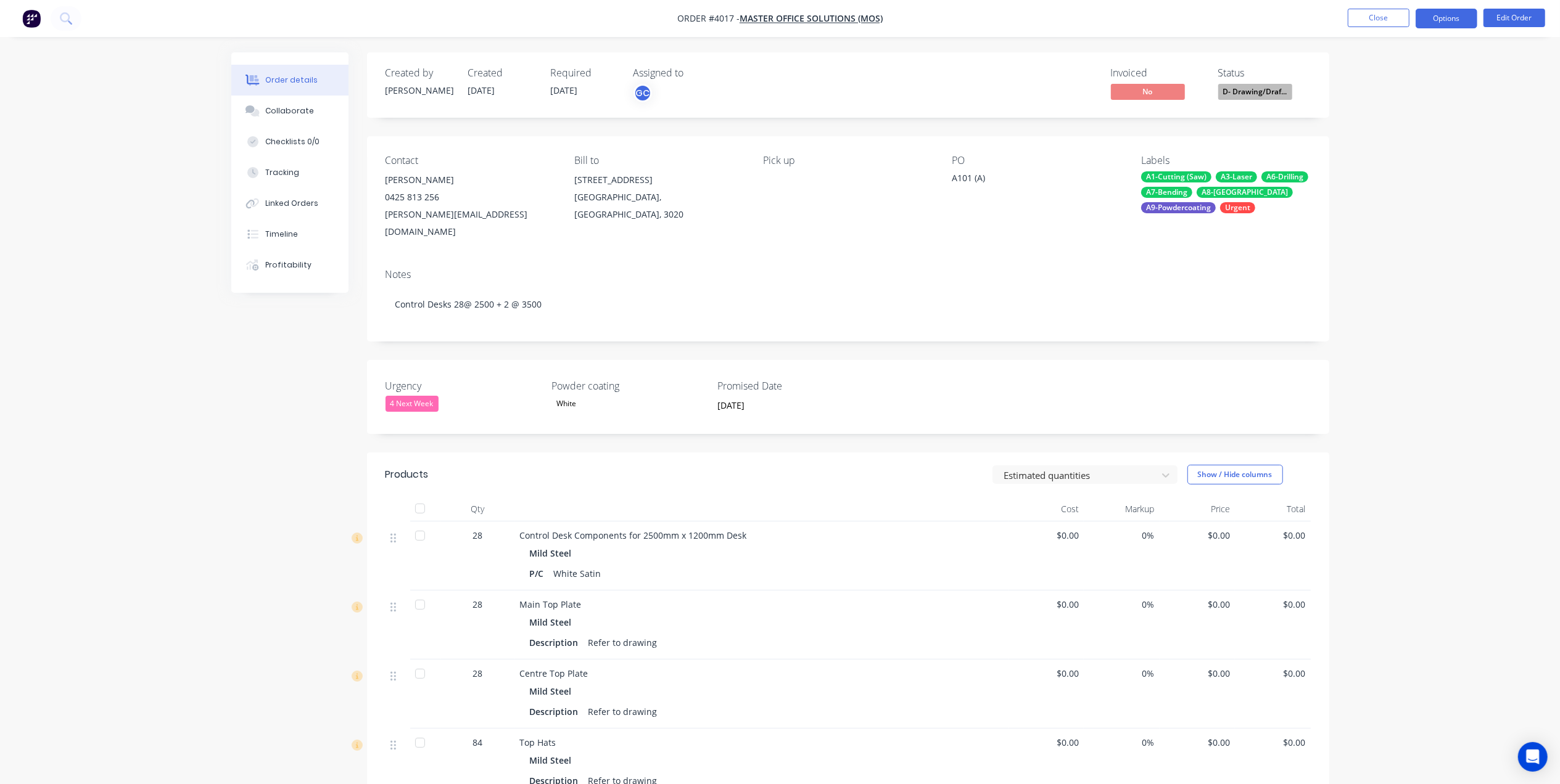
click at [1444, 22] on button "Options" at bounding box center [1446, 19] width 61 height 19
click at [1415, 150] on div "Work Order" at bounding box center [1410, 149] width 114 height 18
click at [1415, 126] on div "Without pricing" at bounding box center [1410, 124] width 114 height 18
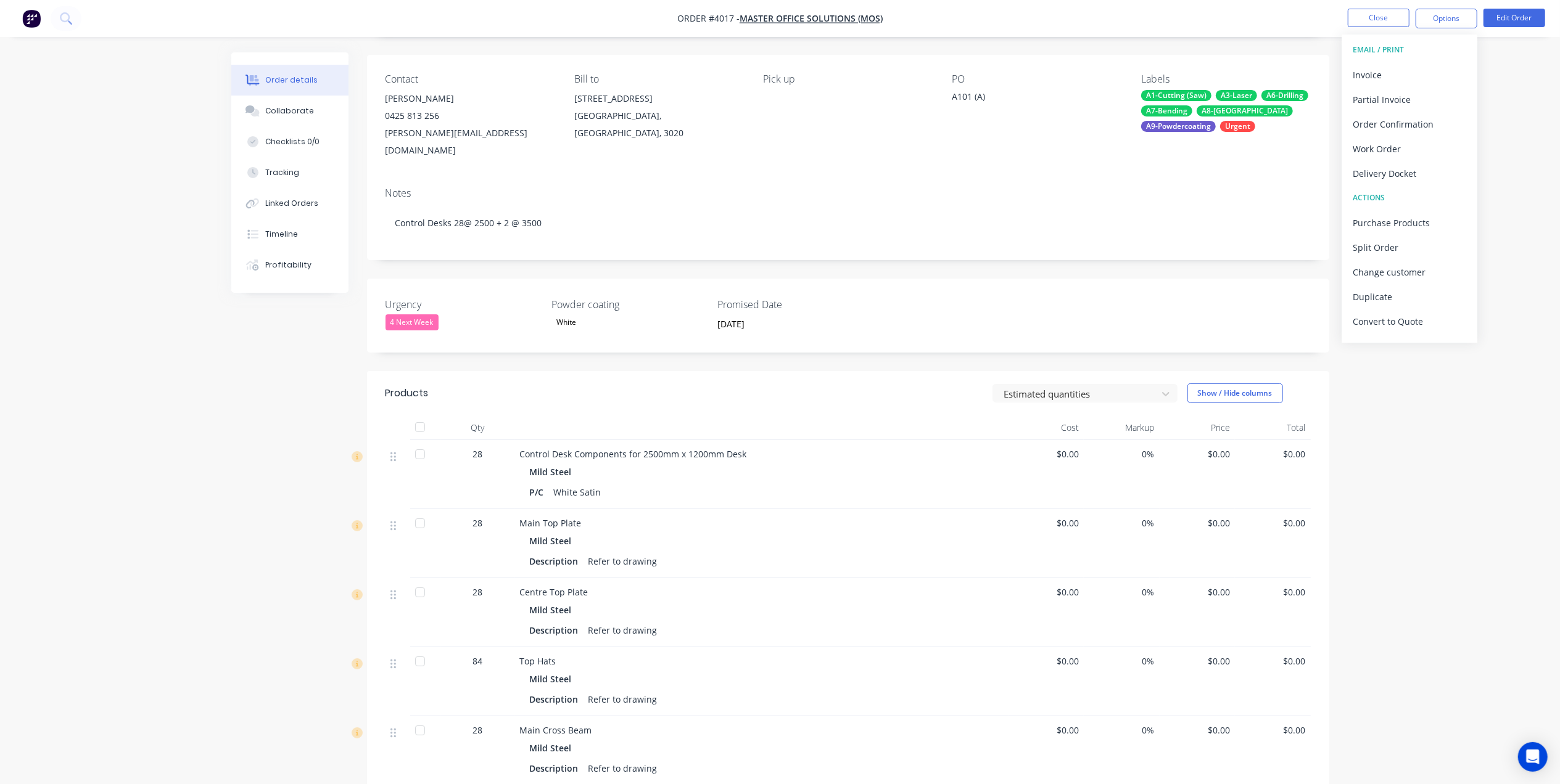
scroll to position [82, 0]
click at [1507, 9] on button "Edit Order" at bounding box center [1514, 18] width 61 height 19
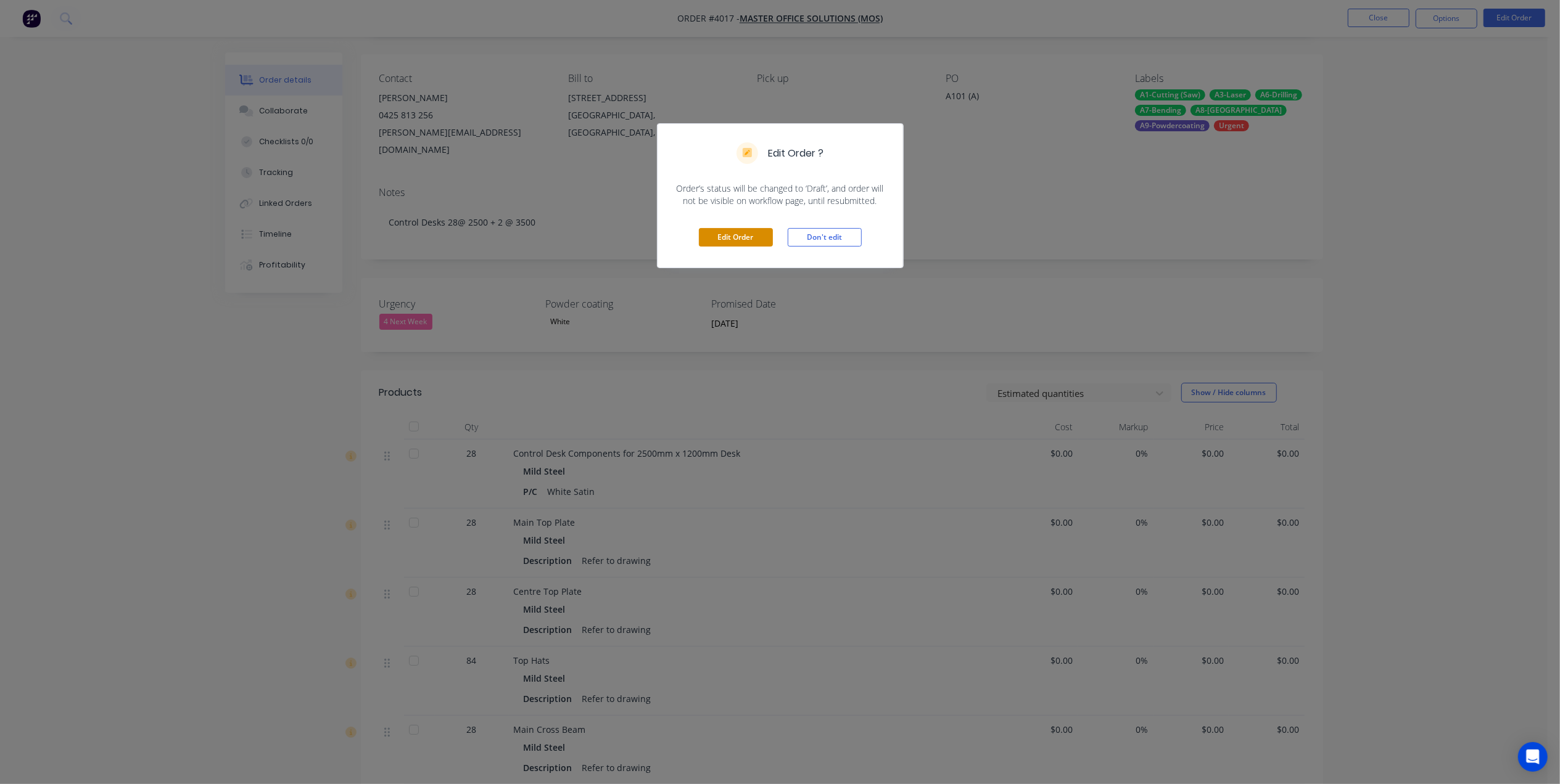
click at [759, 237] on button "Edit Order" at bounding box center [736, 237] width 74 height 19
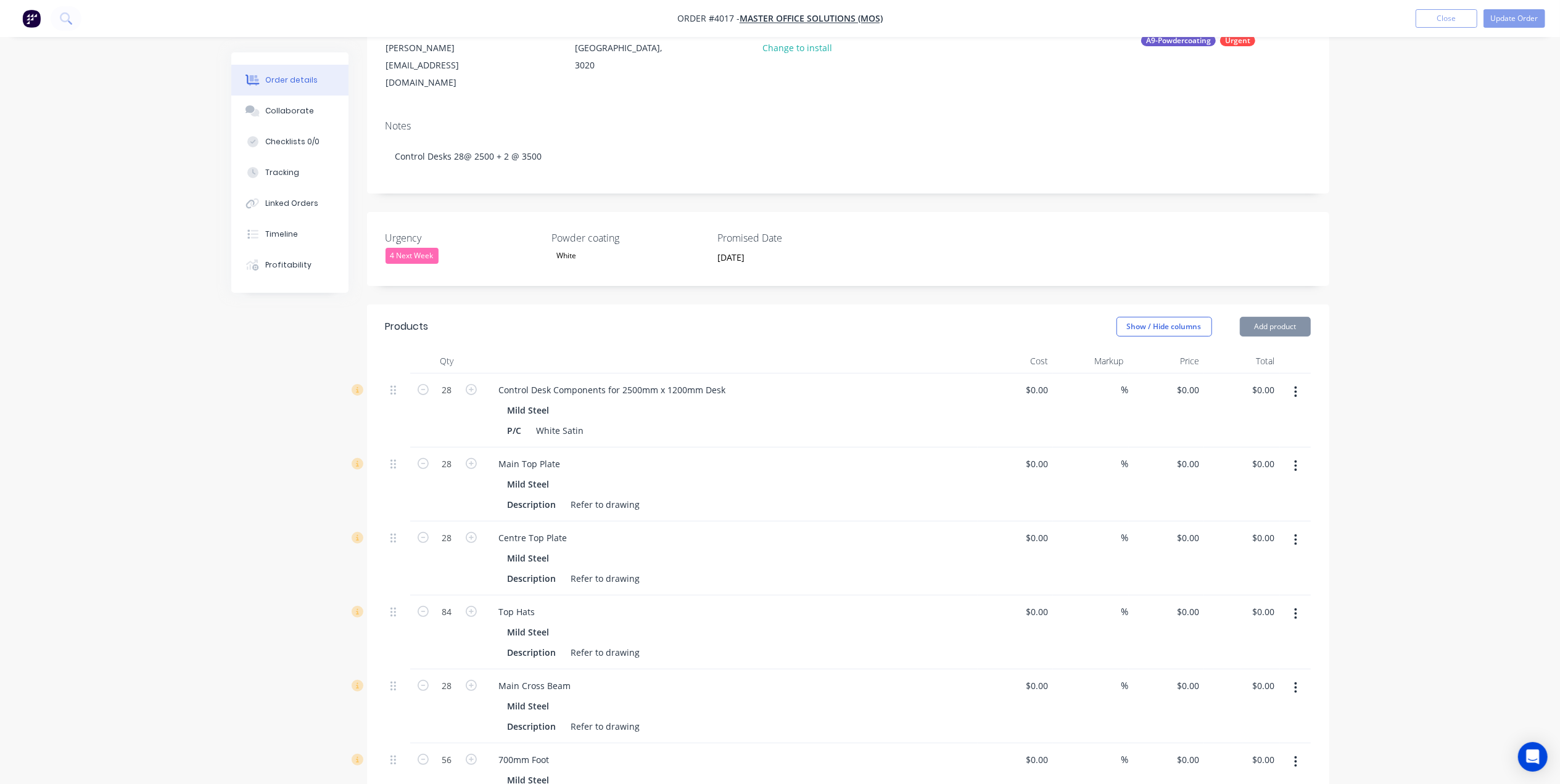
scroll to position [0, 0]
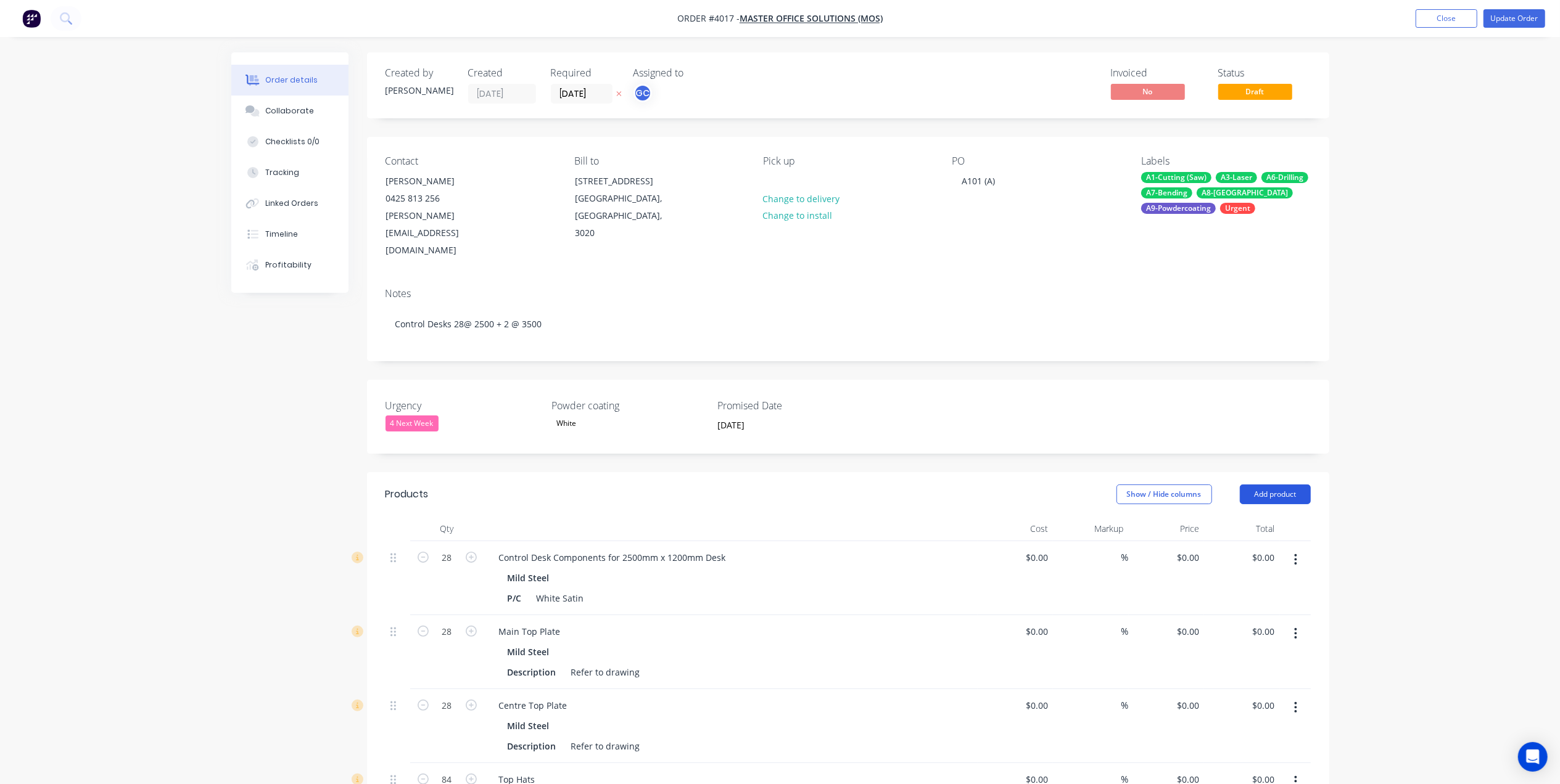
click at [1274, 485] on button "Add product" at bounding box center [1275, 495] width 71 height 19
click at [1242, 541] on div "Basic product" at bounding box center [1253, 550] width 95 height 18
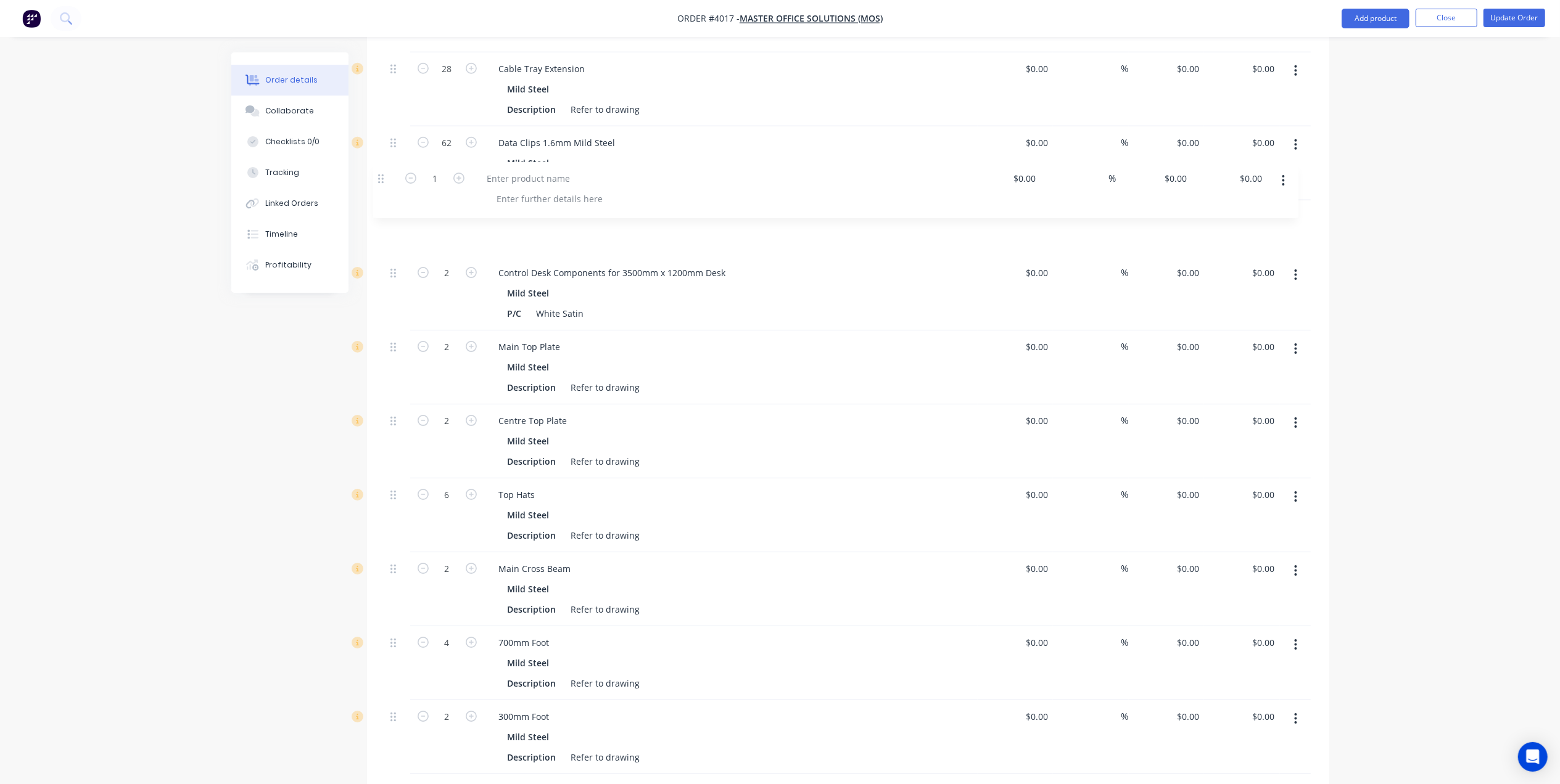
scroll to position [1080, 0]
drag, startPoint x: 393, startPoint y: 455, endPoint x: 383, endPoint y: 201, distance: 254.2
click at [383, 201] on div "Qty Cost Markup Price Total 28 Control Desk Components for 2500mm x 1200mm Desk…" at bounding box center [849, 238] width 963 height 1603
click at [1296, 214] on icon "button" at bounding box center [1296, 219] width 3 height 11
click at [1243, 268] on div "Duplicate" at bounding box center [1253, 277] width 95 height 18
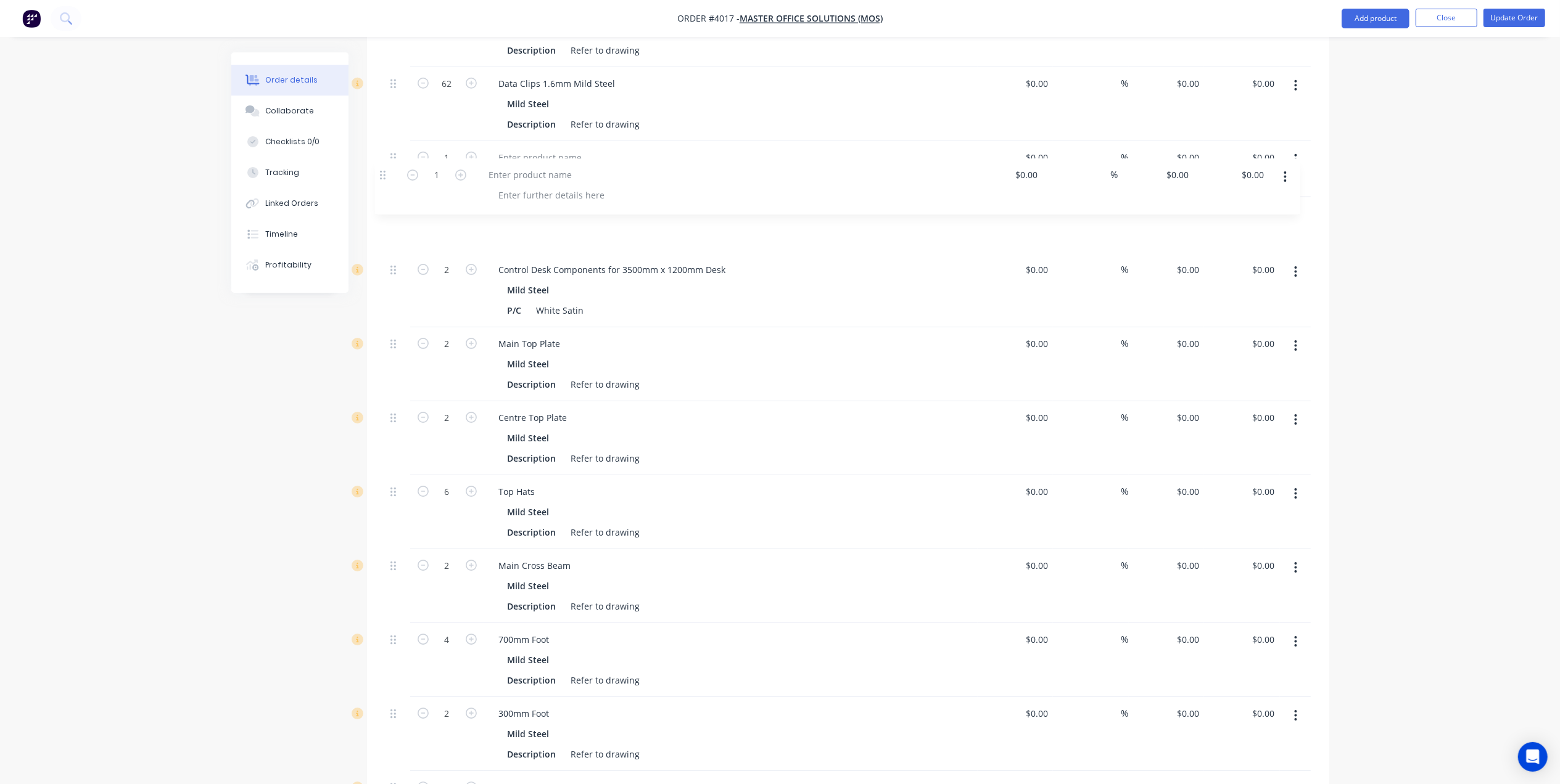
scroll to position [1139, 0]
drag, startPoint x: 393, startPoint y: 414, endPoint x: 394, endPoint y: 185, distance: 229.0
click at [394, 185] on div "28 Control Desk Components for 2500mm x 1200mm Desk Mild Steel P/C White Satin …" at bounding box center [849, 200] width 926 height 1594
click at [1303, 150] on button "button" at bounding box center [1296, 161] width 29 height 22
click at [1249, 209] on div "Duplicate" at bounding box center [1253, 218] width 95 height 18
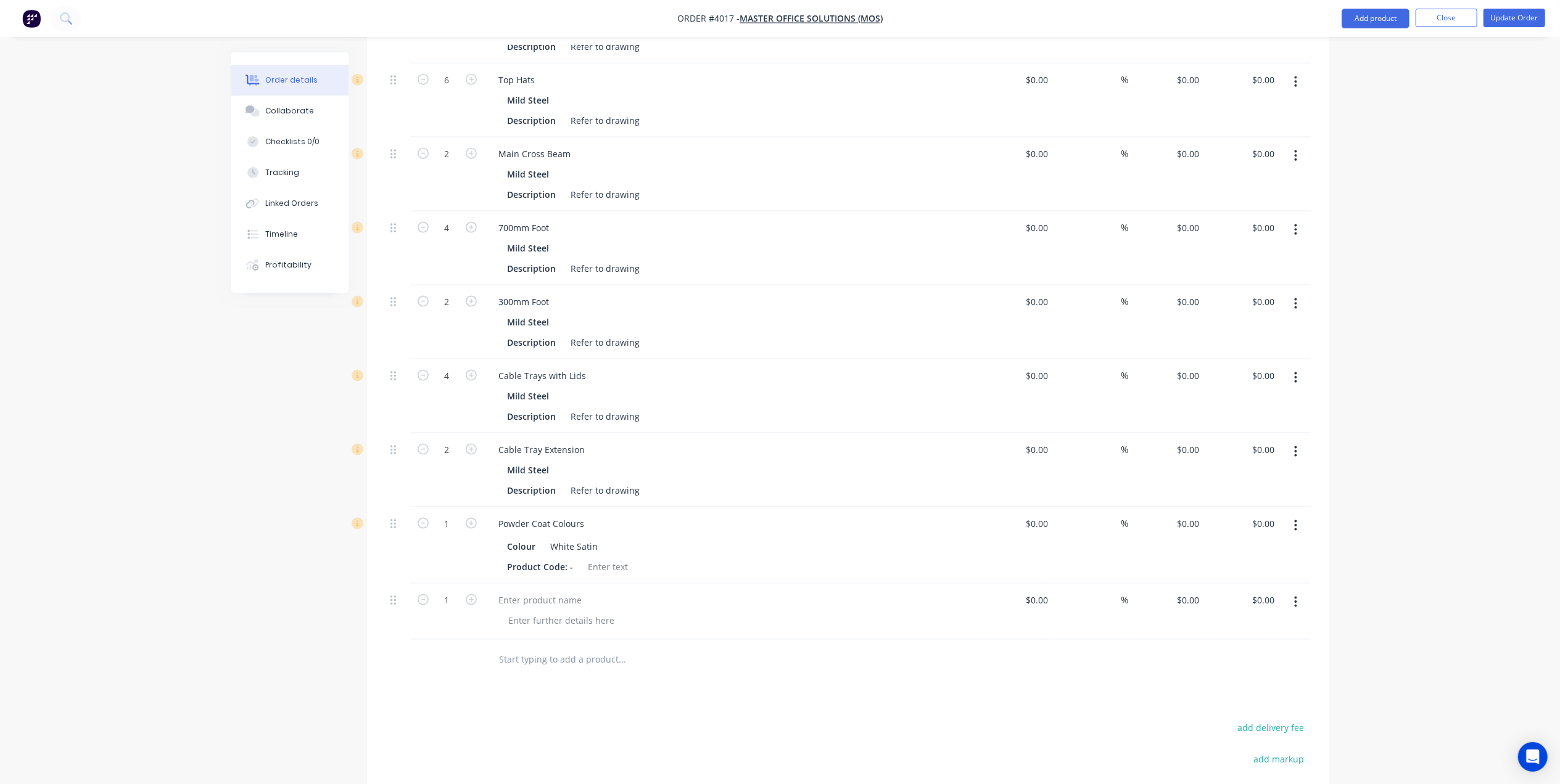
scroll to position [1734, 0]
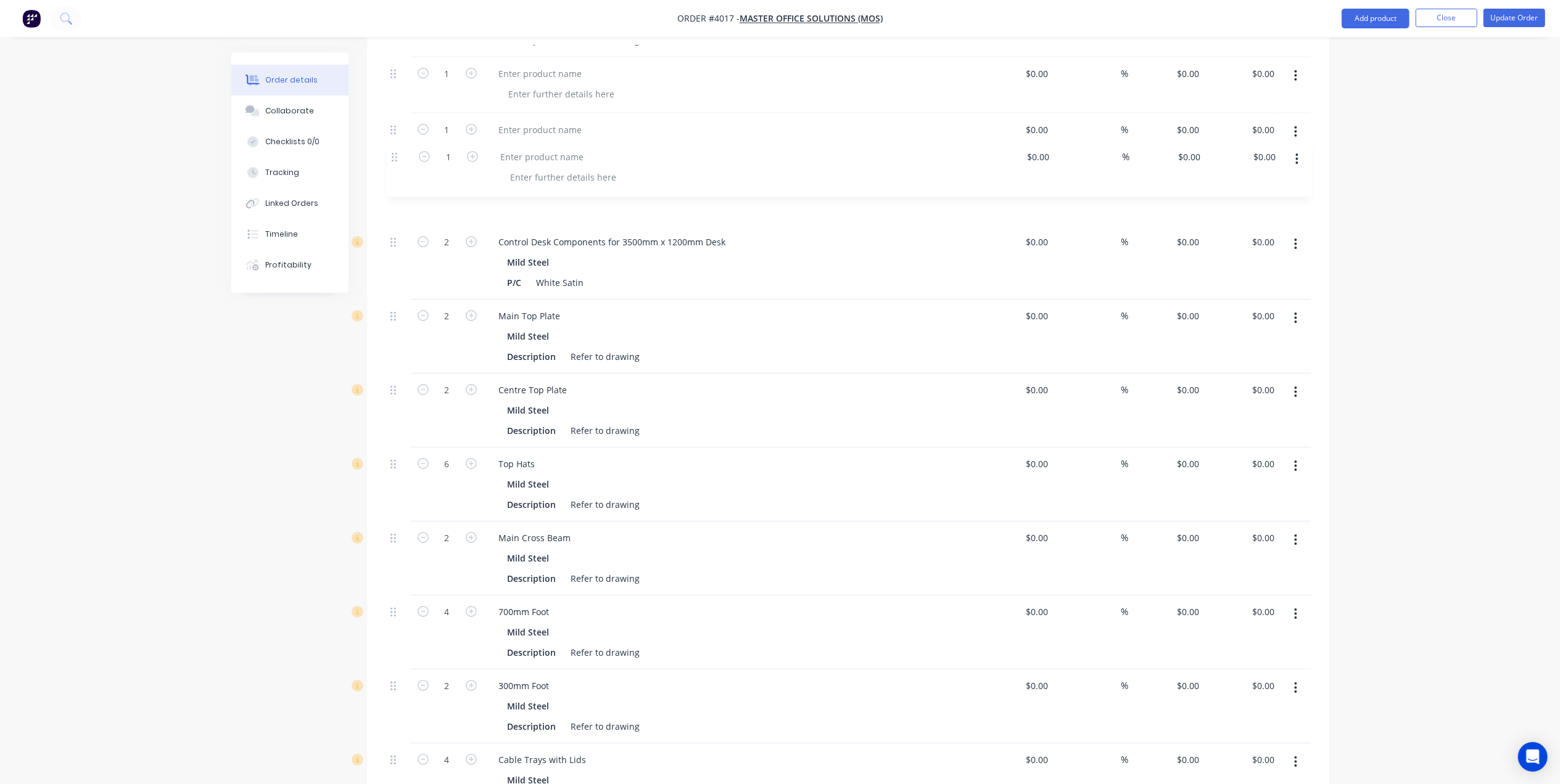
drag, startPoint x: 393, startPoint y: 392, endPoint x: 395, endPoint y: 148, distance: 244.0
click at [395, 148] on div "28 Control Desk Components for 2500mm x 1200mm Desk Mild Steel P/C White Satin …" at bounding box center [849, 142] width 926 height 1651
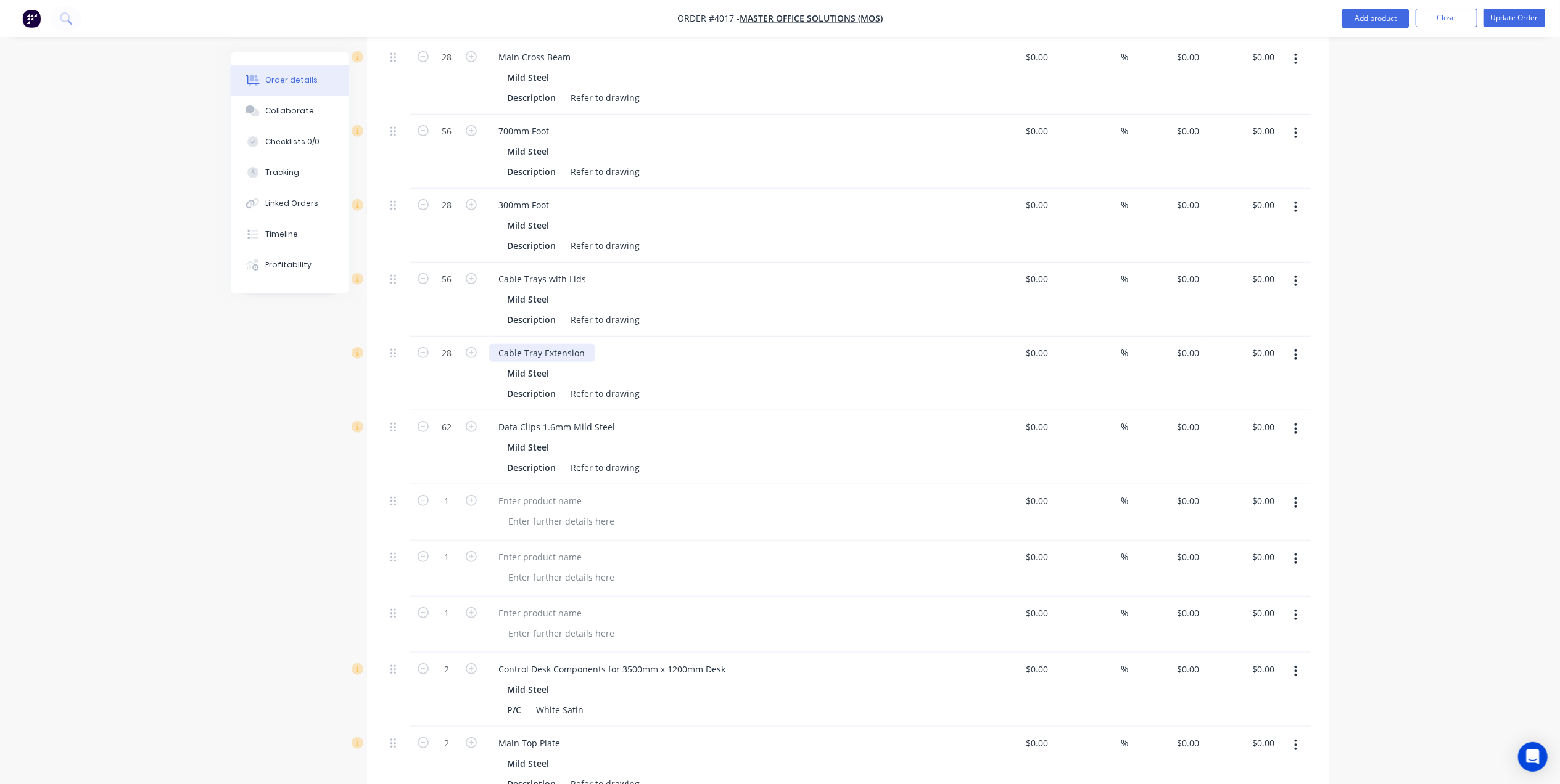
scroll to position [482, 0]
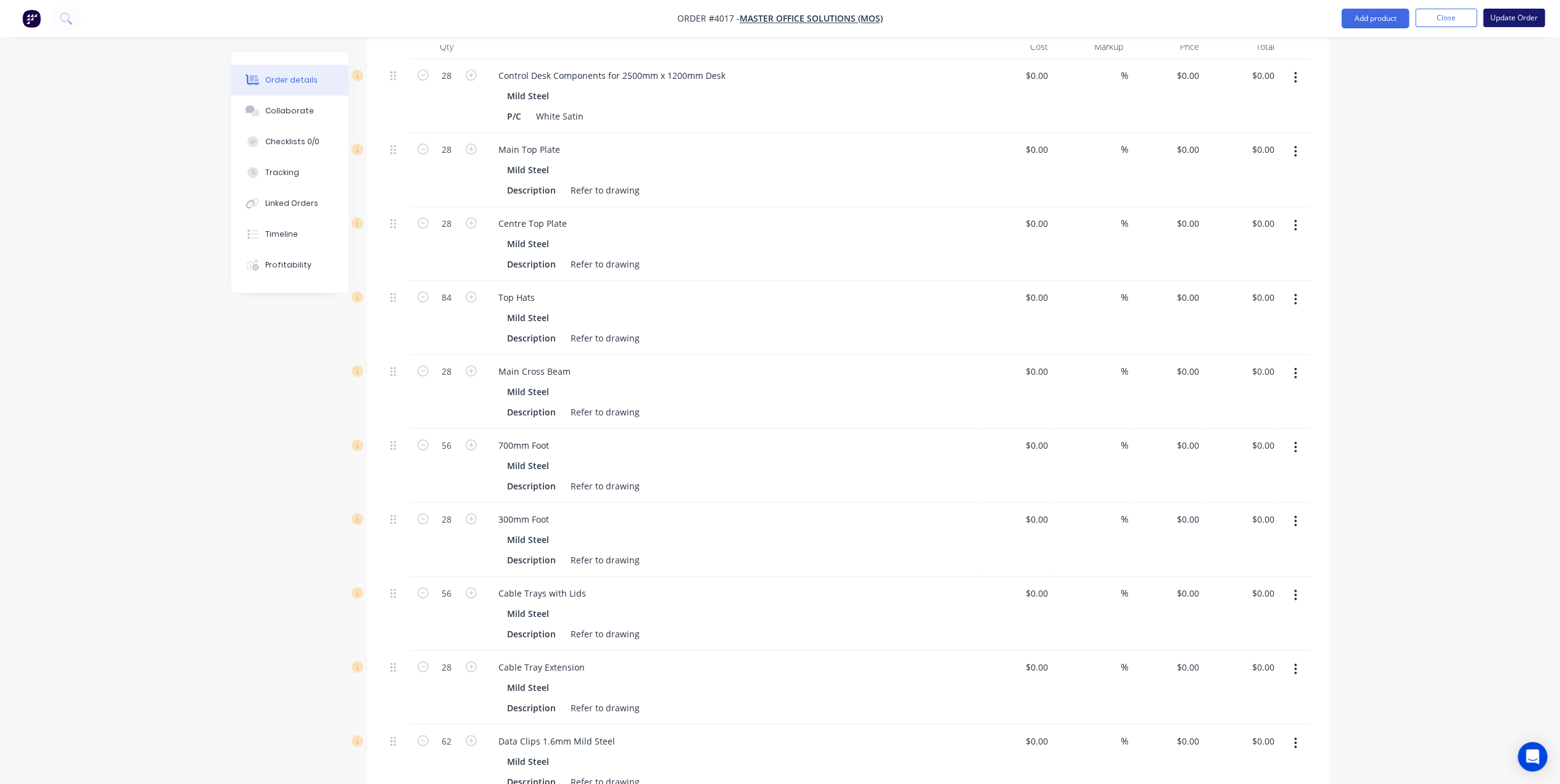
click at [1511, 22] on button "Update Order" at bounding box center [1514, 18] width 61 height 19
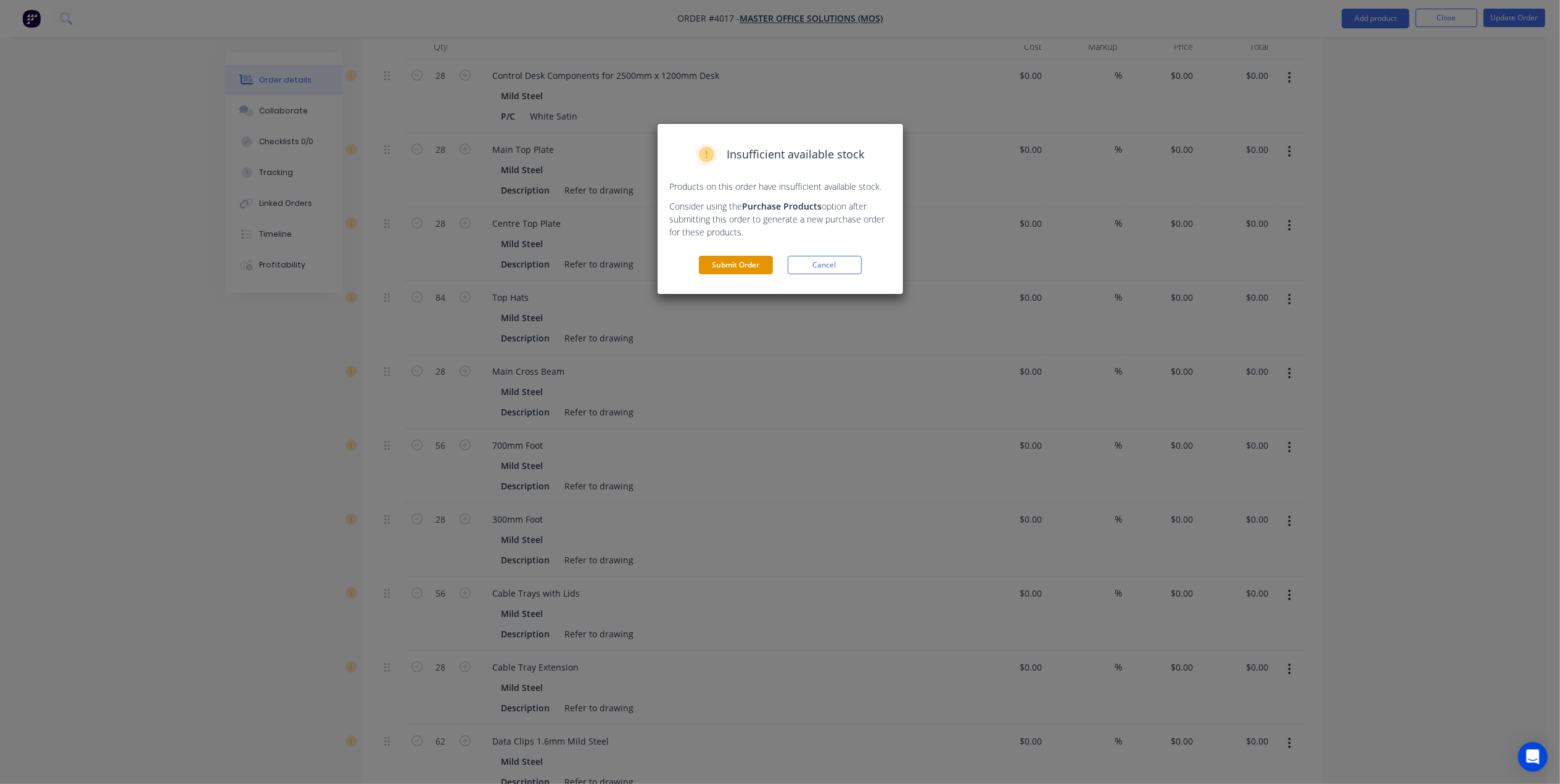
click at [743, 270] on button "Submit Order" at bounding box center [736, 265] width 74 height 19
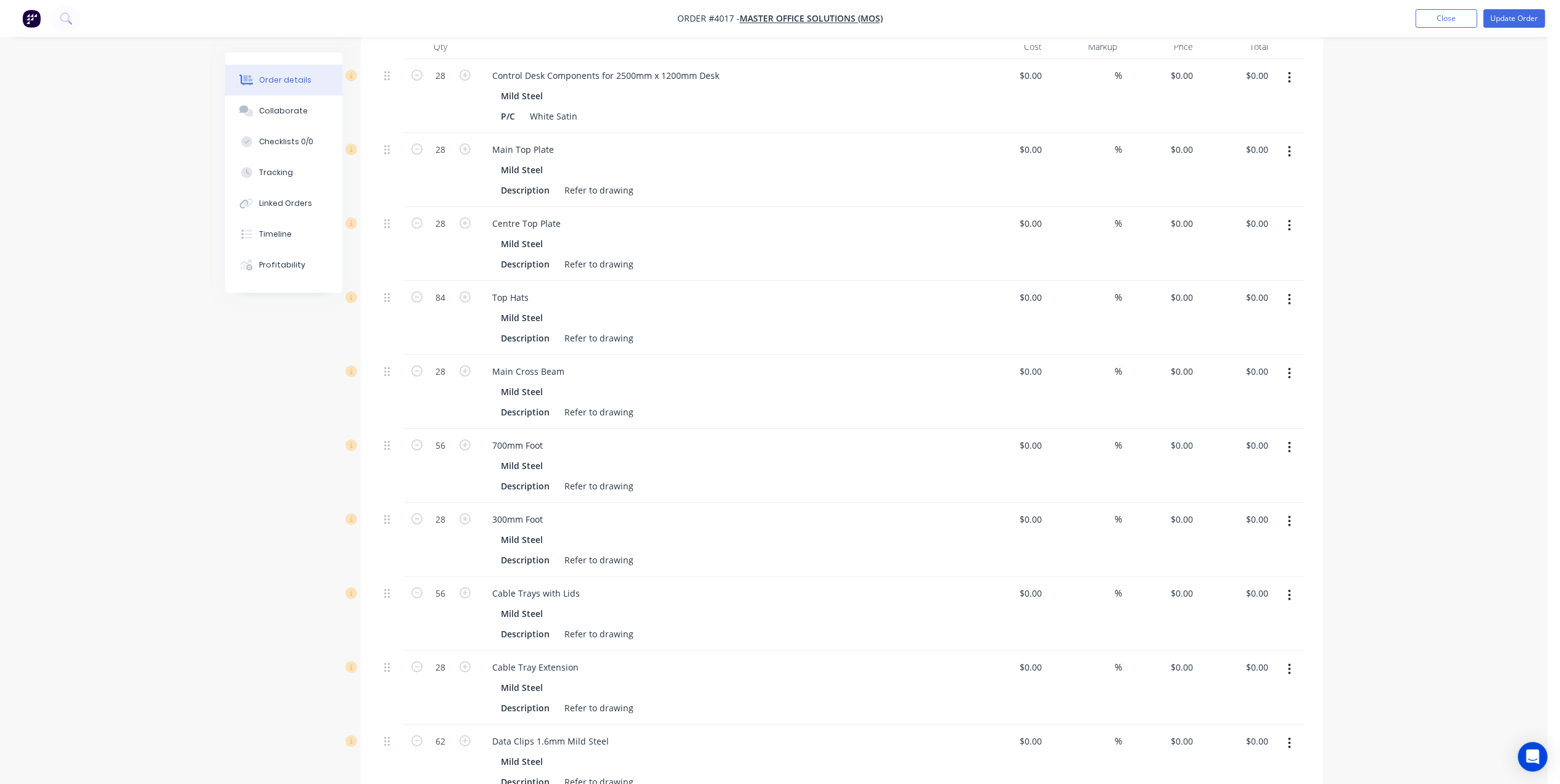
scroll to position [0, 0]
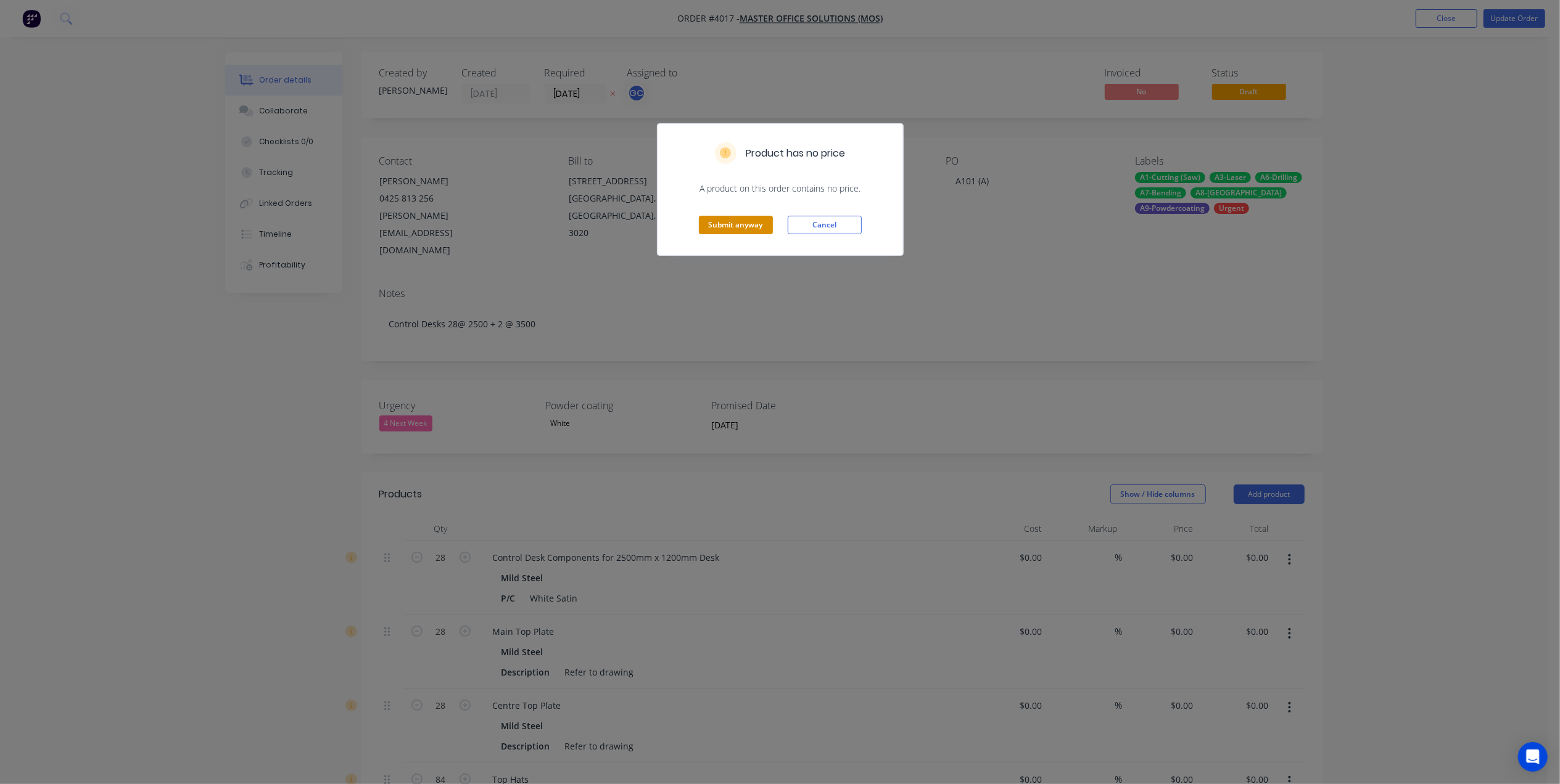
click at [726, 223] on button "Submit anyway" at bounding box center [736, 225] width 74 height 19
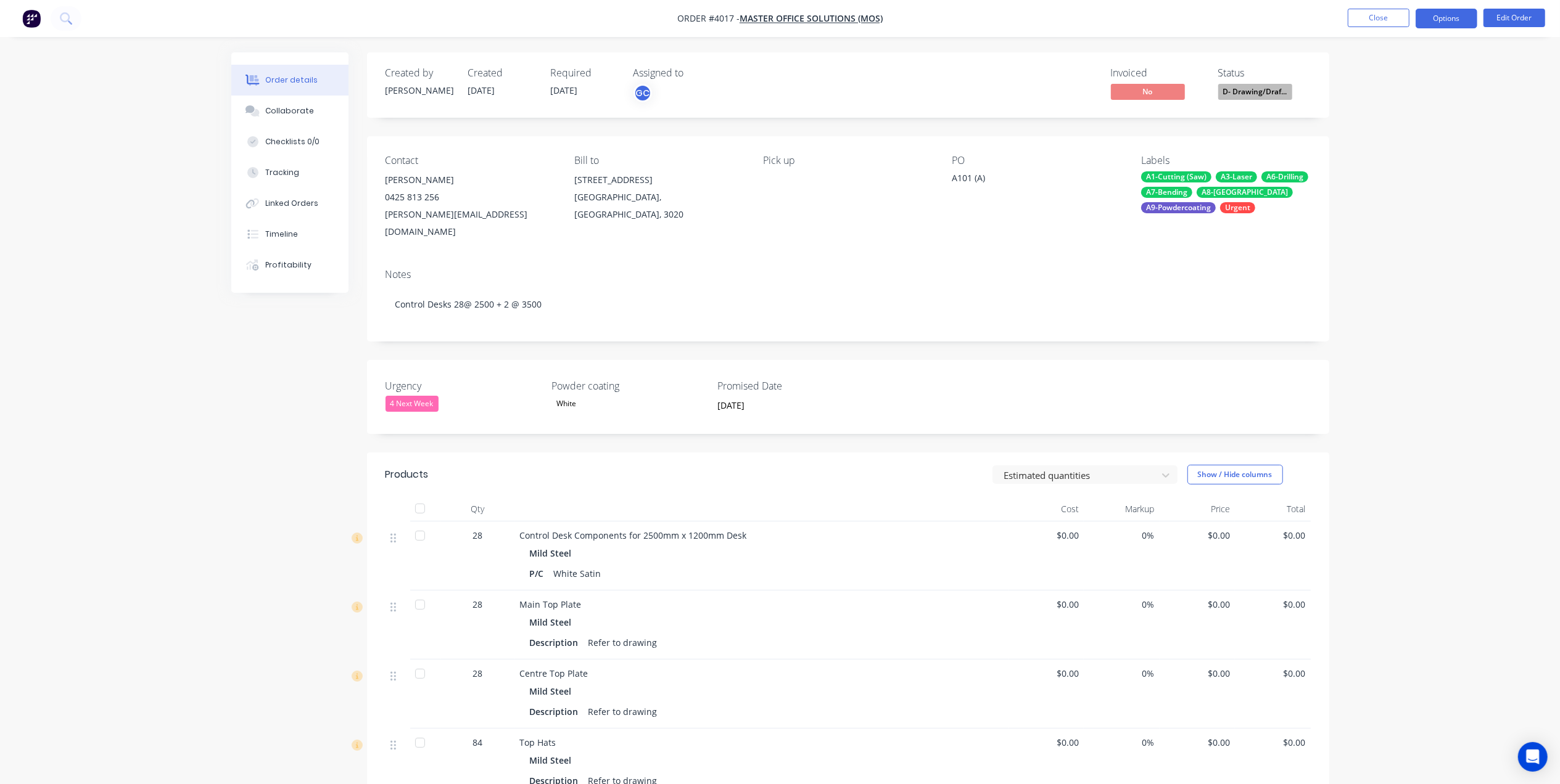
click at [1441, 19] on button "Options" at bounding box center [1446, 19] width 61 height 19
click at [1383, 142] on div "Work Order" at bounding box center [1410, 149] width 114 height 18
click at [1382, 127] on div "Without pricing" at bounding box center [1410, 124] width 114 height 18
click at [1518, 20] on button "Edit Order" at bounding box center [1514, 18] width 61 height 19
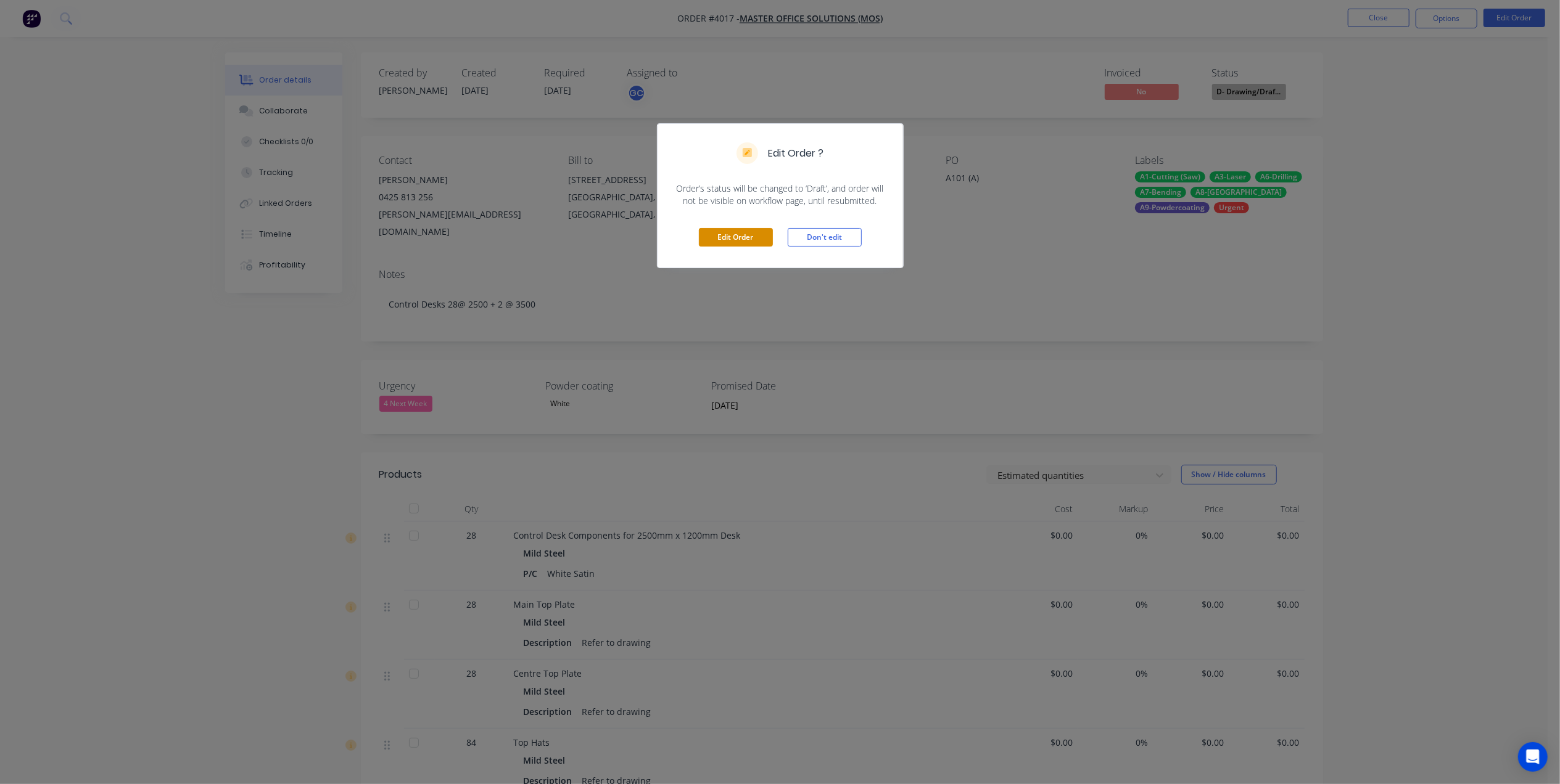
click at [704, 240] on button "Edit Order" at bounding box center [736, 237] width 74 height 19
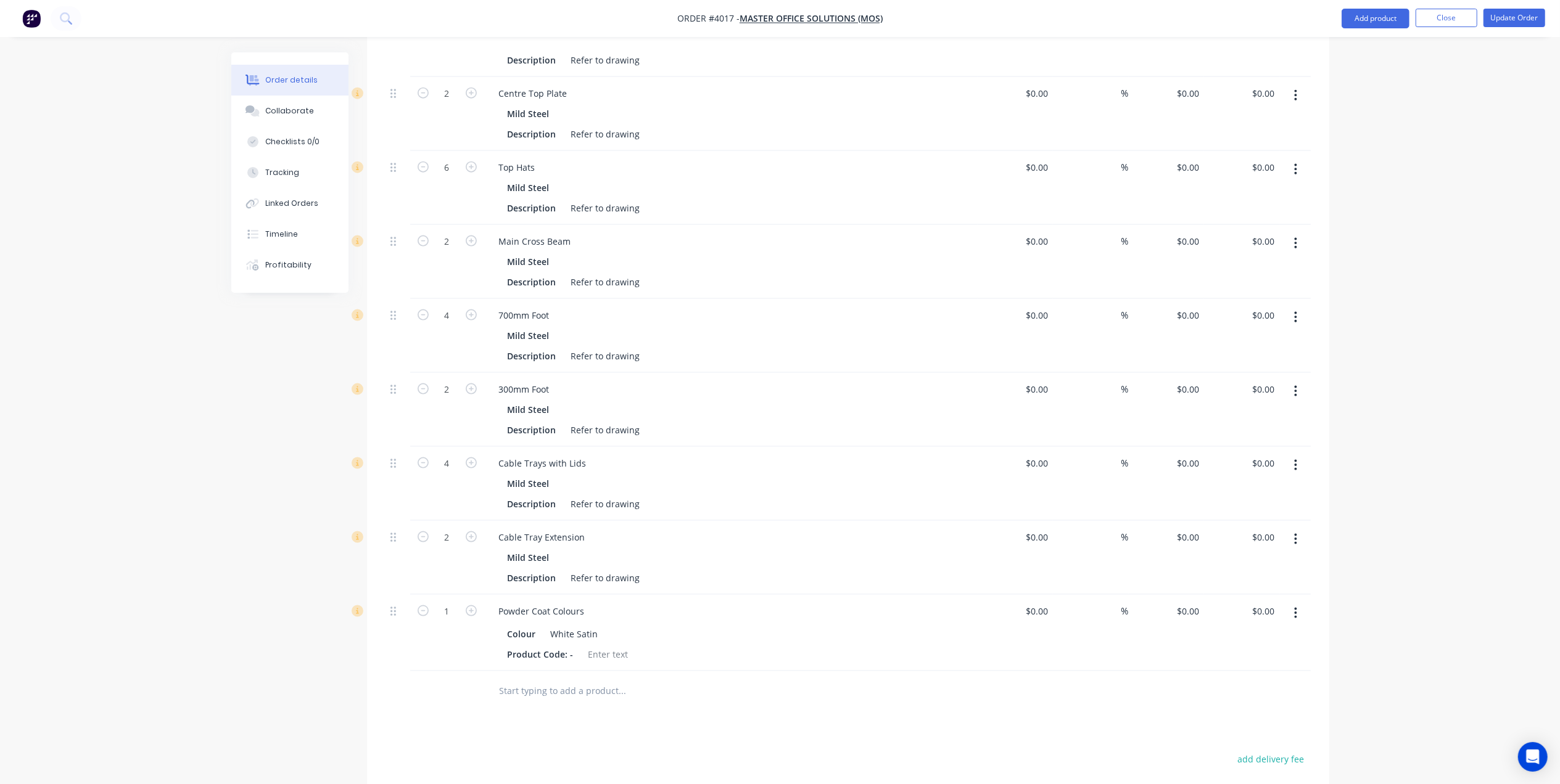
scroll to position [1644, 0]
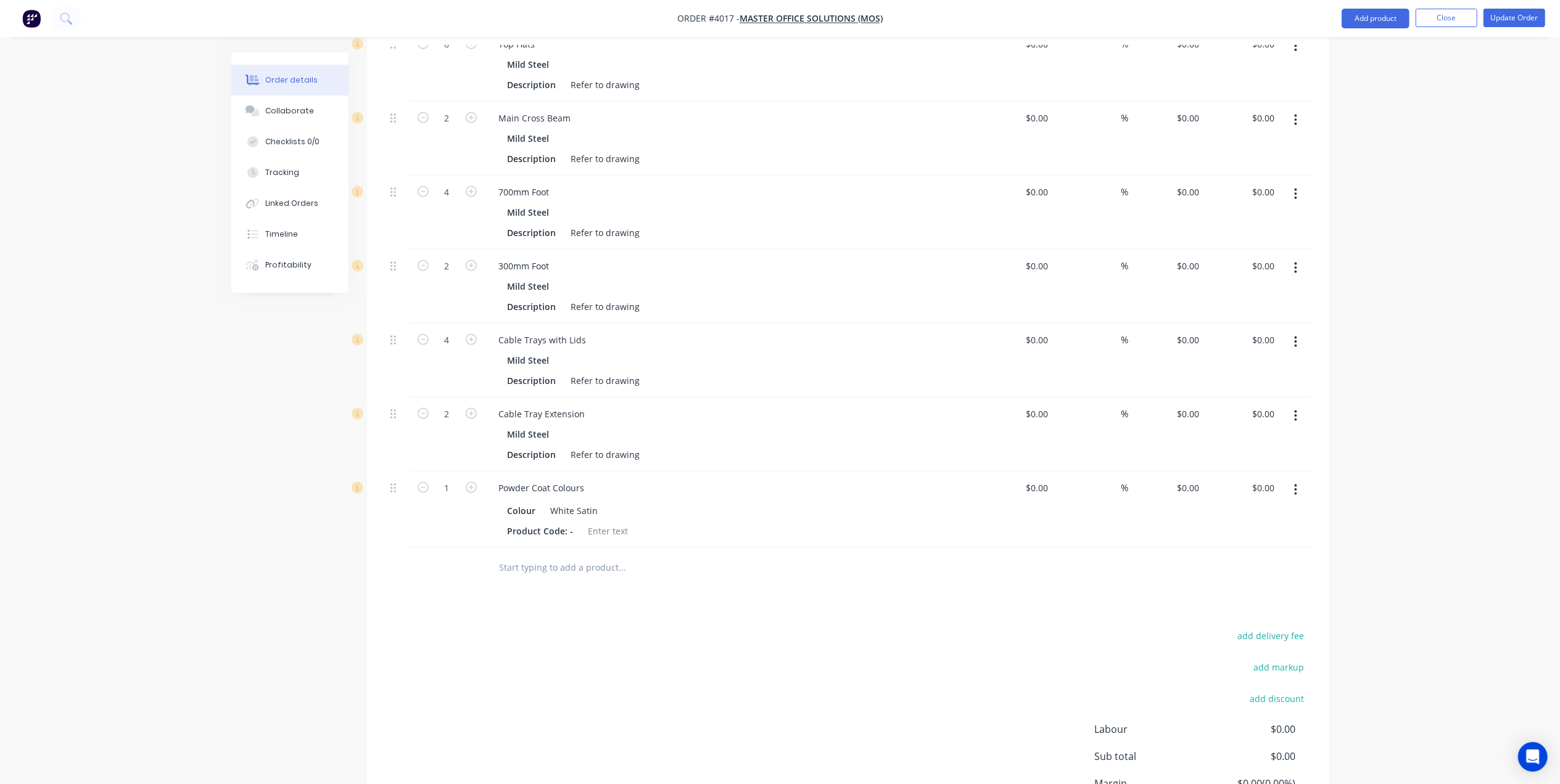
click at [1296, 483] on icon "button" at bounding box center [1295, 490] width 3 height 14
click at [1242, 539] on div "Duplicate" at bounding box center [1253, 547] width 95 height 18
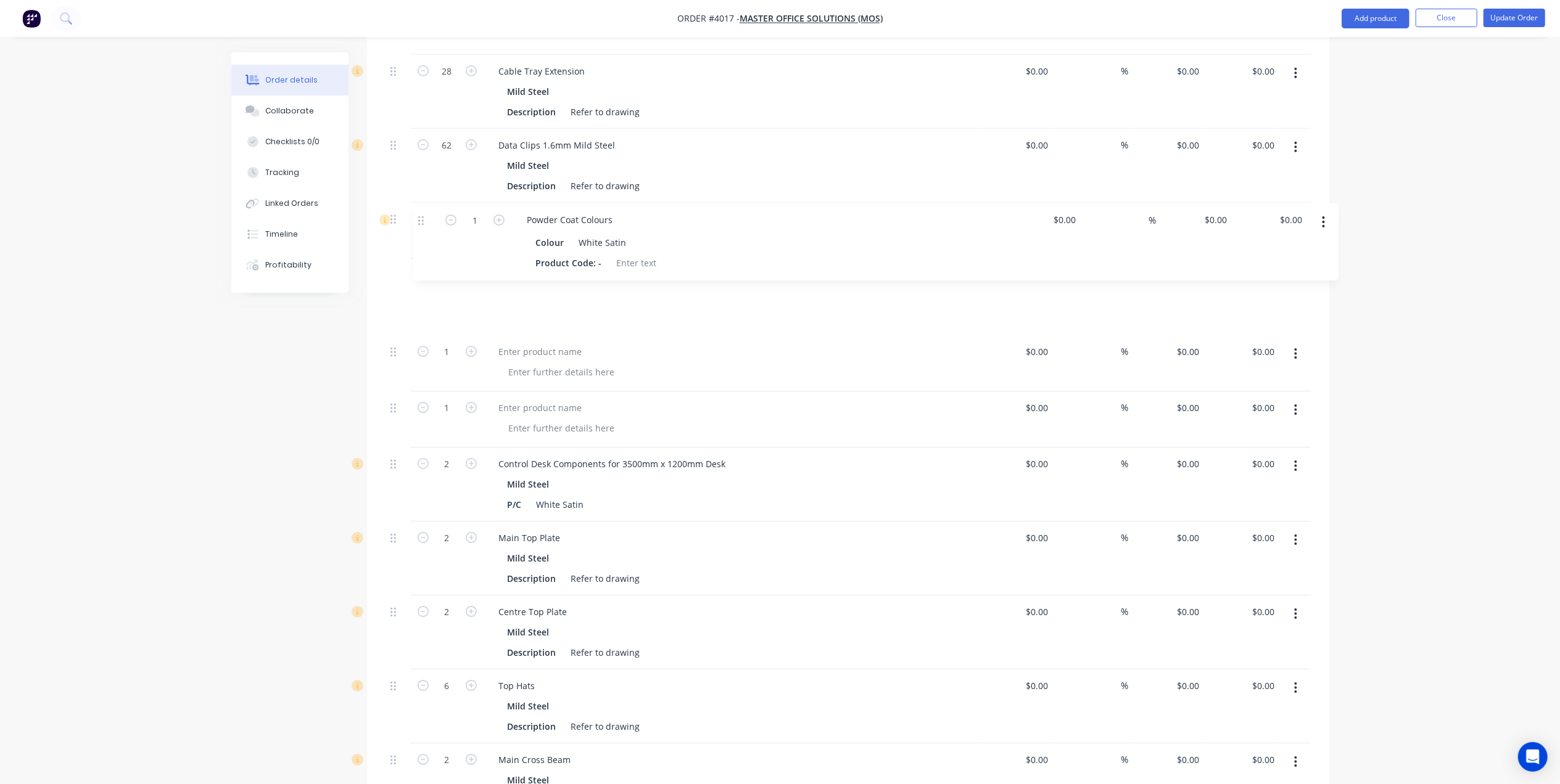
scroll to position [1078, 0]
drag, startPoint x: 396, startPoint y: 537, endPoint x: 414, endPoint y: 185, distance: 352.5
click at [414, 185] on div "28 Control Desk Components for 2500mm x 1200mm Desk Mild Steel P/C White Satin …" at bounding box center [849, 327] width 926 height 1728
click at [1294, 404] on icon "button" at bounding box center [1295, 411] width 3 height 14
click at [1236, 508] on div "Delete" at bounding box center [1253, 517] width 95 height 18
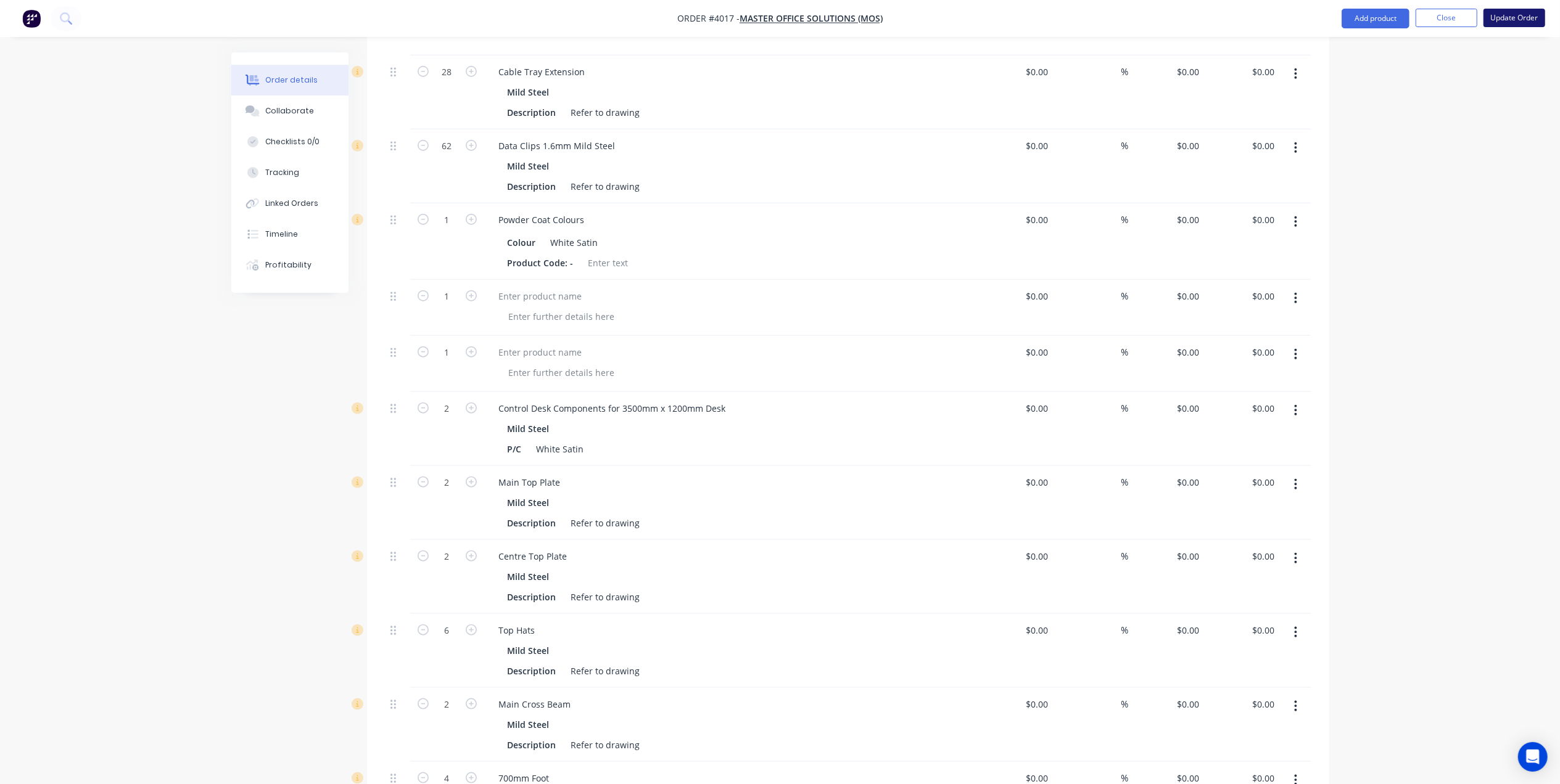
click at [1515, 23] on button "Update Order" at bounding box center [1514, 18] width 61 height 19
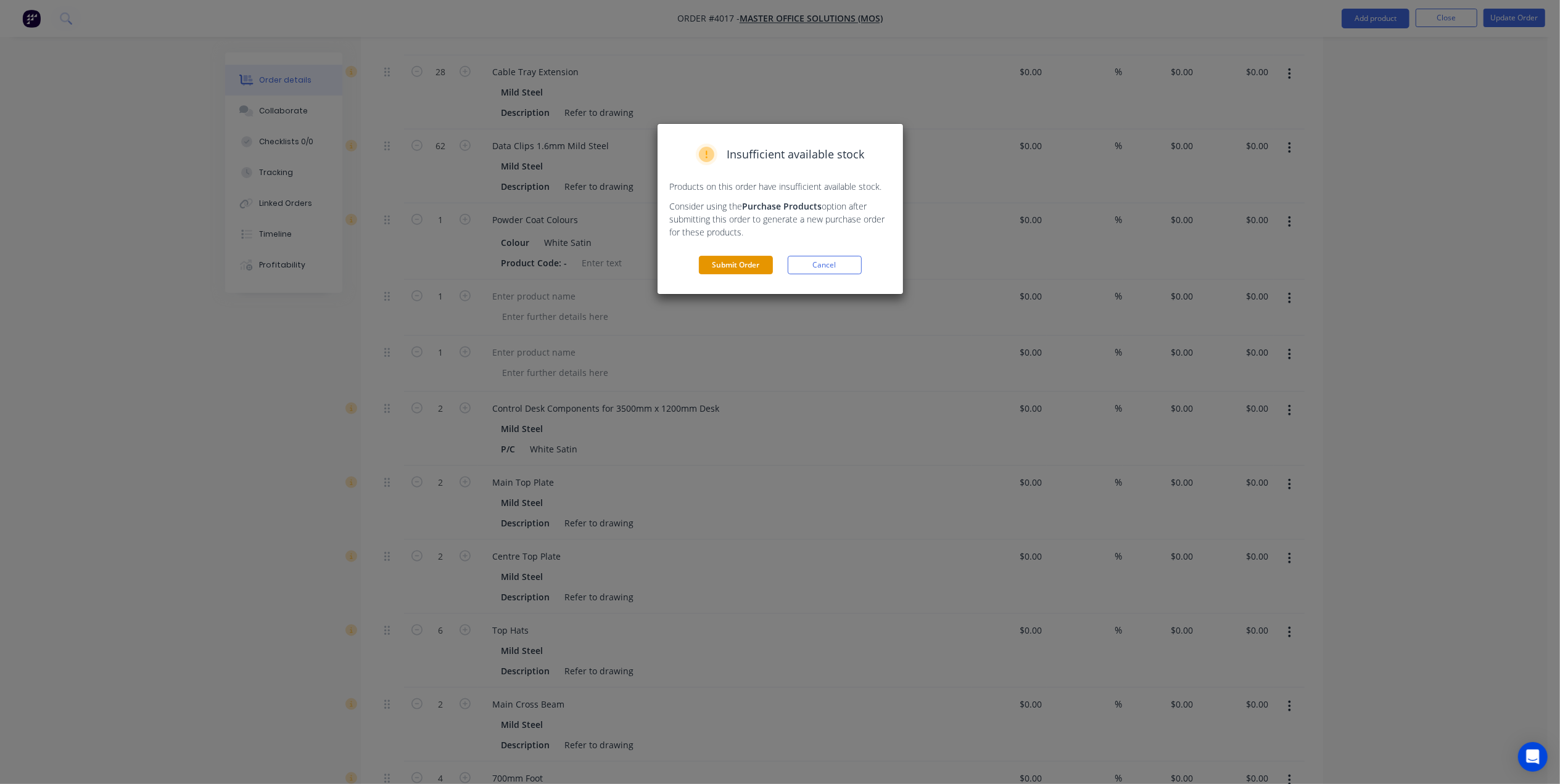
click at [741, 265] on button "Submit Order" at bounding box center [736, 265] width 74 height 19
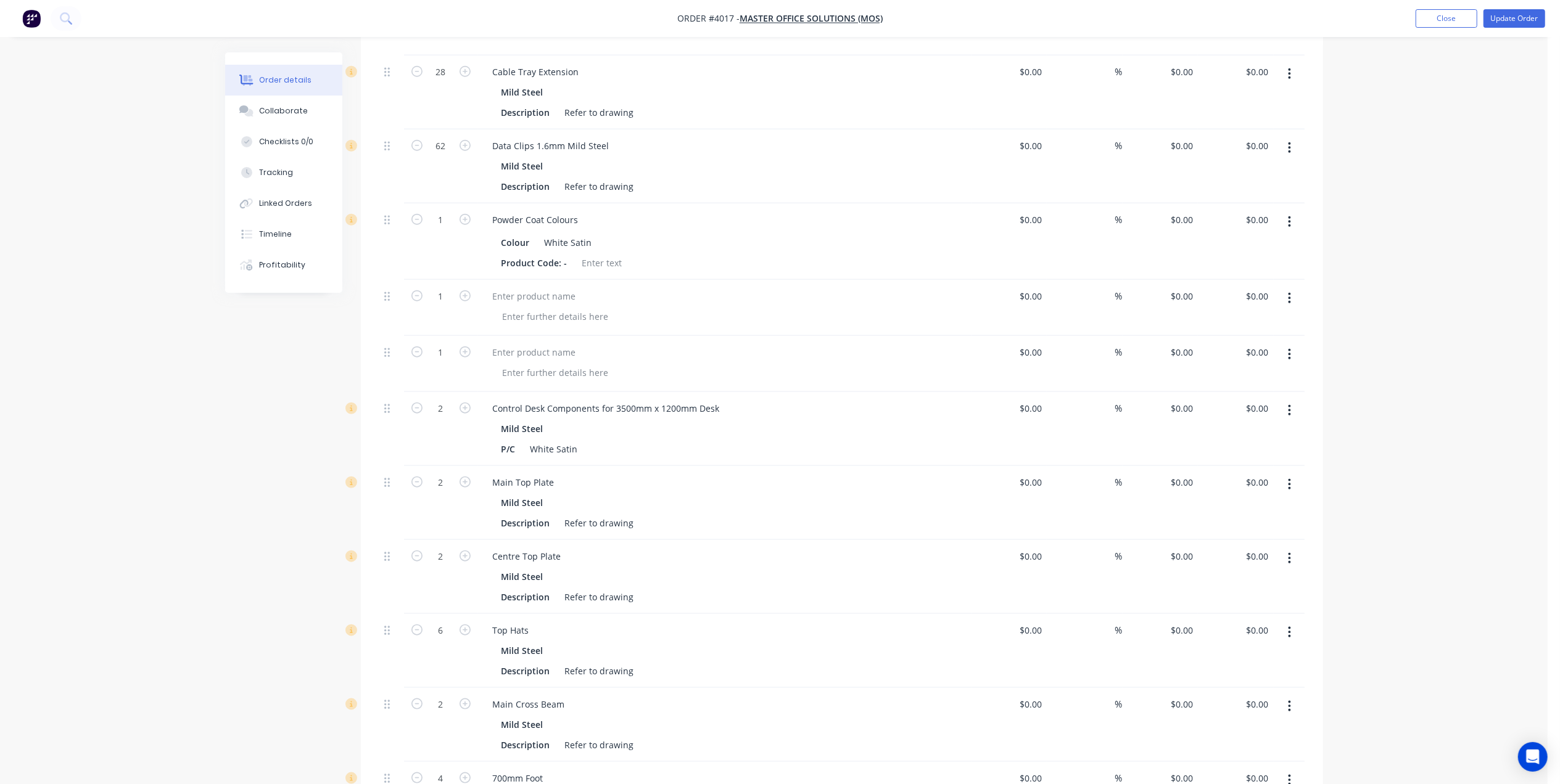
scroll to position [0, 0]
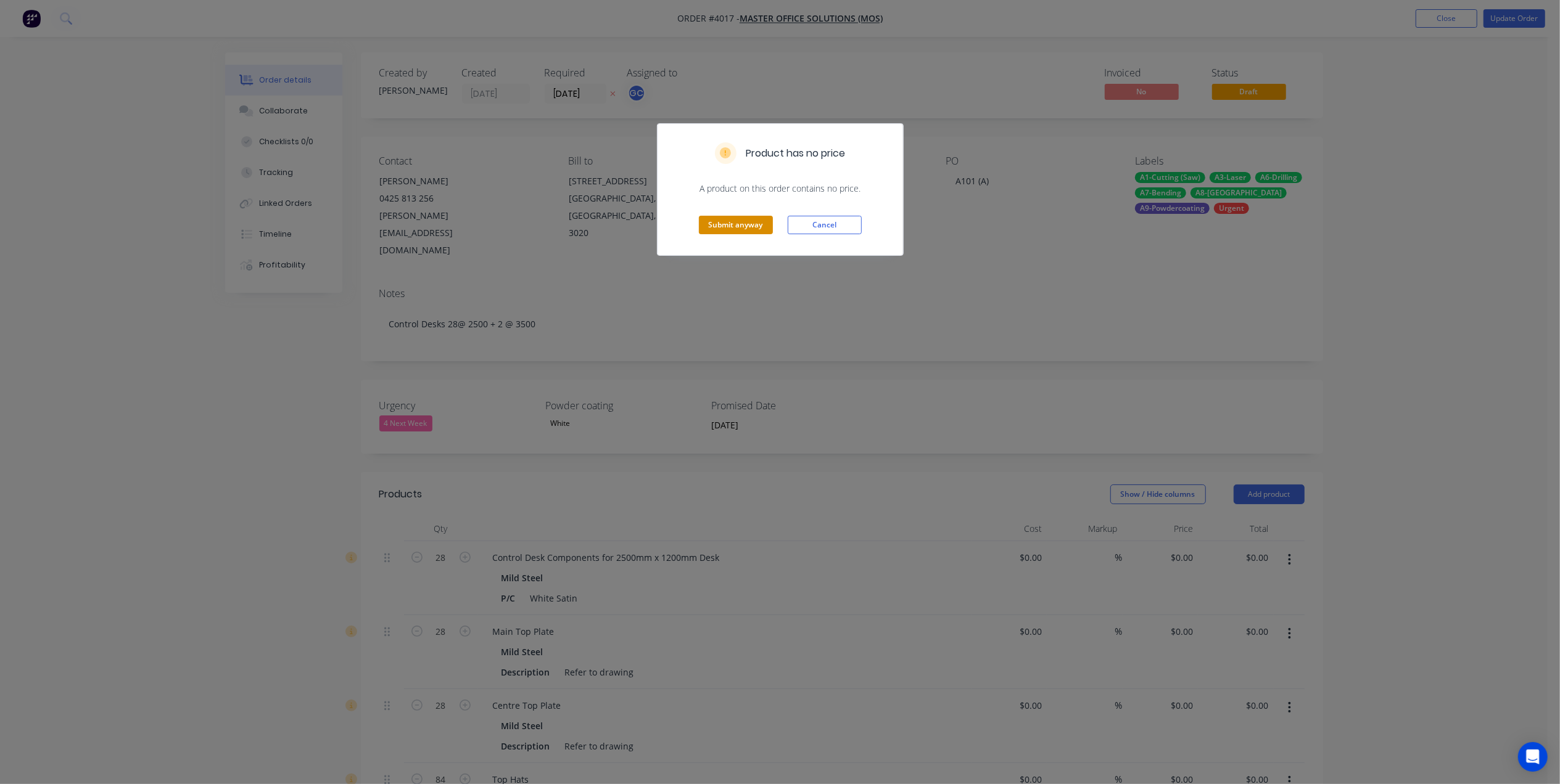
click at [747, 235] on button "Submit anyway" at bounding box center [736, 225] width 74 height 19
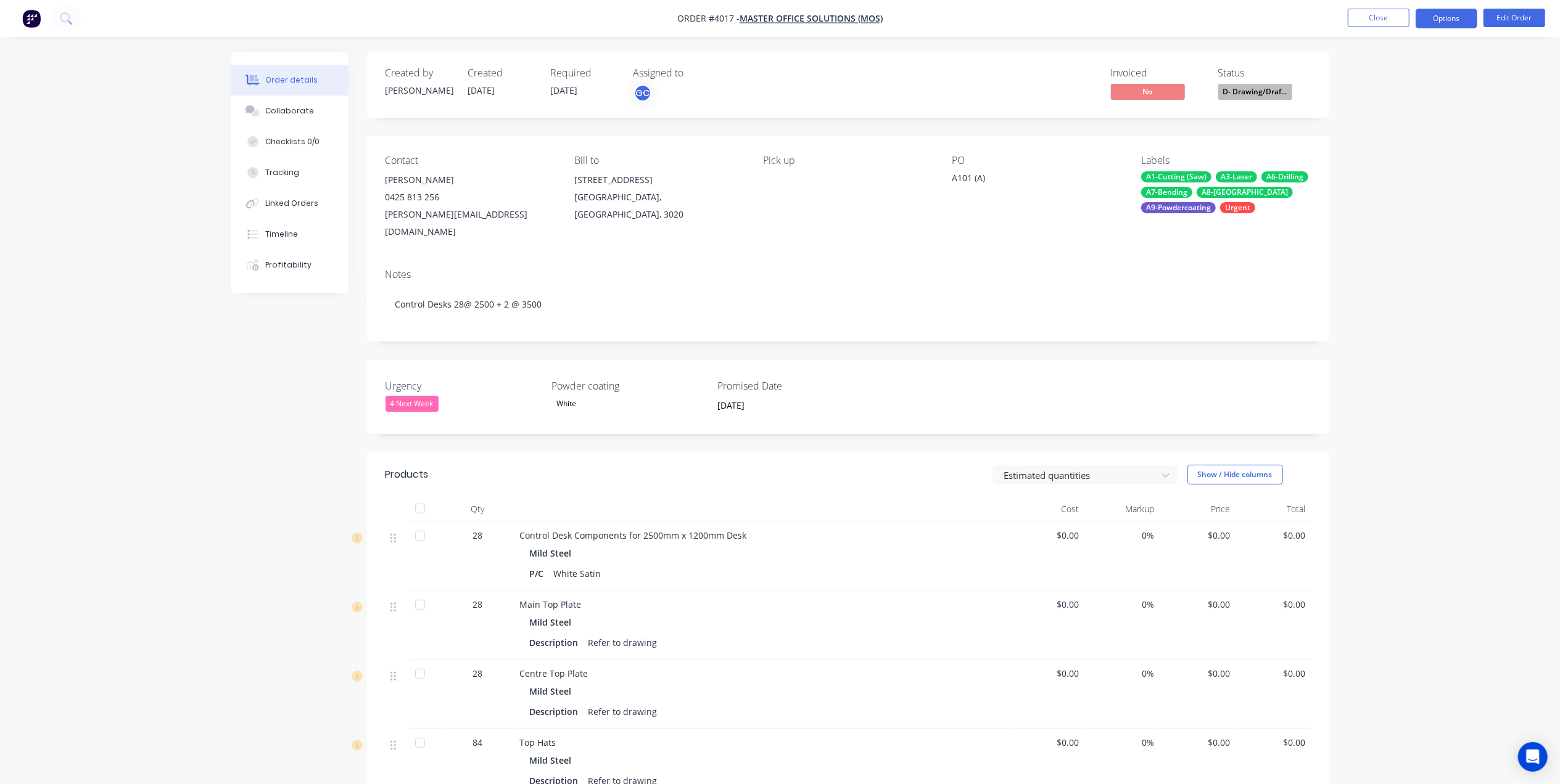
click at [1440, 19] on button "Options" at bounding box center [1446, 19] width 61 height 19
click at [1389, 144] on div "Work Order" at bounding box center [1410, 149] width 114 height 18
click at [1395, 129] on div "Without pricing" at bounding box center [1410, 124] width 114 height 18
click at [1479, 16] on ul "Close Options EMAIL / PRINT Invoice Partial Invoice Order Confirmation Work Ord…" at bounding box center [1446, 19] width 227 height 19
click at [1452, 13] on button "Options" at bounding box center [1446, 19] width 61 height 19
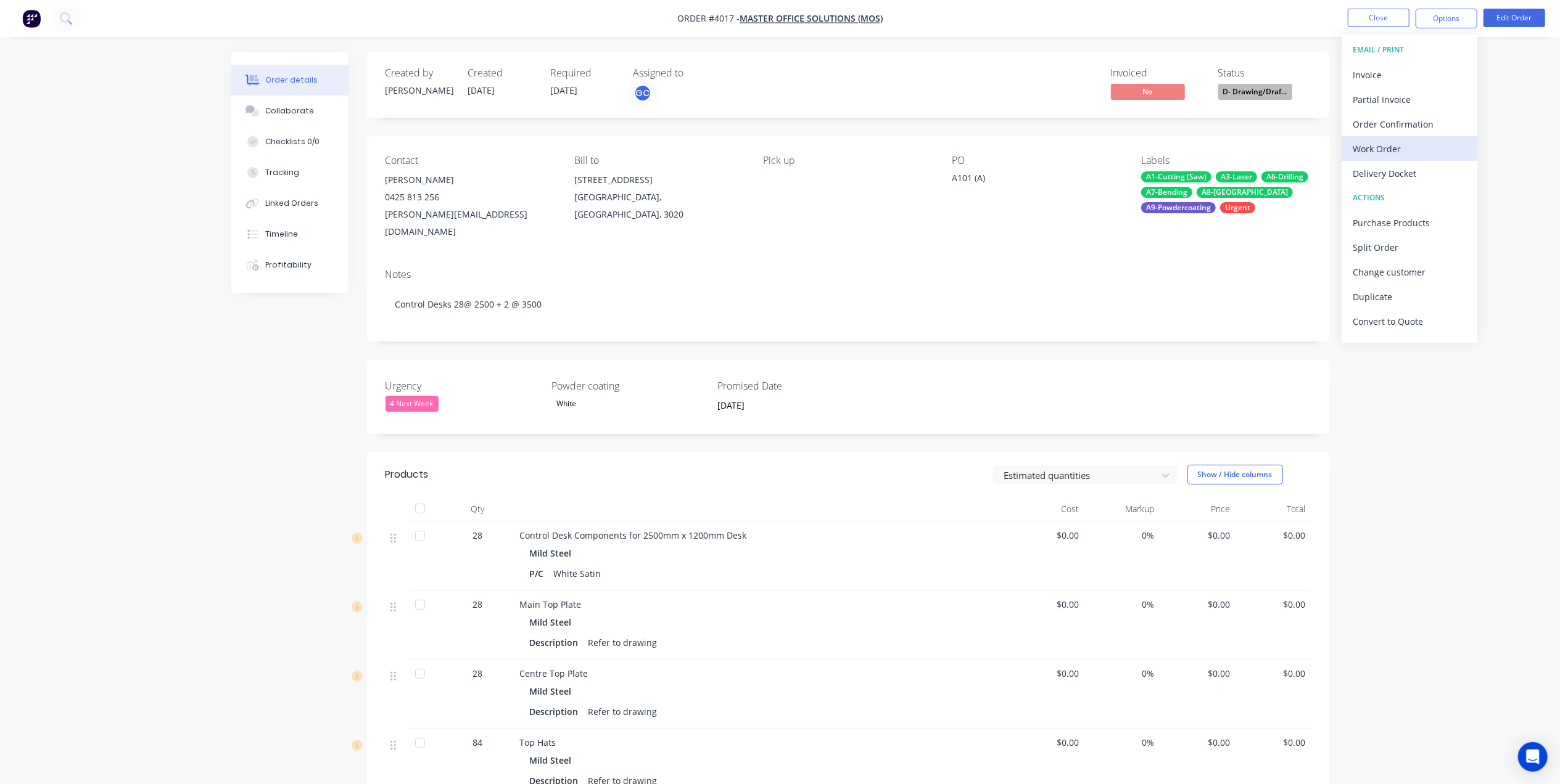
click at [1381, 154] on div "Work Order" at bounding box center [1410, 149] width 114 height 18
click at [1516, 16] on button "Edit Order" at bounding box center [1514, 18] width 61 height 19
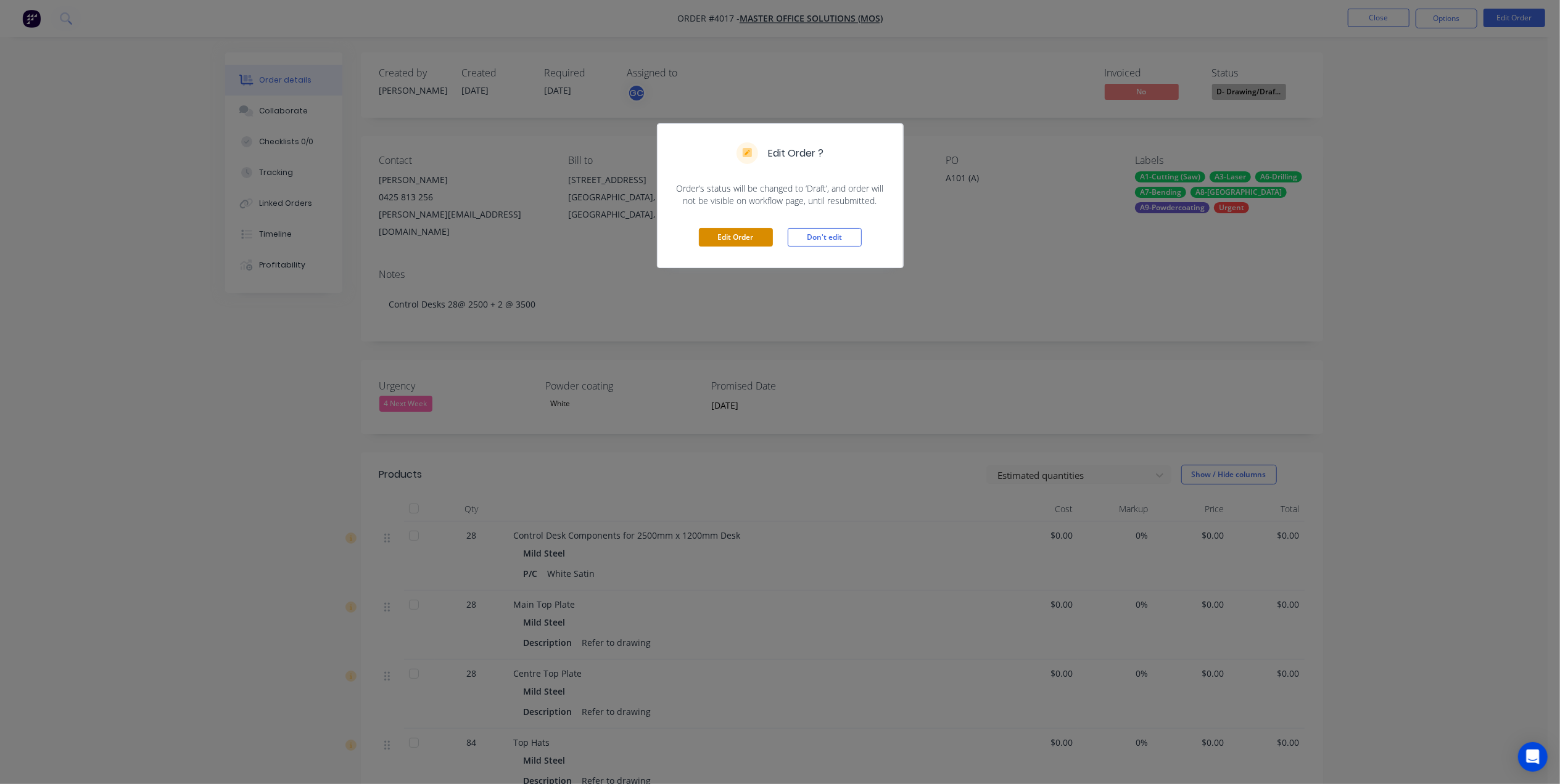
click at [717, 240] on button "Edit Order" at bounding box center [736, 237] width 74 height 19
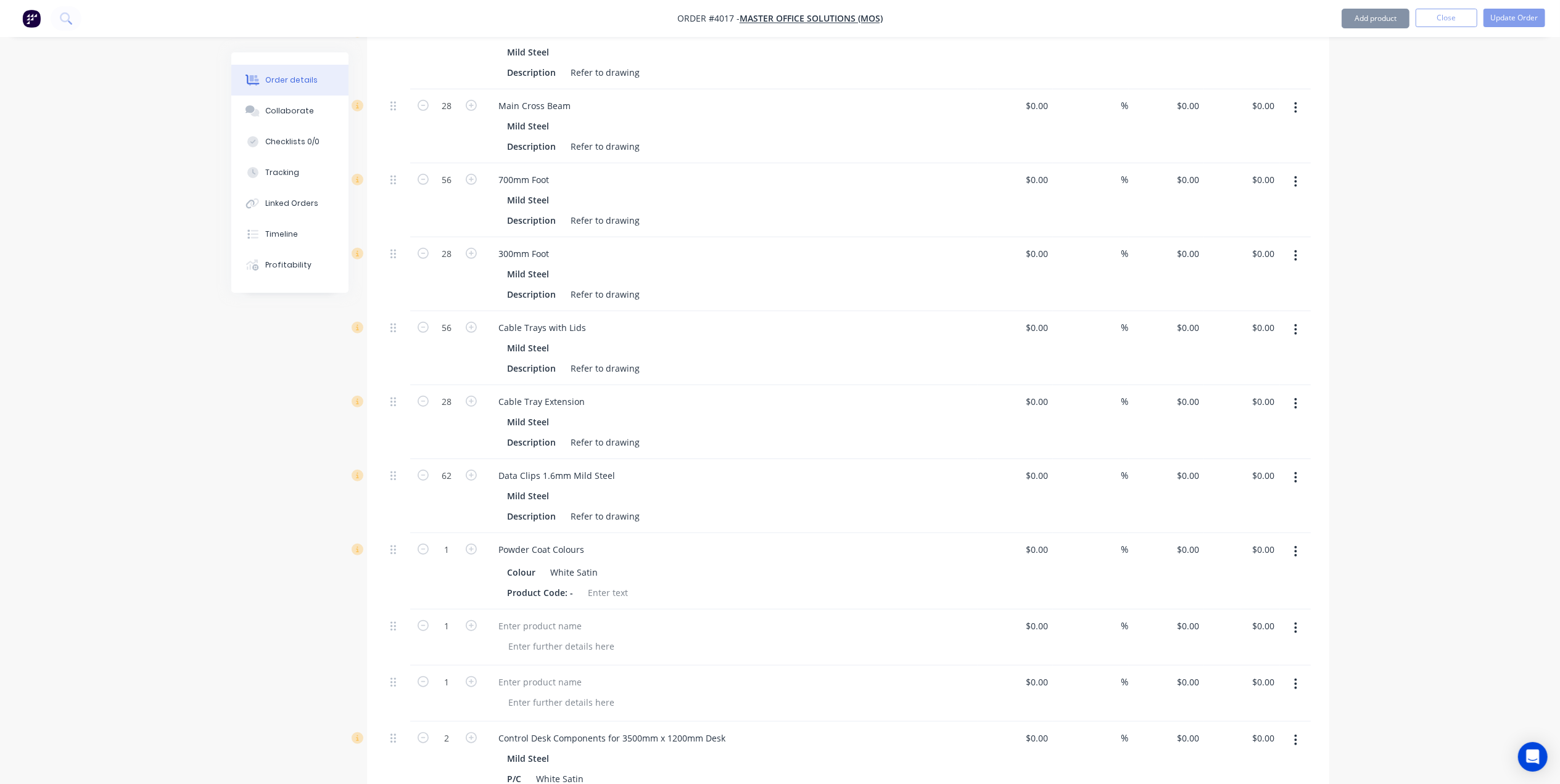
scroll to position [1068, 0]
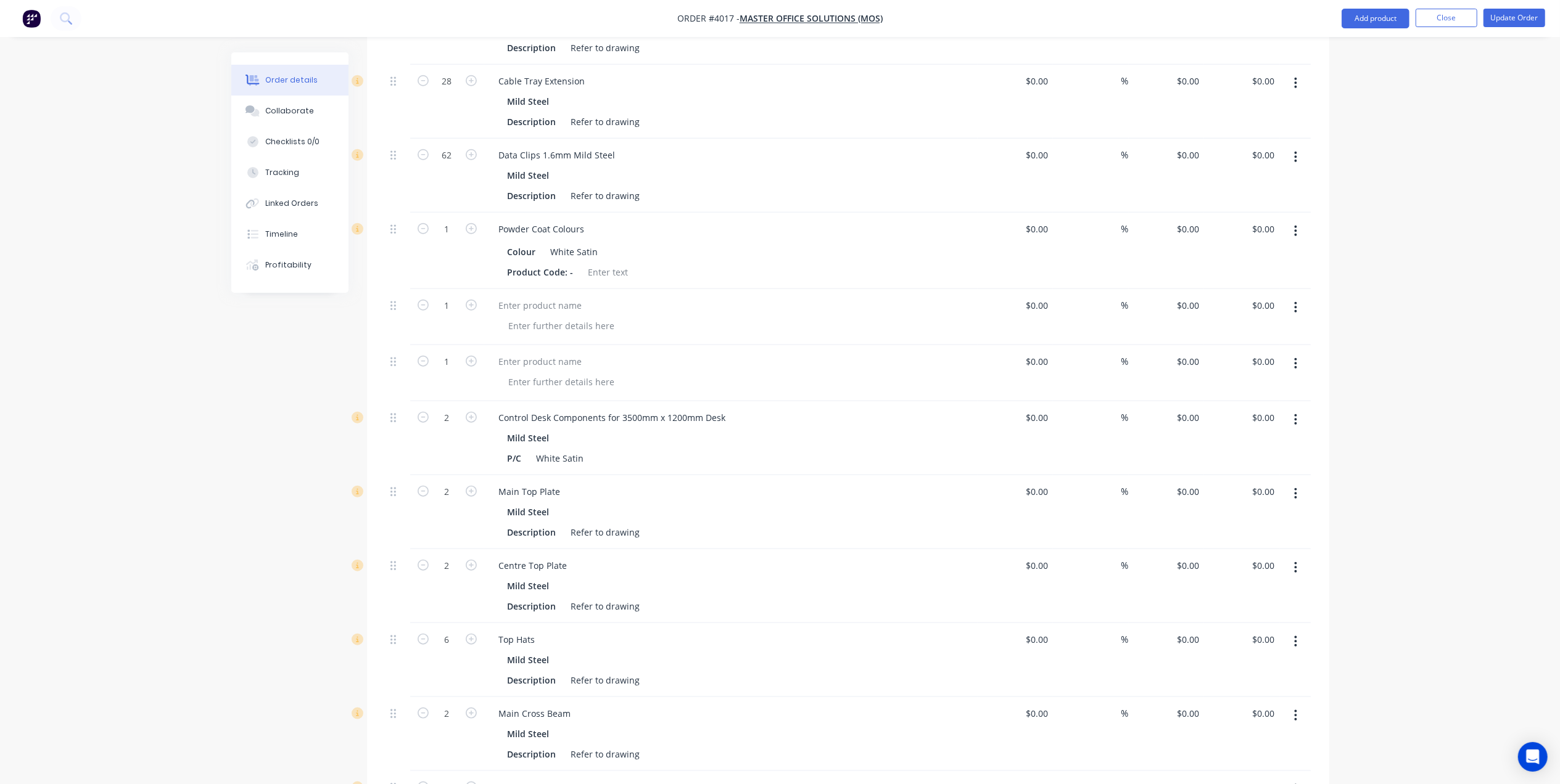
click at [1302, 353] on button "button" at bounding box center [1296, 363] width 29 height 22
drag, startPoint x: 1243, startPoint y: 434, endPoint x: 1256, endPoint y: 360, distance: 75.1
click at [1244, 462] on div "Delete" at bounding box center [1253, 470] width 95 height 18
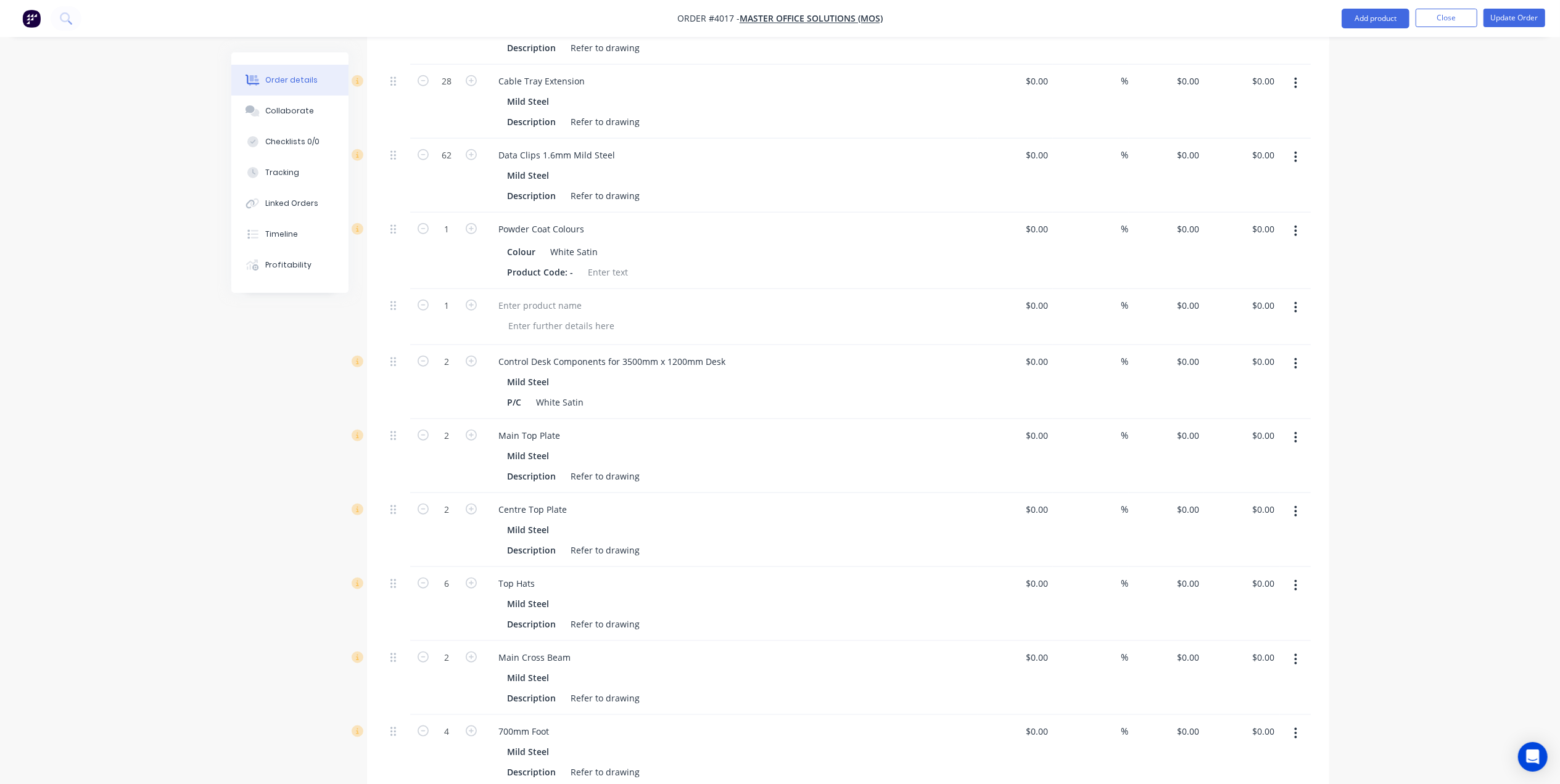
click at [1296, 302] on icon "button" at bounding box center [1296, 307] width 3 height 11
click at [1223, 405] on div "Delete" at bounding box center [1253, 414] width 95 height 18
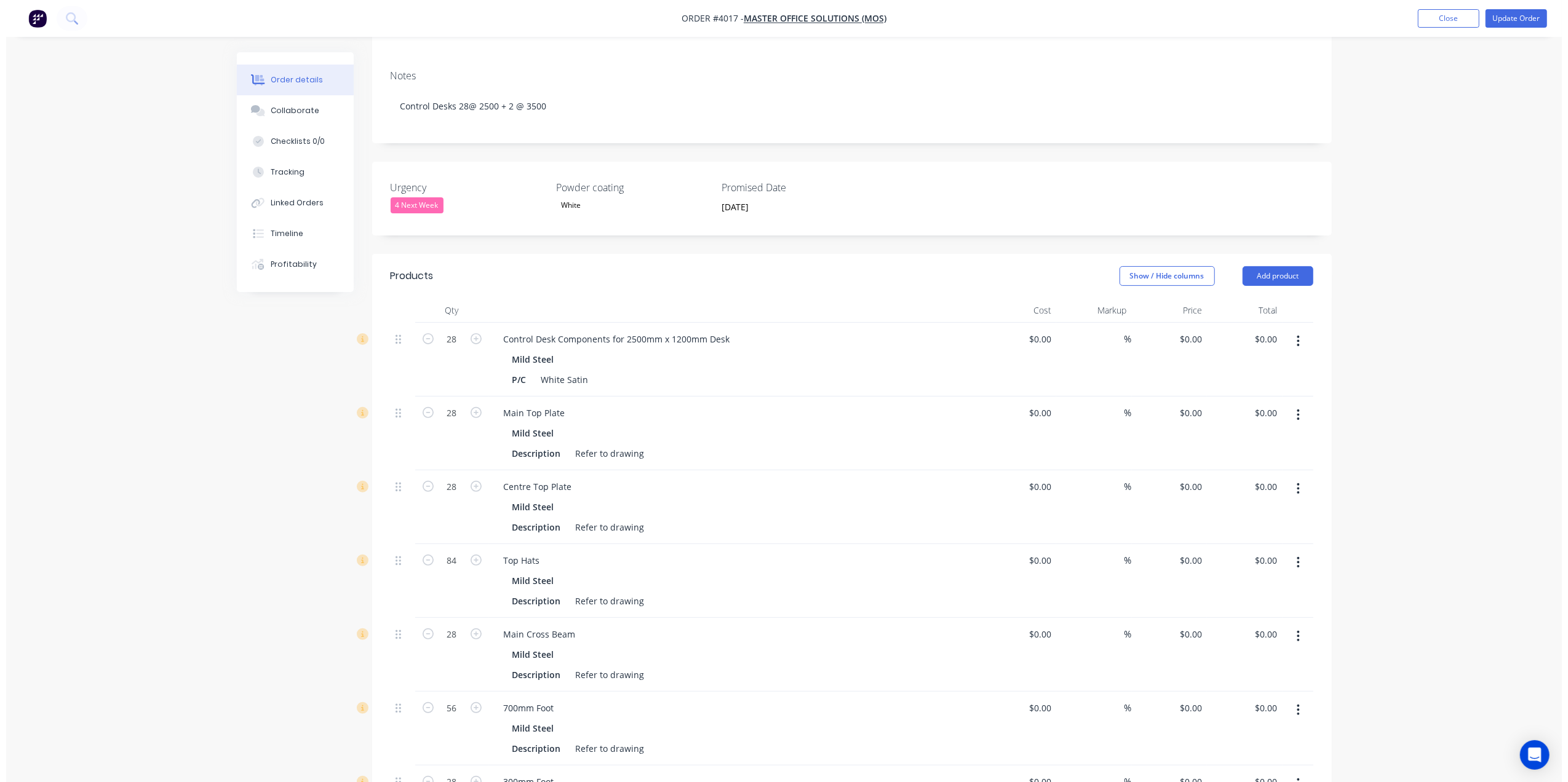
scroll to position [0, 0]
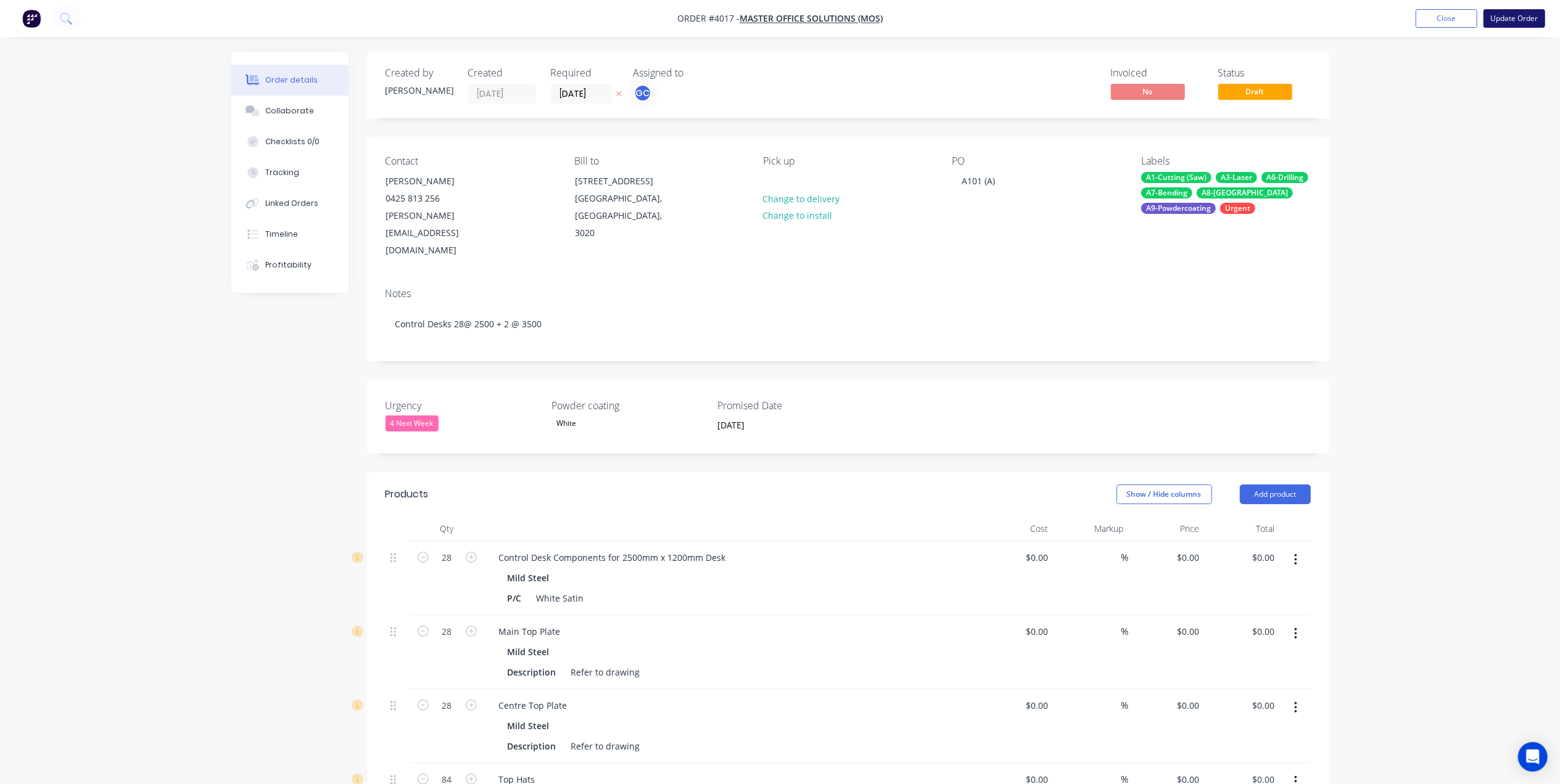
click at [1500, 25] on button "Update Order" at bounding box center [1514, 18] width 61 height 19
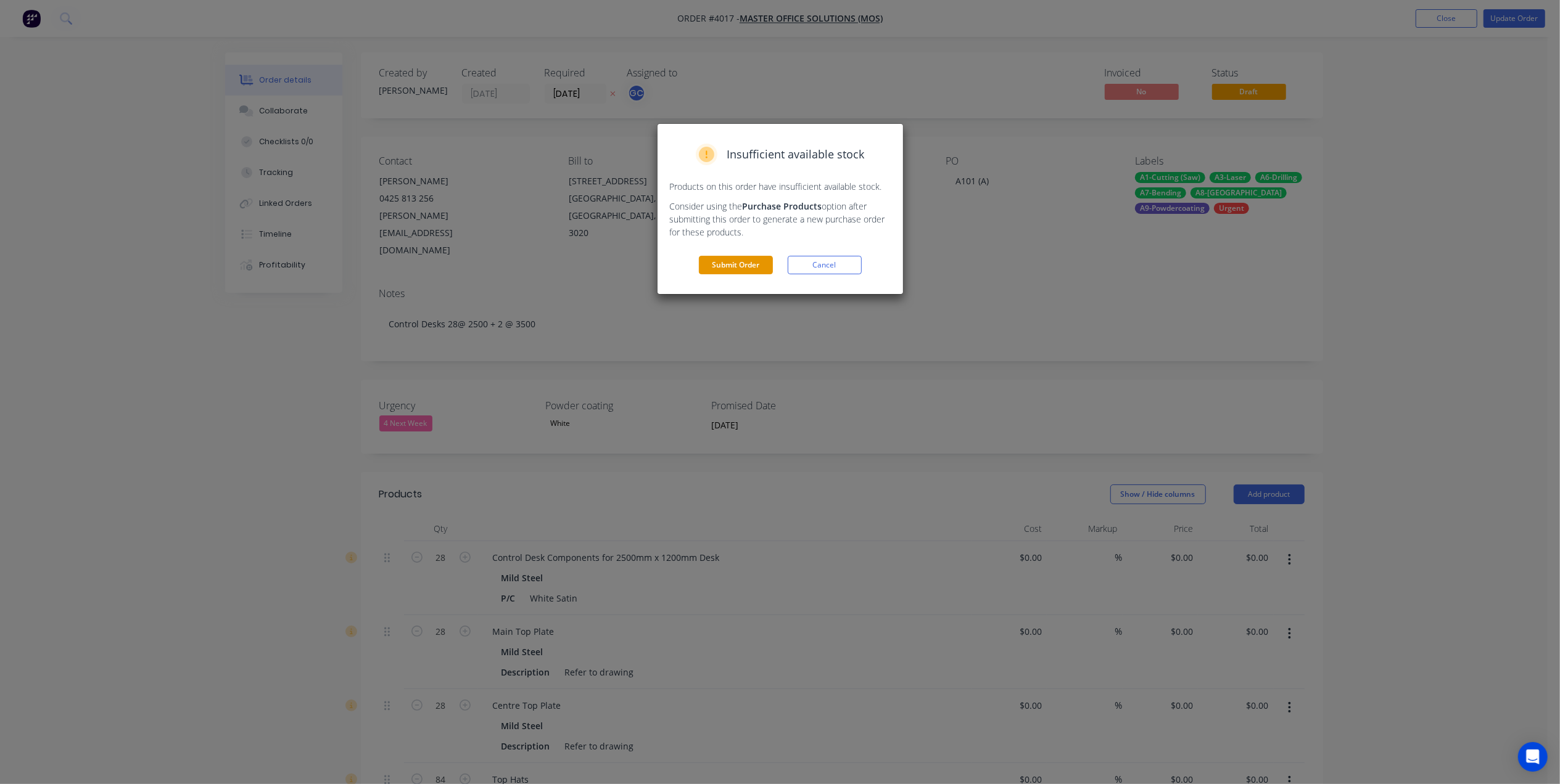
click at [742, 264] on button "Submit Order" at bounding box center [736, 265] width 74 height 19
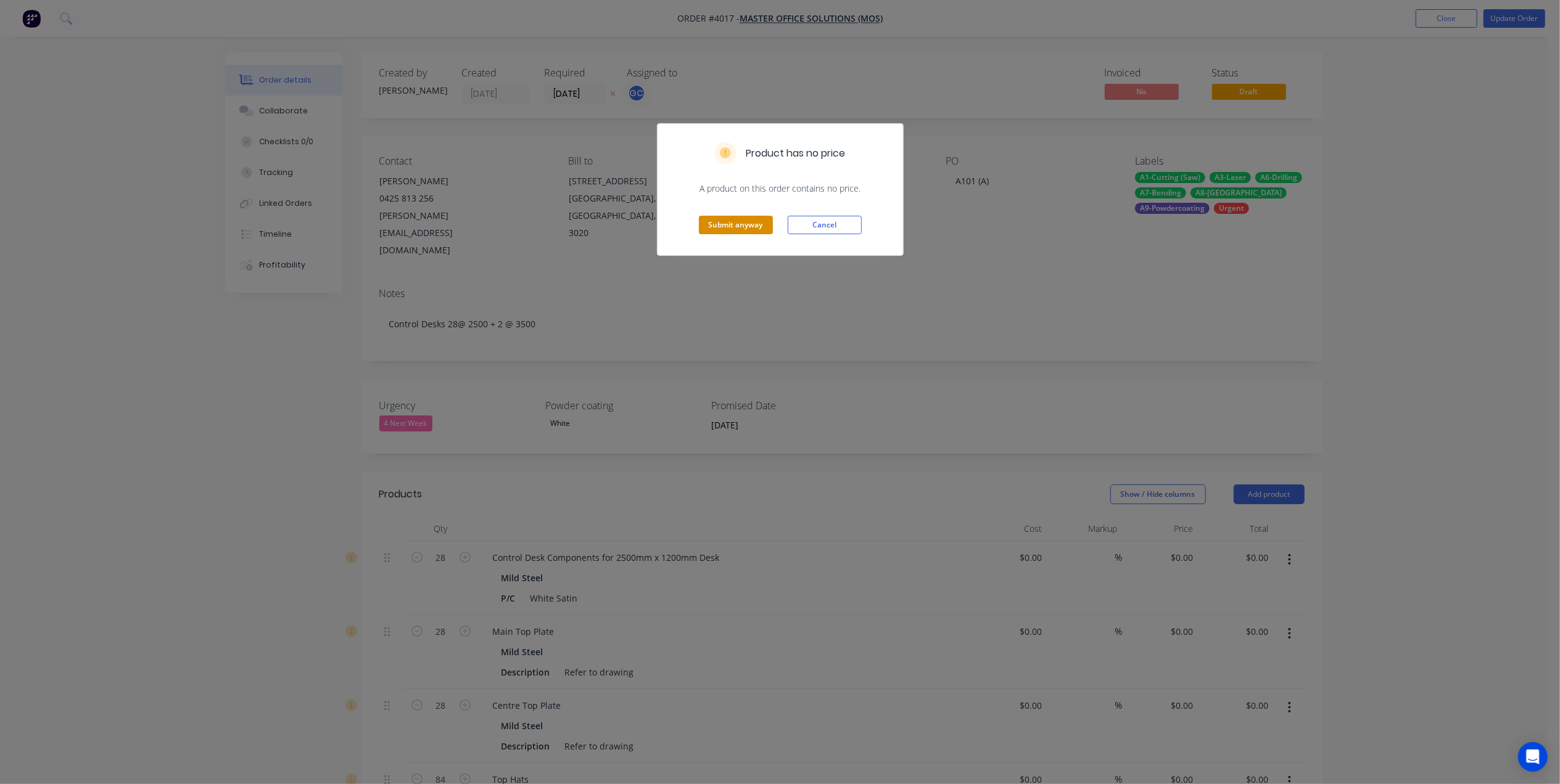
click at [739, 220] on button "Submit anyway" at bounding box center [736, 225] width 74 height 19
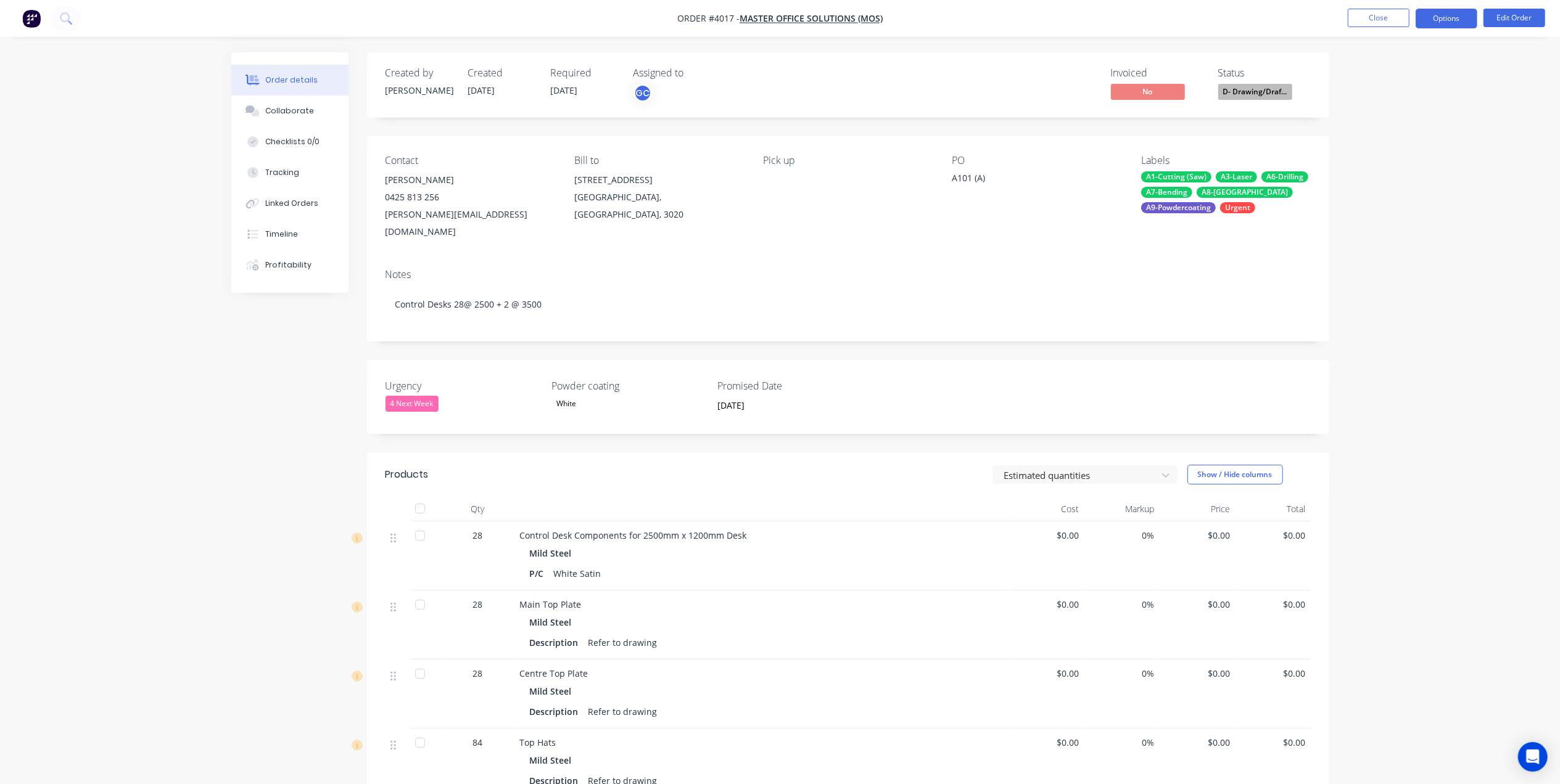
click at [1437, 20] on button "Options" at bounding box center [1446, 19] width 61 height 19
click at [1389, 144] on div "Work Order" at bounding box center [1410, 149] width 114 height 18
click at [1397, 120] on div "Without pricing" at bounding box center [1410, 124] width 114 height 18
click at [1385, 6] on nav "Order #4017 - Master Office Solutions (MOS) Close Options Edit Order" at bounding box center [780, 19] width 1560 height 37
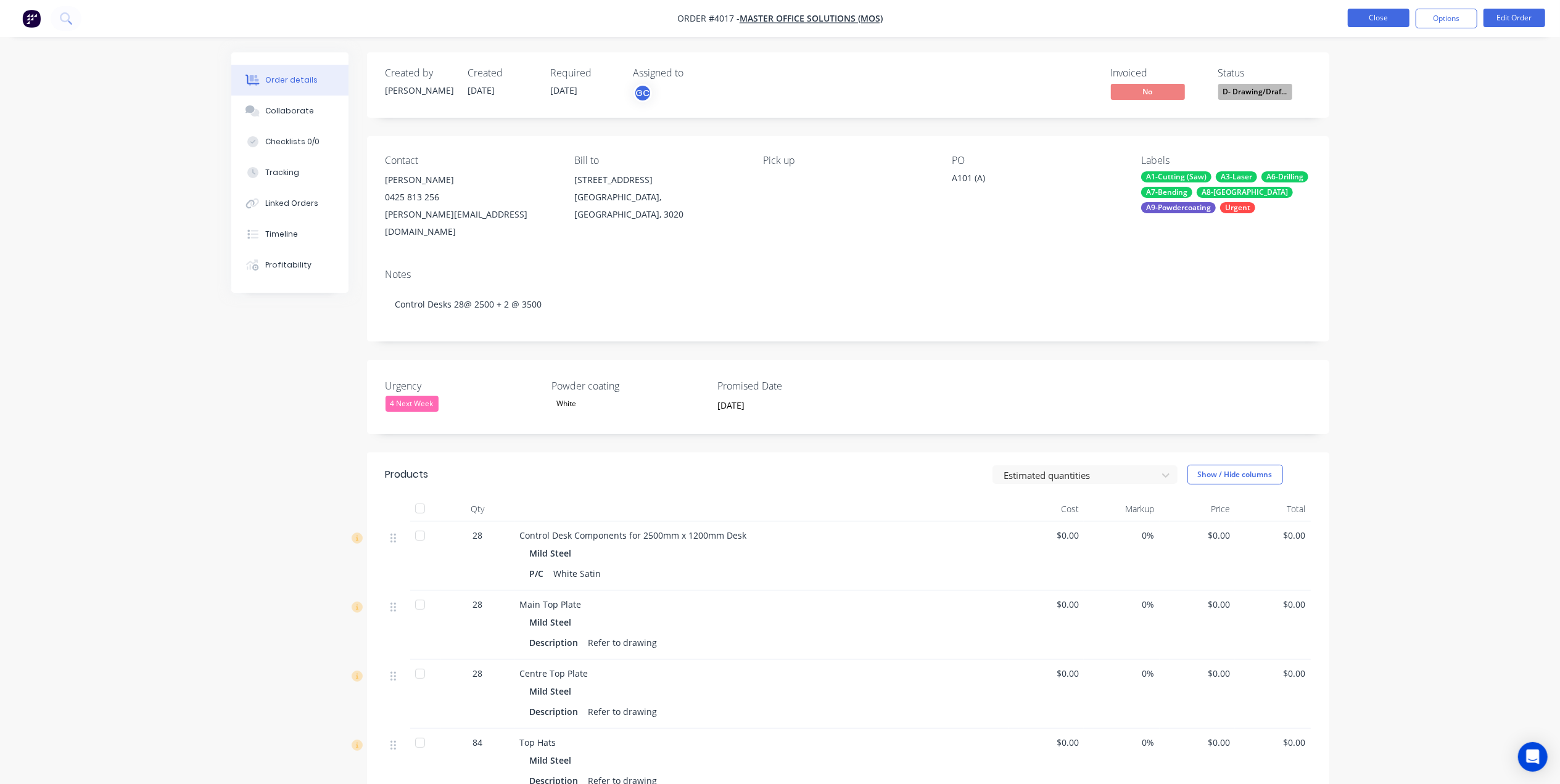
click at [1383, 9] on button "Close" at bounding box center [1378, 18] width 61 height 19
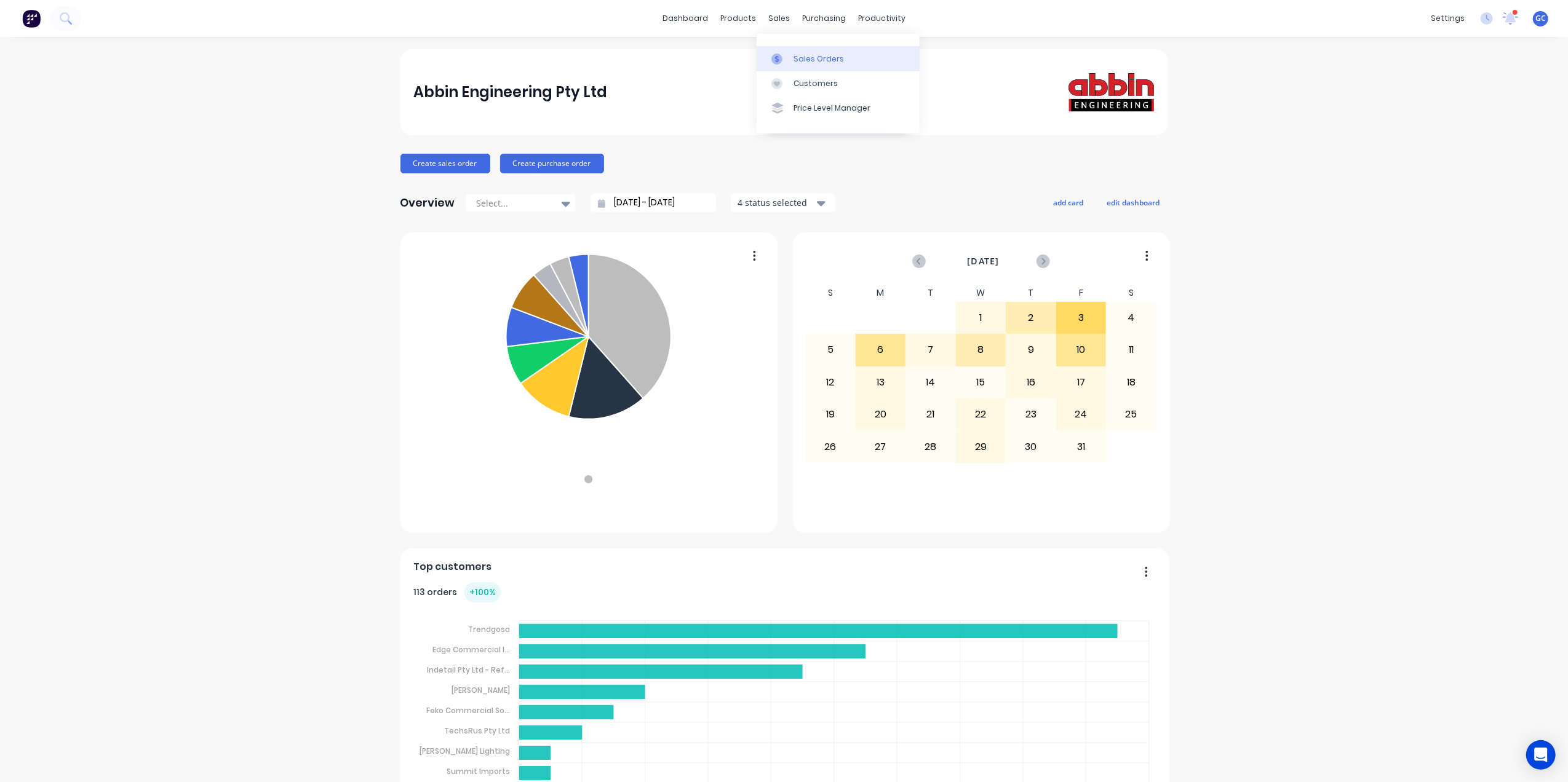
drag, startPoint x: 801, startPoint y: 54, endPoint x: 793, endPoint y: 50, distance: 8.9
click at [801, 54] on div "Sales Orders" at bounding box center [819, 58] width 51 height 11
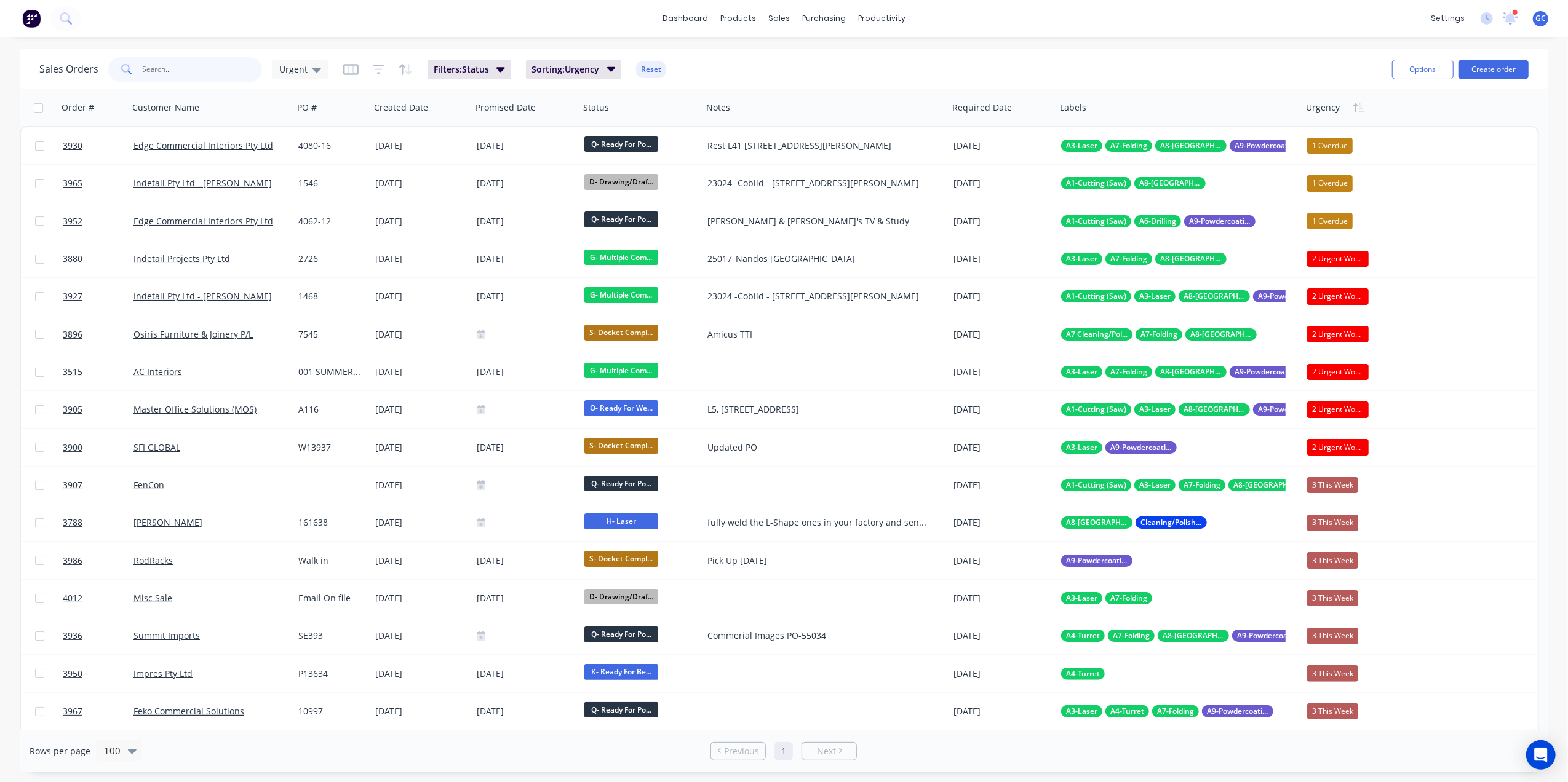
click at [177, 64] on input "text" at bounding box center [202, 69] width 119 height 24
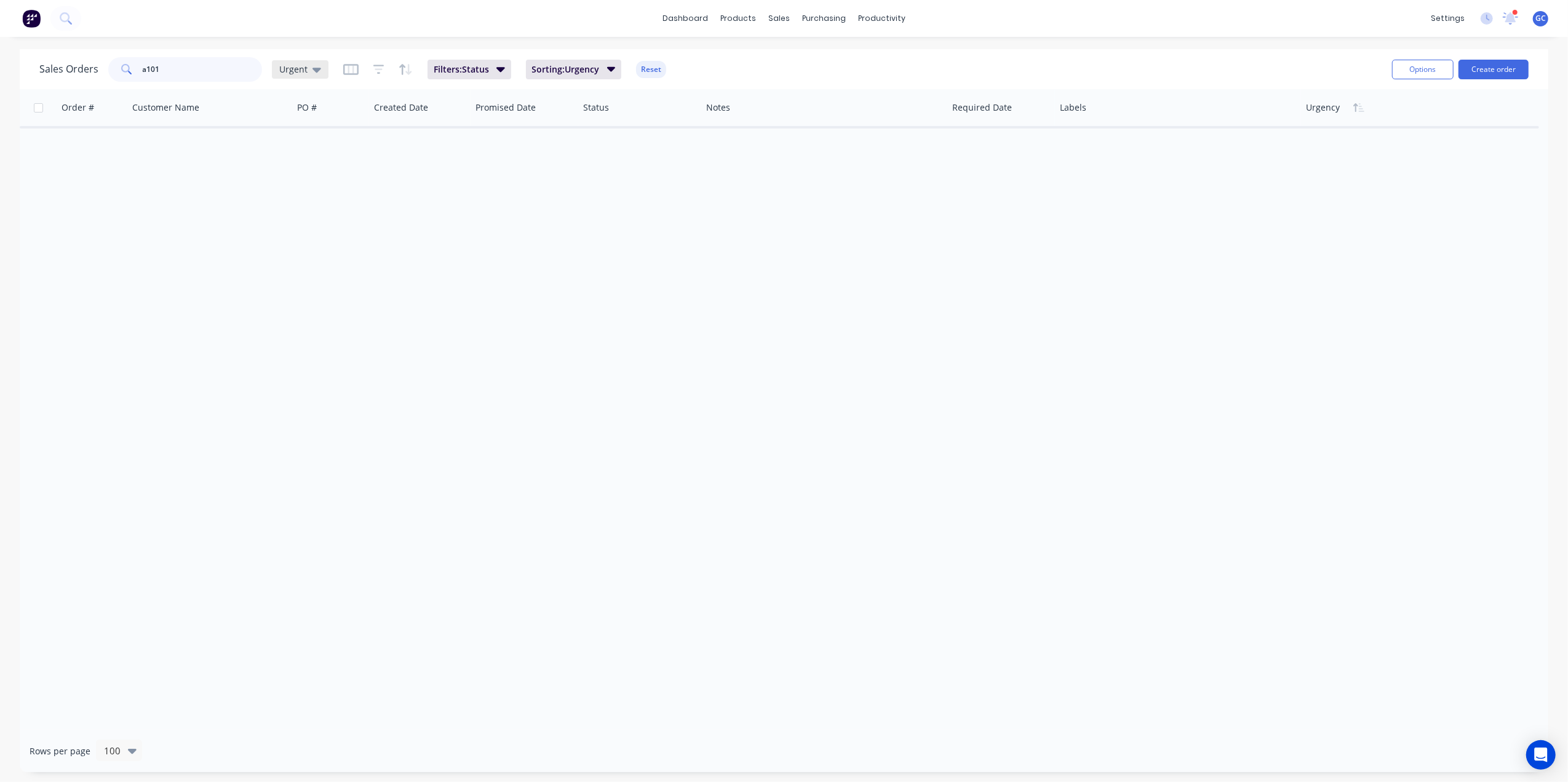
type input "a101"
click at [321, 67] on div "Urgent" at bounding box center [300, 69] width 56 height 18
click at [293, 290] on button "[PERSON_NAME]" at bounding box center [346, 296] width 140 height 15
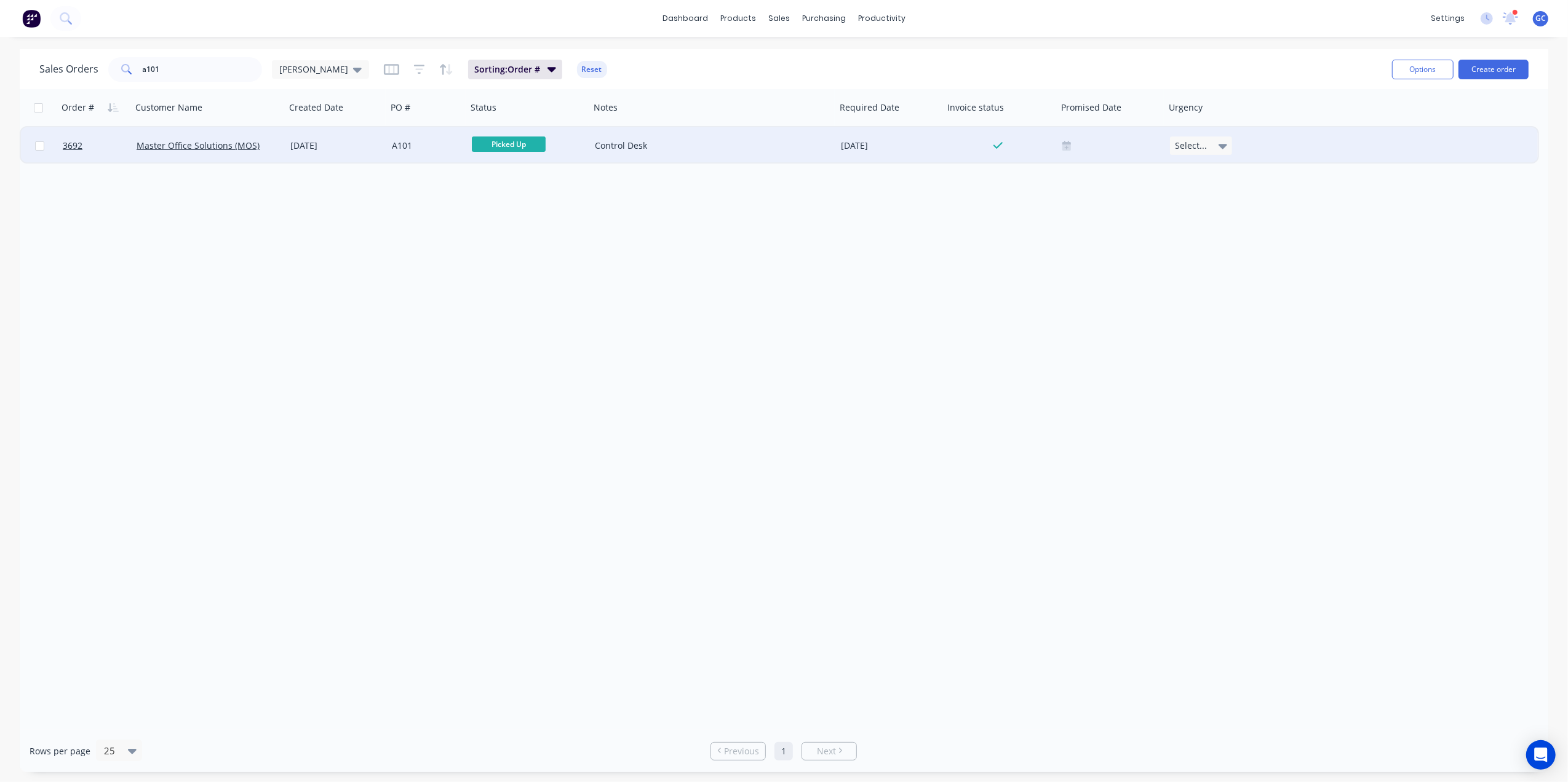
click at [415, 147] on div "A101" at bounding box center [425, 146] width 66 height 13
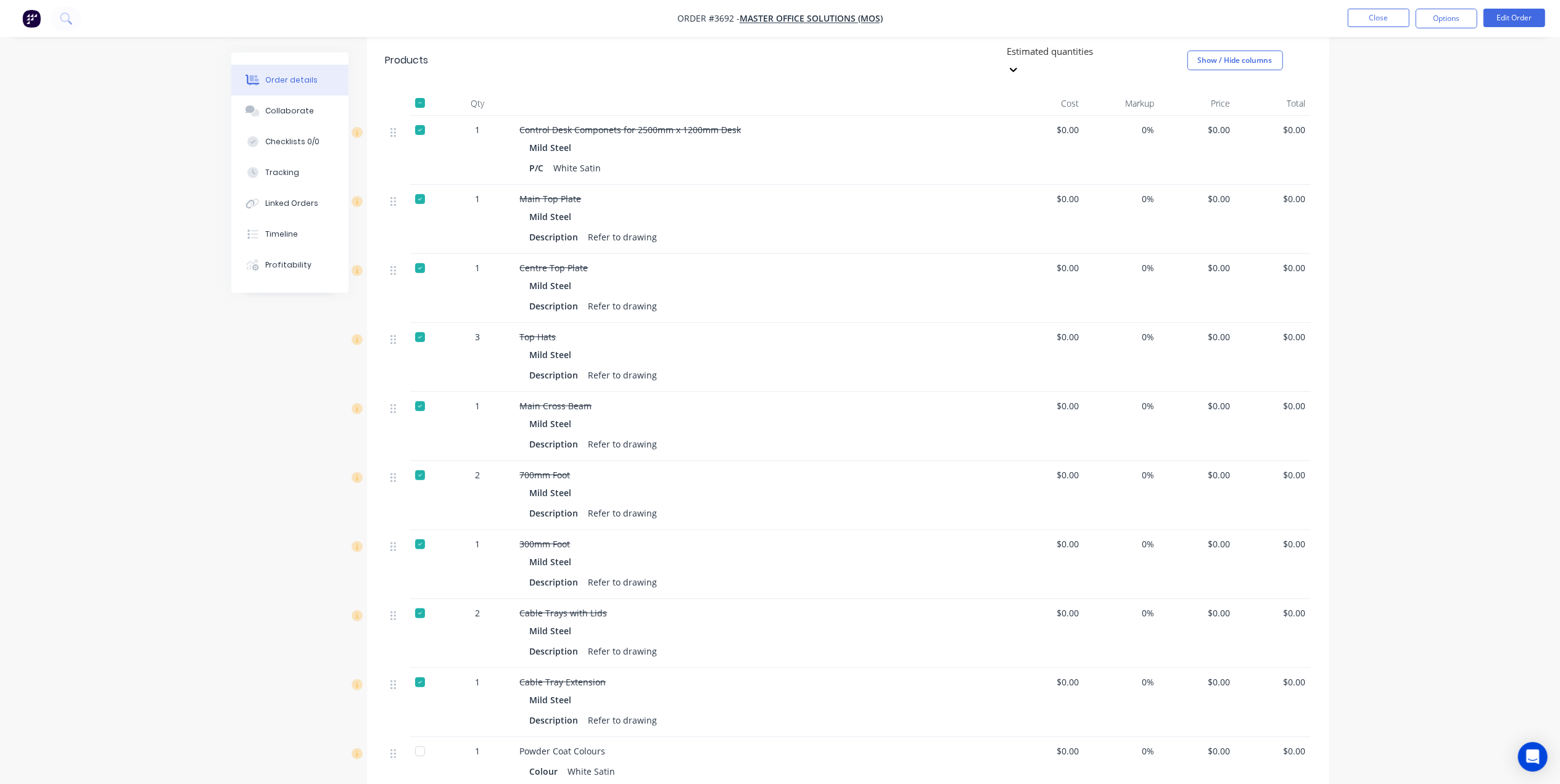
scroll to position [635, 0]
